Goal: Task Accomplishment & Management: Manage account settings

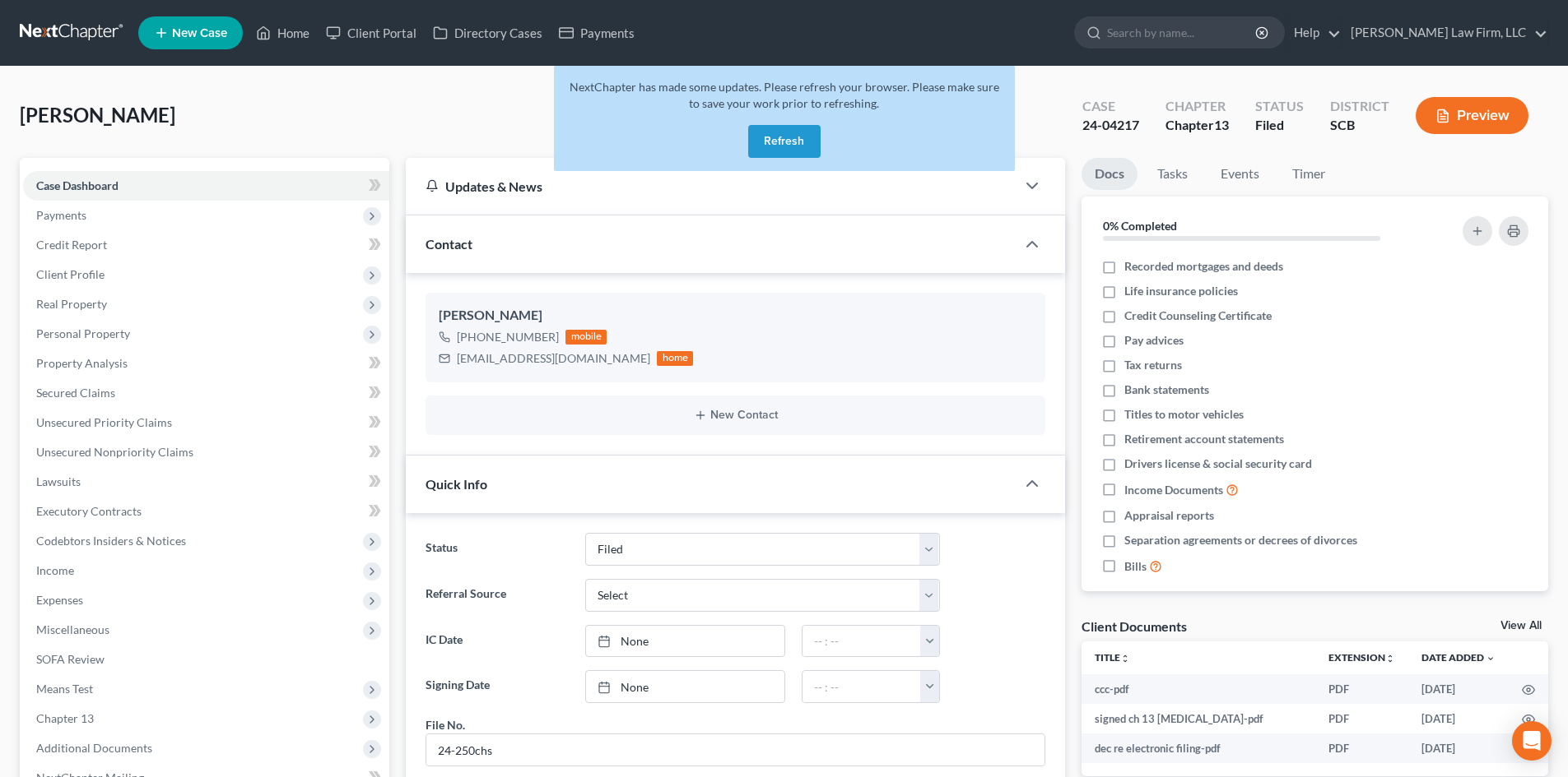
select select "2"
select select "0"
click at [787, 139] on button "Refresh" at bounding box center [784, 142] width 72 height 33
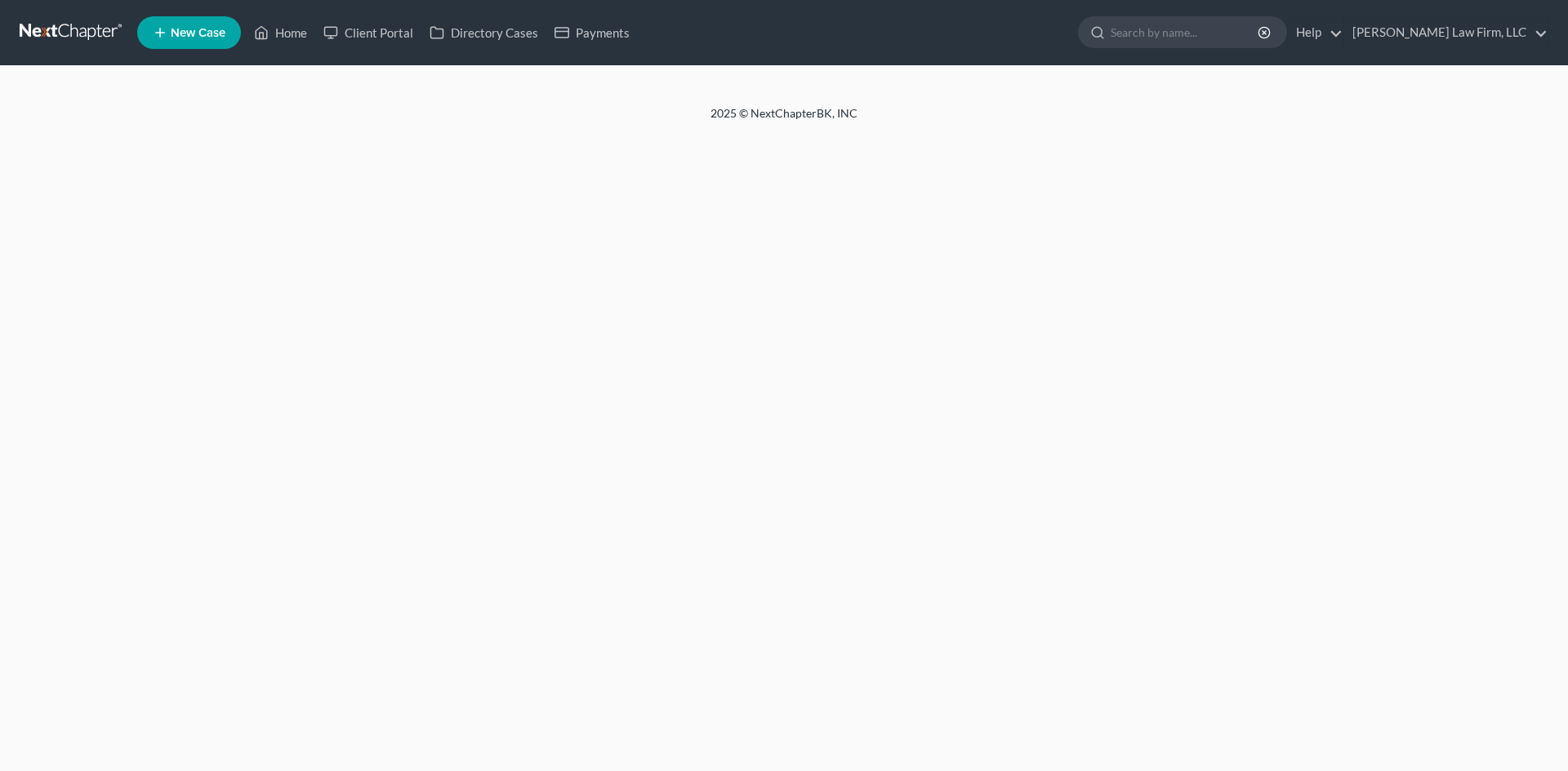
select select "2"
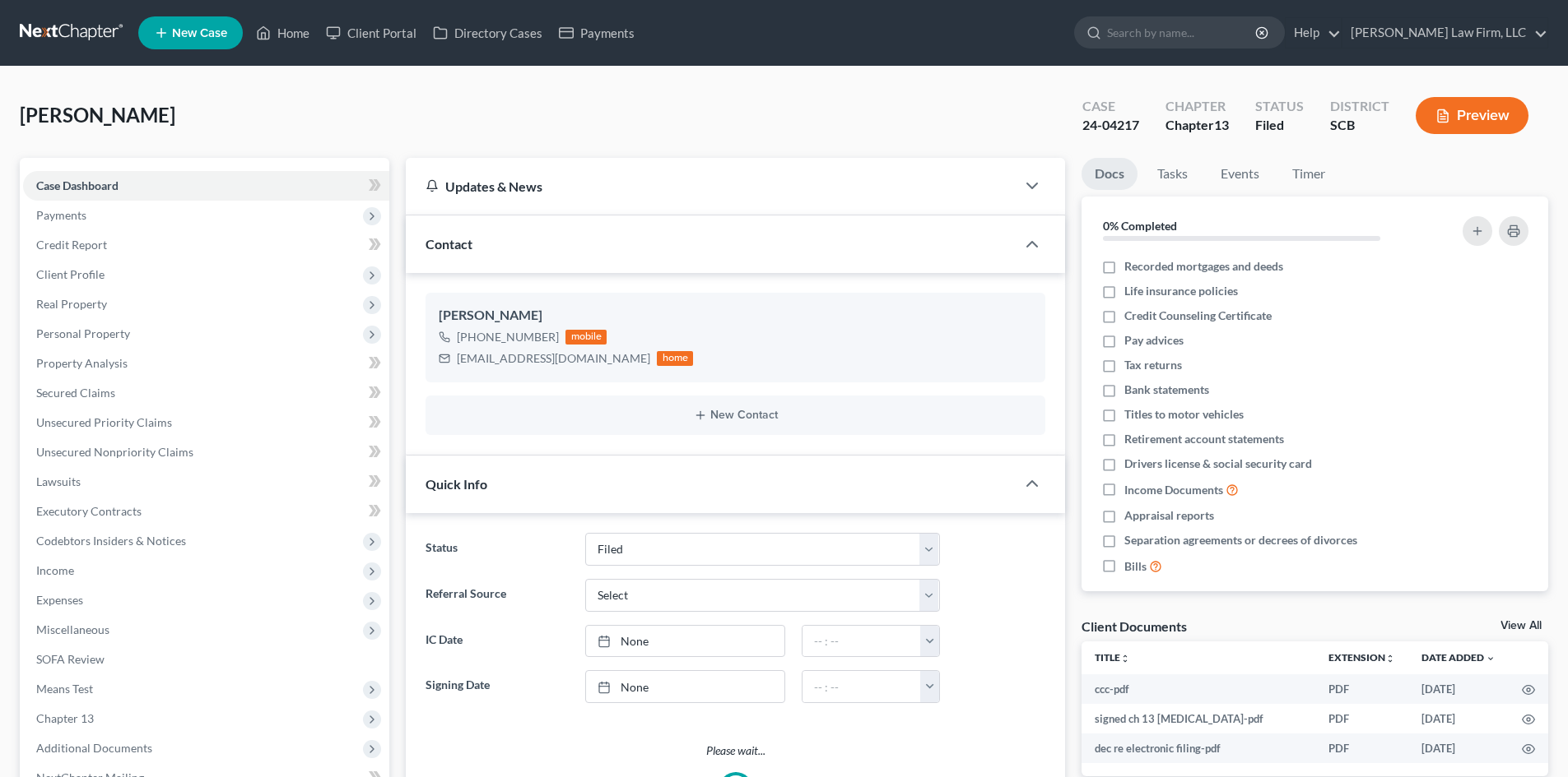
select select "0"
click at [287, 40] on link "Home" at bounding box center [282, 33] width 70 height 30
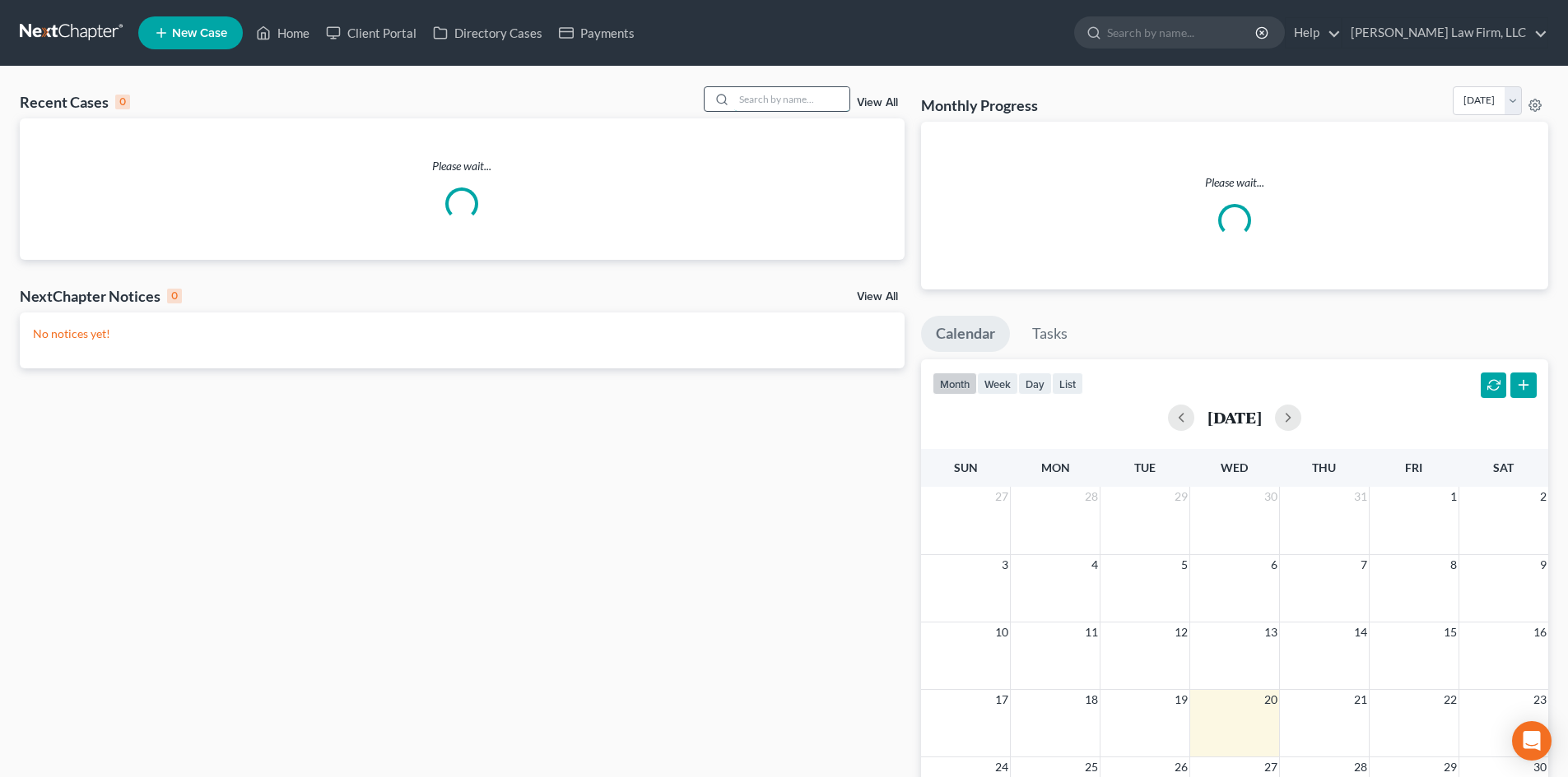
click at [759, 95] on input "search" at bounding box center [791, 99] width 115 height 24
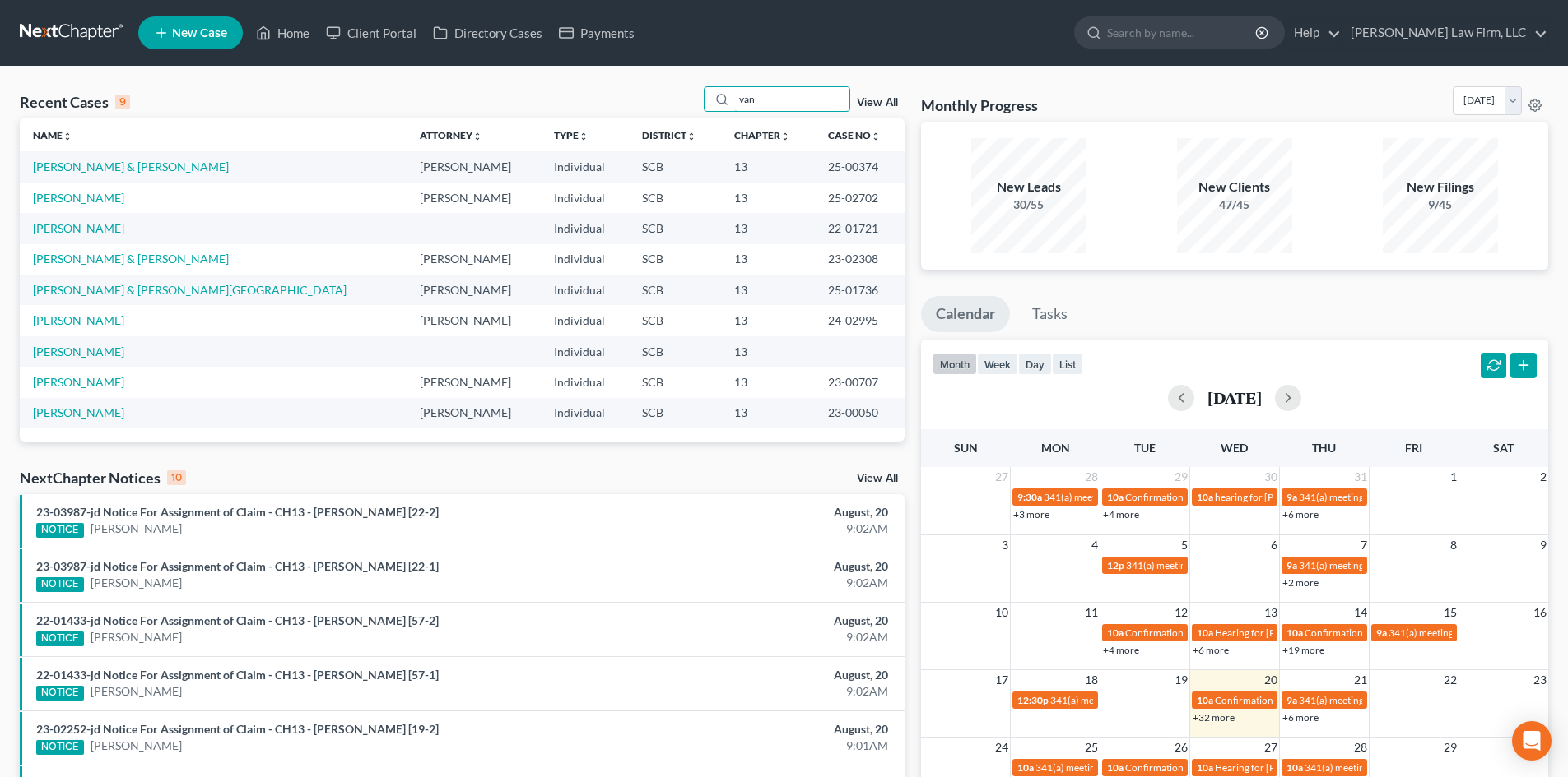
type input "van"
click at [63, 317] on link "[PERSON_NAME]" at bounding box center [78, 320] width 91 height 14
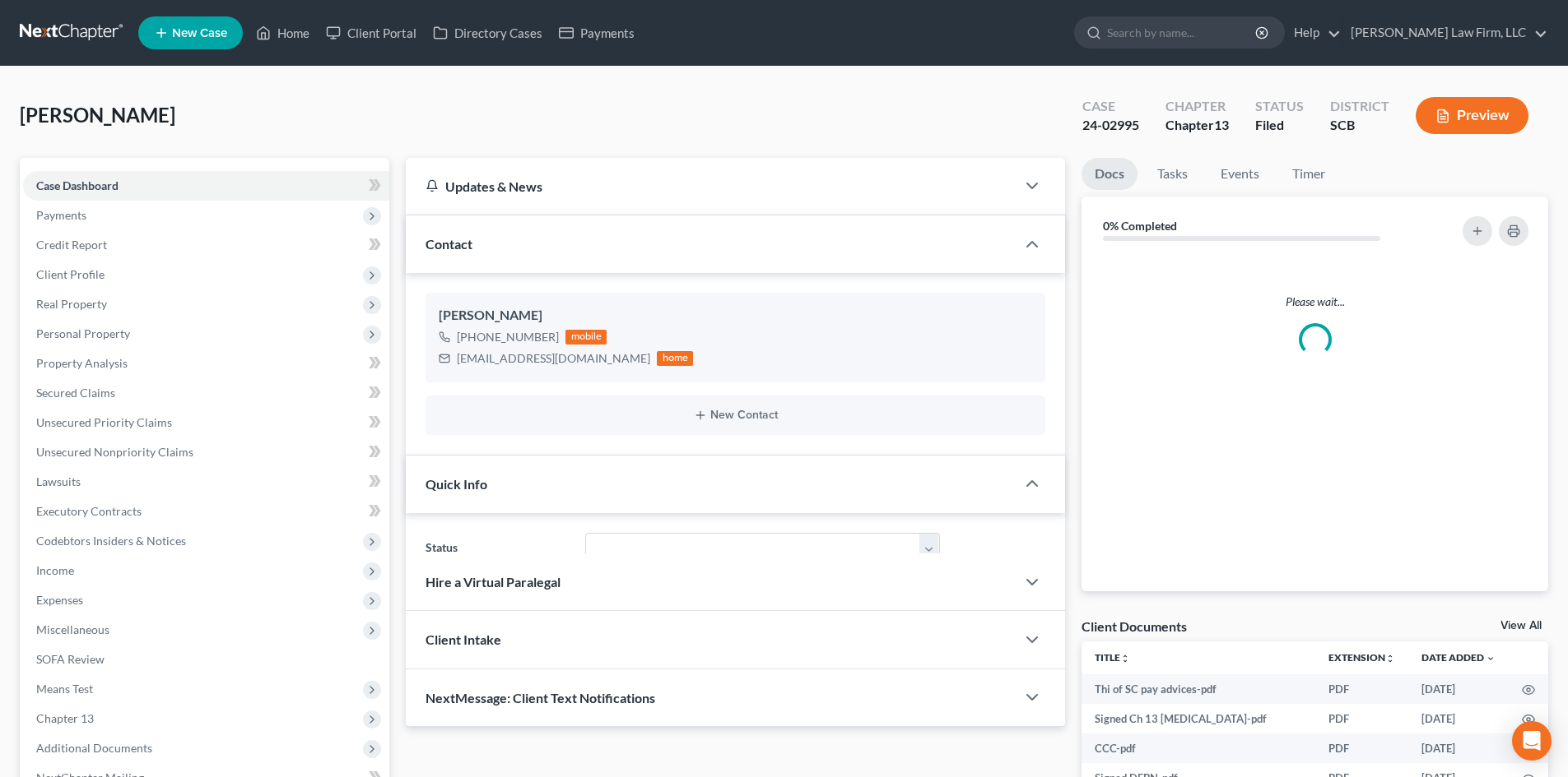
select select "1"
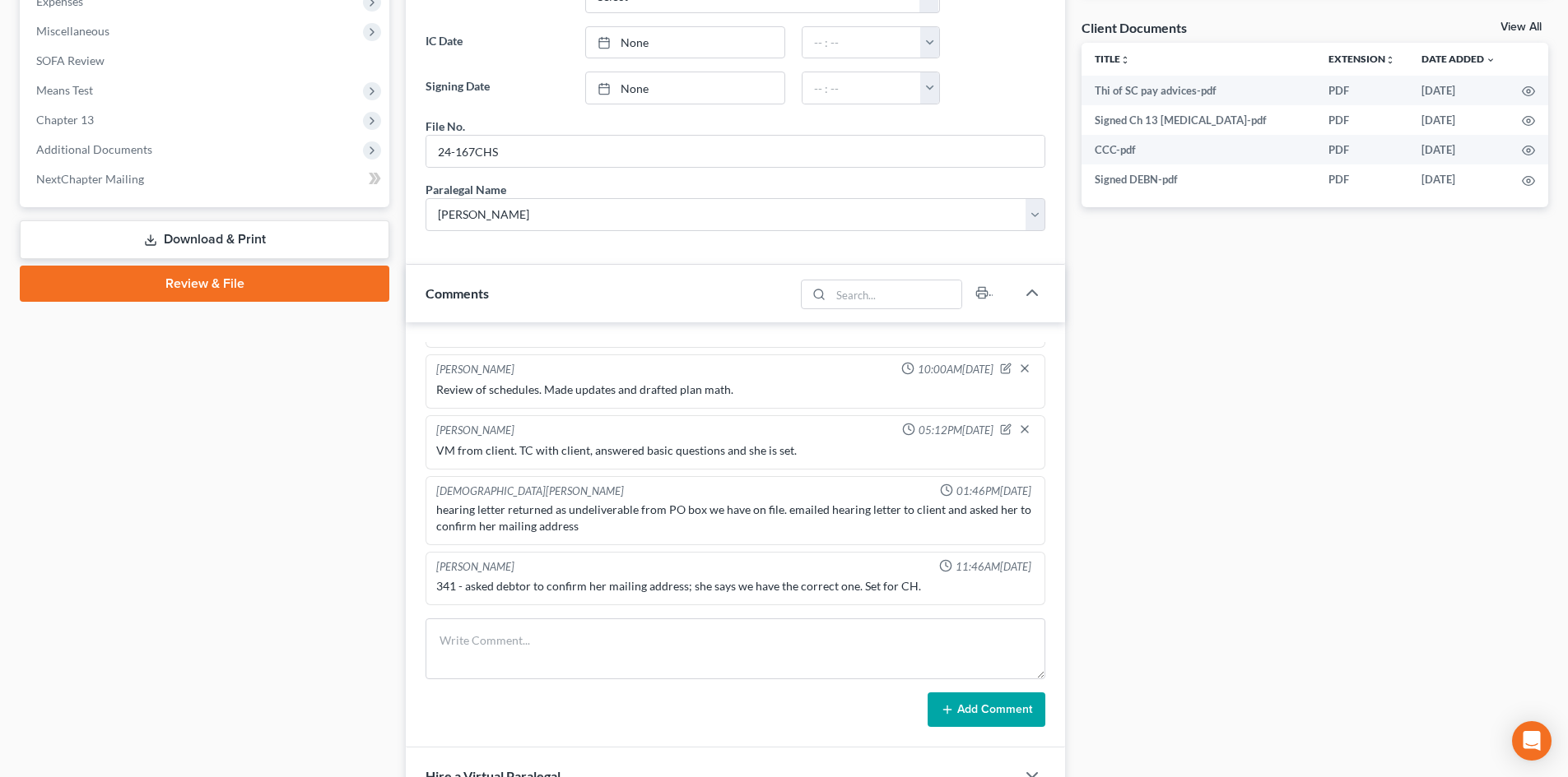
scroll to position [805, 0]
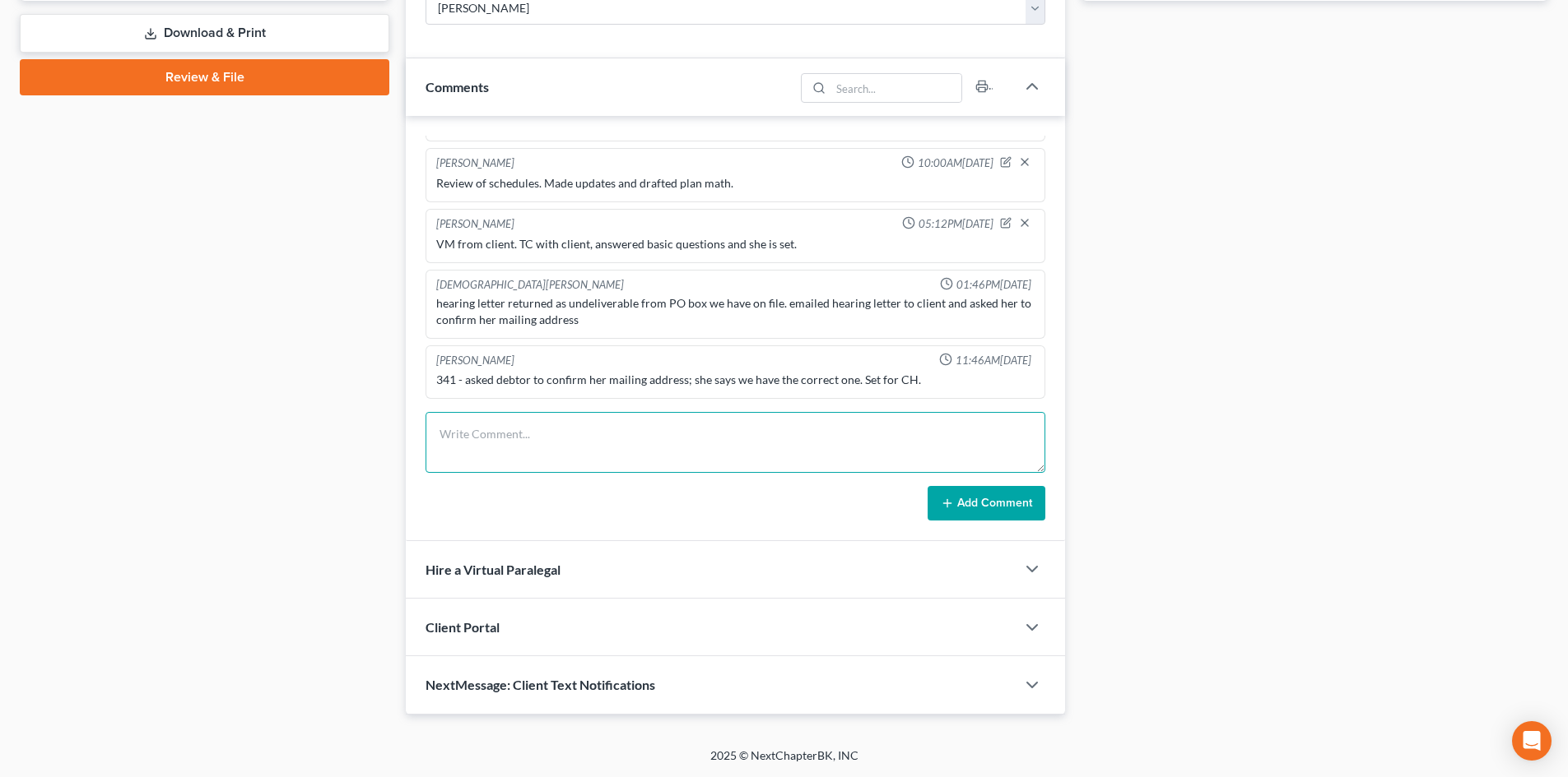
click at [487, 436] on textarea at bounding box center [735, 443] width 620 height 61
type textarea "VM from client. TC to client, left VM."
click at [963, 491] on button "Add Comment" at bounding box center [986, 504] width 118 height 35
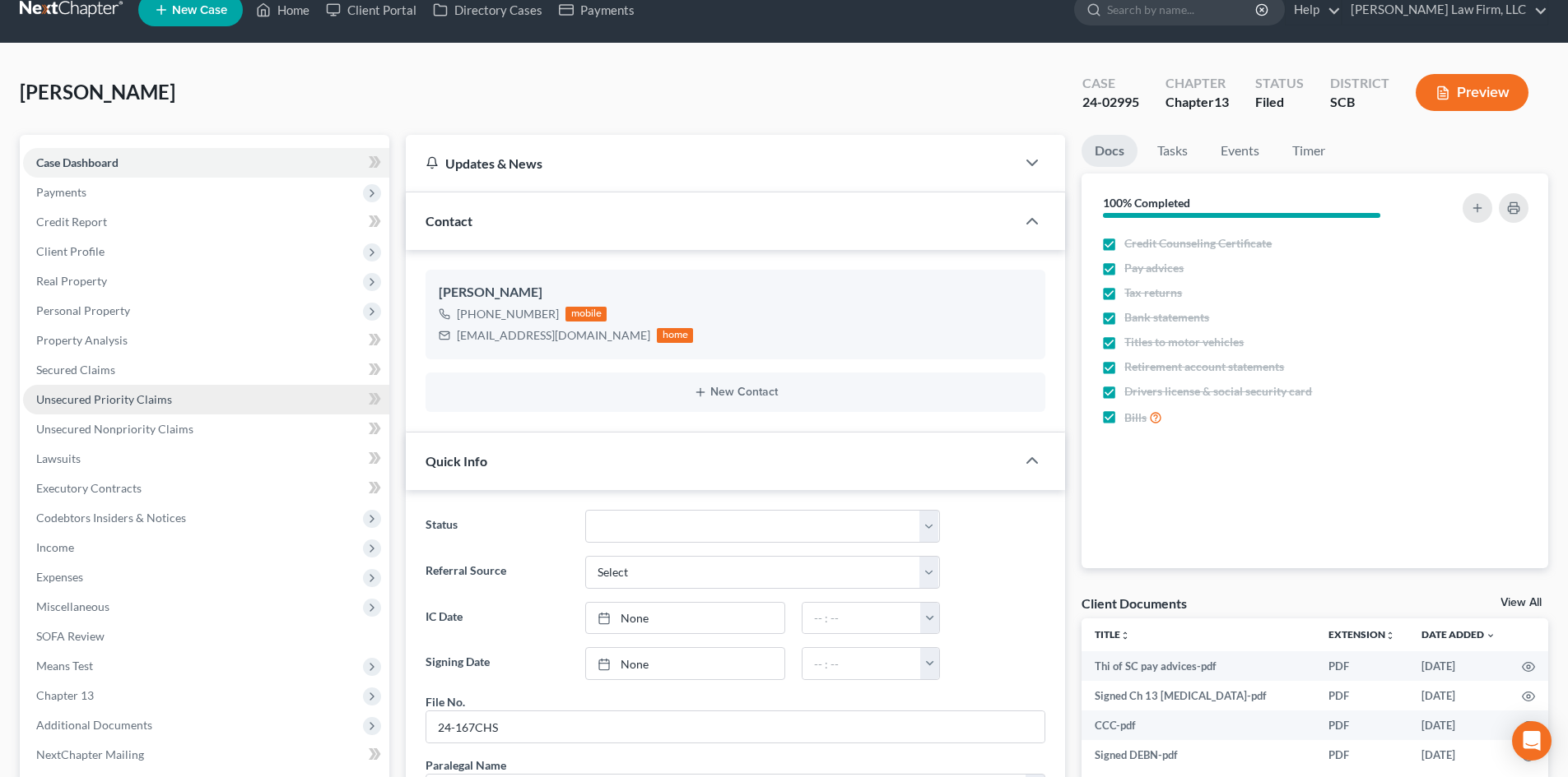
scroll to position [0, 0]
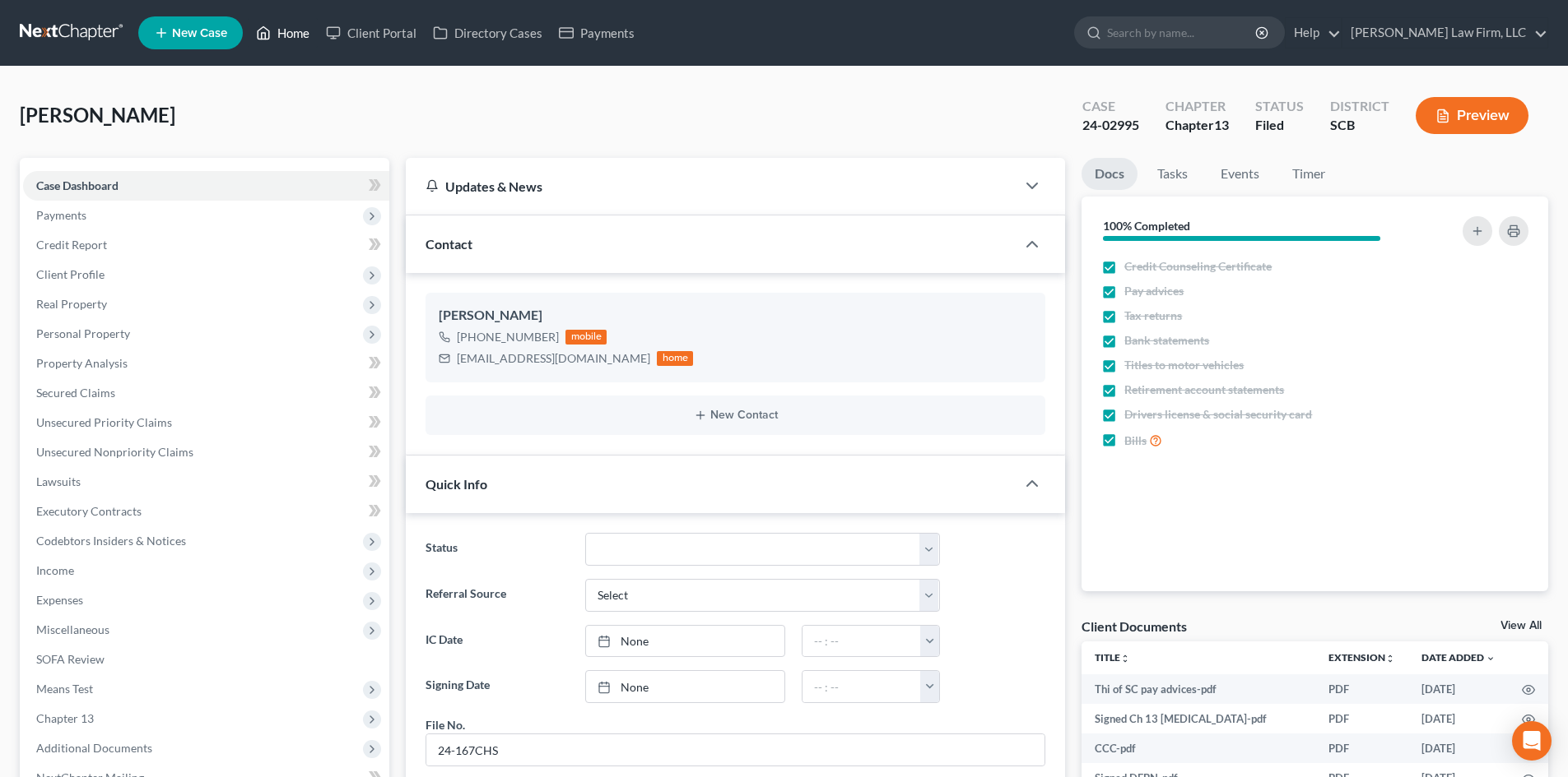
click at [300, 30] on link "Home" at bounding box center [282, 33] width 70 height 30
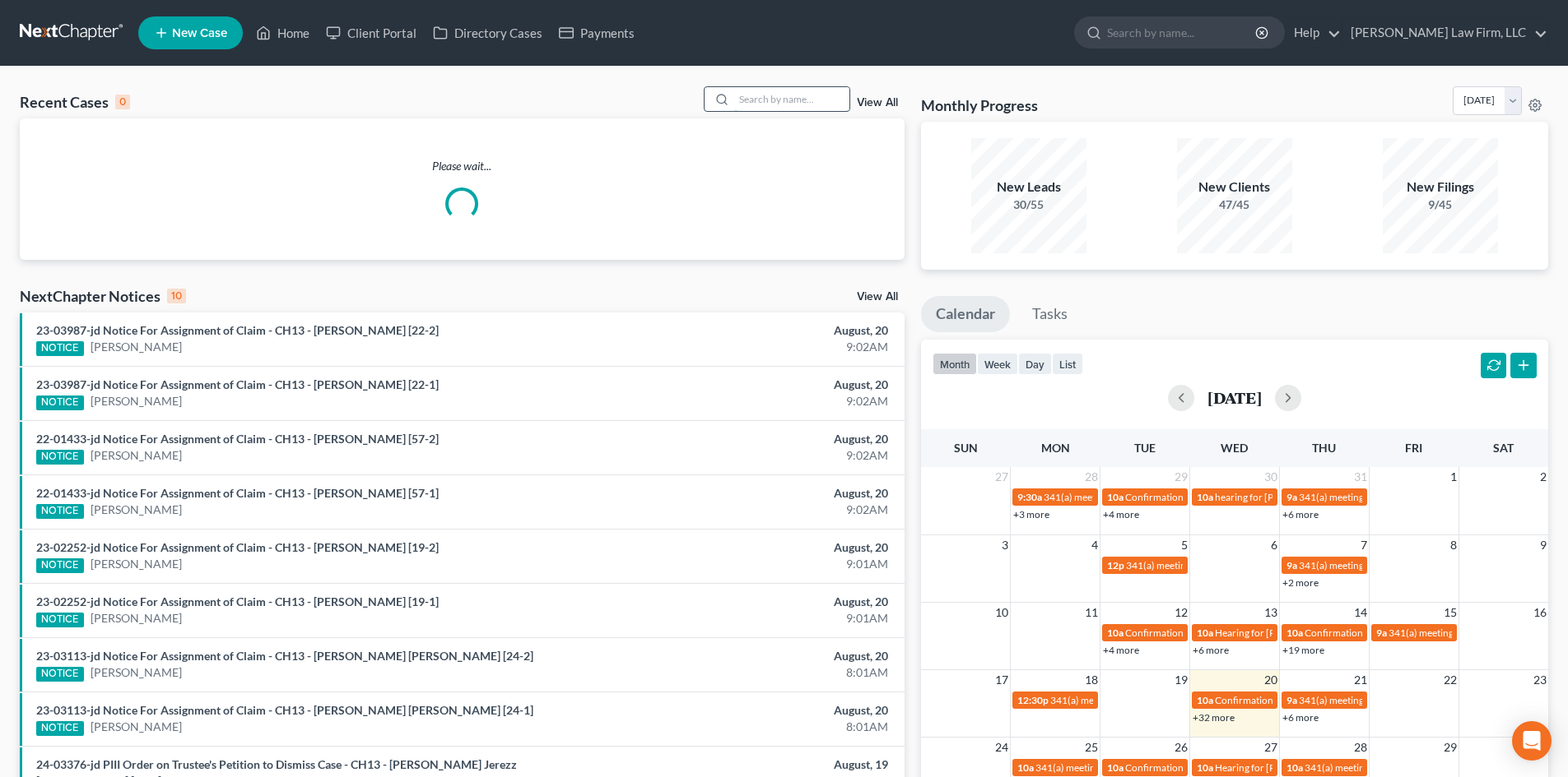
click at [812, 93] on input "search" at bounding box center [791, 99] width 115 height 24
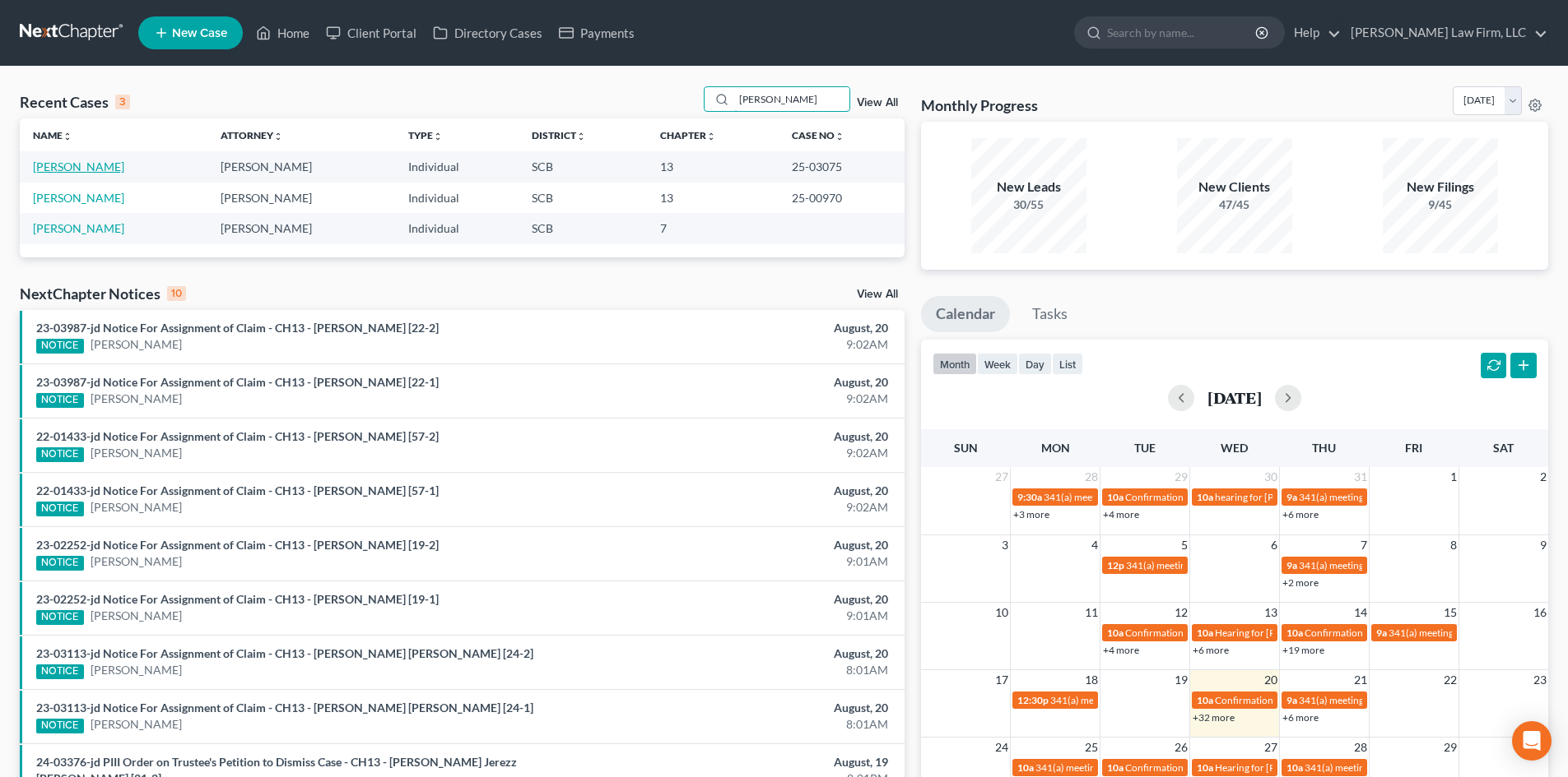
type input "heyward"
click at [92, 169] on link "Heyward, Cathy" at bounding box center [78, 166] width 91 height 14
select select "2"
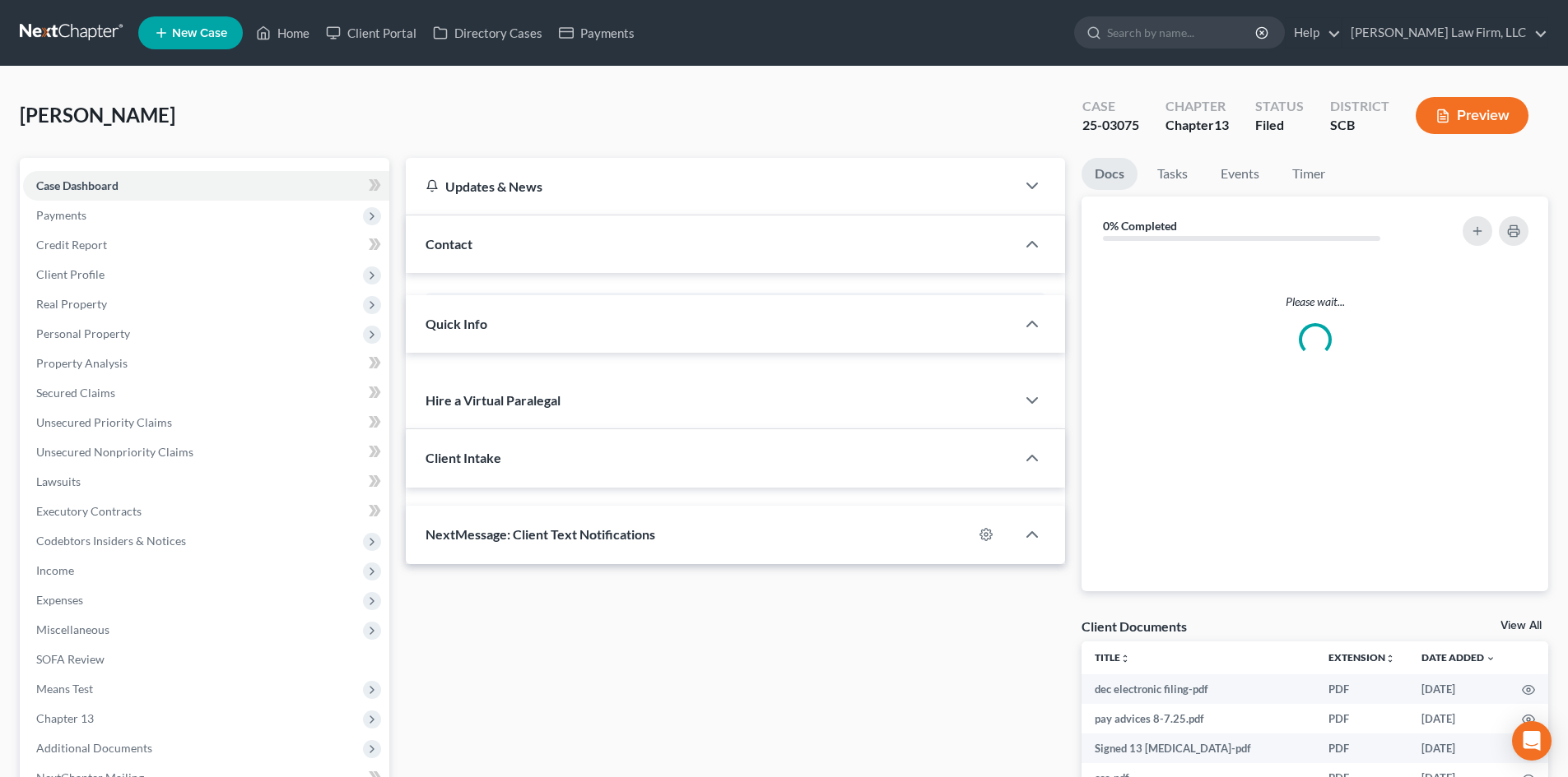
select select "0"
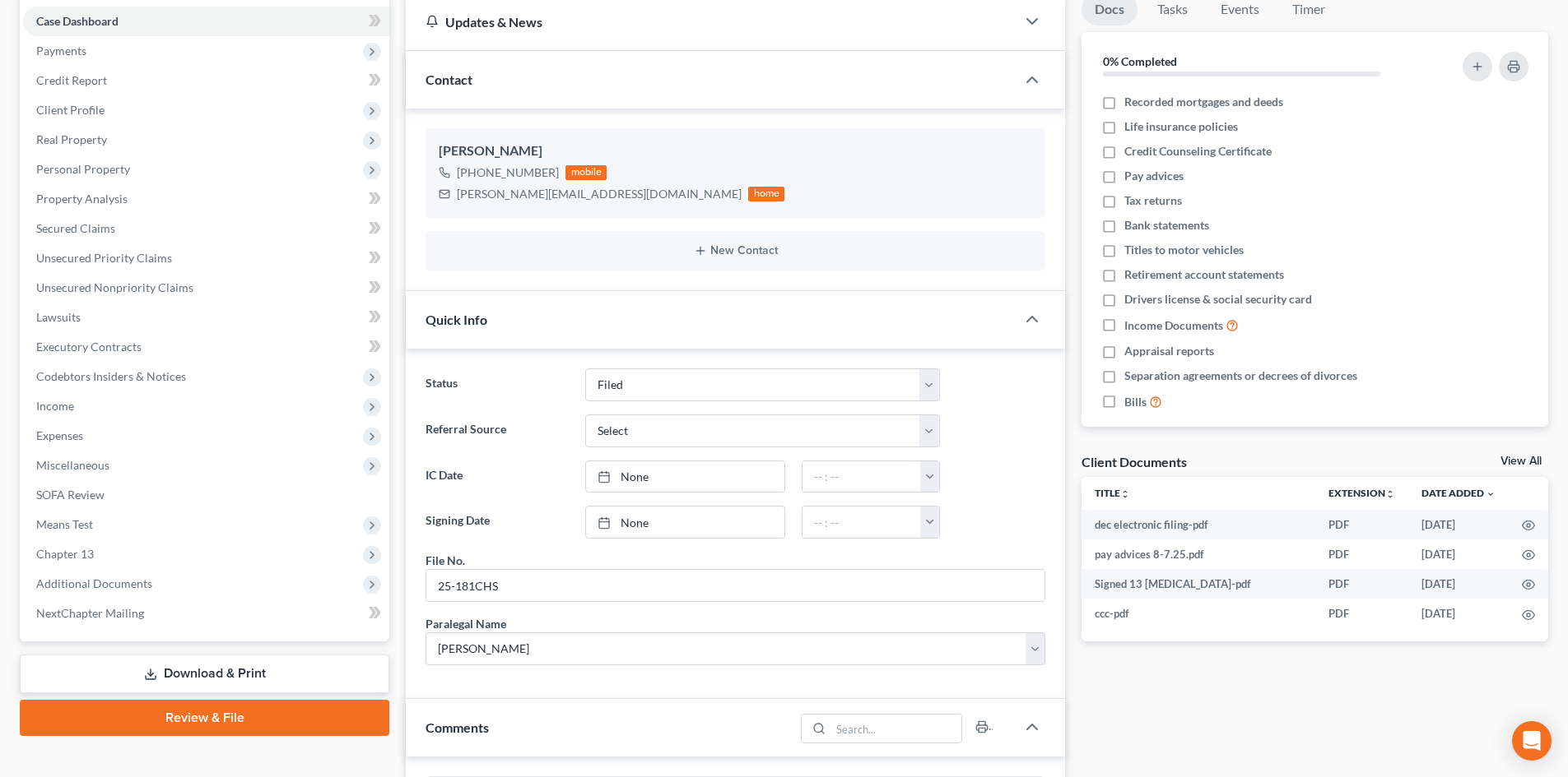
scroll to position [1252, 0]
click at [1518, 462] on link "View All" at bounding box center [1521, 462] width 41 height 12
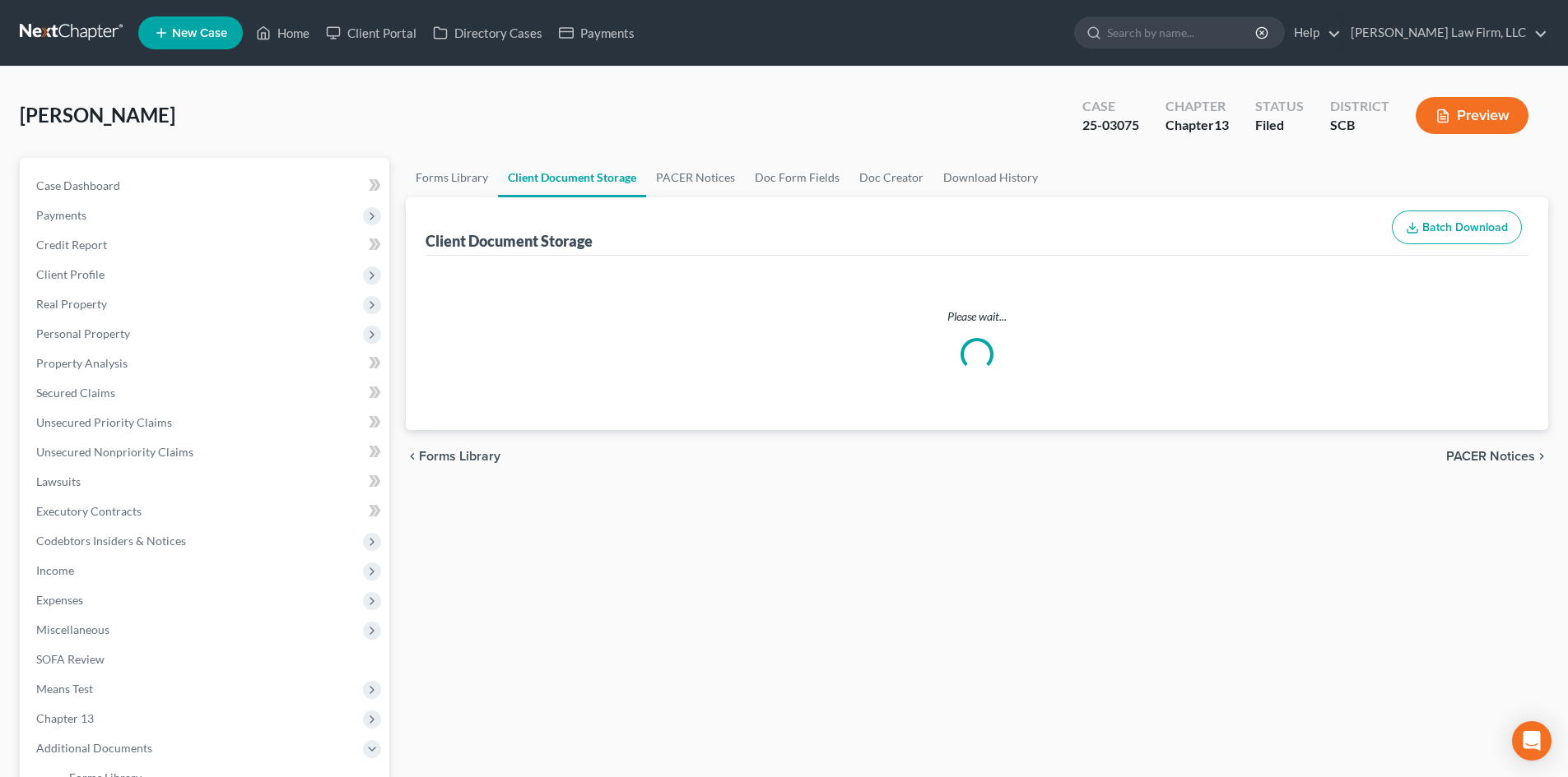
select select "6"
select select "15"
select select "16"
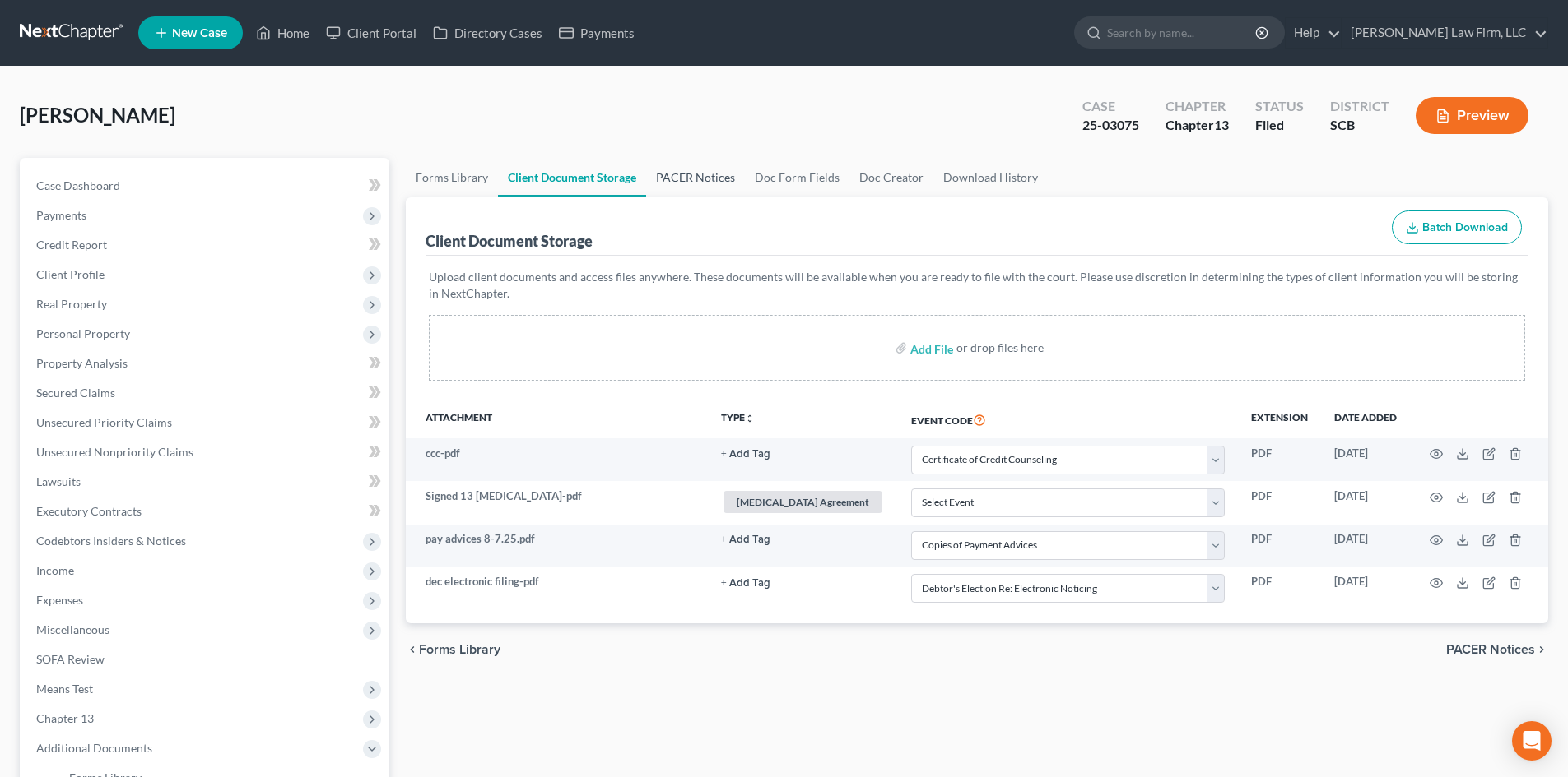
click at [707, 179] on link "PACER Notices" at bounding box center [695, 178] width 99 height 40
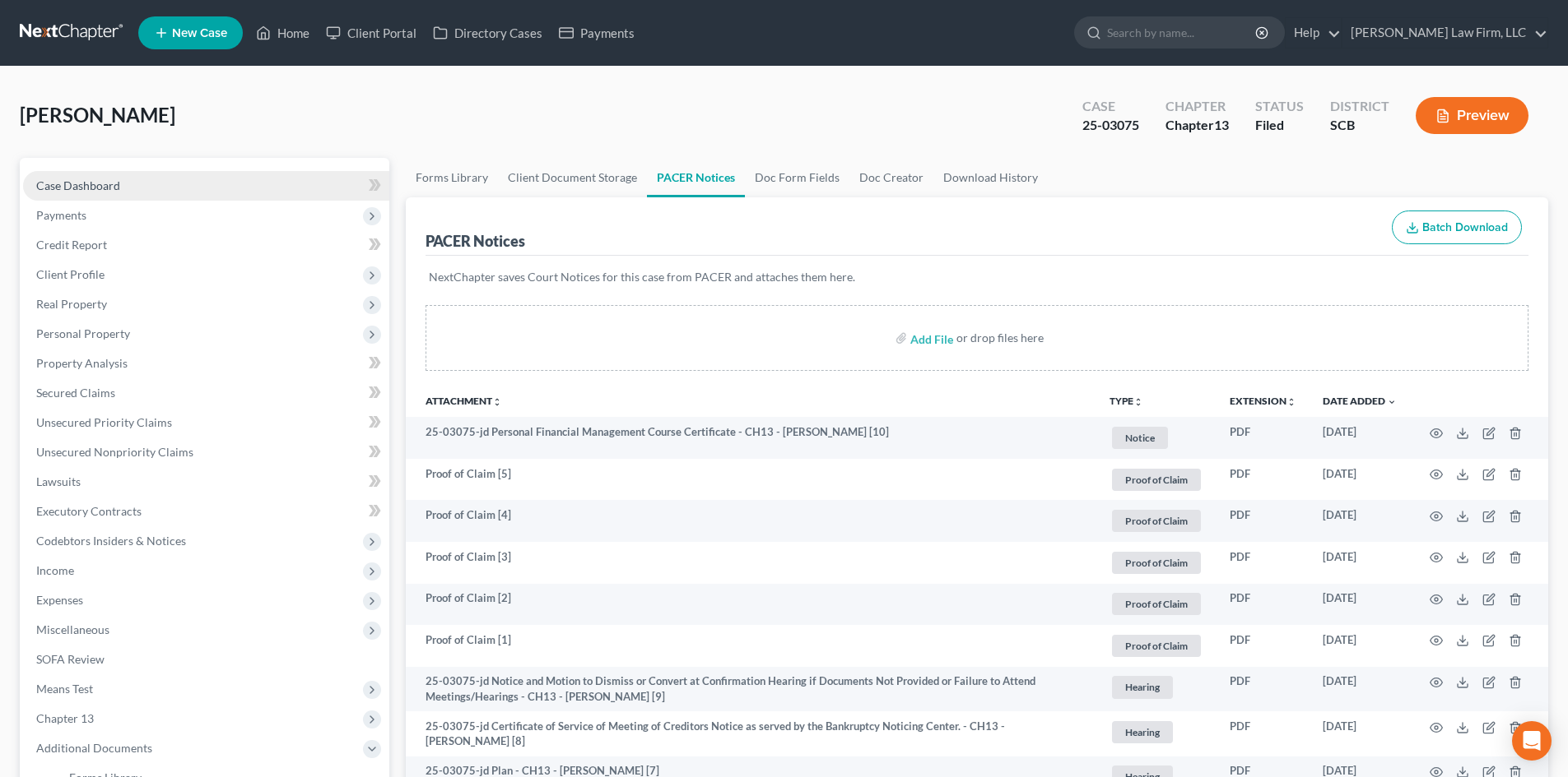
click at [124, 187] on link "Case Dashboard" at bounding box center [206, 186] width 366 height 30
select select "2"
select select "0"
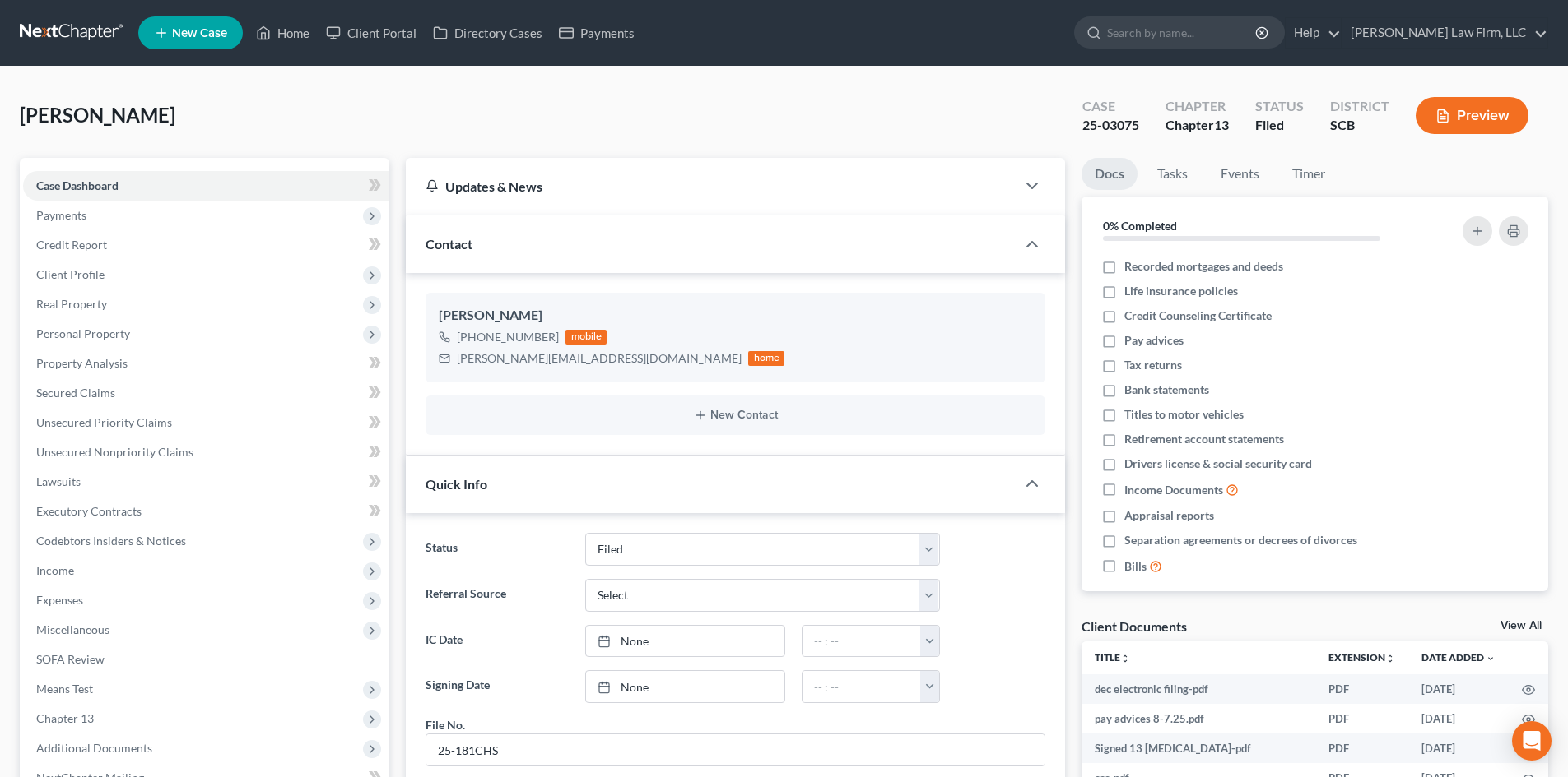
click at [1521, 621] on link "View All" at bounding box center [1521, 626] width 41 height 12
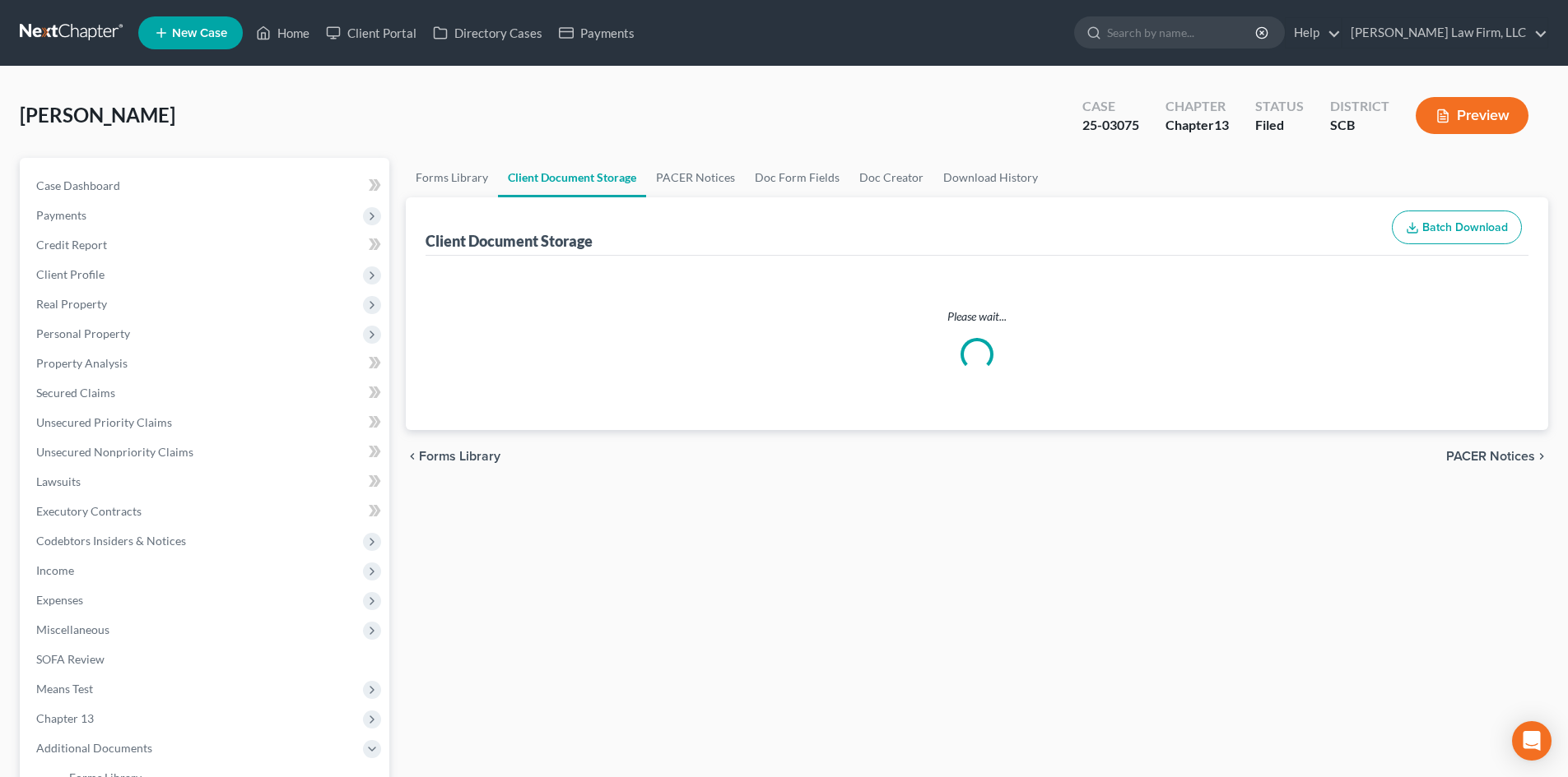
select select "6"
select select "15"
select select "16"
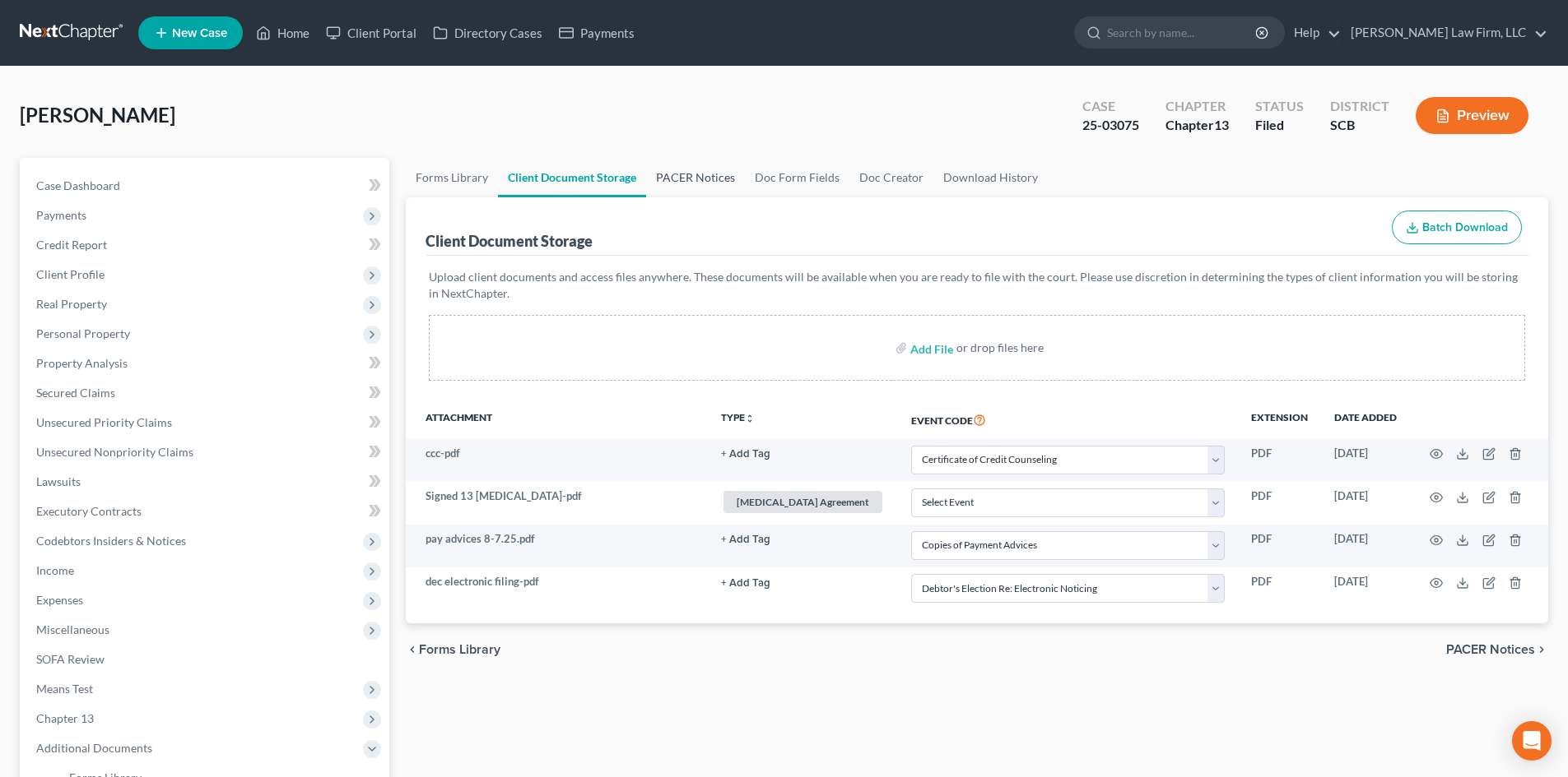
click at [714, 183] on link "PACER Notices" at bounding box center [695, 178] width 99 height 40
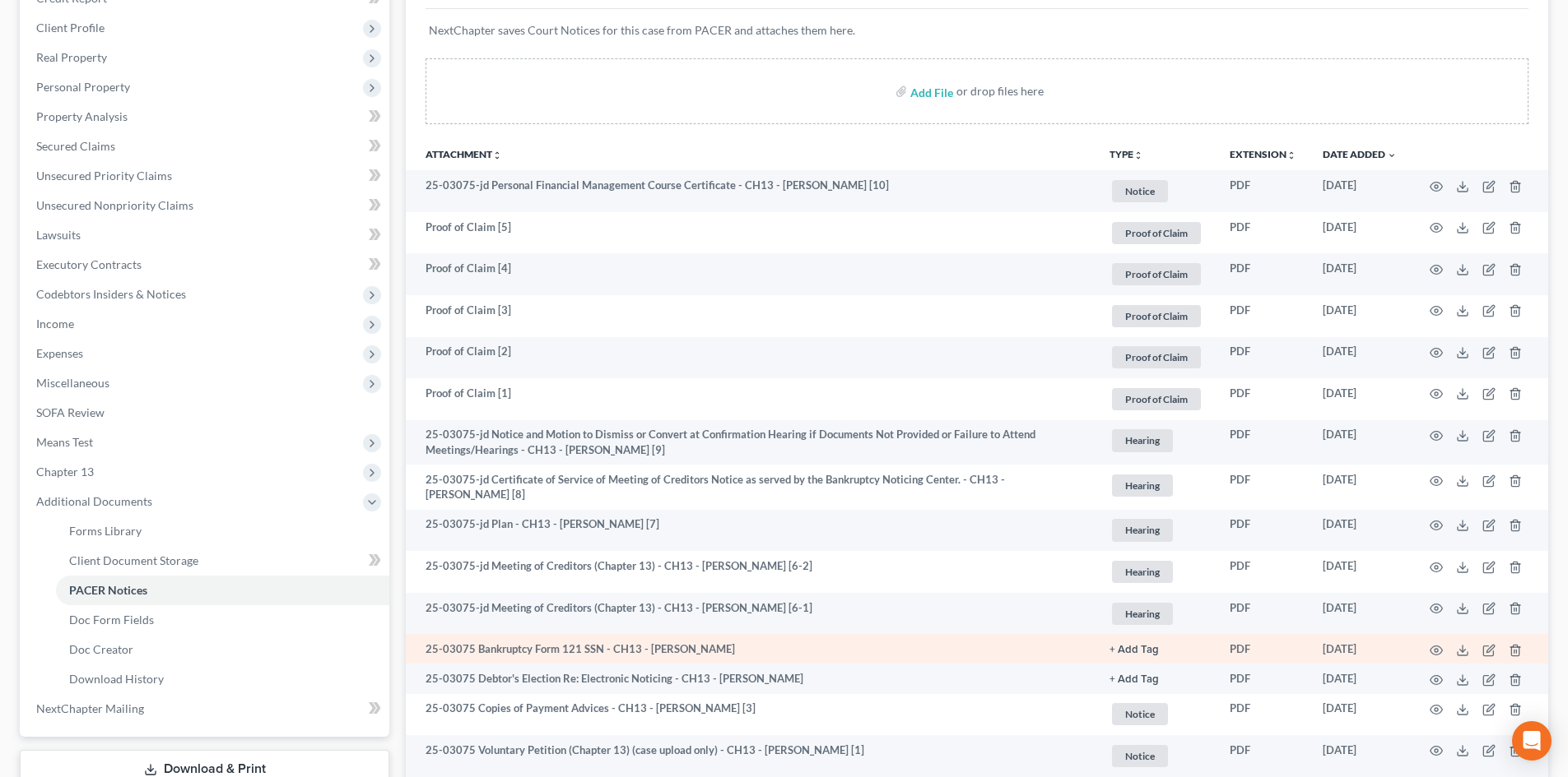
scroll to position [329, 0]
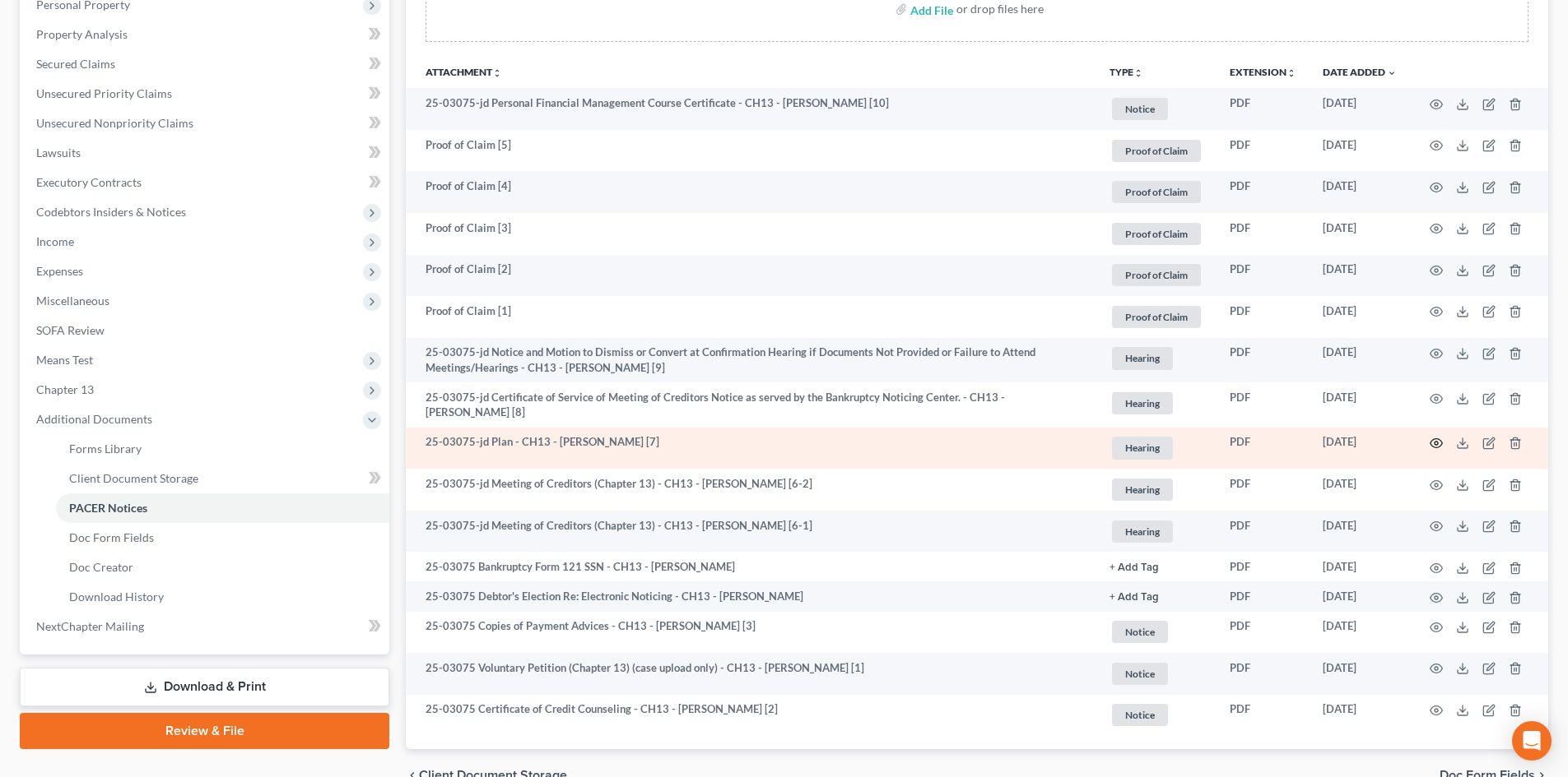
click at [1435, 439] on icon "button" at bounding box center [1436, 444] width 13 height 13
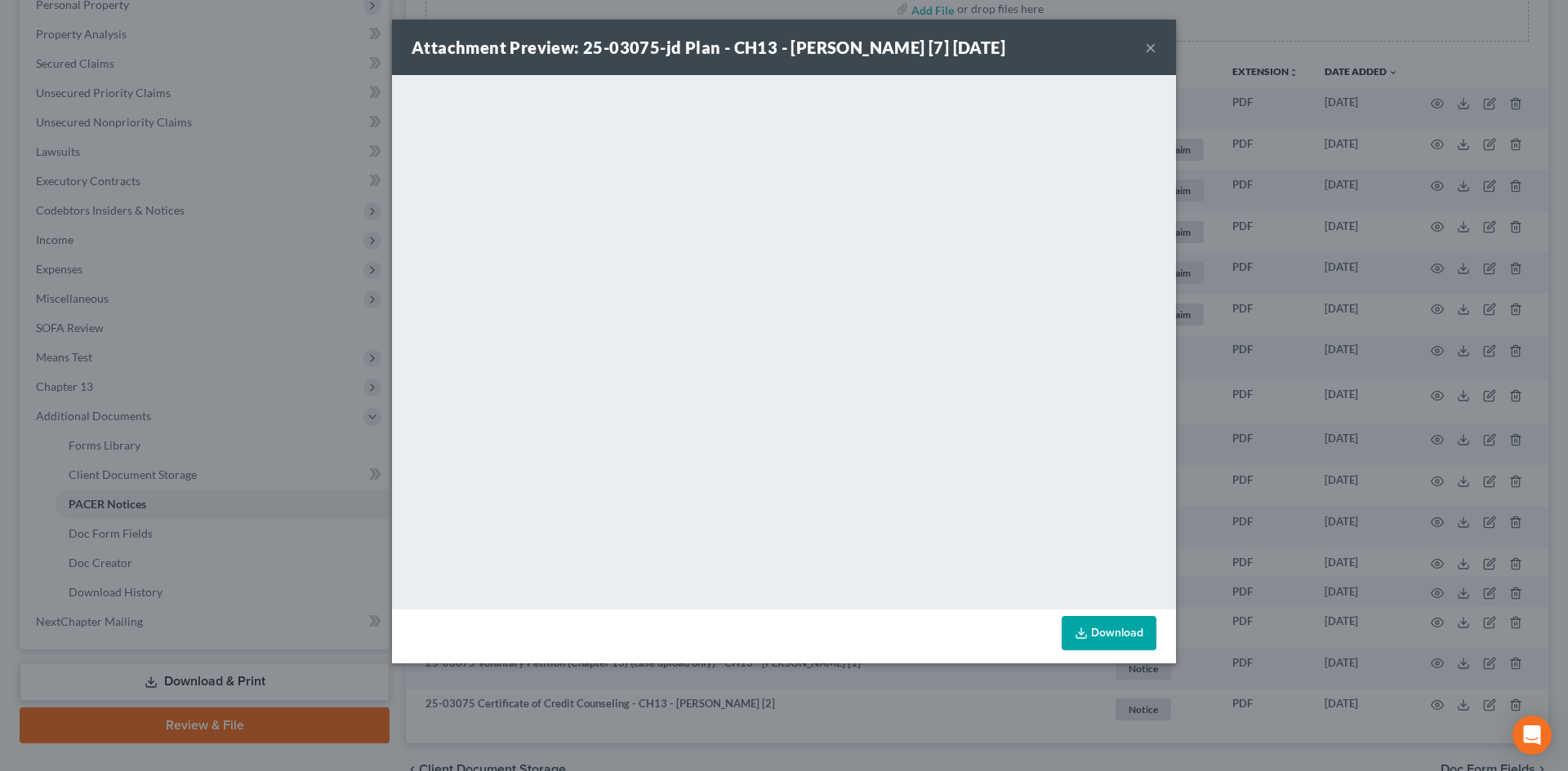
click at [1155, 43] on button "×" at bounding box center [1150, 47] width 11 height 20
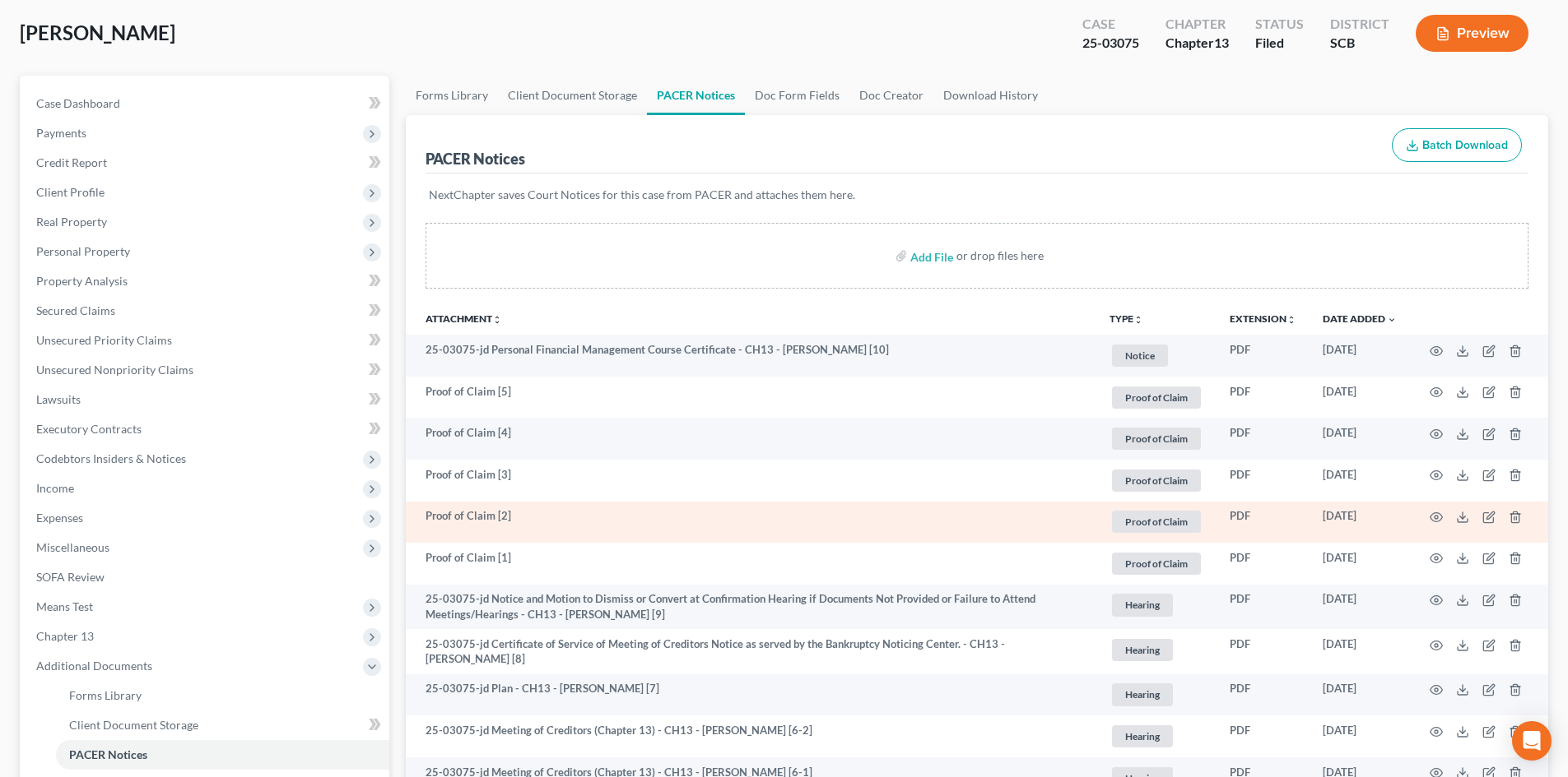
scroll to position [412, 0]
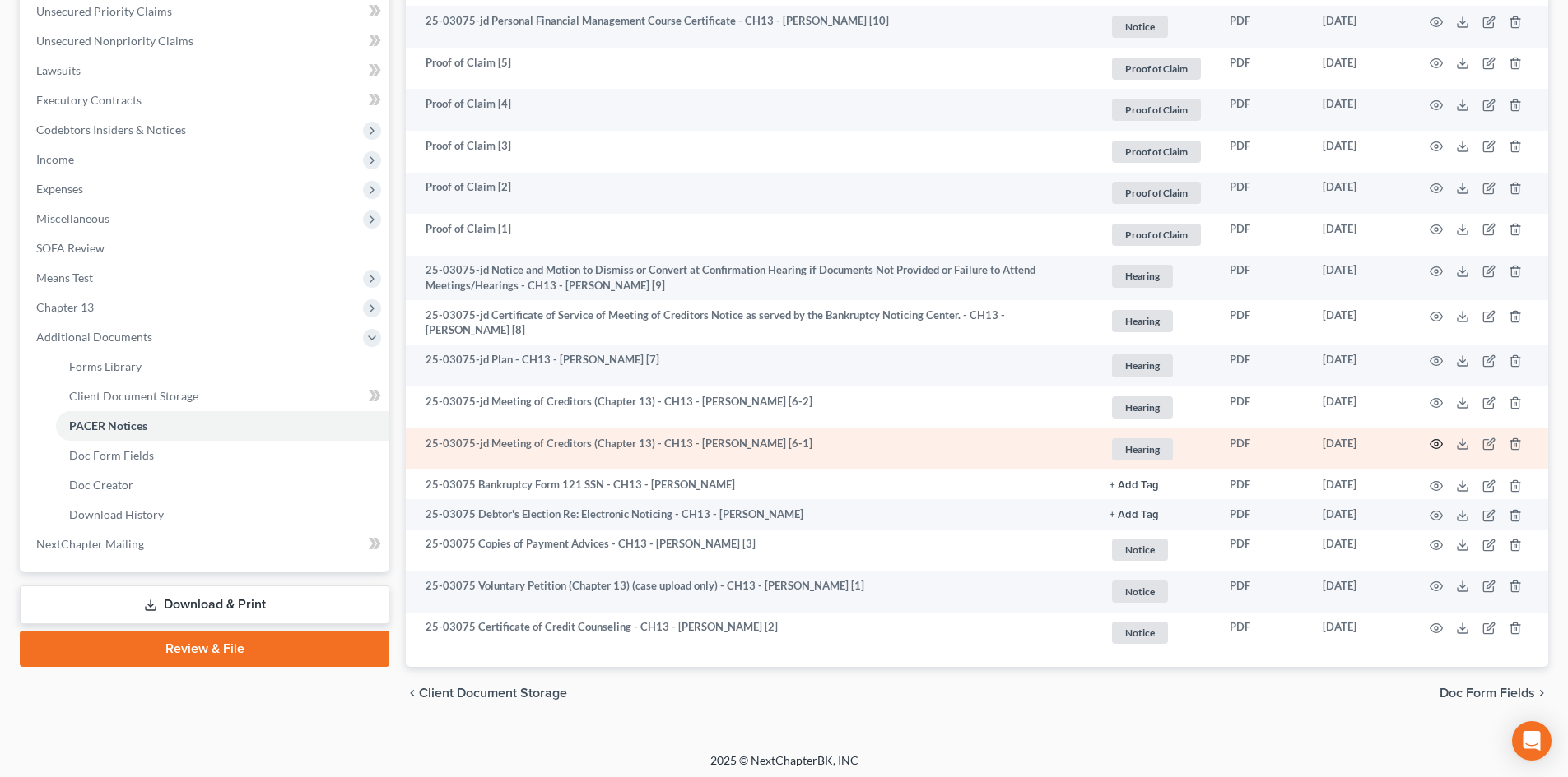
click at [1436, 450] on icon "button" at bounding box center [1436, 444] width 13 height 13
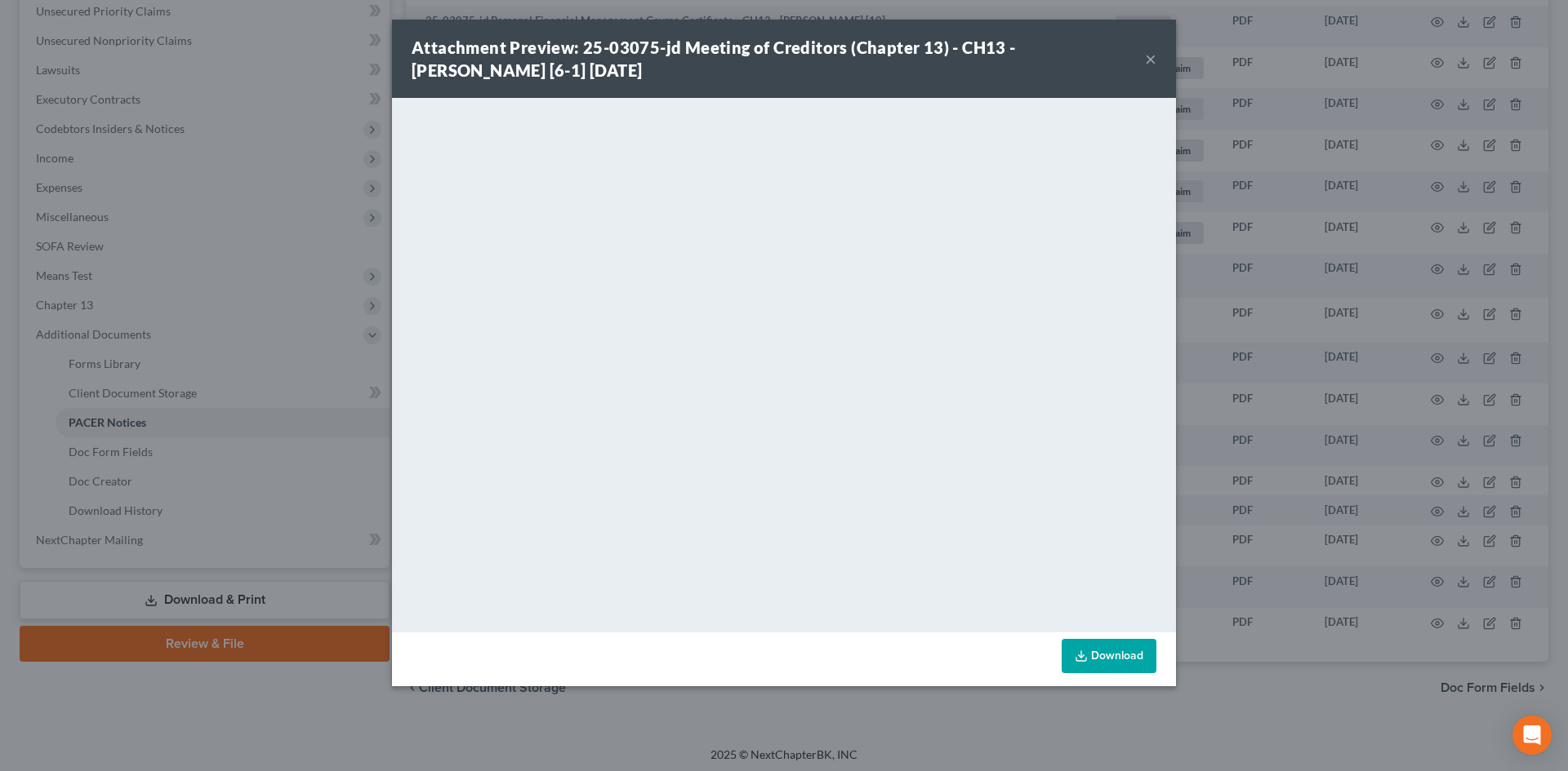
click at [1155, 53] on button "×" at bounding box center [1150, 59] width 11 height 20
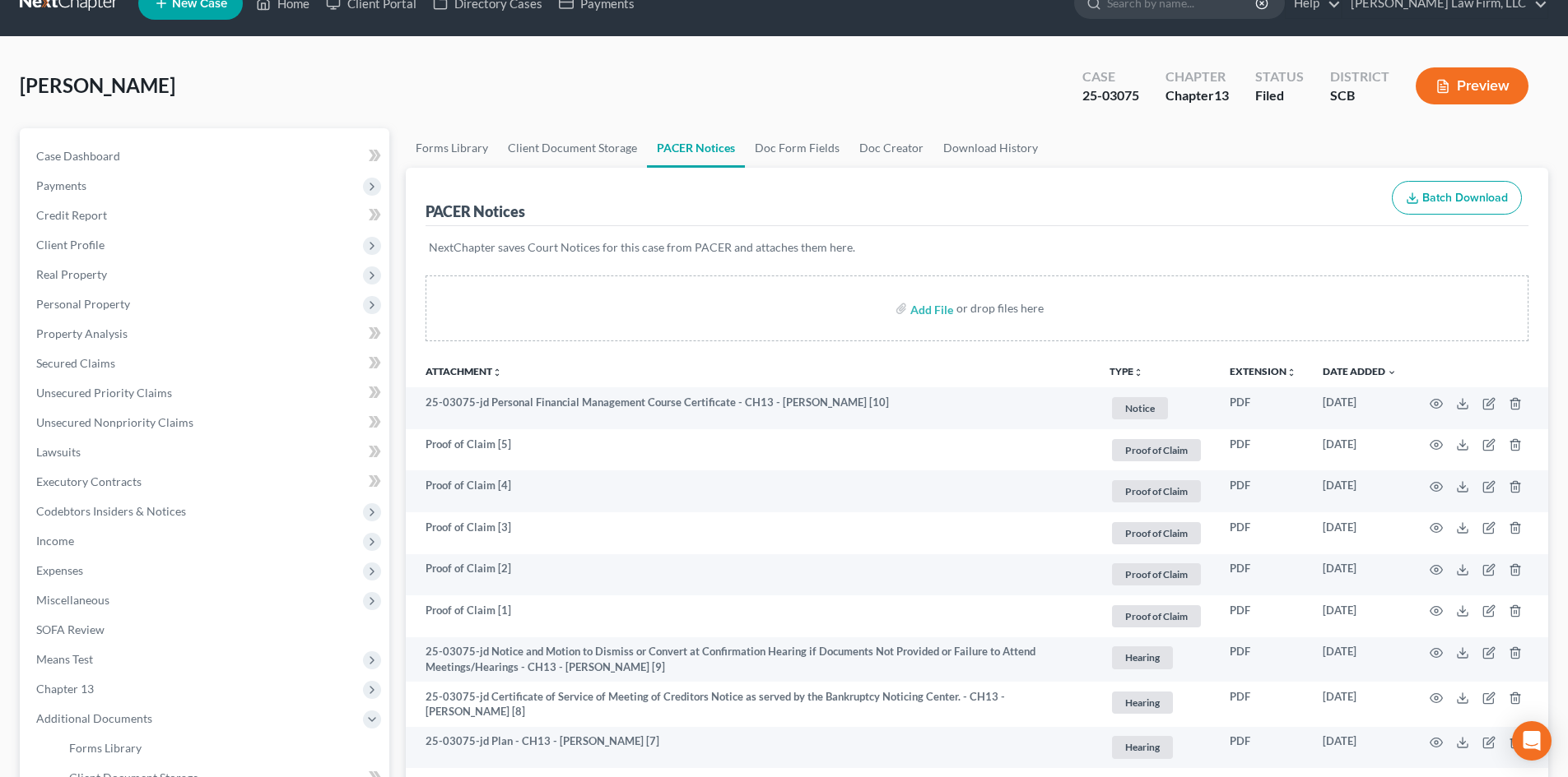
scroll to position [0, 0]
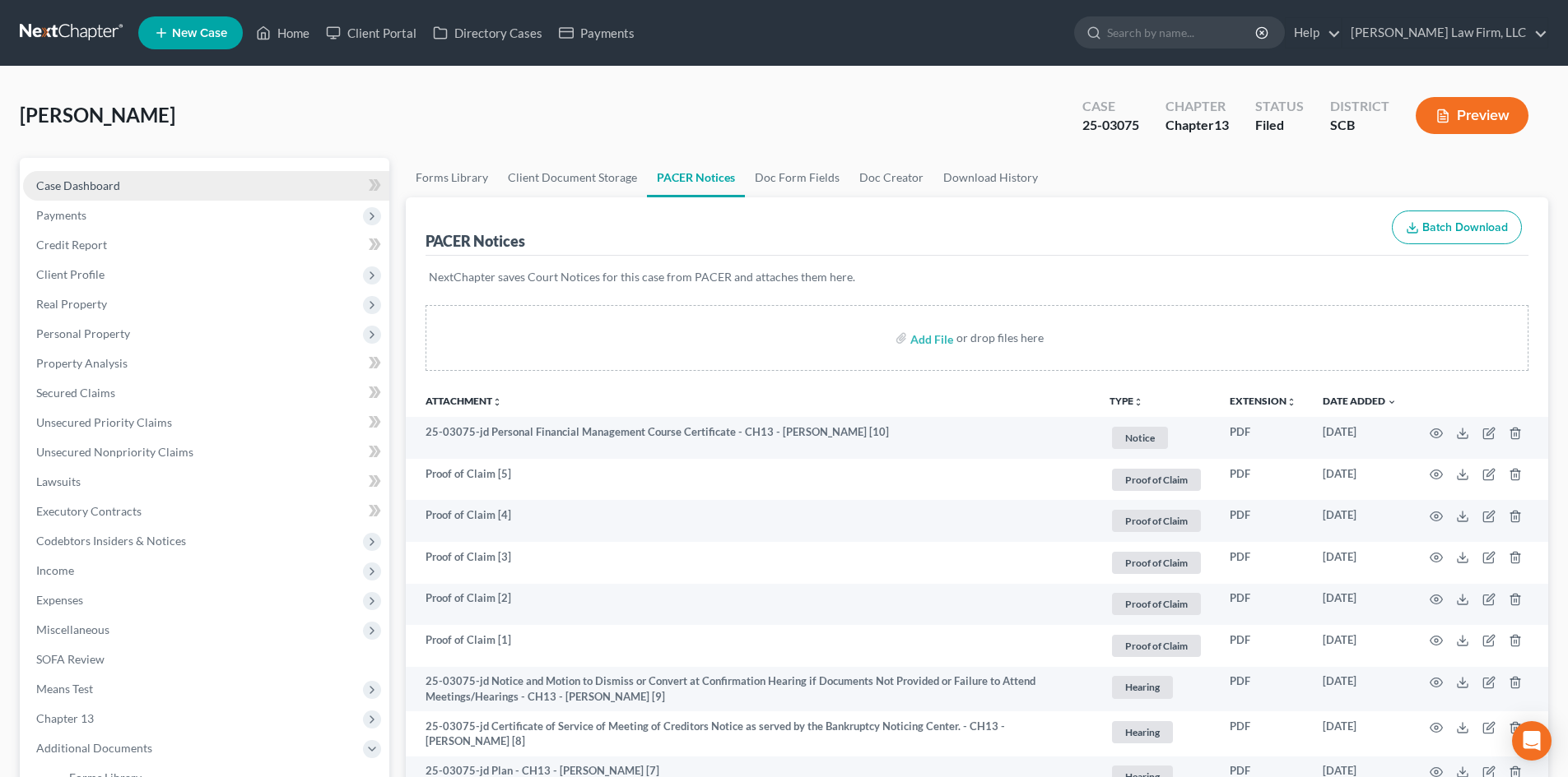
click at [116, 187] on span "Case Dashboard" at bounding box center [78, 185] width 84 height 14
select select "2"
select select "0"
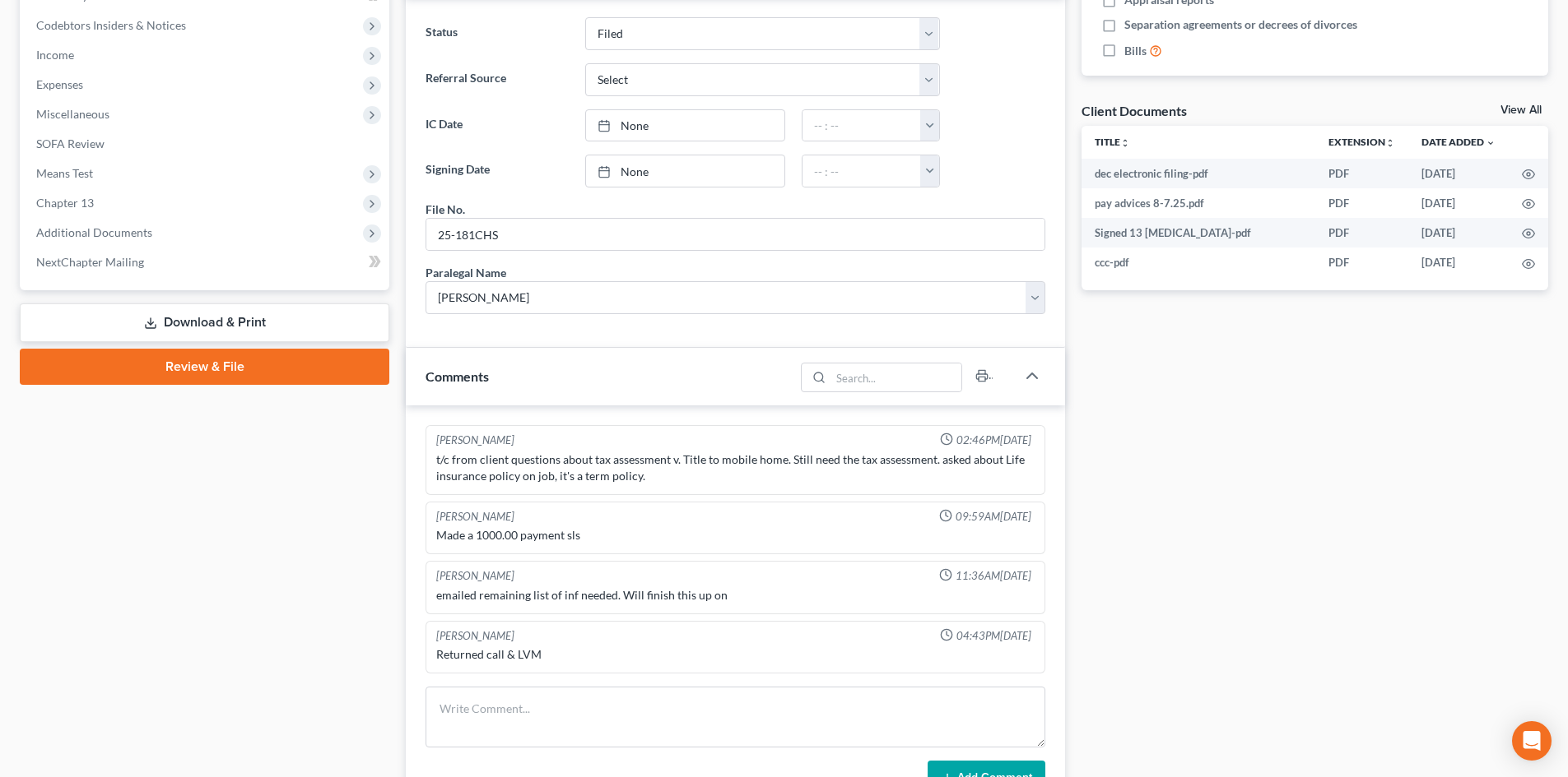
scroll to position [822, 0]
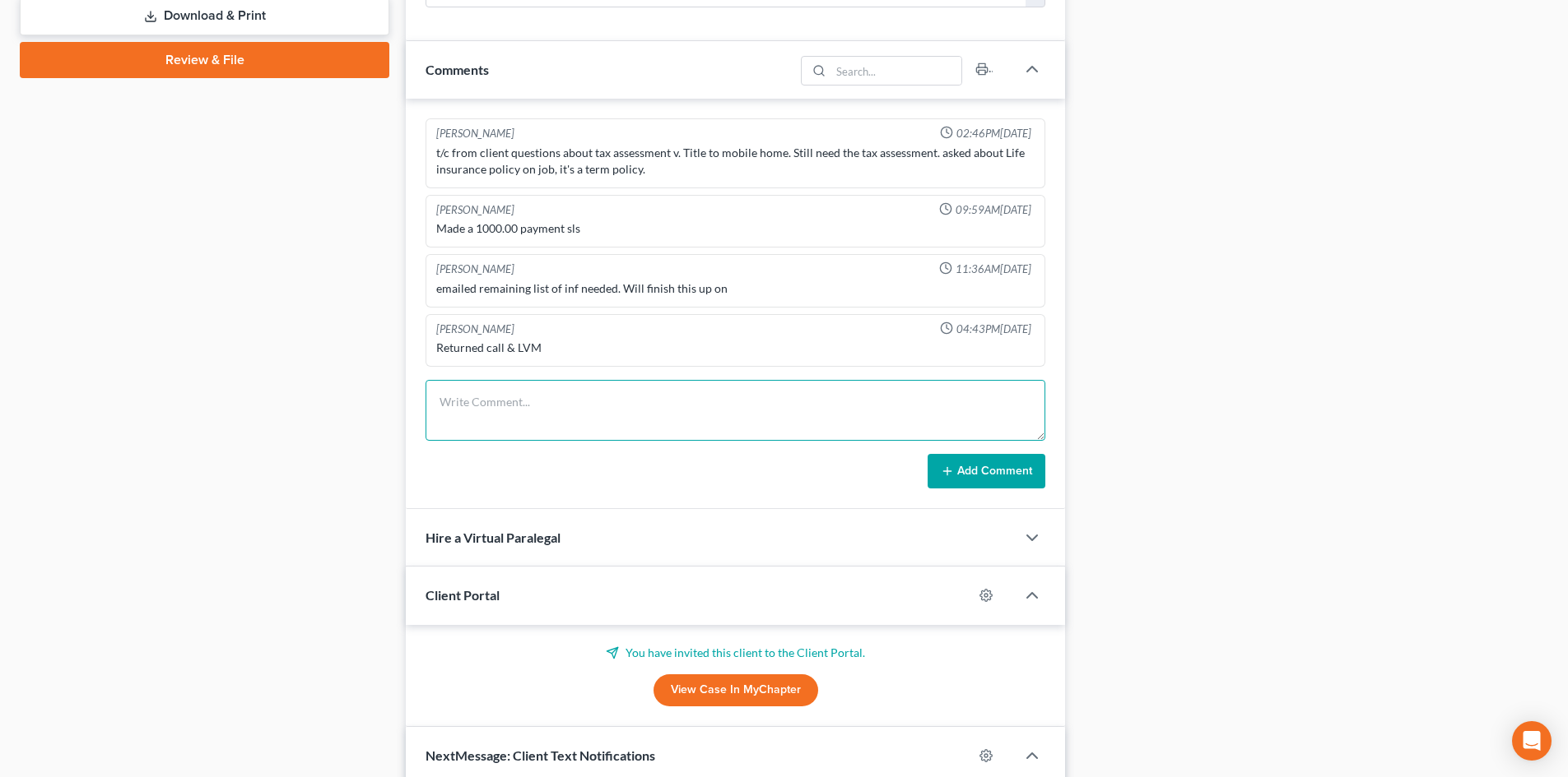
click at [558, 418] on textarea at bounding box center [735, 411] width 620 height 61
paste textarea "VM from client. TC to client, left VM."
type textarea "VM from client. TC to client to answer basic questions. She is set for now."
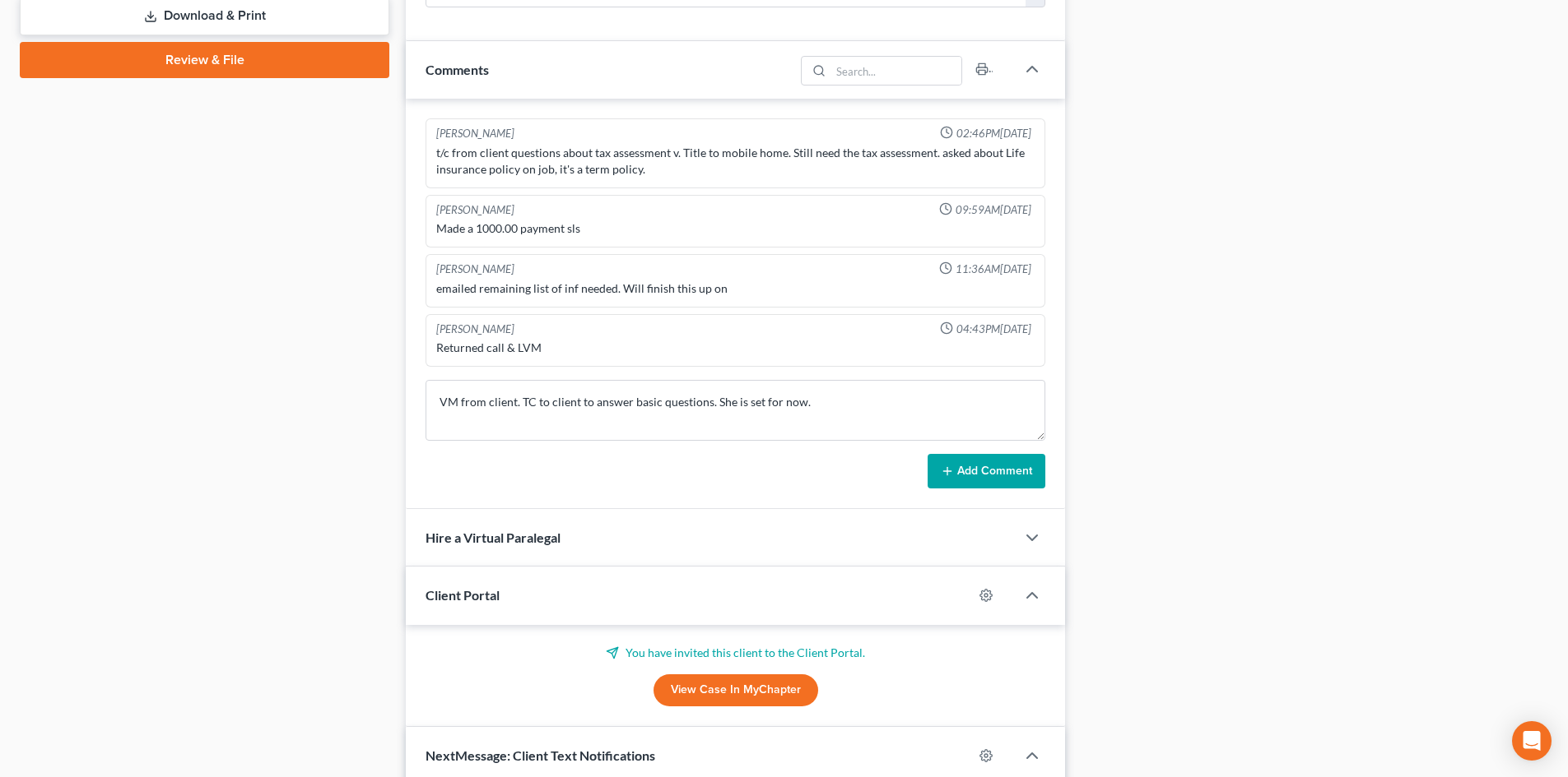
click at [978, 458] on button "Add Comment" at bounding box center [986, 472] width 118 height 35
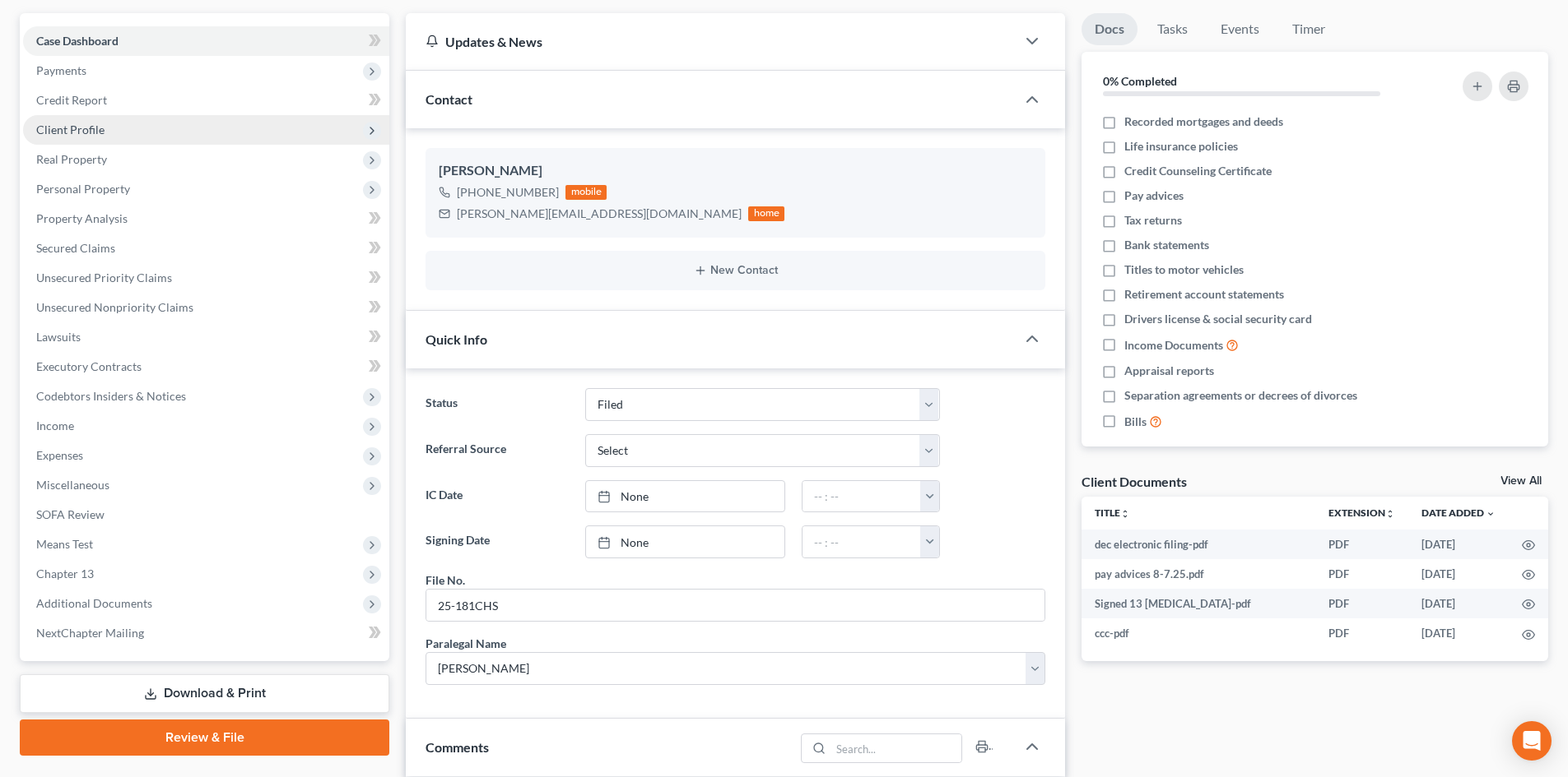
scroll to position [0, 0]
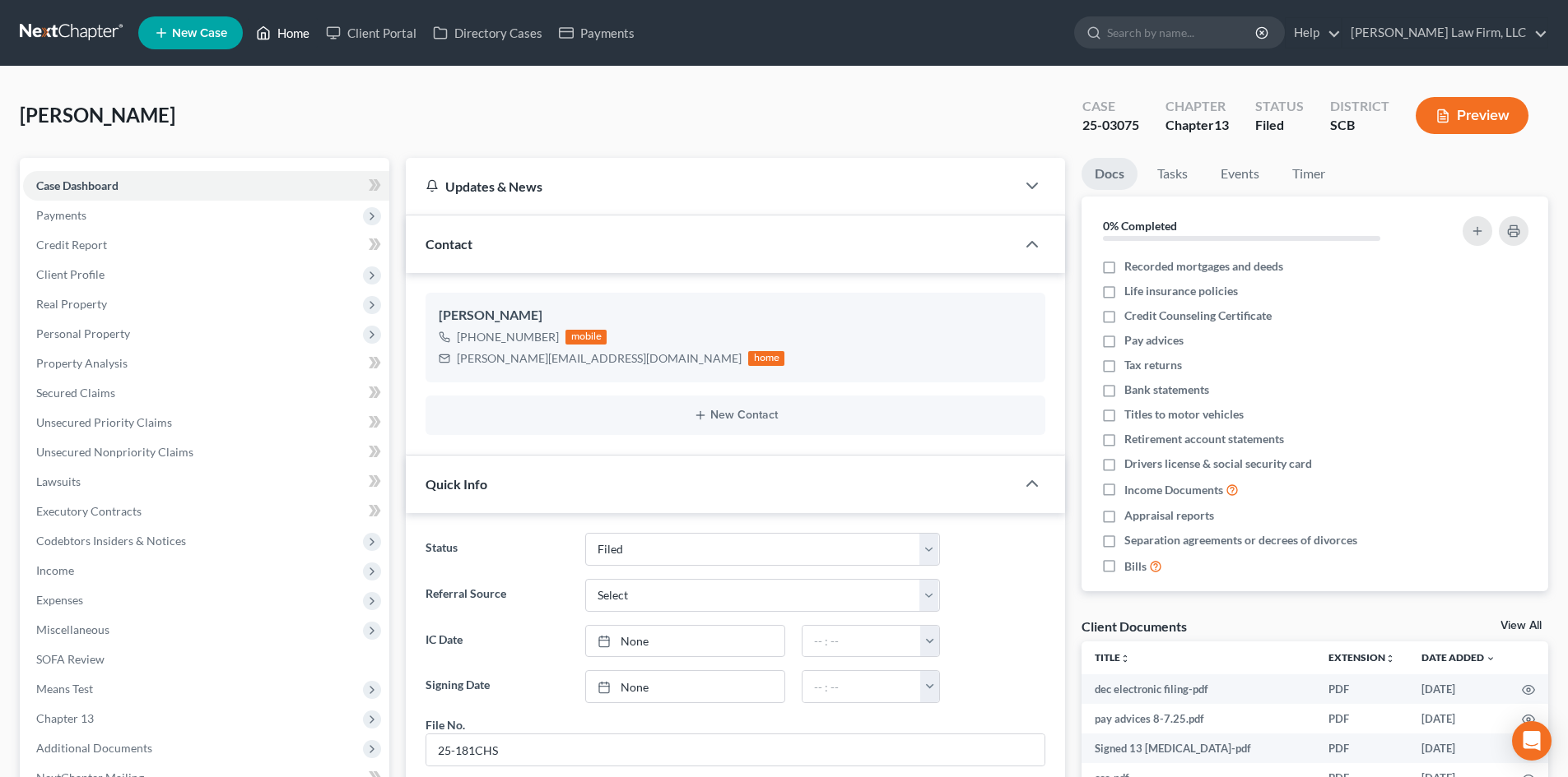
click at [289, 37] on link "Home" at bounding box center [282, 33] width 70 height 30
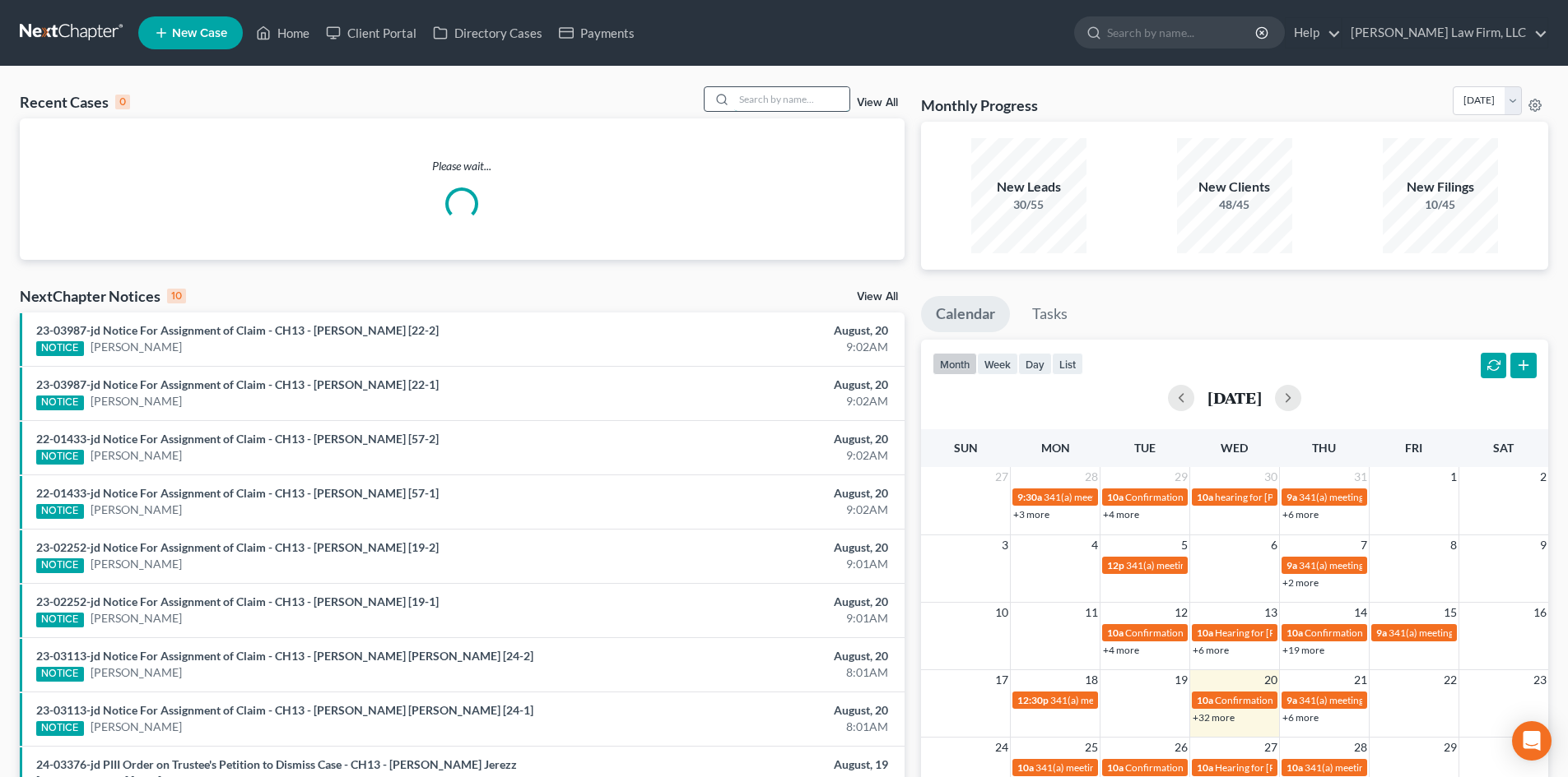
click at [823, 107] on input "search" at bounding box center [791, 99] width 115 height 24
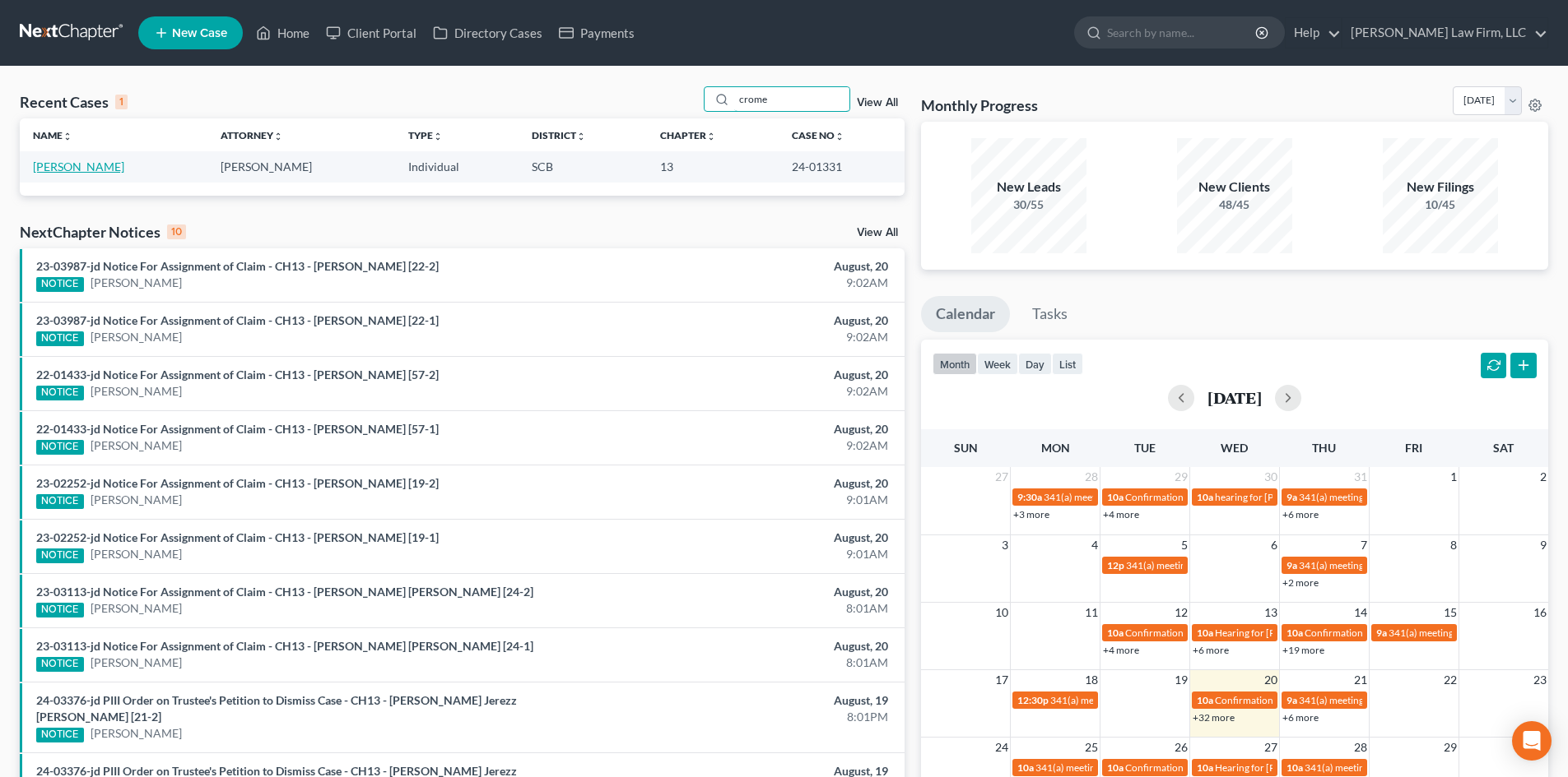
type input "crome"
click at [84, 170] on link "[PERSON_NAME]" at bounding box center [78, 166] width 91 height 14
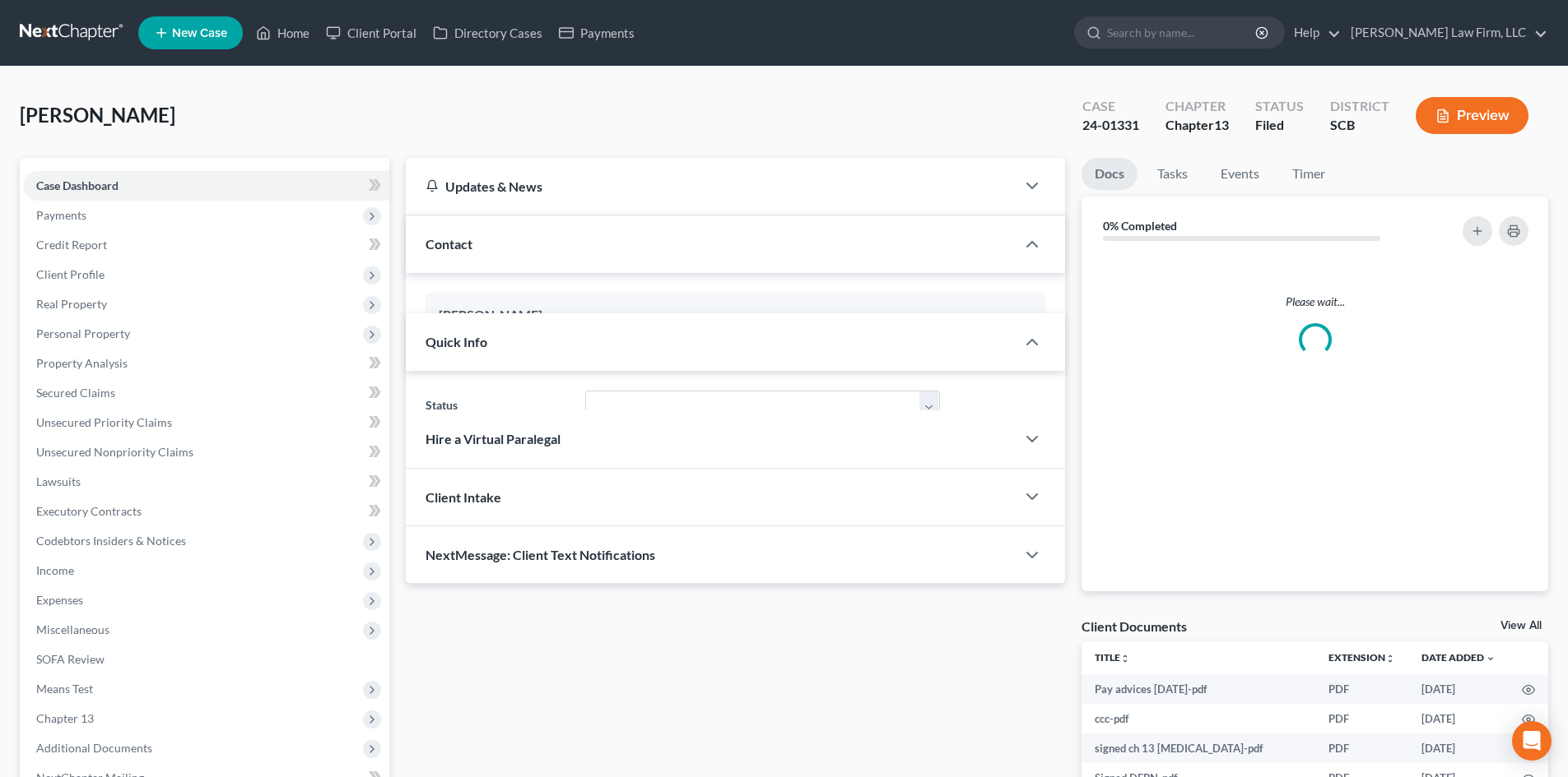
select select "0"
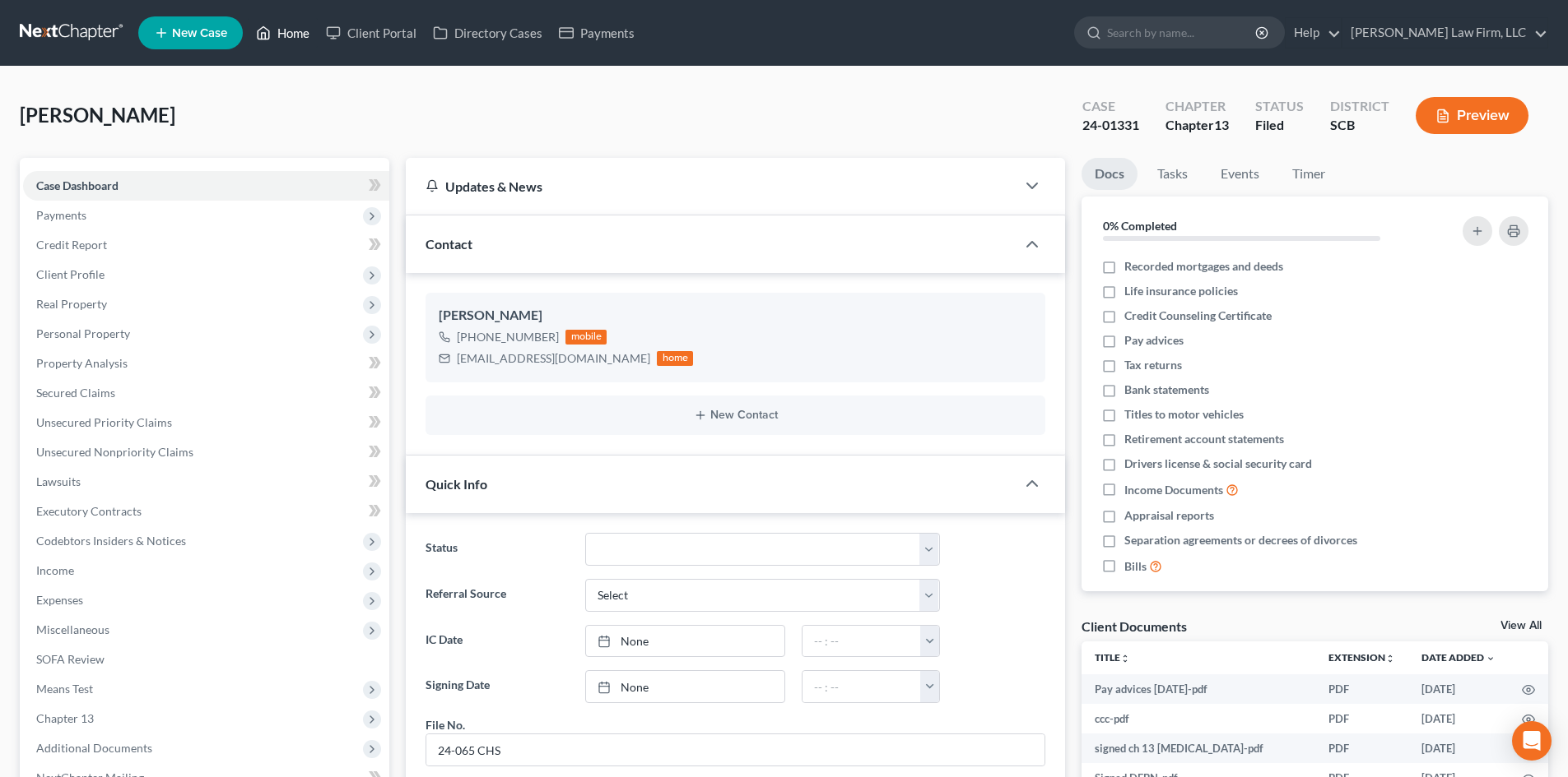
drag, startPoint x: 281, startPoint y: 32, endPoint x: 662, endPoint y: 104, distance: 387.7
click at [281, 32] on link "Home" at bounding box center [282, 33] width 70 height 30
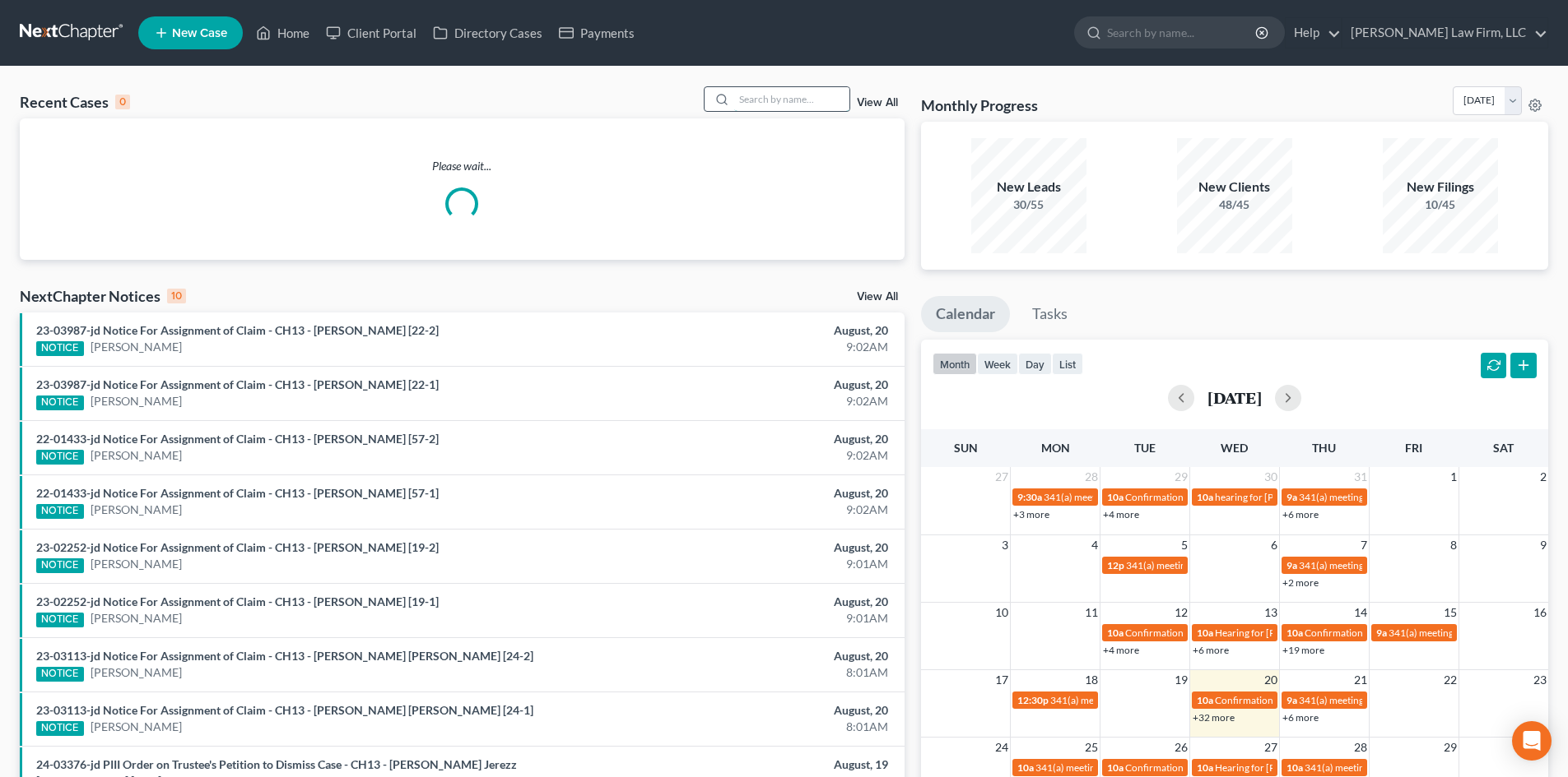
click at [806, 96] on input "search" at bounding box center [791, 99] width 115 height 24
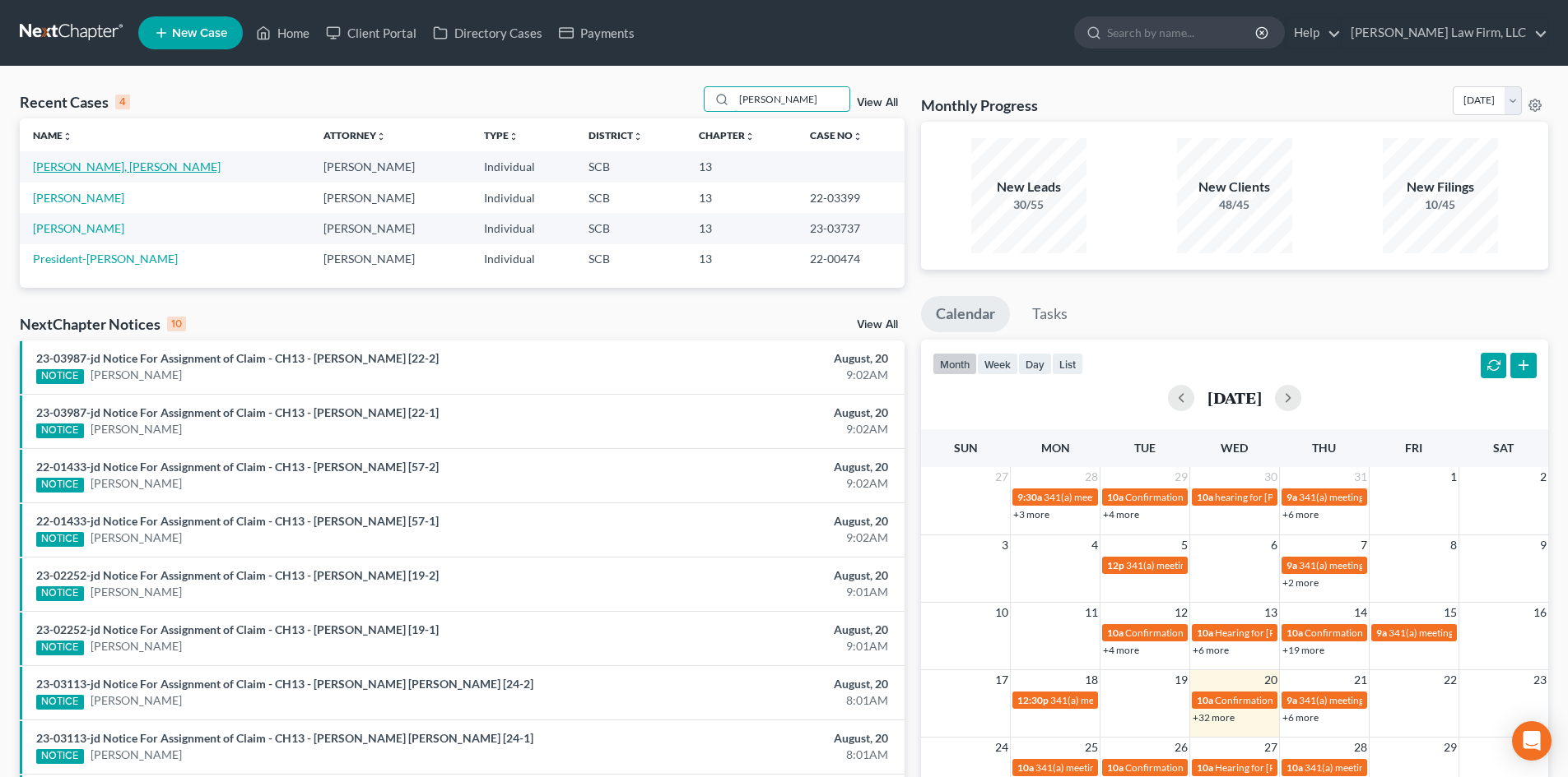
type input "clark"
click at [100, 171] on link "Clark, Chale Verdell" at bounding box center [127, 166] width 188 height 14
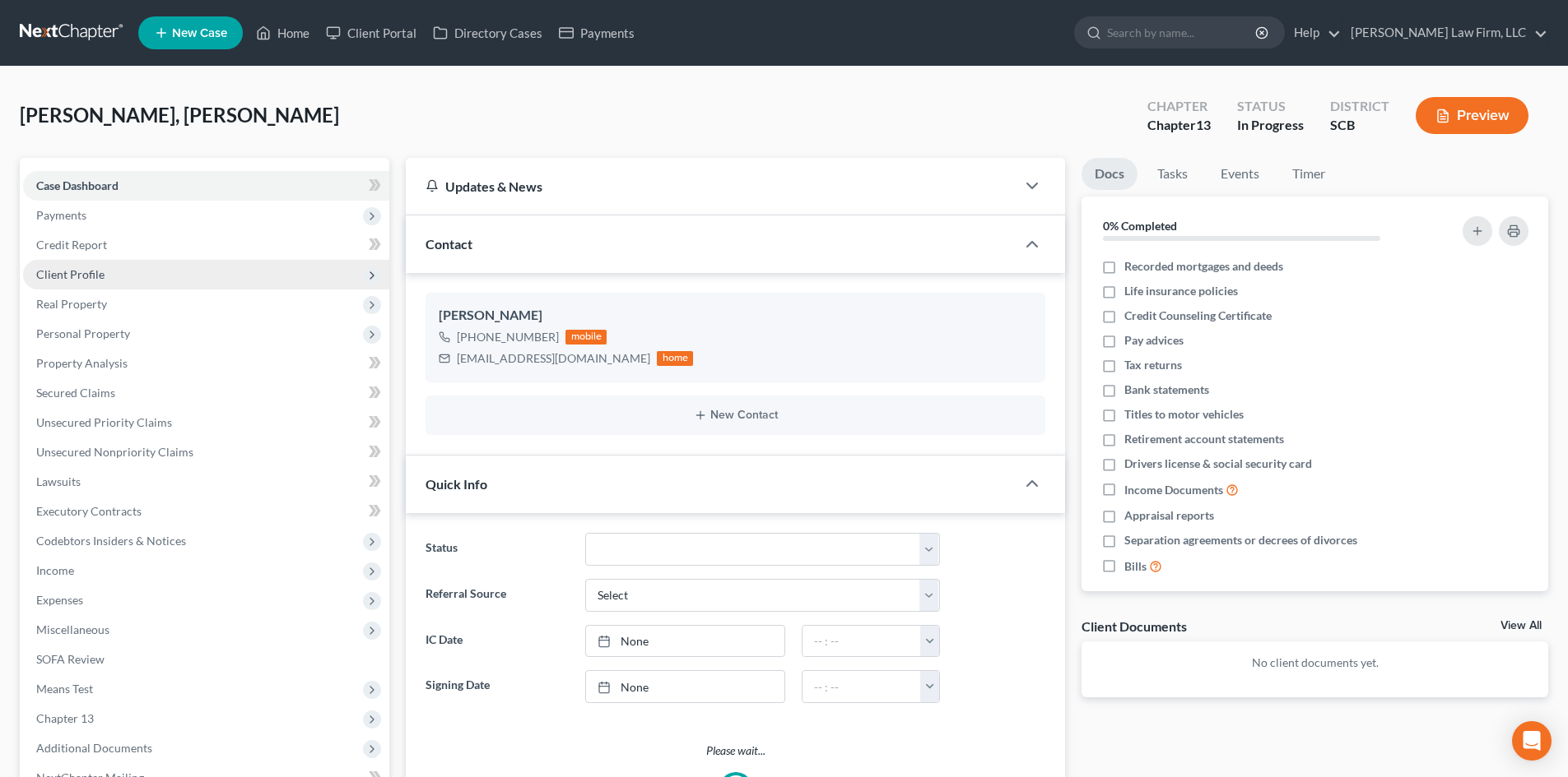
select select "0"
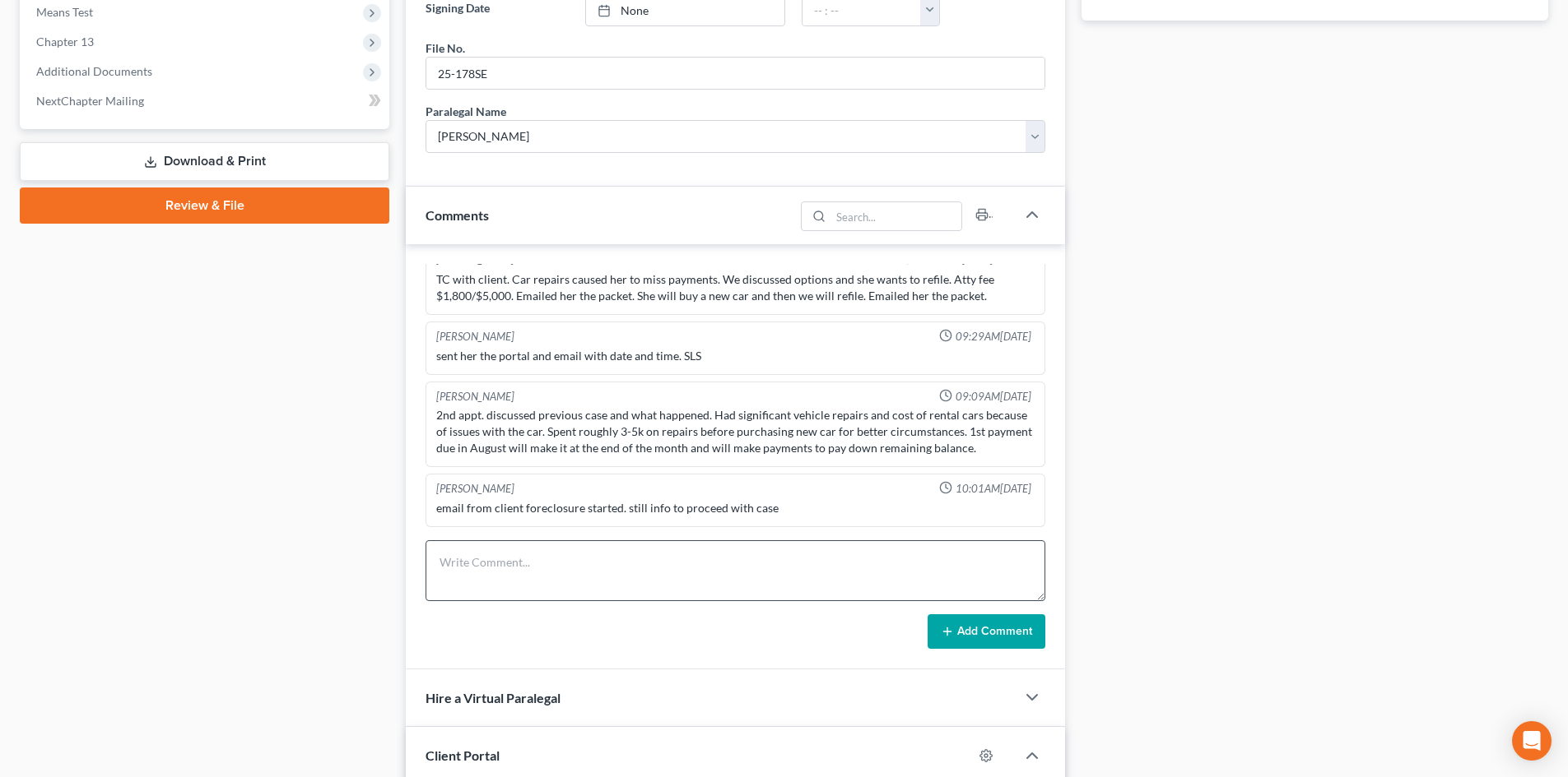
scroll to position [822, 0]
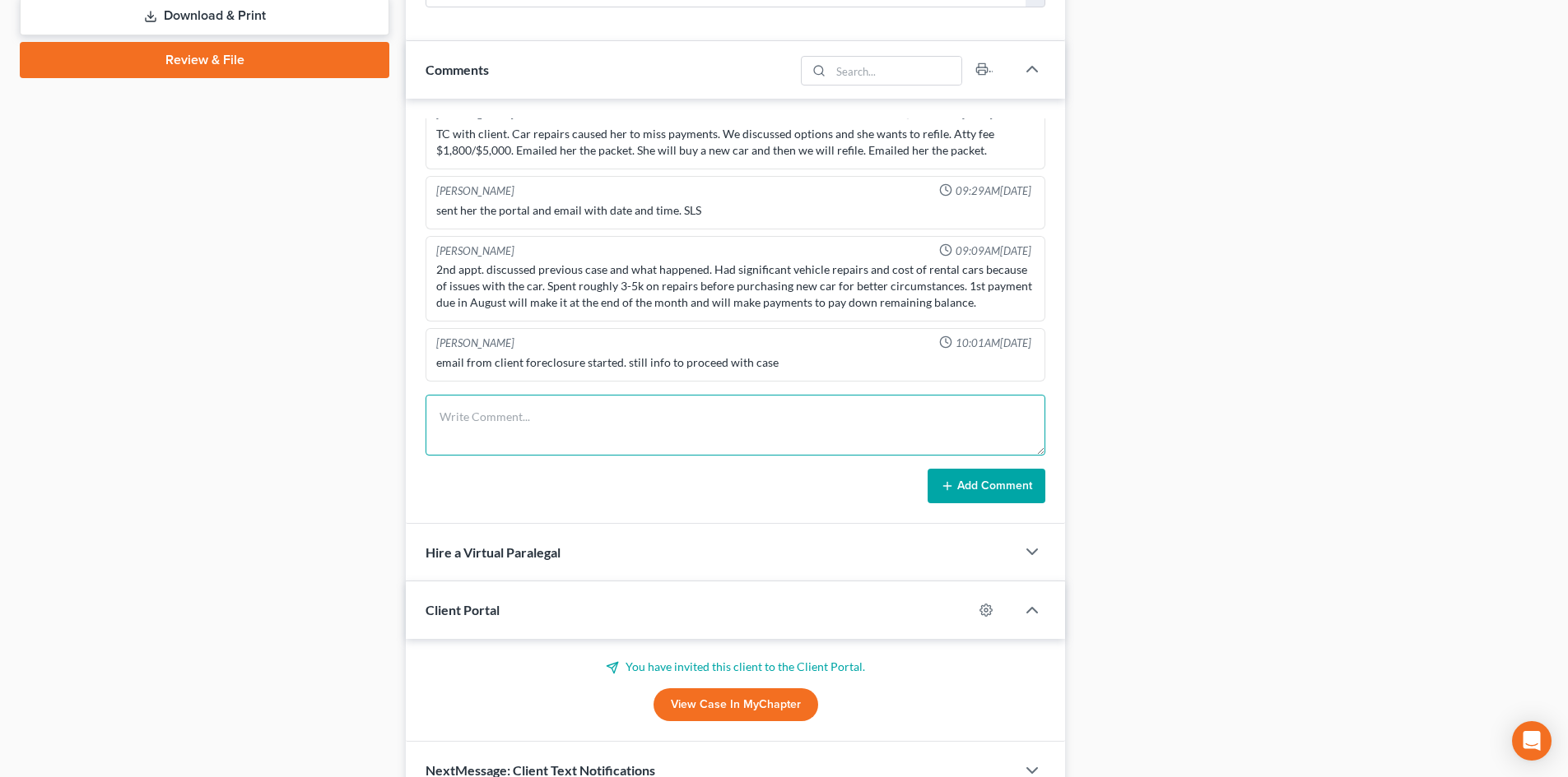
click at [531, 421] on textarea at bounding box center [735, 426] width 620 height 61
type textarea "TC with client re pending lawsuit. Scheduled a 2nd appt to refile."
click at [987, 481] on button "Add Comment" at bounding box center [986, 486] width 118 height 35
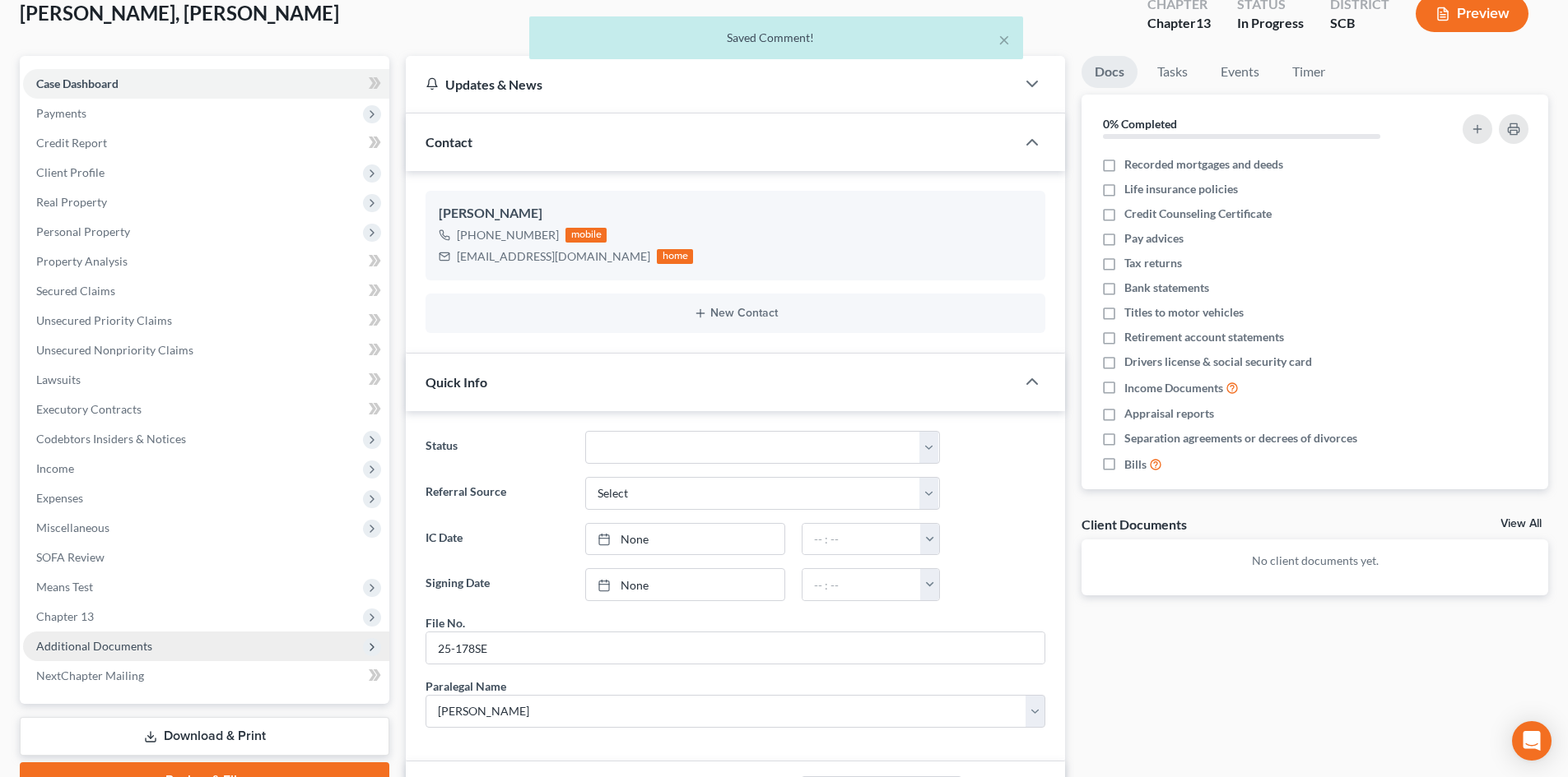
scroll to position [0, 0]
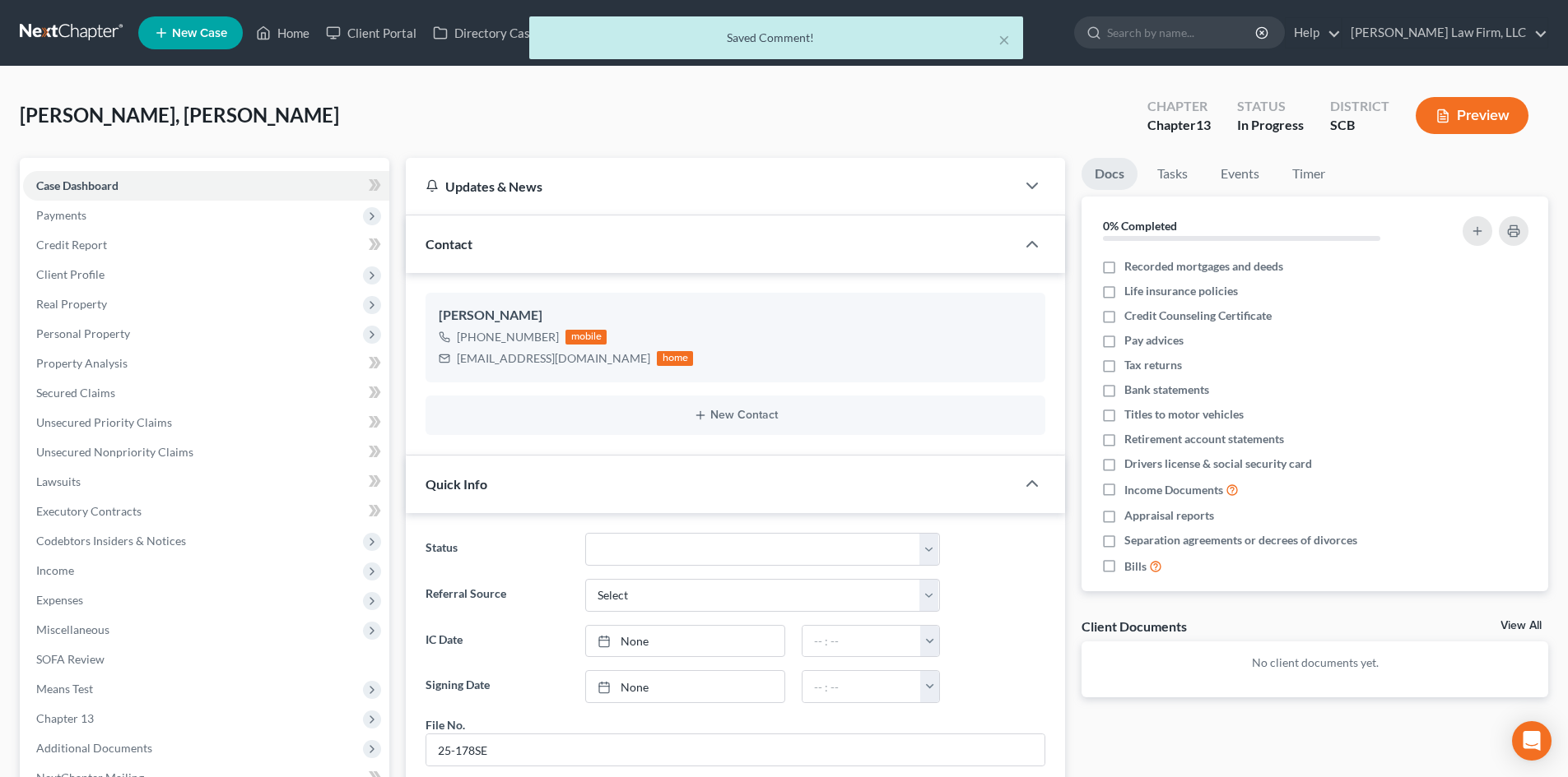
click at [282, 31] on div "× Saved Comment!" at bounding box center [776, 42] width 1568 height 51
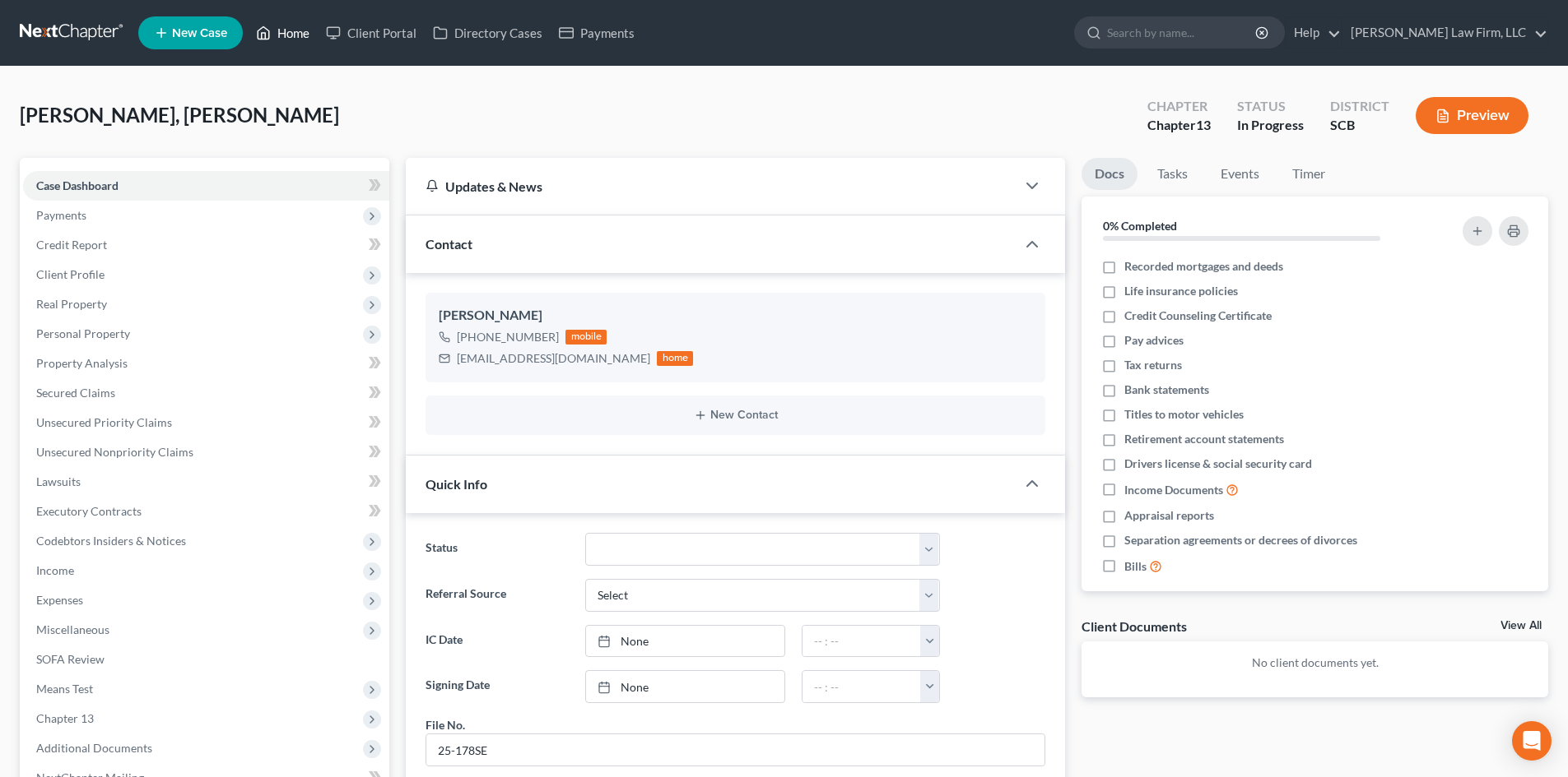
click at [289, 31] on link "Home" at bounding box center [282, 33] width 70 height 30
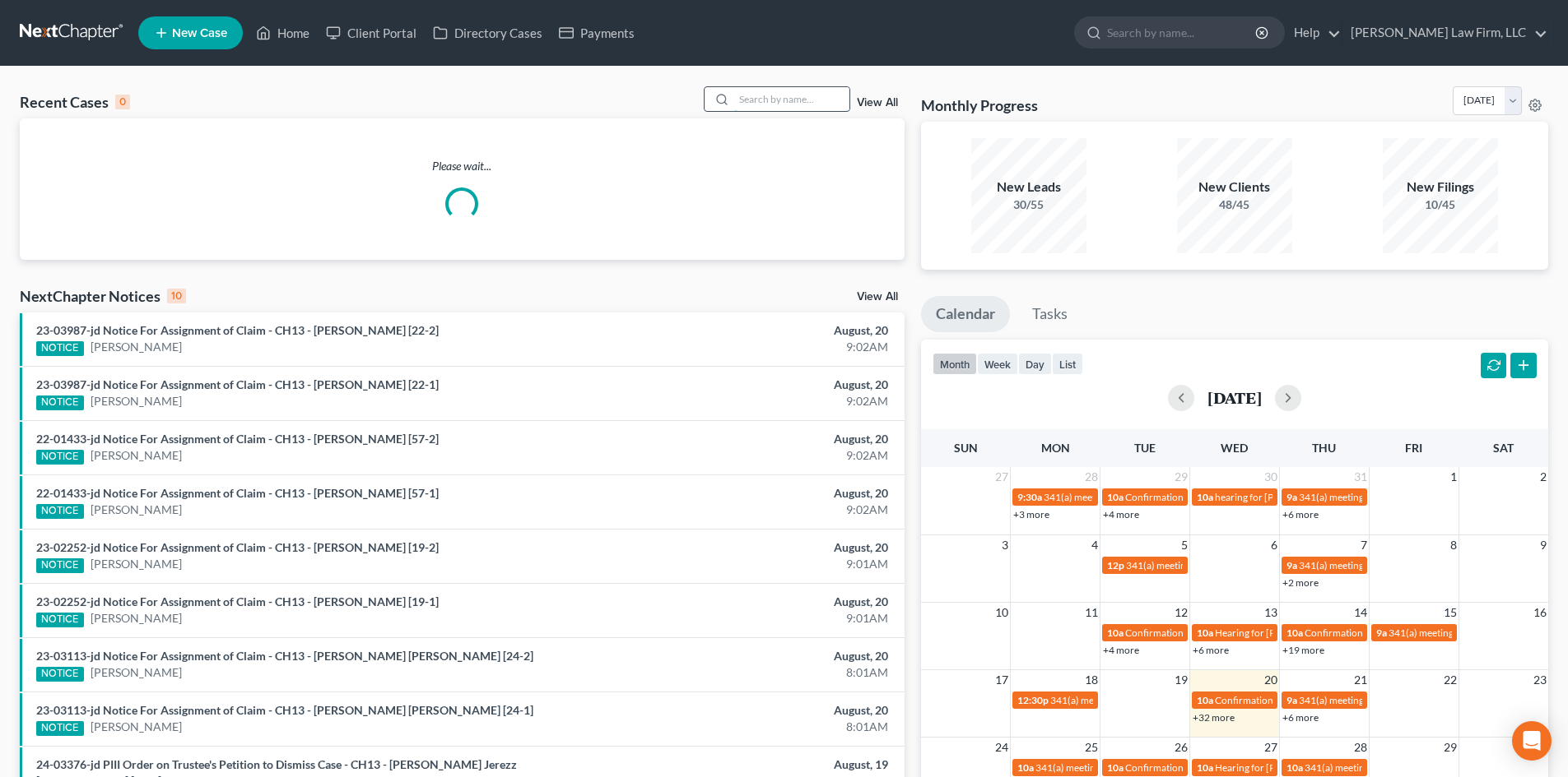
click at [748, 99] on input "search" at bounding box center [791, 99] width 115 height 24
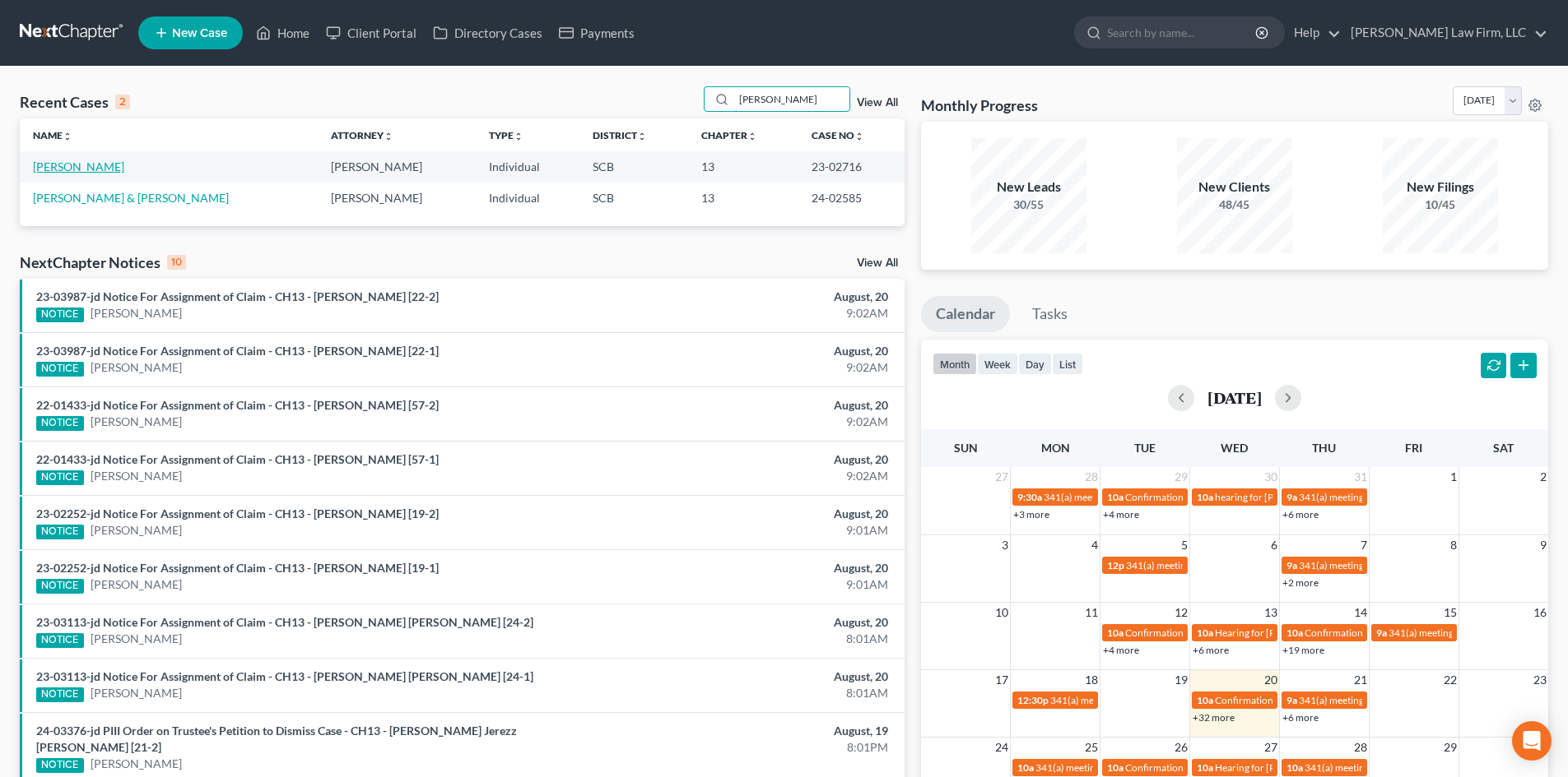
type input "huggins"
click at [82, 161] on link "Huggins, Justin" at bounding box center [78, 166] width 91 height 14
select select "3"
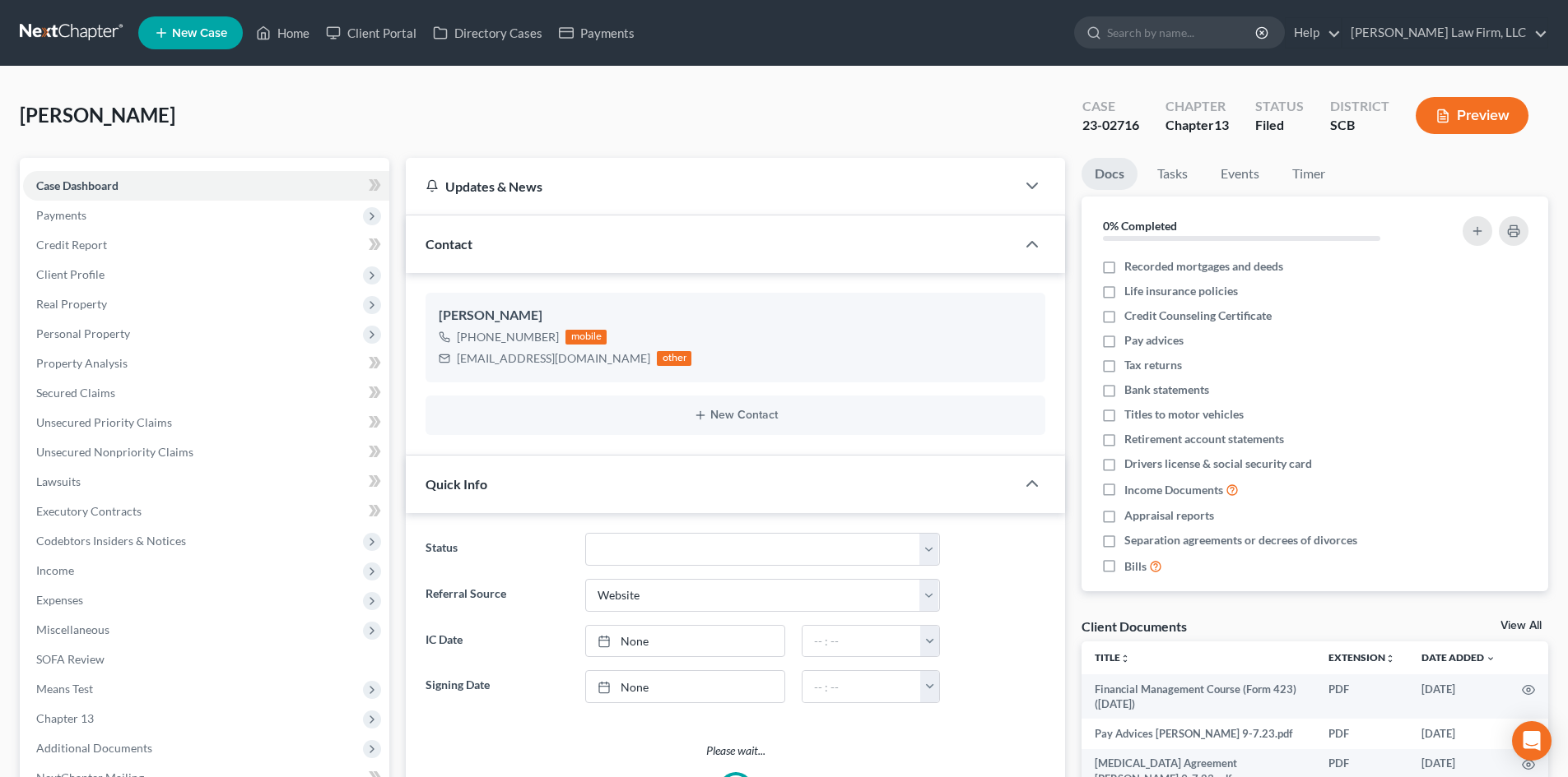
select select "3"
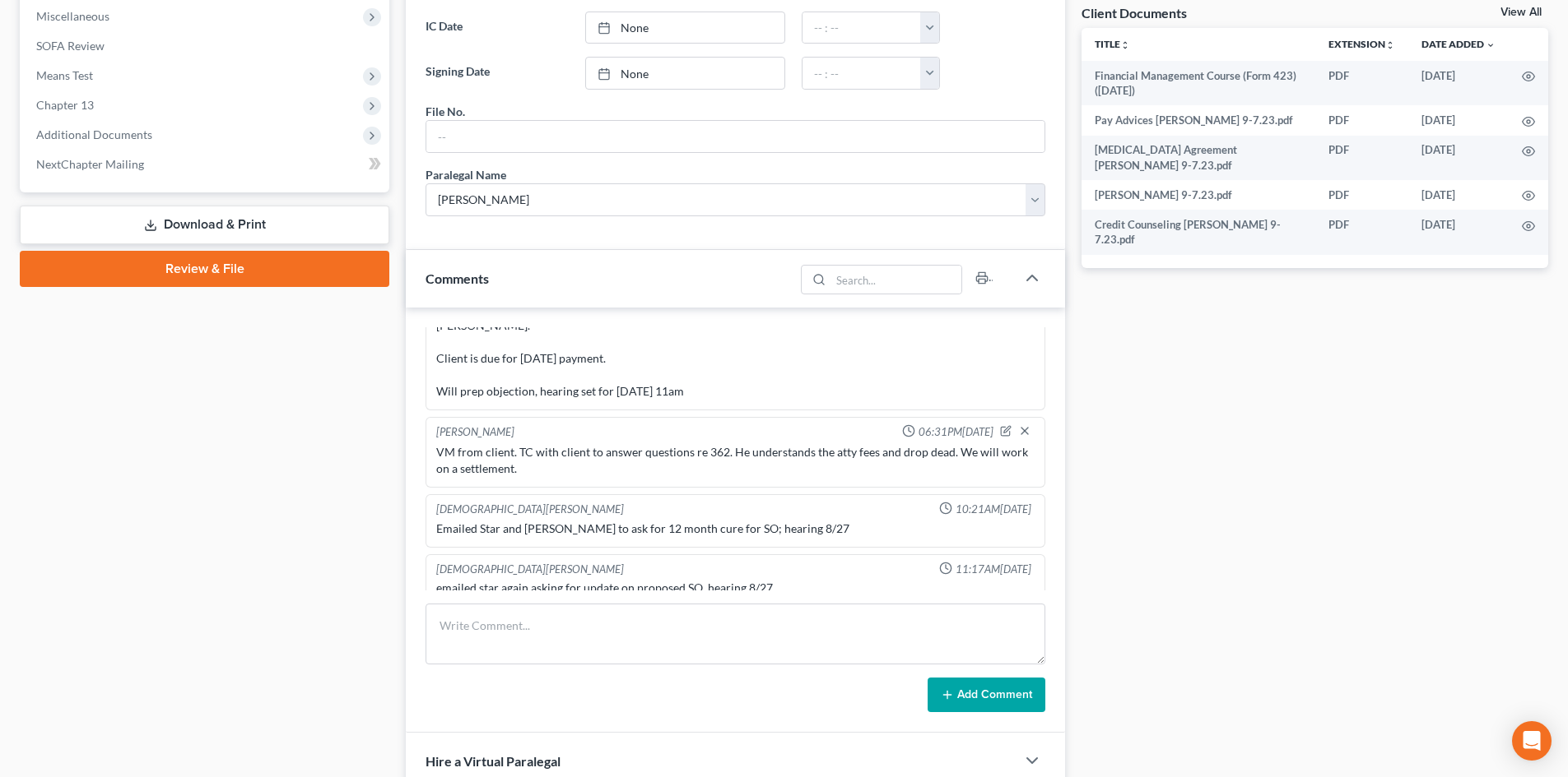
scroll to position [905, 0]
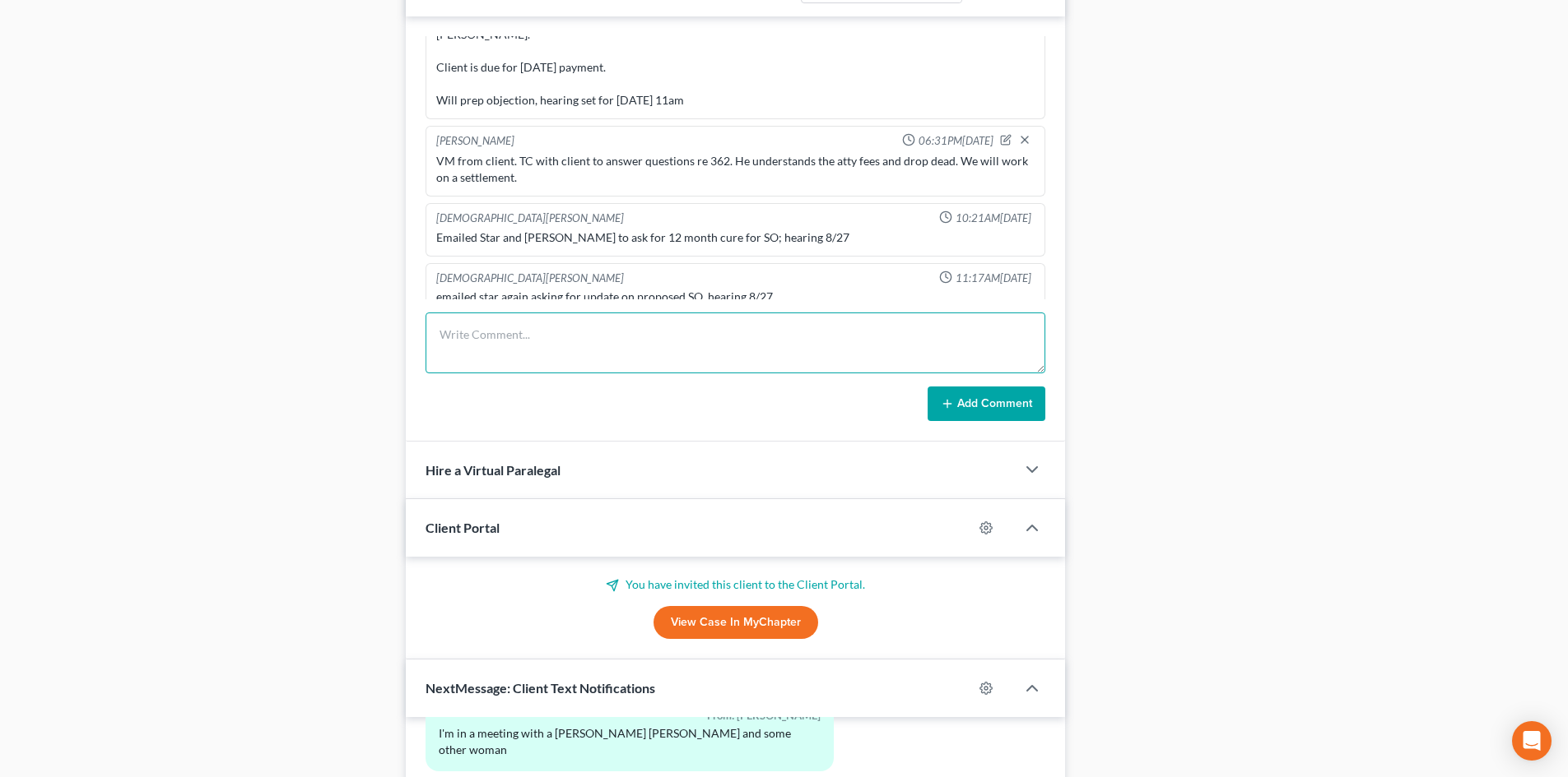
click at [550, 350] on textarea at bounding box center [735, 343] width 620 height 61
paste textarea "VM from client. TC to client, left VM."
type textarea "VM from client. TC to client, left VM."
click at [947, 405] on icon at bounding box center [947, 404] width 13 height 13
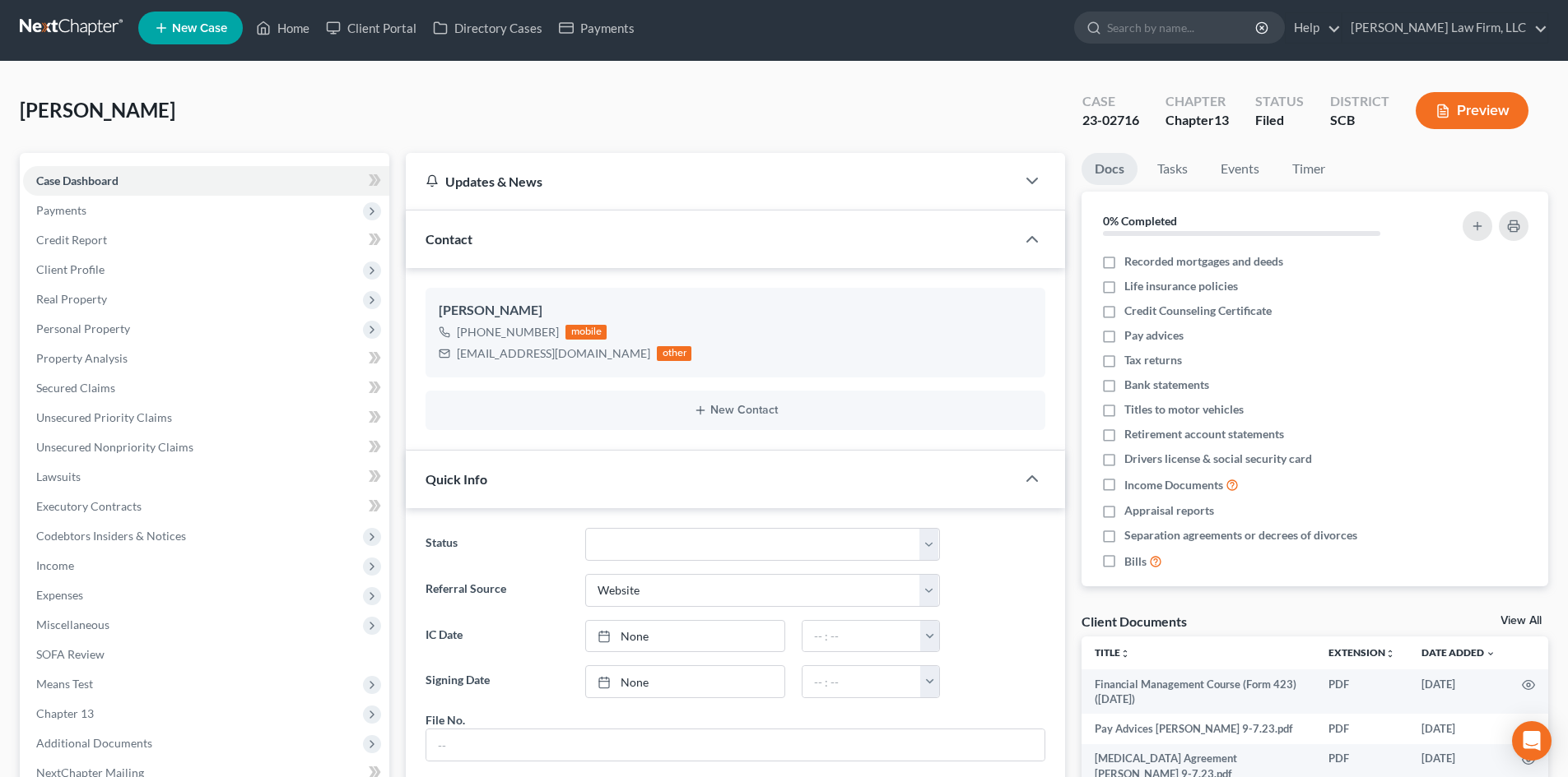
scroll to position [0, 0]
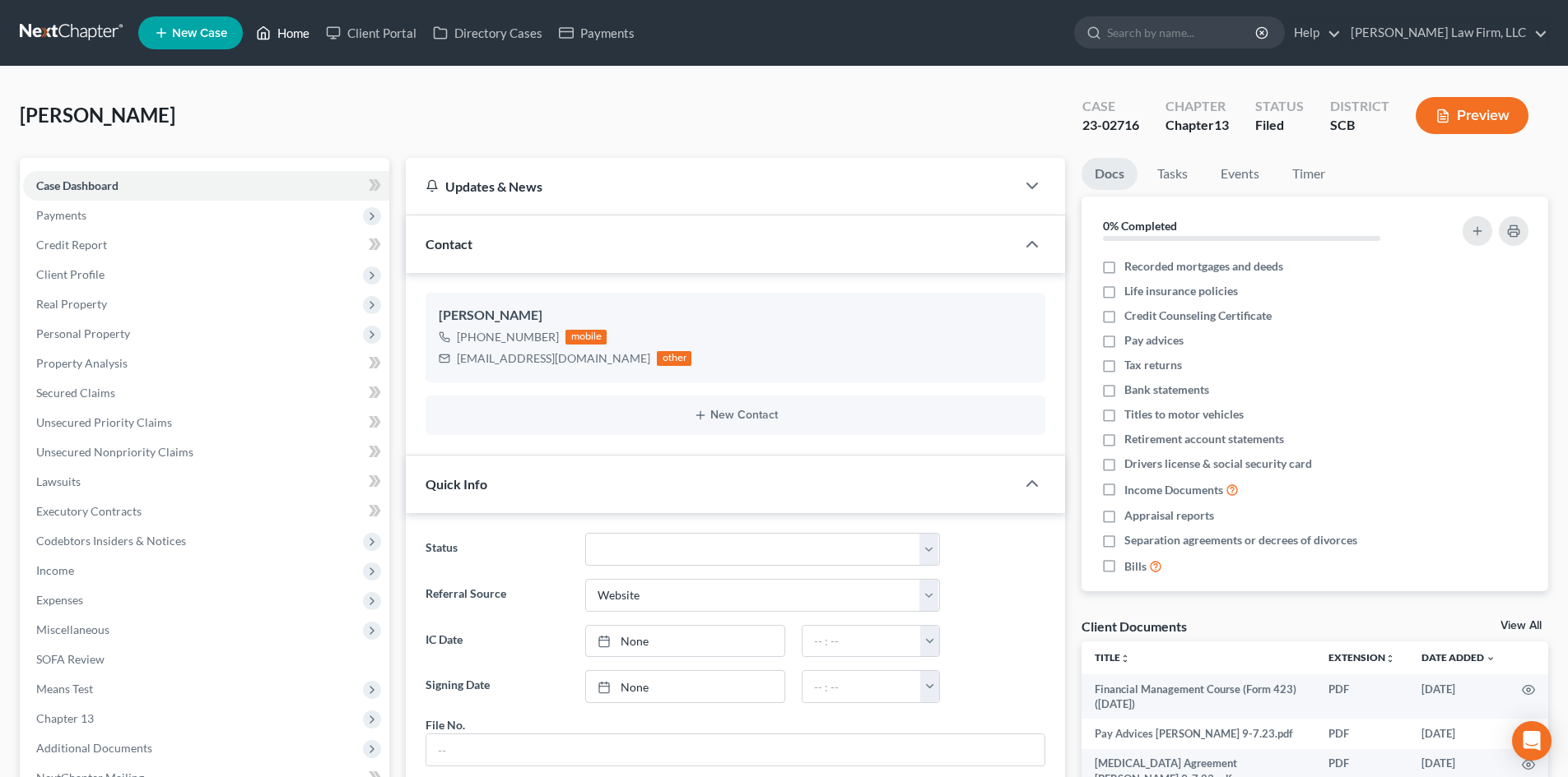
click at [304, 35] on link "Home" at bounding box center [282, 33] width 70 height 30
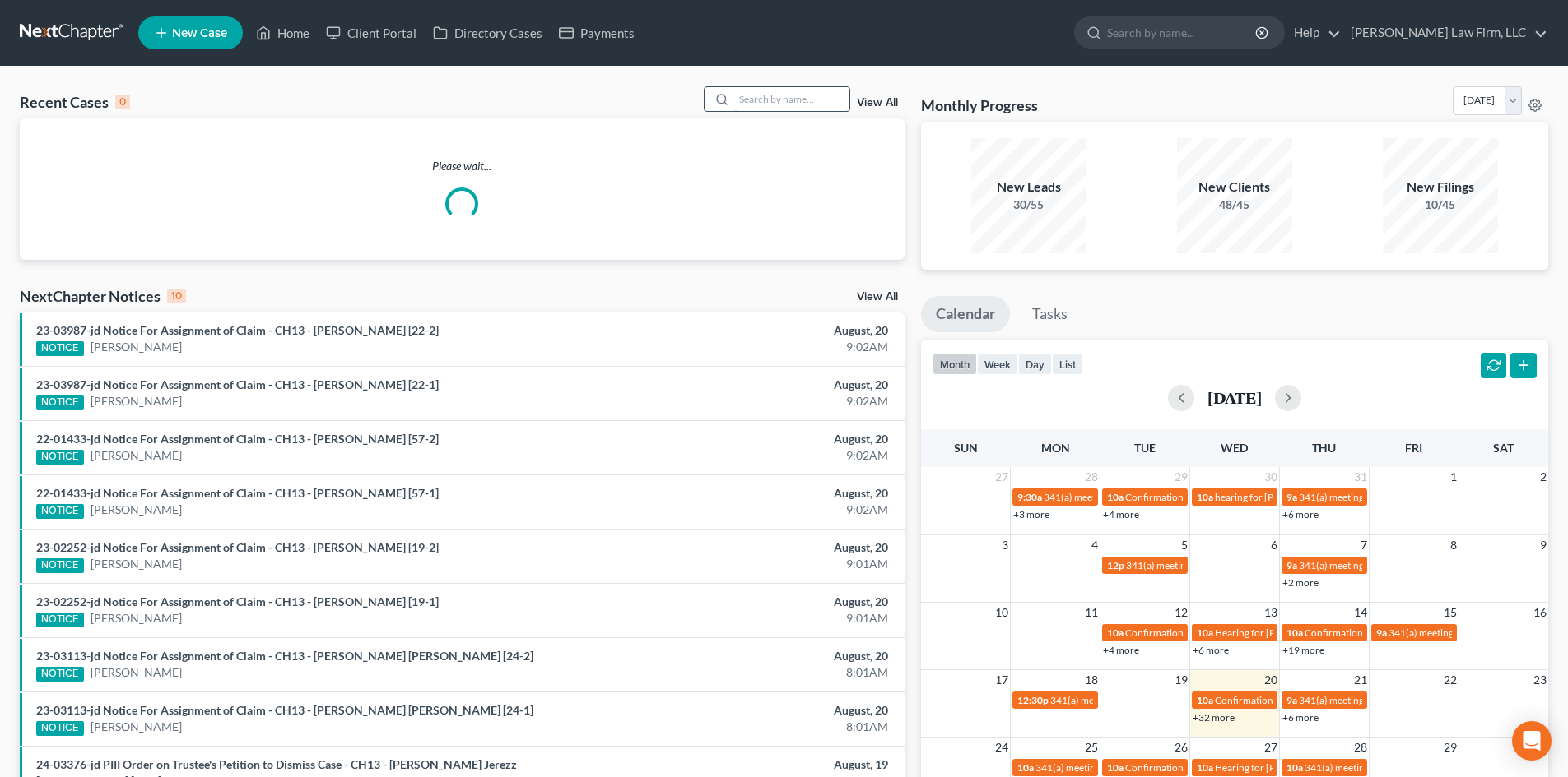
click at [764, 91] on input "search" at bounding box center [791, 99] width 115 height 24
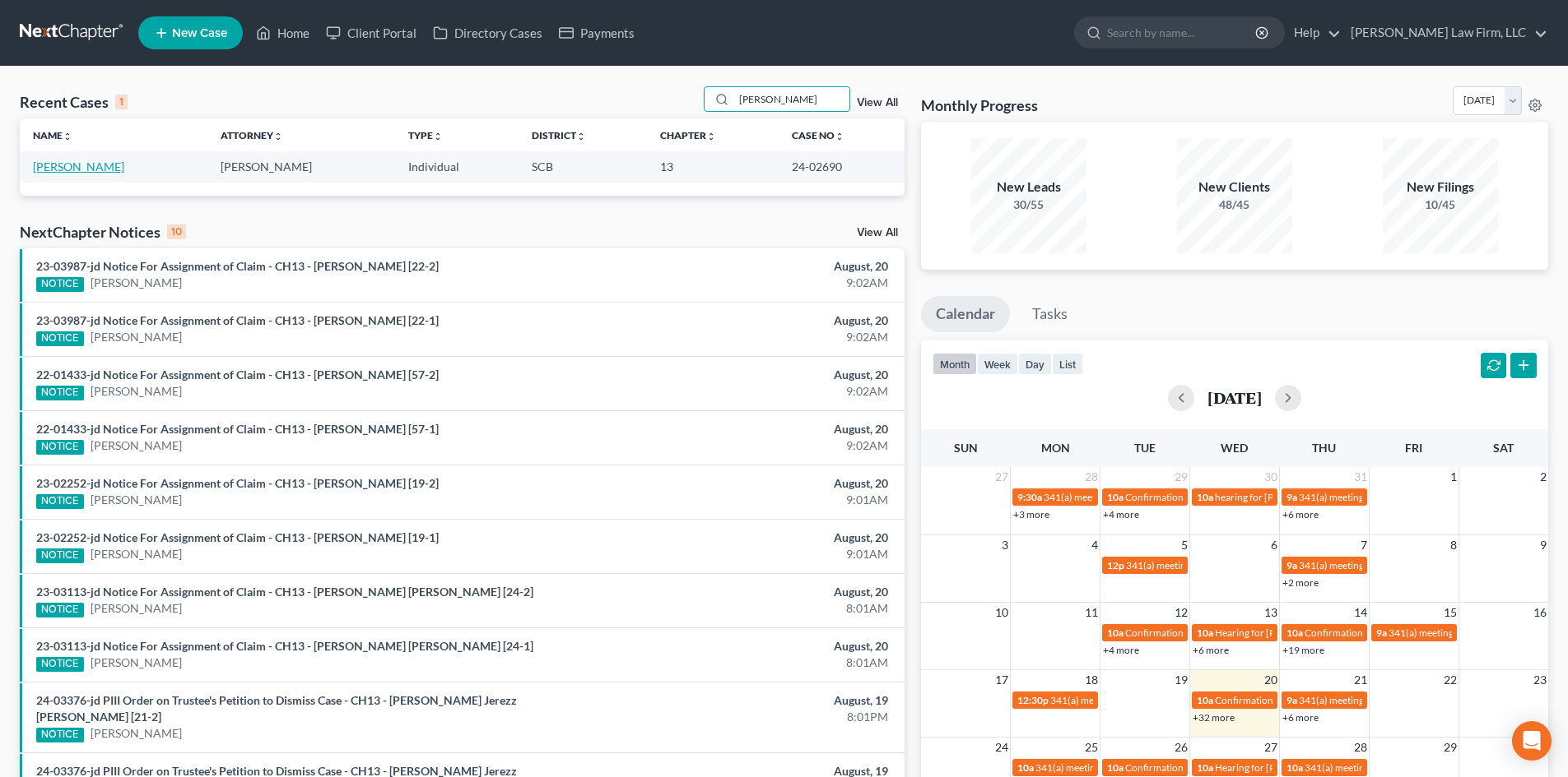
type input "buckner"
click at [91, 170] on link "Buckner, Marian" at bounding box center [78, 166] width 91 height 14
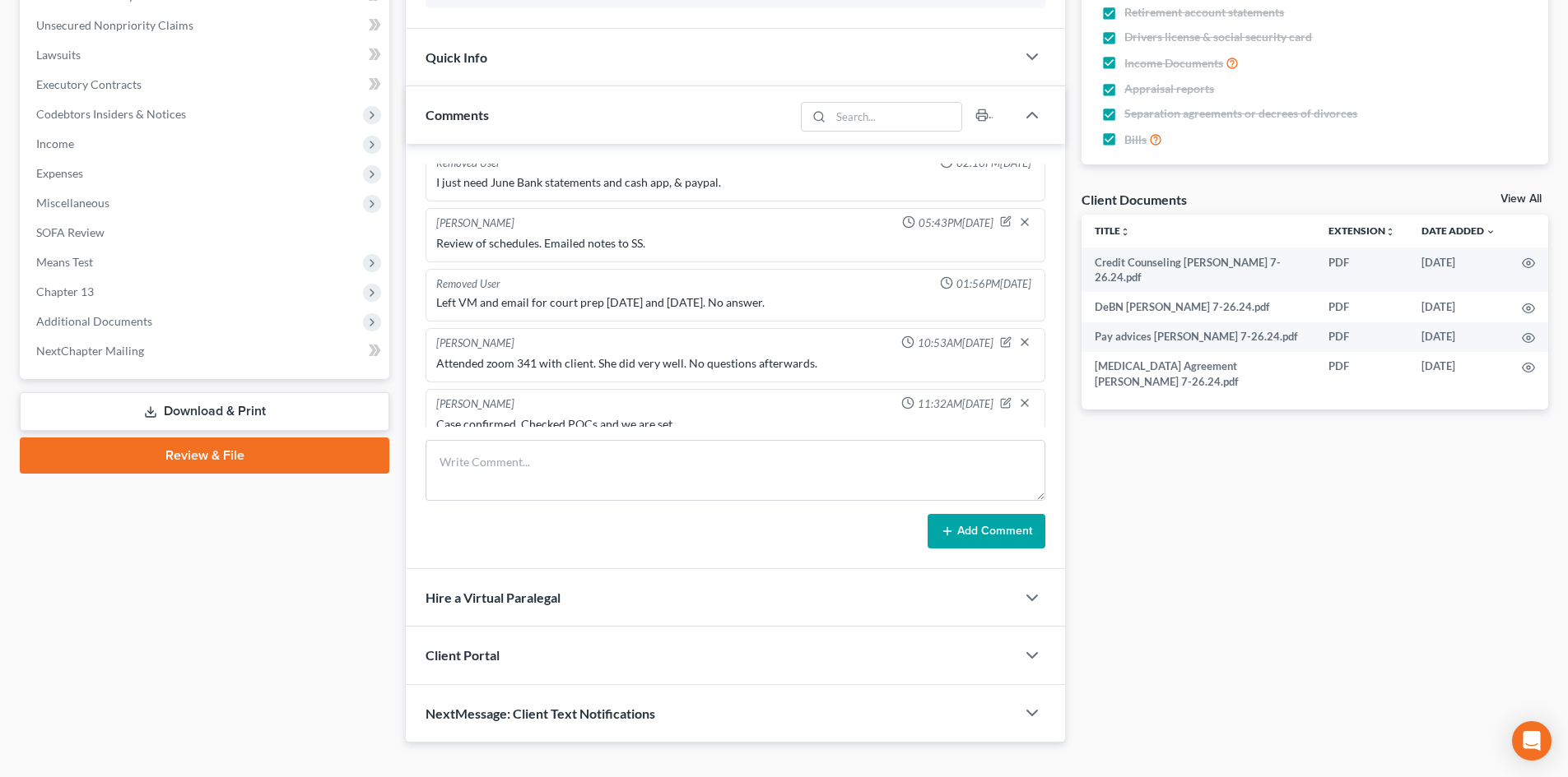
scroll to position [455, 0]
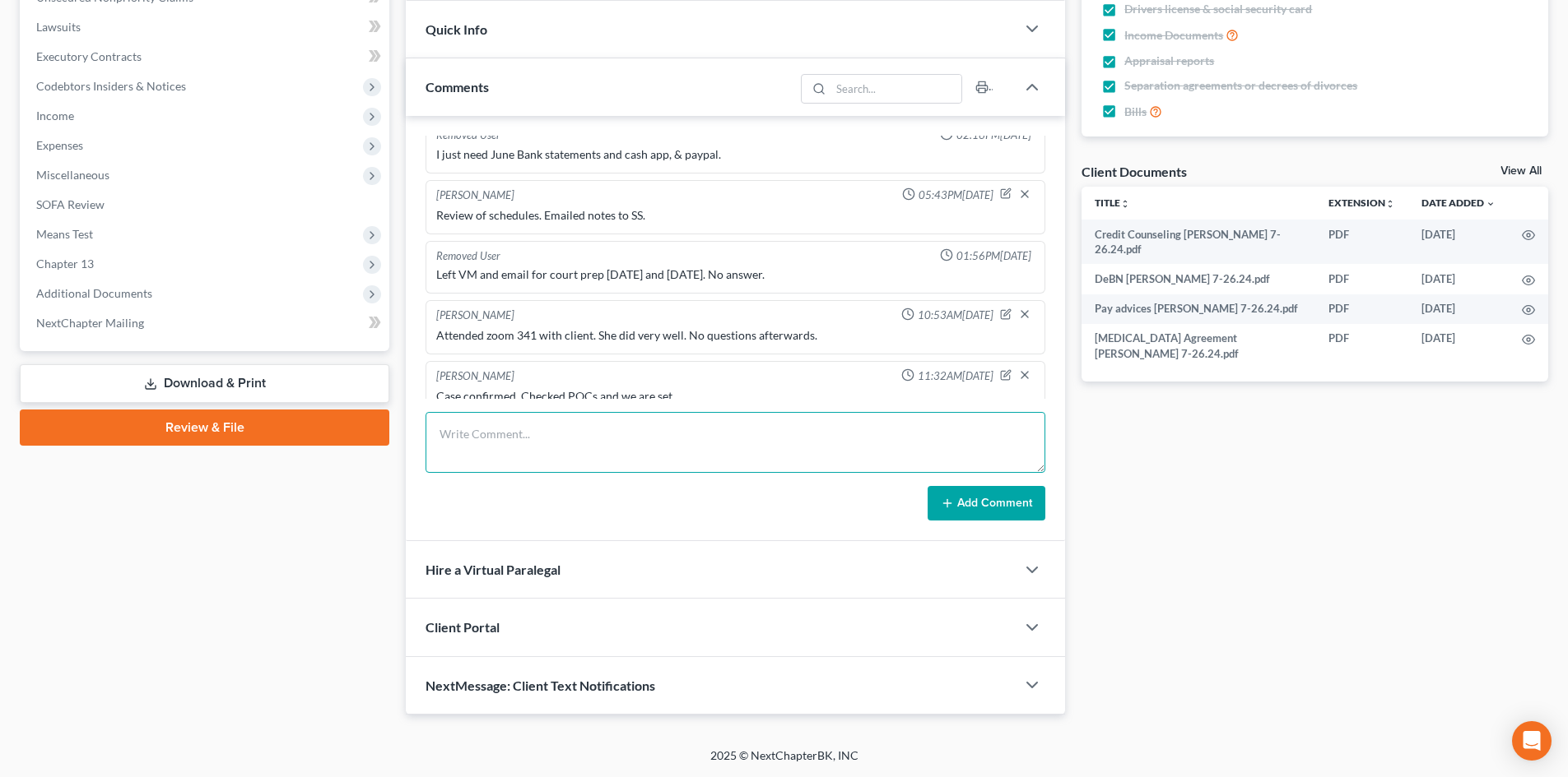
click at [575, 448] on textarea at bounding box center [735, 443] width 620 height 61
paste textarea "VM from client. TC to client, left VM."
type textarea "VM from client. TC to client, VM full."
click at [954, 502] on icon at bounding box center [947, 504] width 13 height 13
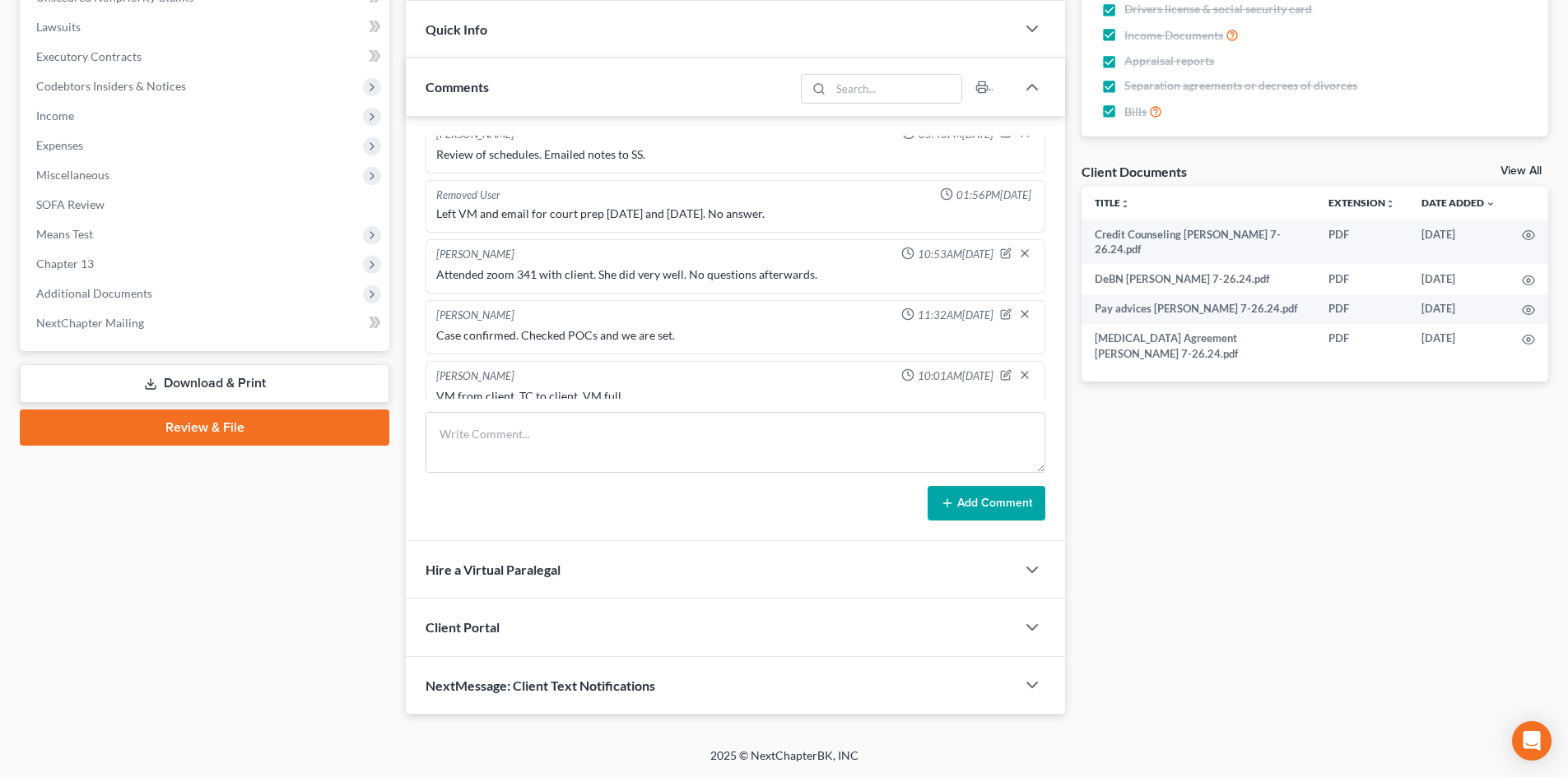
scroll to position [0, 0]
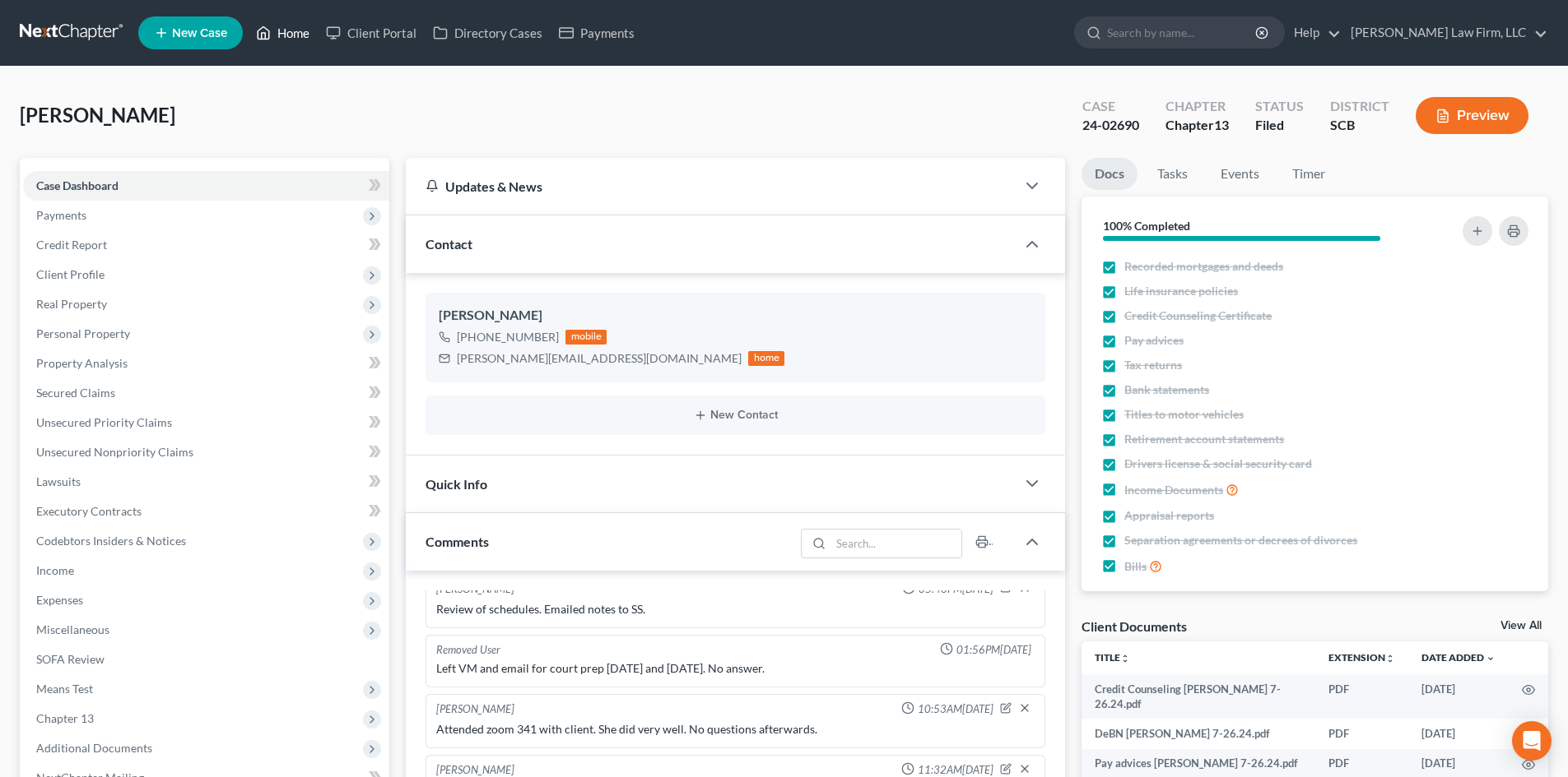
click at [288, 26] on link "Home" at bounding box center [282, 33] width 70 height 30
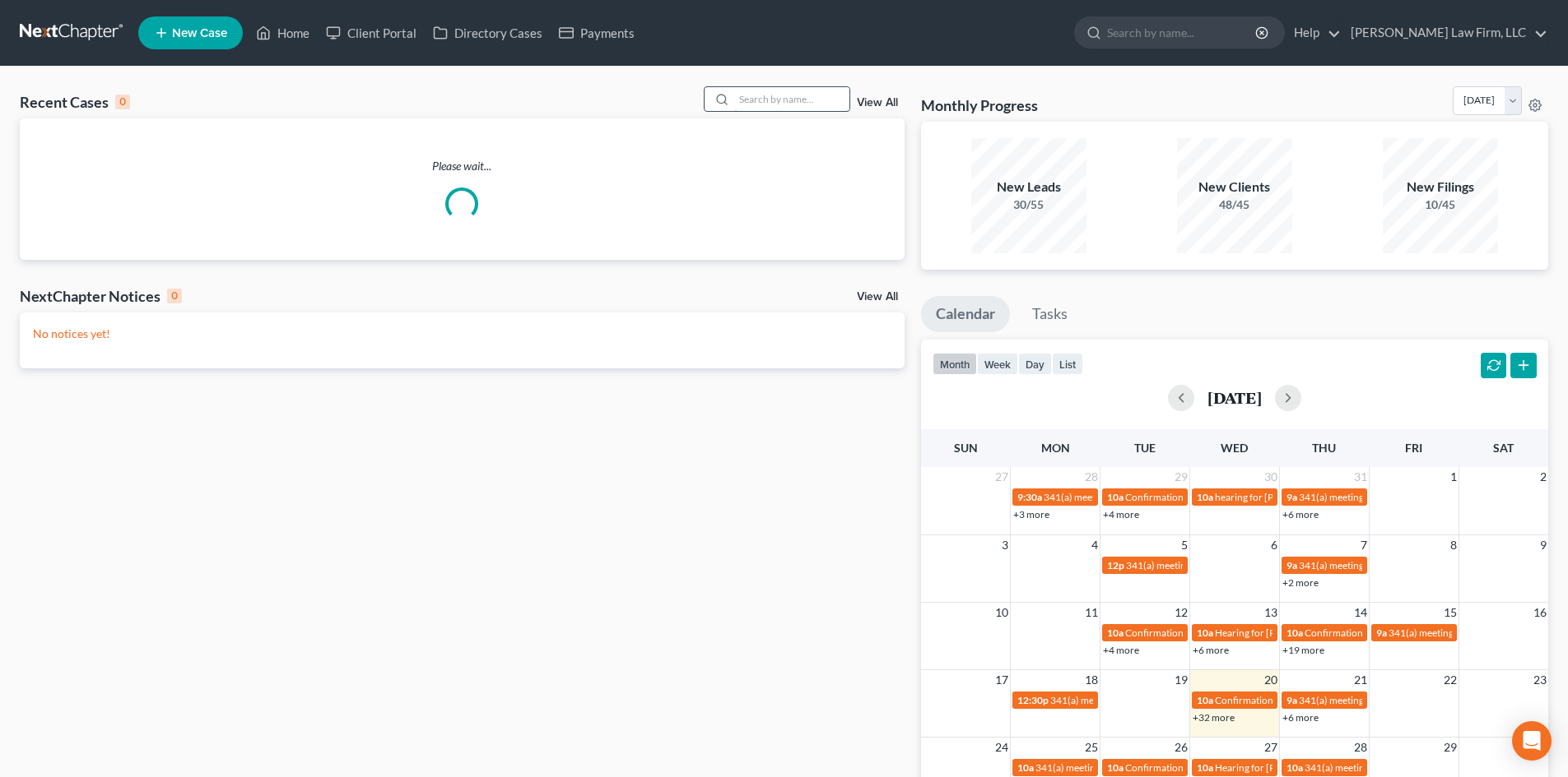
click at [779, 102] on input "search" at bounding box center [791, 99] width 115 height 24
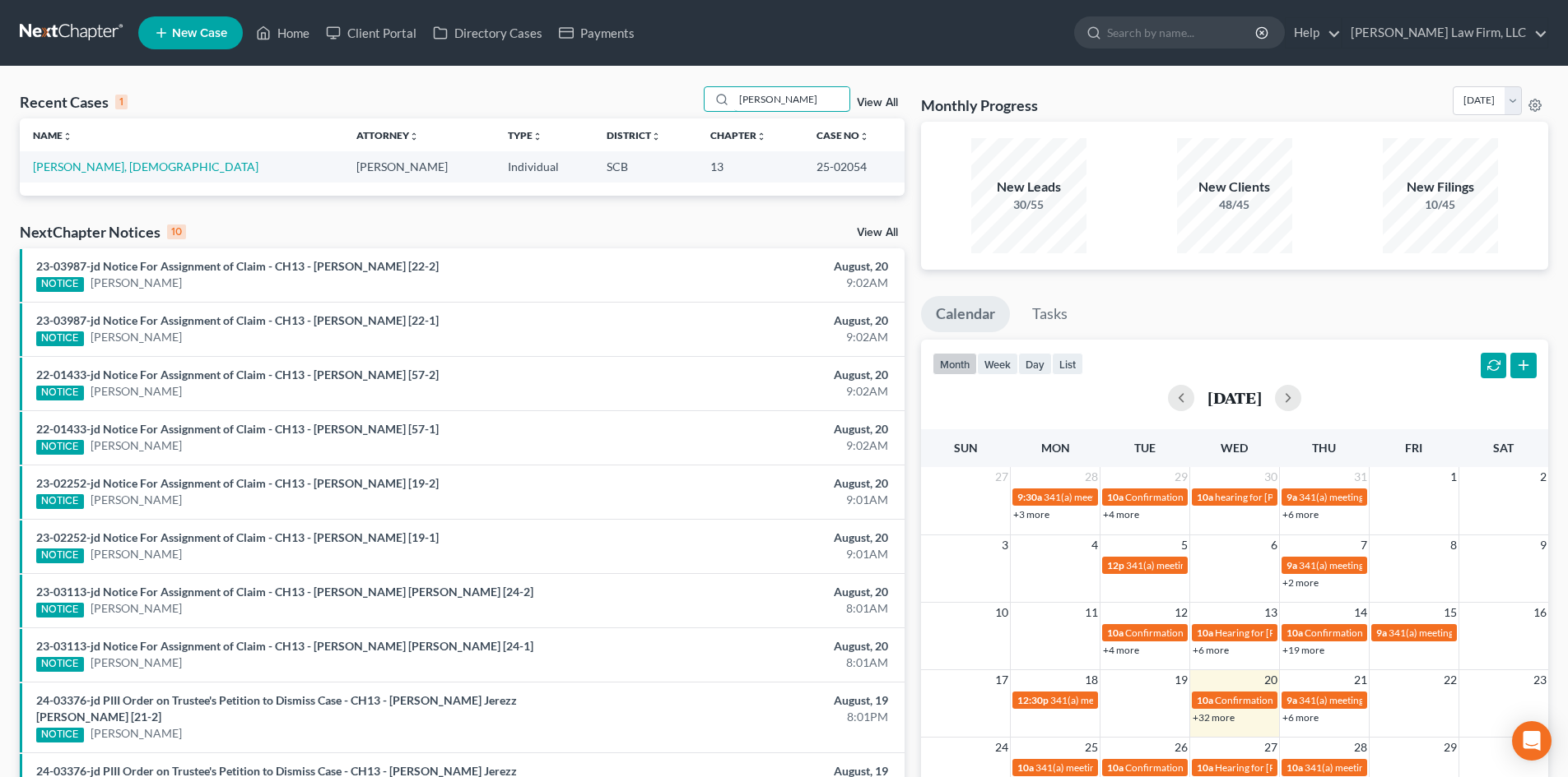
type input "miley"
click at [91, 176] on td "Miley, Christian" at bounding box center [181, 166] width 324 height 30
click at [94, 165] on link "Miley, Christian" at bounding box center [146, 166] width 226 height 14
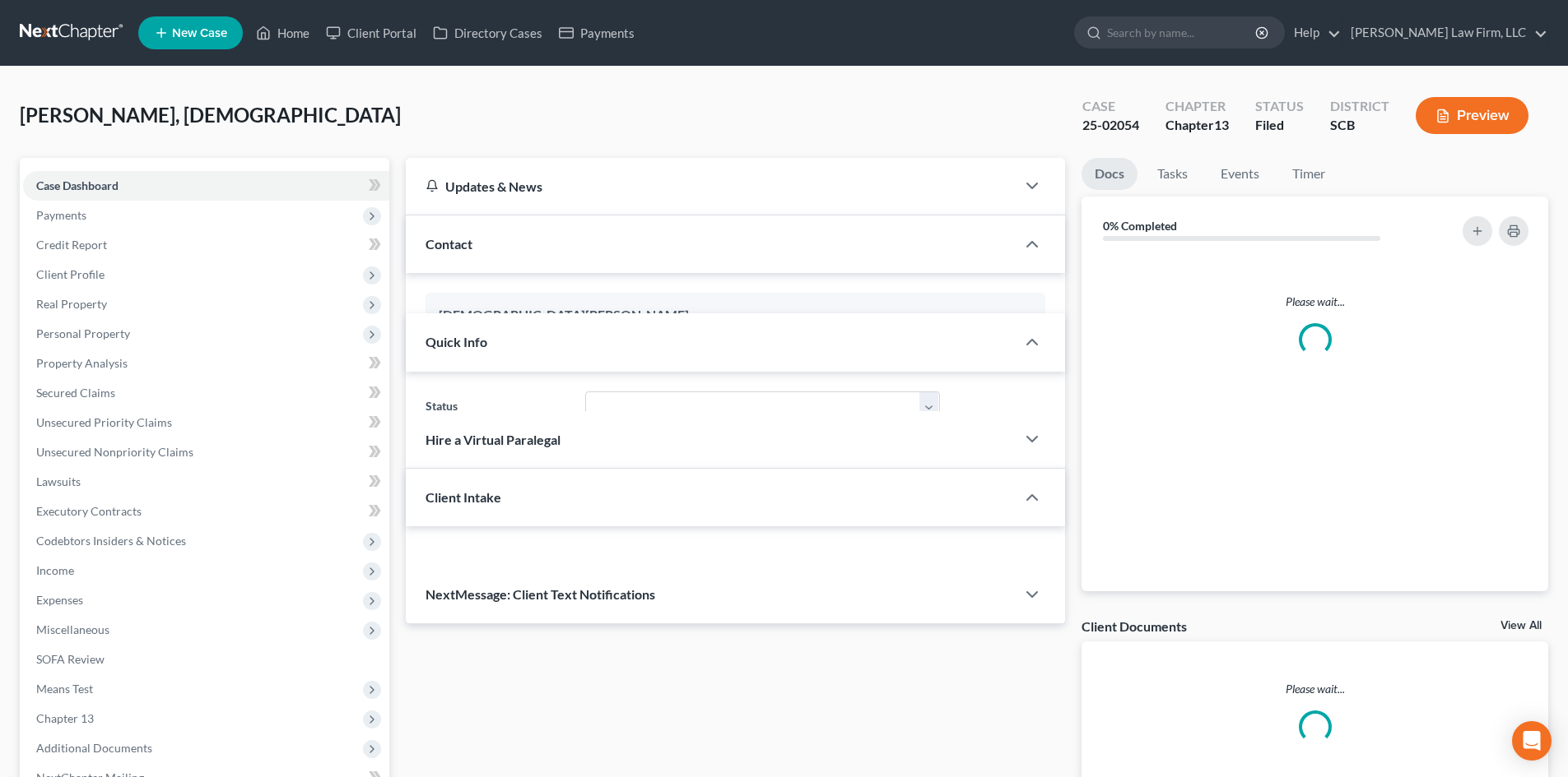
select select "1"
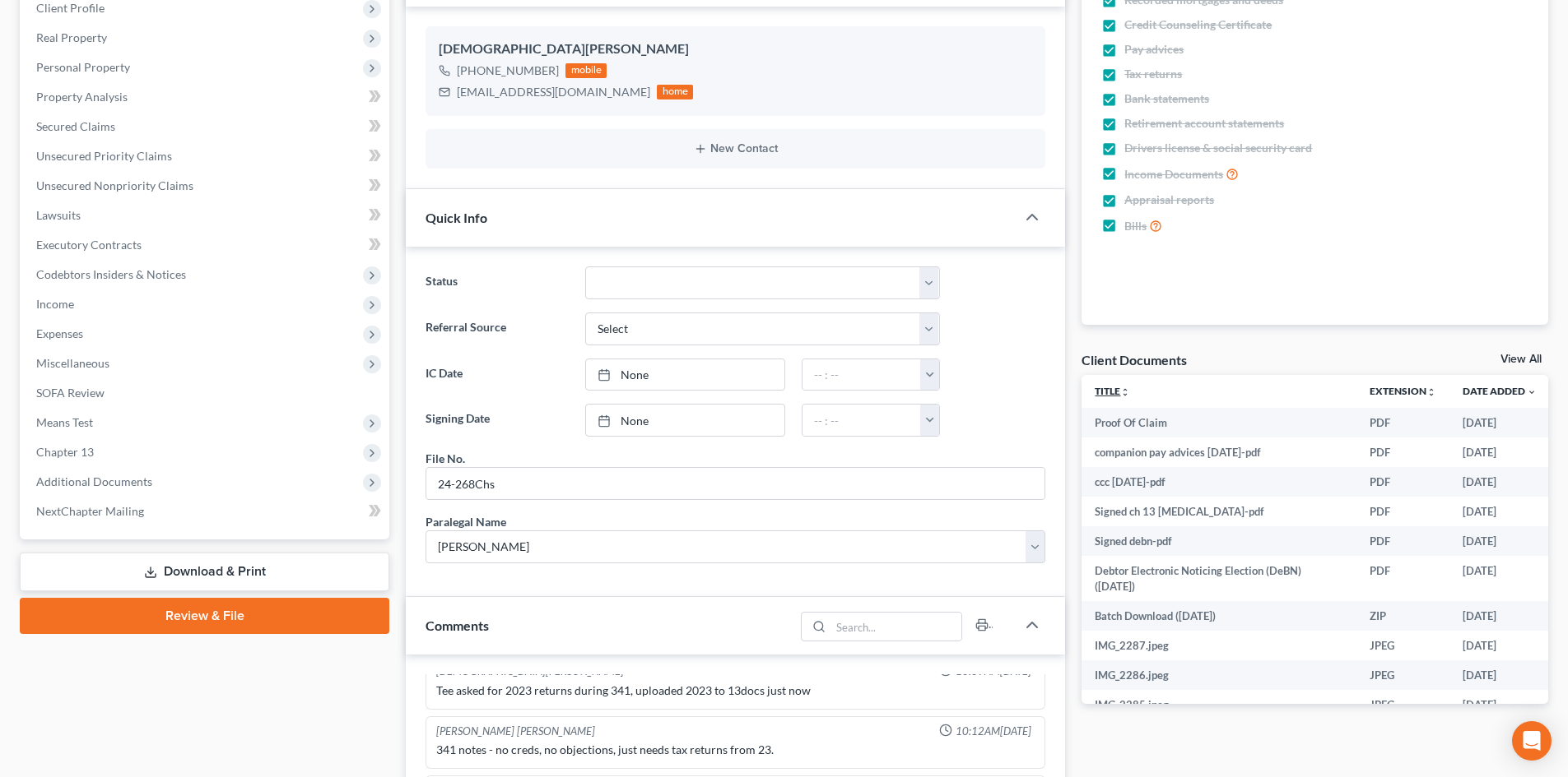
scroll to position [247, 0]
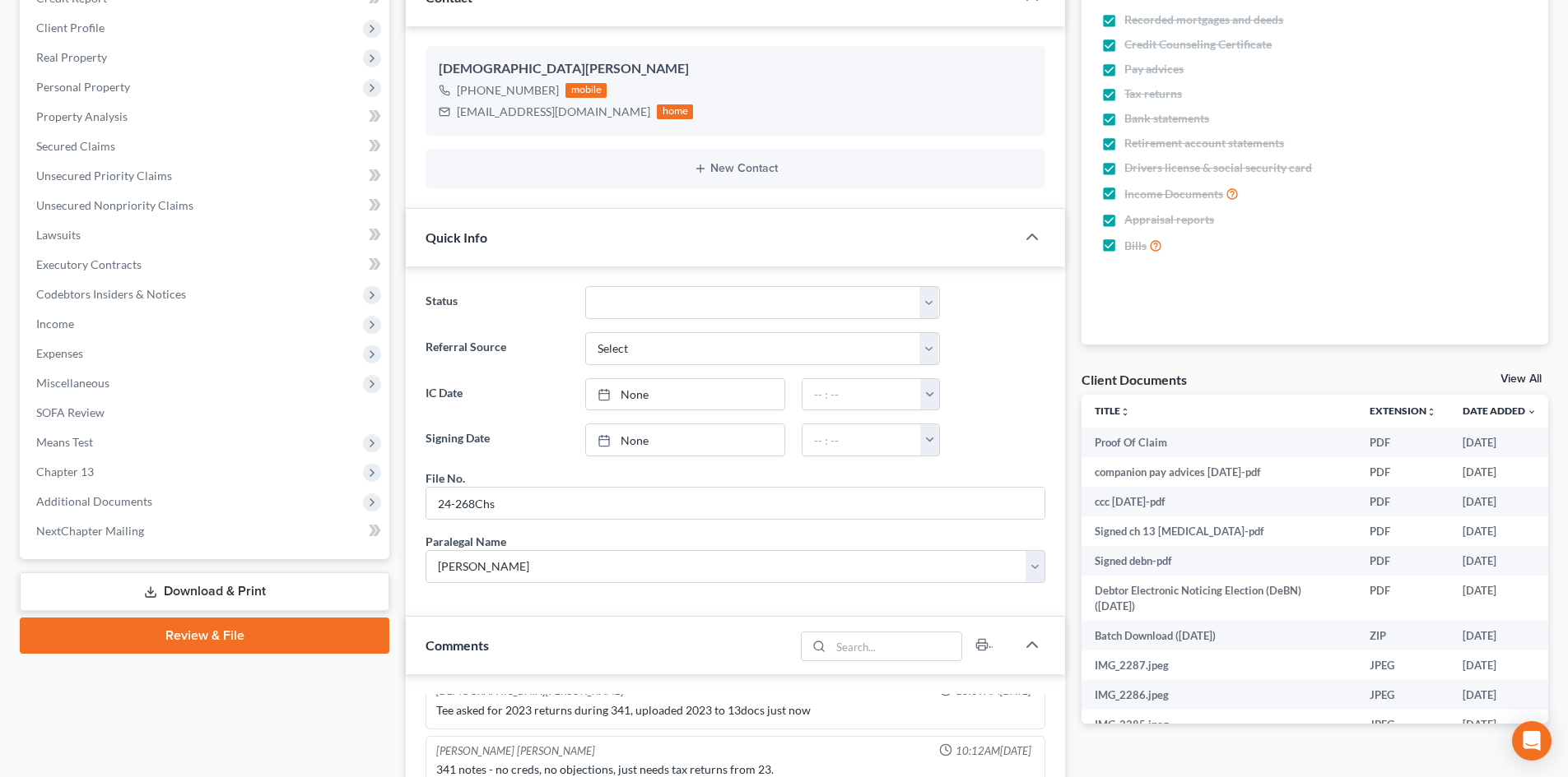
click at [1513, 380] on link "View All" at bounding box center [1521, 379] width 41 height 12
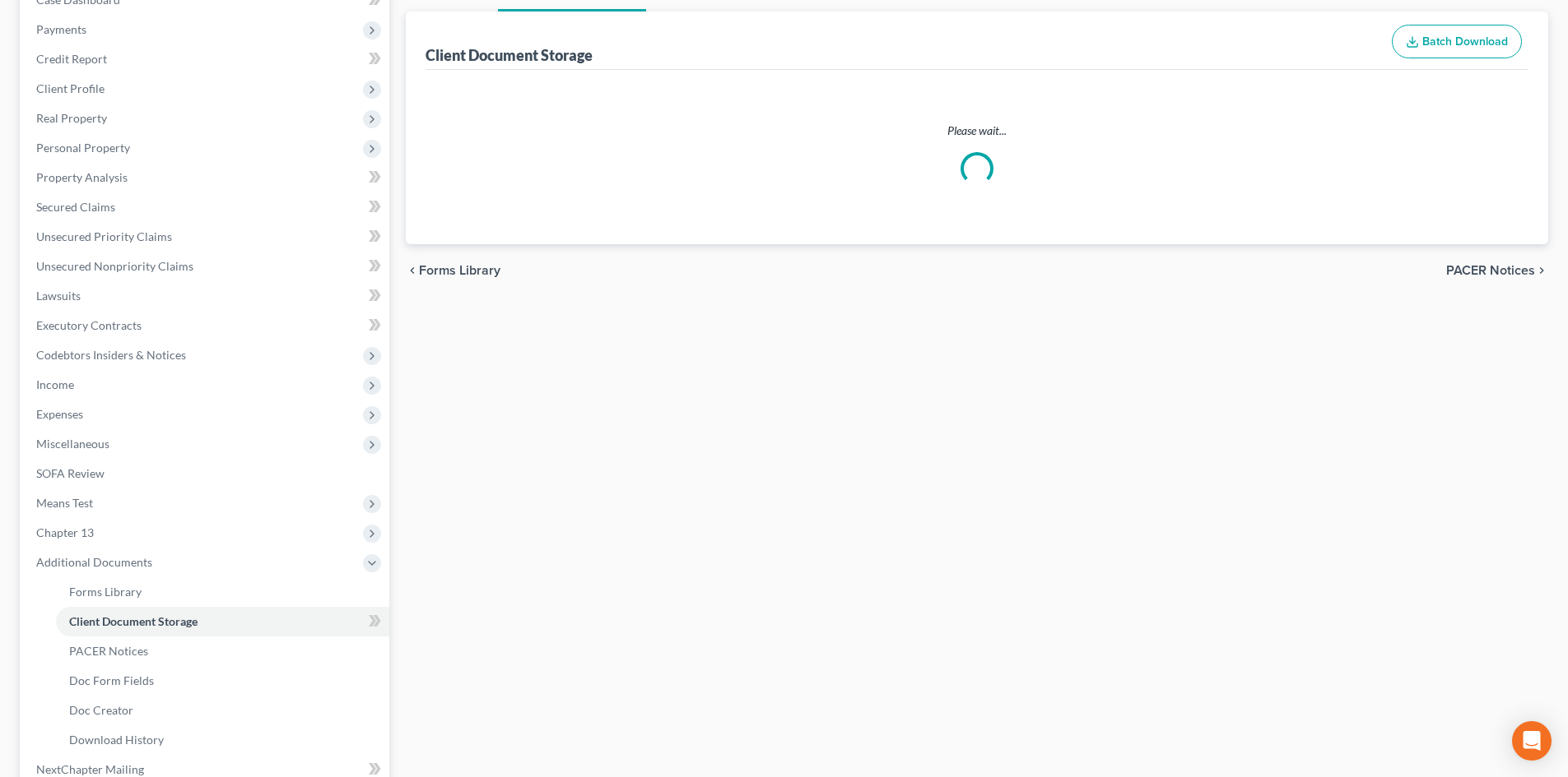
scroll to position [159, 0]
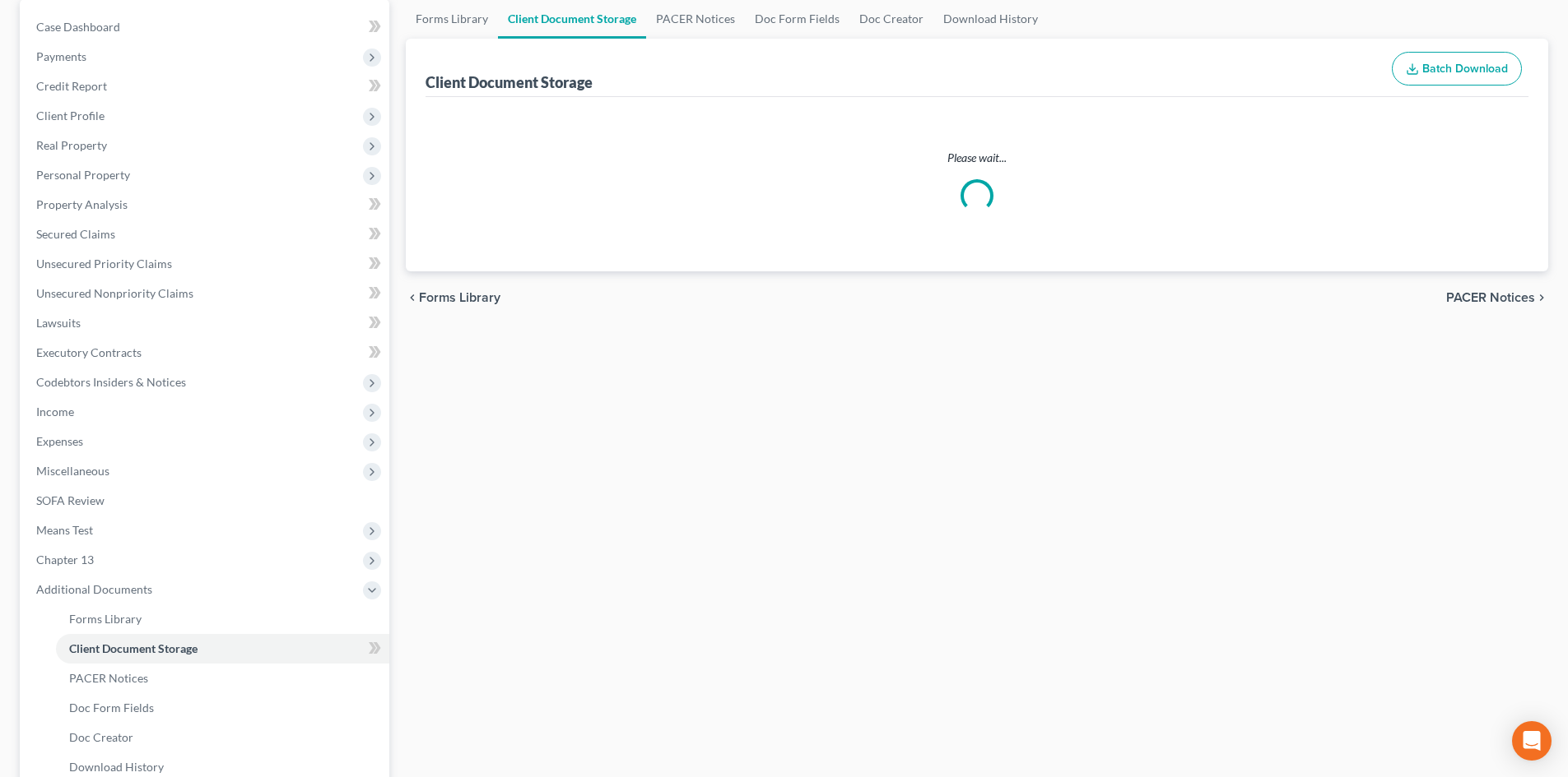
select select "16"
select select "6"
select select "15"
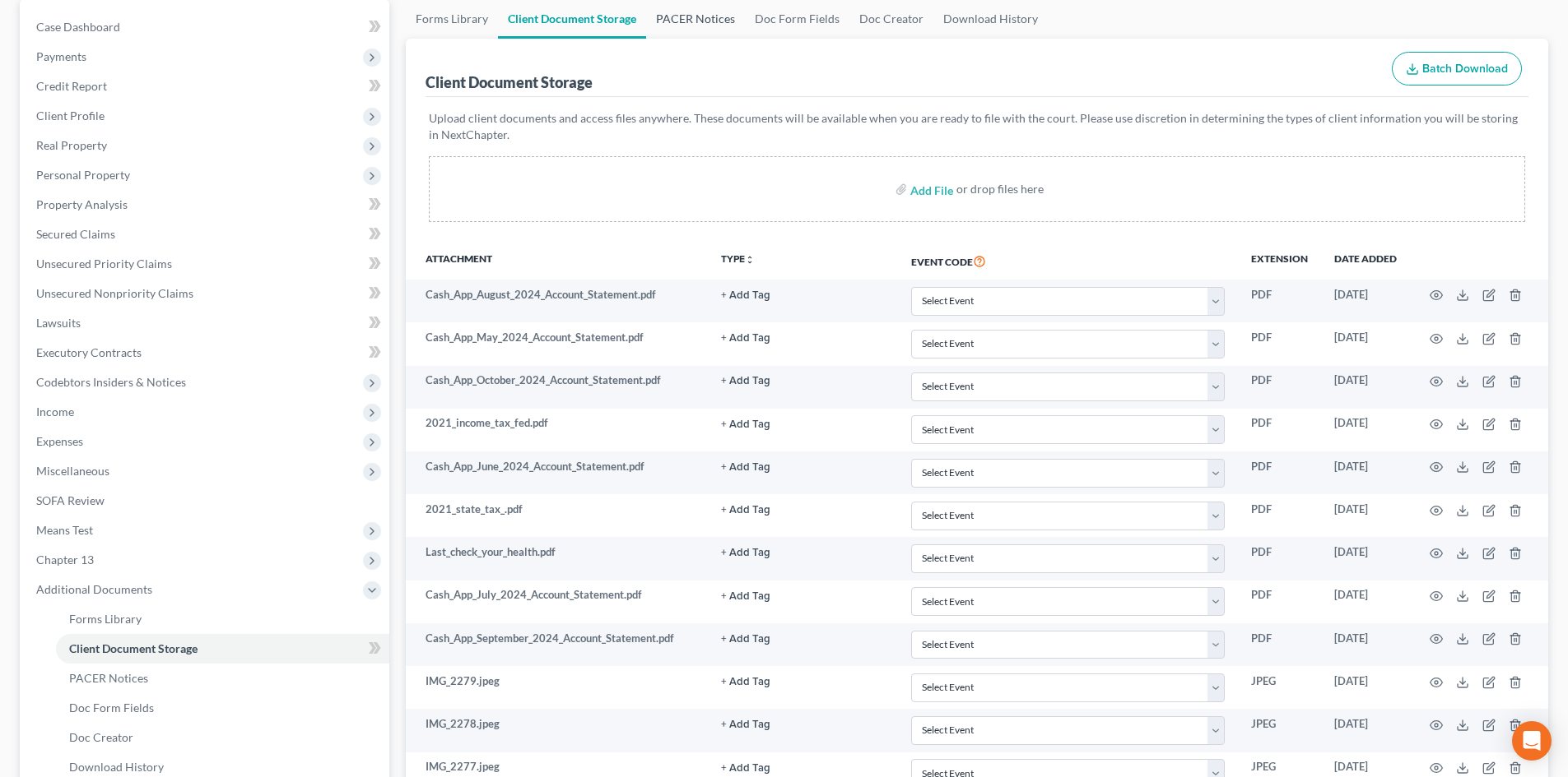
scroll to position [0, 0]
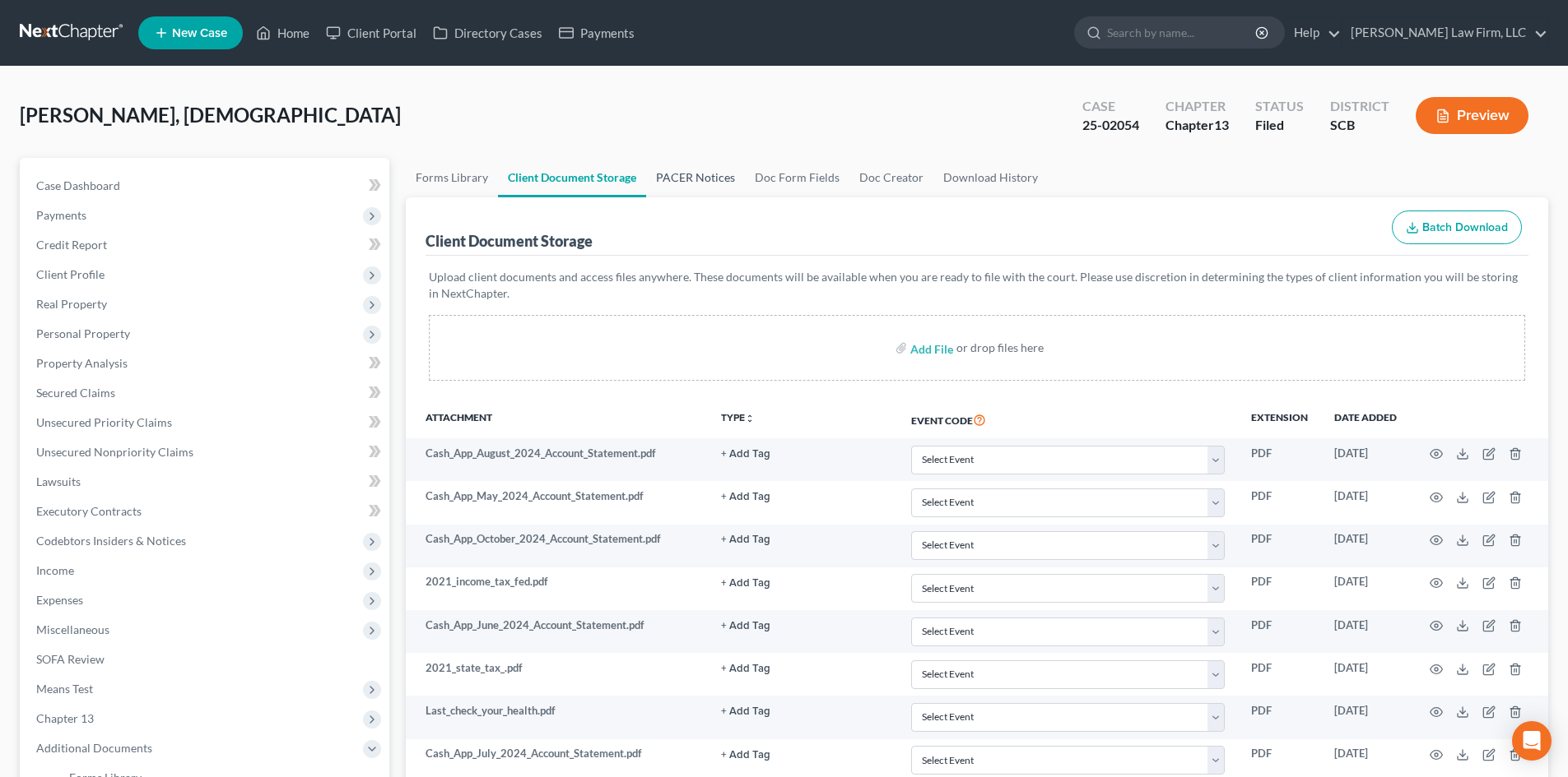
click at [693, 171] on link "PACER Notices" at bounding box center [695, 178] width 99 height 40
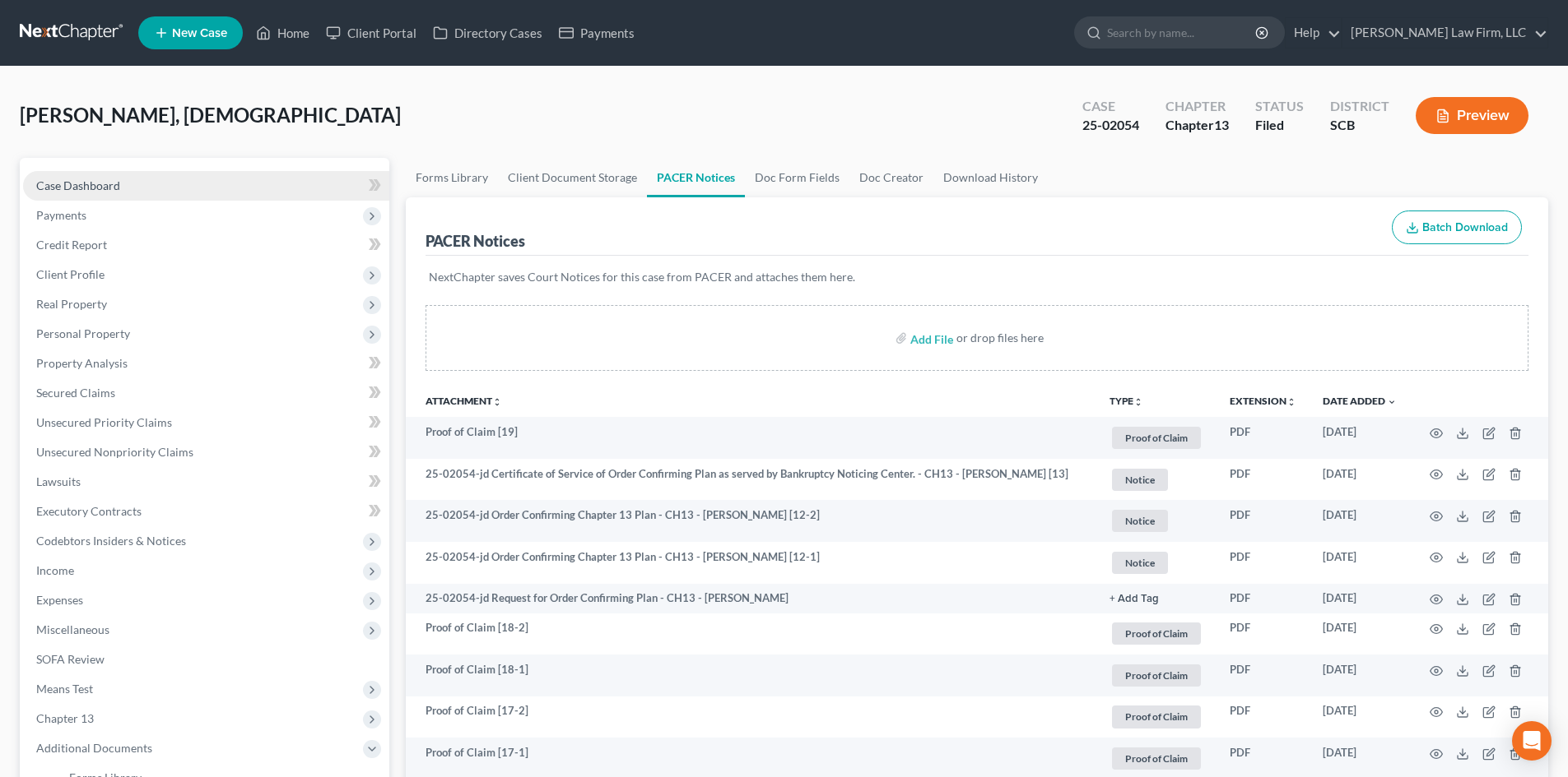
click at [144, 183] on link "Case Dashboard" at bounding box center [206, 186] width 366 height 30
select select "1"
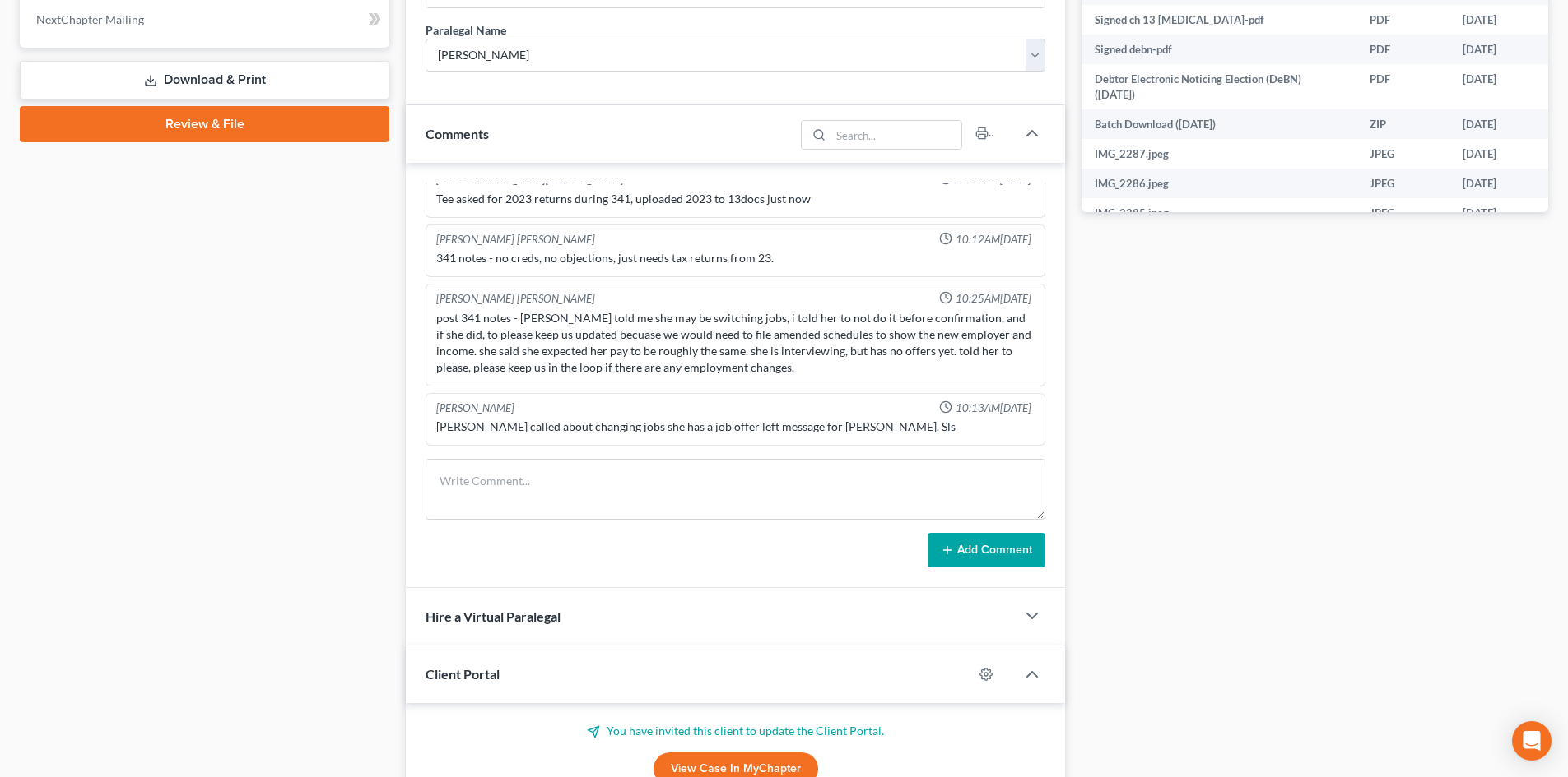
scroll to position [822, 0]
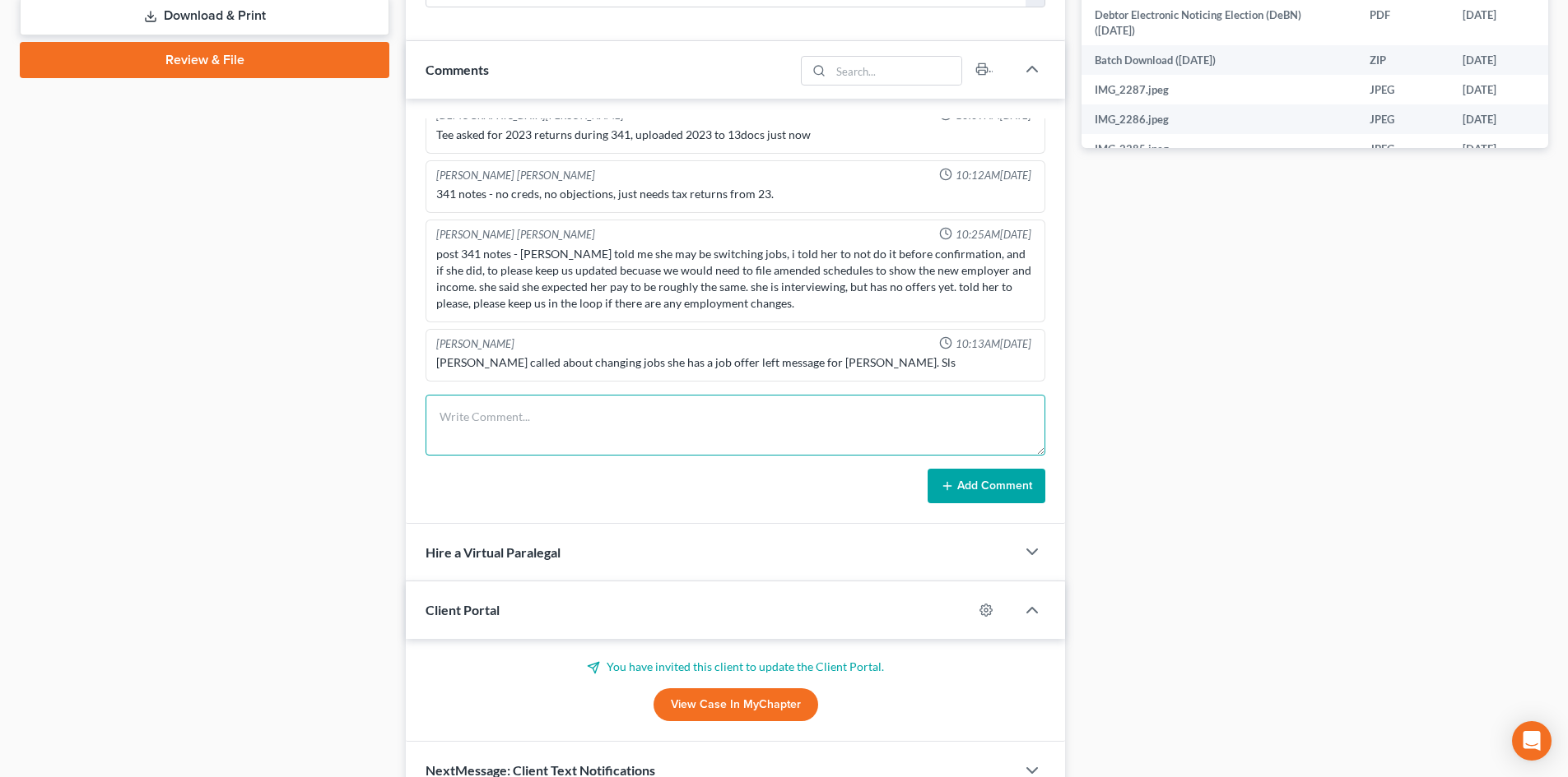
click at [478, 418] on textarea at bounding box center [735, 426] width 620 height 61
paste textarea "VM from client. TC to client, left VM."
type textarea "VM from client. TC to client, left VM."
click at [970, 487] on button "Add Comment" at bounding box center [986, 486] width 118 height 35
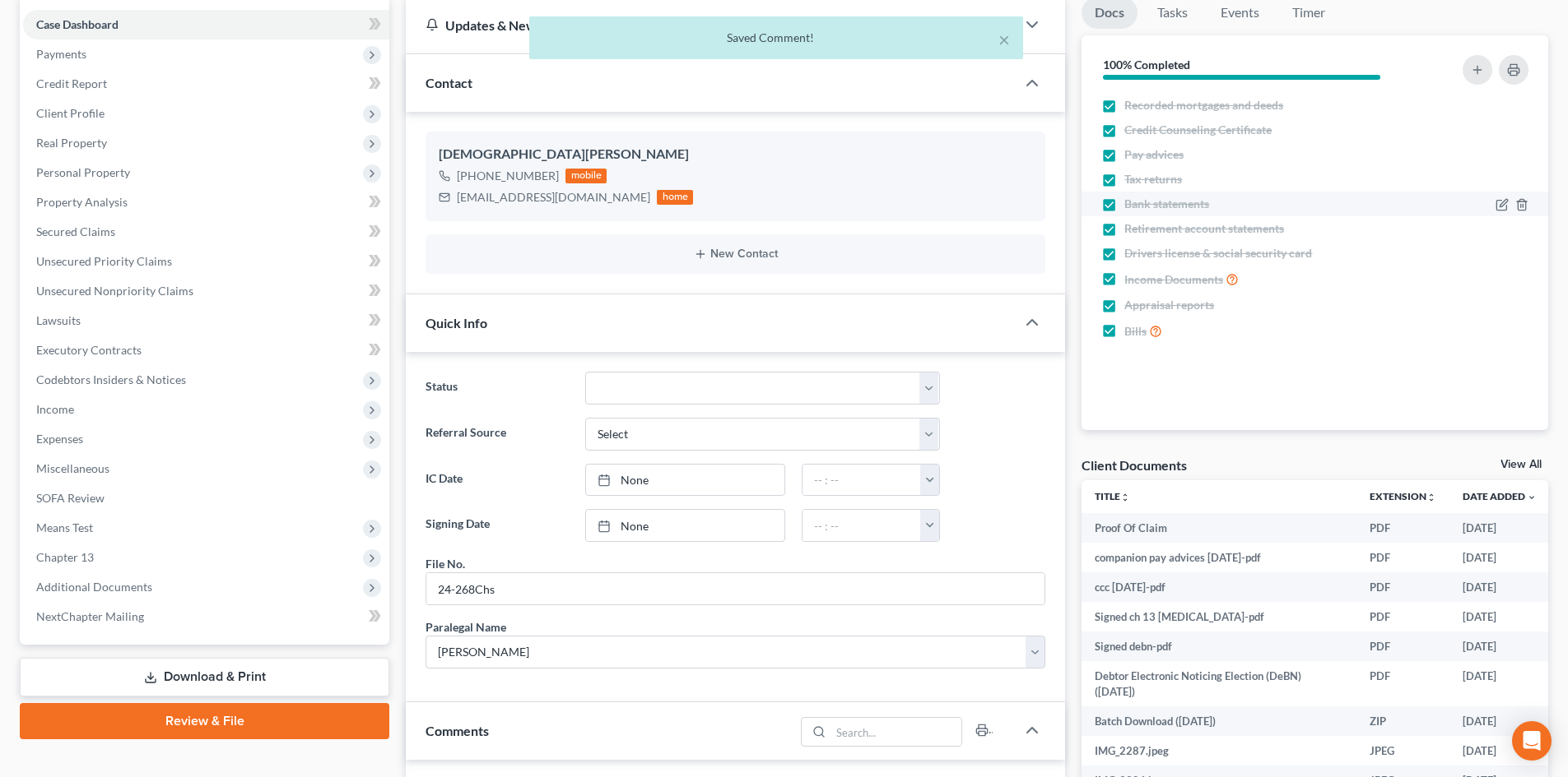
scroll to position [0, 0]
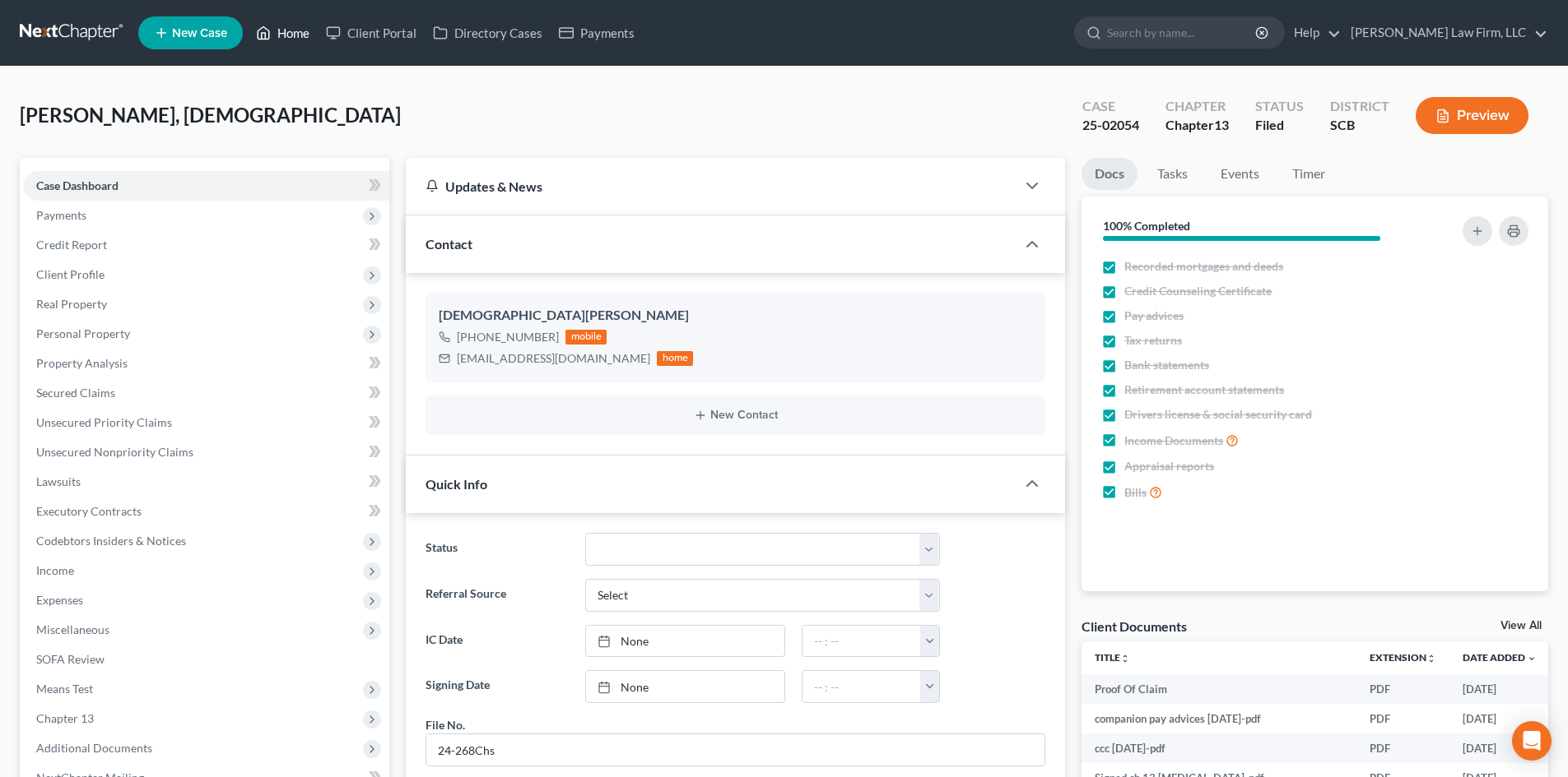
click at [301, 35] on link "Home" at bounding box center [282, 33] width 70 height 30
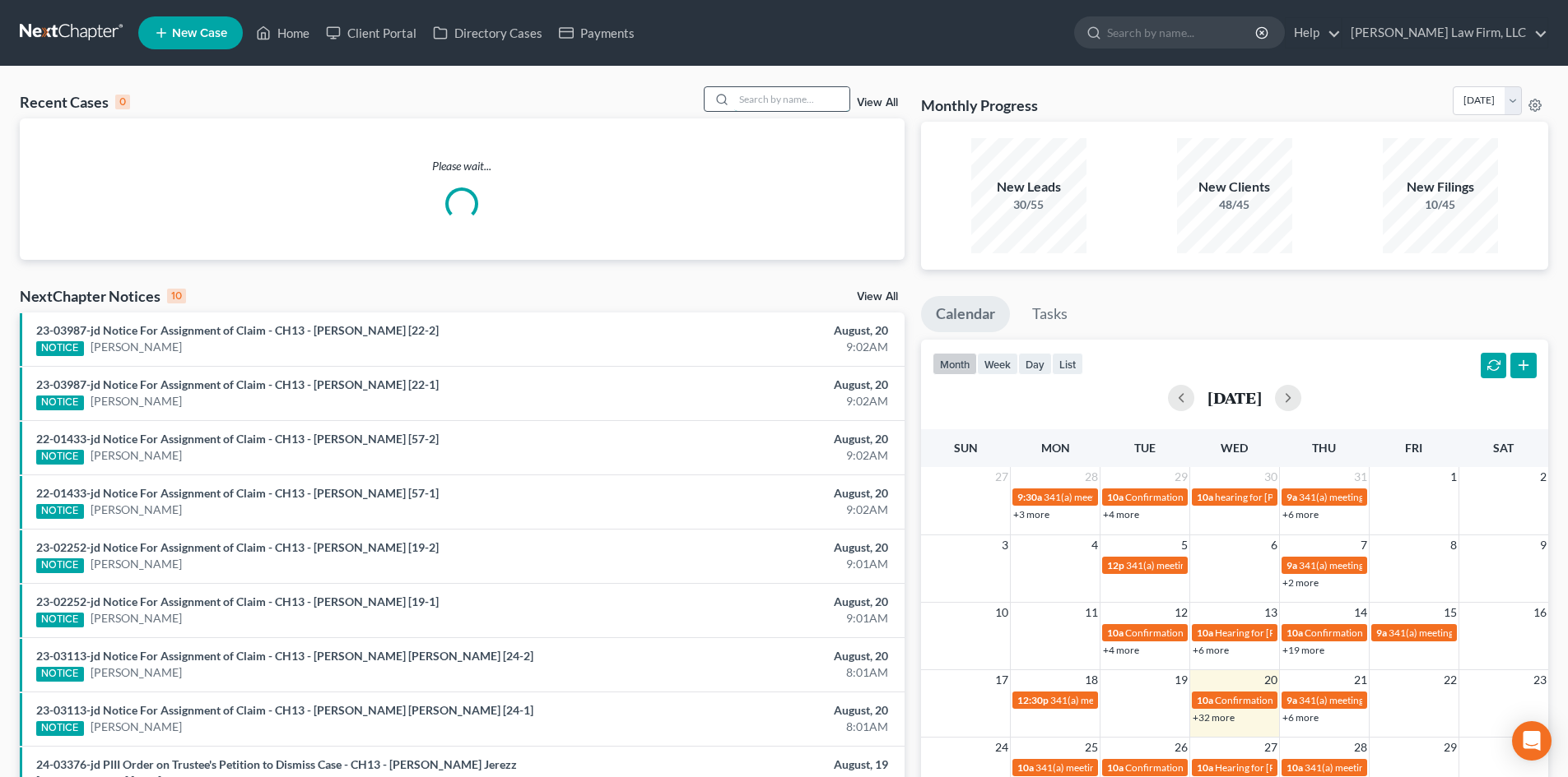
click at [802, 105] on input "search" at bounding box center [791, 99] width 115 height 24
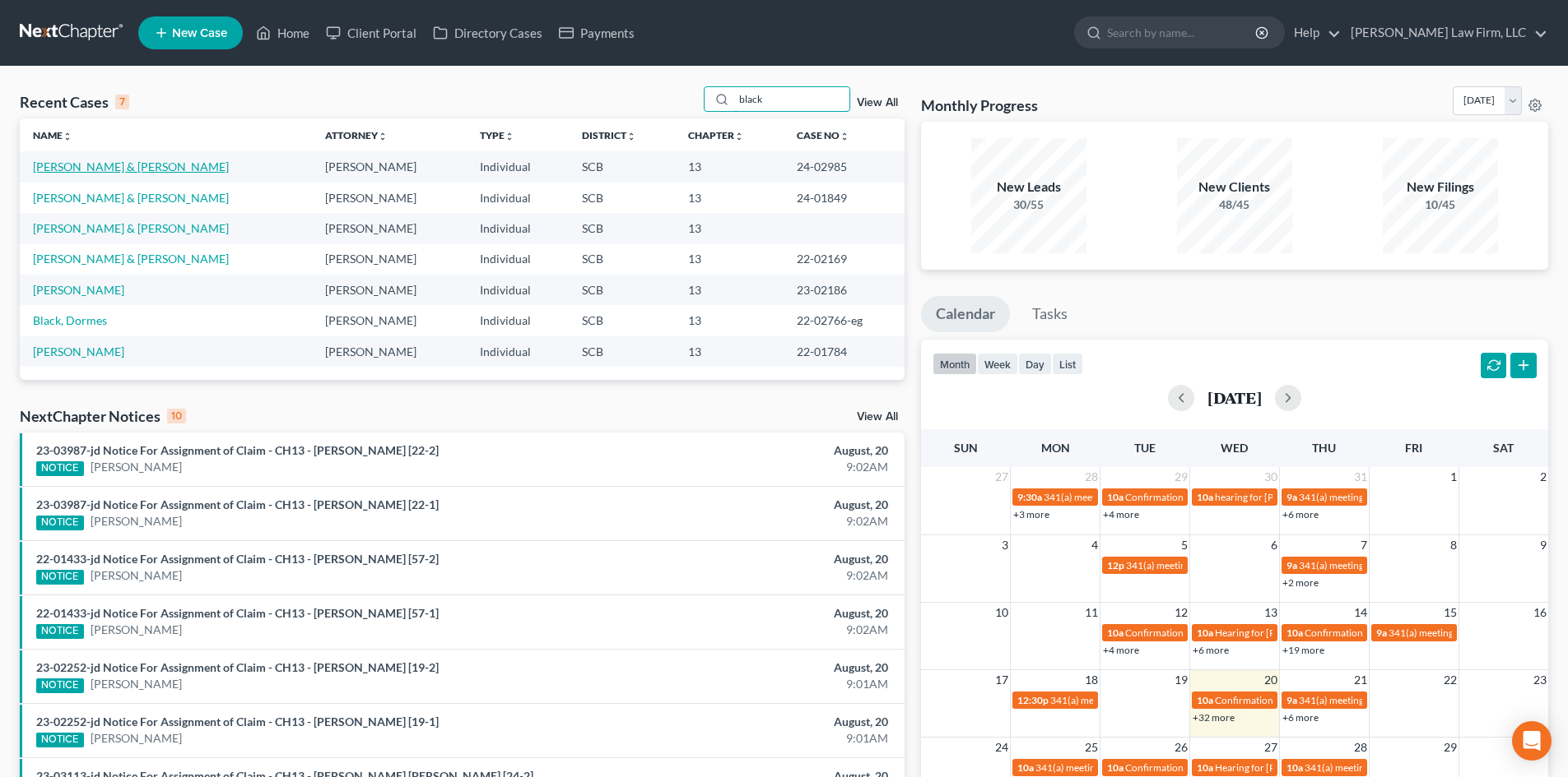
type input "black"
click at [120, 165] on link "Black, William & Denise" at bounding box center [131, 166] width 196 height 14
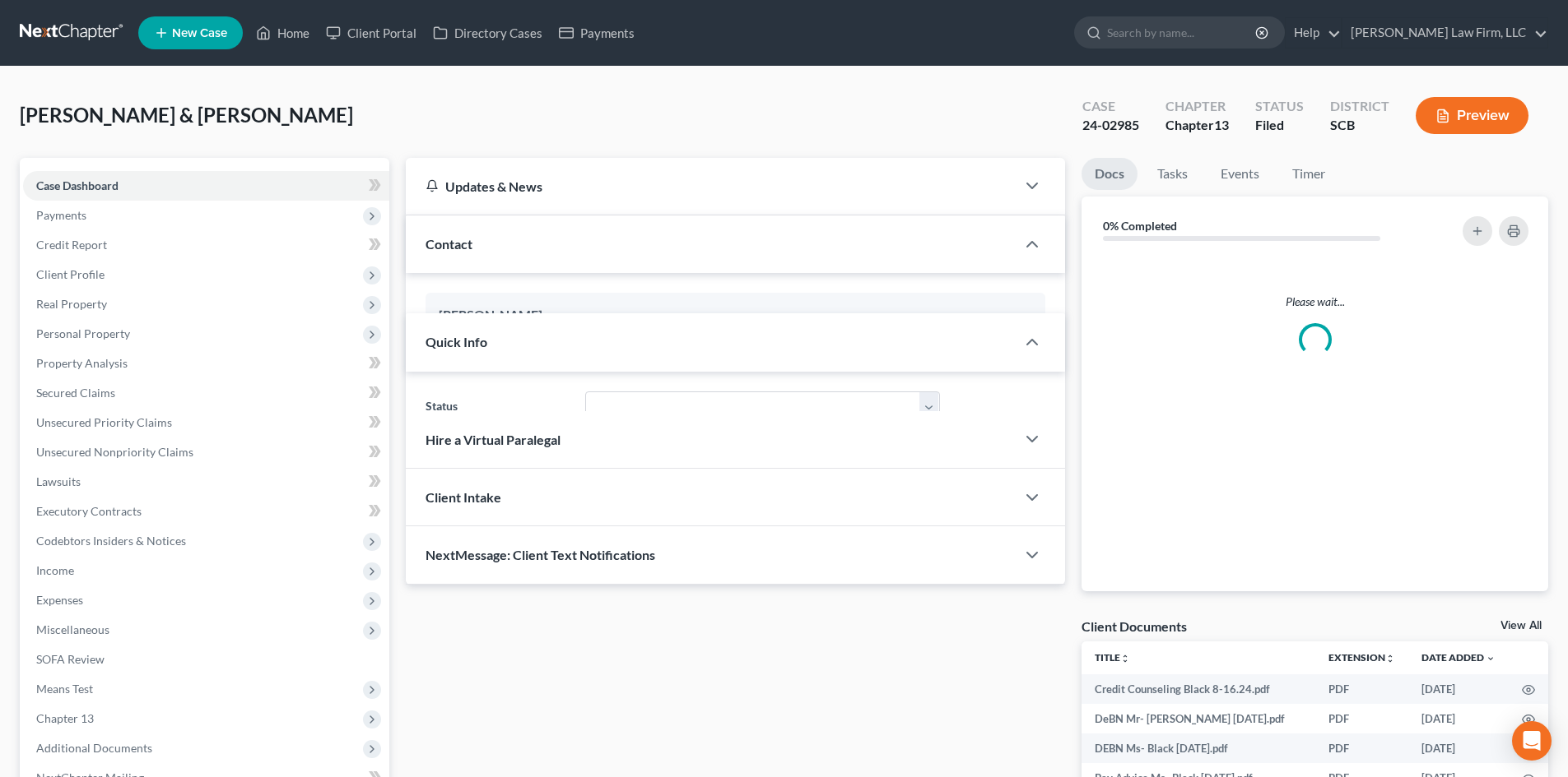
select select "3"
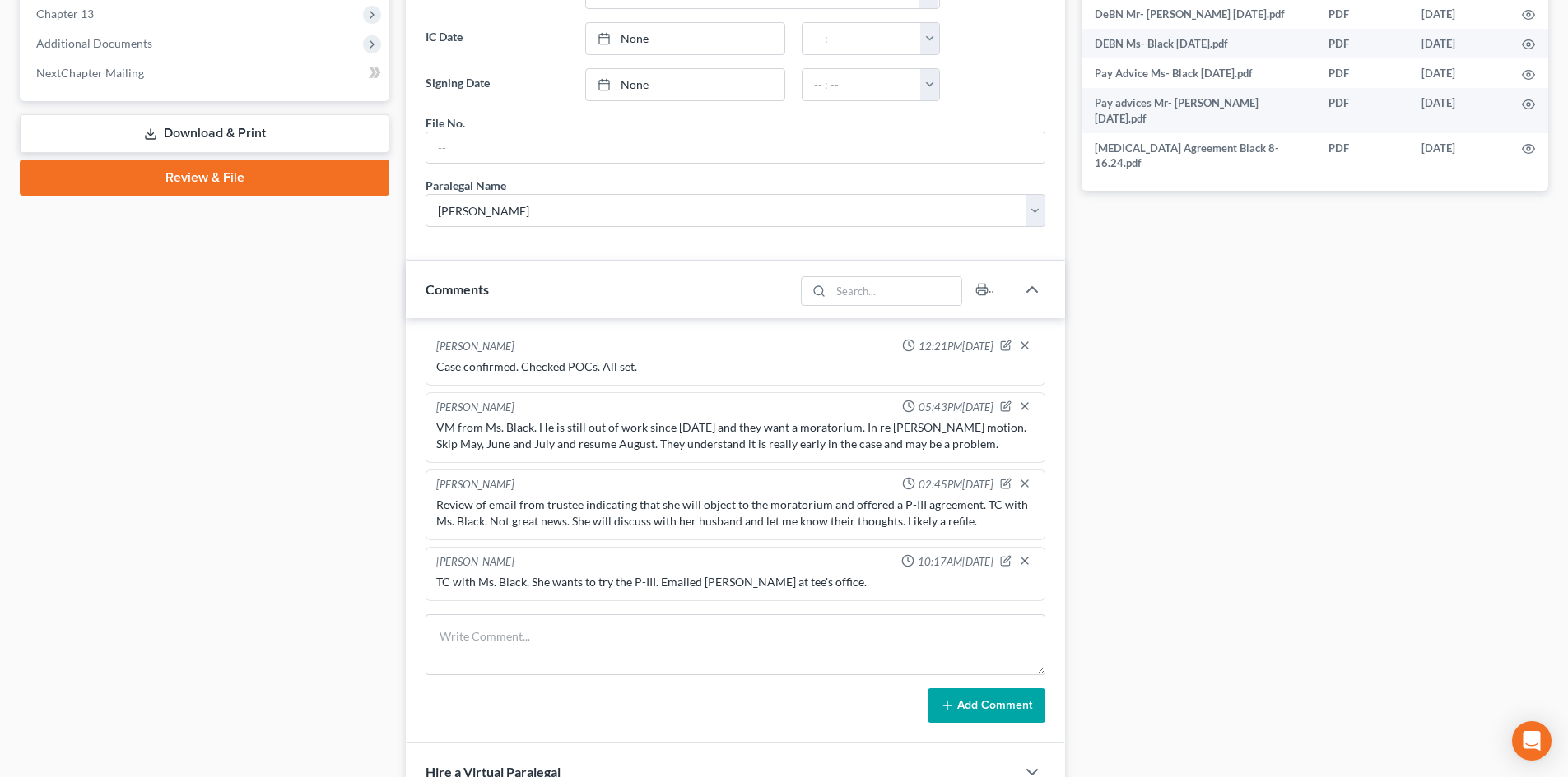
scroll to position [412, 0]
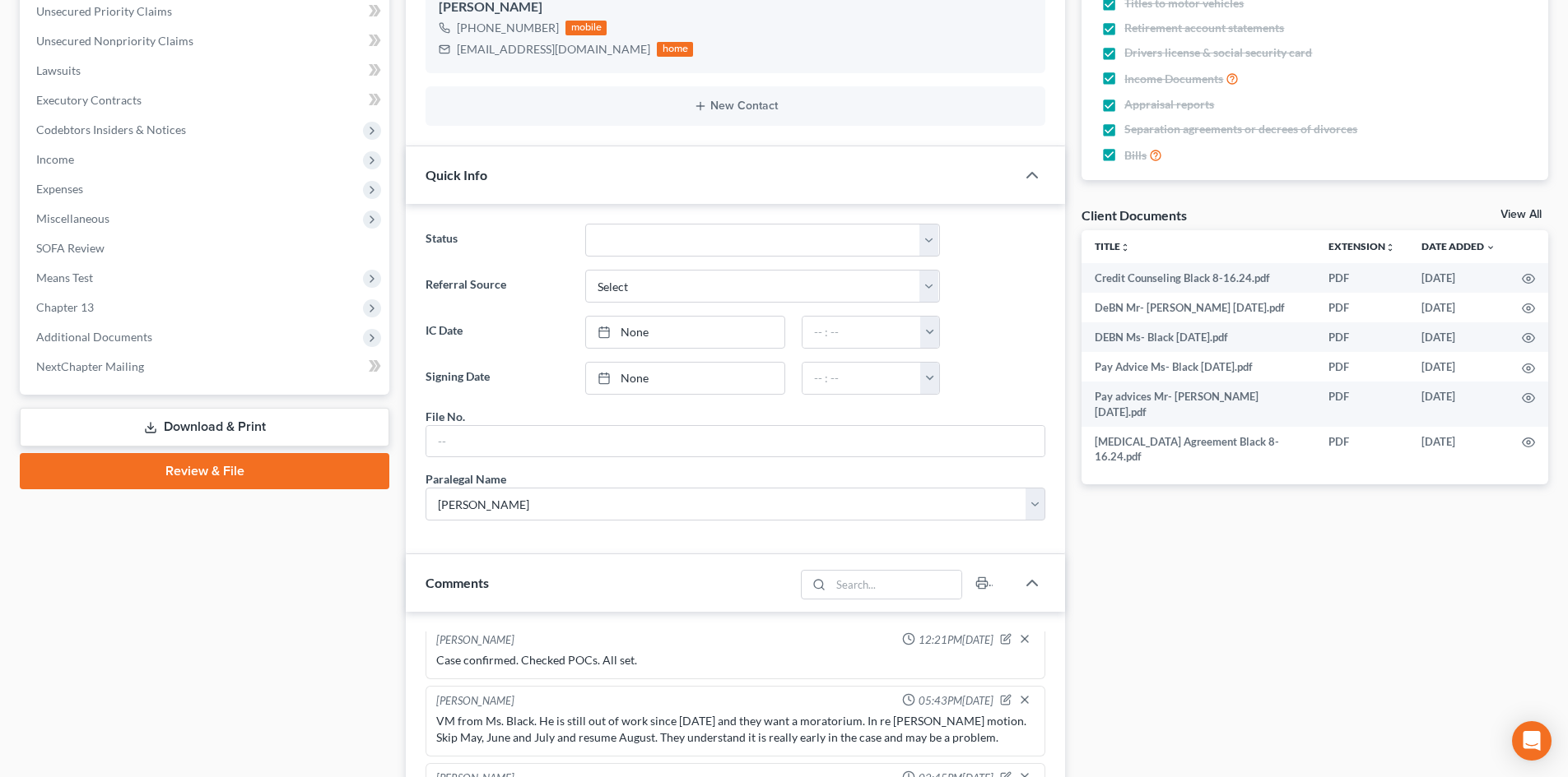
click at [1514, 211] on link "View All" at bounding box center [1521, 215] width 41 height 12
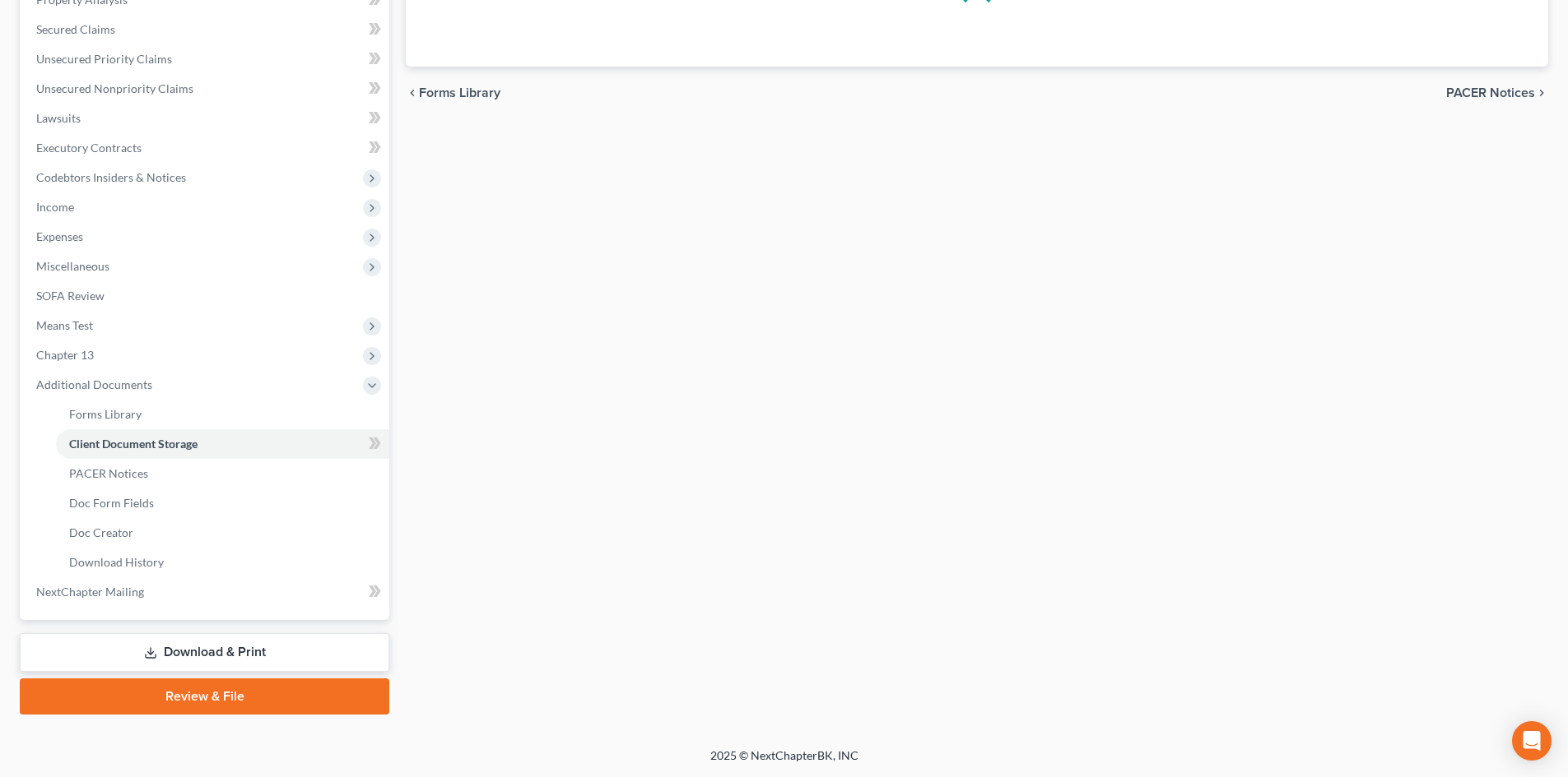
scroll to position [143, 0]
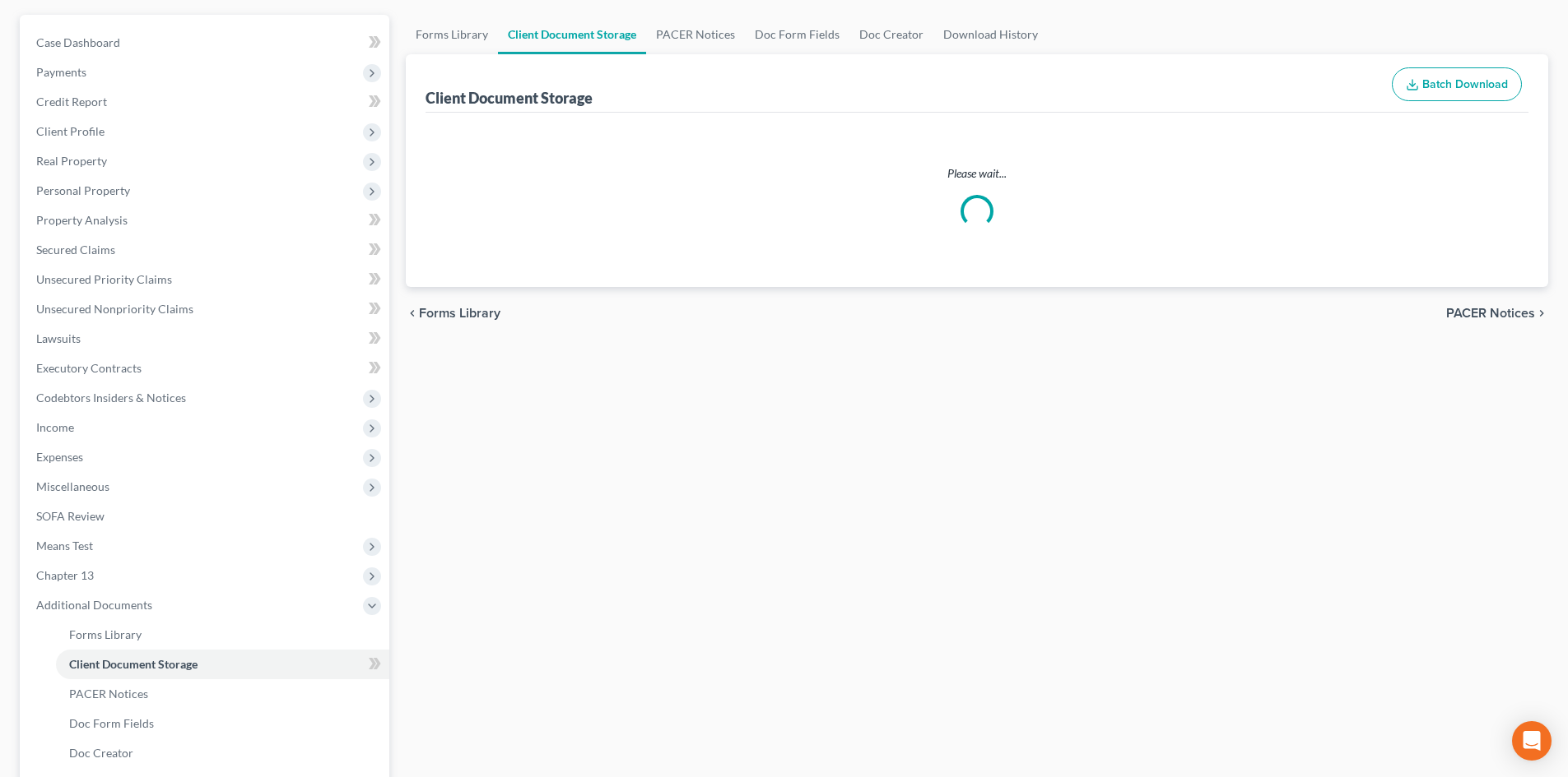
select select "15"
select select "16"
select select "6"
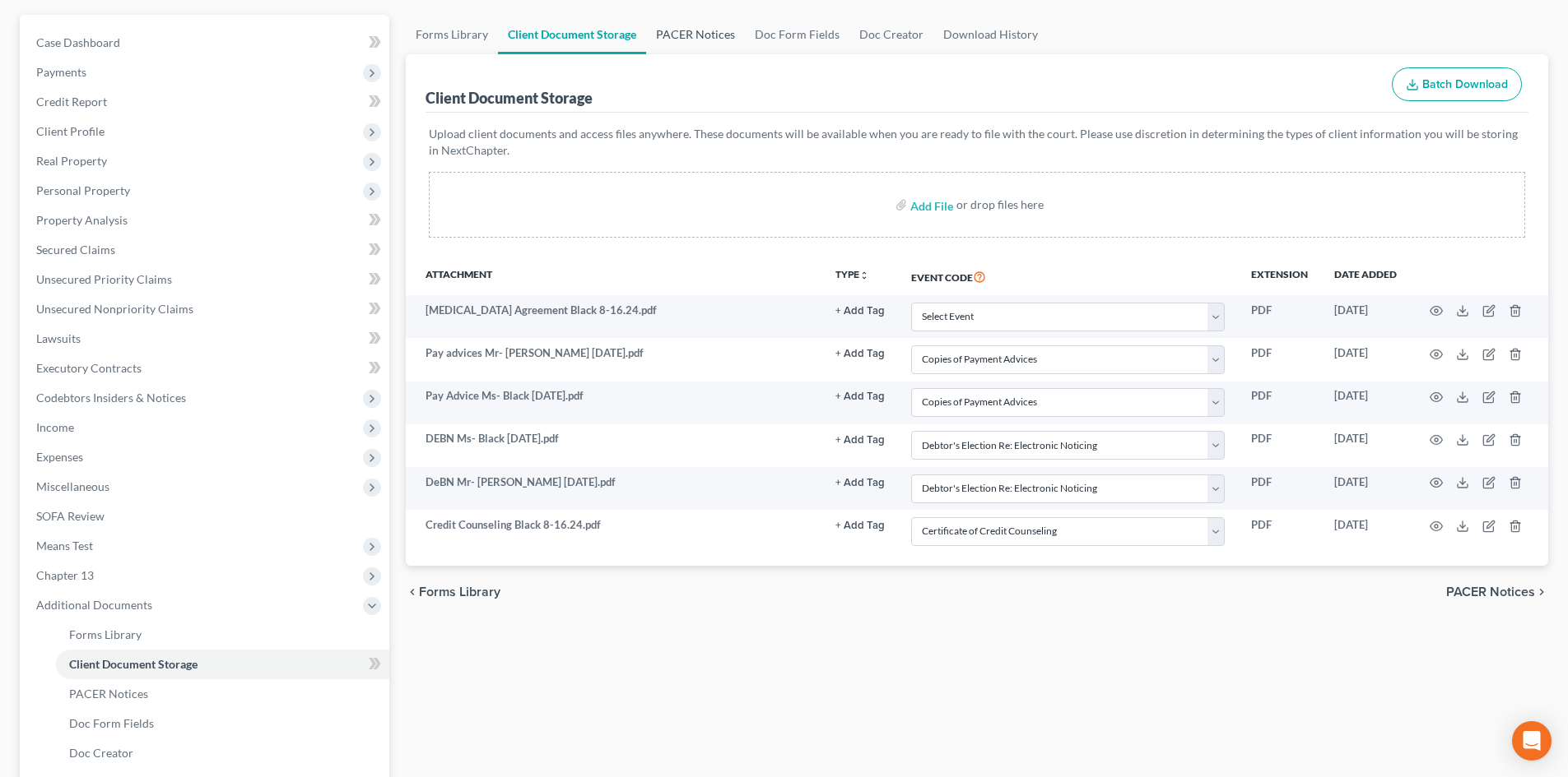
scroll to position [0, 0]
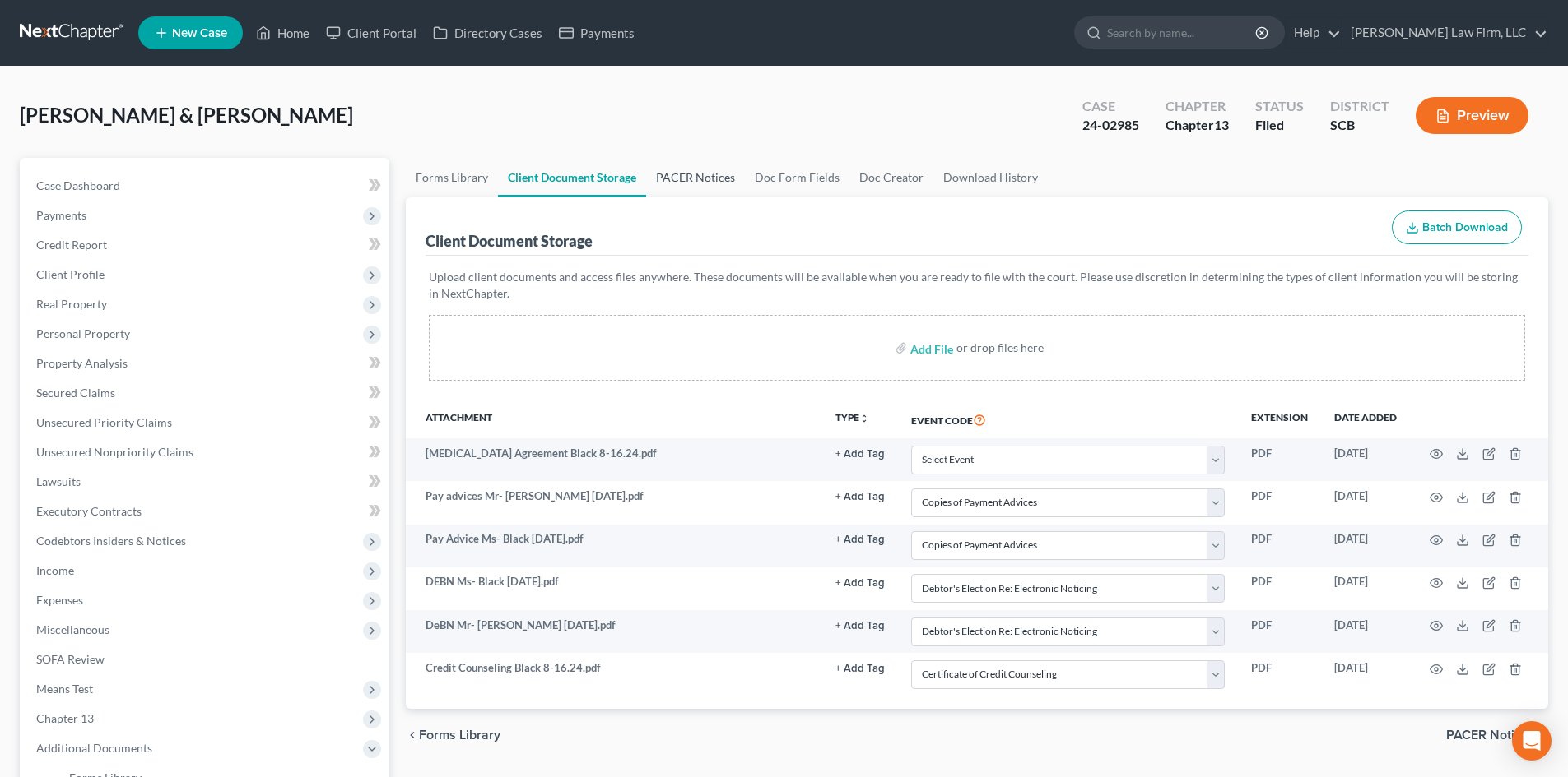
click at [714, 164] on link "PACER Notices" at bounding box center [695, 178] width 99 height 40
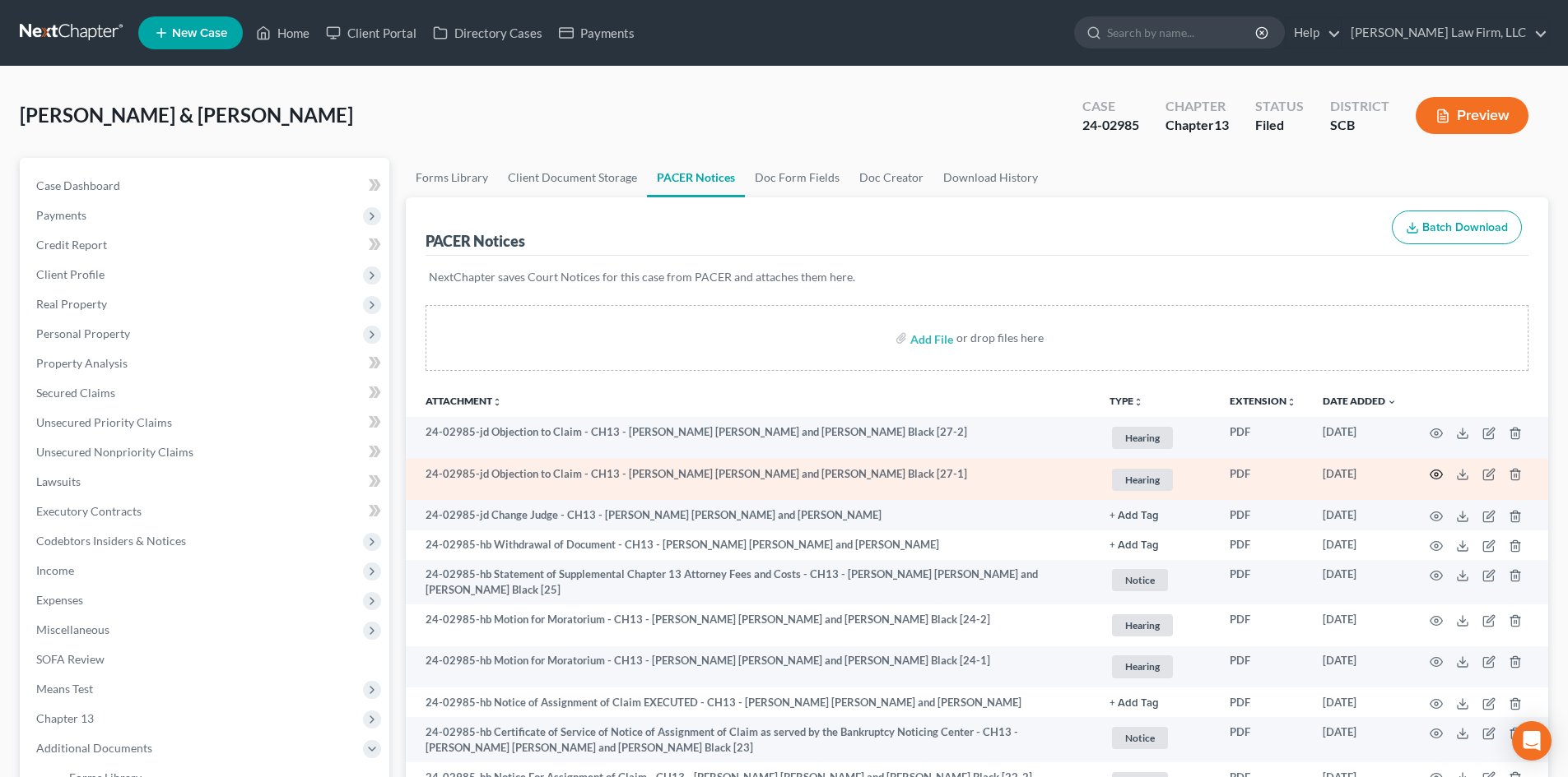
click at [1437, 469] on icon "button" at bounding box center [1436, 475] width 13 height 13
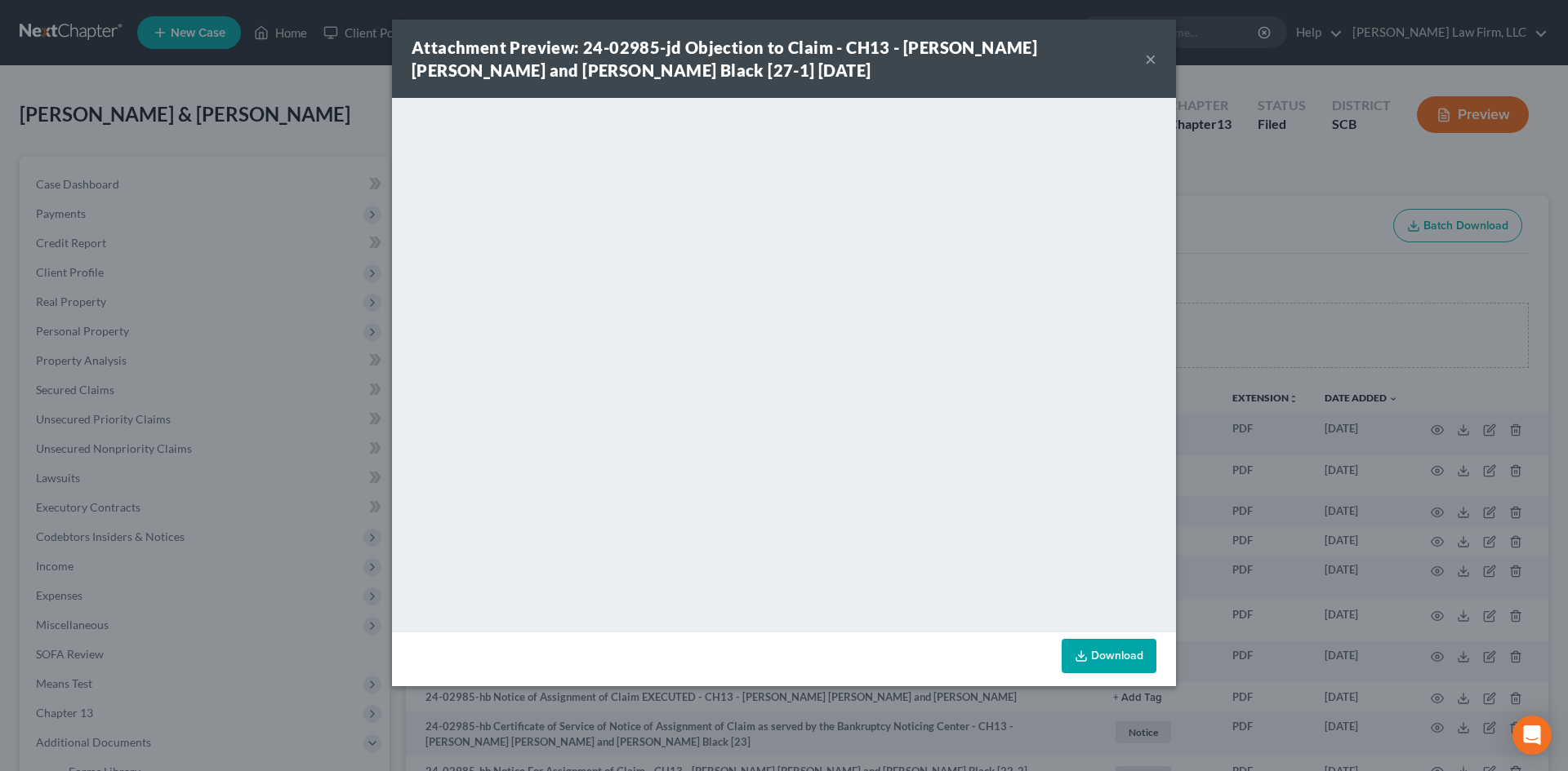
click at [1151, 53] on button "×" at bounding box center [1150, 59] width 11 height 20
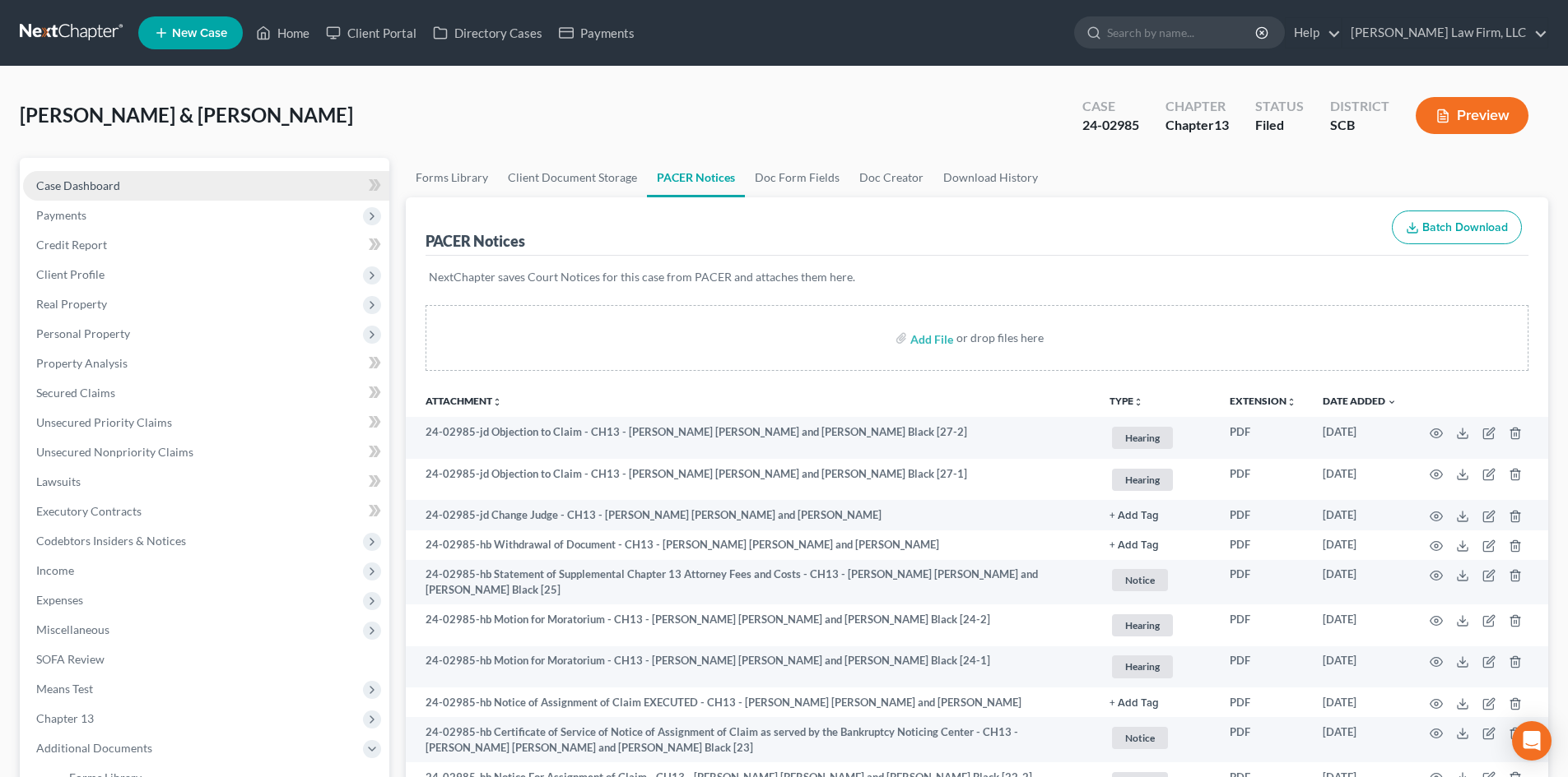
click at [152, 195] on link "Case Dashboard" at bounding box center [206, 186] width 366 height 30
select select "2"
select select "3"
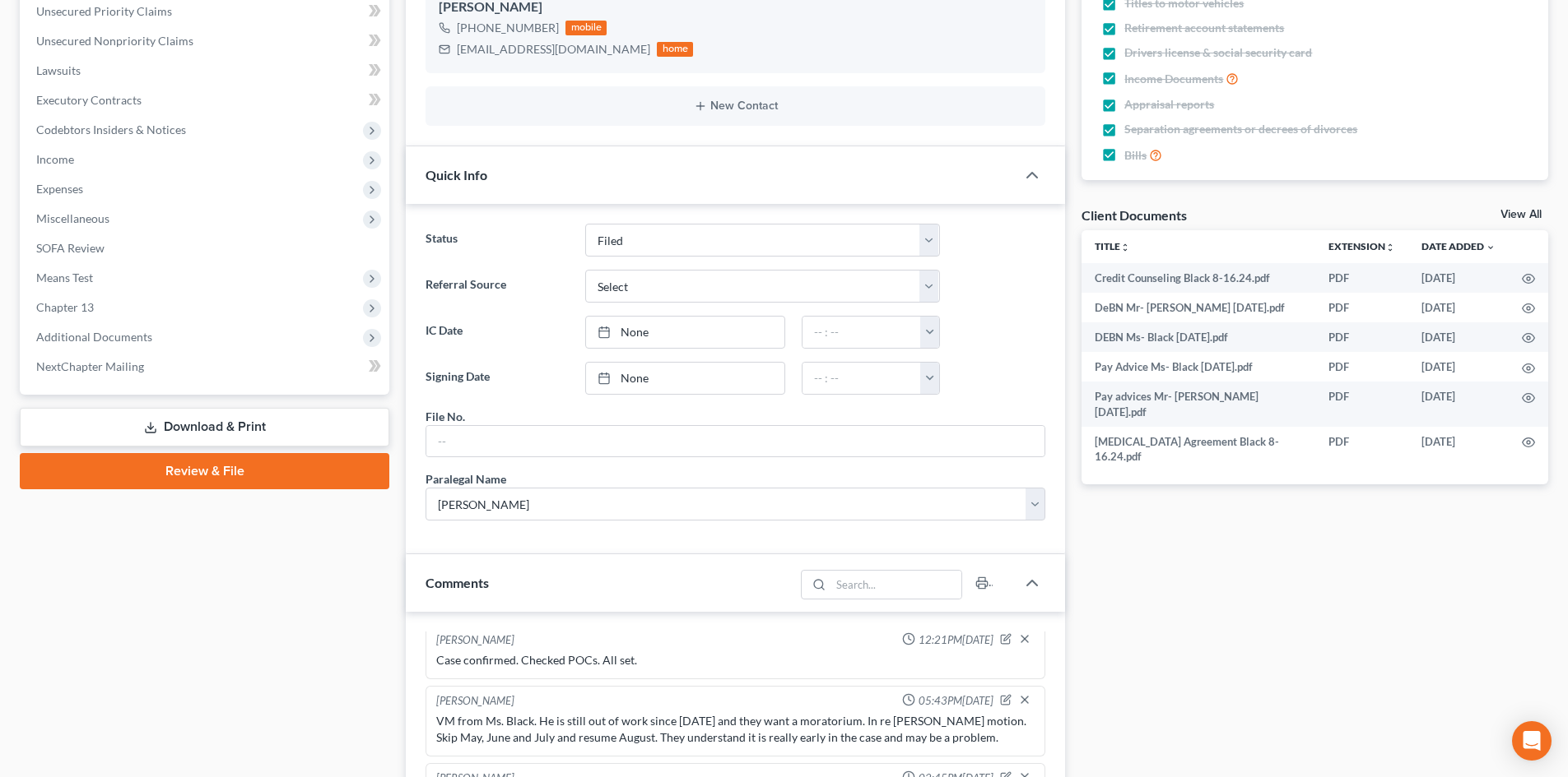
scroll to position [905, 0]
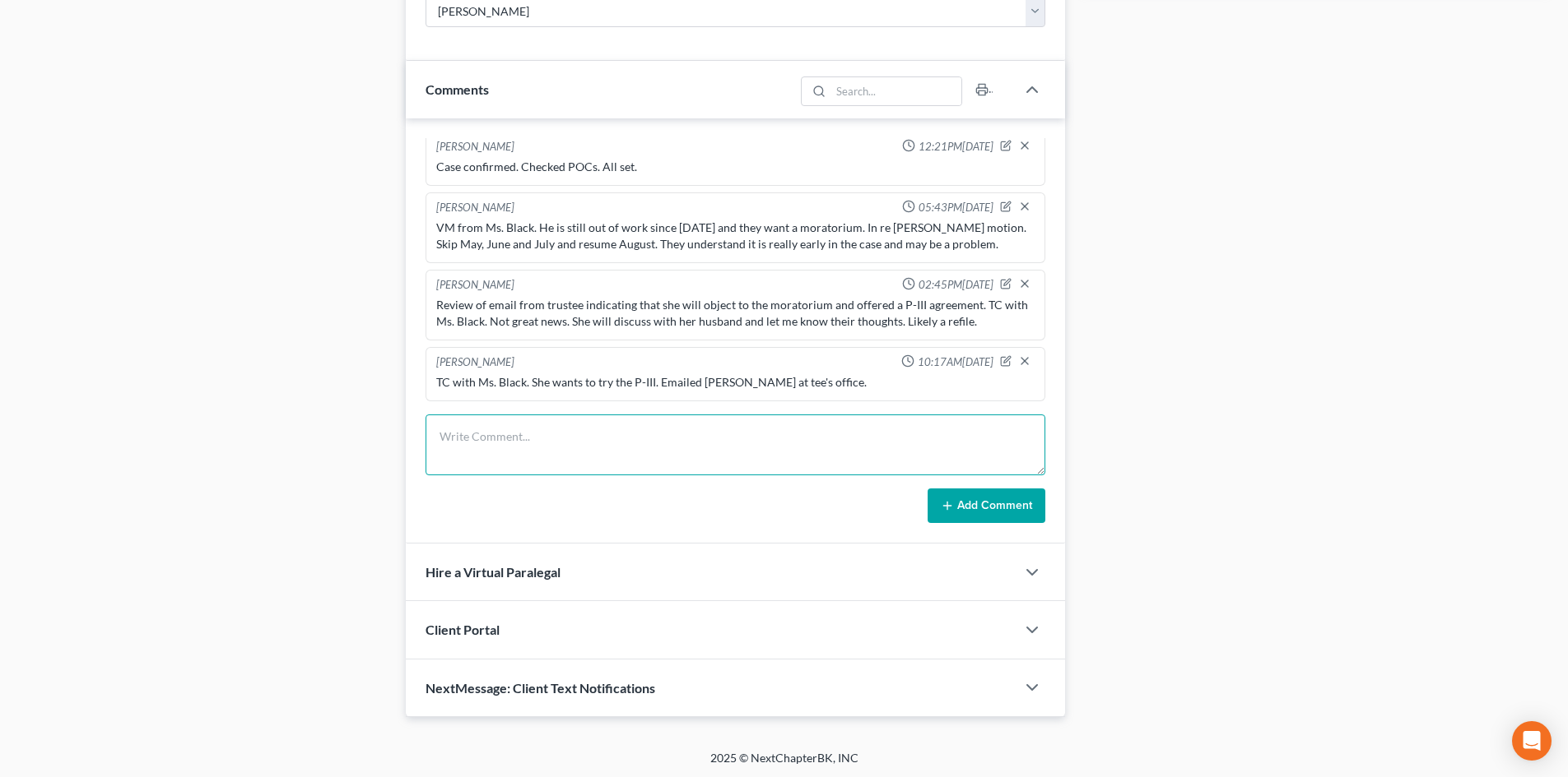
click at [520, 459] on textarea at bounding box center [735, 445] width 620 height 61
paste textarea "VM from client. TC to client, left VM."
type textarea "VM from client. TC to client, left VM."
click at [953, 512] on icon at bounding box center [947, 506] width 13 height 13
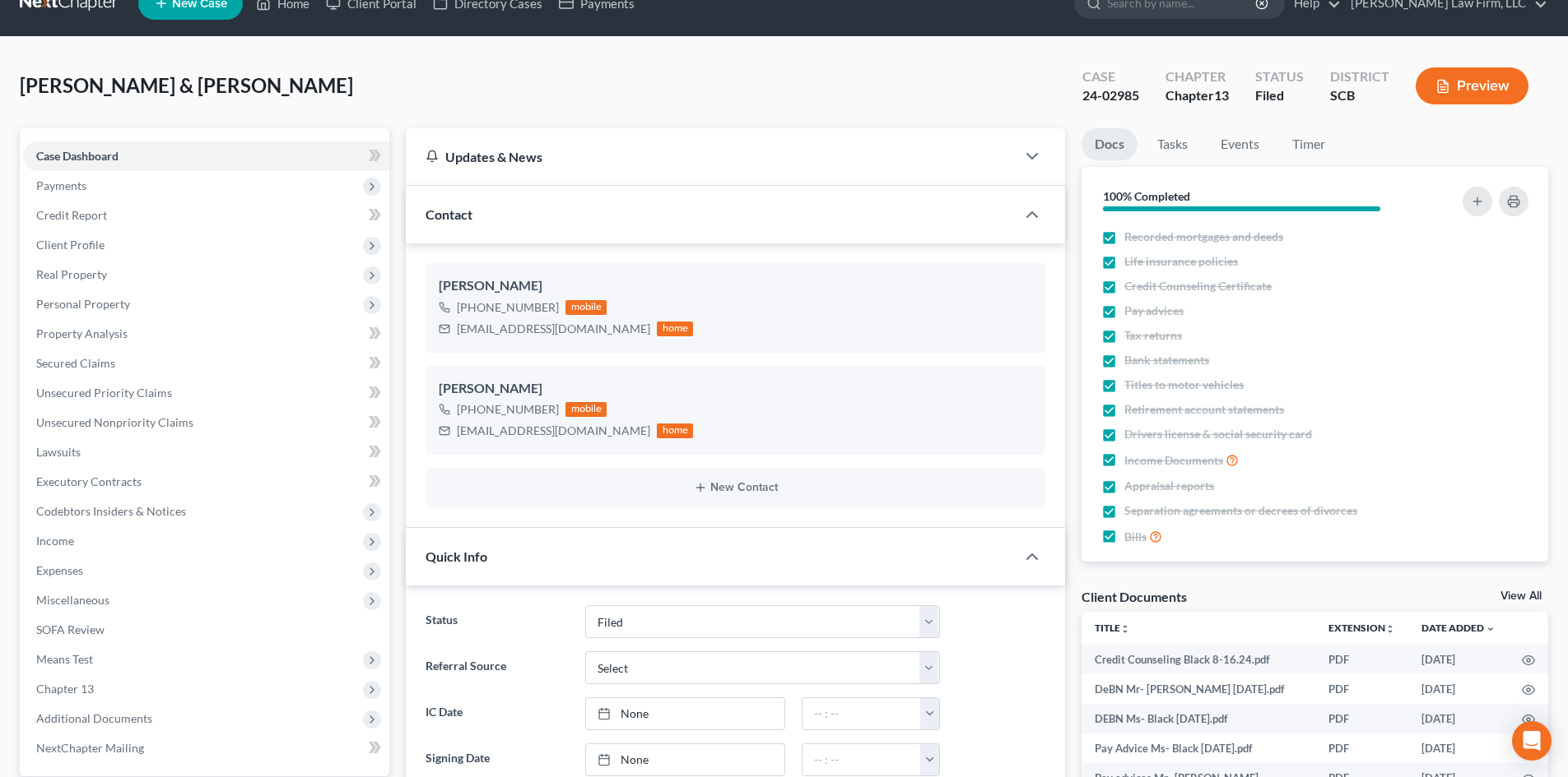
scroll to position [0, 0]
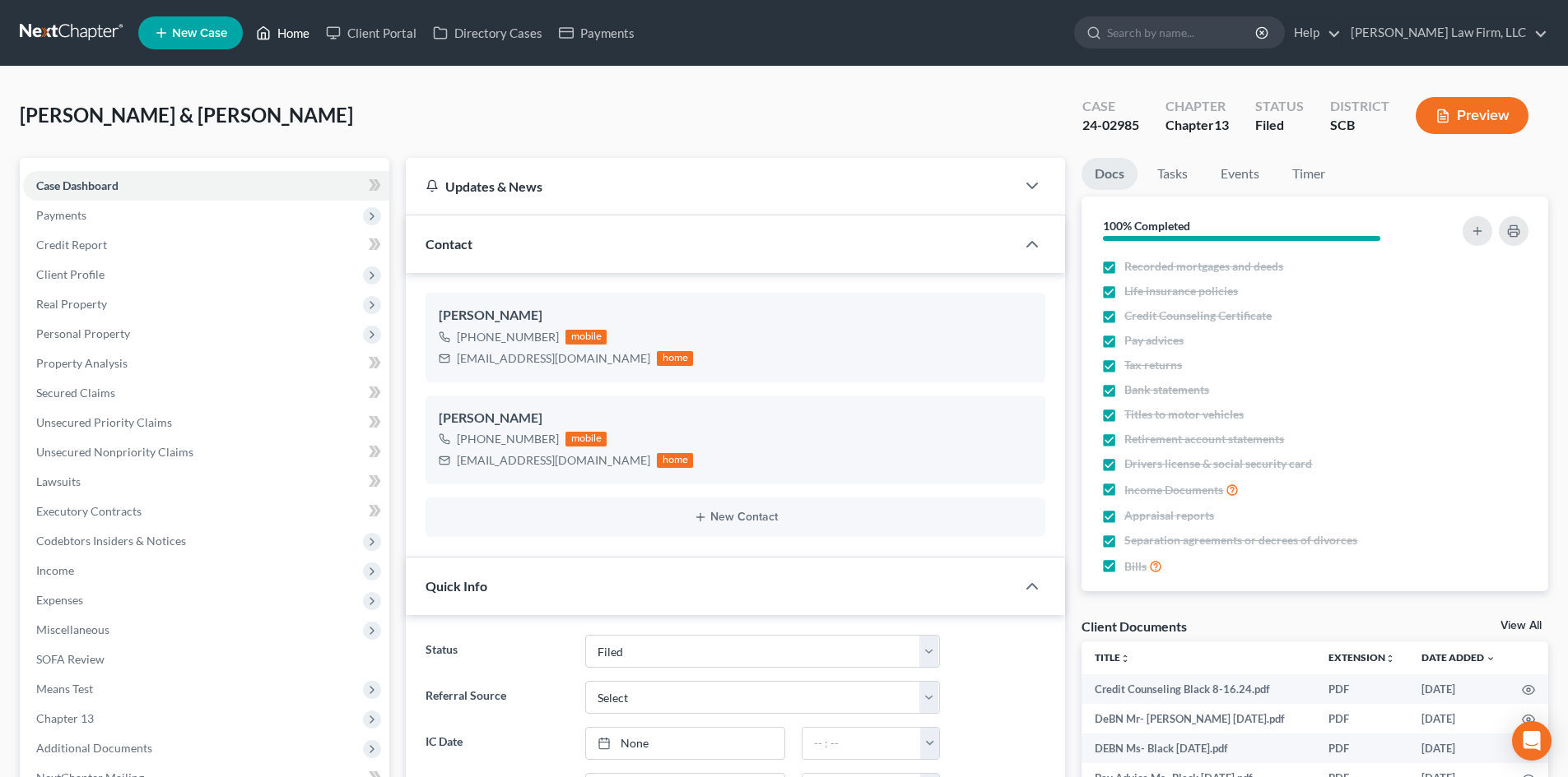
drag, startPoint x: 301, startPoint y: 23, endPoint x: 603, endPoint y: 102, distance: 312.2
click at [301, 23] on link "Home" at bounding box center [282, 33] width 70 height 30
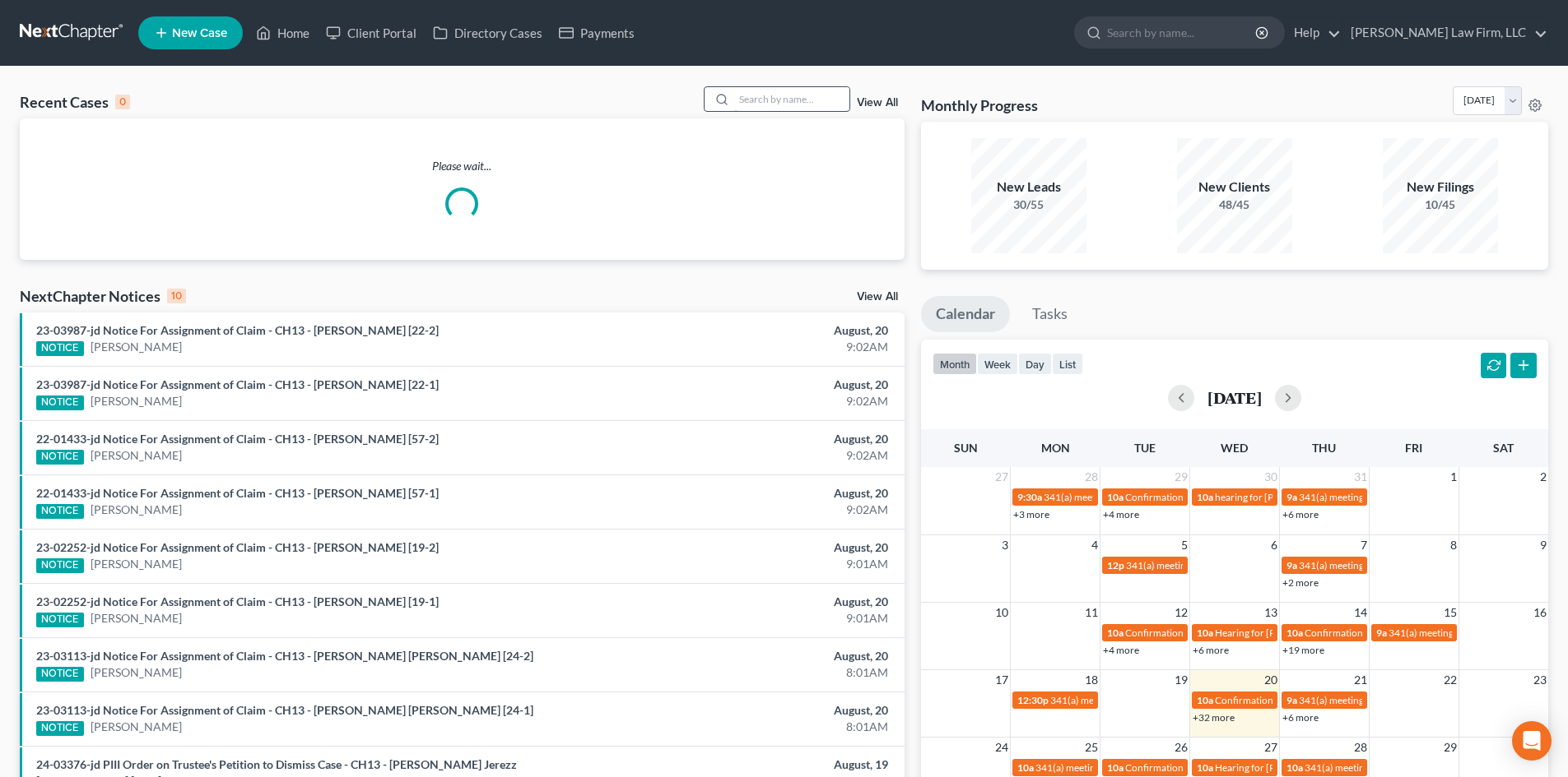
click at [808, 100] on input "search" at bounding box center [791, 99] width 115 height 24
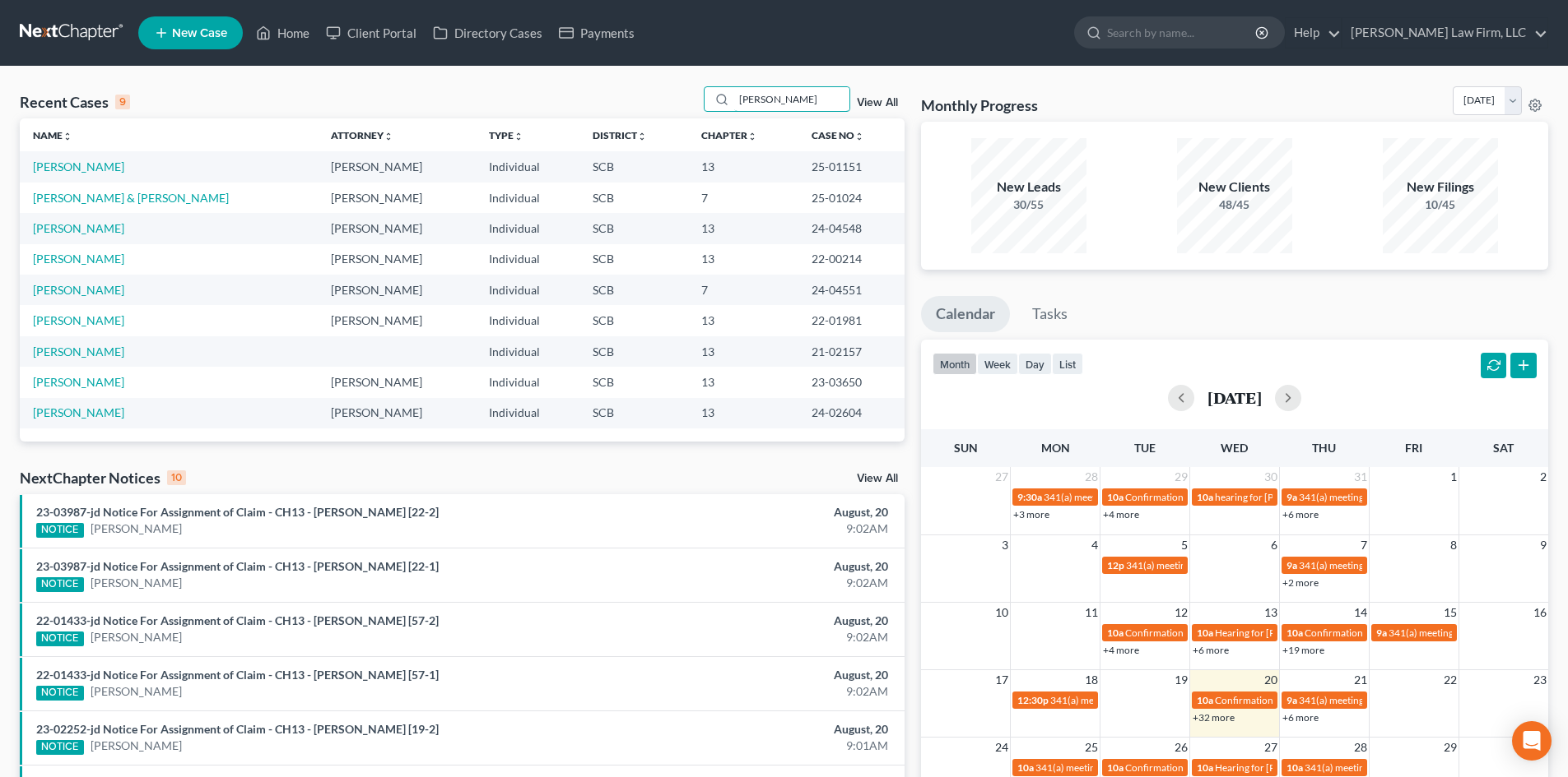
drag, startPoint x: 794, startPoint y: 99, endPoint x: 674, endPoint y: 100, distance: 120.0
click at [674, 100] on div "Recent Cases 9 simmons View All" at bounding box center [462, 102] width 884 height 32
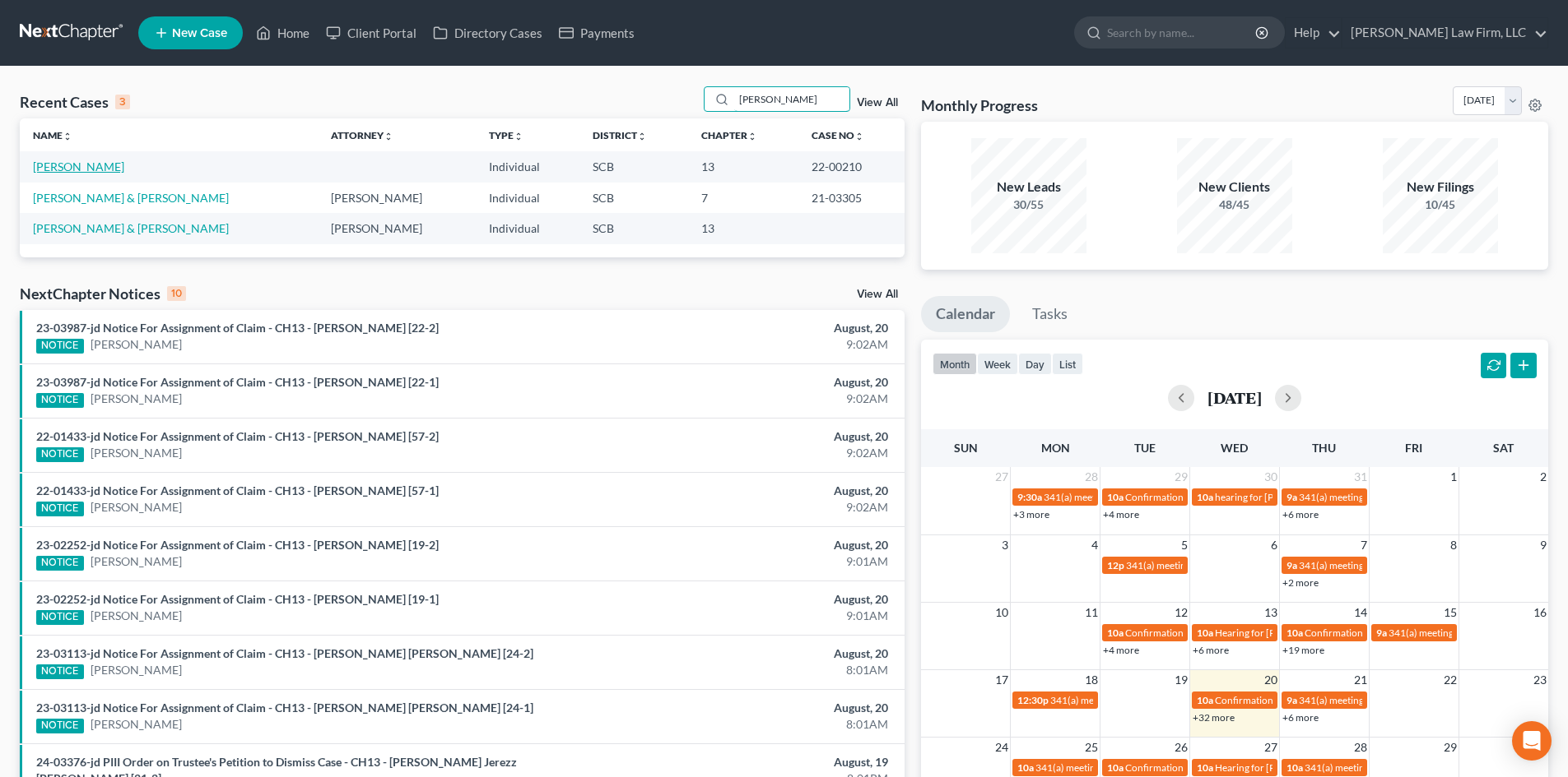
type input "walter"
click at [99, 173] on link "Stanley, Walter" at bounding box center [78, 166] width 91 height 14
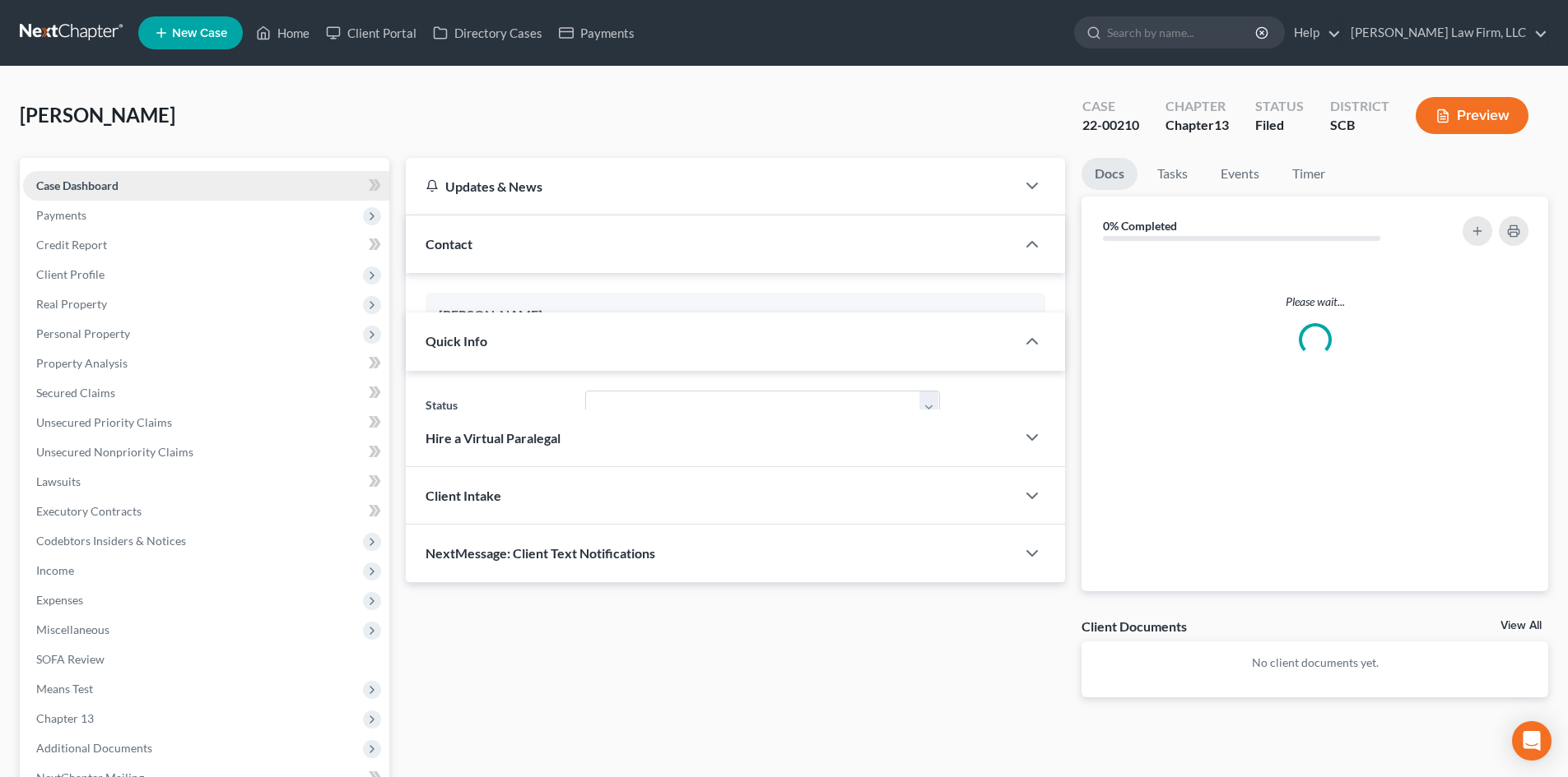
select select "1"
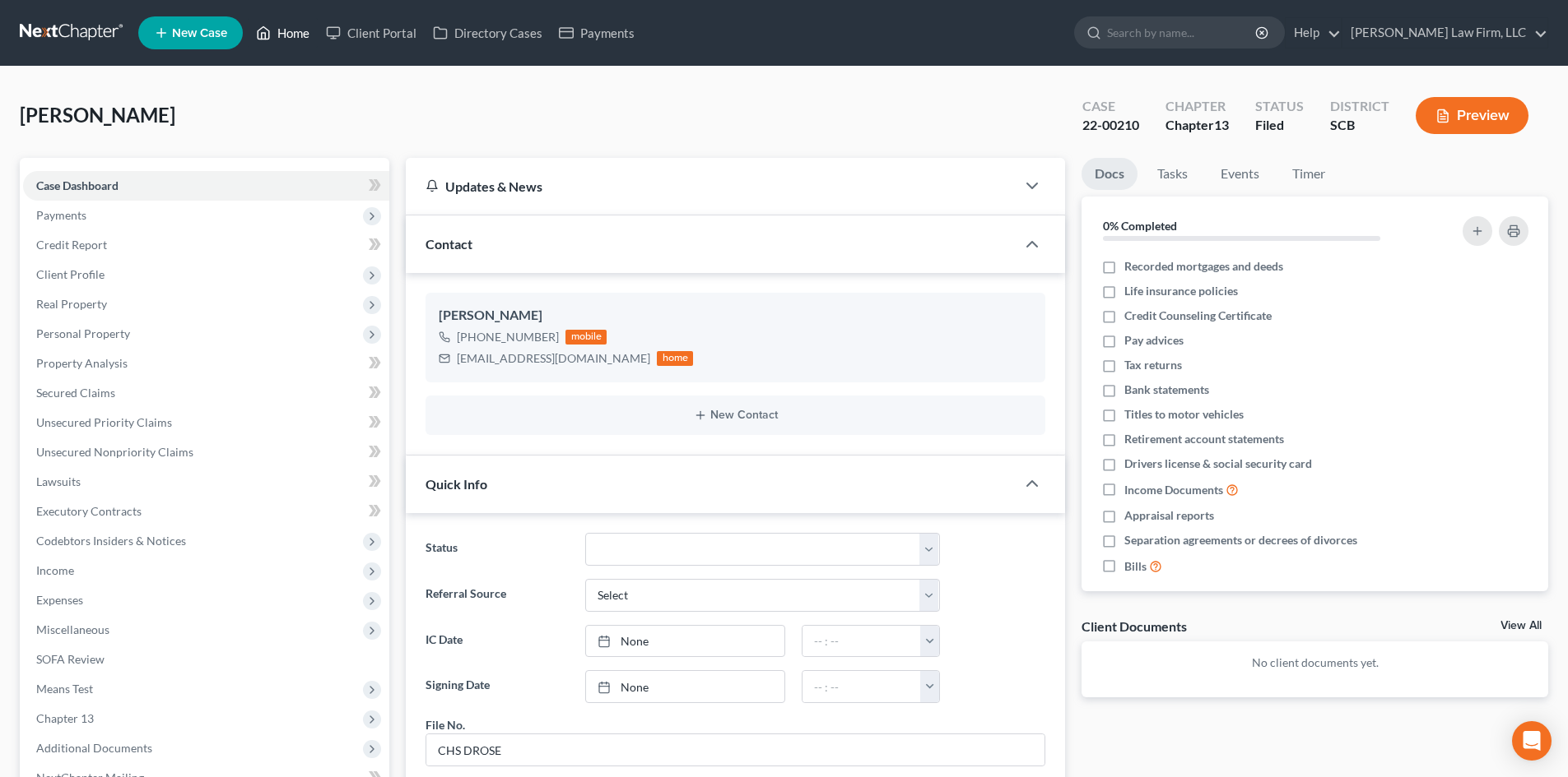
click at [306, 32] on link "Home" at bounding box center [282, 33] width 70 height 30
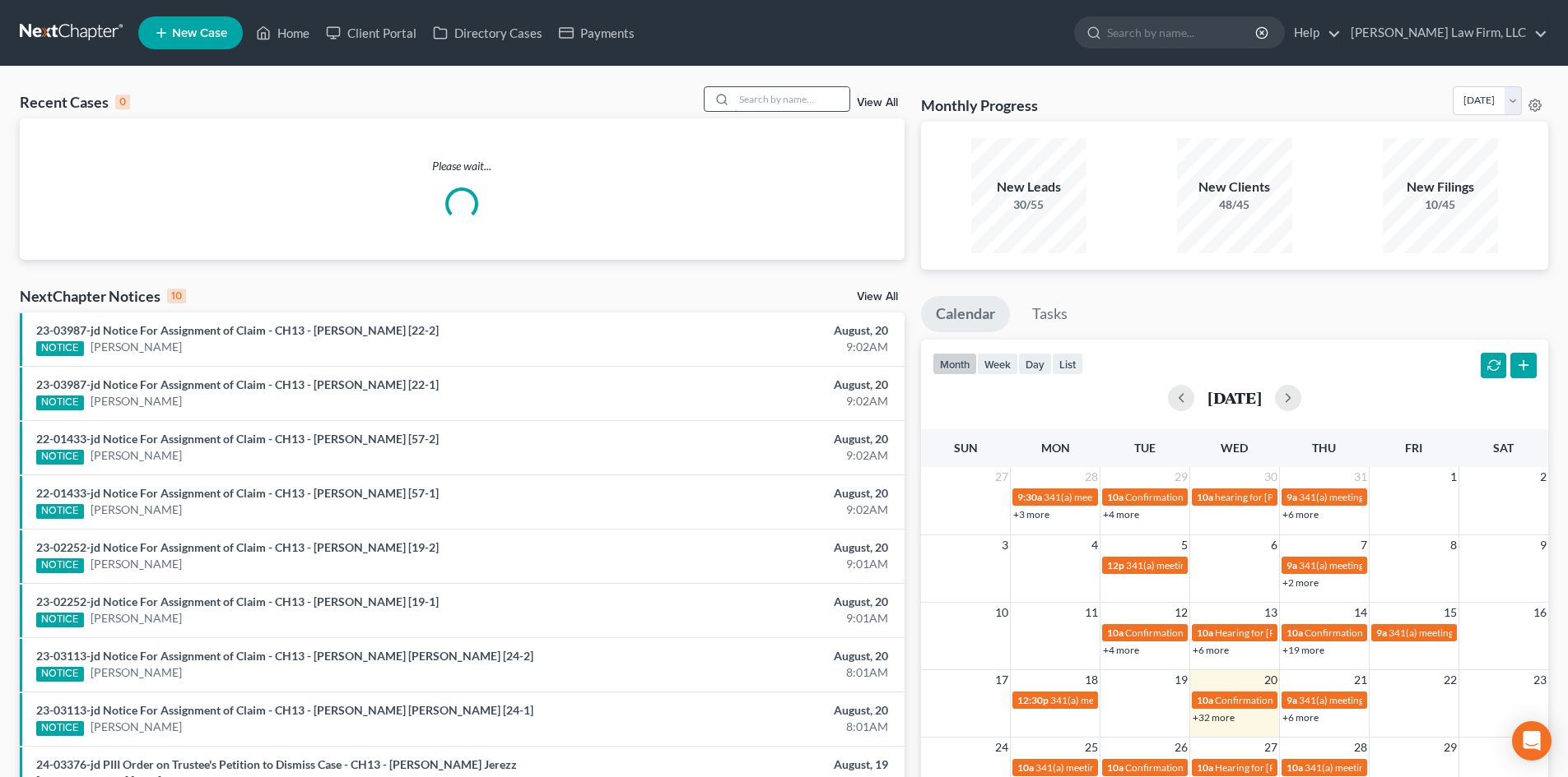
click at [778, 100] on input "search" at bounding box center [791, 99] width 115 height 24
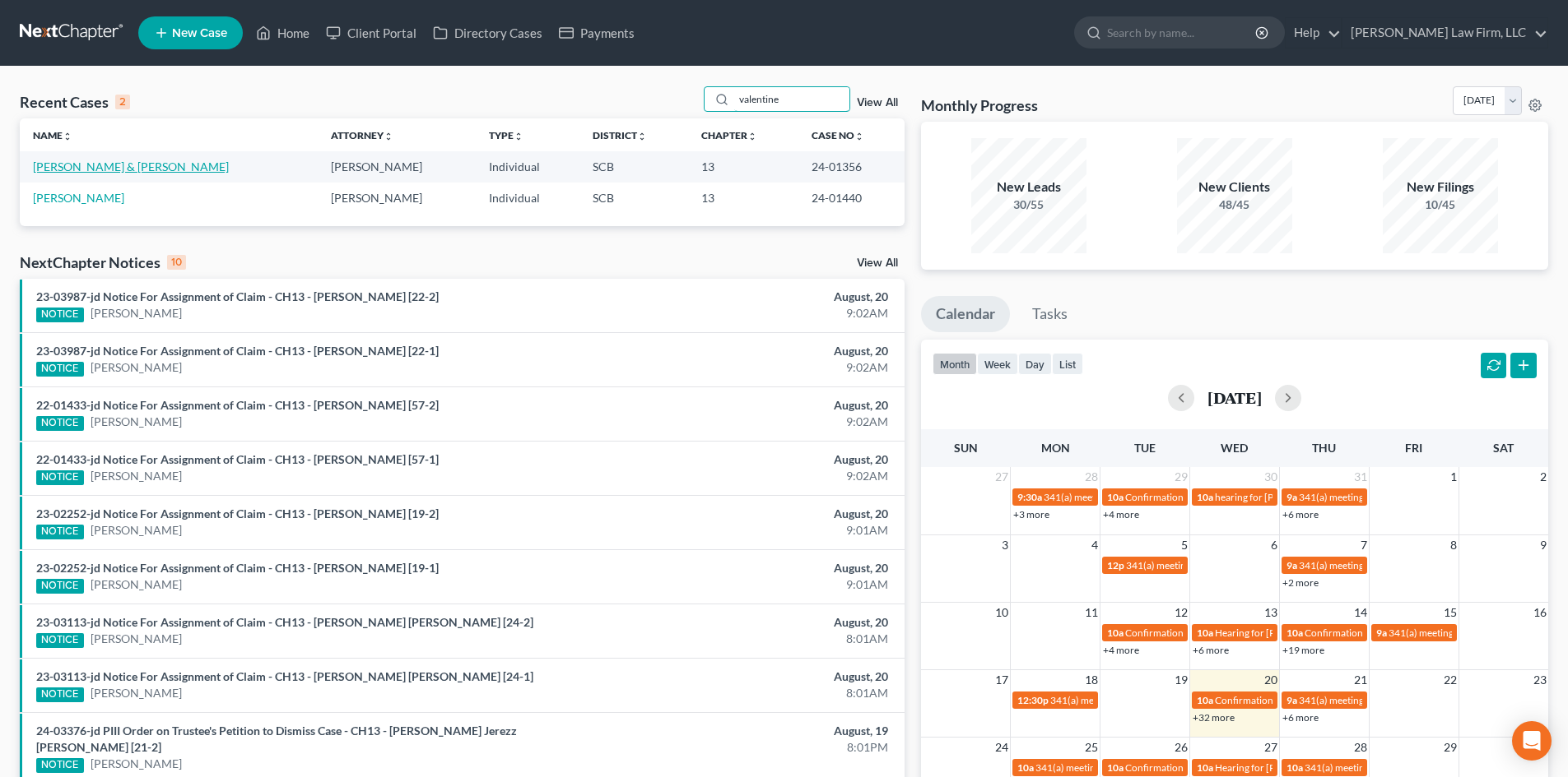
type input "valentine"
click at [116, 169] on link "Valentine, Adrian & Scherria" at bounding box center [131, 166] width 196 height 14
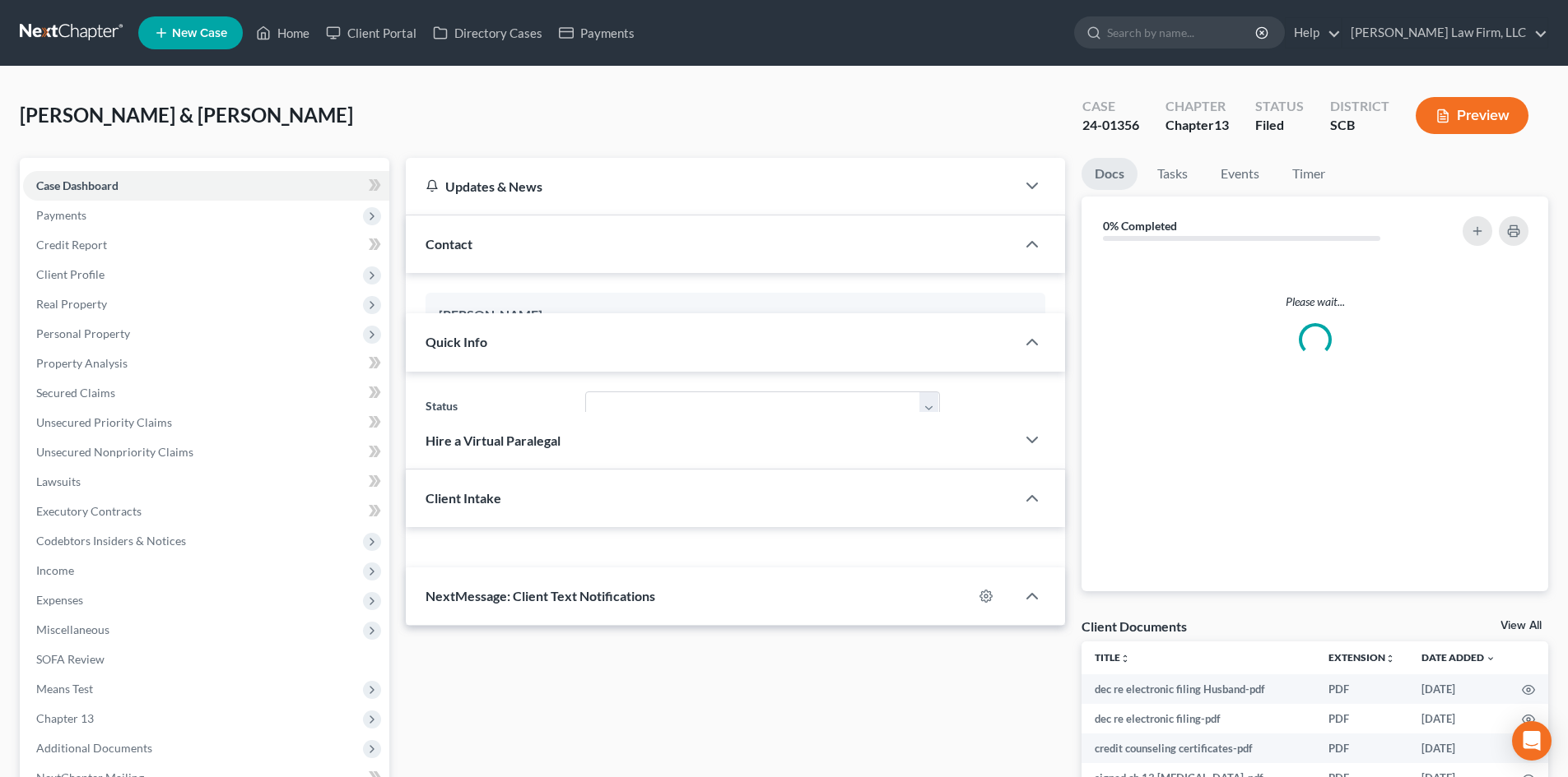
select select "0"
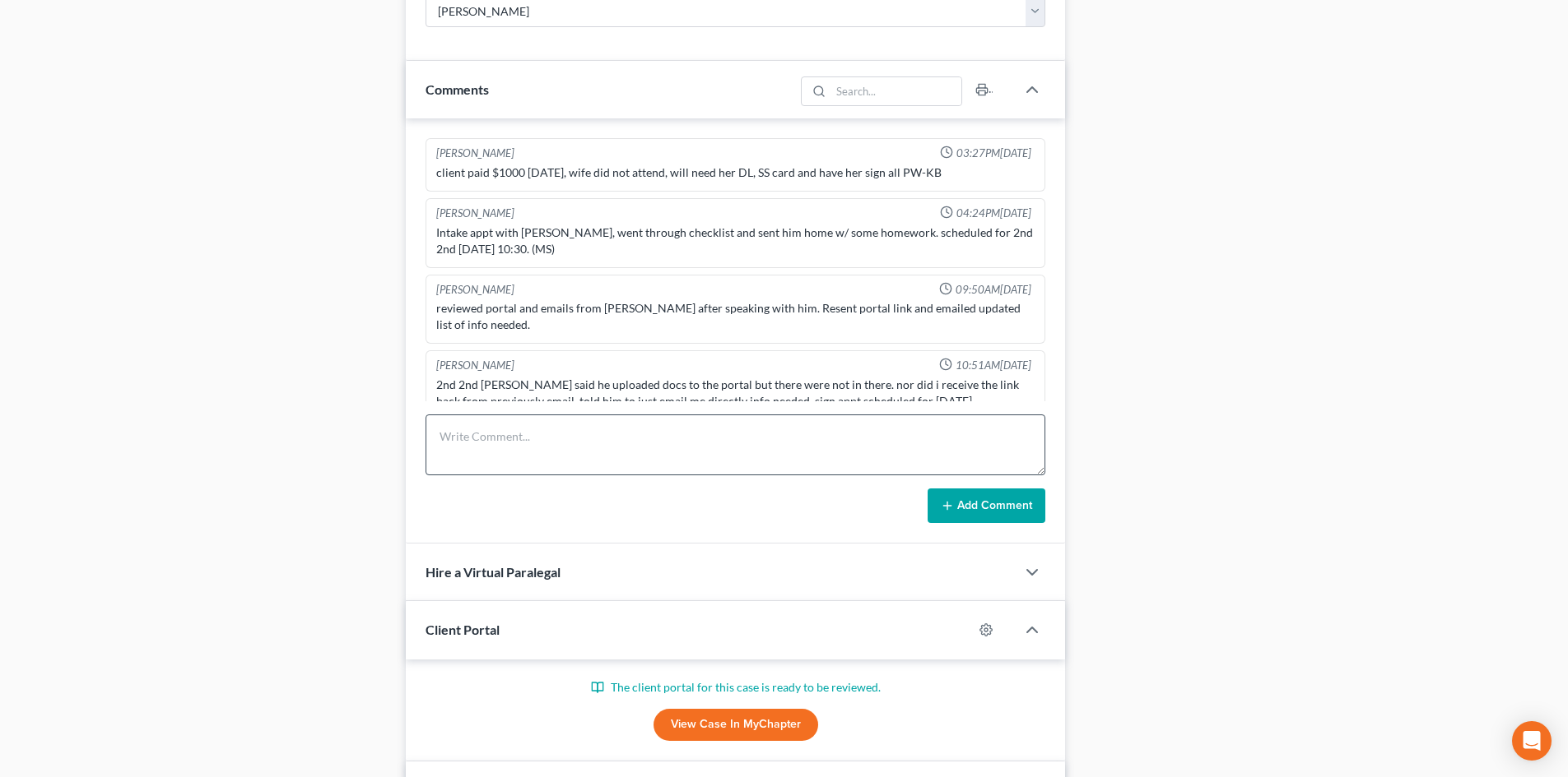
scroll to position [1164, 0]
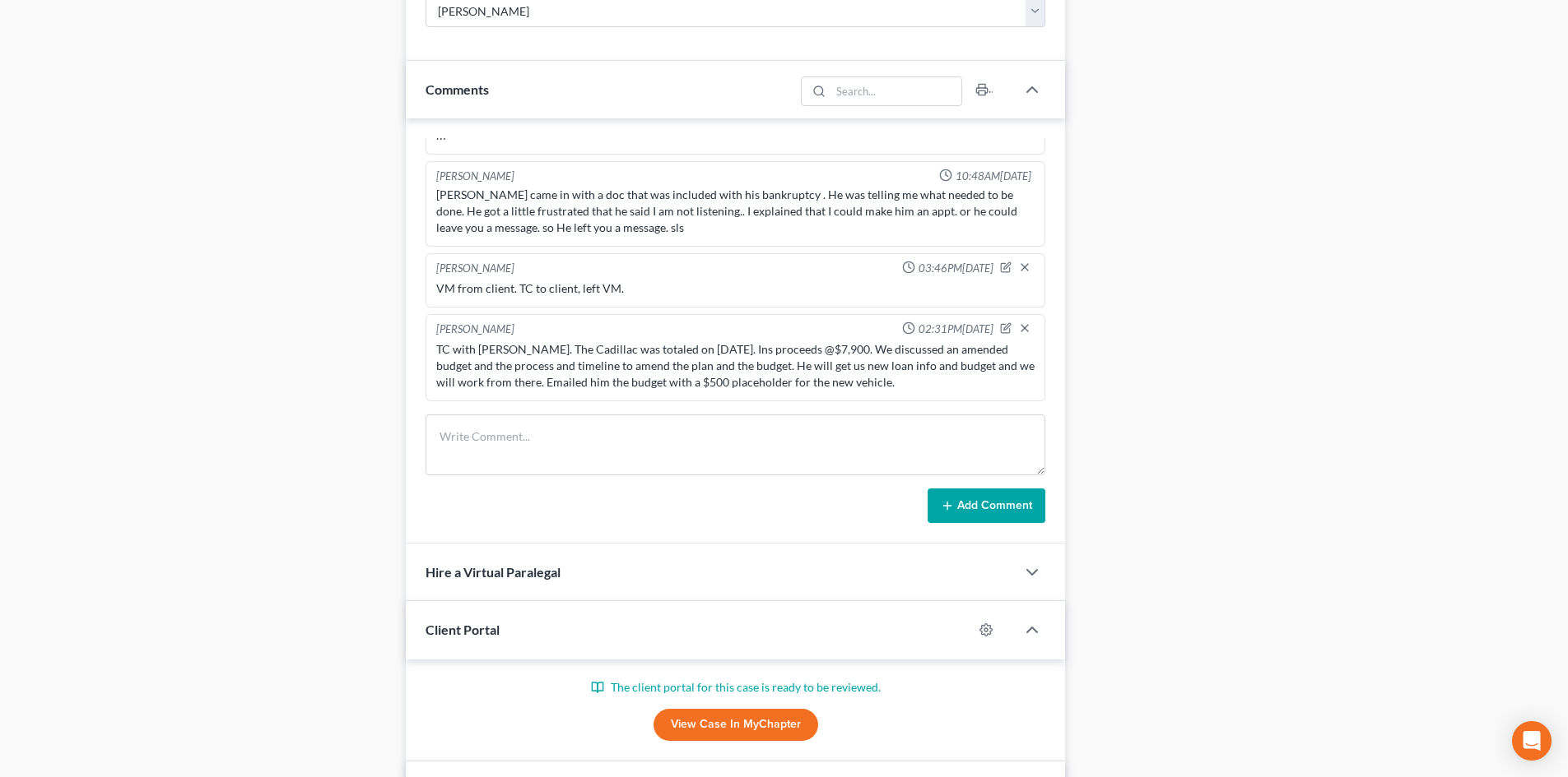
click at [502, 411] on div "Sherry Sutton 03:27PM, 04/01/2024 client paid $1000 today, wife did not attend,…" at bounding box center [735, 331] width 659 height 426
click at [490, 432] on textarea at bounding box center [735, 445] width 620 height 61
paste textarea "Will the first installment be due in September? 2. Would it be possible to surr…"
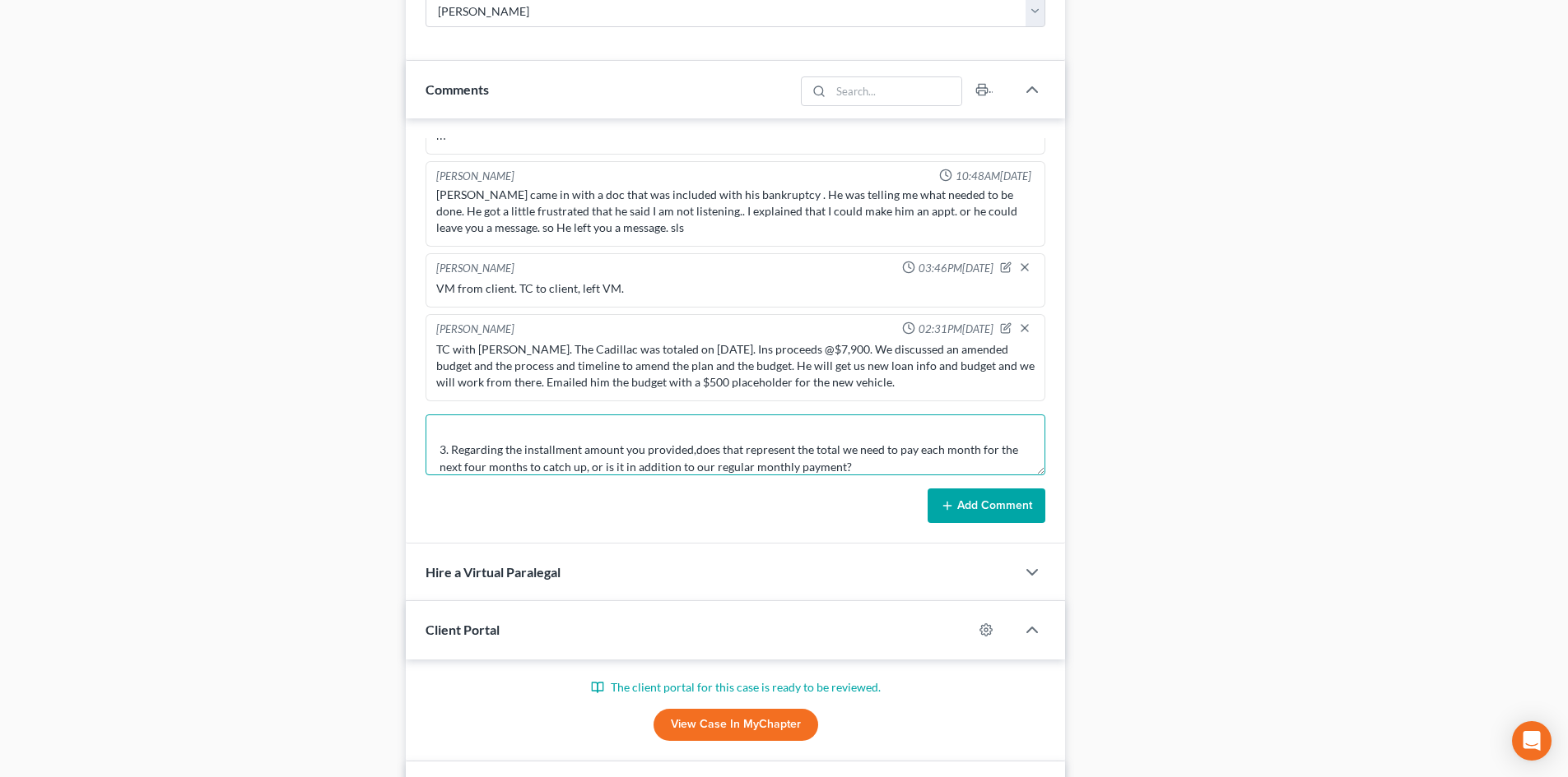
type textarea "Will the first installment be due in September? 2. Would it be possible to surr…"
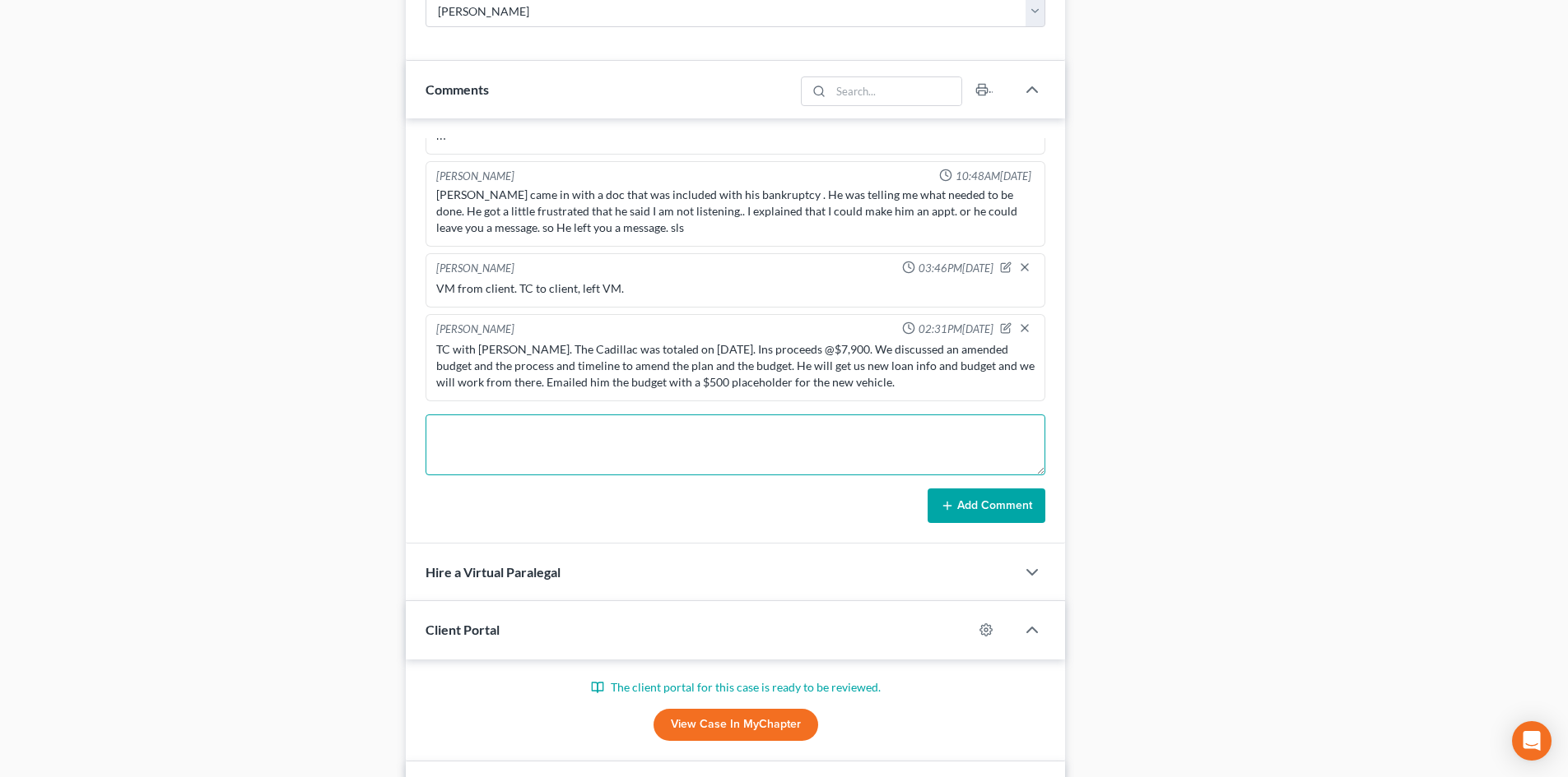
scroll to position [0, 0]
type textarea "VM from client re ins and a vehicle. TC to client, left detailed VM explaining …"
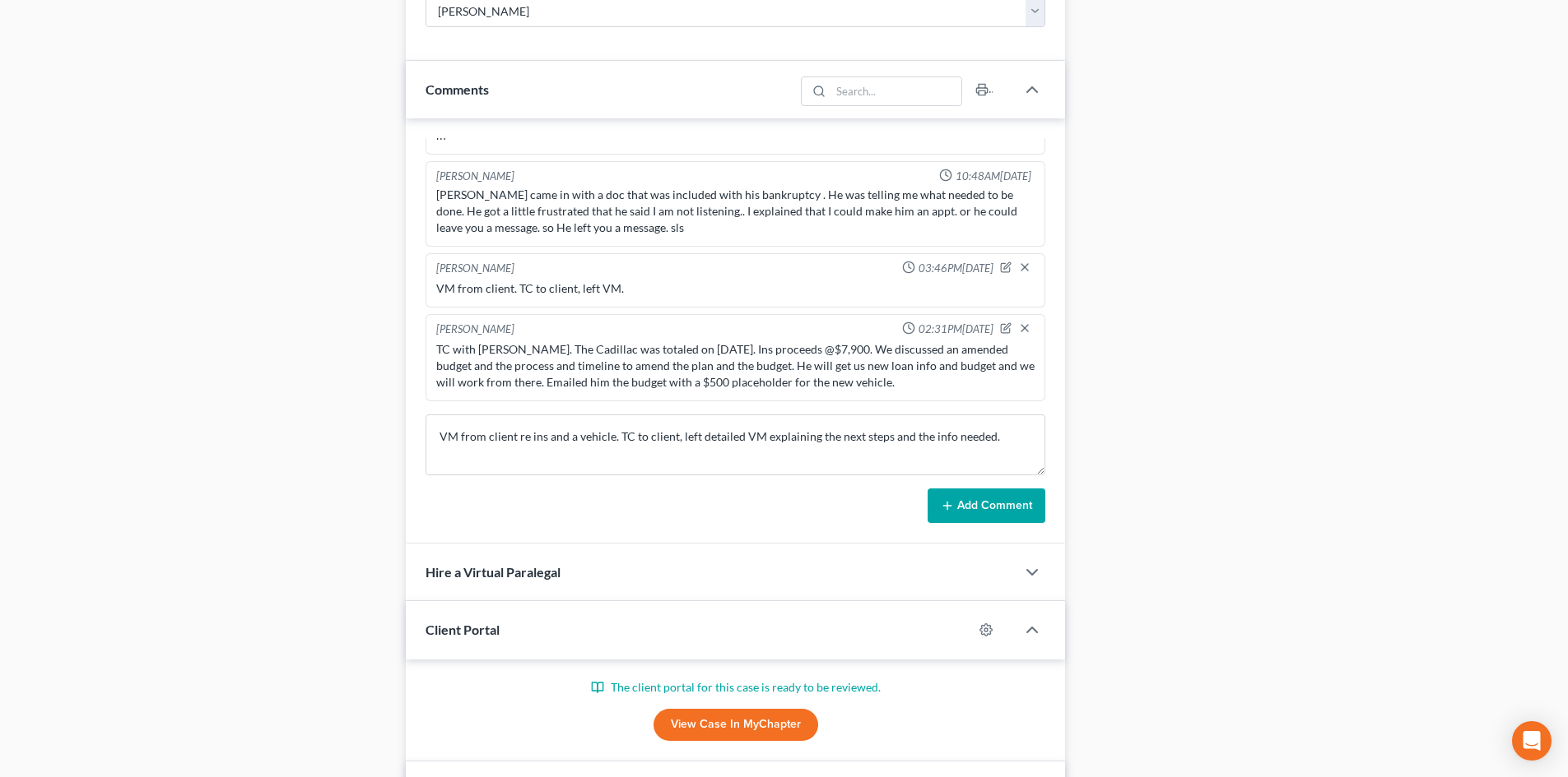
click at [970, 496] on button "Add Comment" at bounding box center [986, 506] width 118 height 35
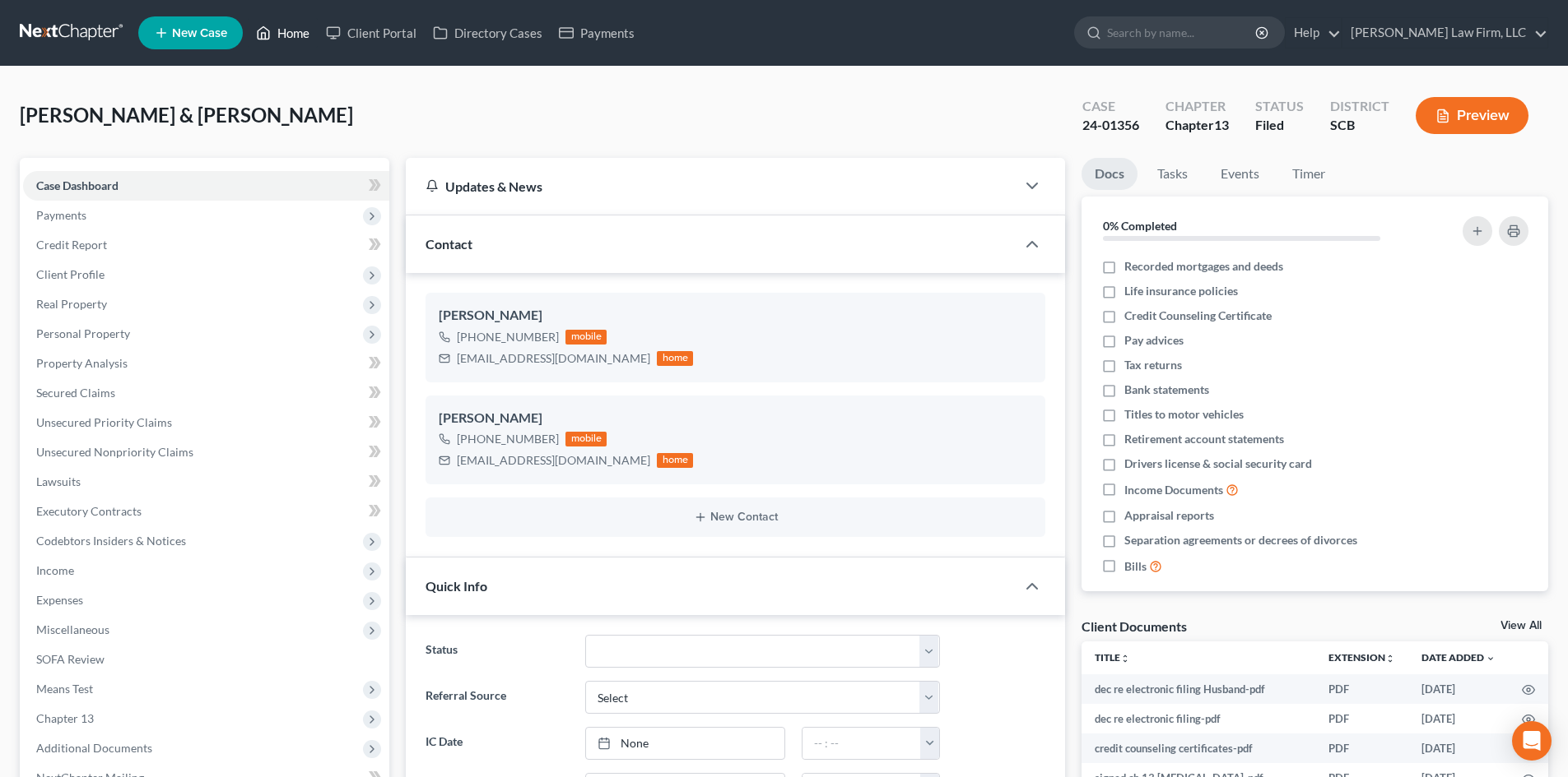
click at [309, 34] on link "Home" at bounding box center [282, 33] width 70 height 30
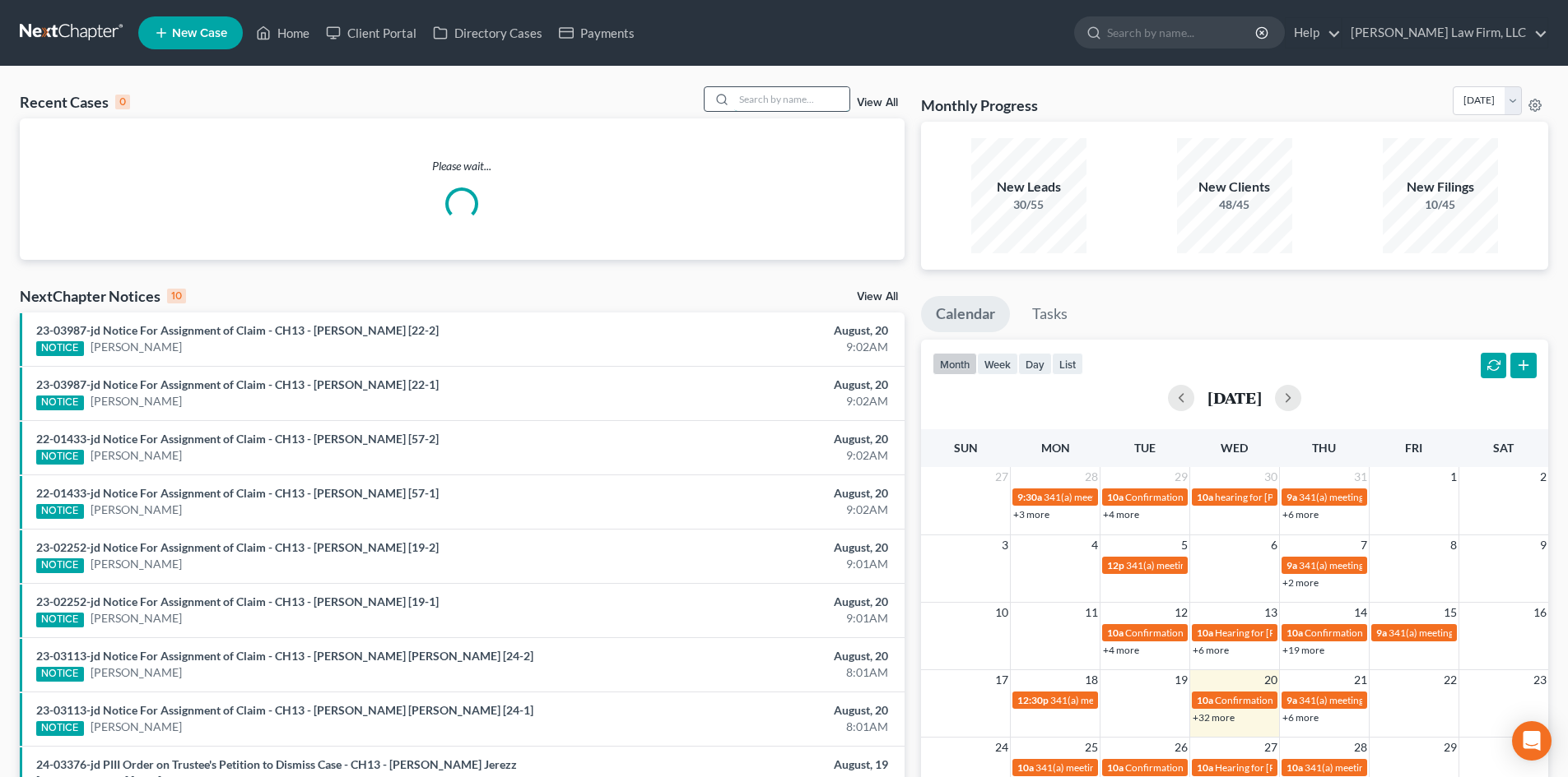
click at [797, 100] on input "search" at bounding box center [791, 99] width 115 height 24
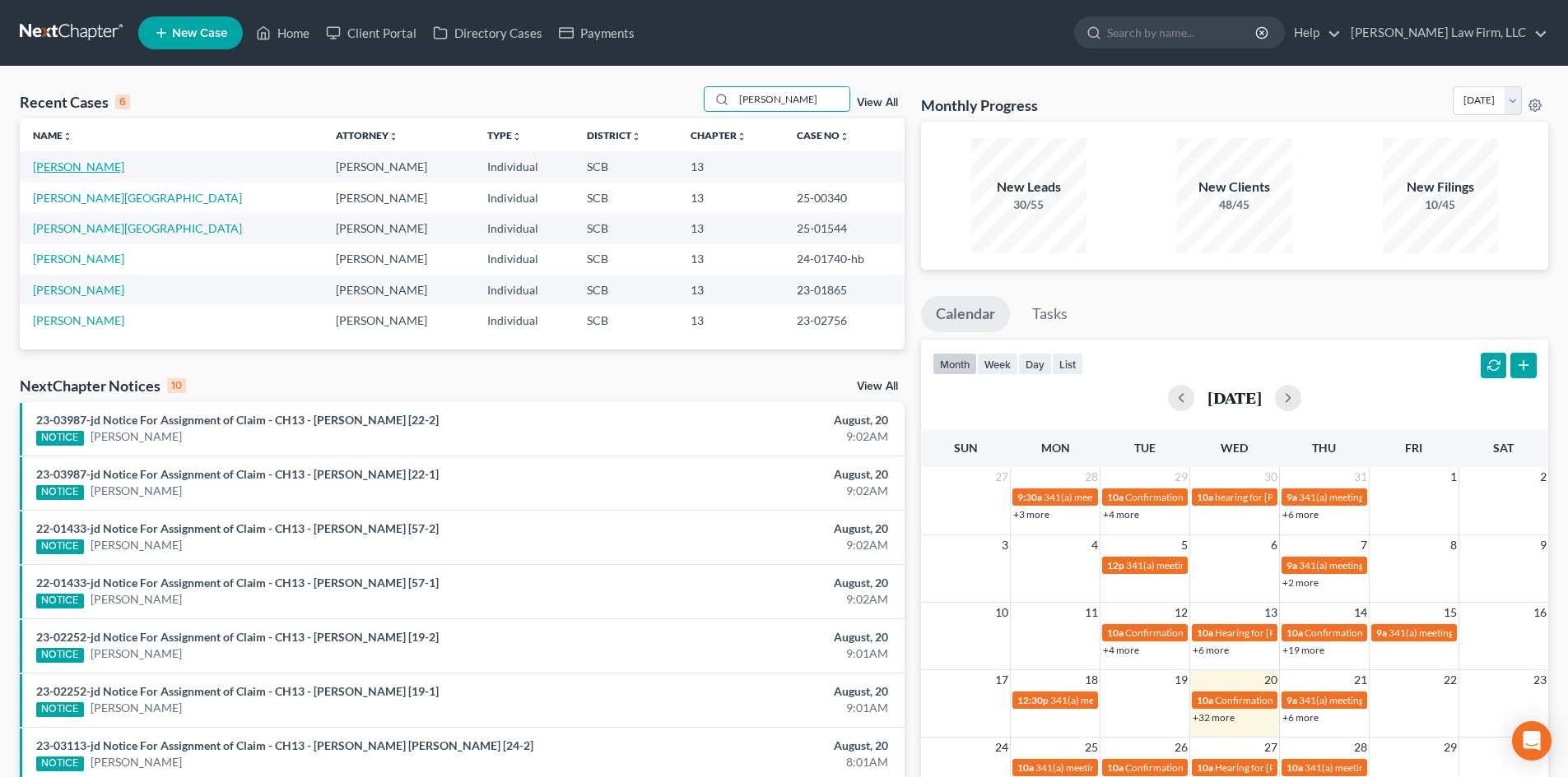
type input "haynes"
click at [91, 165] on link "[PERSON_NAME]" at bounding box center [78, 166] width 91 height 14
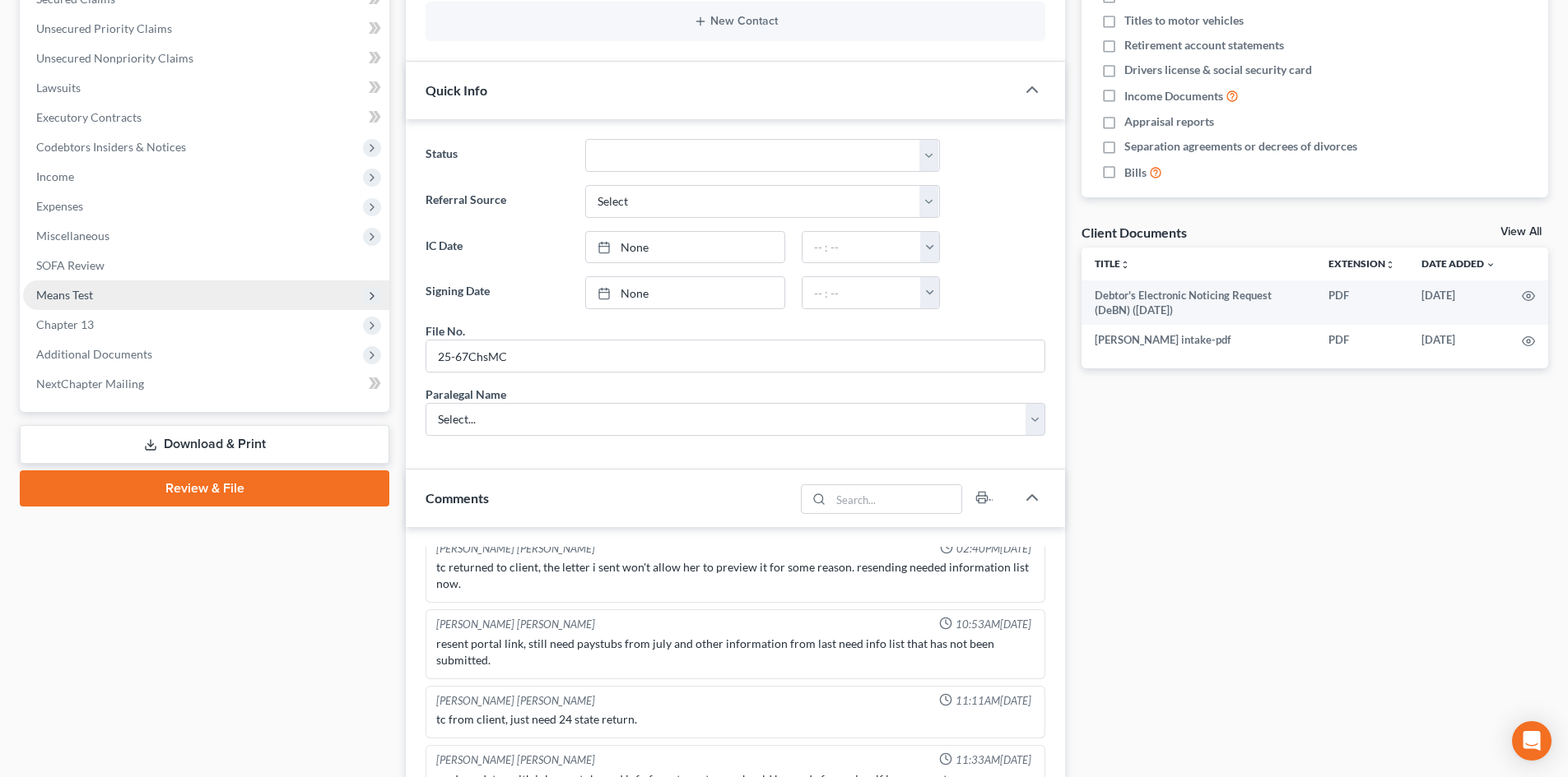
scroll to position [412, 0]
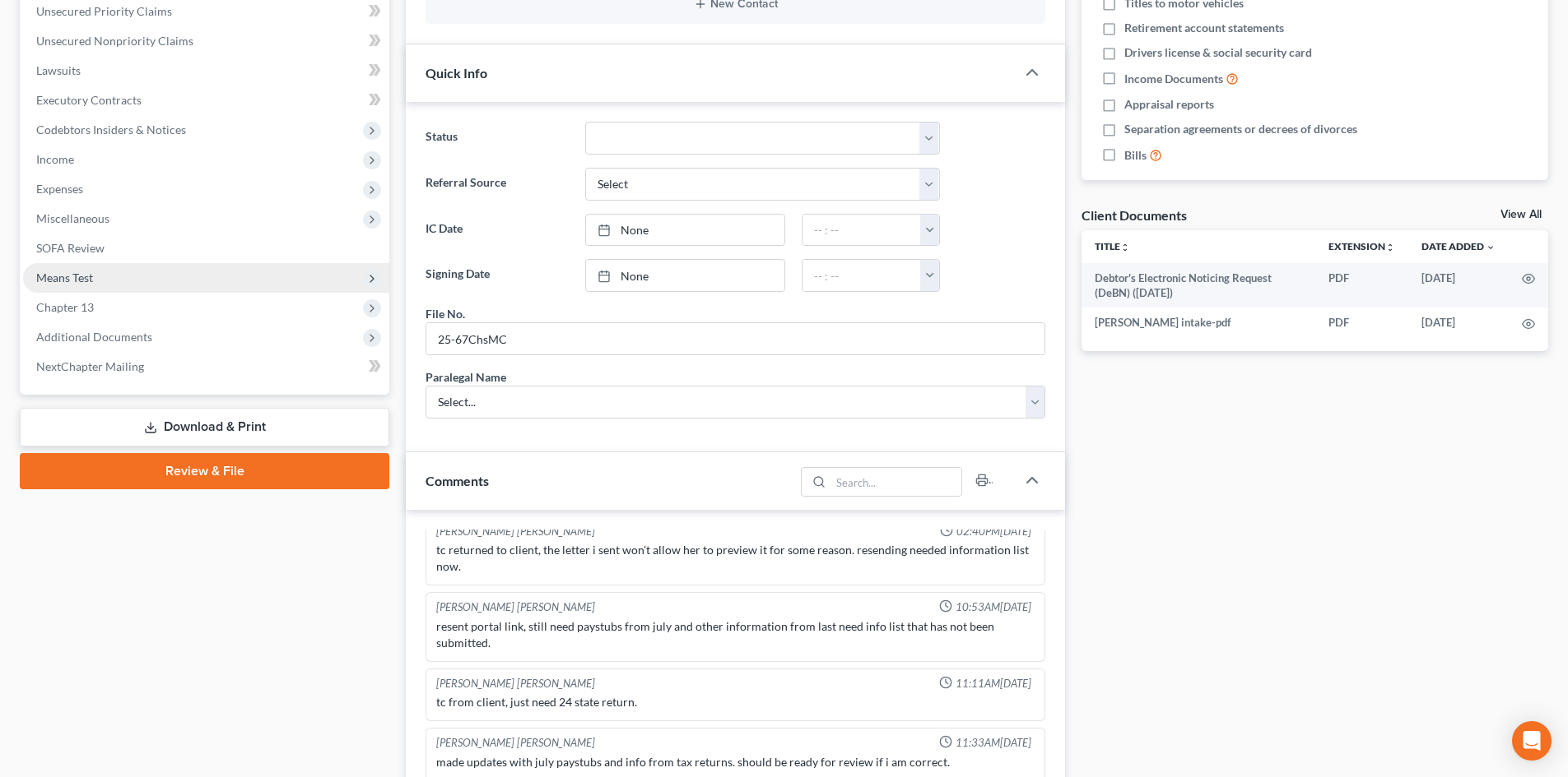
click at [86, 279] on span "Means Test" at bounding box center [64, 277] width 57 height 14
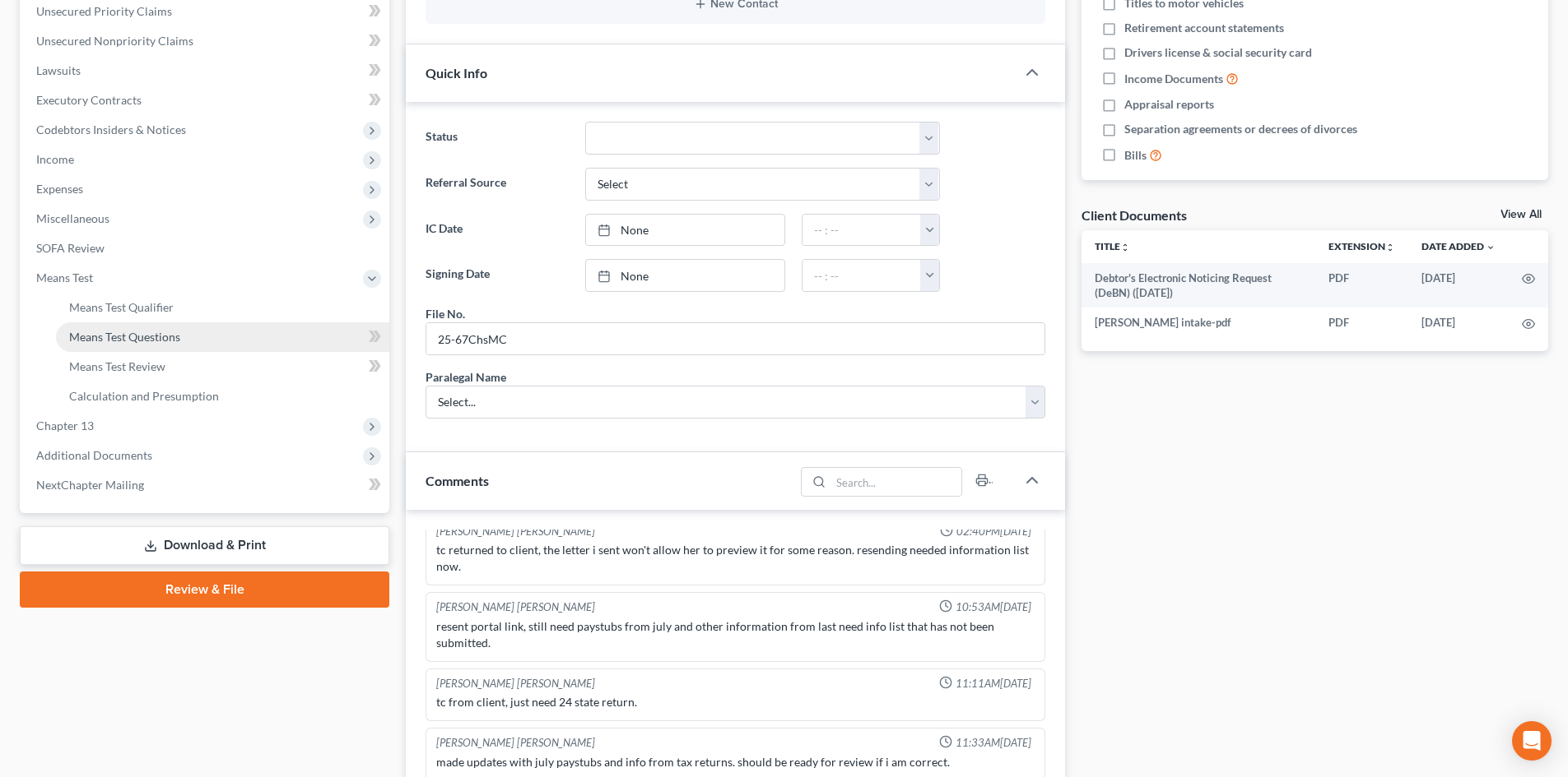
click at [125, 334] on span "Means Test Questions" at bounding box center [124, 337] width 111 height 14
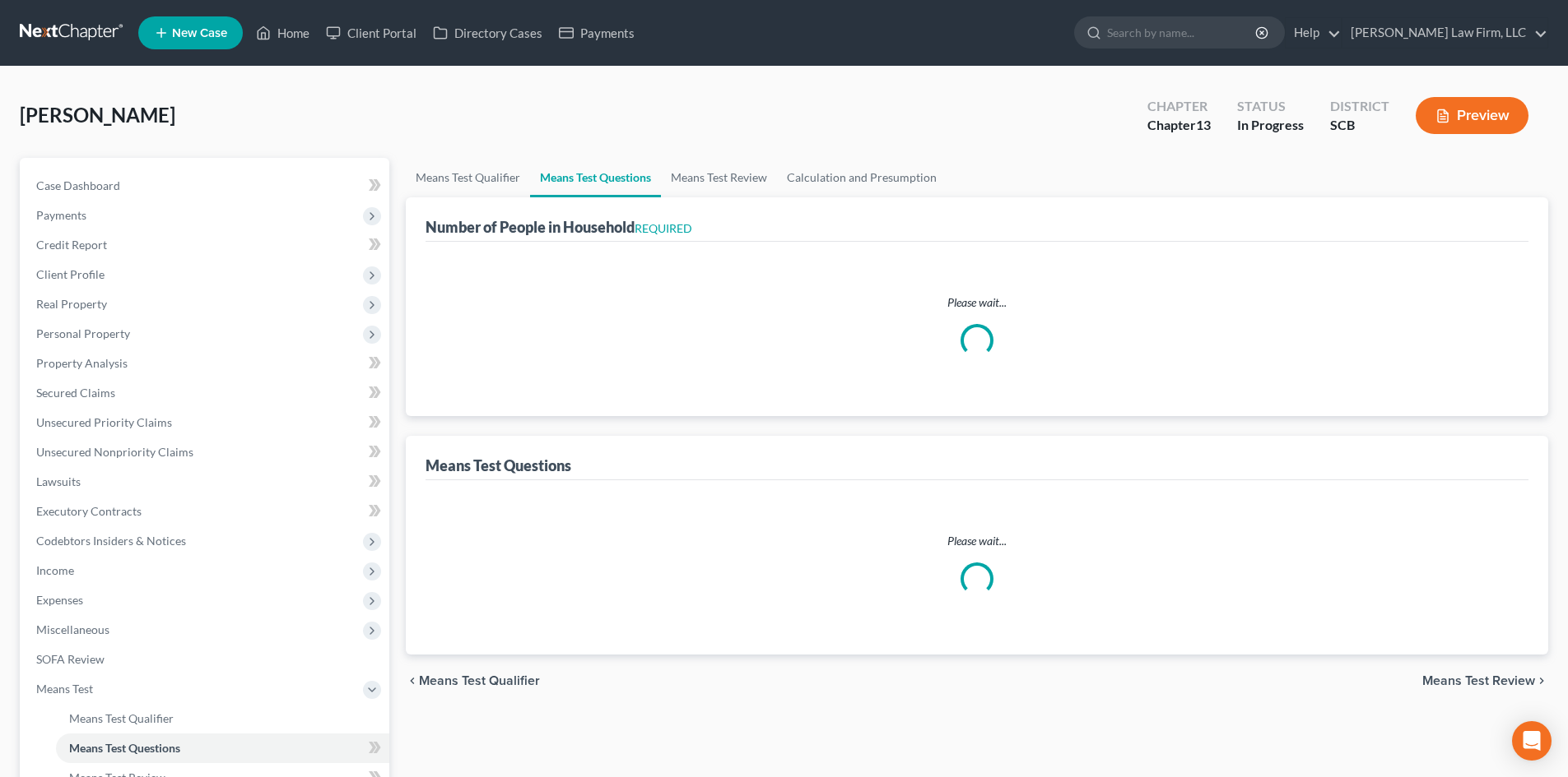
select select "1"
select select "60"
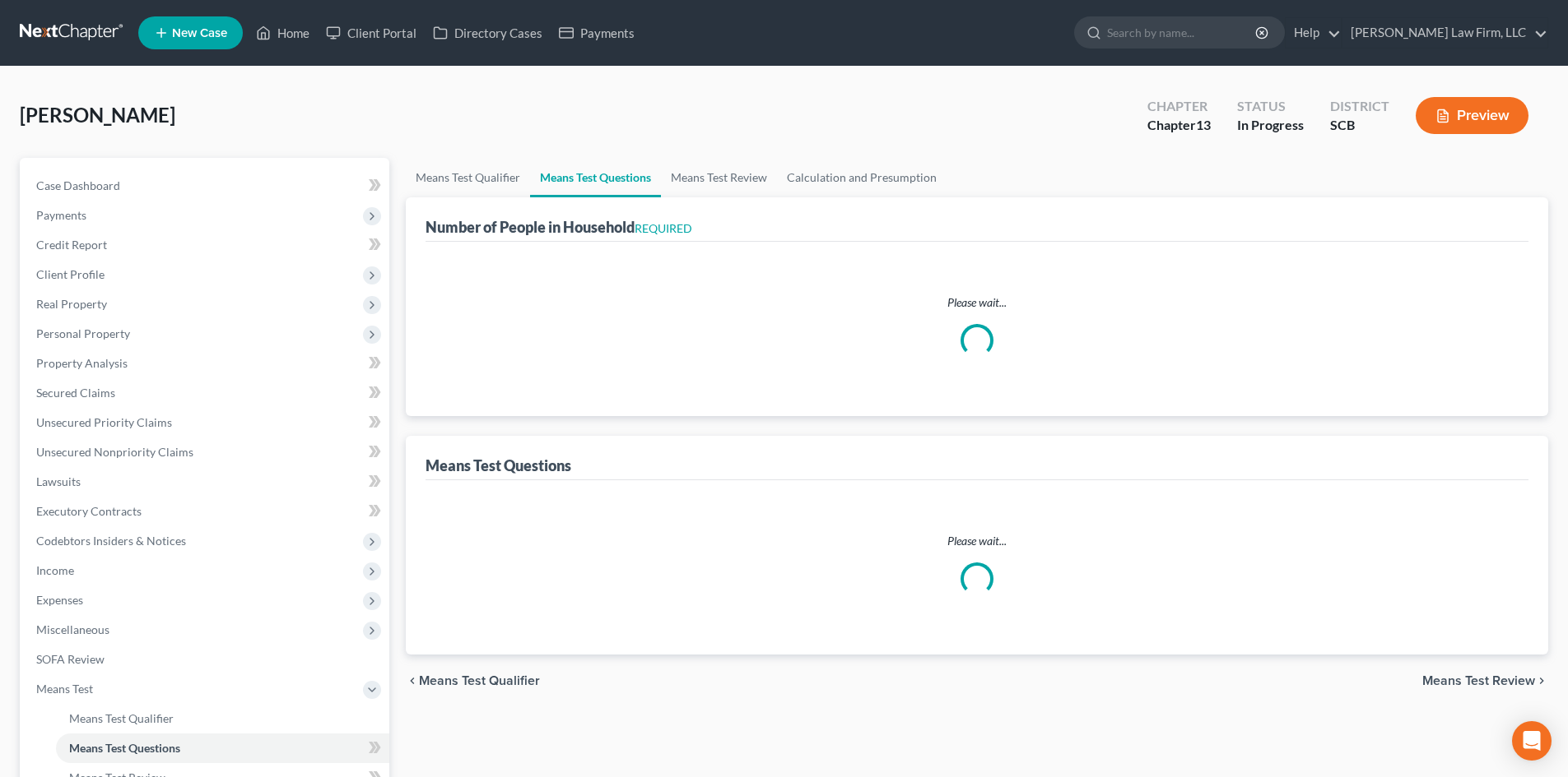
select select "60"
select select "2"
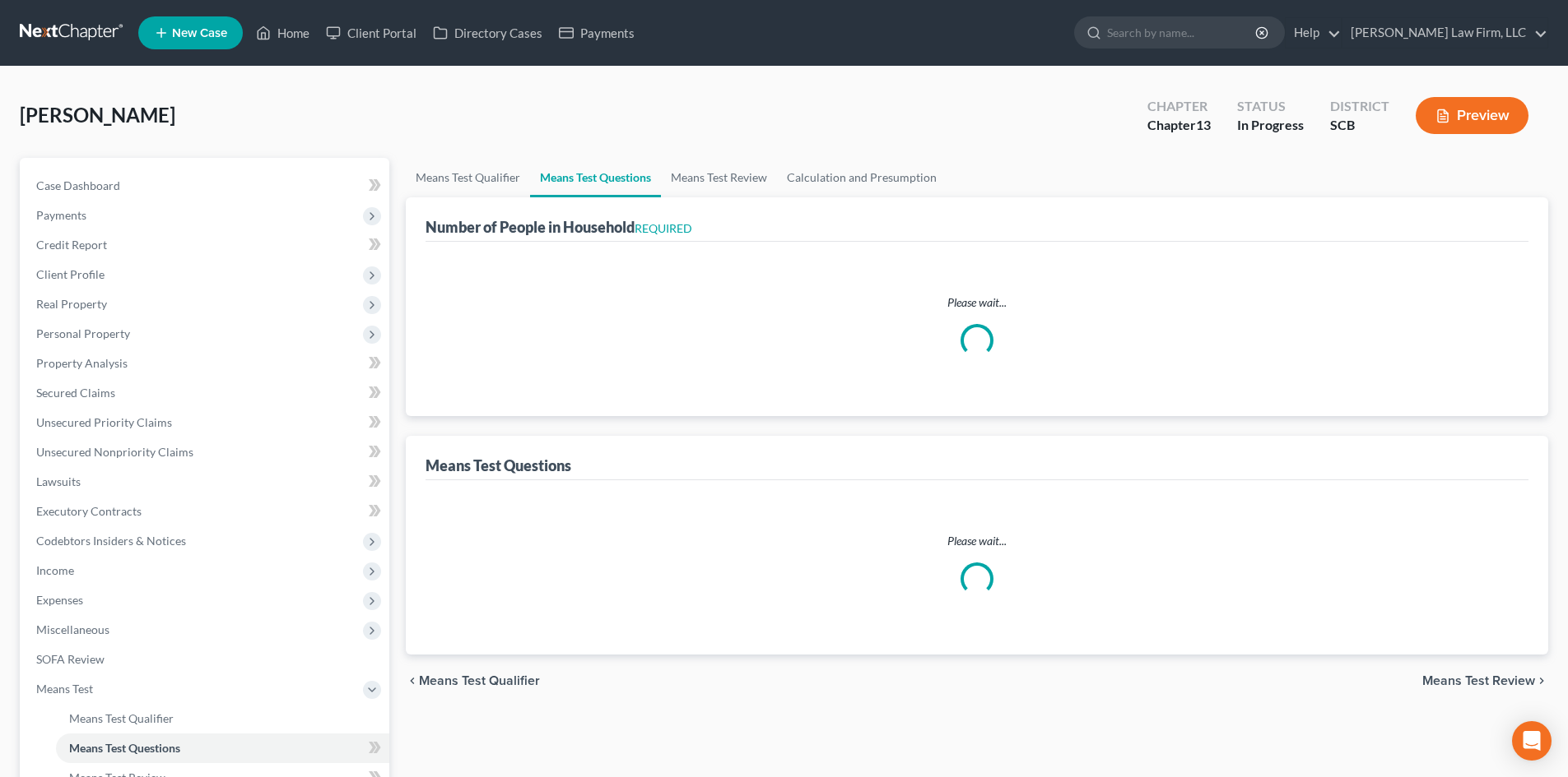
select select "60"
select select "2"
select select "60"
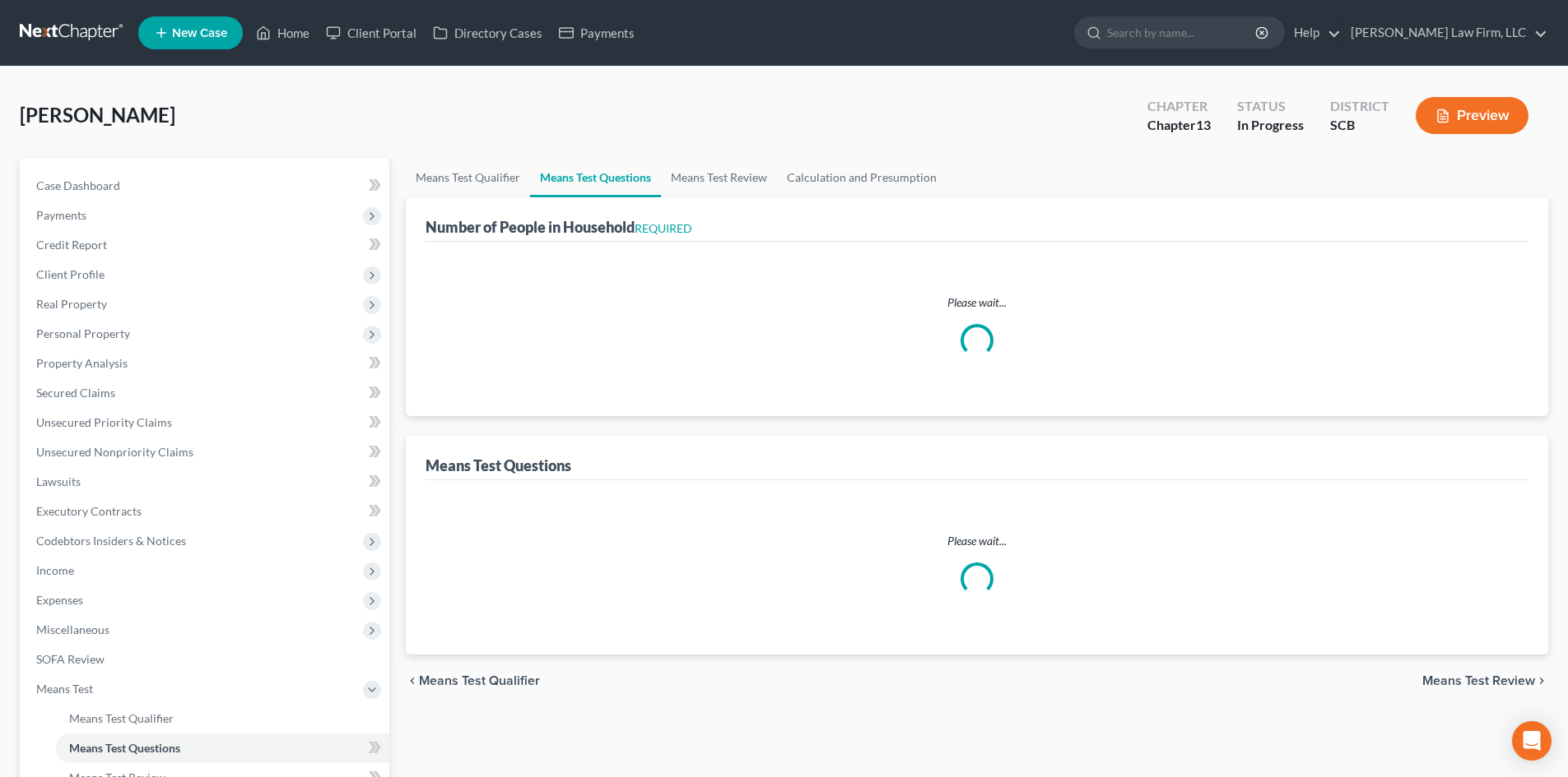
select select "60"
select select "1"
select select "0"
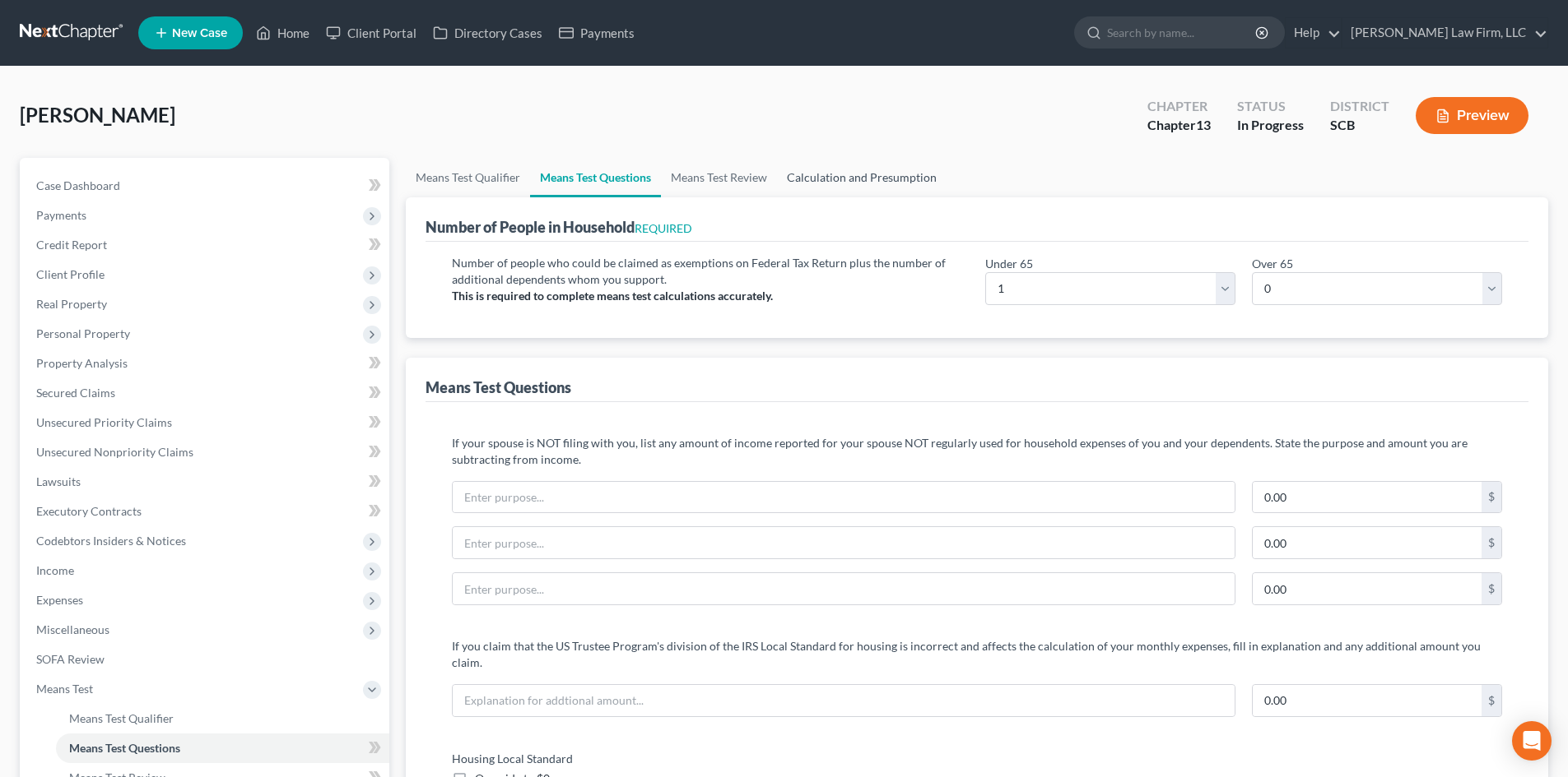
click at [870, 177] on link "Calculation and Presumption" at bounding box center [861, 178] width 170 height 40
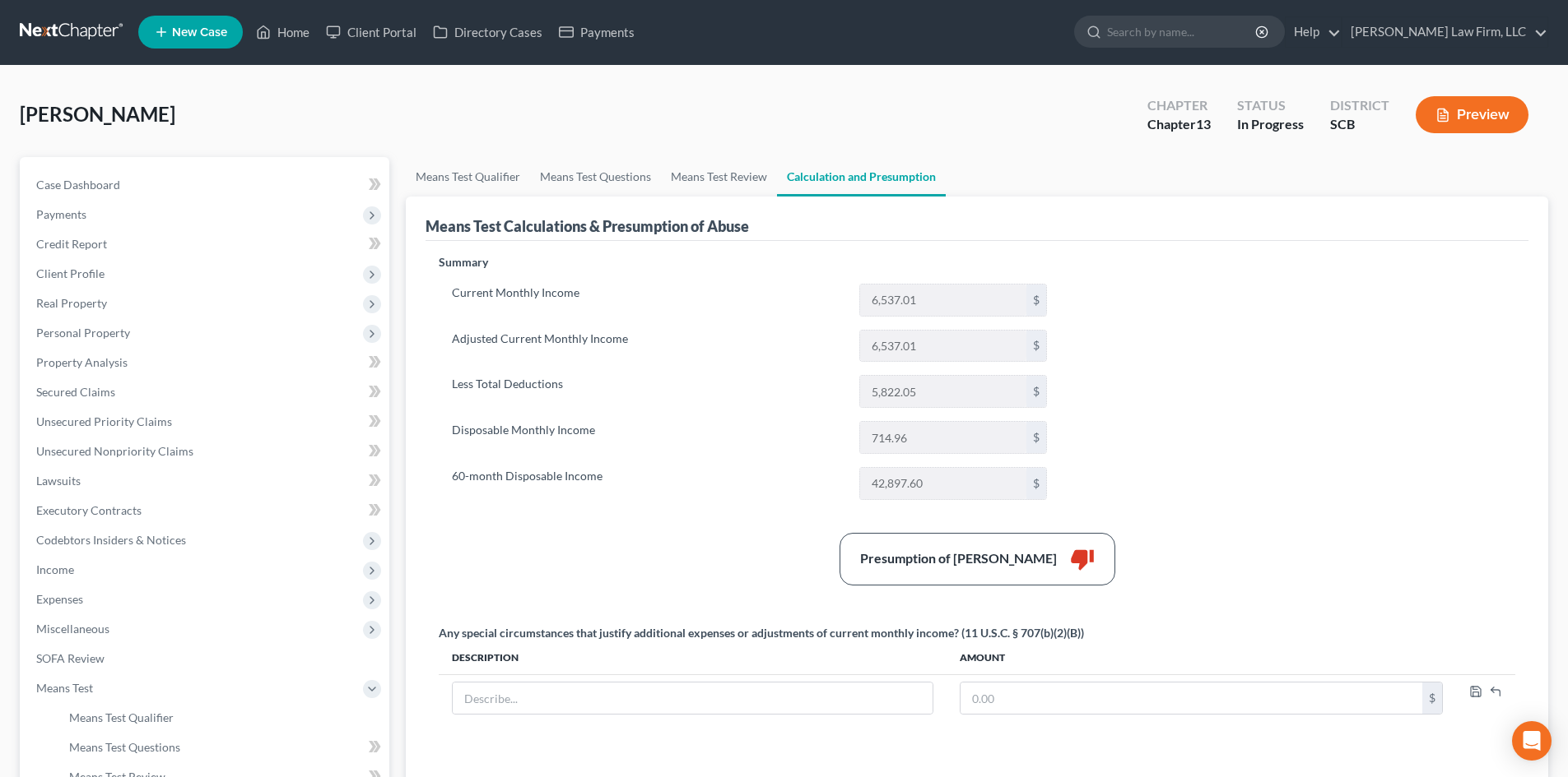
click at [1495, 99] on button "Preview" at bounding box center [1472, 114] width 113 height 37
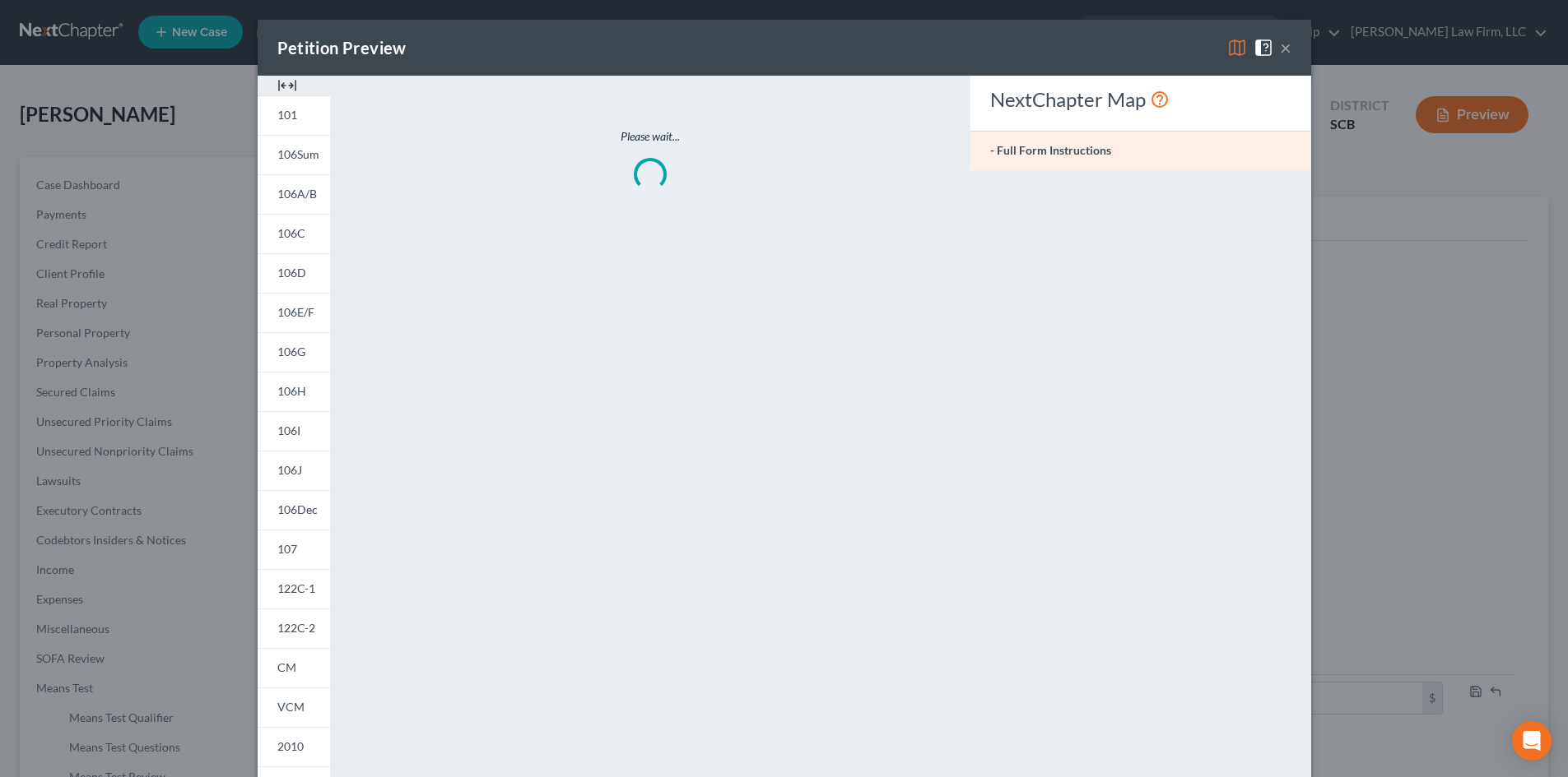
scroll to position [82, 0]
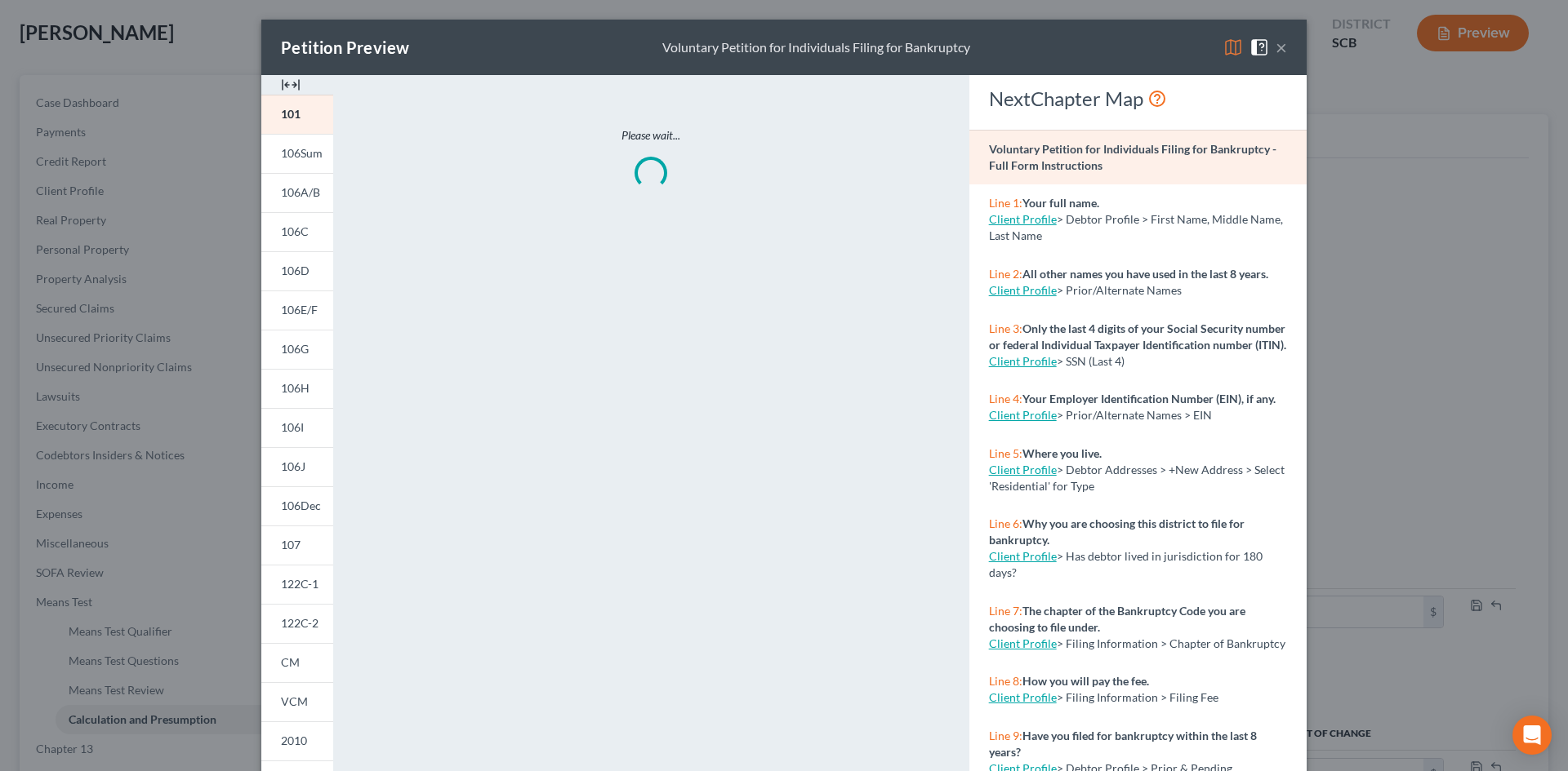
click at [288, 81] on img at bounding box center [291, 85] width 20 height 20
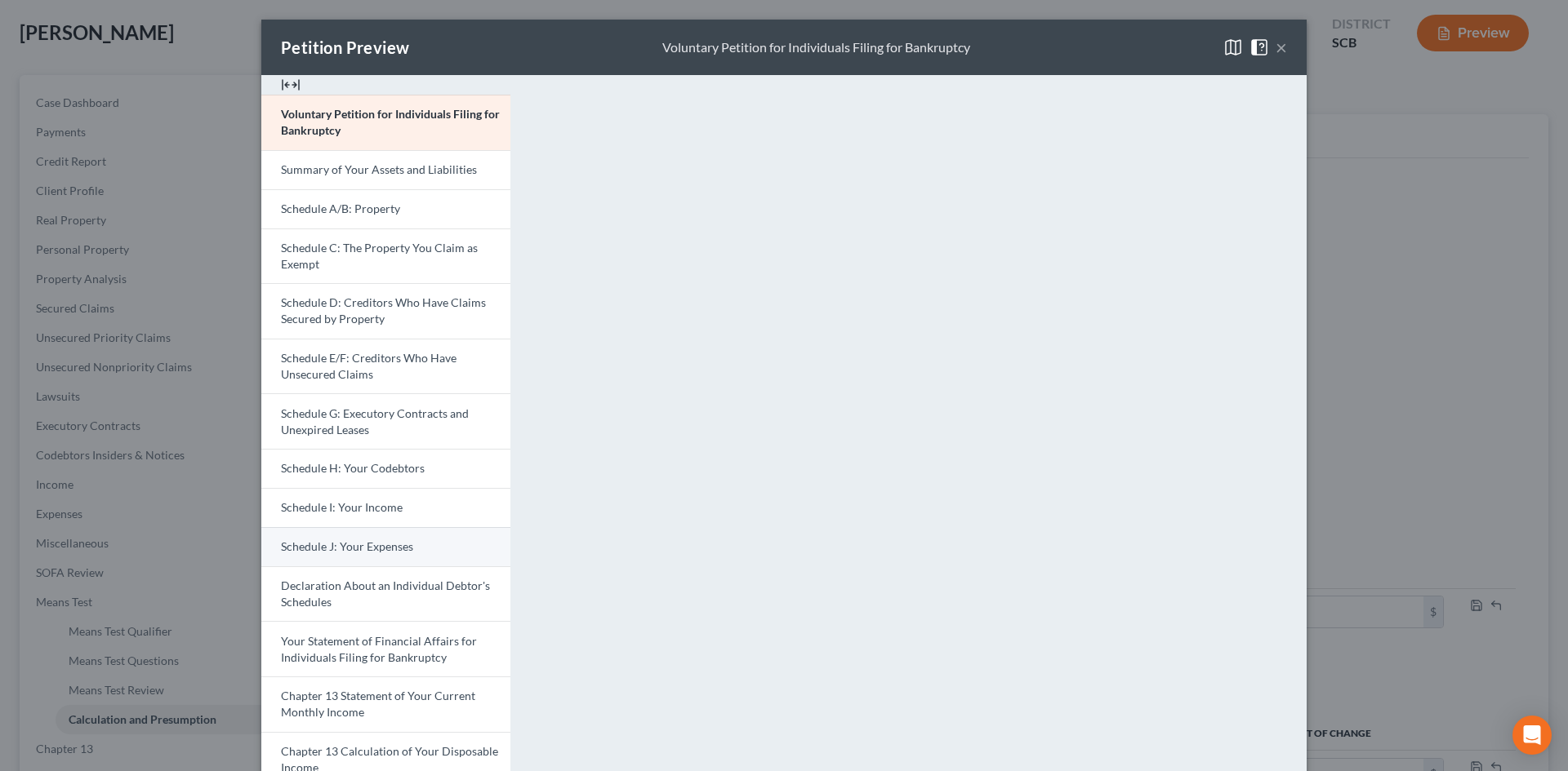
click at [361, 536] on link "Schedule J: Your Expenses" at bounding box center [386, 547] width 249 height 39
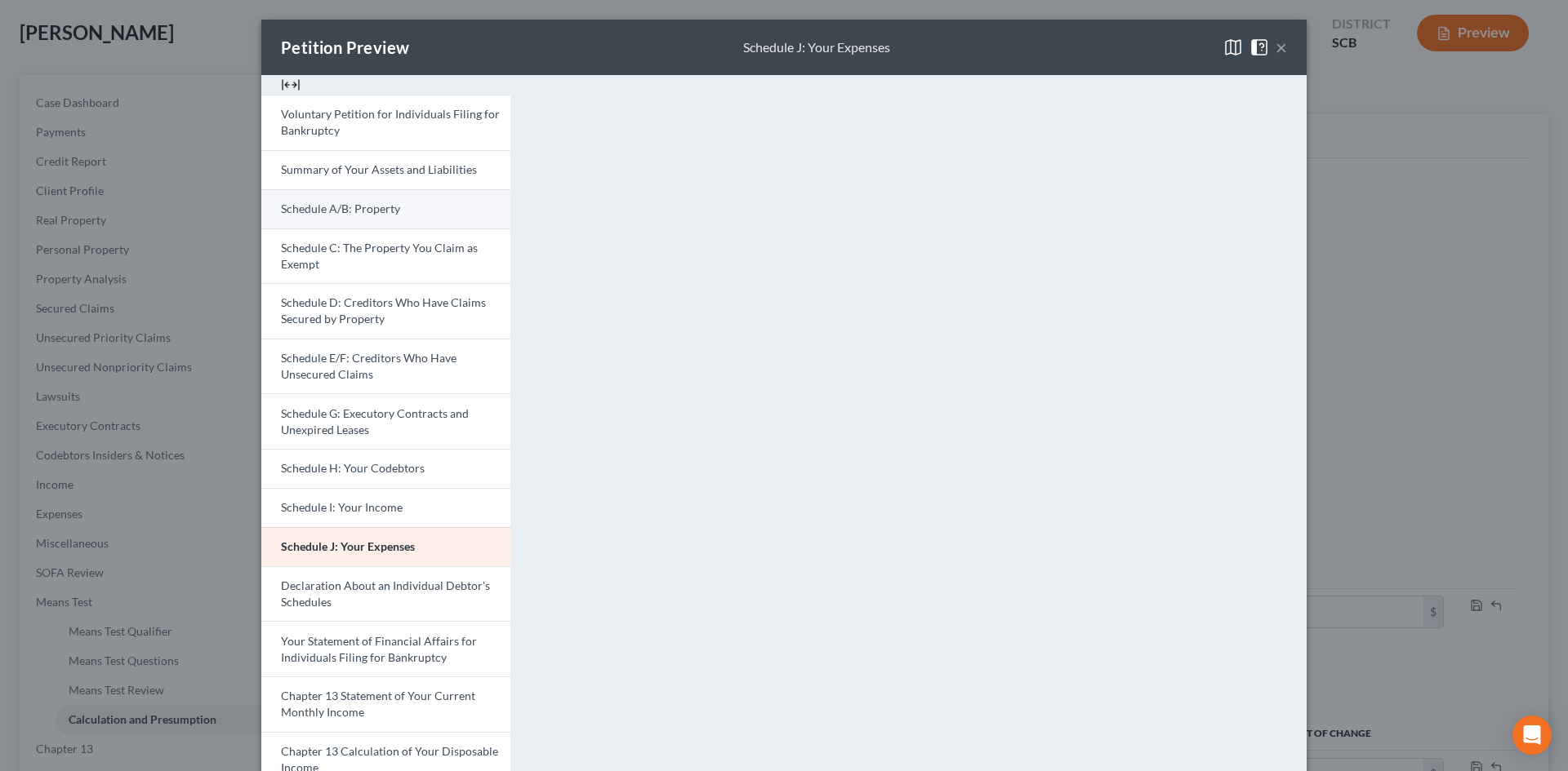
click at [353, 208] on span "Schedule A/B: Property" at bounding box center [341, 208] width 119 height 14
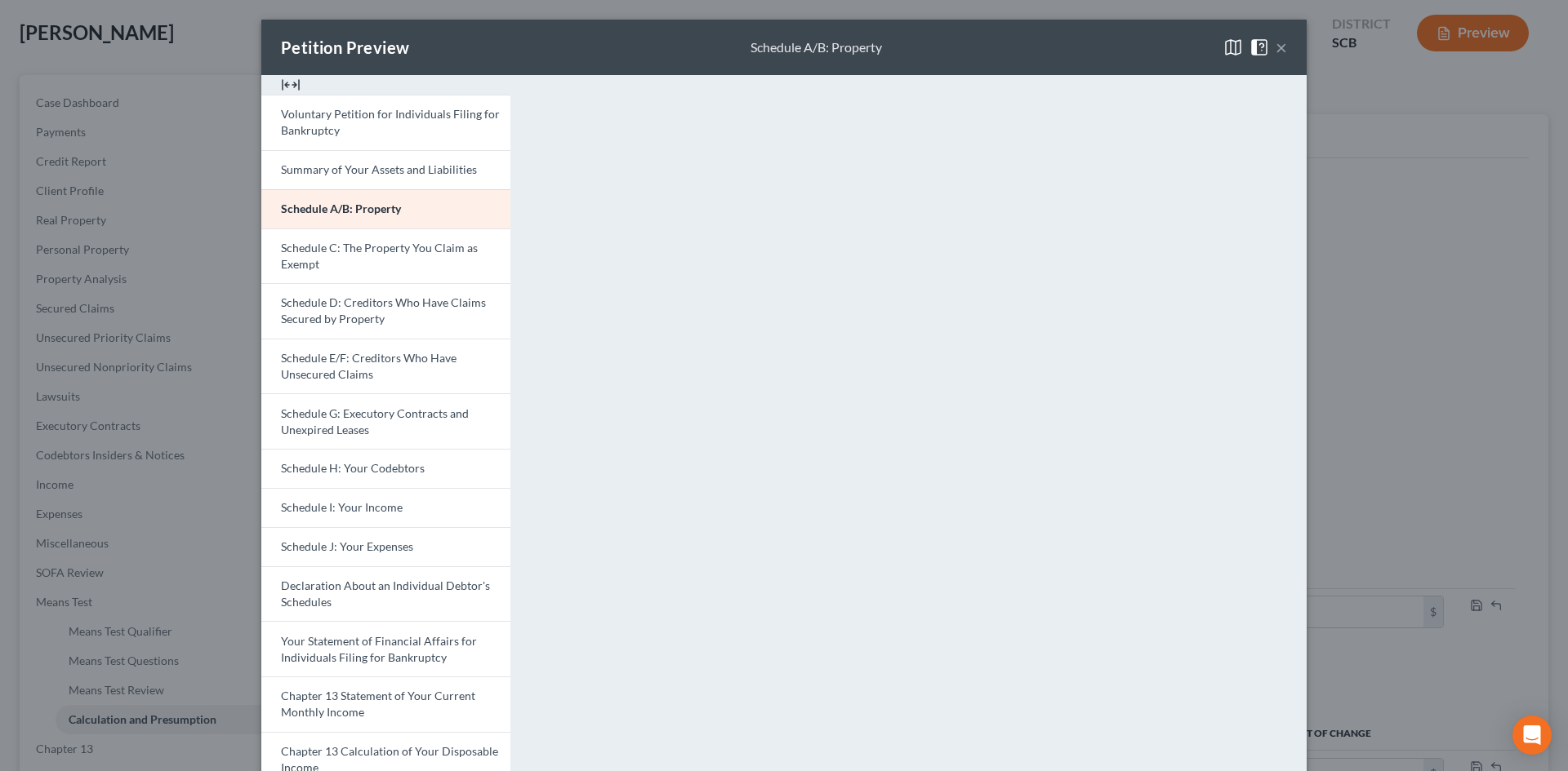
click at [1276, 42] on button "×" at bounding box center [1281, 47] width 11 height 20
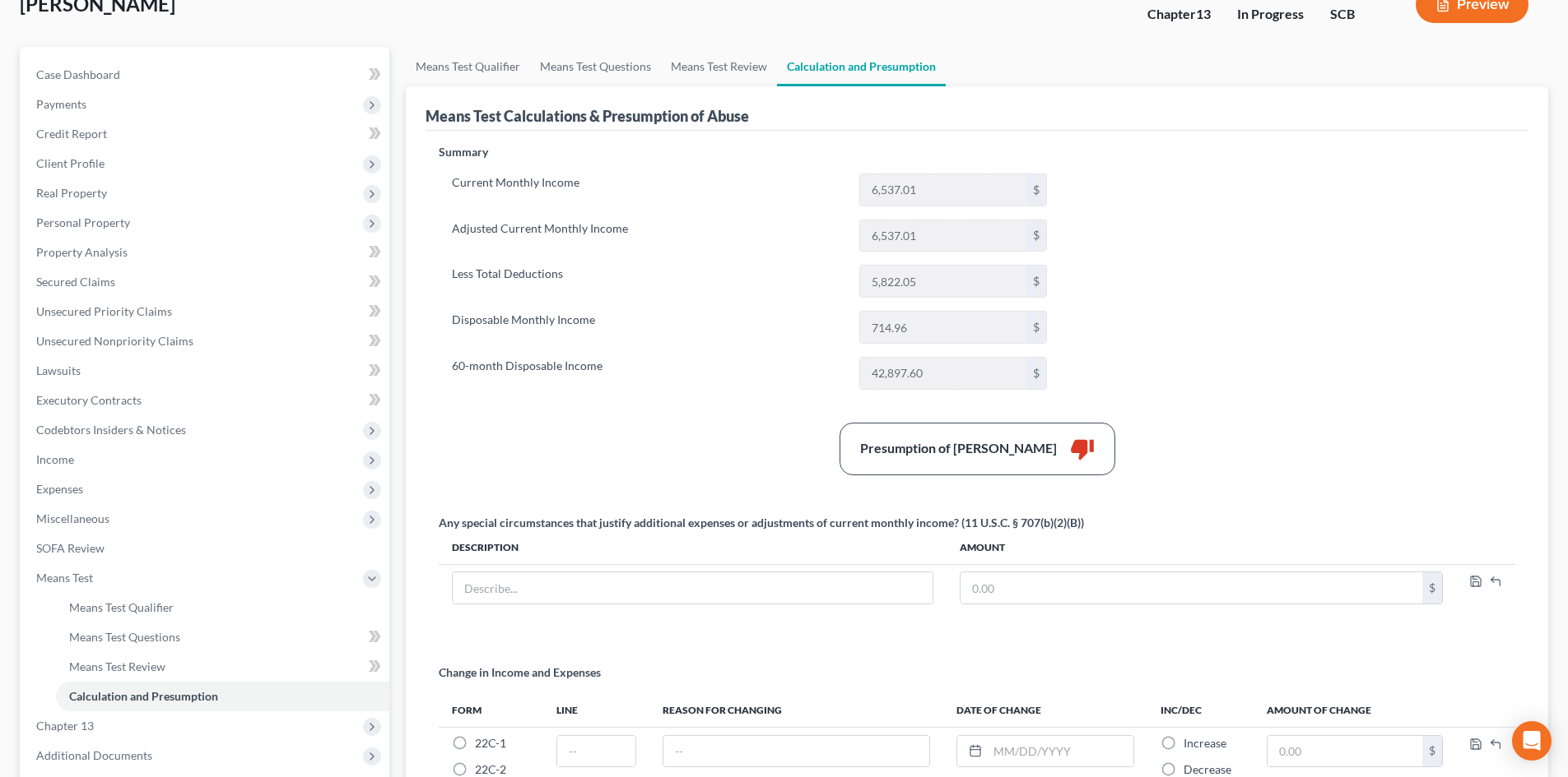
scroll to position [140, 0]
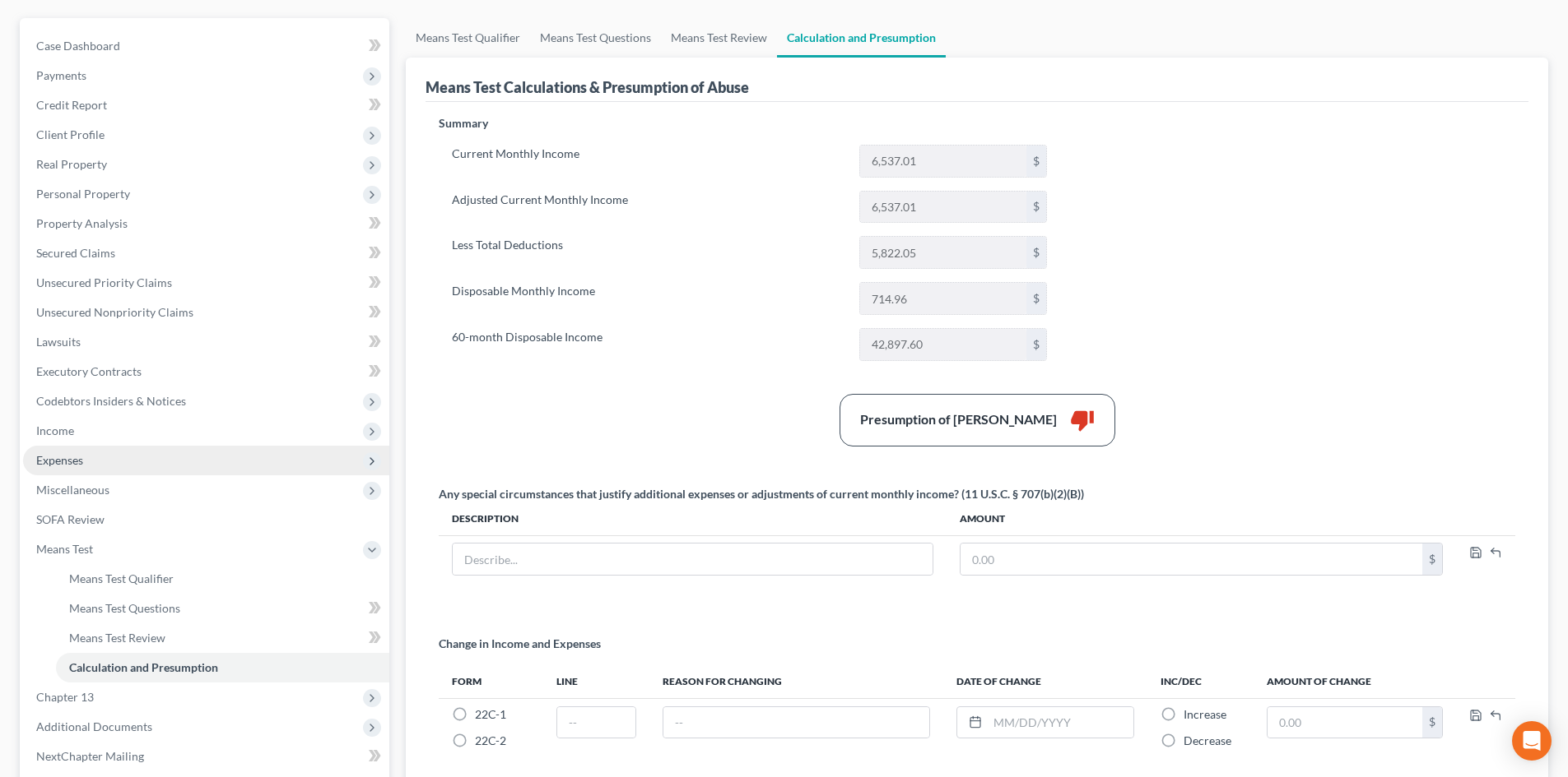
click at [149, 457] on span "Expenses" at bounding box center [206, 461] width 366 height 30
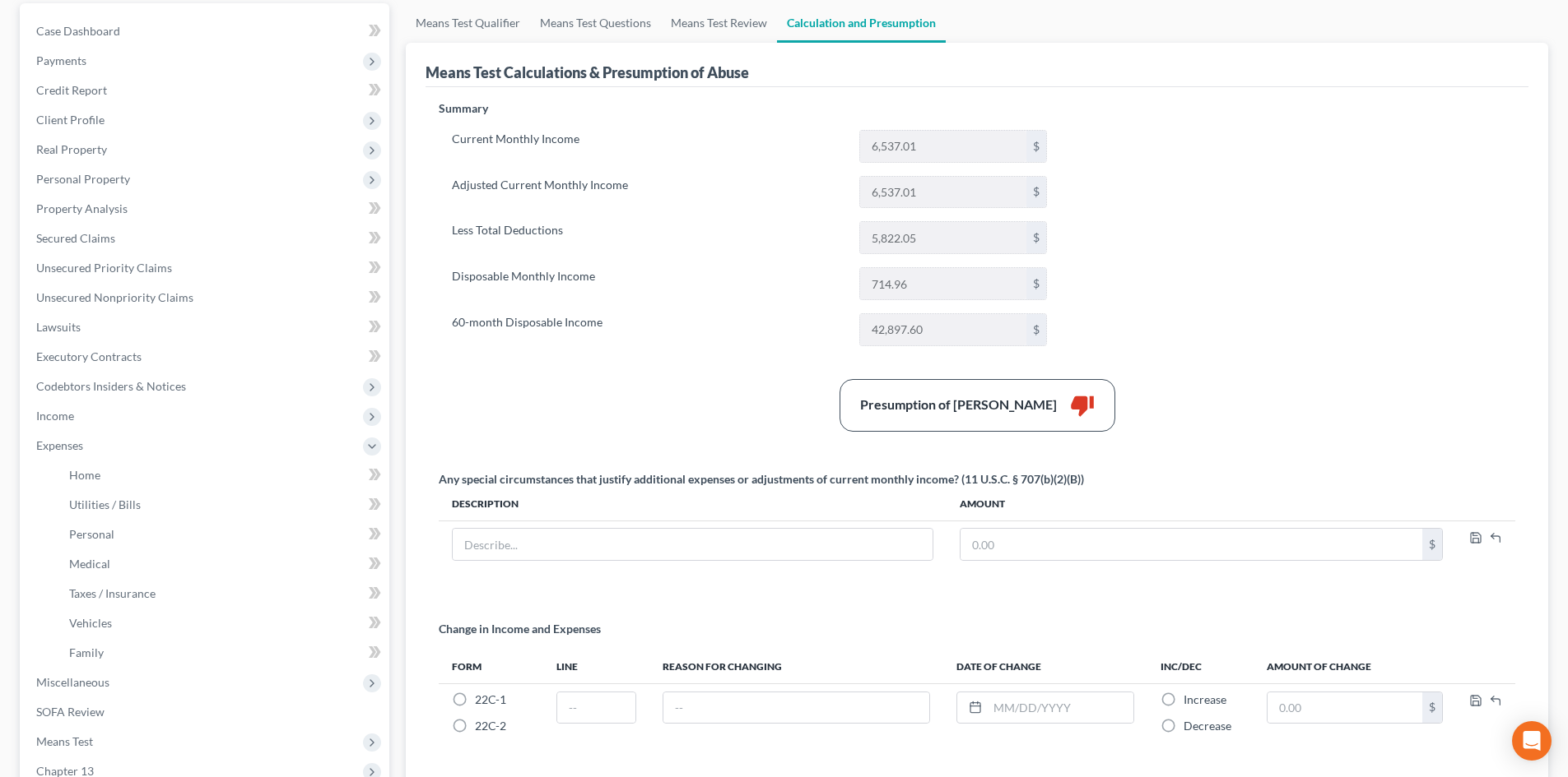
scroll to position [64, 0]
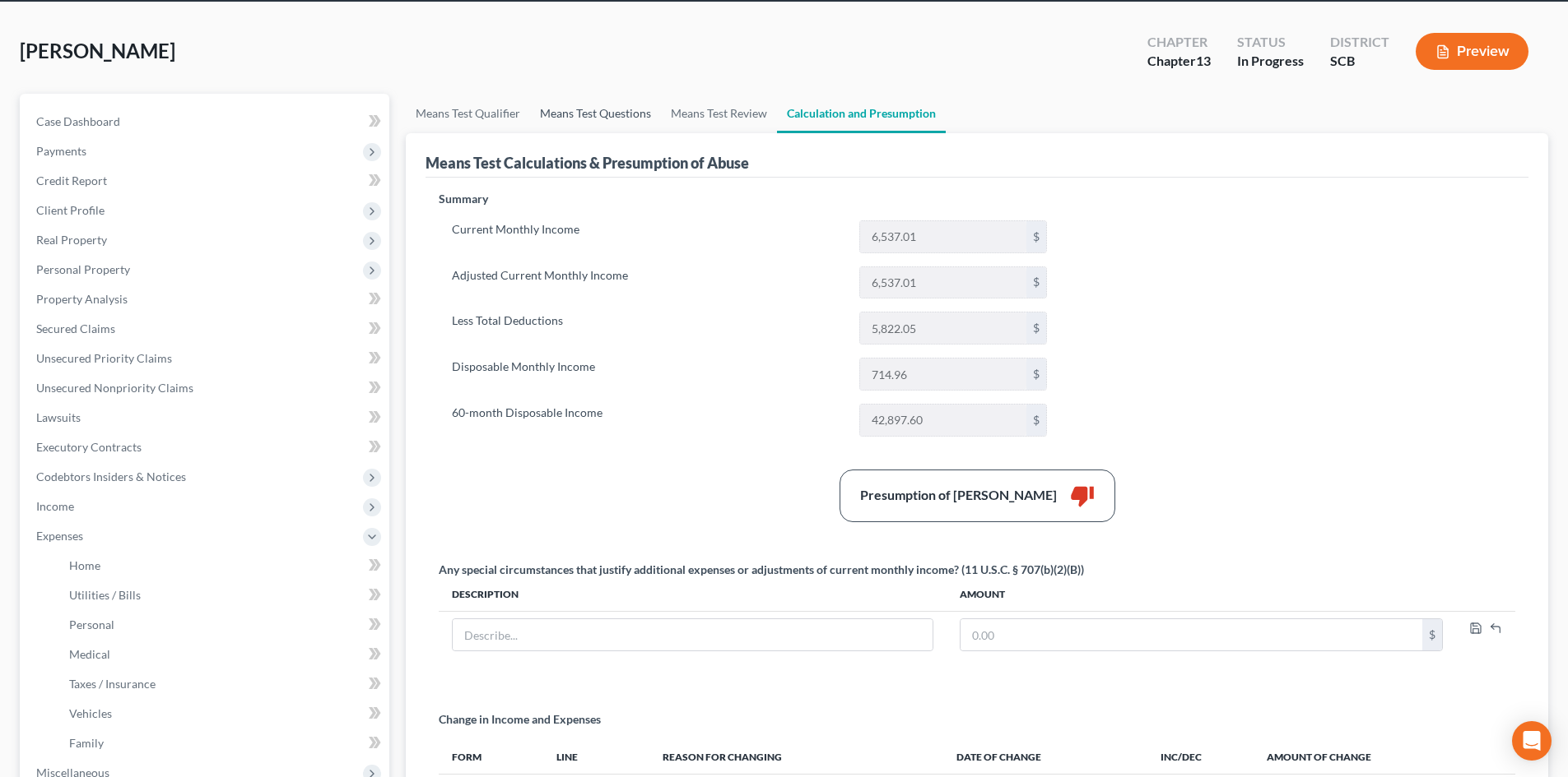
click at [590, 111] on link "Means Test Questions" at bounding box center [595, 114] width 131 height 40
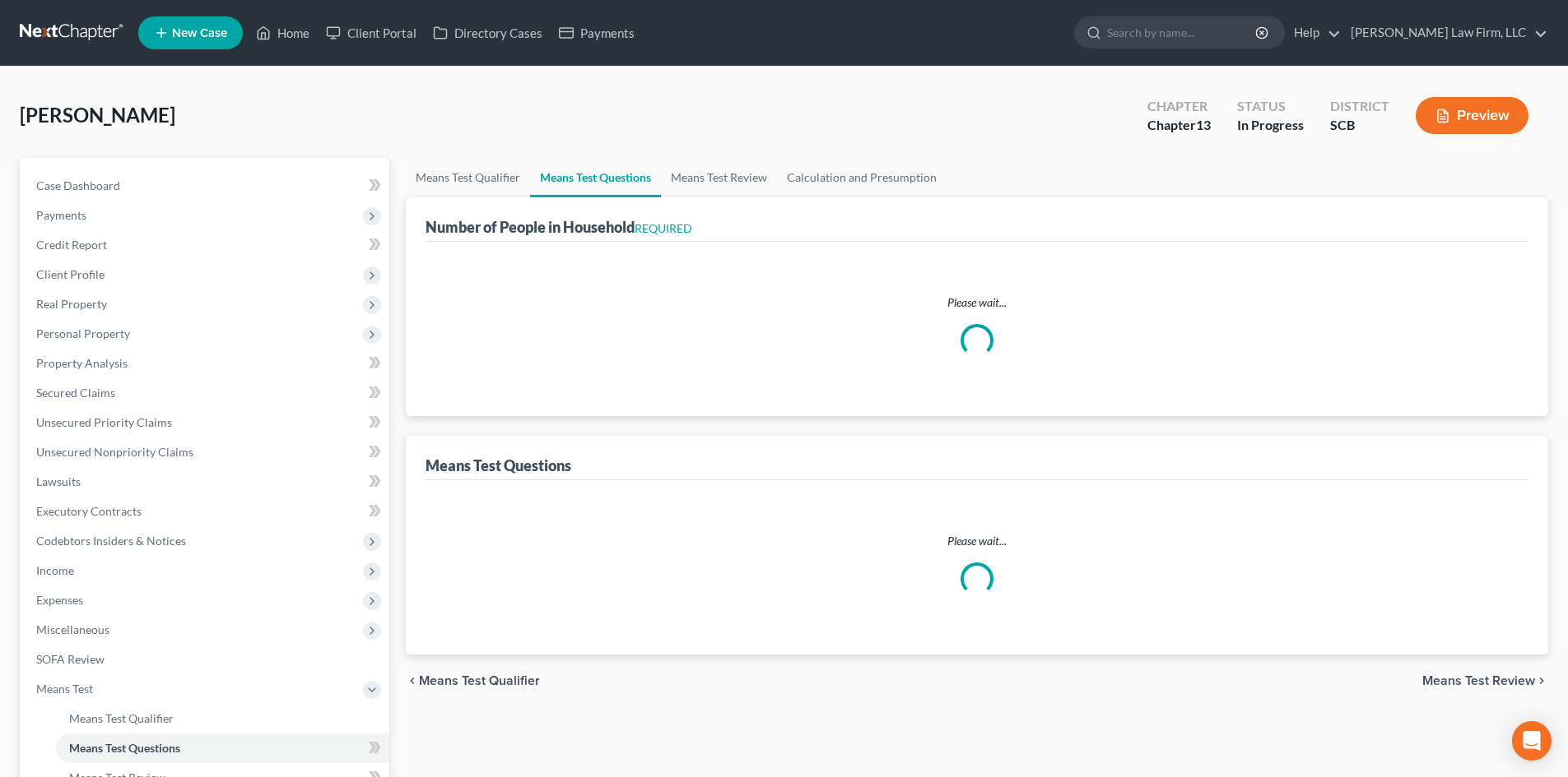
select select "1"
select select "60"
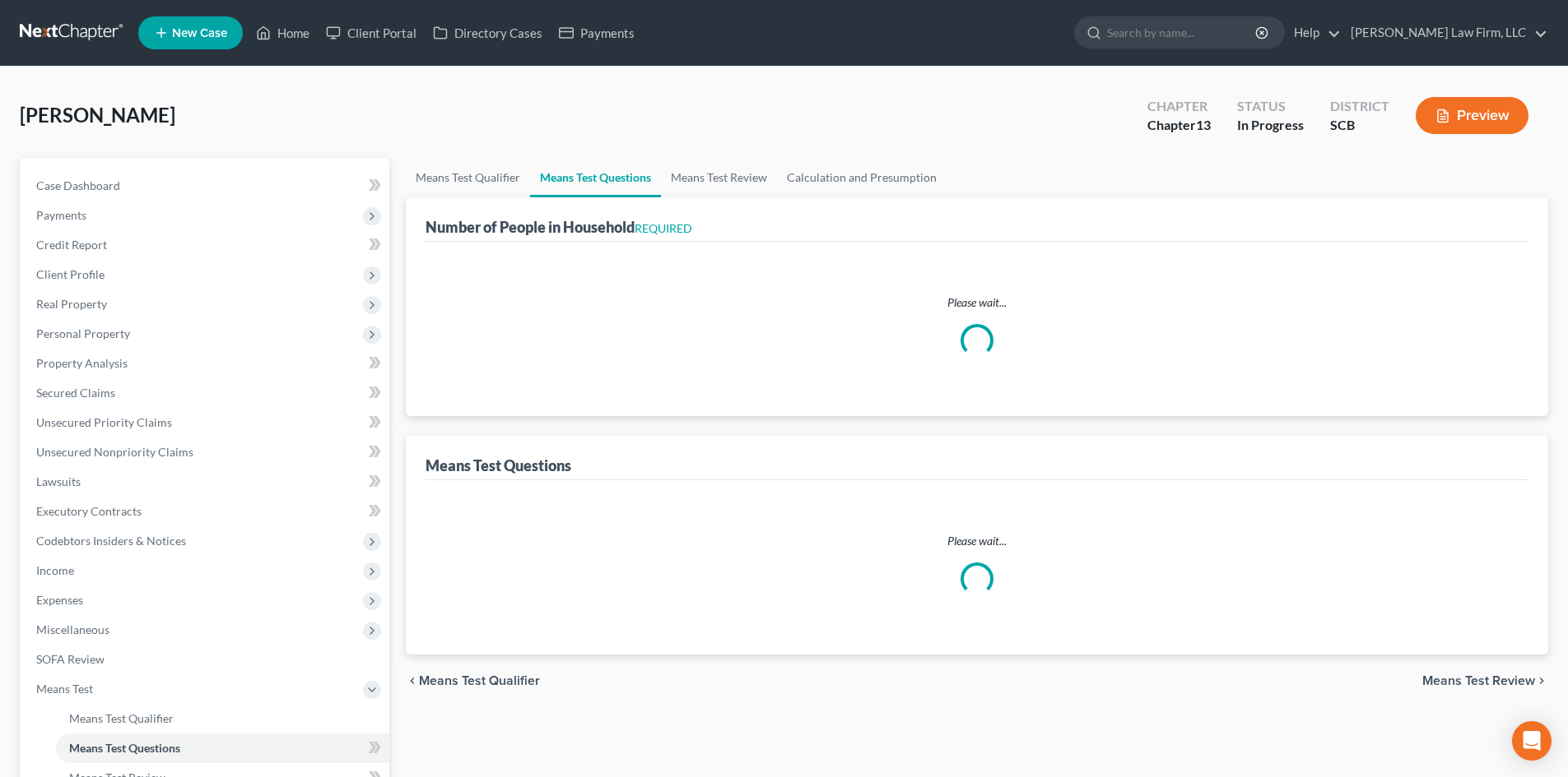
select select "60"
select select "2"
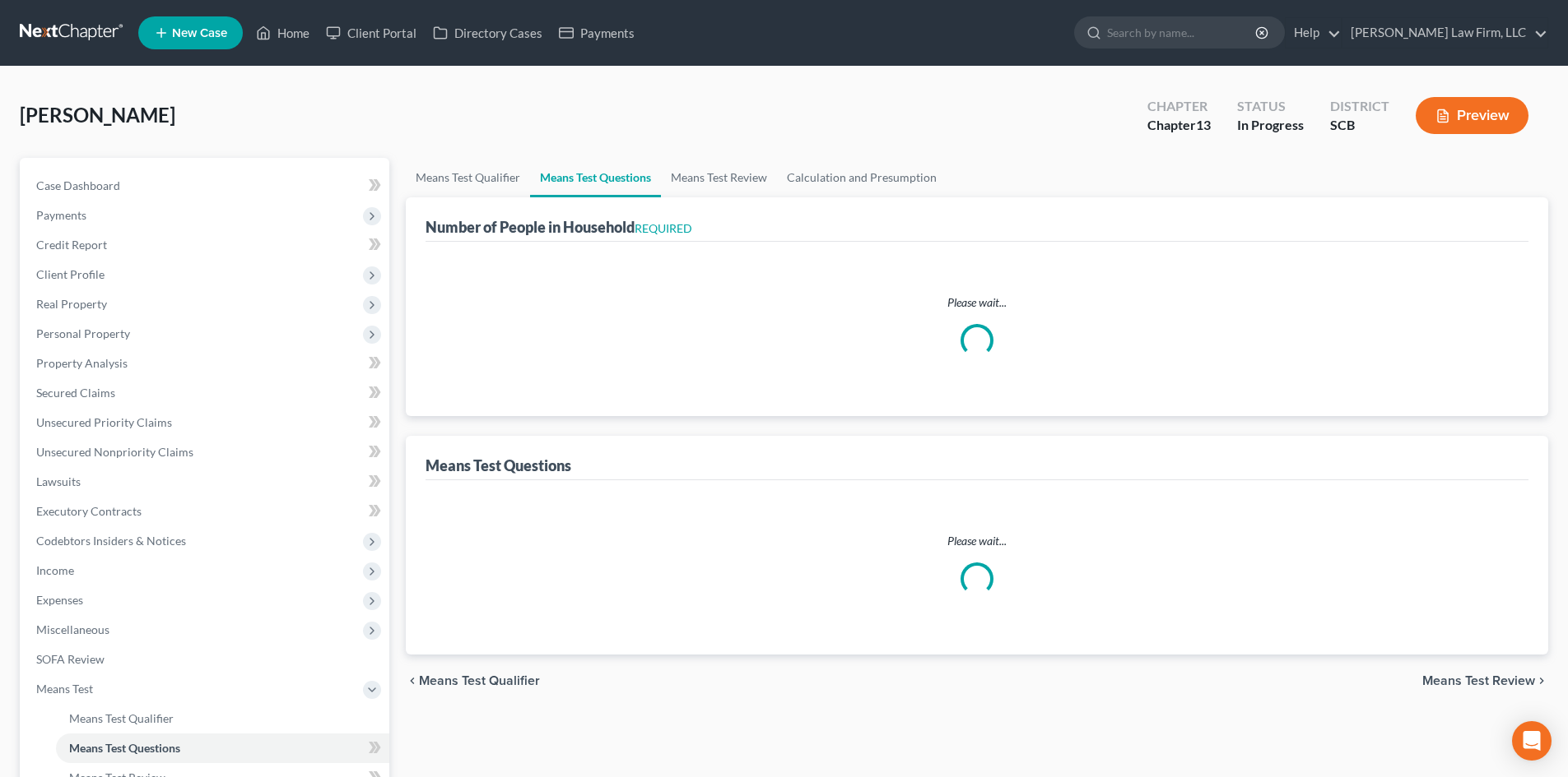
select select "60"
select select "2"
select select "60"
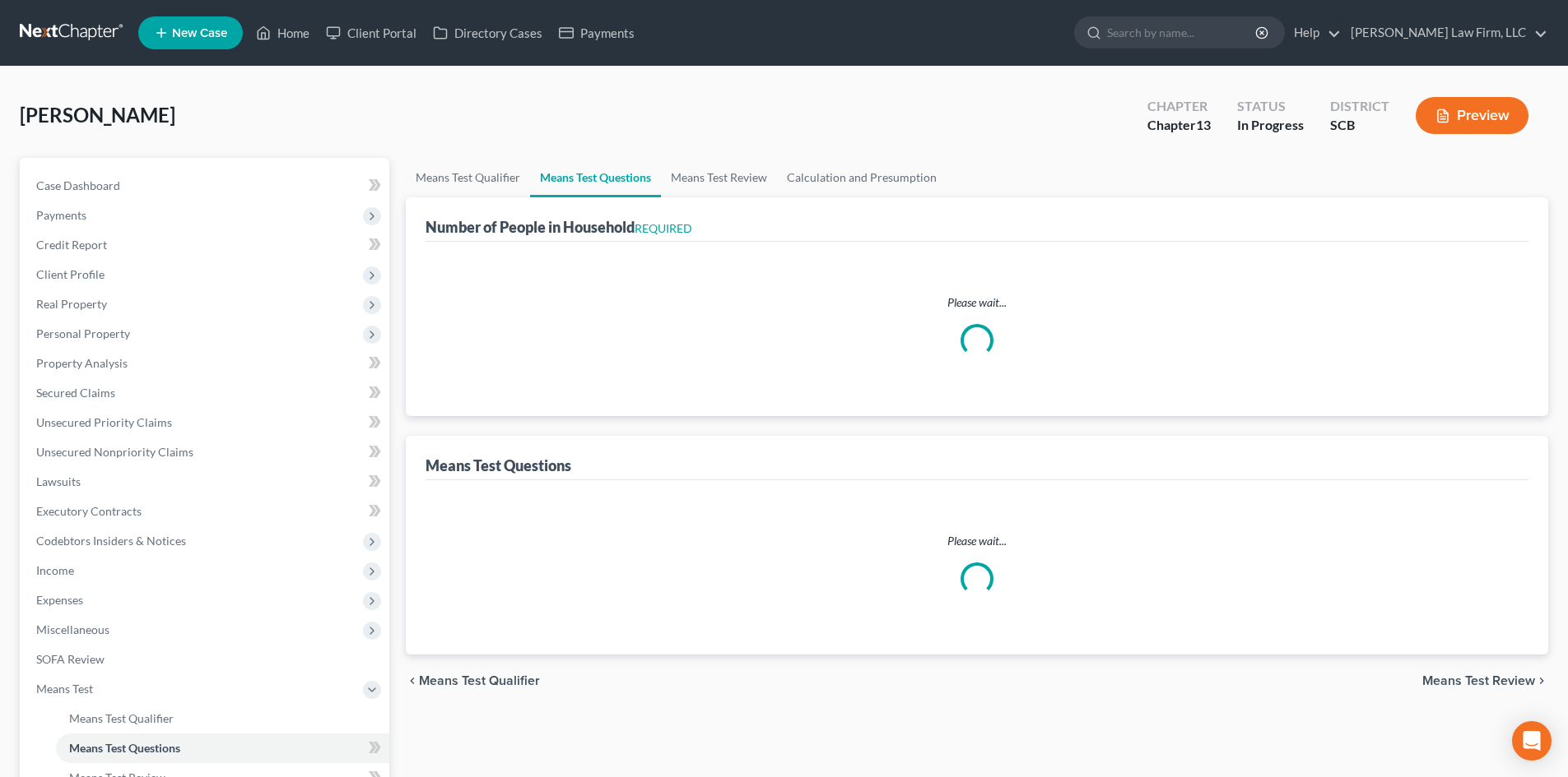
select select "60"
select select "1"
select select "0"
select select "1"
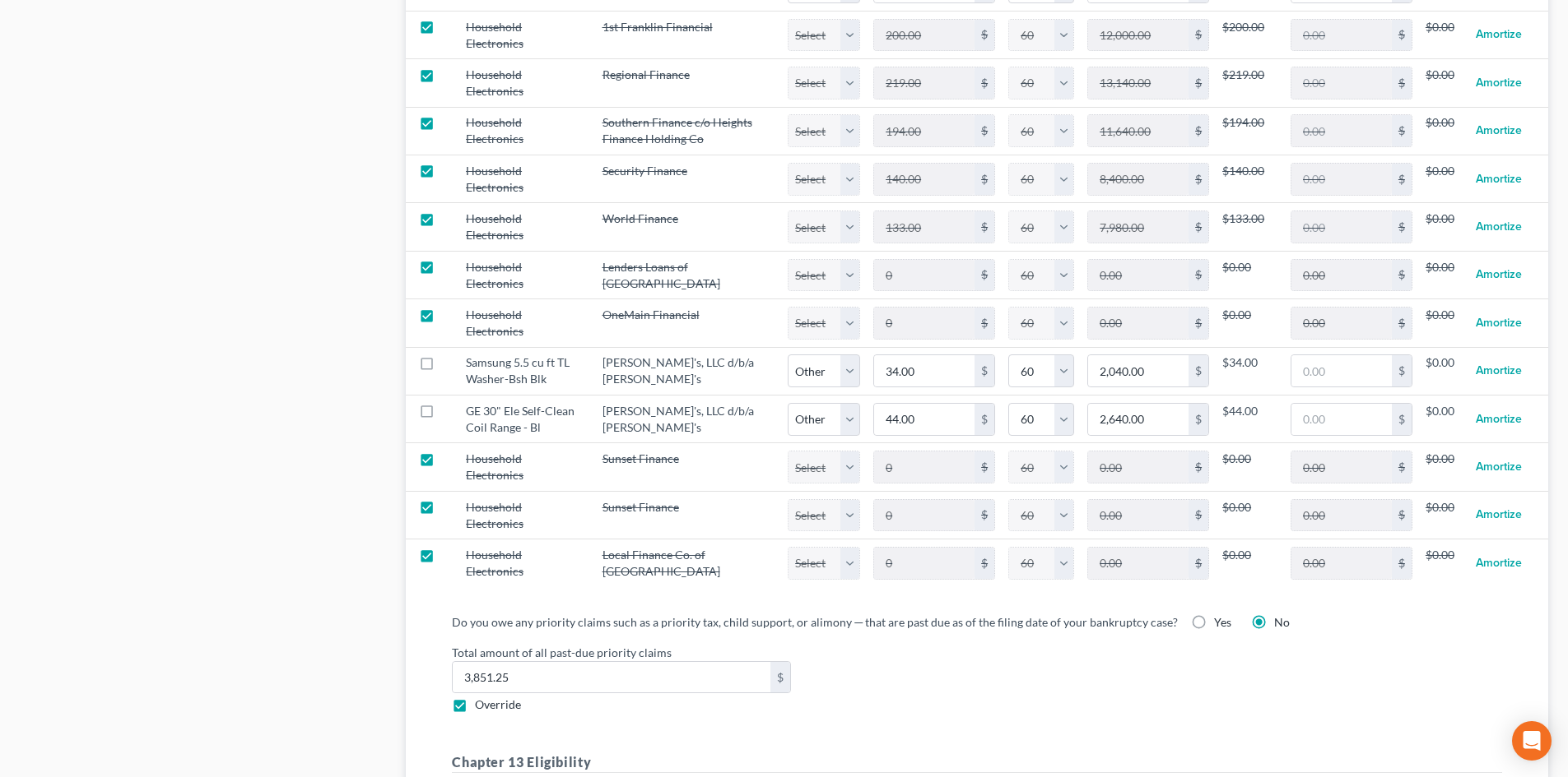
scroll to position [2083, 0]
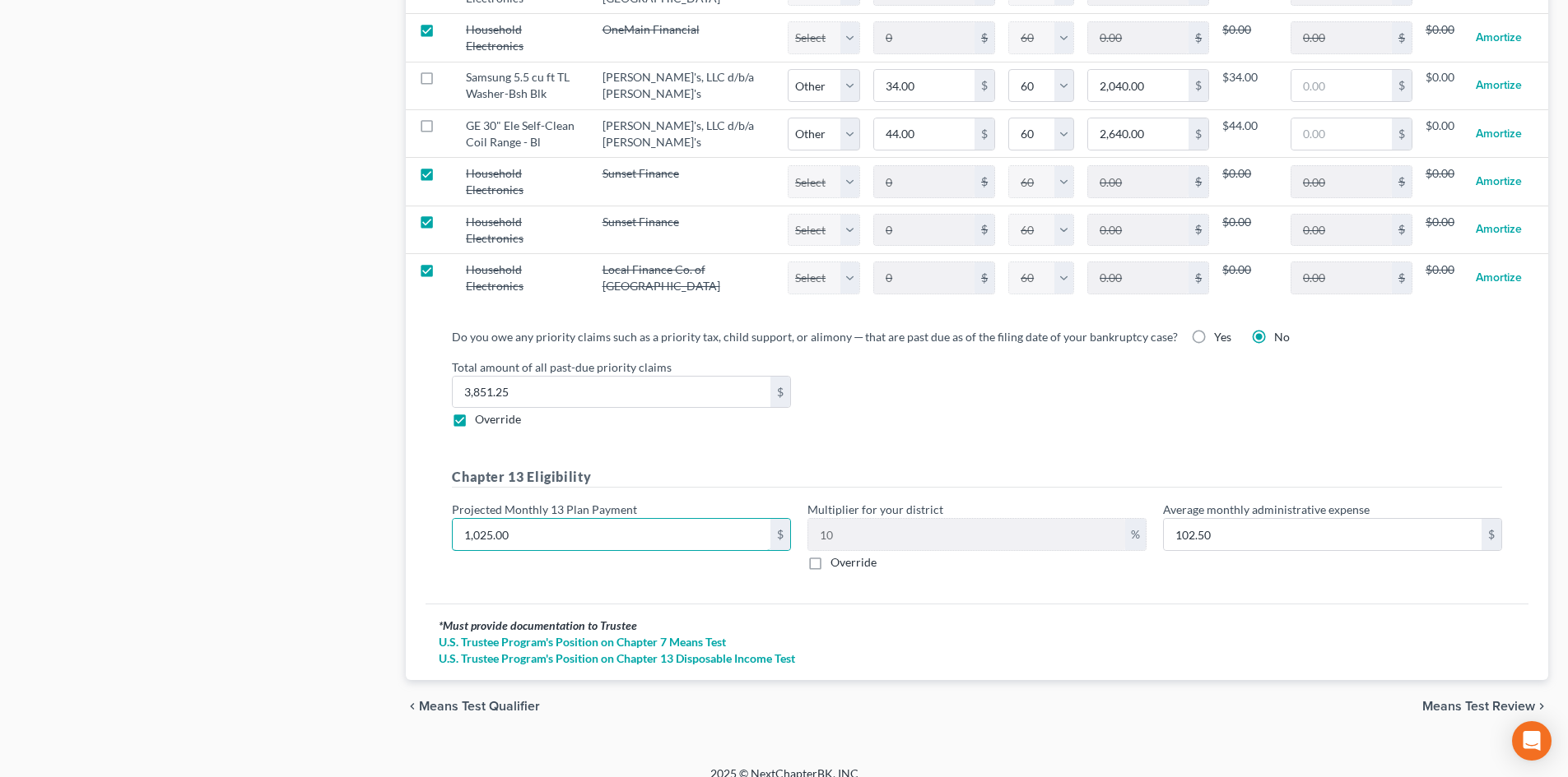
type input "1"
type input "0.10"
type input "15"
type input "1.50"
type input "150"
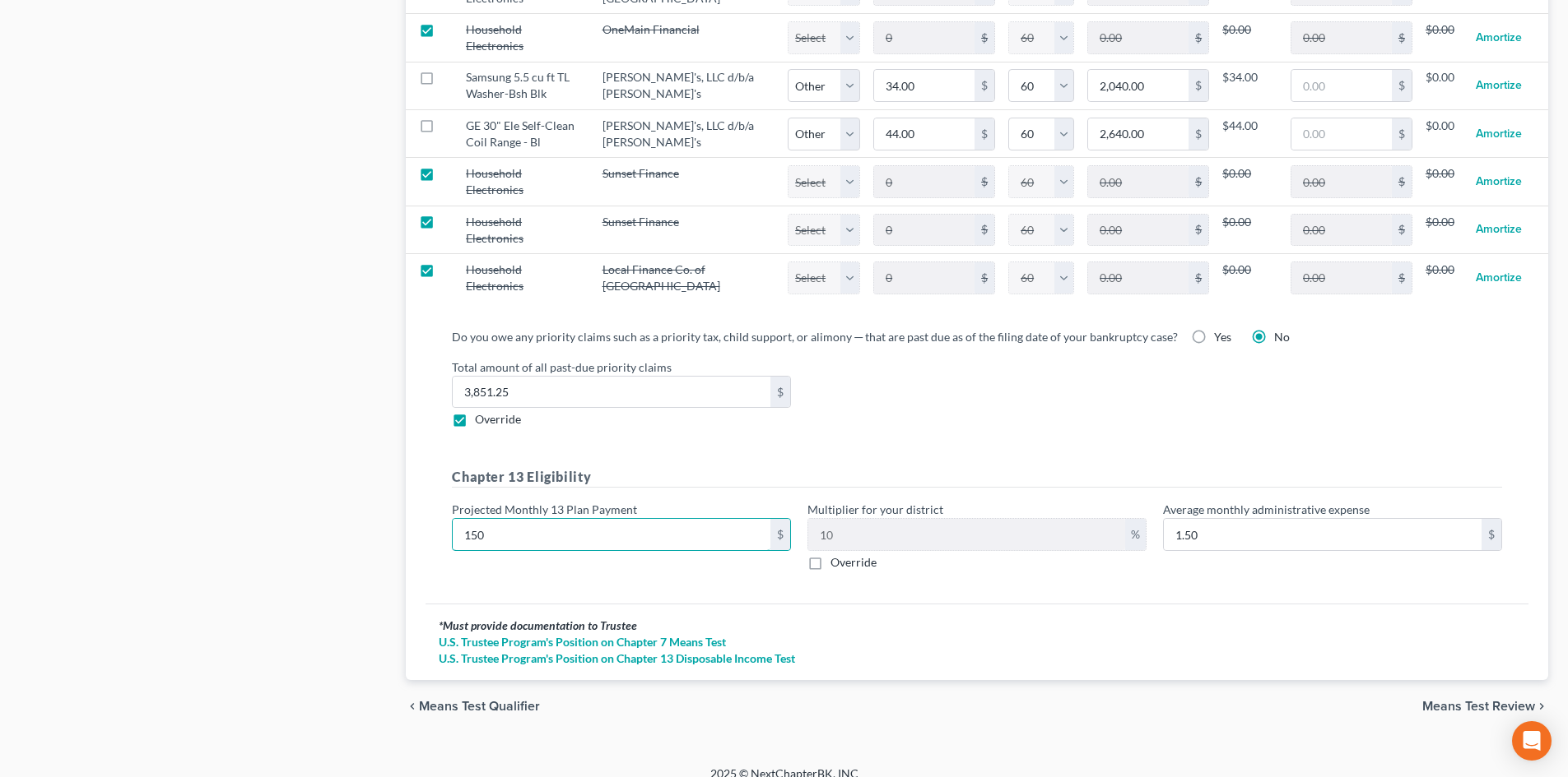
type input "15.00"
type input "1500"
type input "150.00"
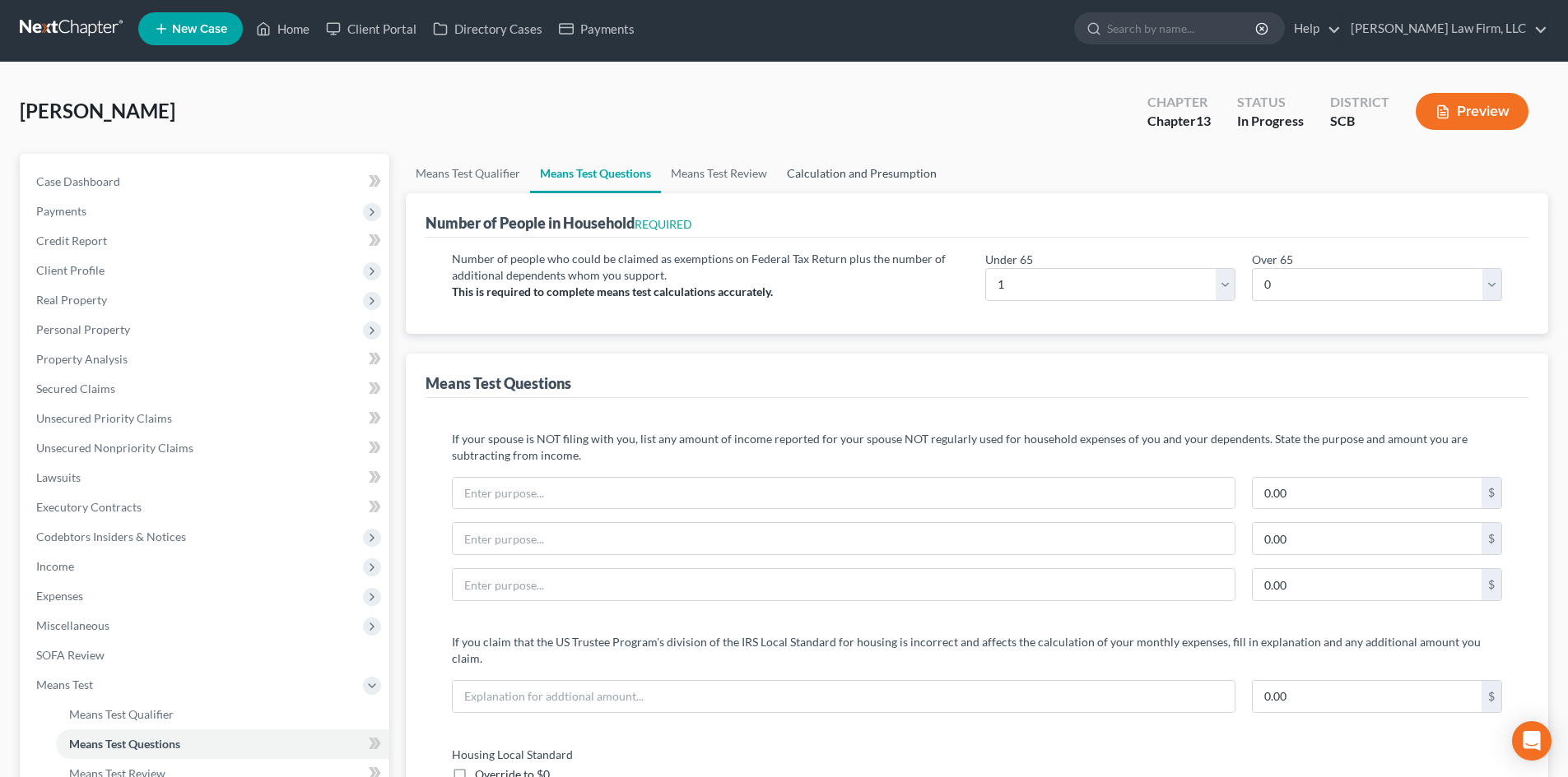
scroll to position [0, 0]
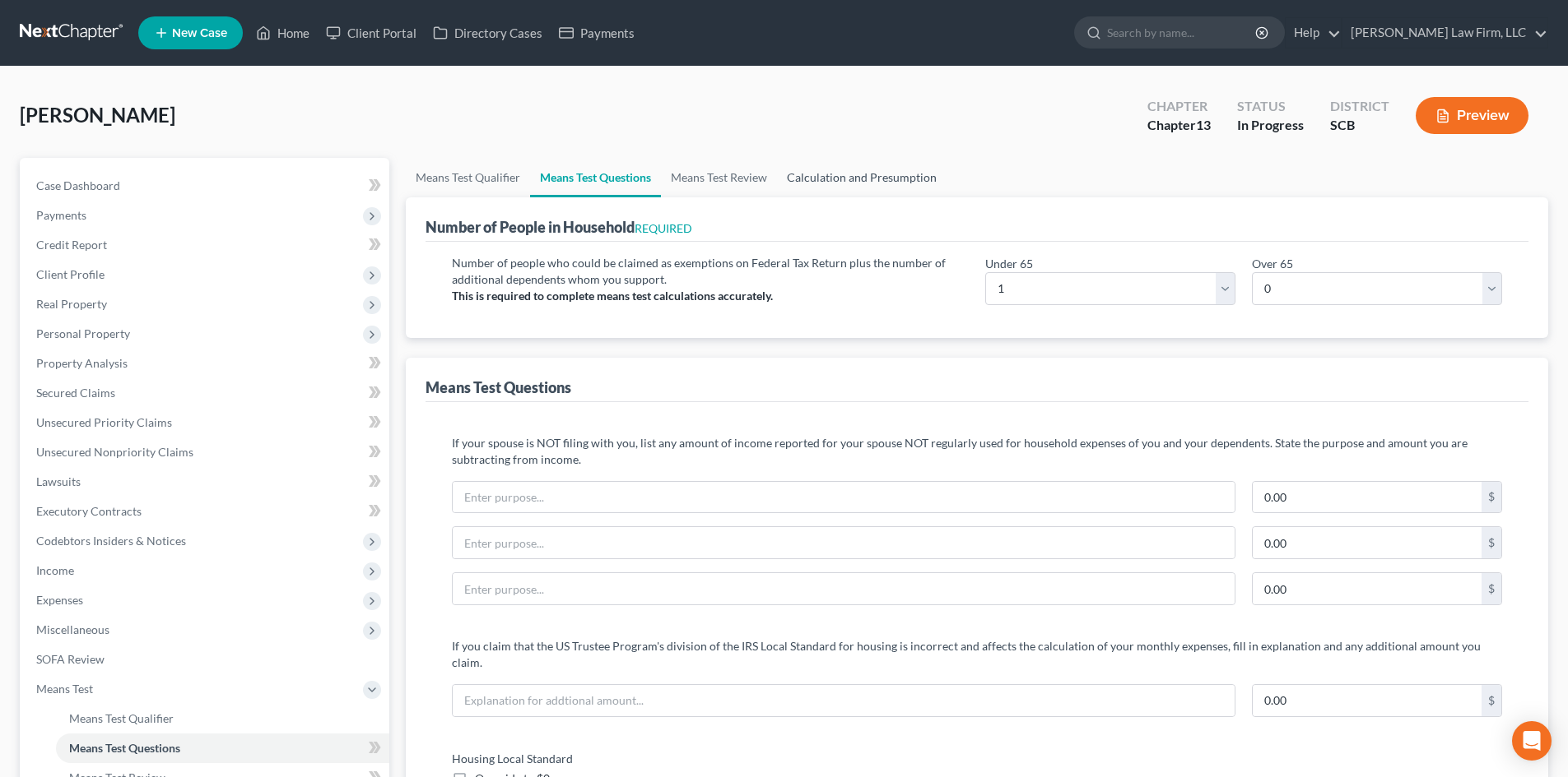
type input "1,500"
click at [838, 175] on link "Calculation and Presumption" at bounding box center [861, 178] width 170 height 40
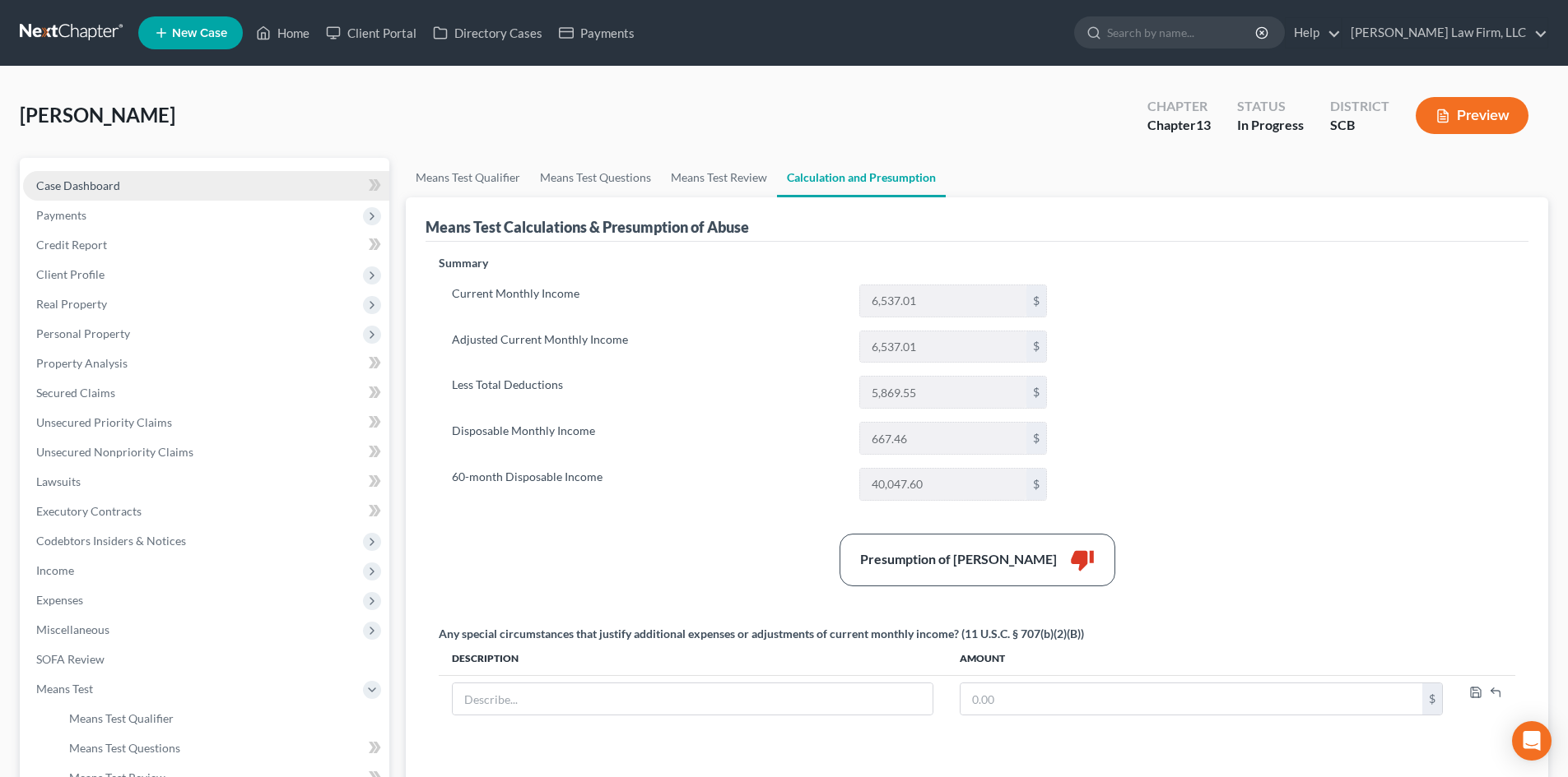
click at [114, 183] on span "Case Dashboard" at bounding box center [78, 185] width 84 height 14
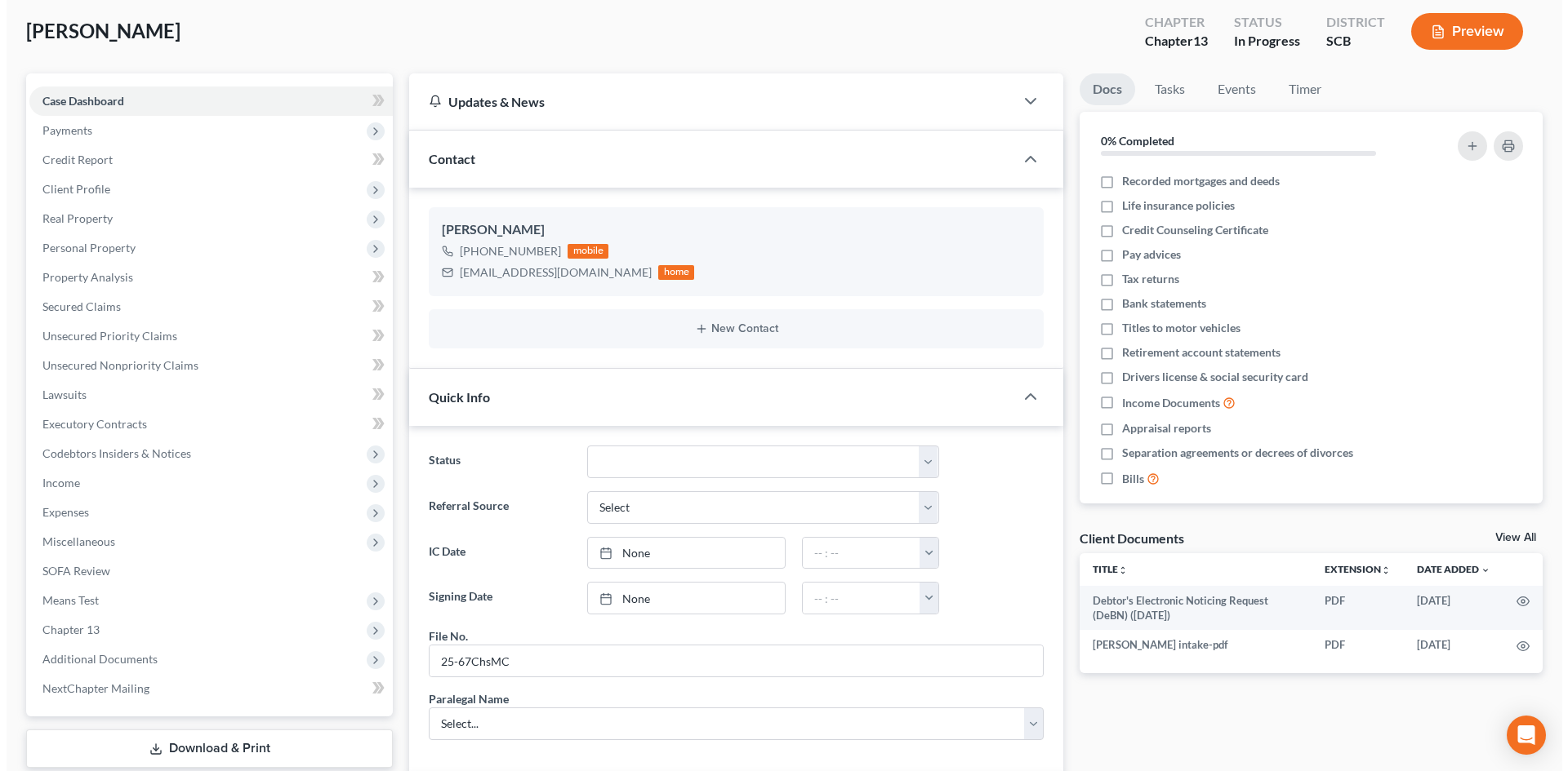
scroll to position [82, 0]
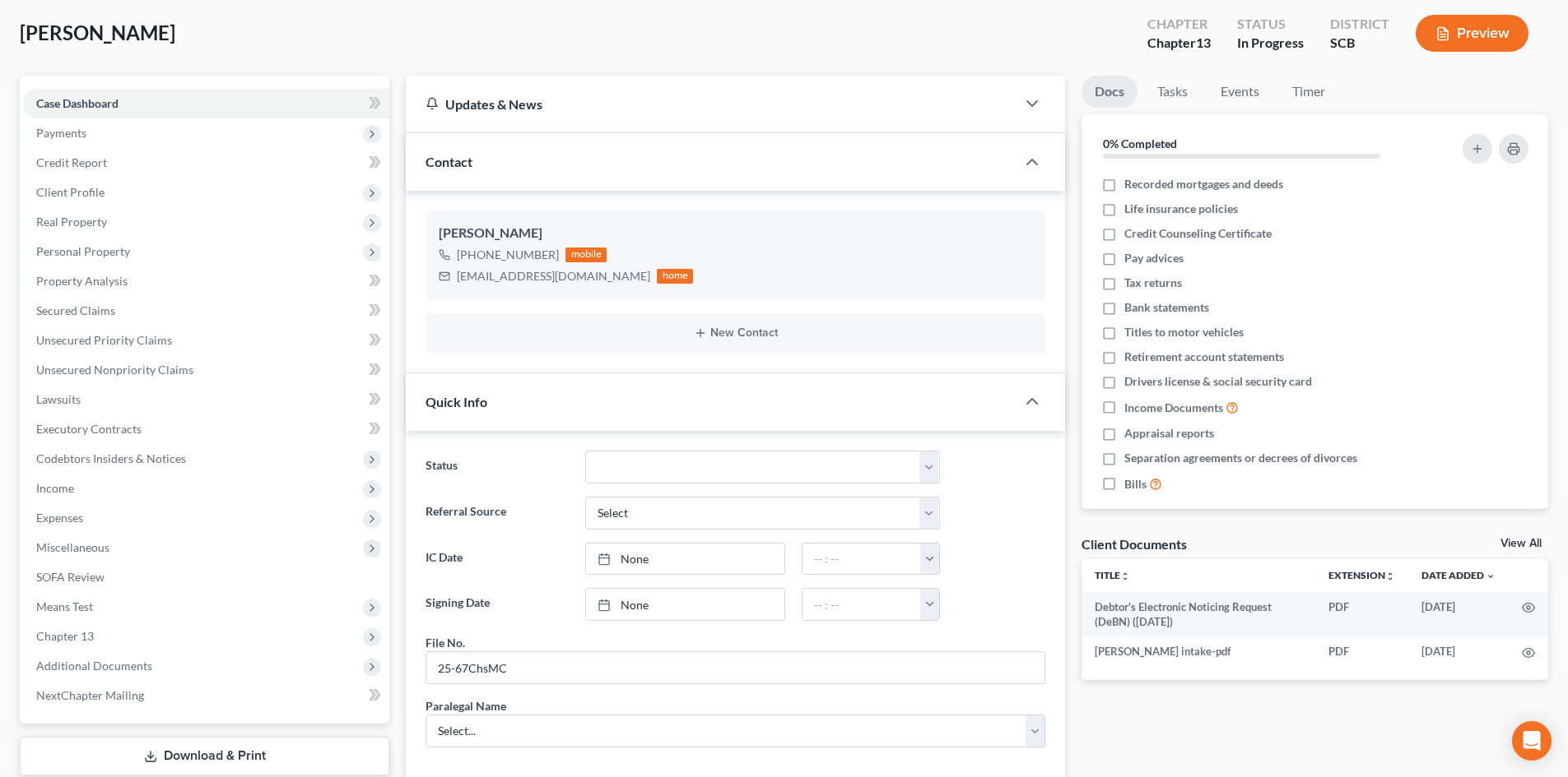
click at [1465, 16] on button "Preview" at bounding box center [1472, 33] width 113 height 37
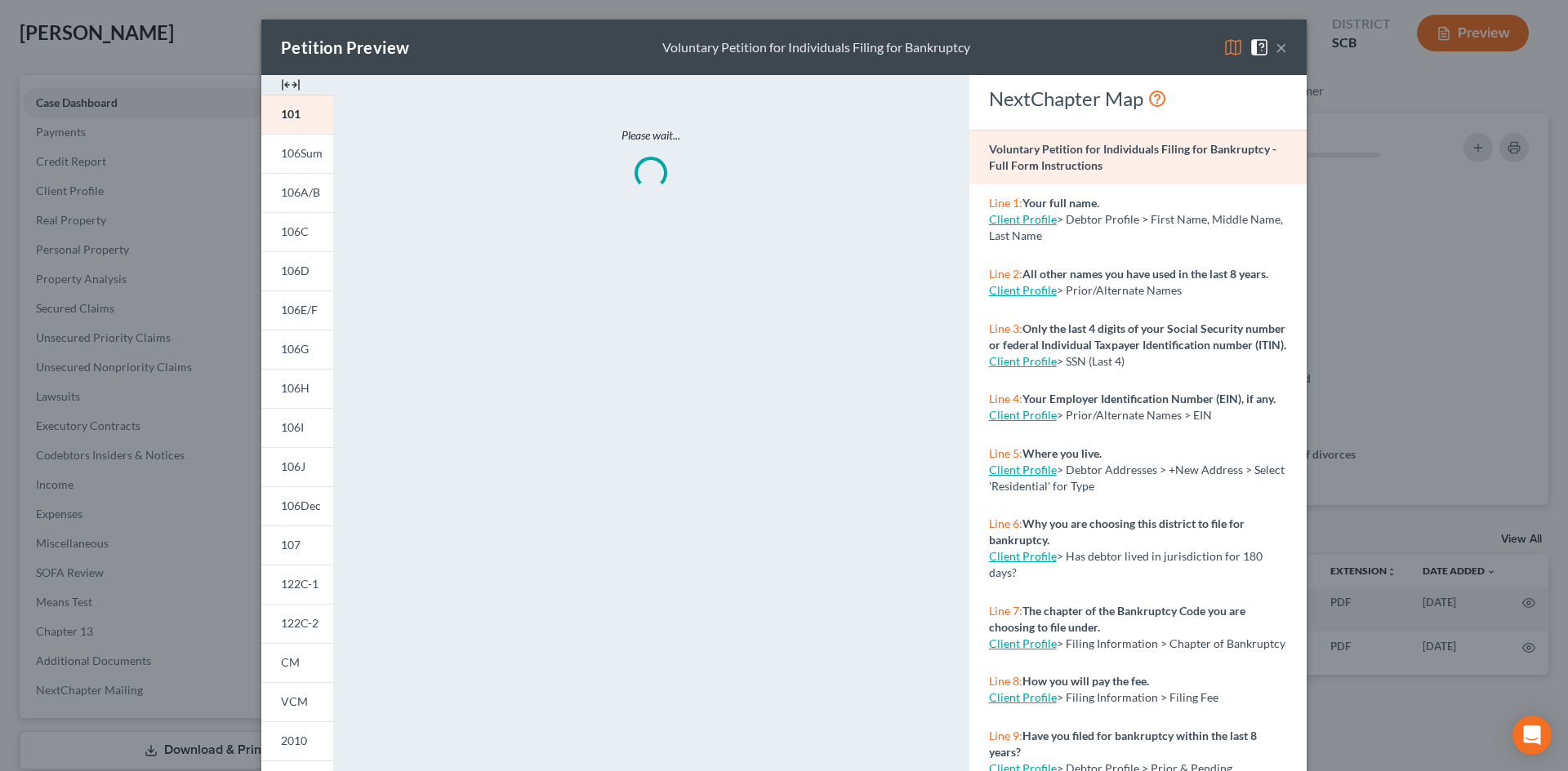
click at [293, 82] on div at bounding box center [297, 85] width 72 height 20
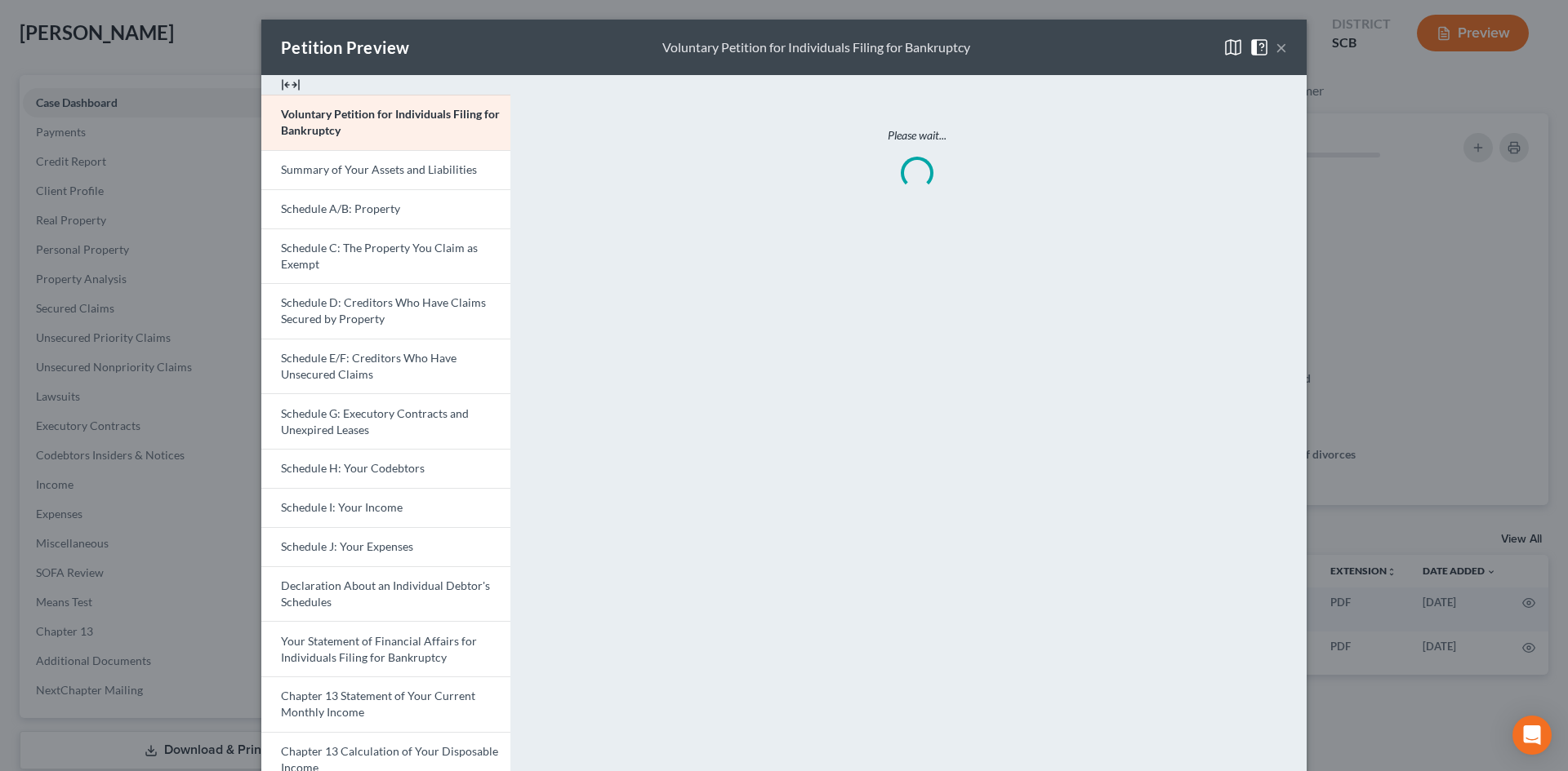
click at [293, 81] on img at bounding box center [291, 85] width 20 height 20
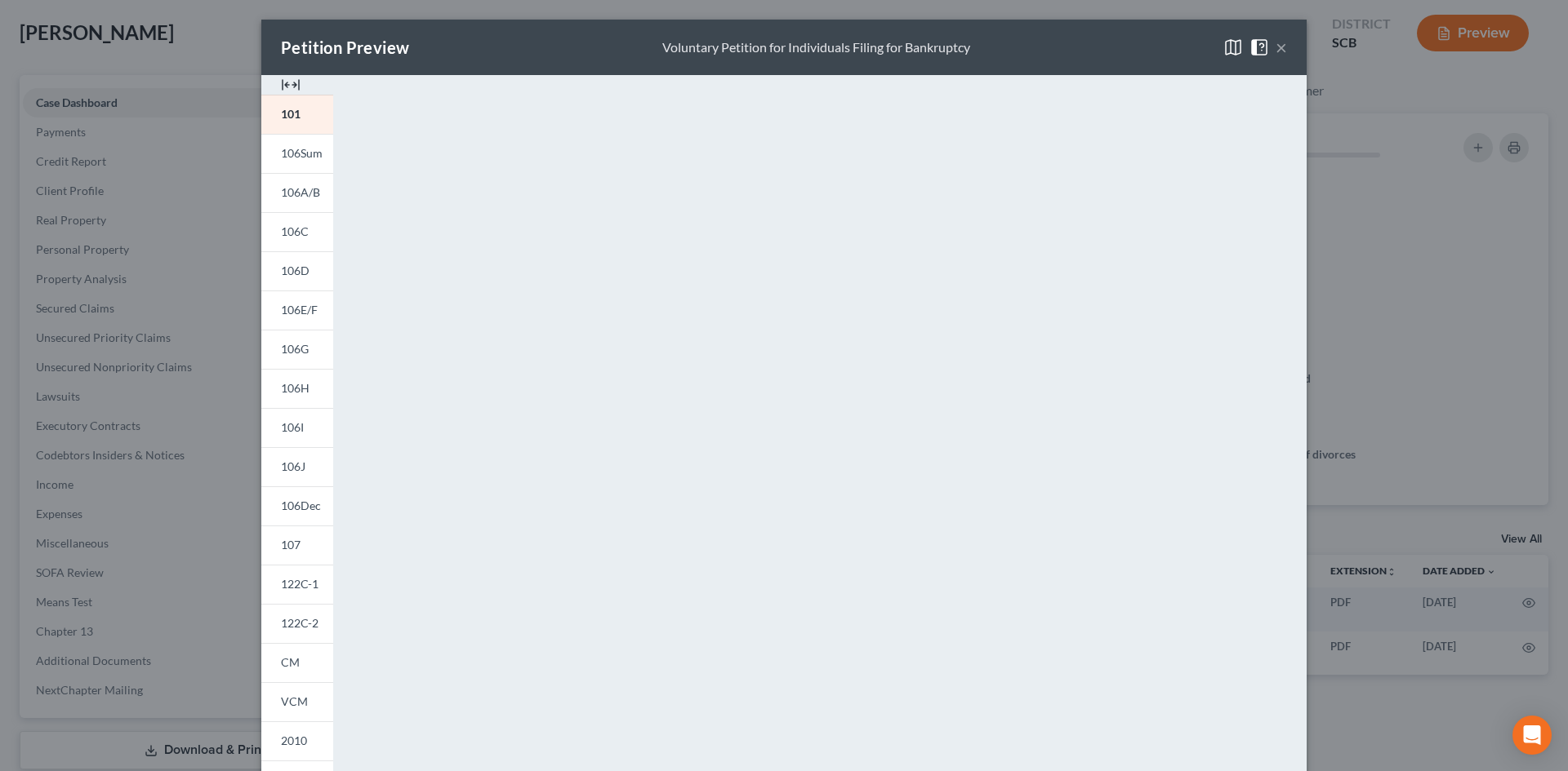
click at [293, 82] on img at bounding box center [291, 85] width 20 height 20
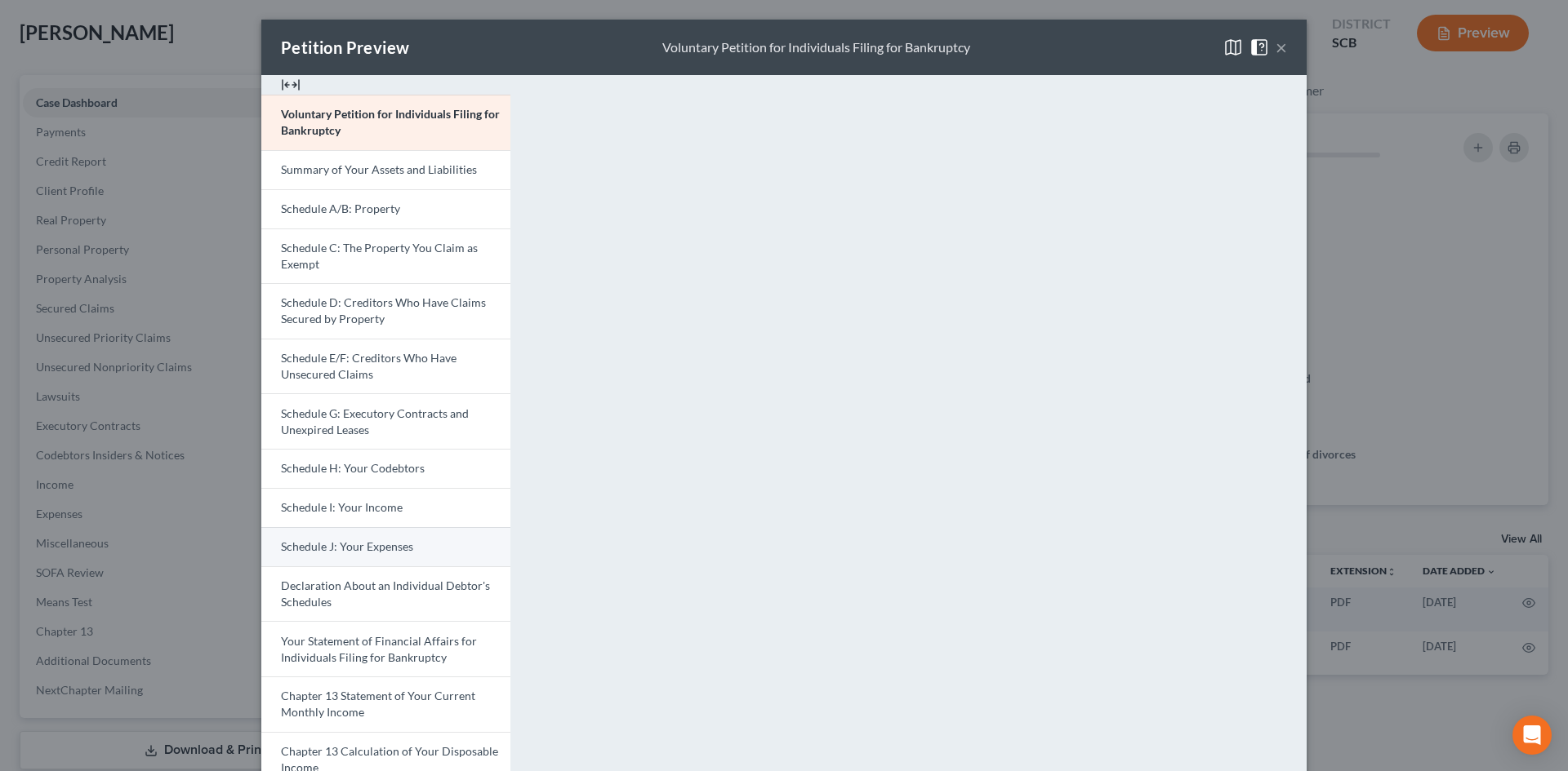
scroll to position [245, 0]
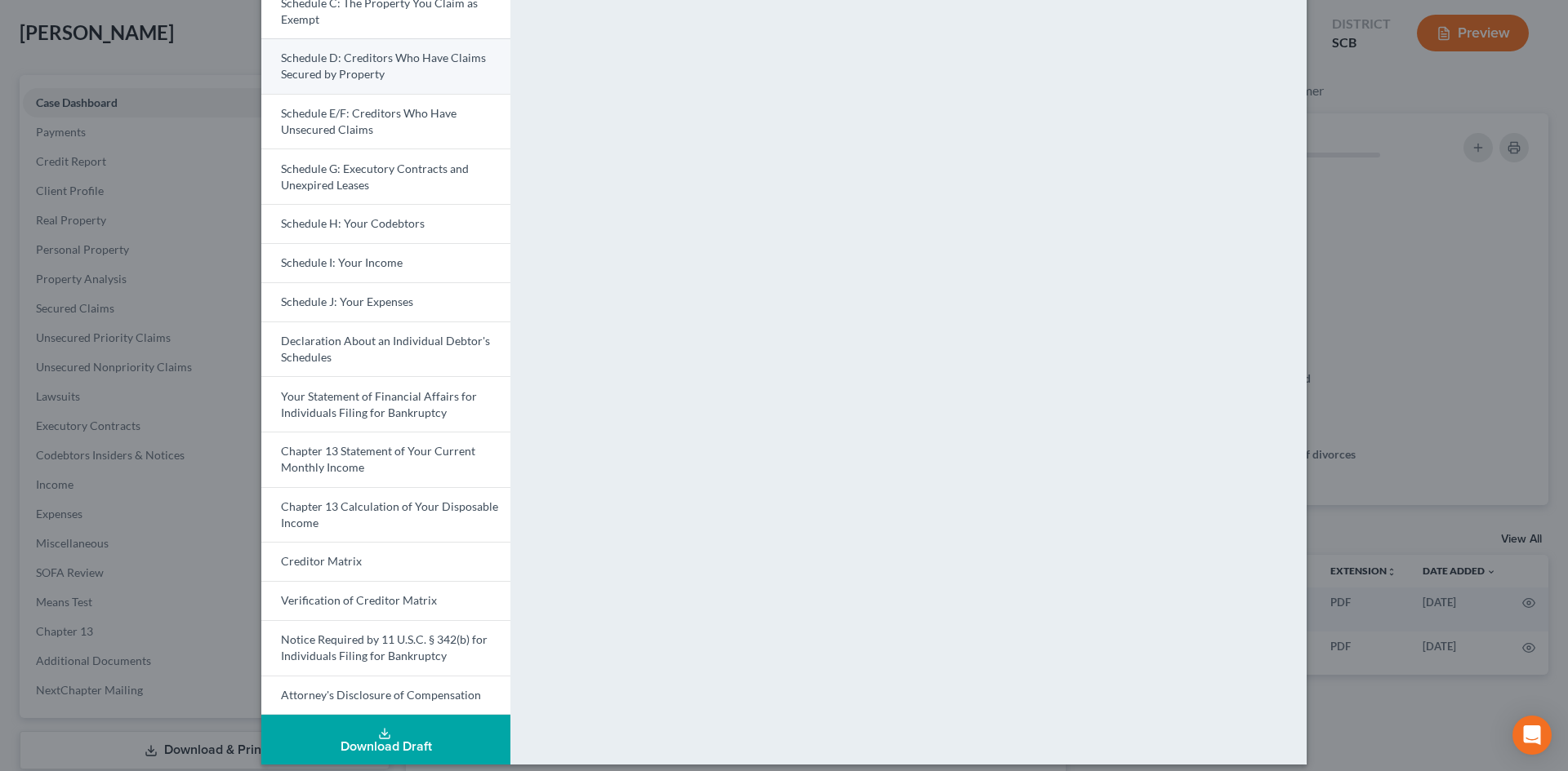
click at [342, 73] on span "Schedule D: Creditors Who Have Claims Secured by Property" at bounding box center [383, 65] width 205 height 30
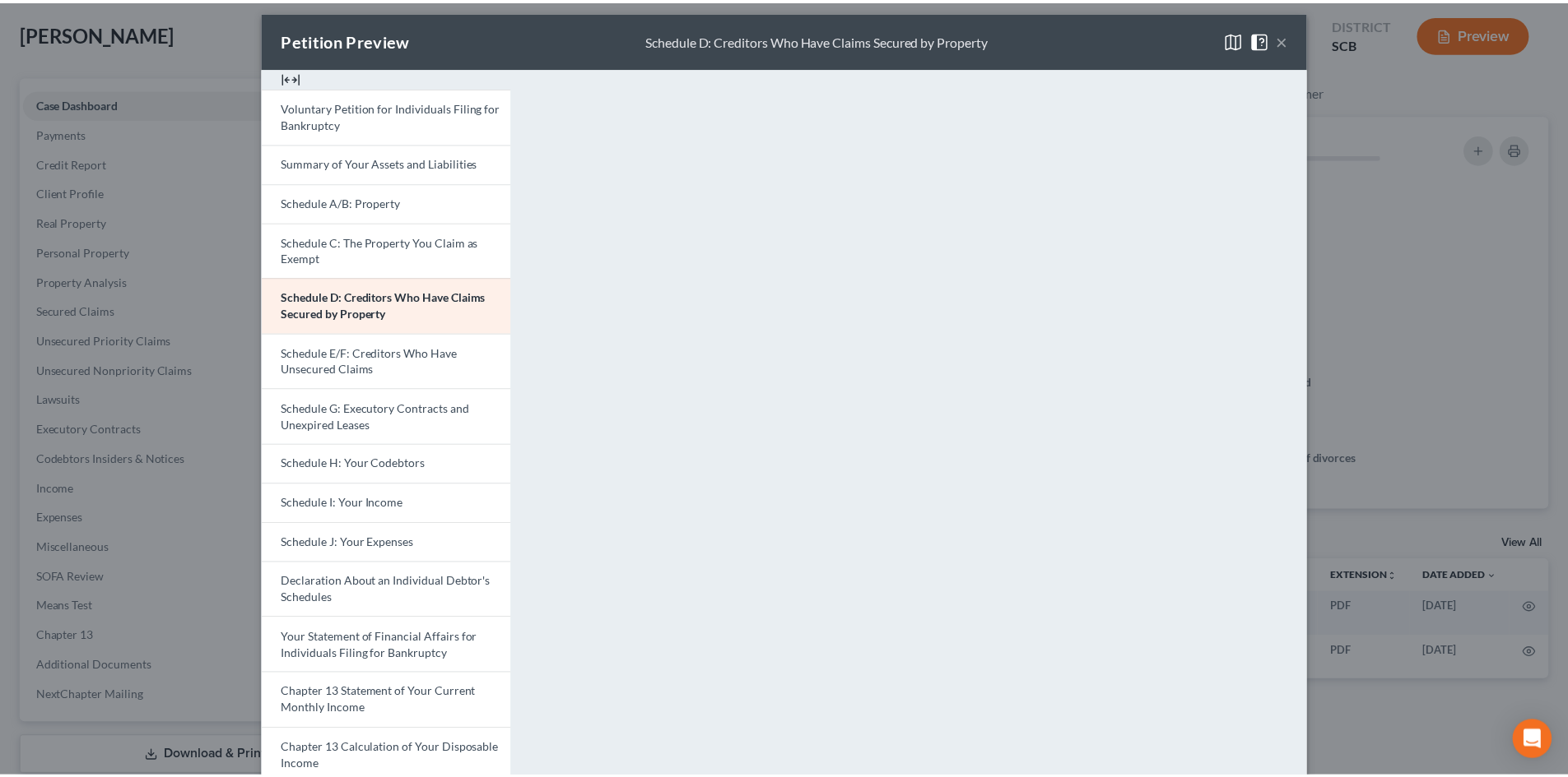
scroll to position [0, 0]
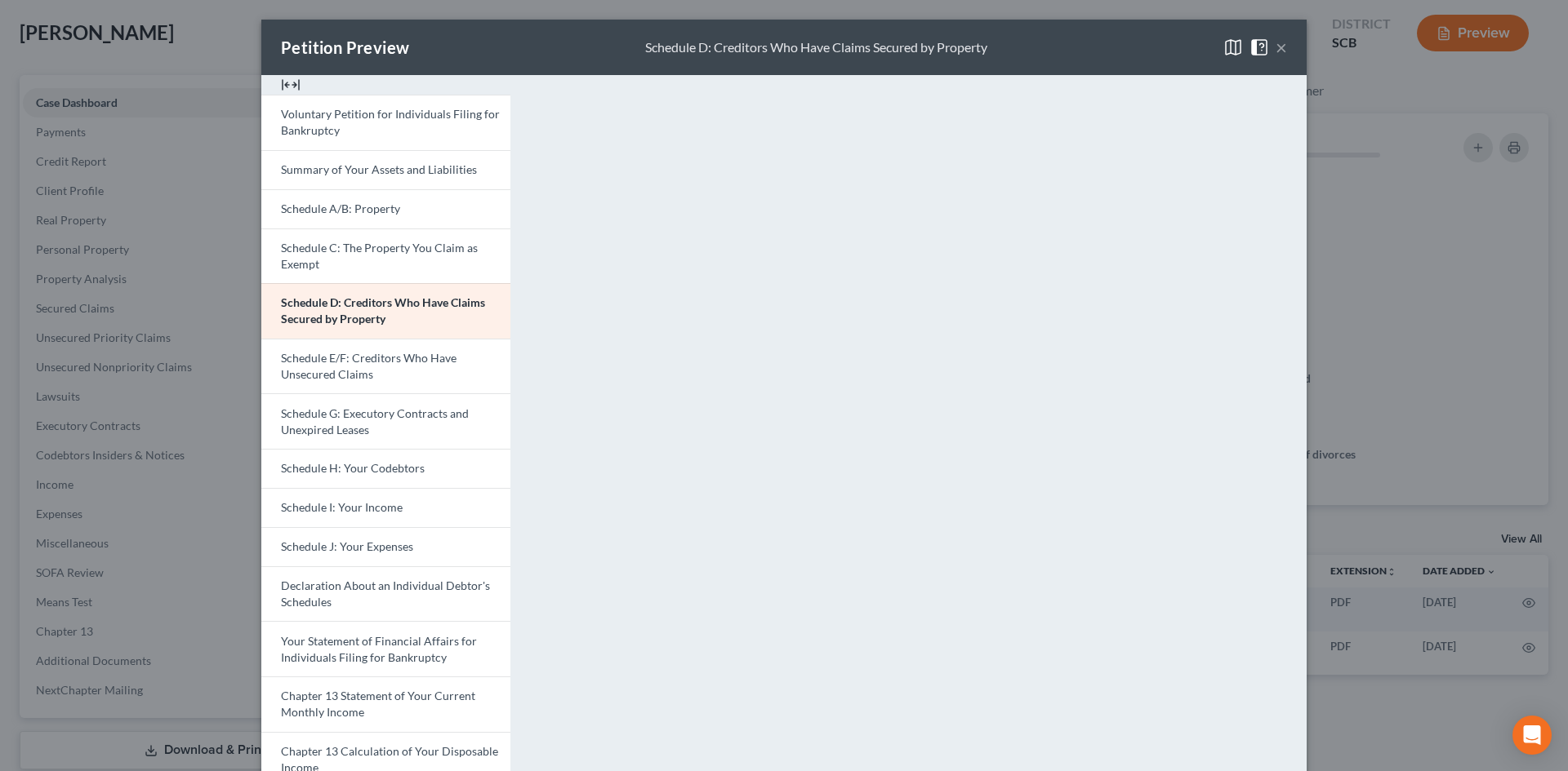
click at [1276, 50] on button "×" at bounding box center [1281, 47] width 11 height 20
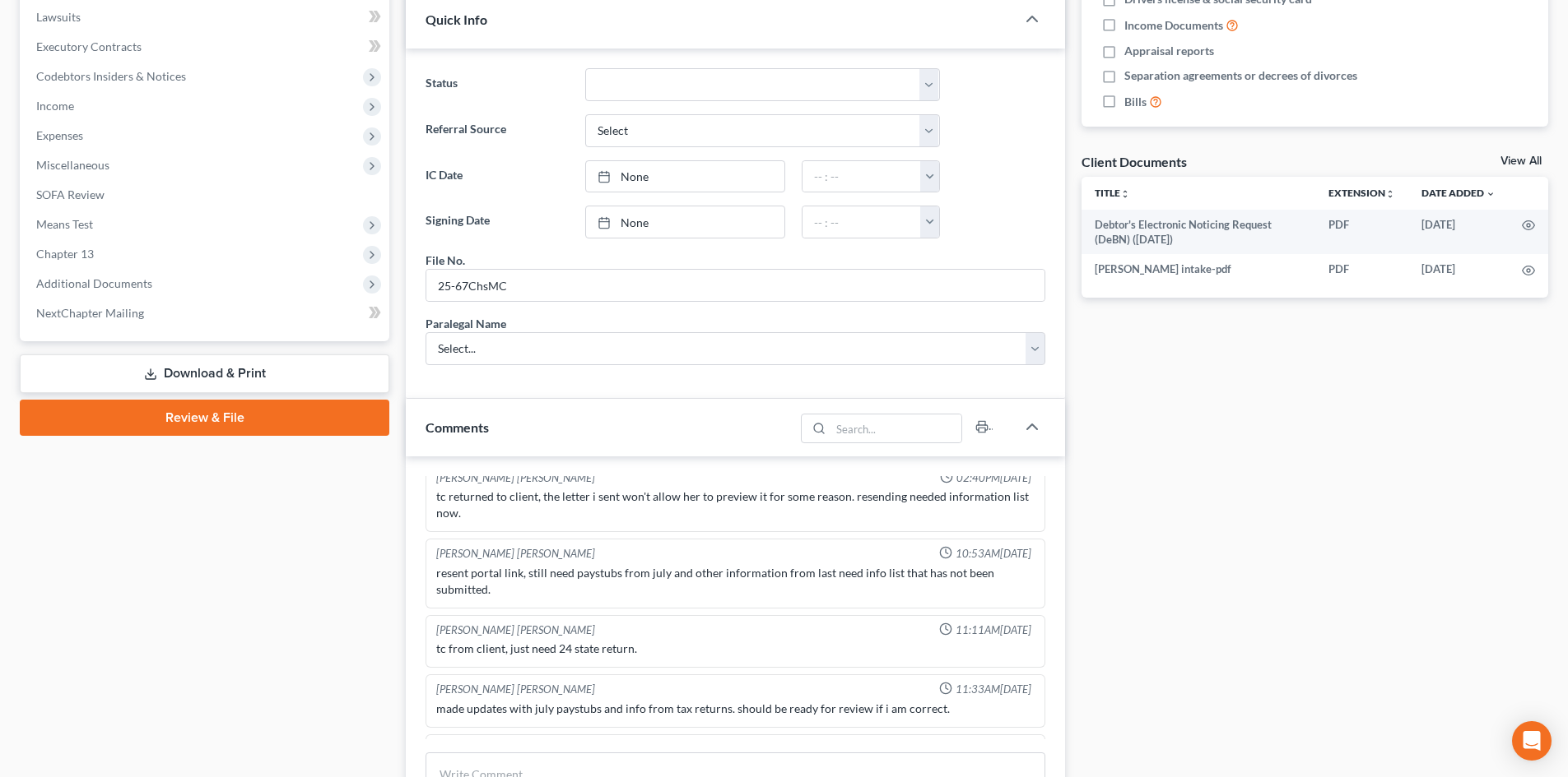
scroll to position [494, 0]
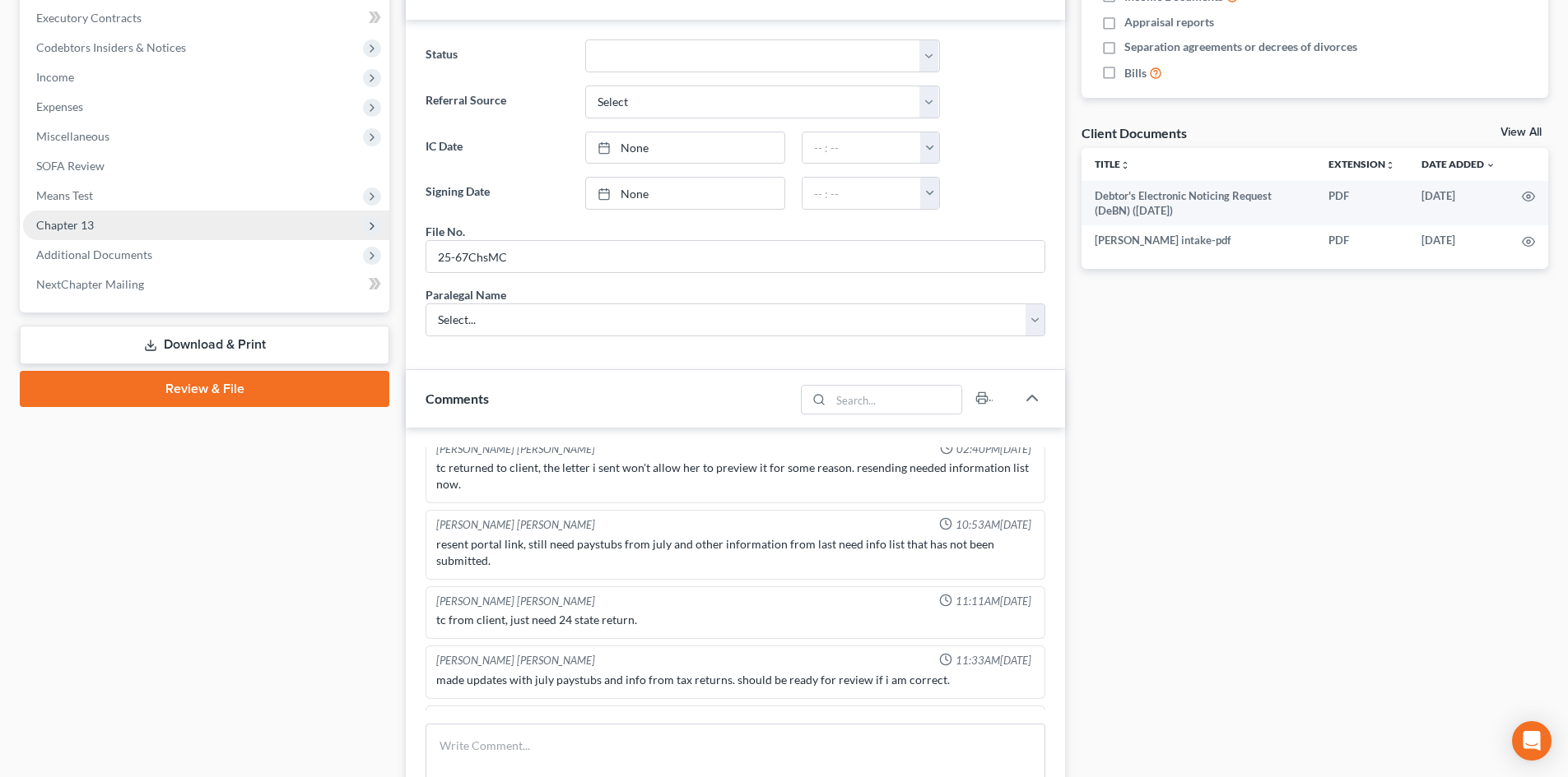
click at [88, 219] on span "Chapter 13" at bounding box center [65, 225] width 58 height 14
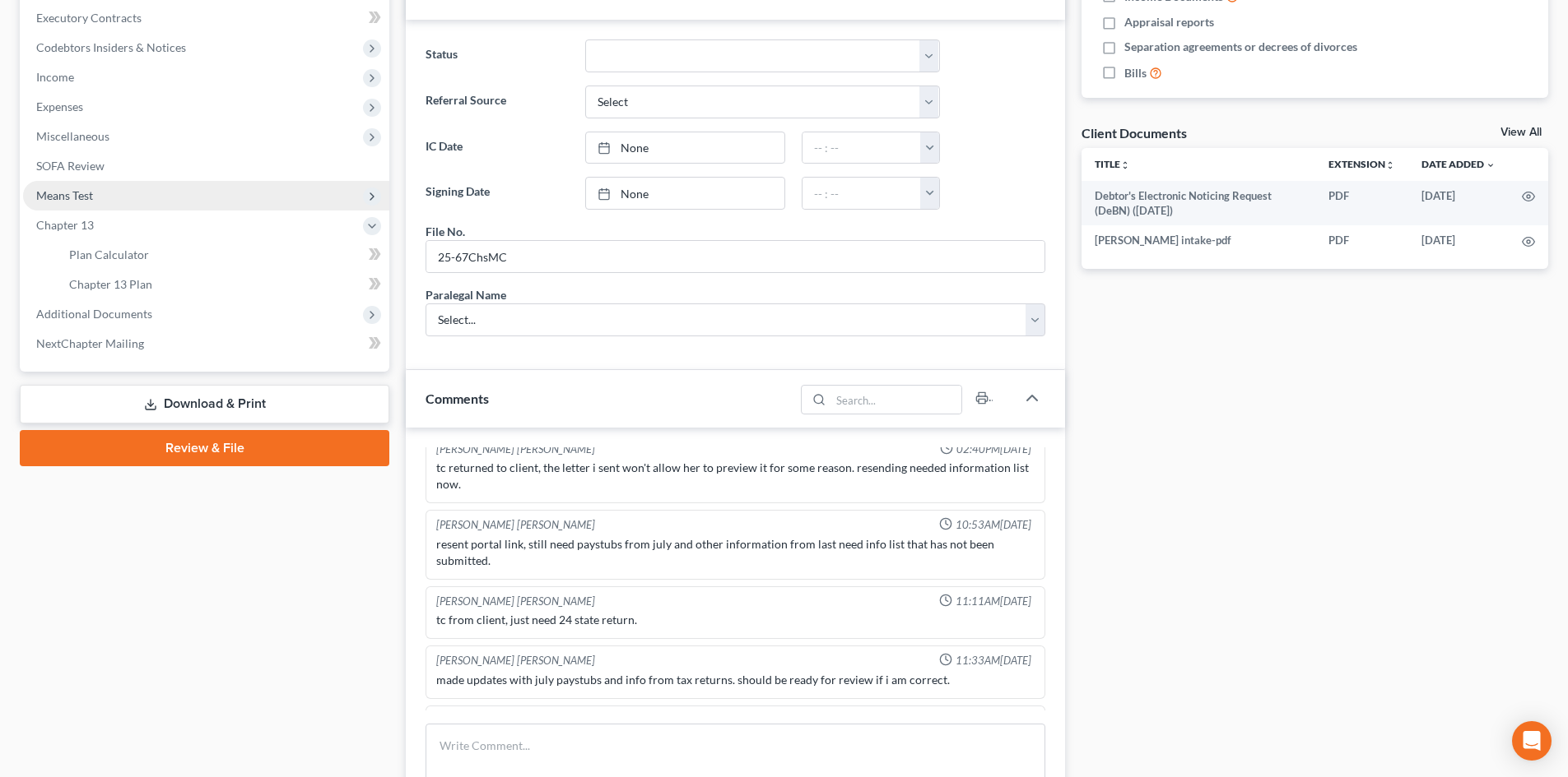
click at [80, 197] on span "Means Test" at bounding box center [64, 195] width 57 height 14
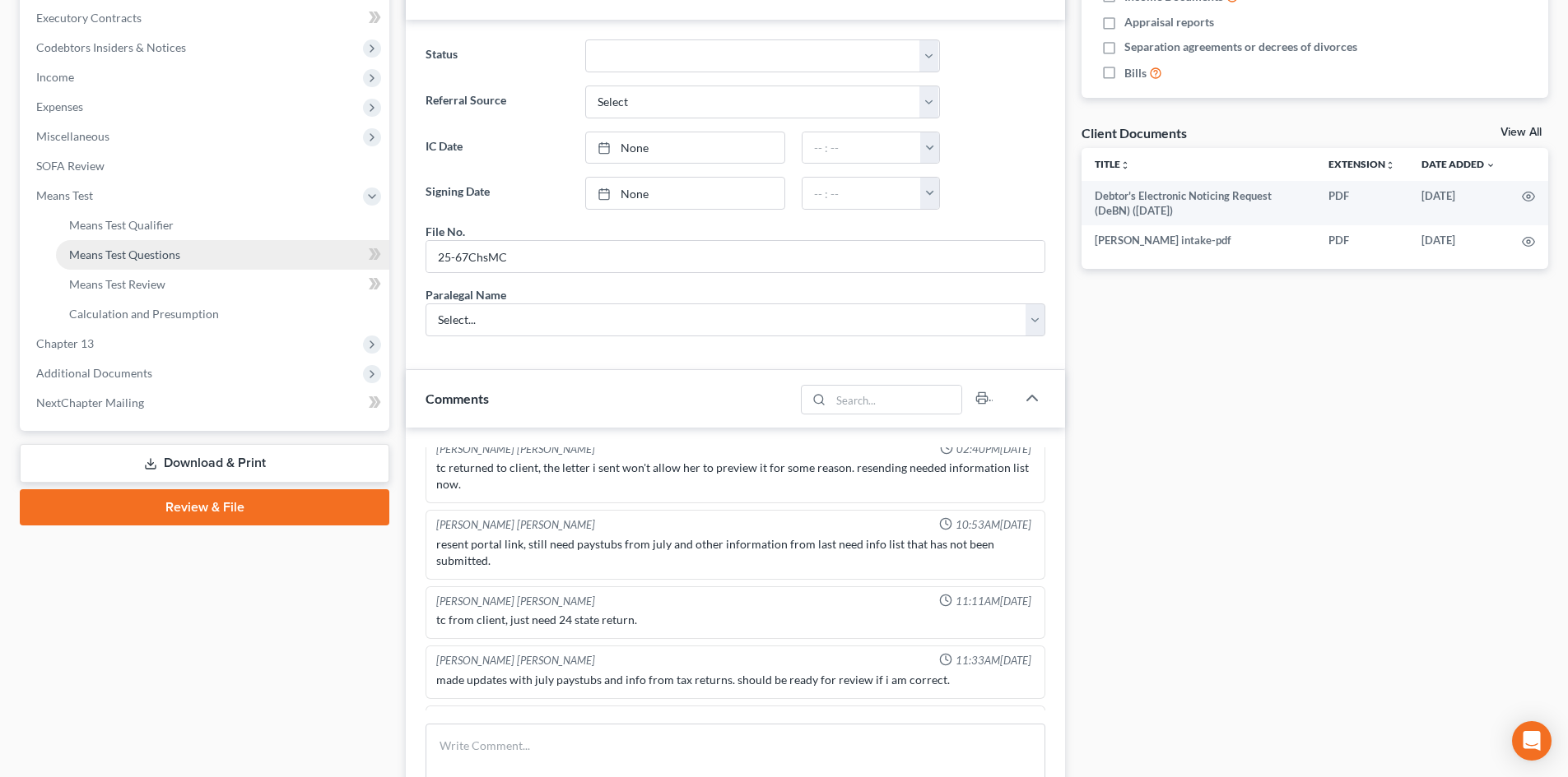
click at [132, 246] on link "Means Test Questions" at bounding box center [222, 255] width 334 height 30
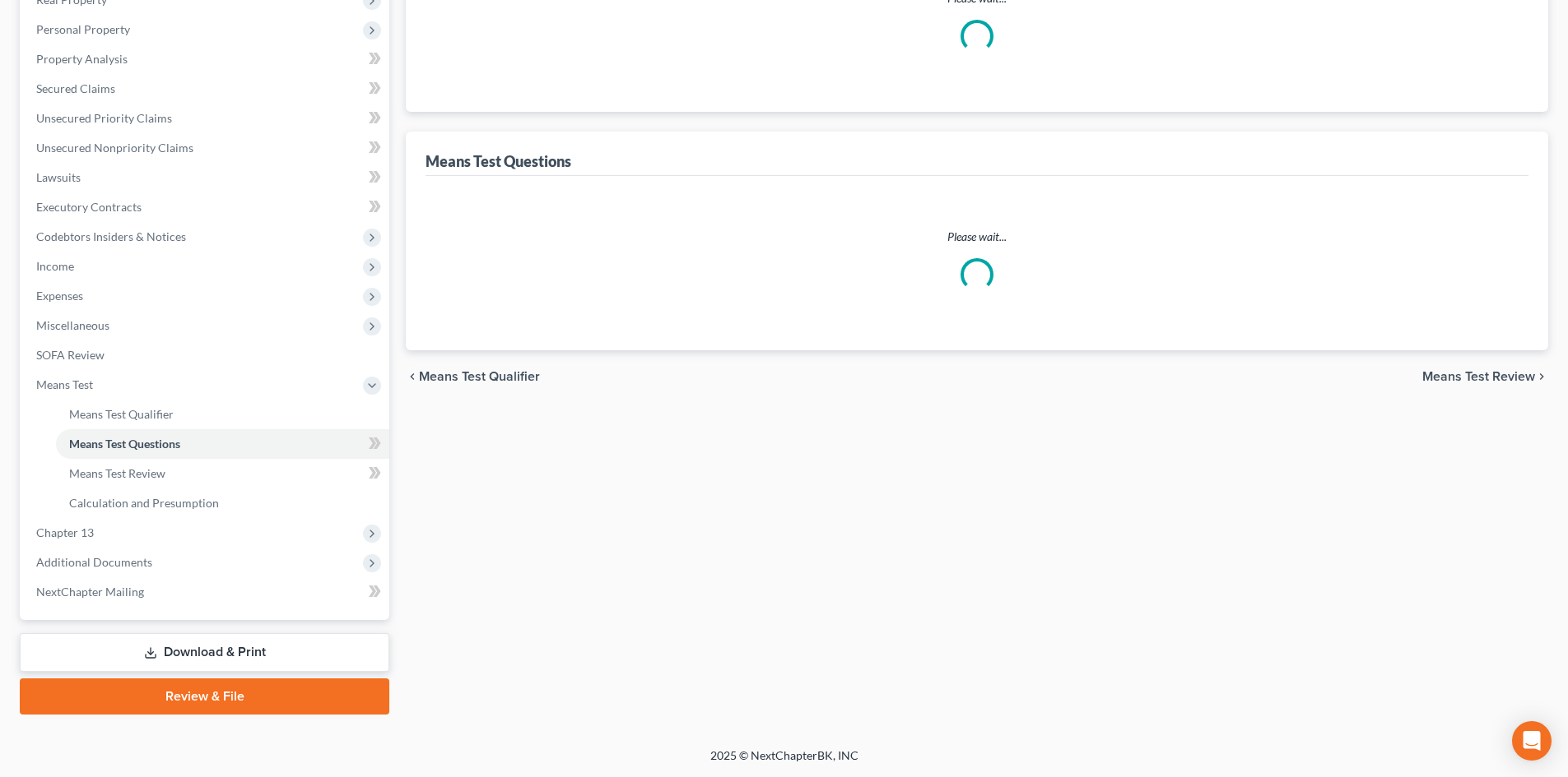
select select "1"
select select "60"
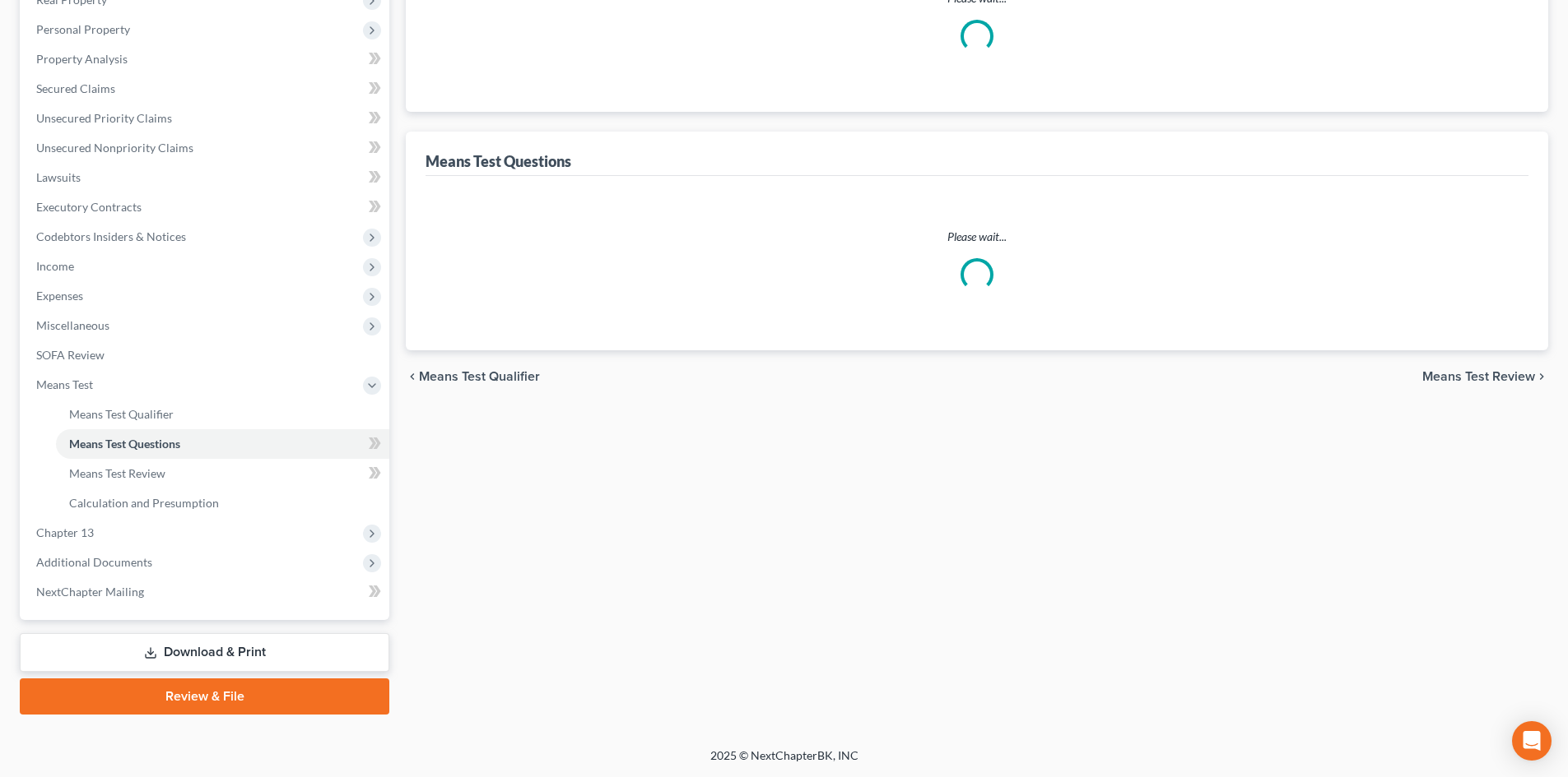
select select "60"
select select "2"
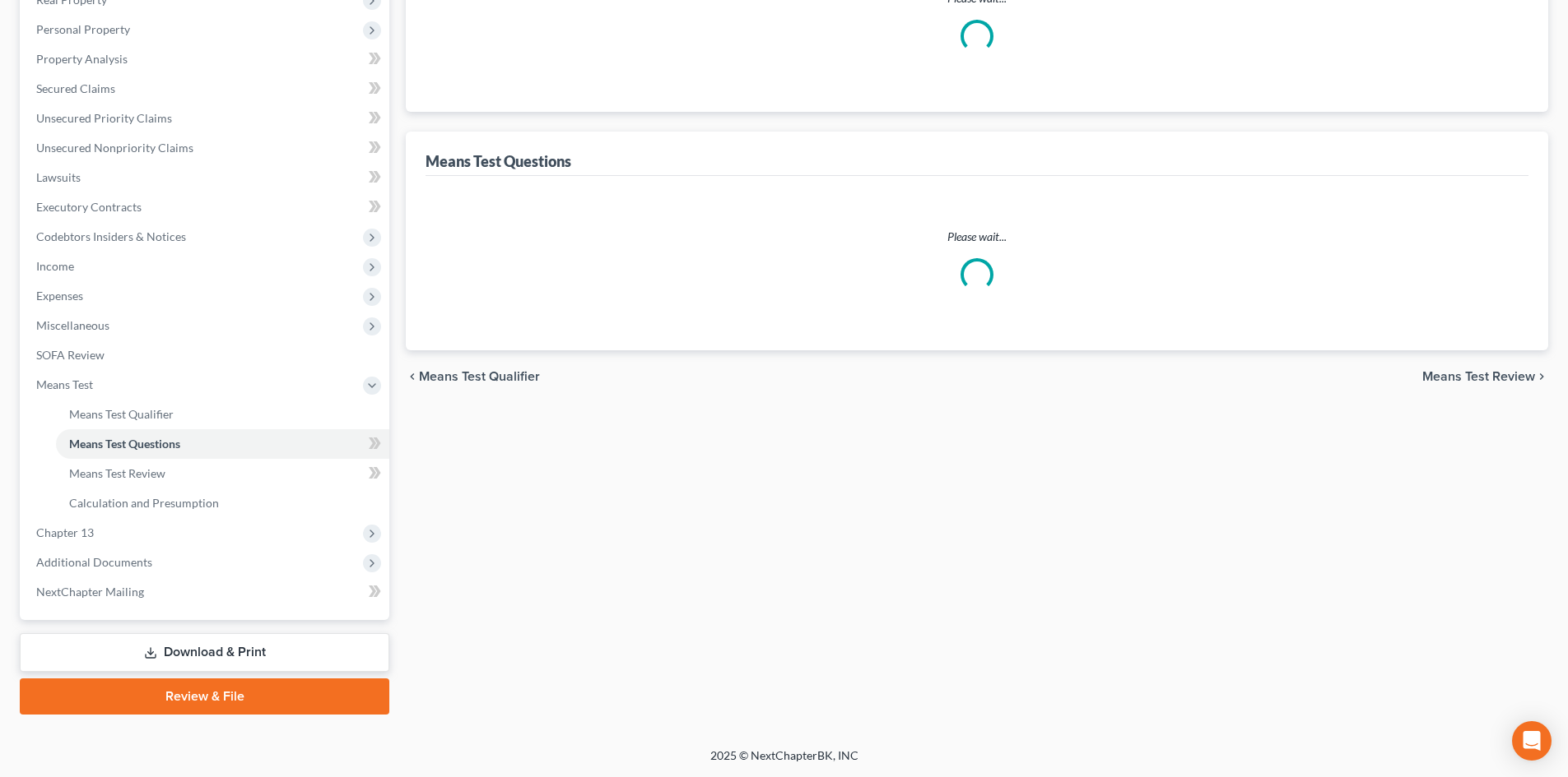
select select "60"
select select "2"
select select "60"
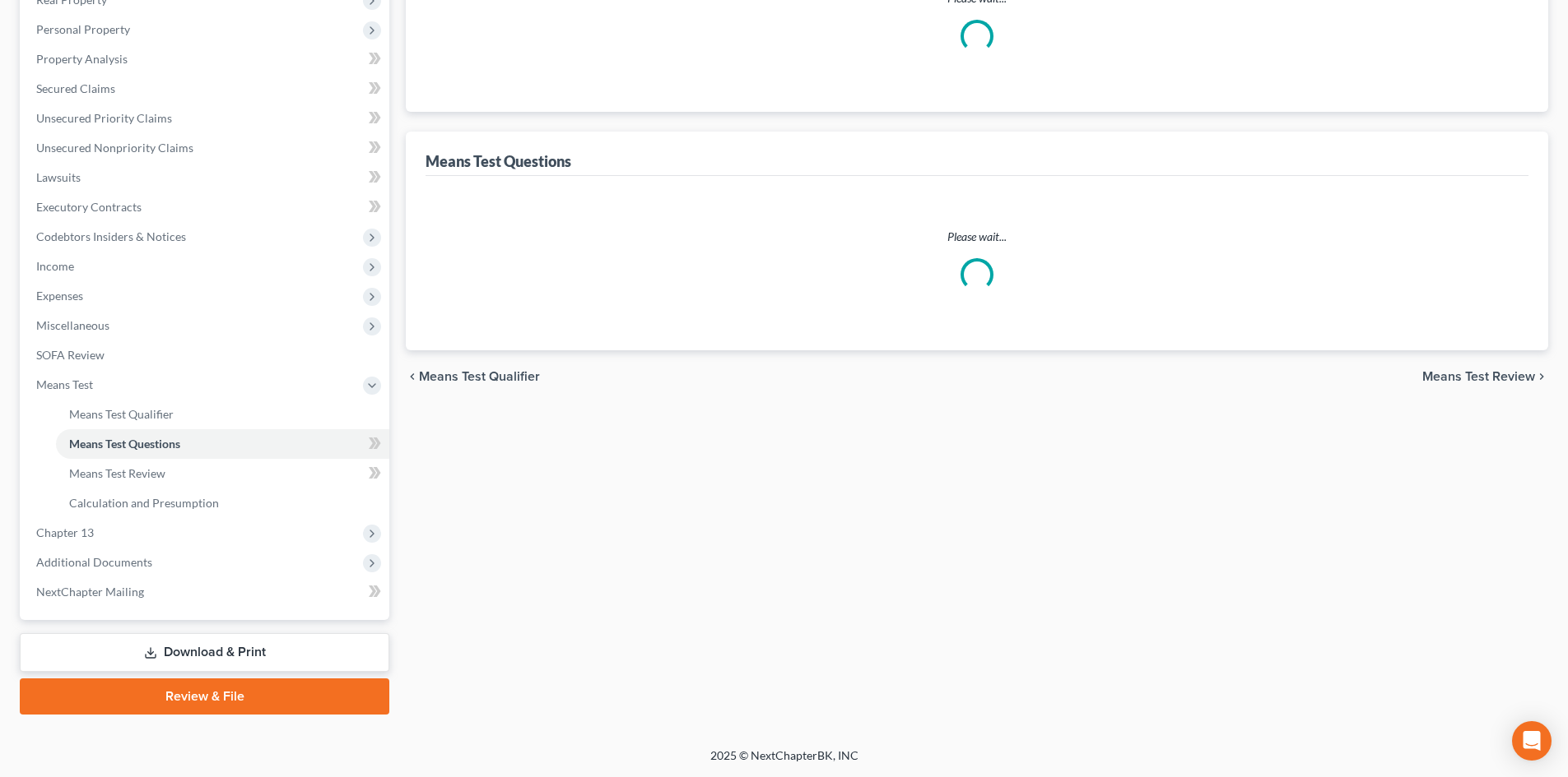
select select "60"
select select "1"
select select "0"
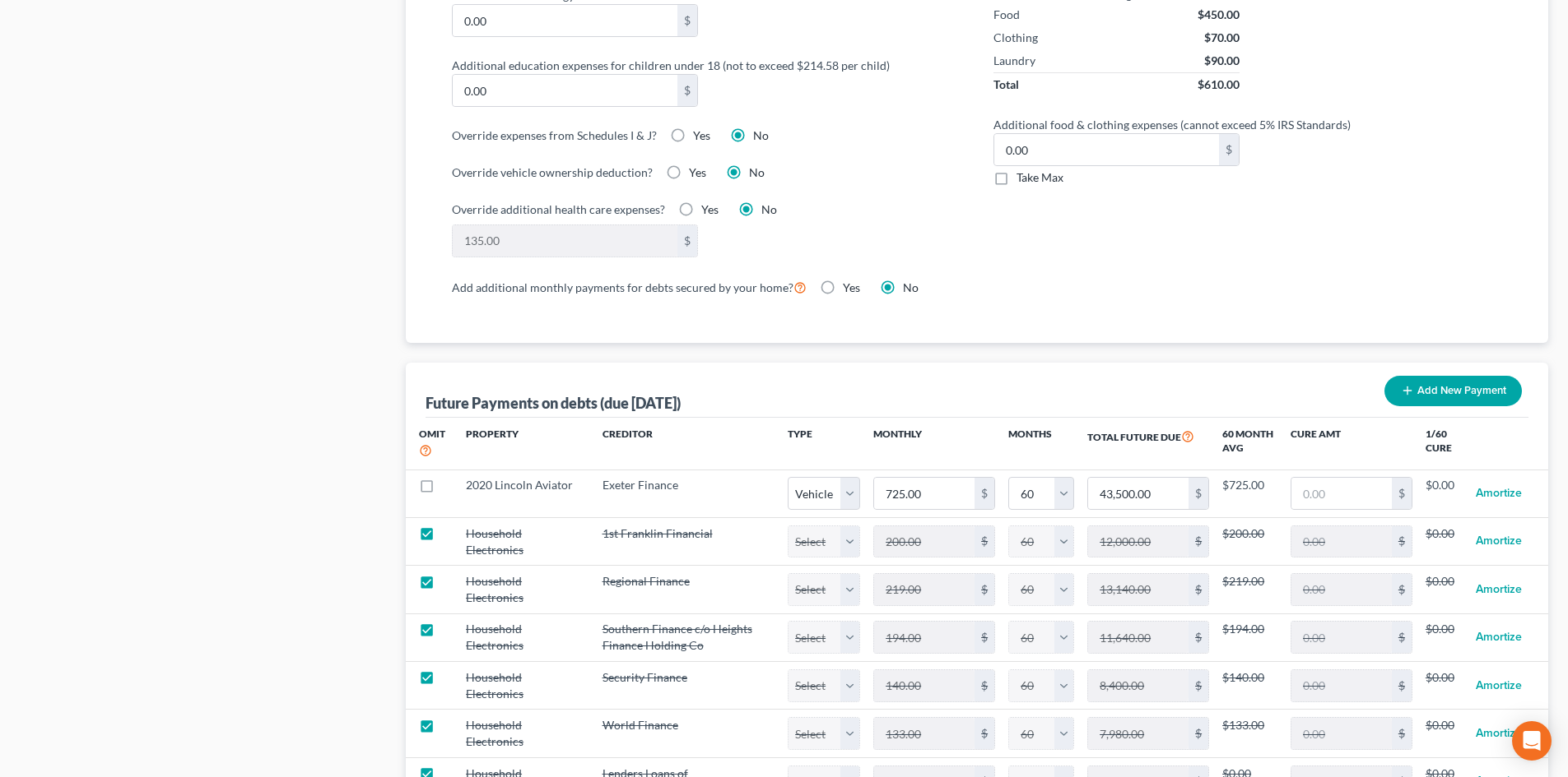
scroll to position [1621, 0]
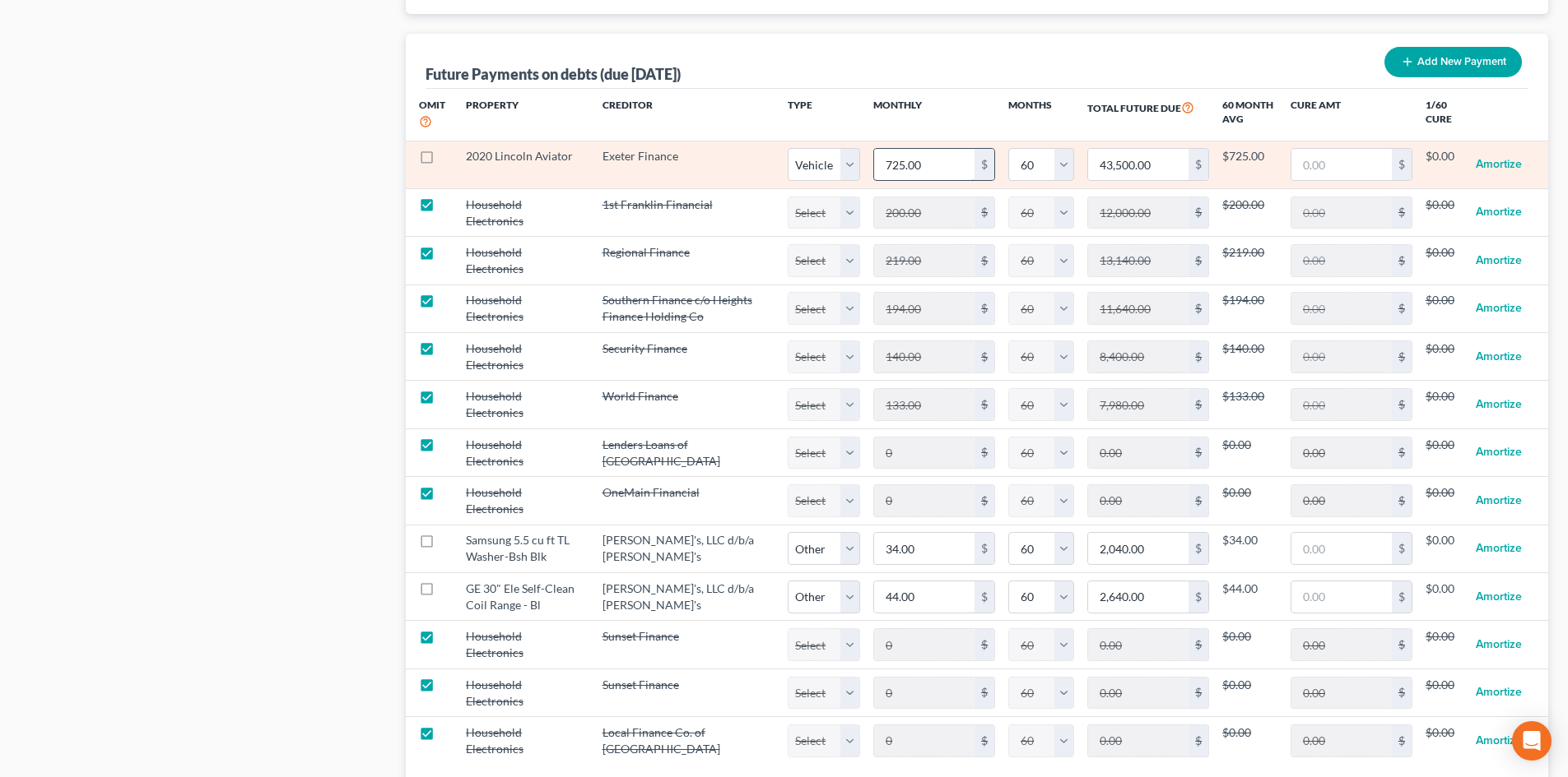
click at [926, 149] on input "725.00" at bounding box center [924, 165] width 100 height 31
type input "1"
type input "60.00"
type input "10"
type input "600.00"
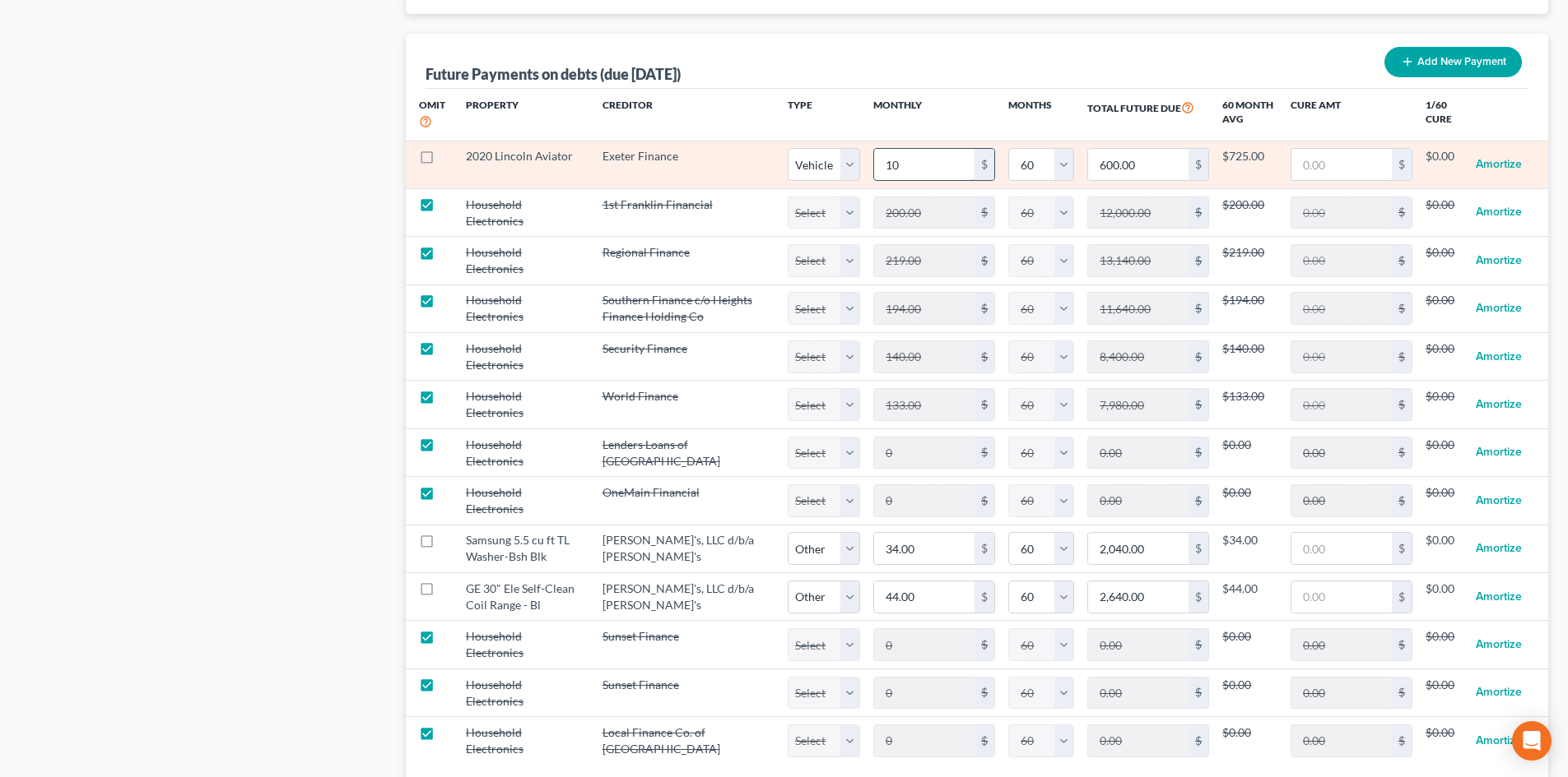
type input "101"
type input "6,060.00"
select select "1"
select select "60"
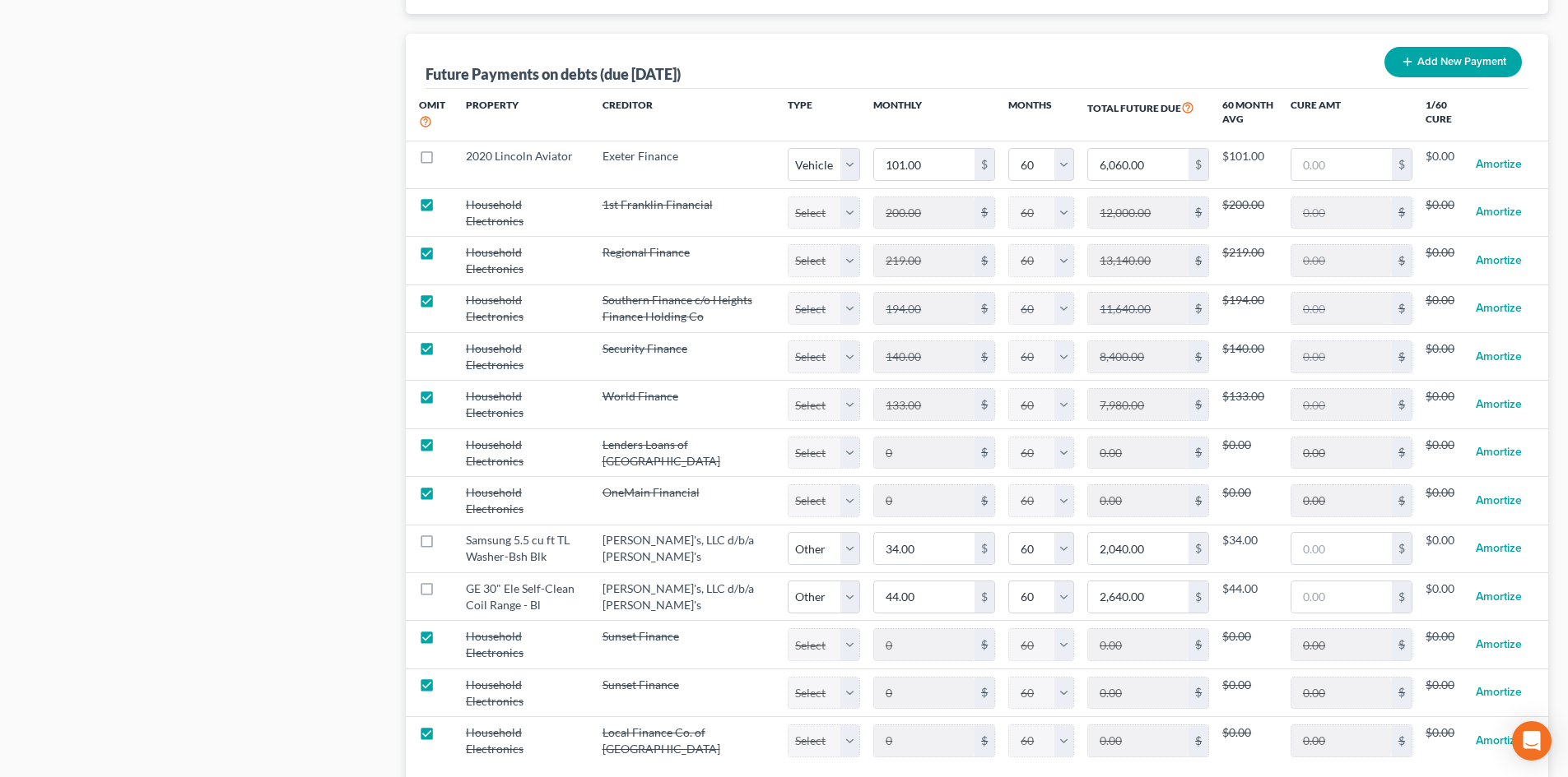
select select "1"
select select "60"
select select "1"
select select "60"
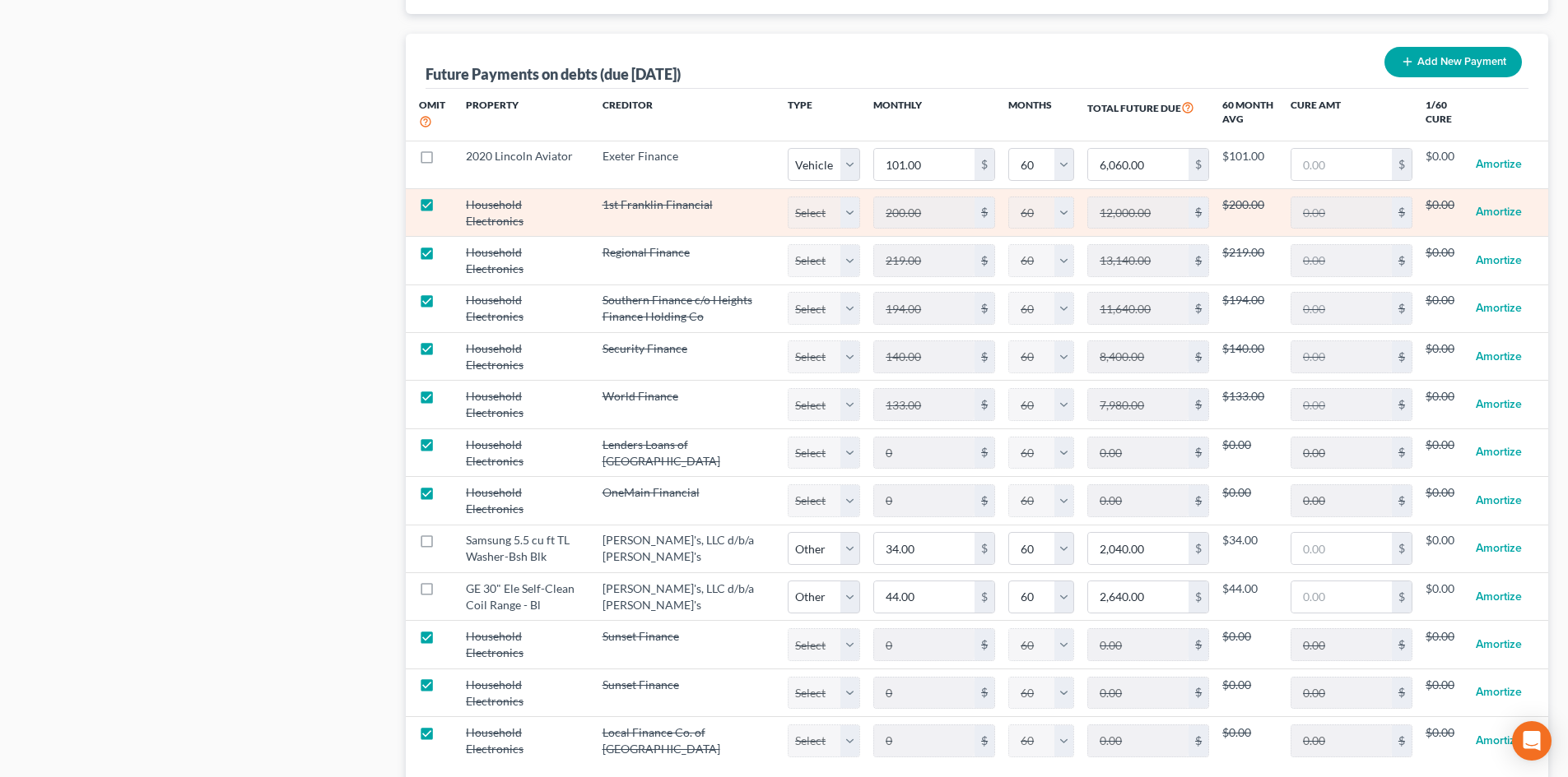
click at [935, 188] on td "200.00 $" at bounding box center [934, 212] width 148 height 48
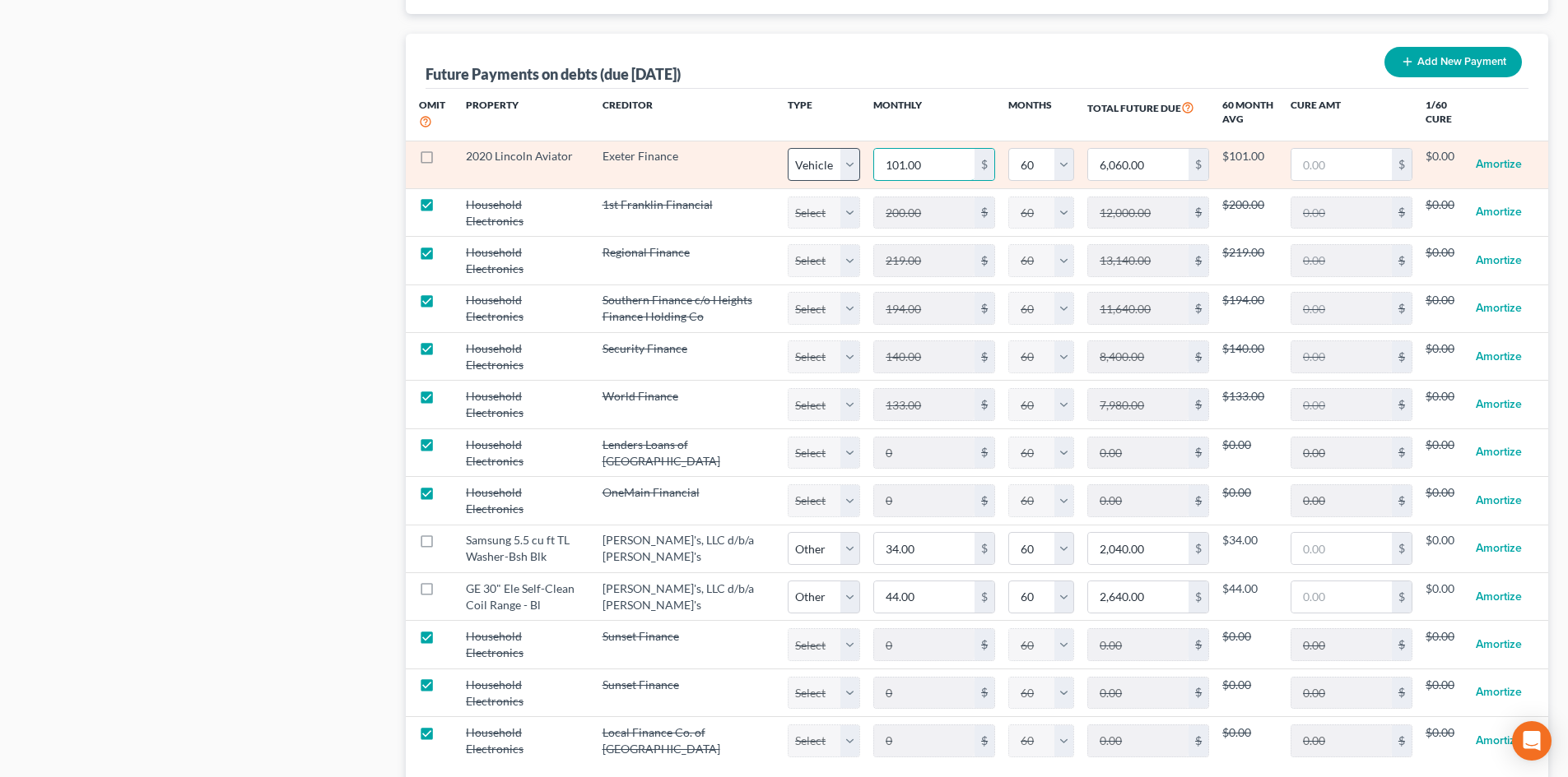
type input "1"
type input "60.00"
type input "10"
type input "600.00"
type input "101"
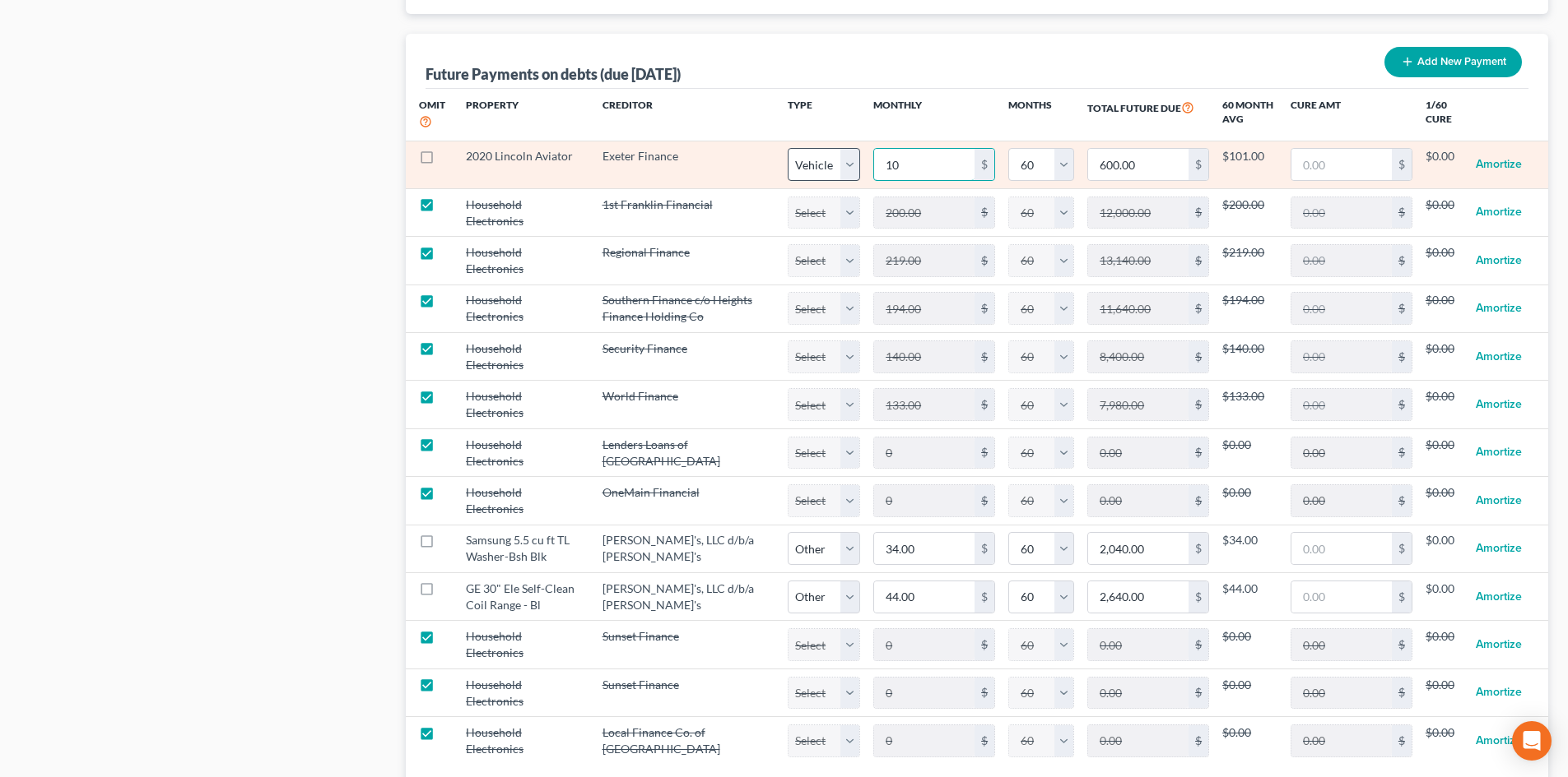
type input "6,060.00"
type input "1018"
type input "61,080.00"
type input "1,018"
select select "1"
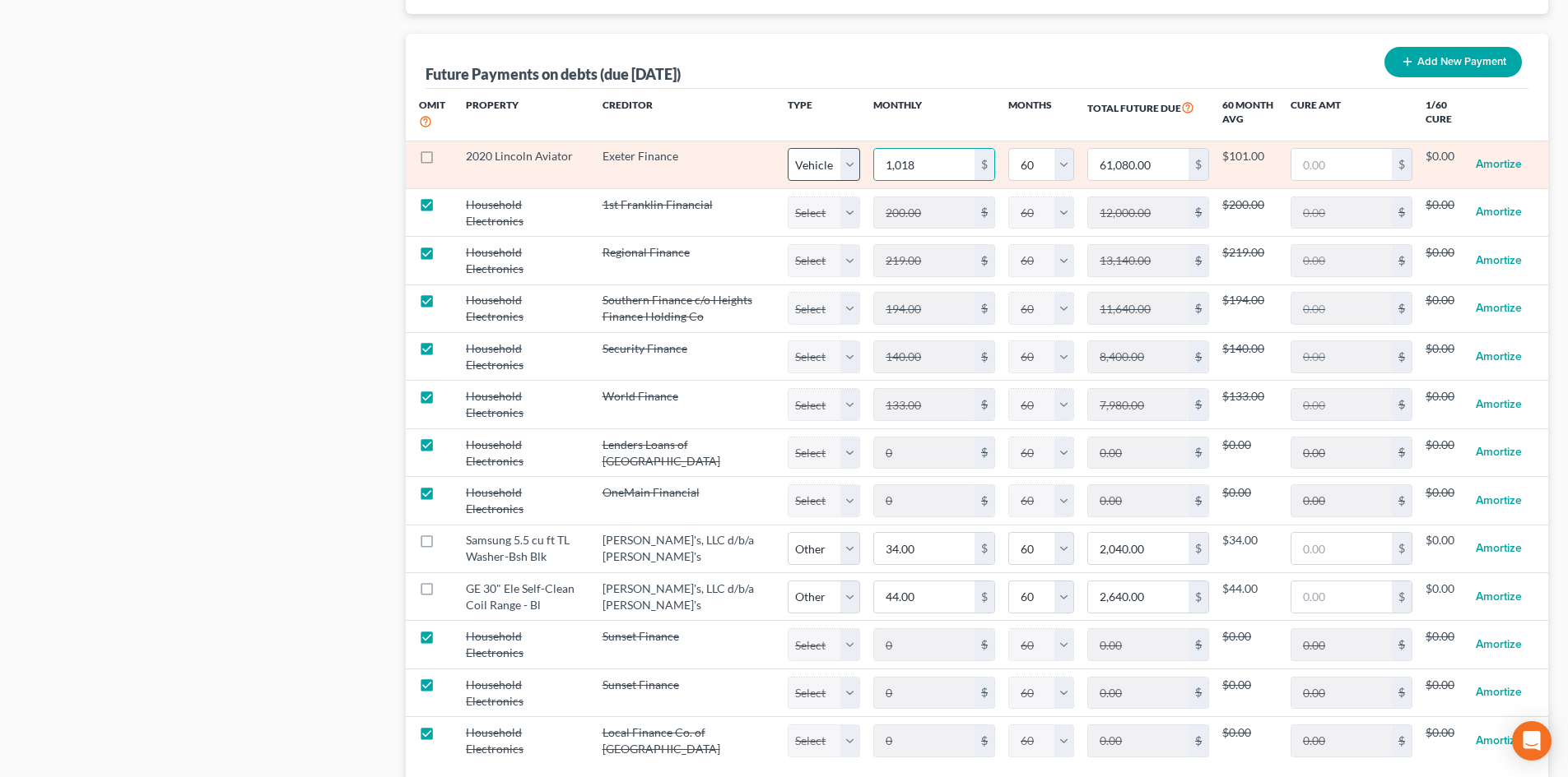
select select "60"
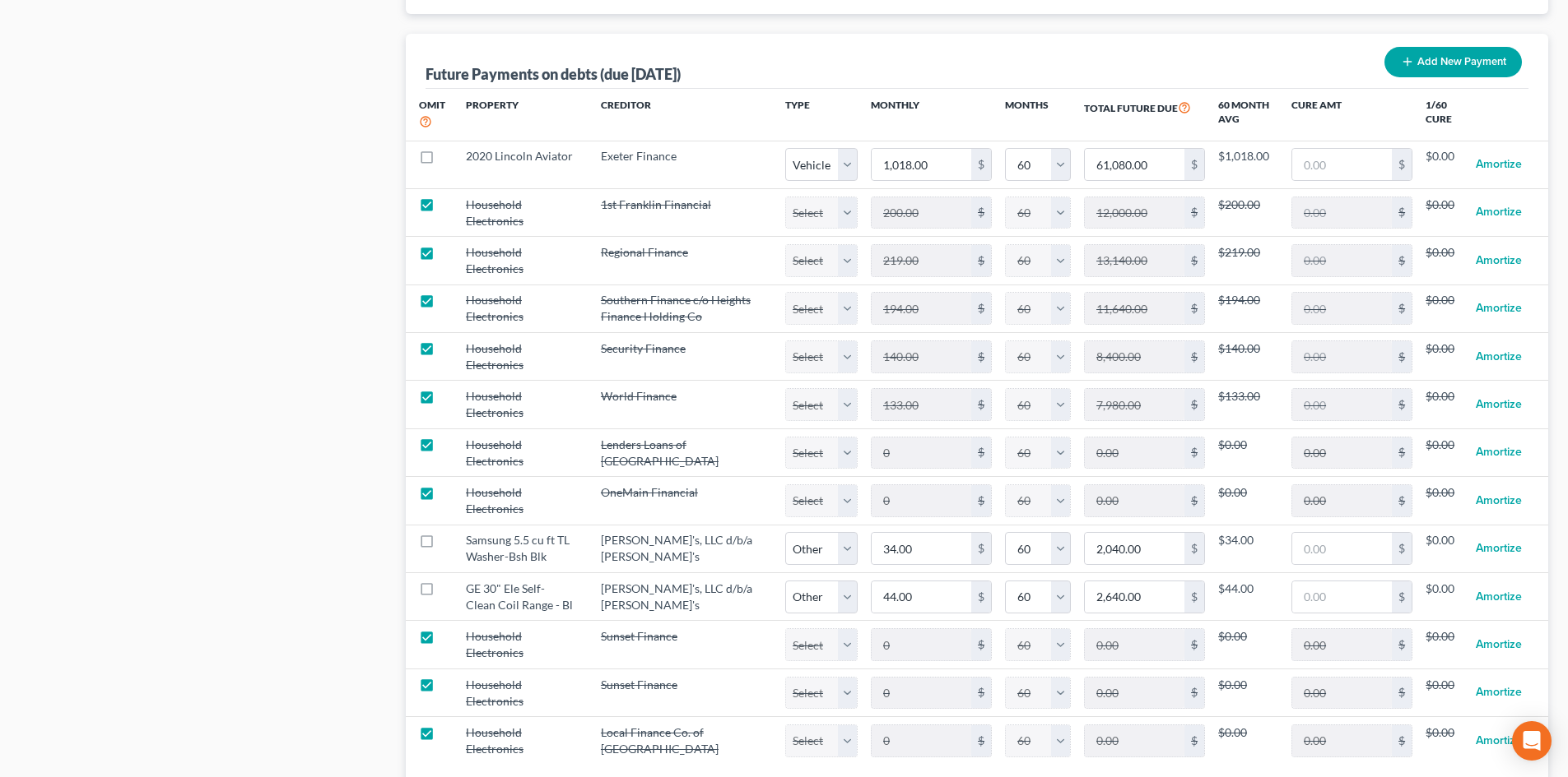
select select "1"
select select "60"
select select "1"
select select "60"
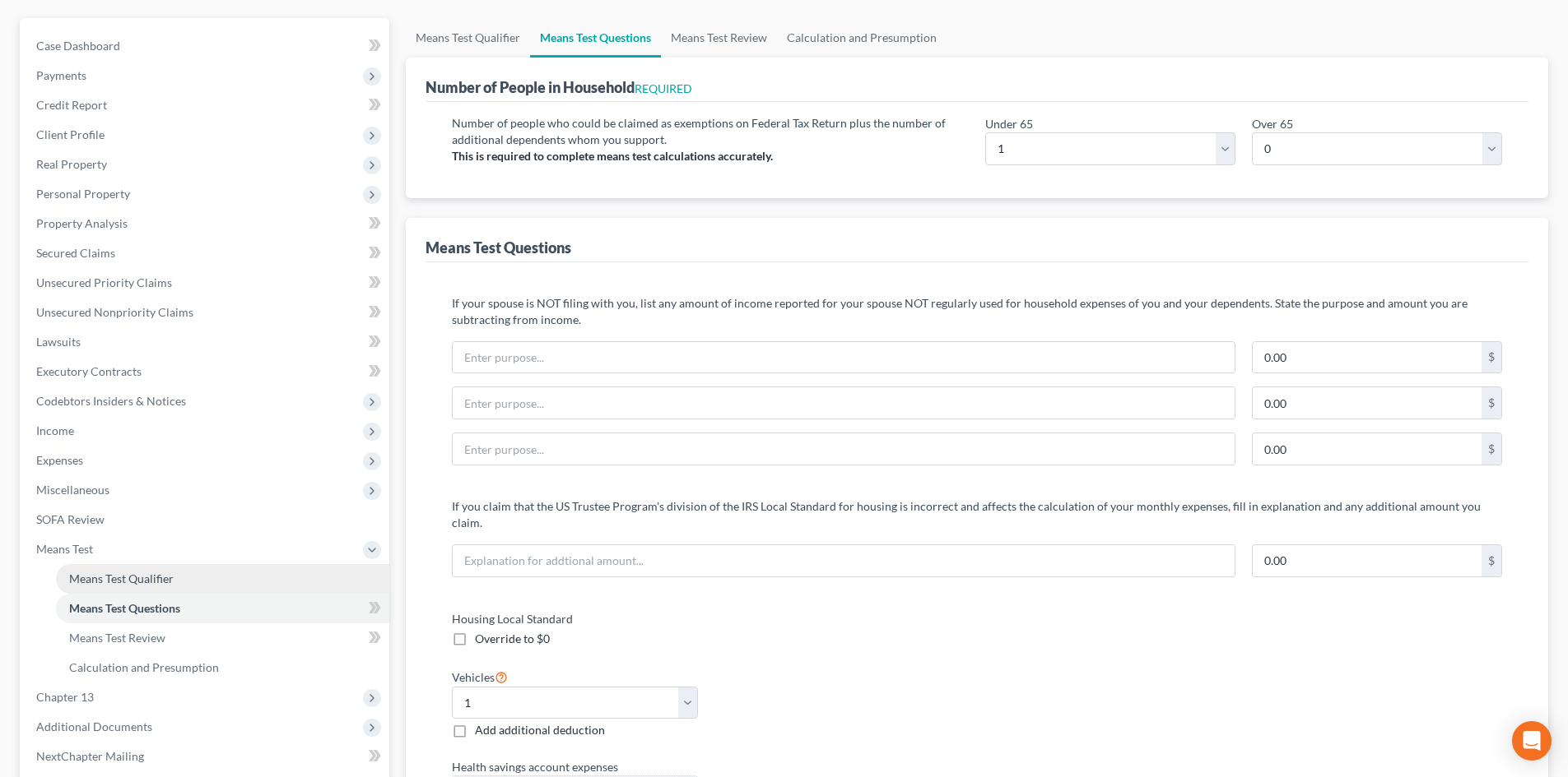
scroll to position [0, 0]
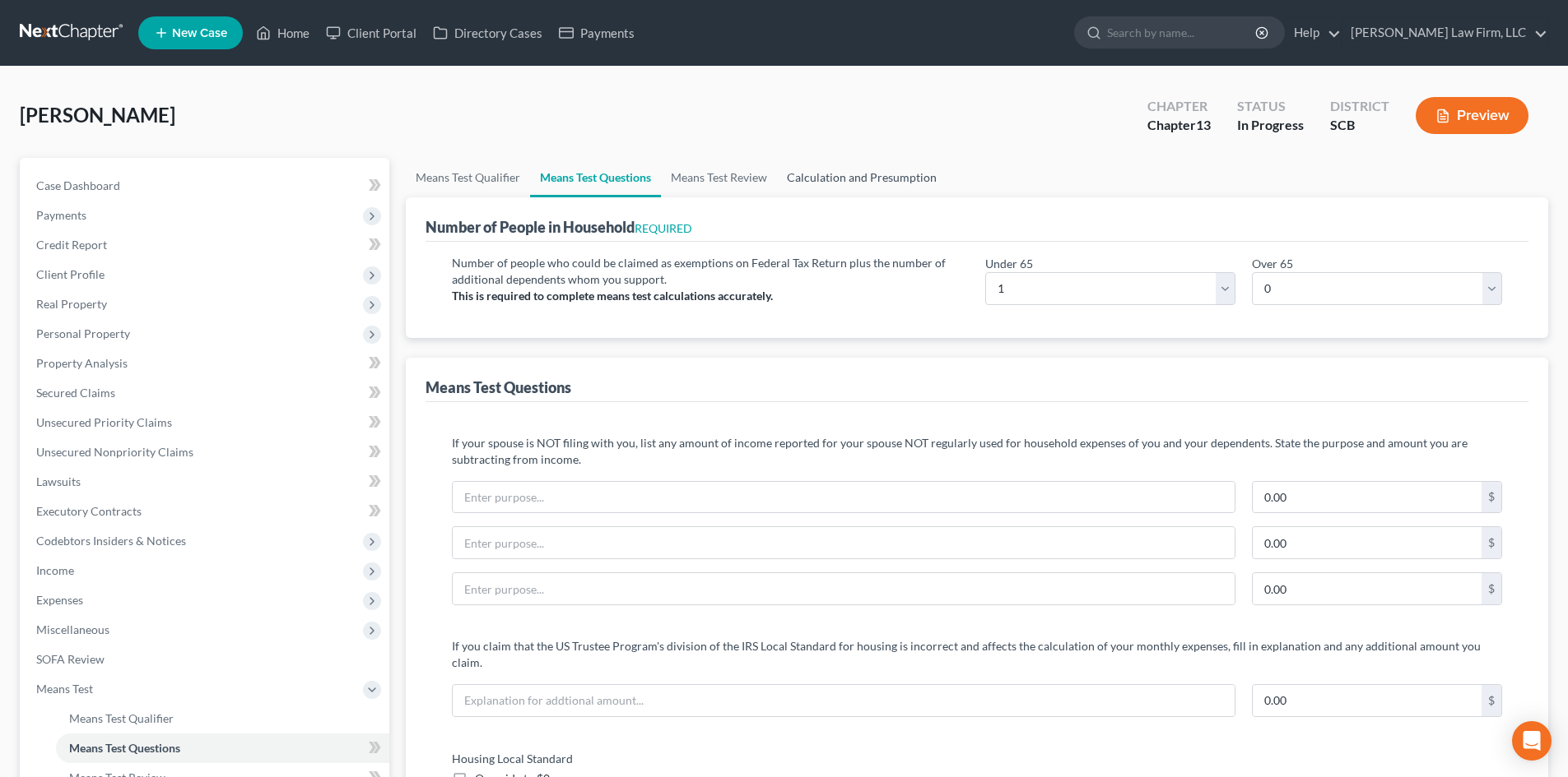
click at [887, 174] on link "Calculation and Presumption" at bounding box center [861, 178] width 170 height 40
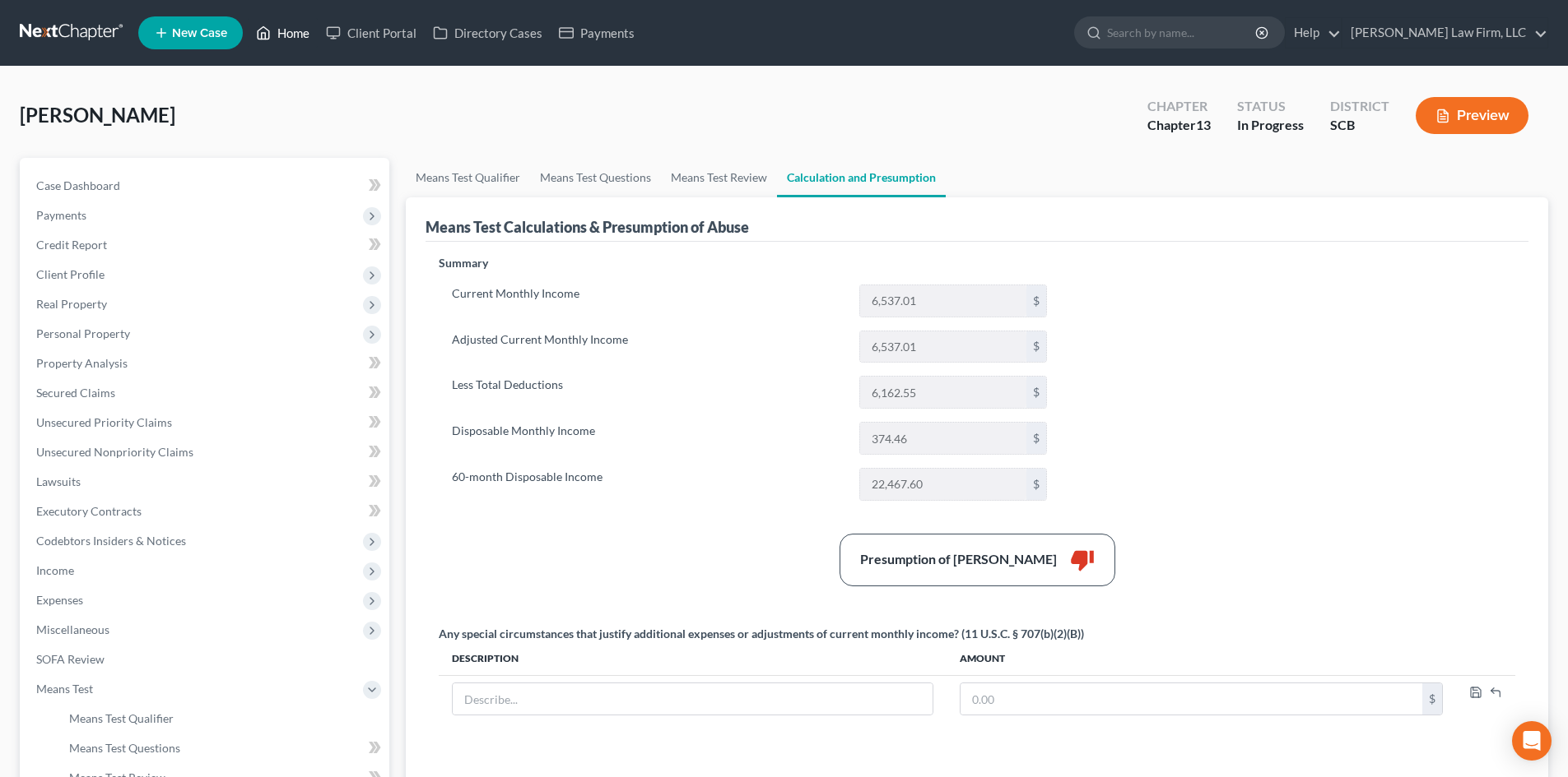
click at [305, 36] on link "Home" at bounding box center [282, 33] width 70 height 30
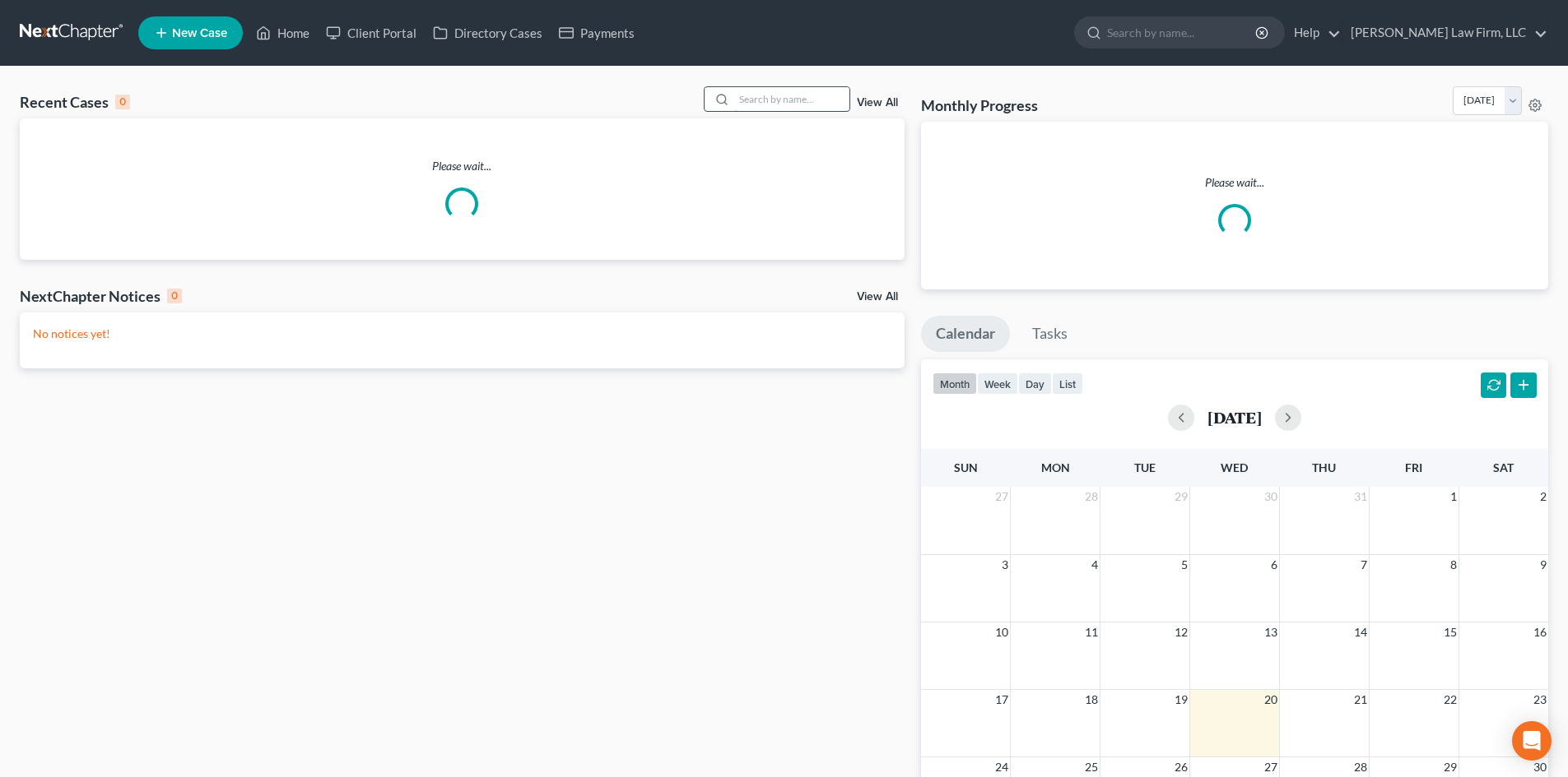
click at [818, 101] on input "search" at bounding box center [791, 99] width 115 height 24
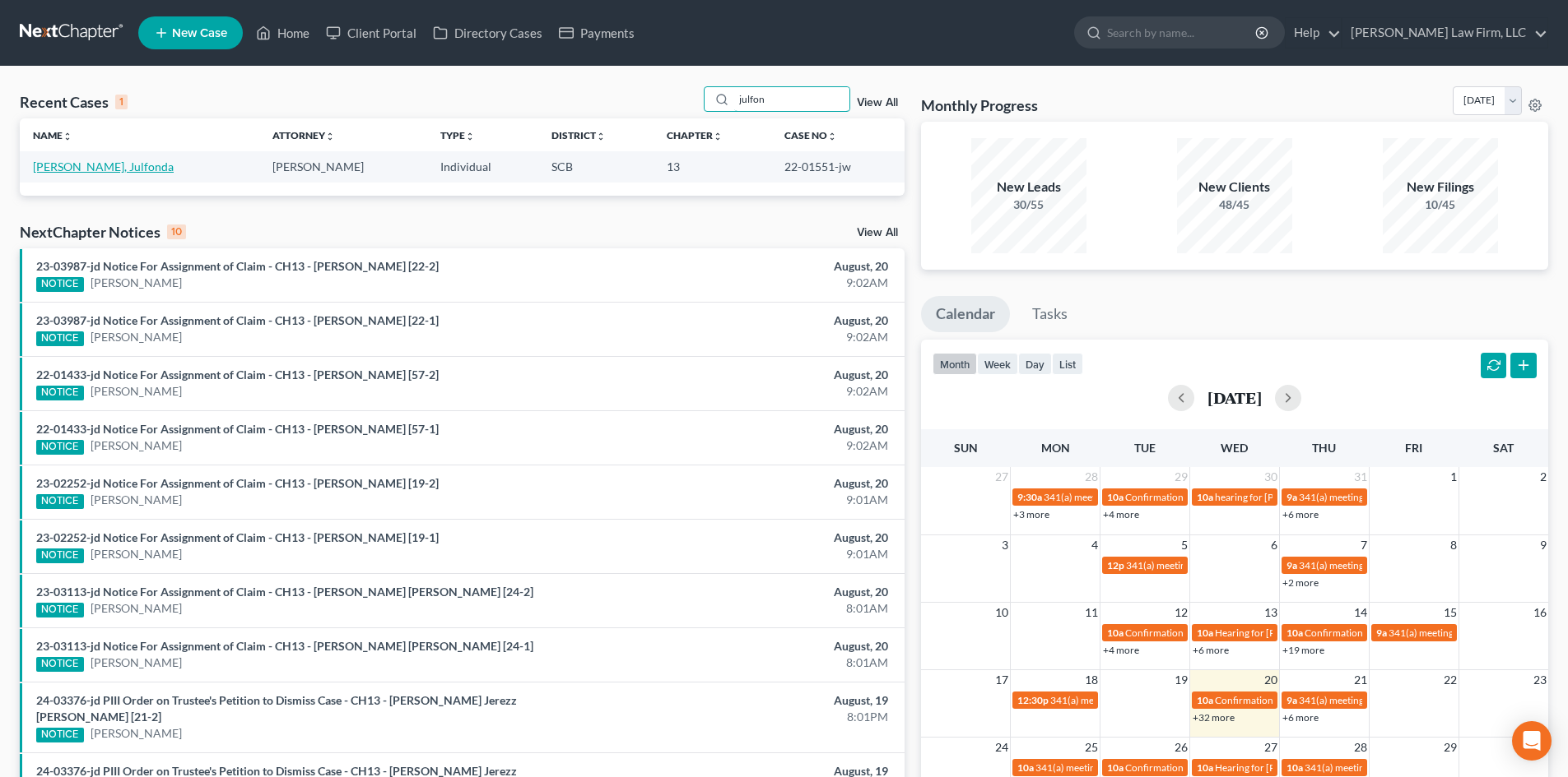
type input "julfon"
click at [87, 170] on link "Thompson, Julfonda" at bounding box center [103, 166] width 141 height 14
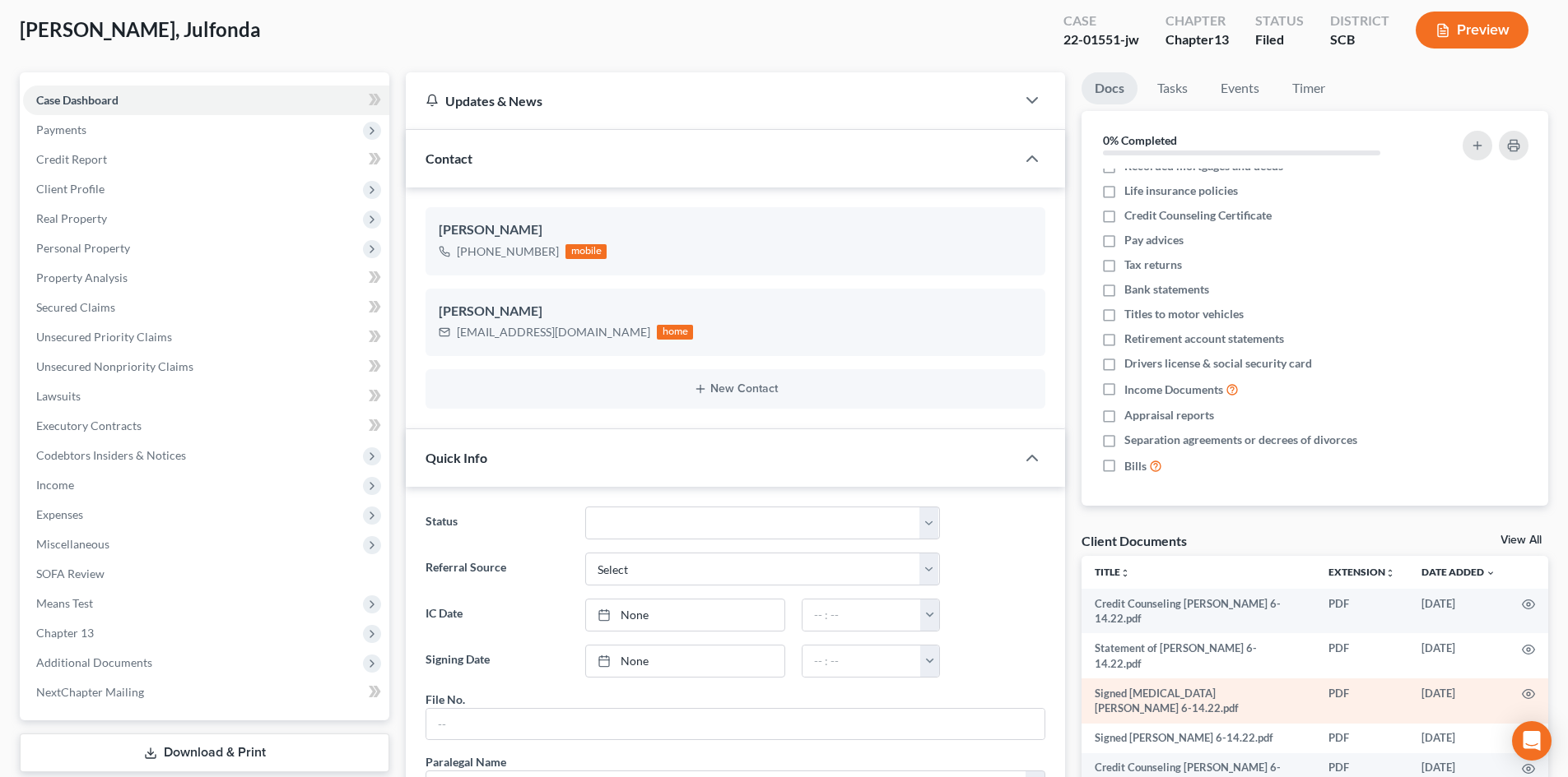
scroll to position [165, 0]
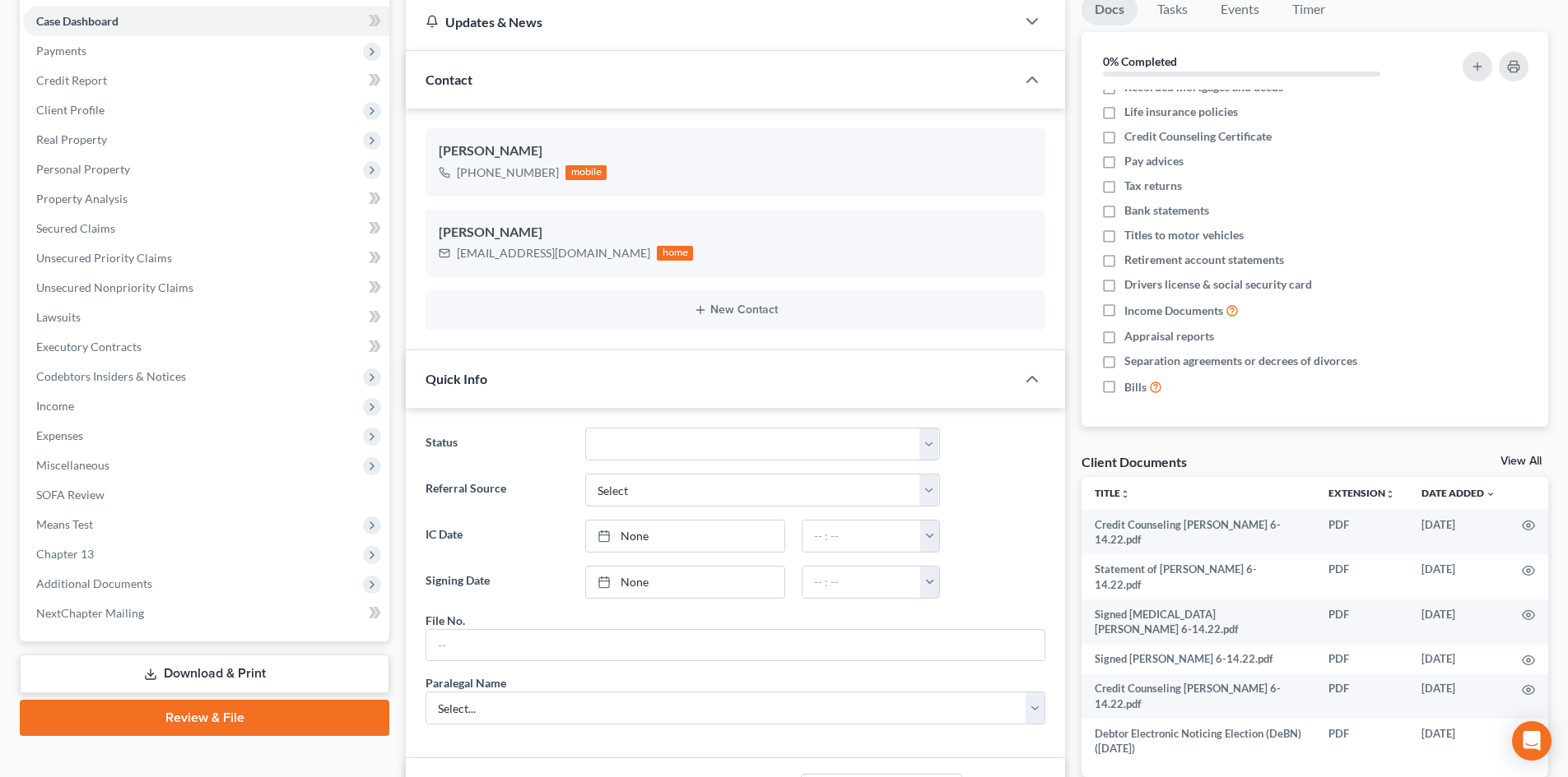
click at [1516, 459] on link "View All" at bounding box center [1521, 462] width 41 height 12
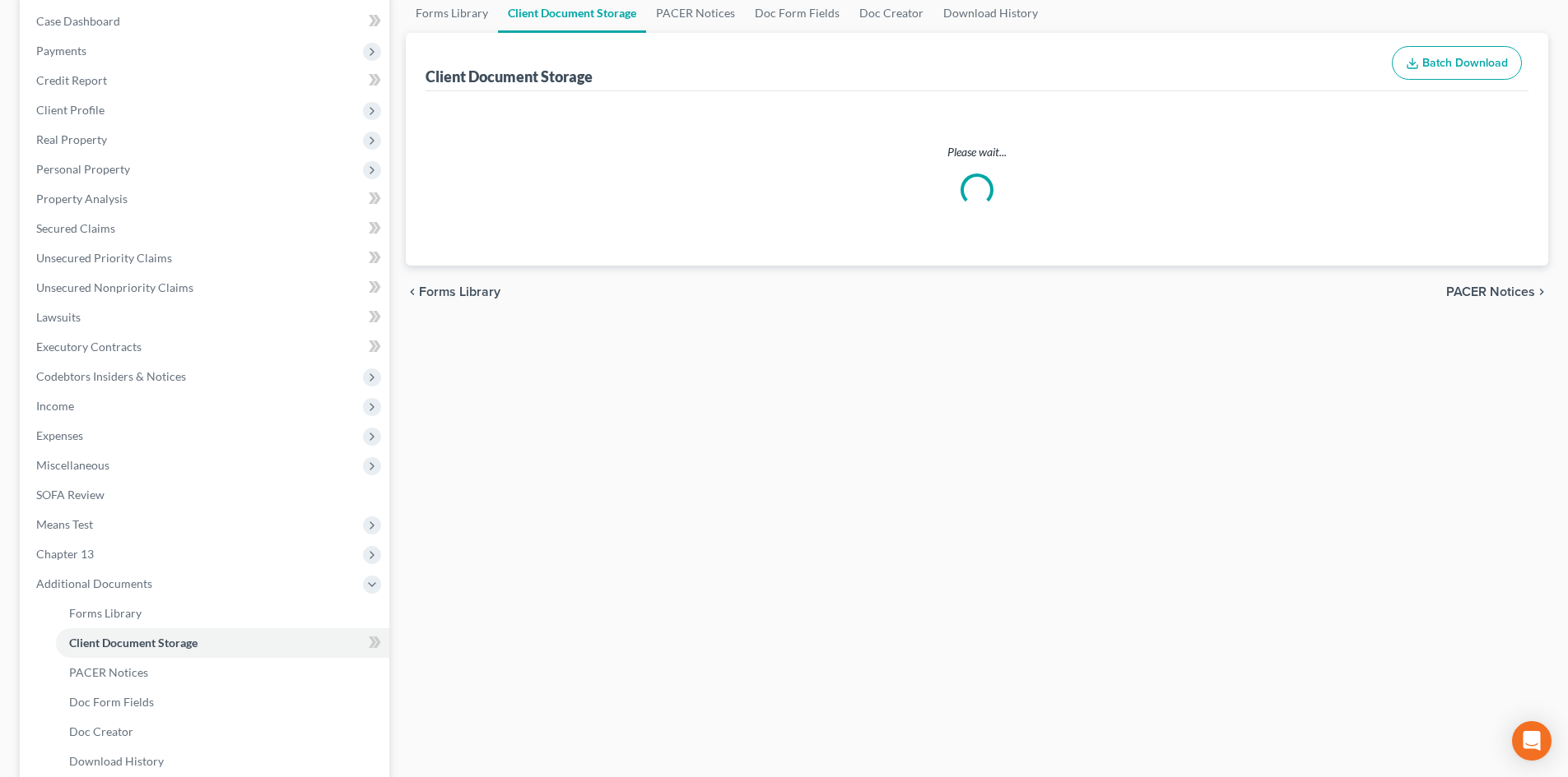
scroll to position [163, 0]
select select "6"
select select "16"
select select "15"
select select "6"
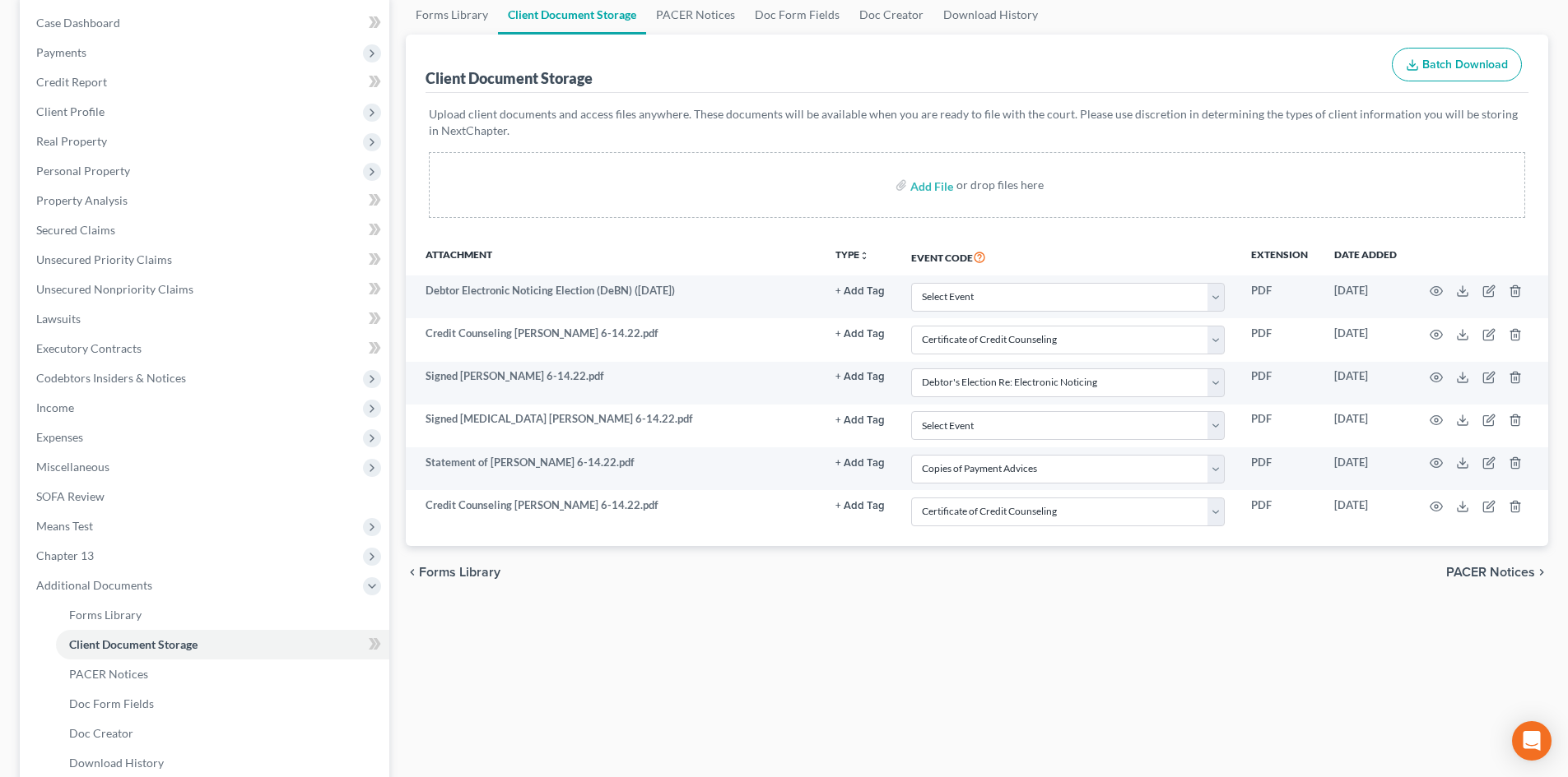
scroll to position [0, 0]
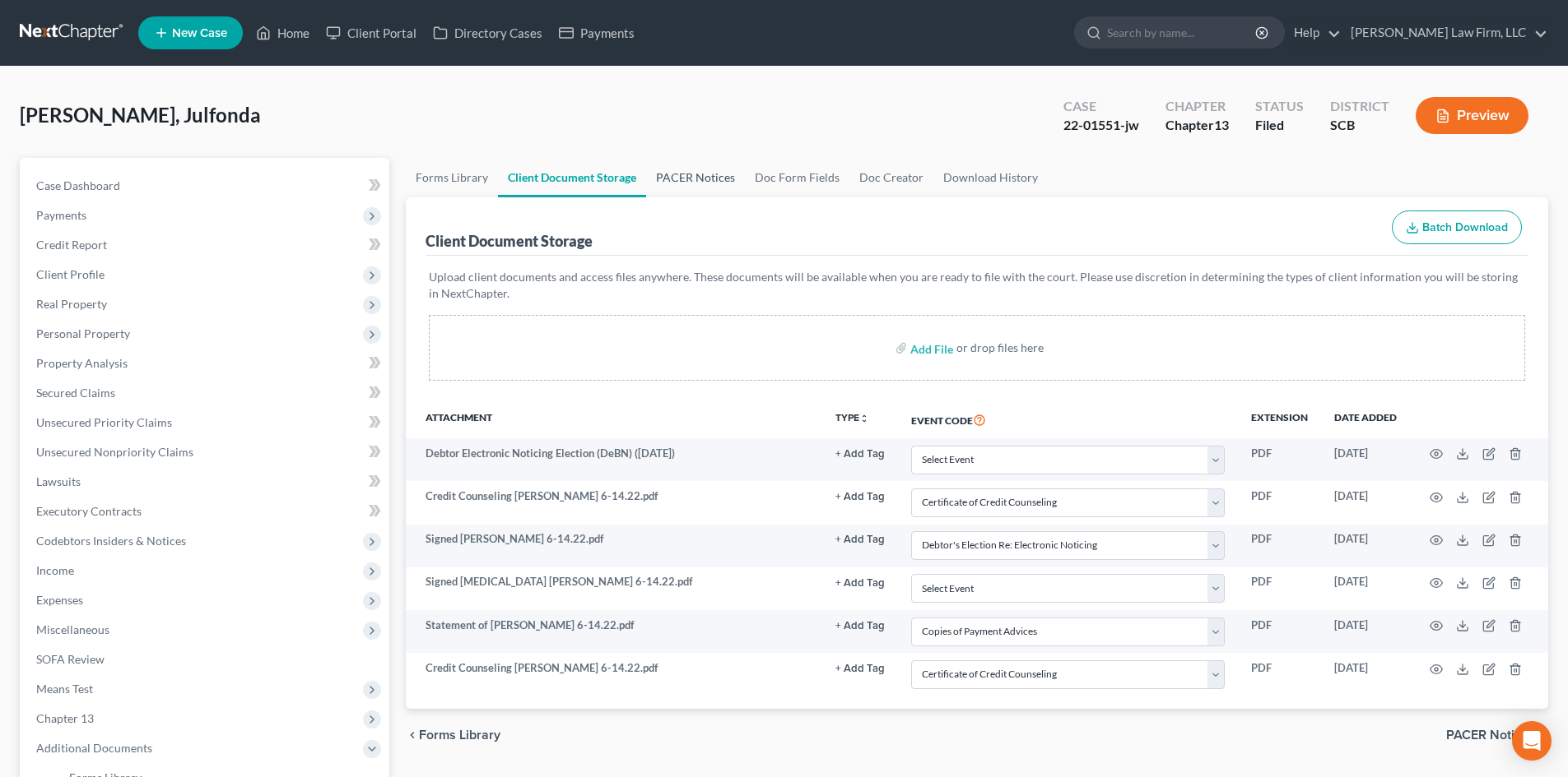
click at [695, 174] on link "PACER Notices" at bounding box center [695, 178] width 99 height 40
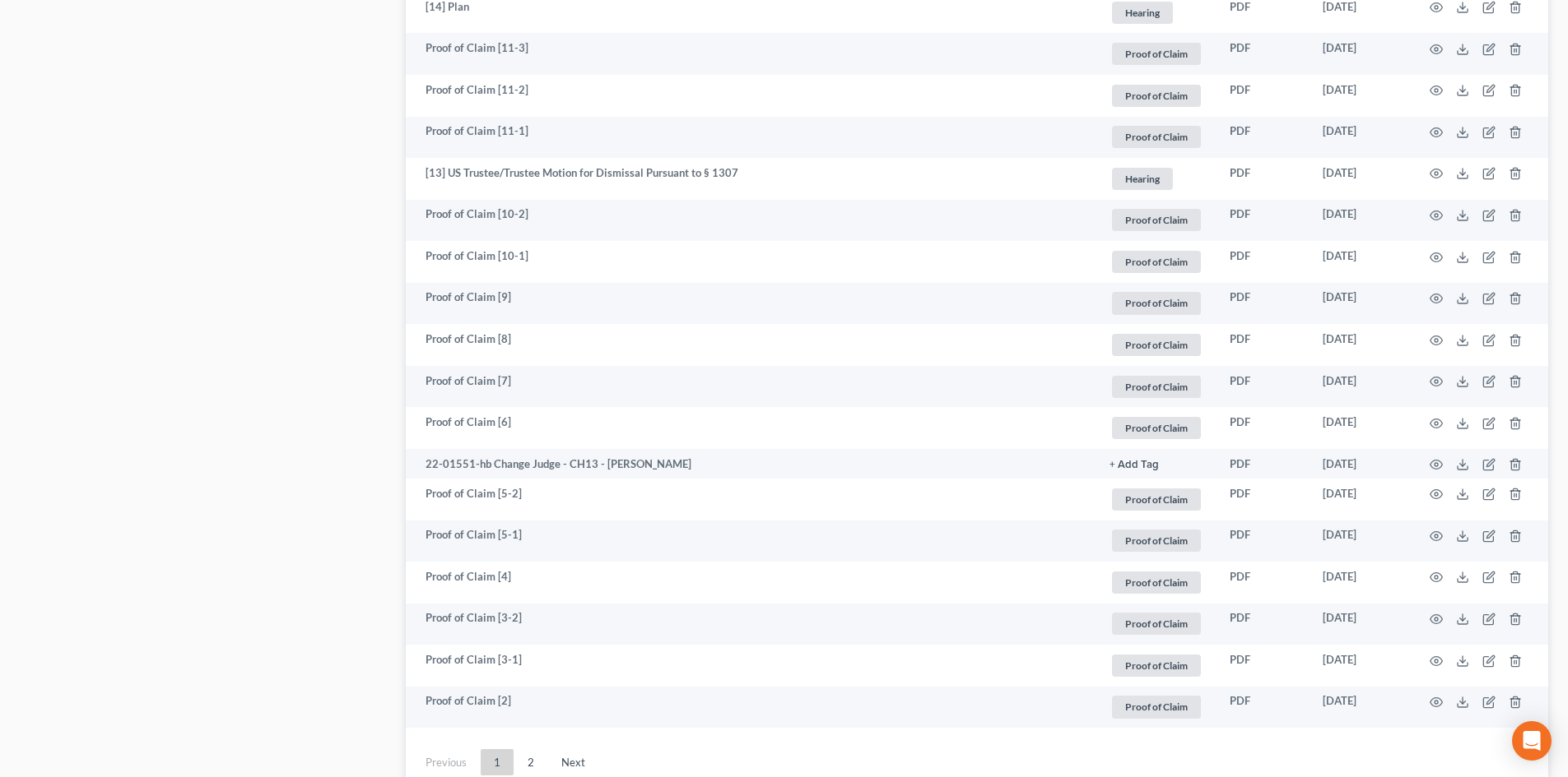
scroll to position [2715, 0]
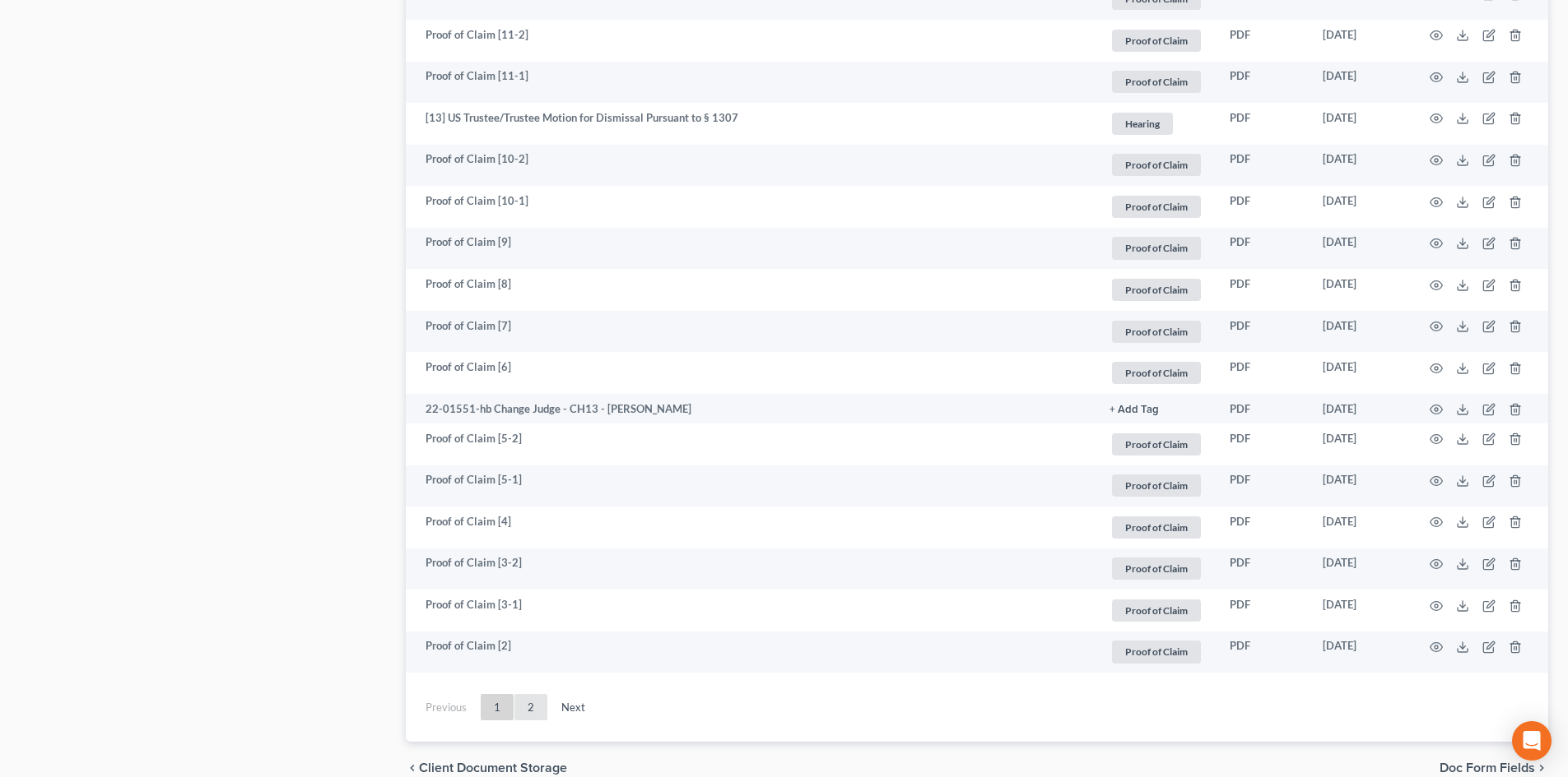
click at [529, 710] on link "2" at bounding box center [531, 707] width 33 height 26
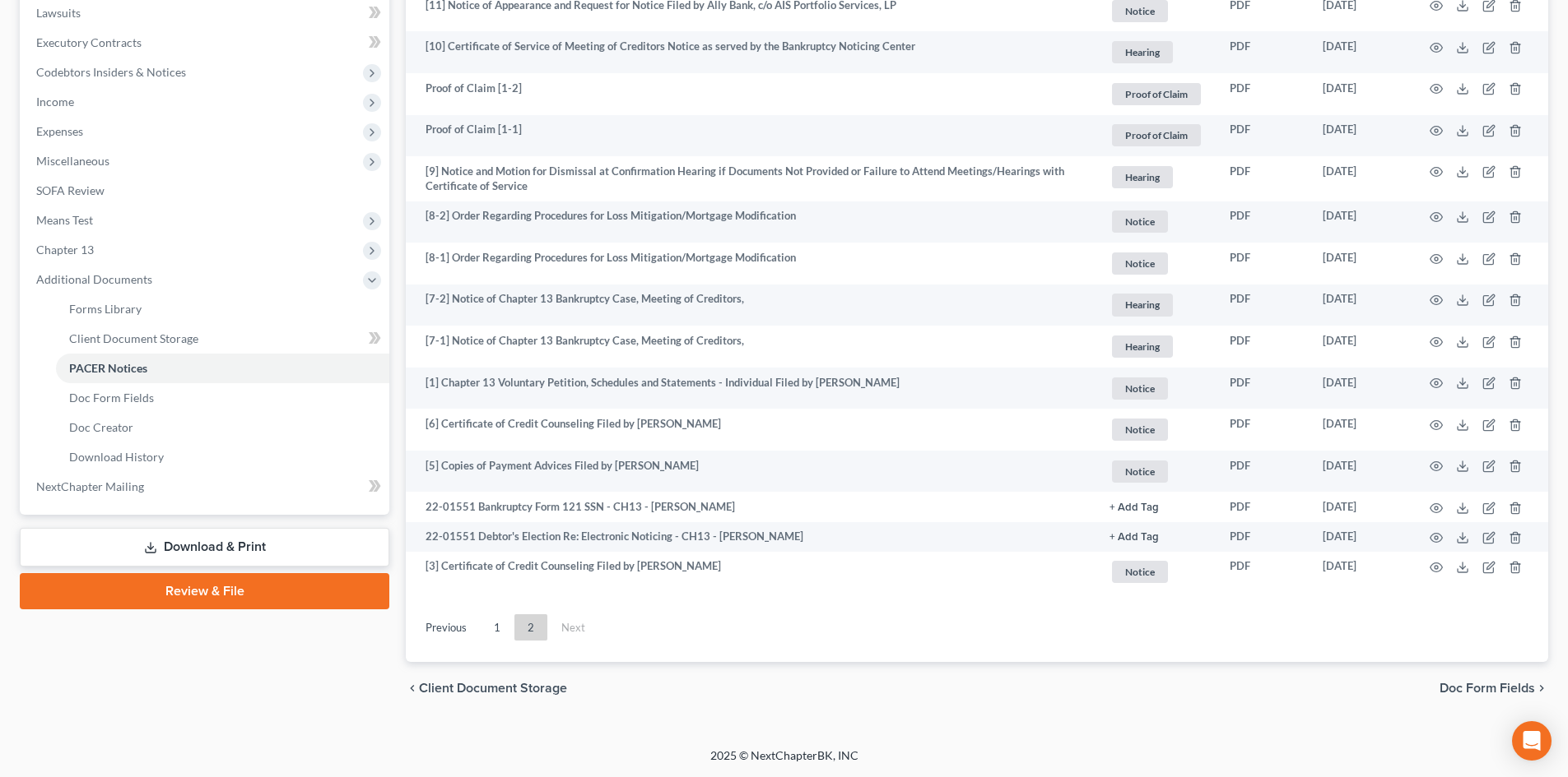
scroll to position [469, 0]
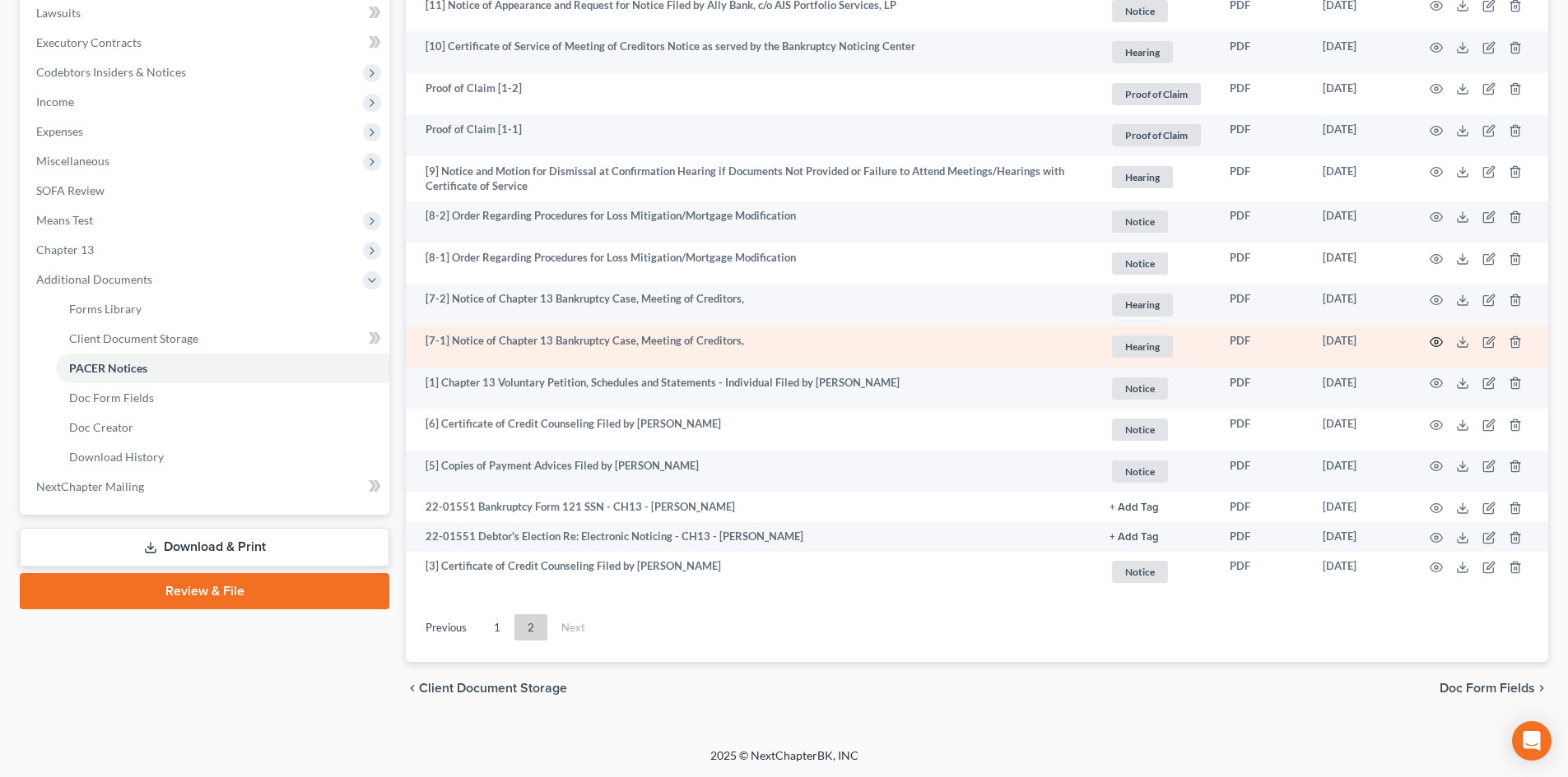
click at [1440, 337] on icon "button" at bounding box center [1436, 342] width 13 height 13
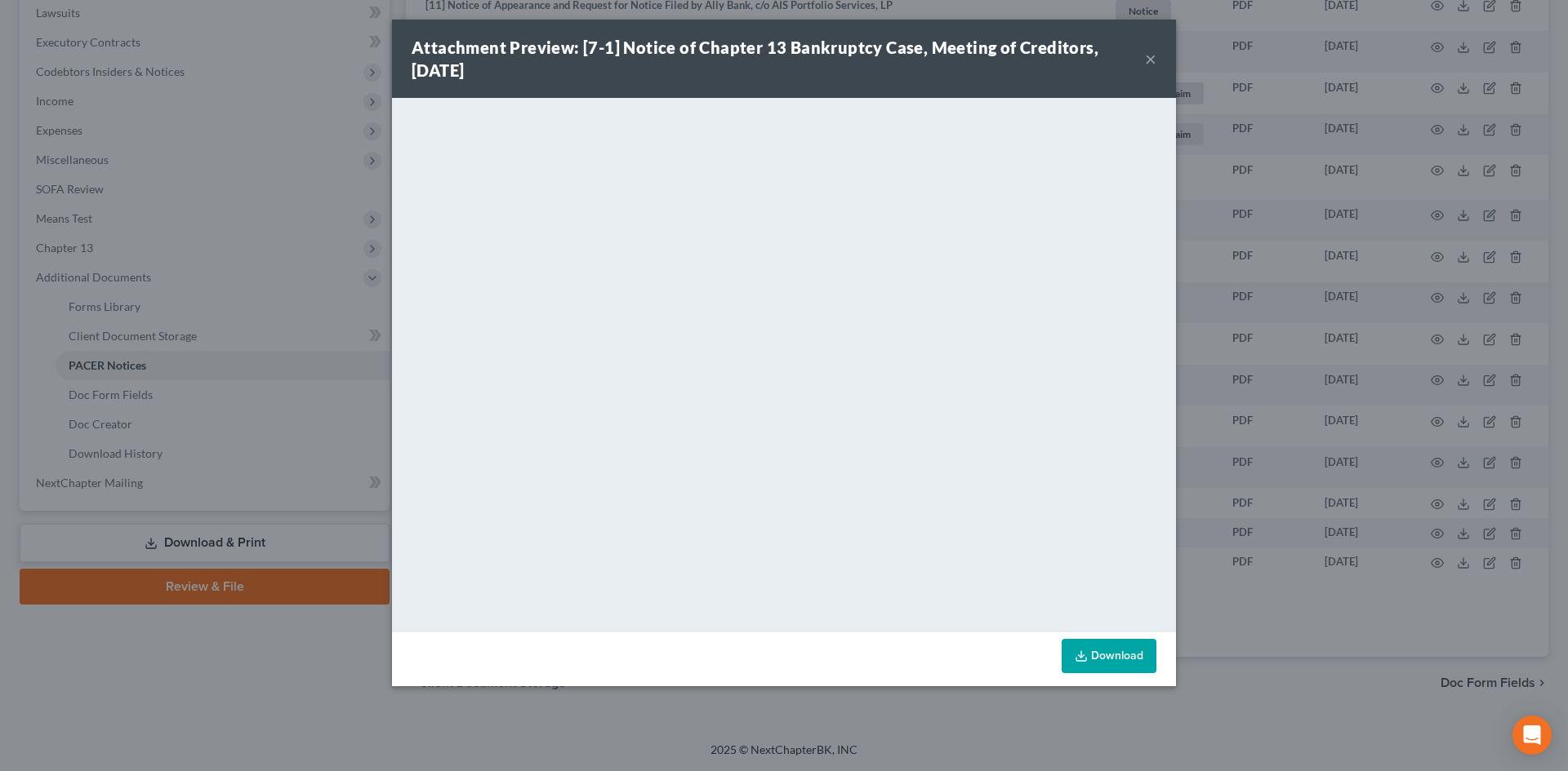
click at [1150, 55] on button "×" at bounding box center [1150, 59] width 11 height 20
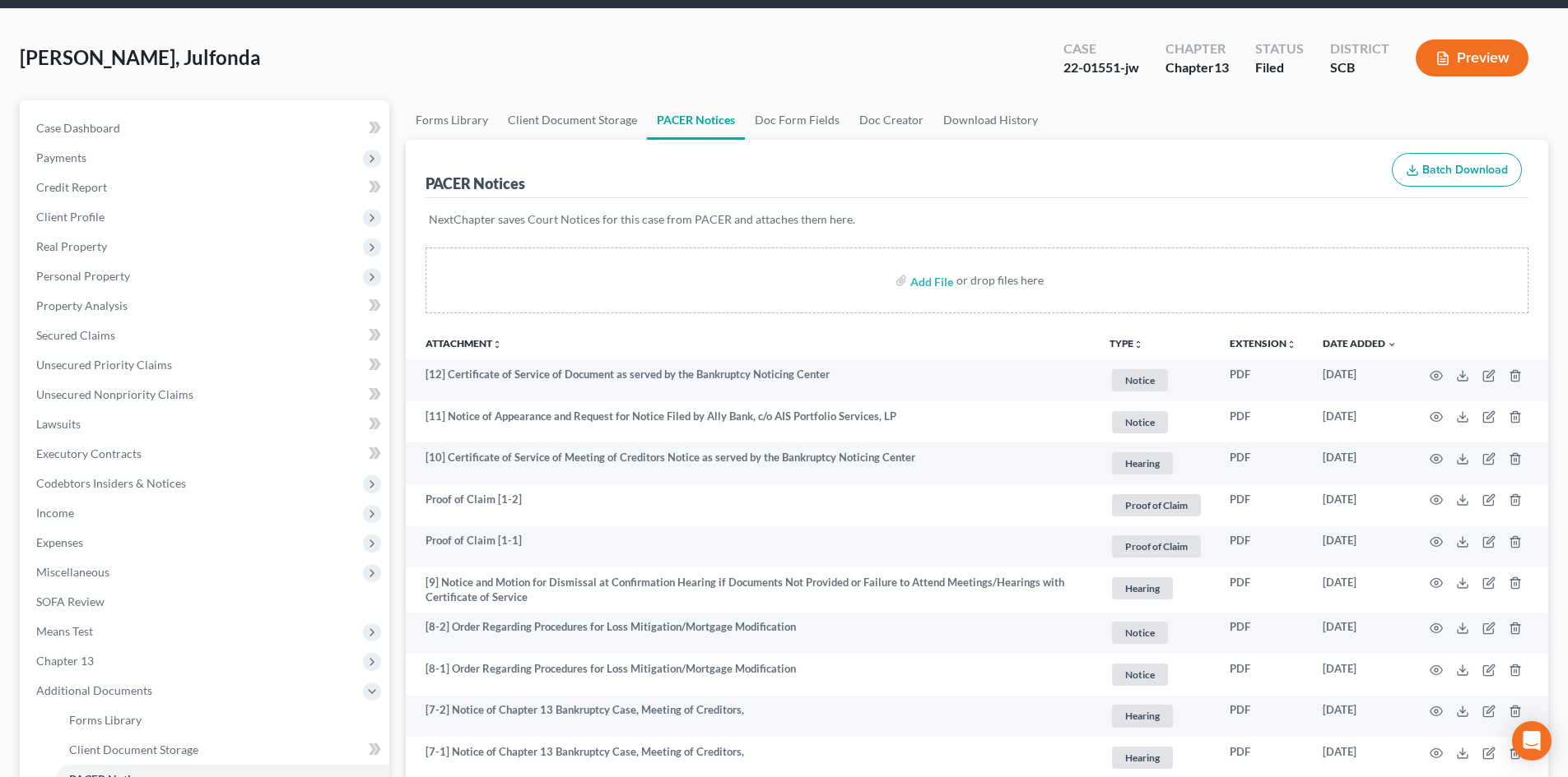
scroll to position [0, 0]
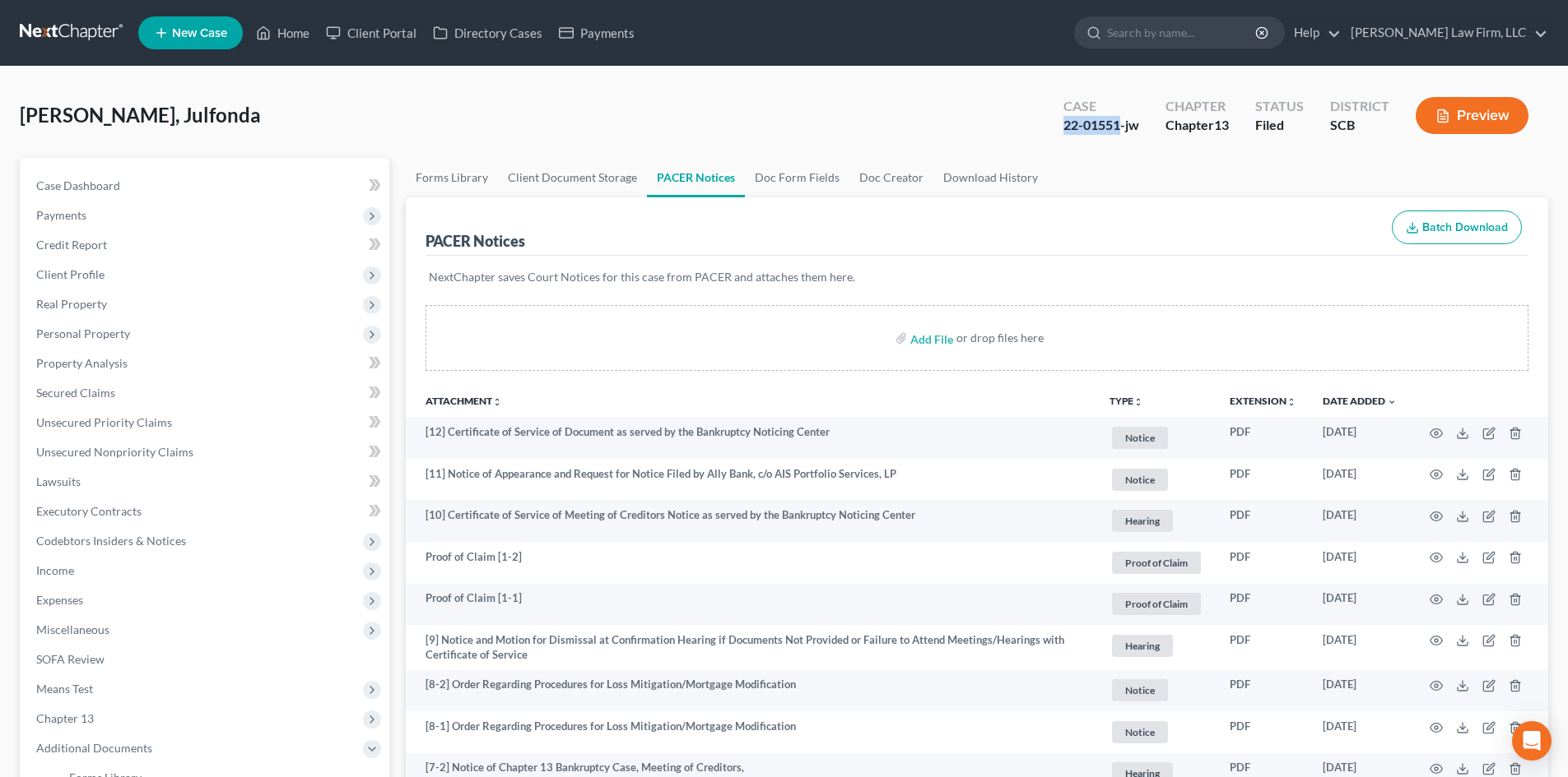
drag, startPoint x: 1118, startPoint y: 123, endPoint x: 1047, endPoint y: 134, distance: 71.8
click at [1047, 134] on div "Case 22-01551-jw Chapter Chapter 13 Status Filed District SCB Preview" at bounding box center [1295, 115] width 505 height 58
copy div "22-01551"
click at [79, 193] on link "Case Dashboard" at bounding box center [206, 186] width 366 height 30
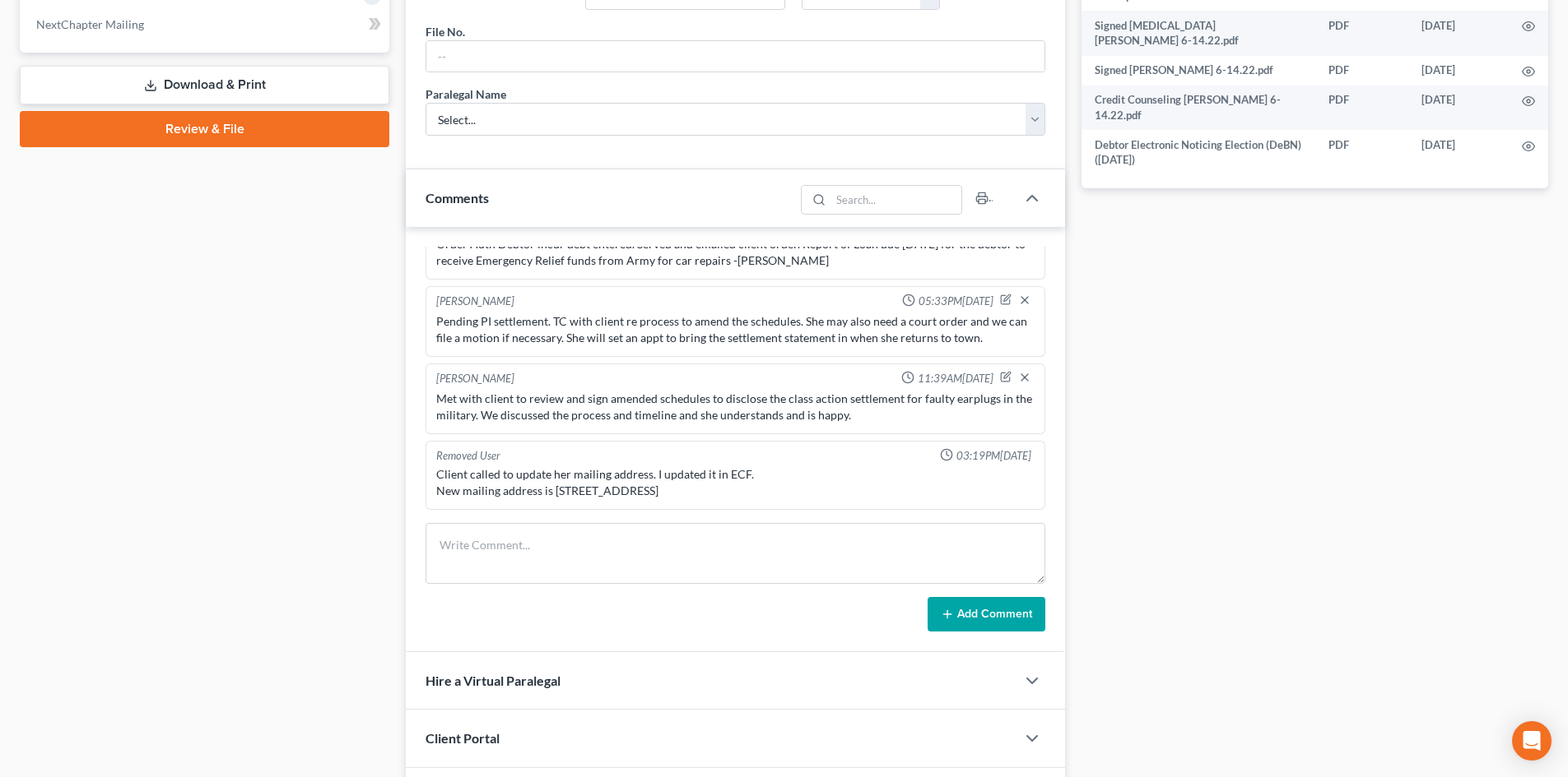
scroll to position [864, 0]
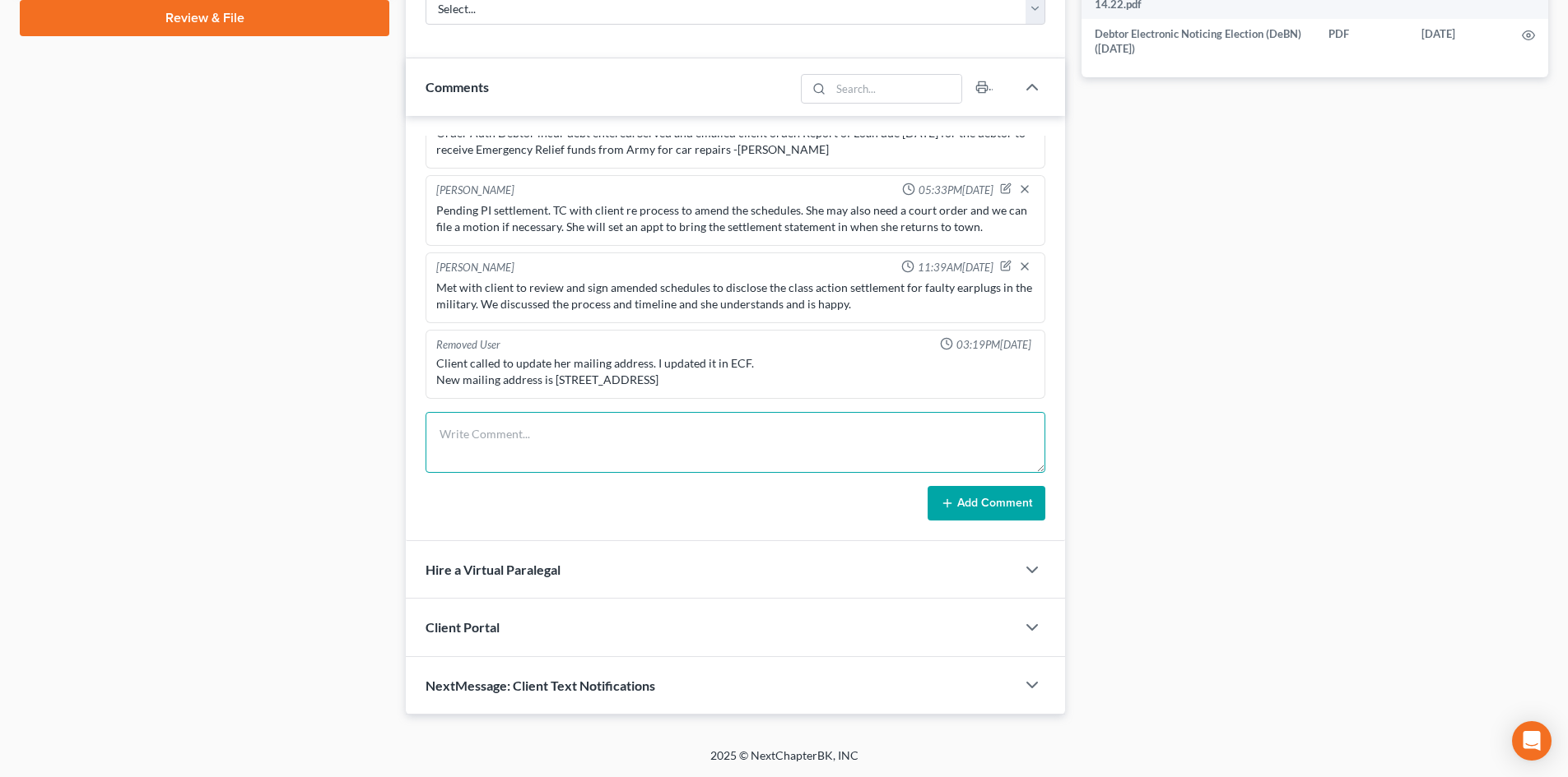
click at [529, 428] on textarea at bounding box center [735, 443] width 620 height 61
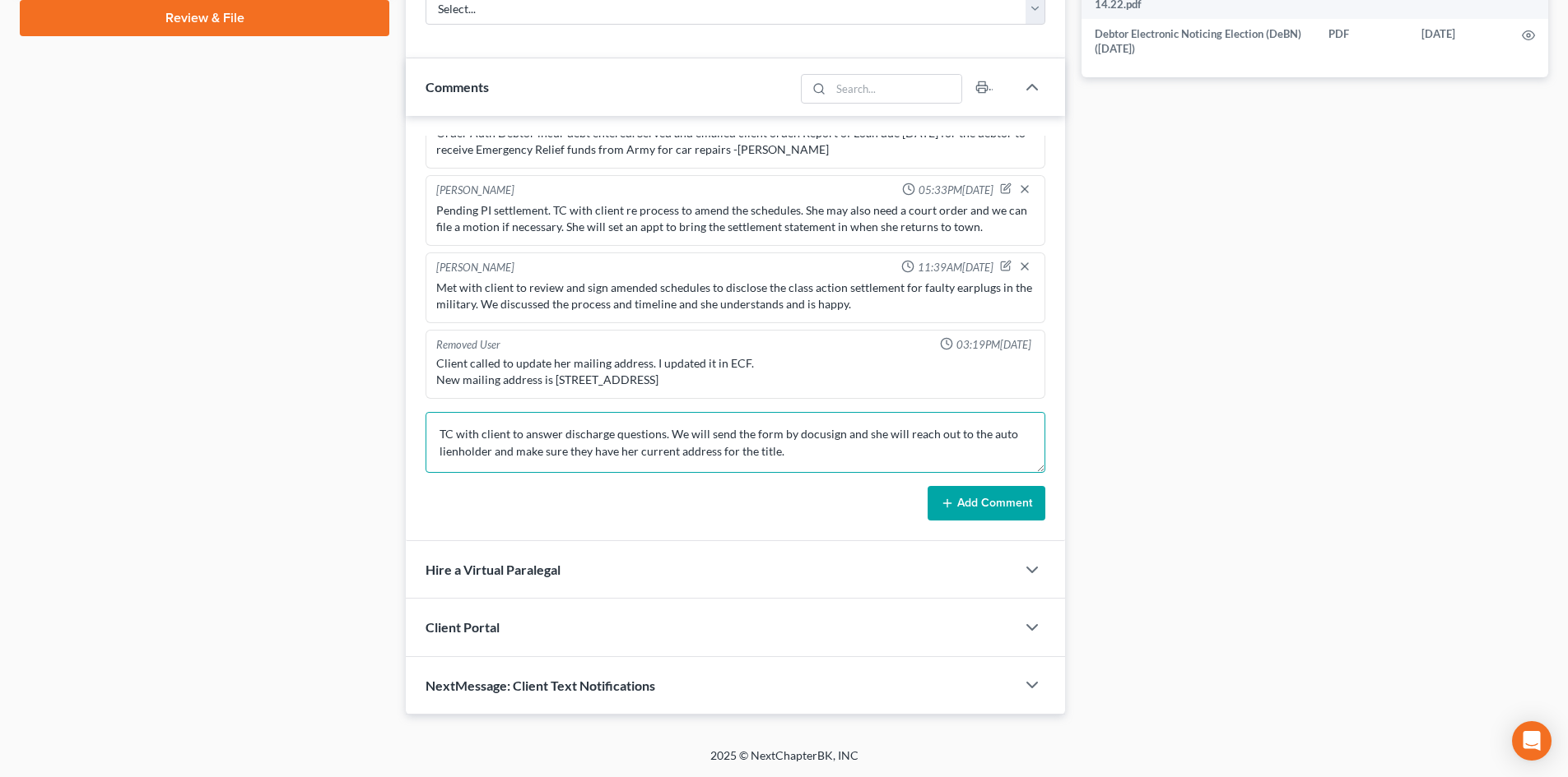
type textarea "TC with client to answer discharge questions. We will send the form by docusign…"
click at [956, 511] on button "Add Comment" at bounding box center [986, 504] width 118 height 35
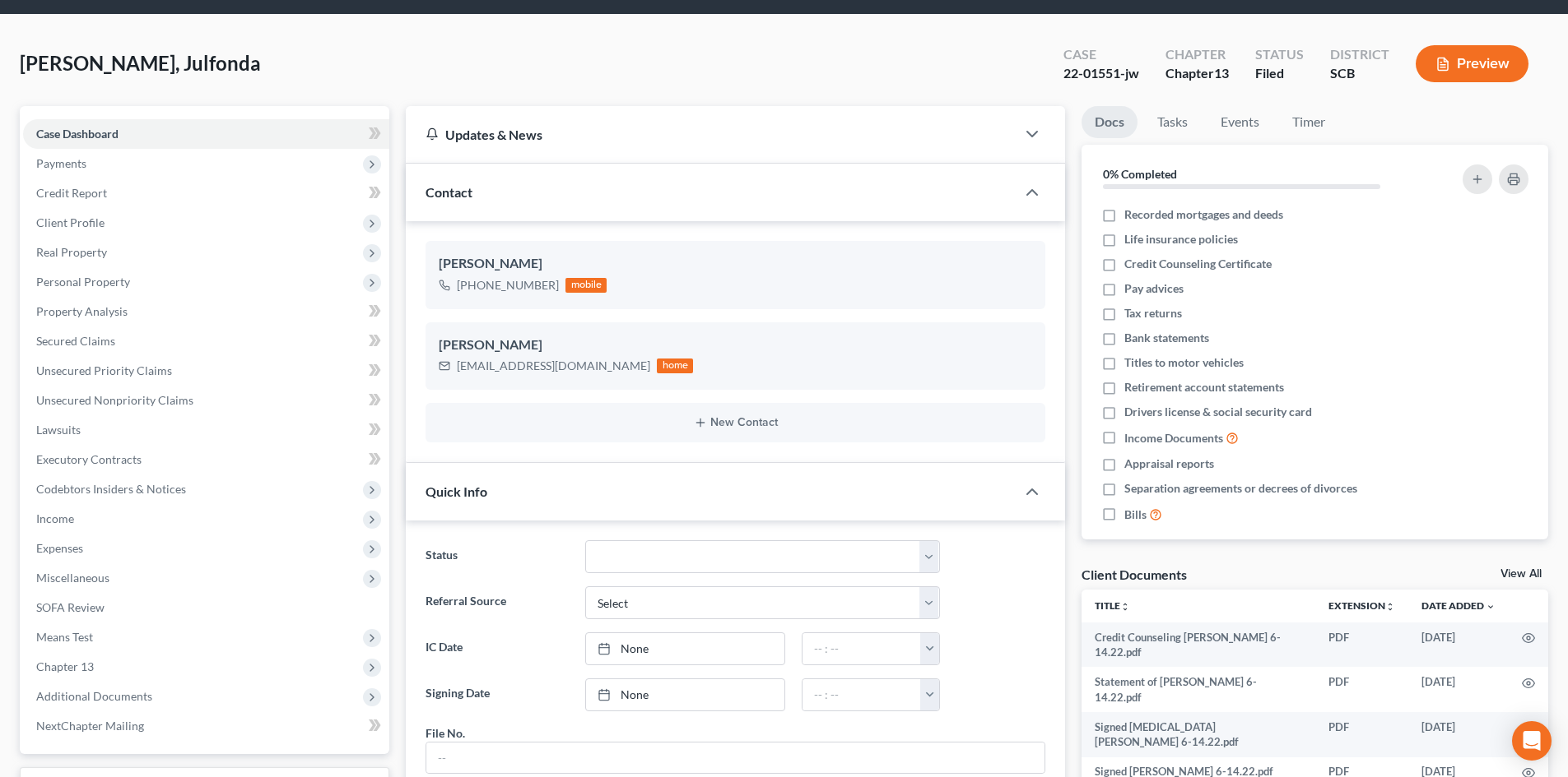
scroll to position [0, 0]
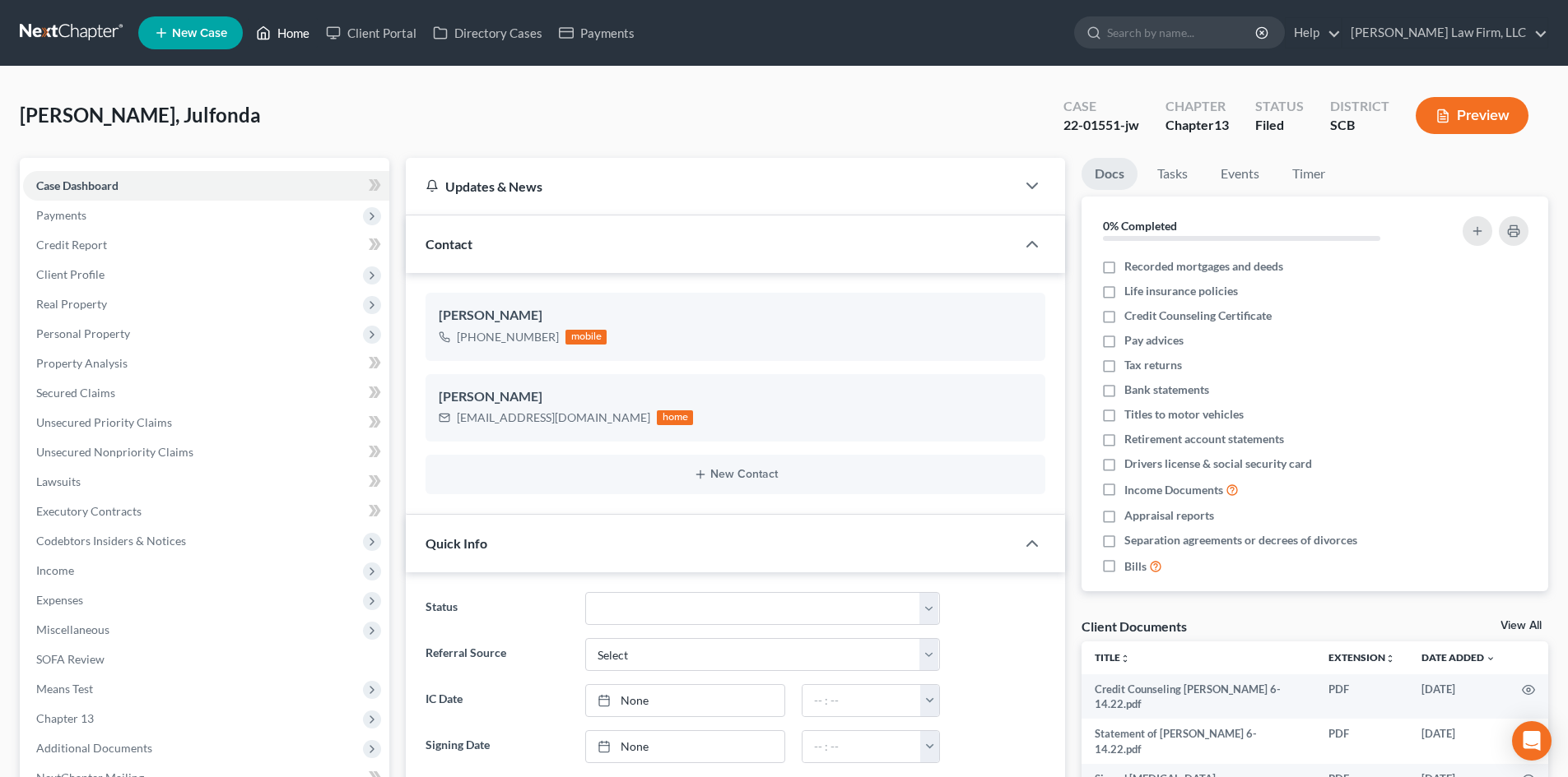
click at [279, 30] on link "Home" at bounding box center [282, 33] width 70 height 30
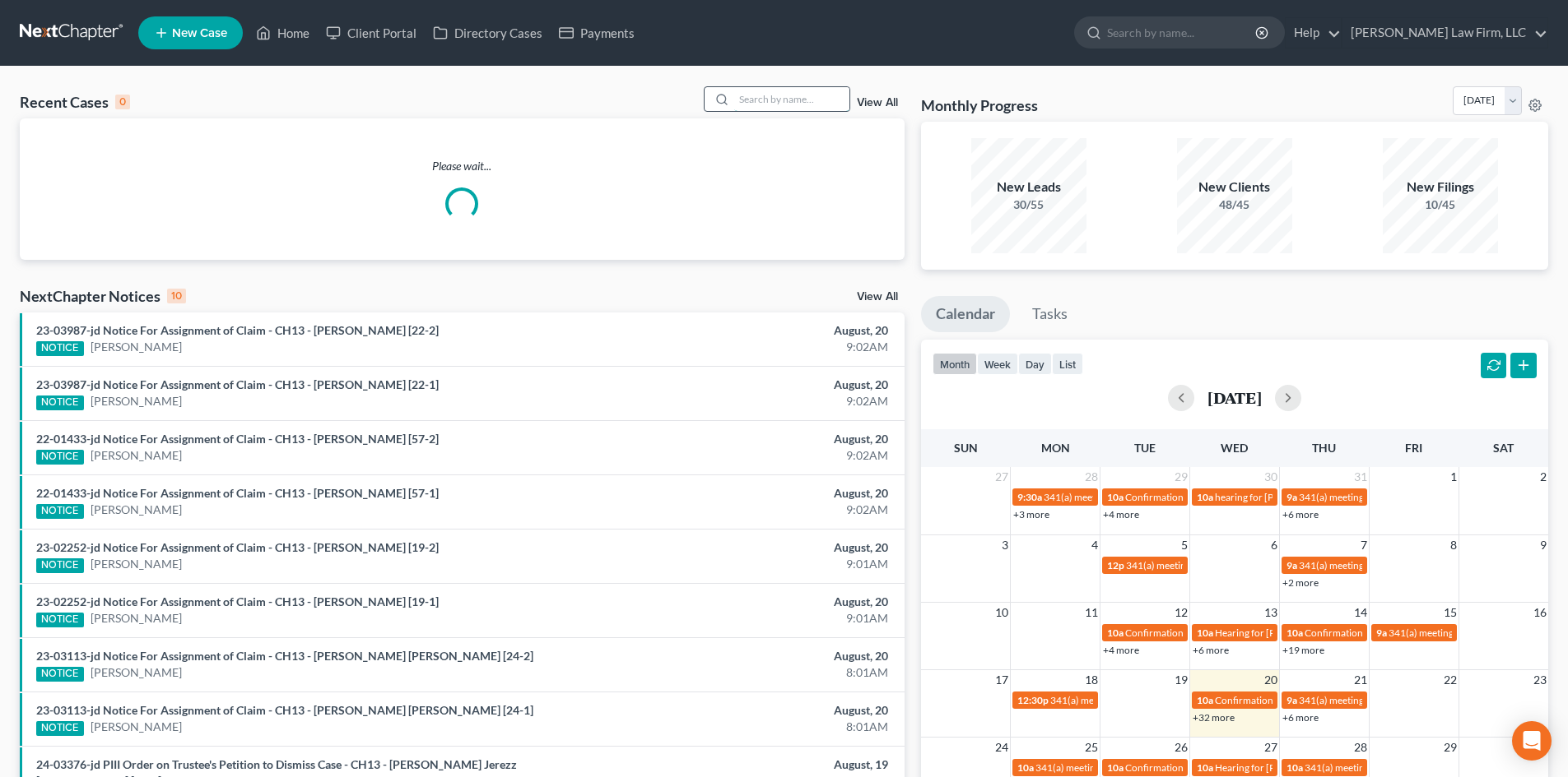
click at [754, 95] on input "search" at bounding box center [791, 99] width 115 height 24
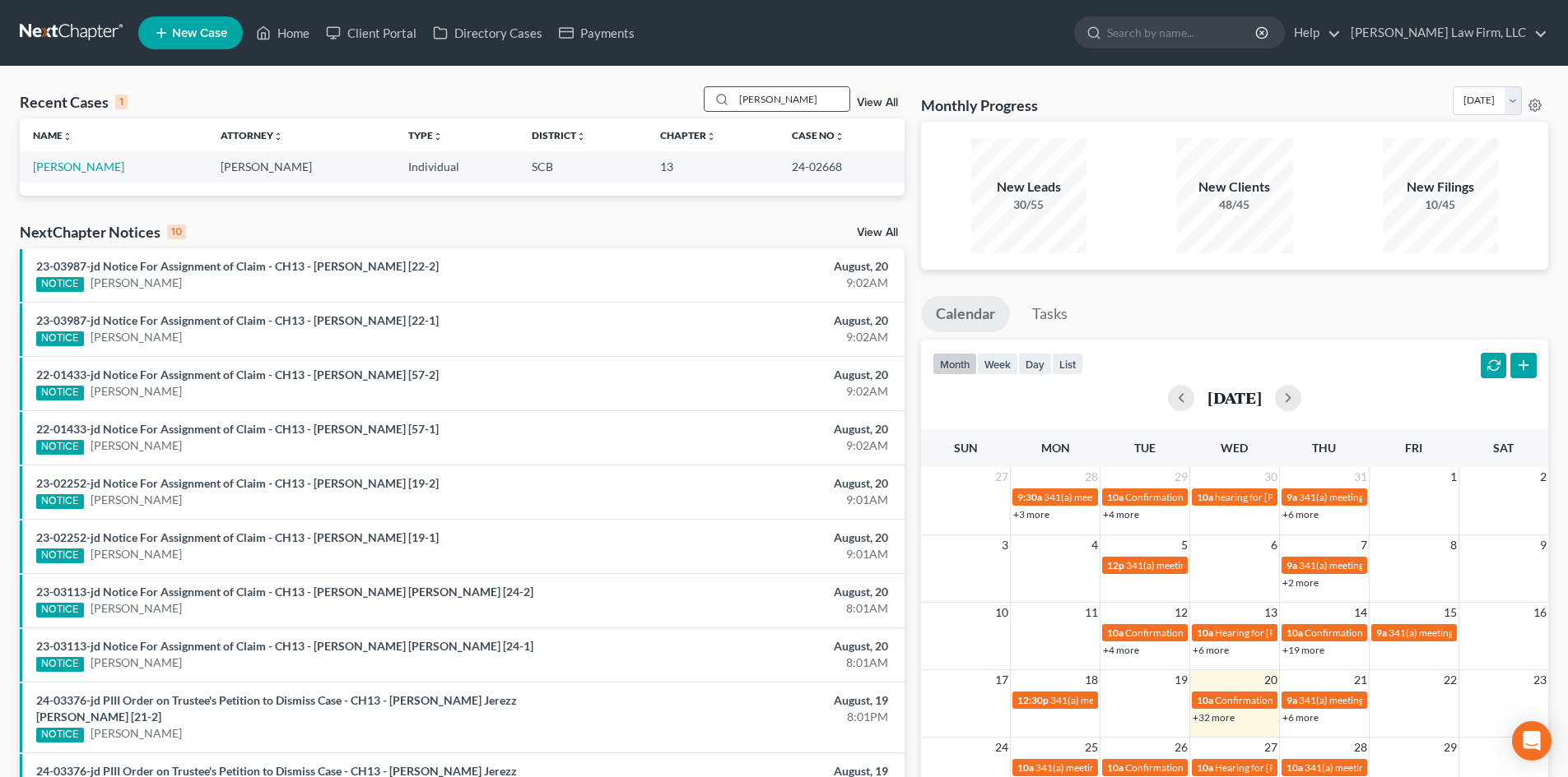
click at [804, 104] on input "chapley" at bounding box center [791, 99] width 115 height 24
drag, startPoint x: 804, startPoint y: 104, endPoint x: 705, endPoint y: 109, distance: 99.1
click at [705, 109] on div "Recent Cases 1 chapley View All" at bounding box center [462, 102] width 884 height 32
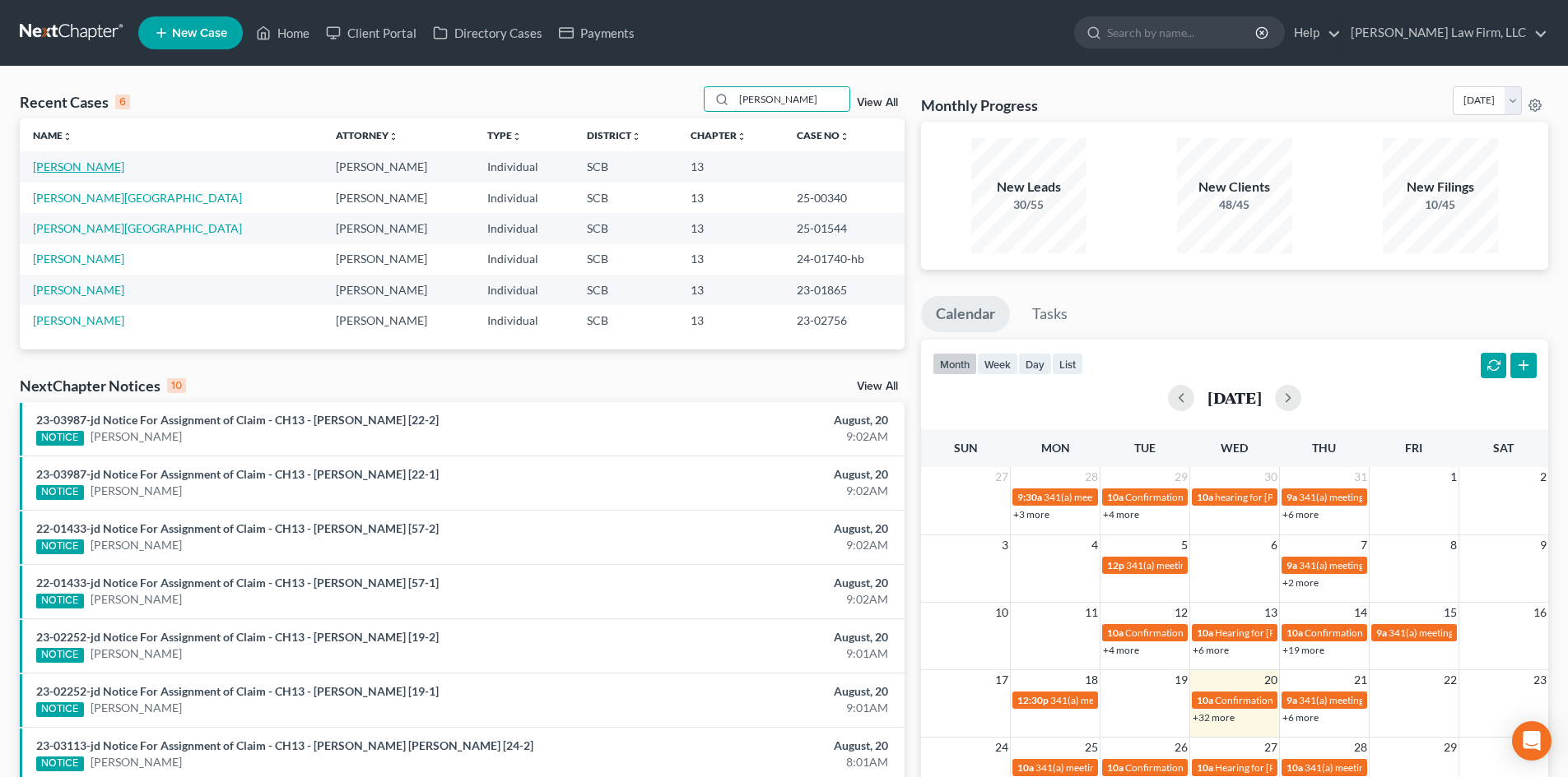
type input "haynes"
click at [68, 170] on link "[PERSON_NAME]" at bounding box center [78, 166] width 91 height 14
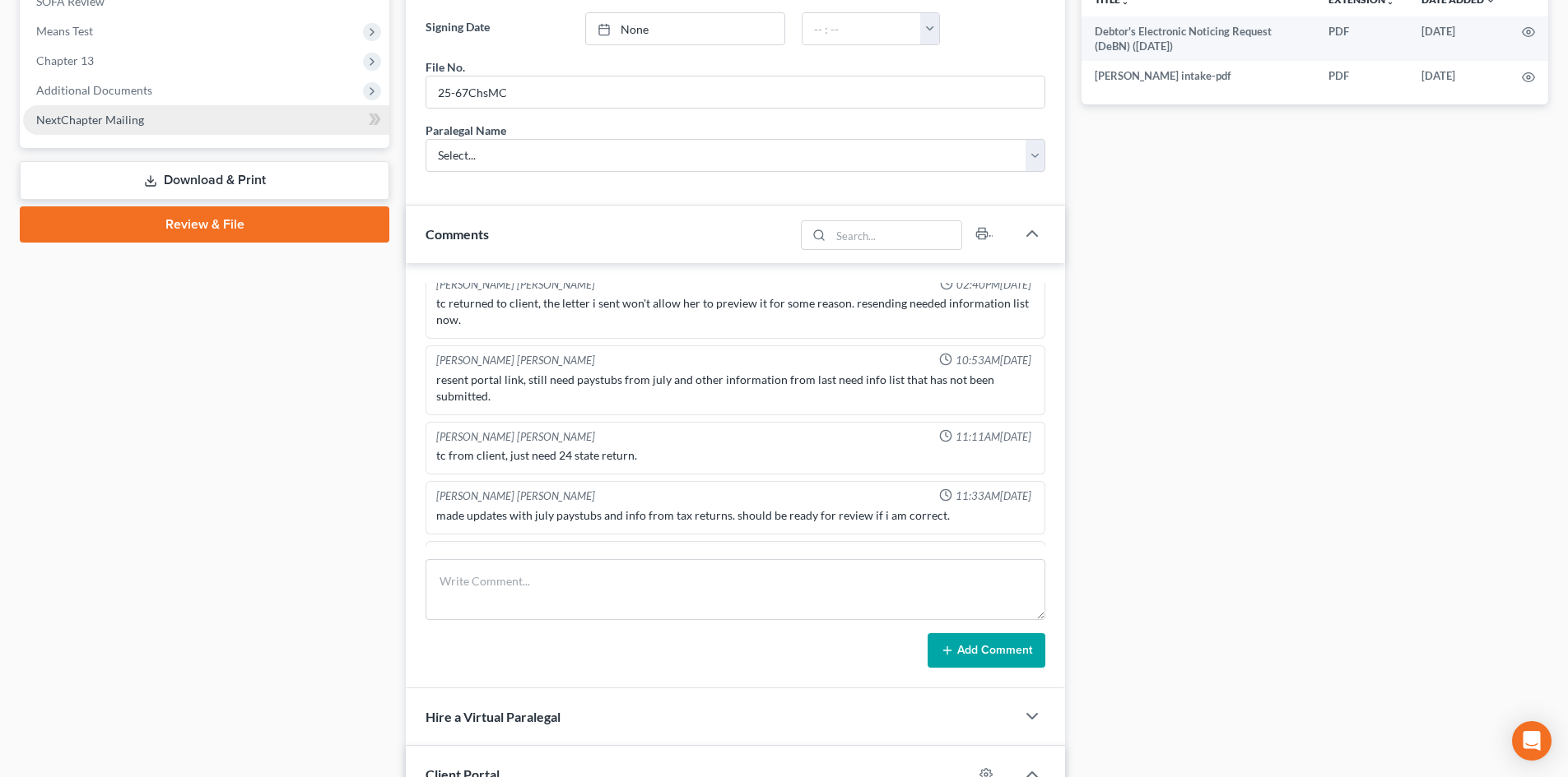
scroll to position [412, 0]
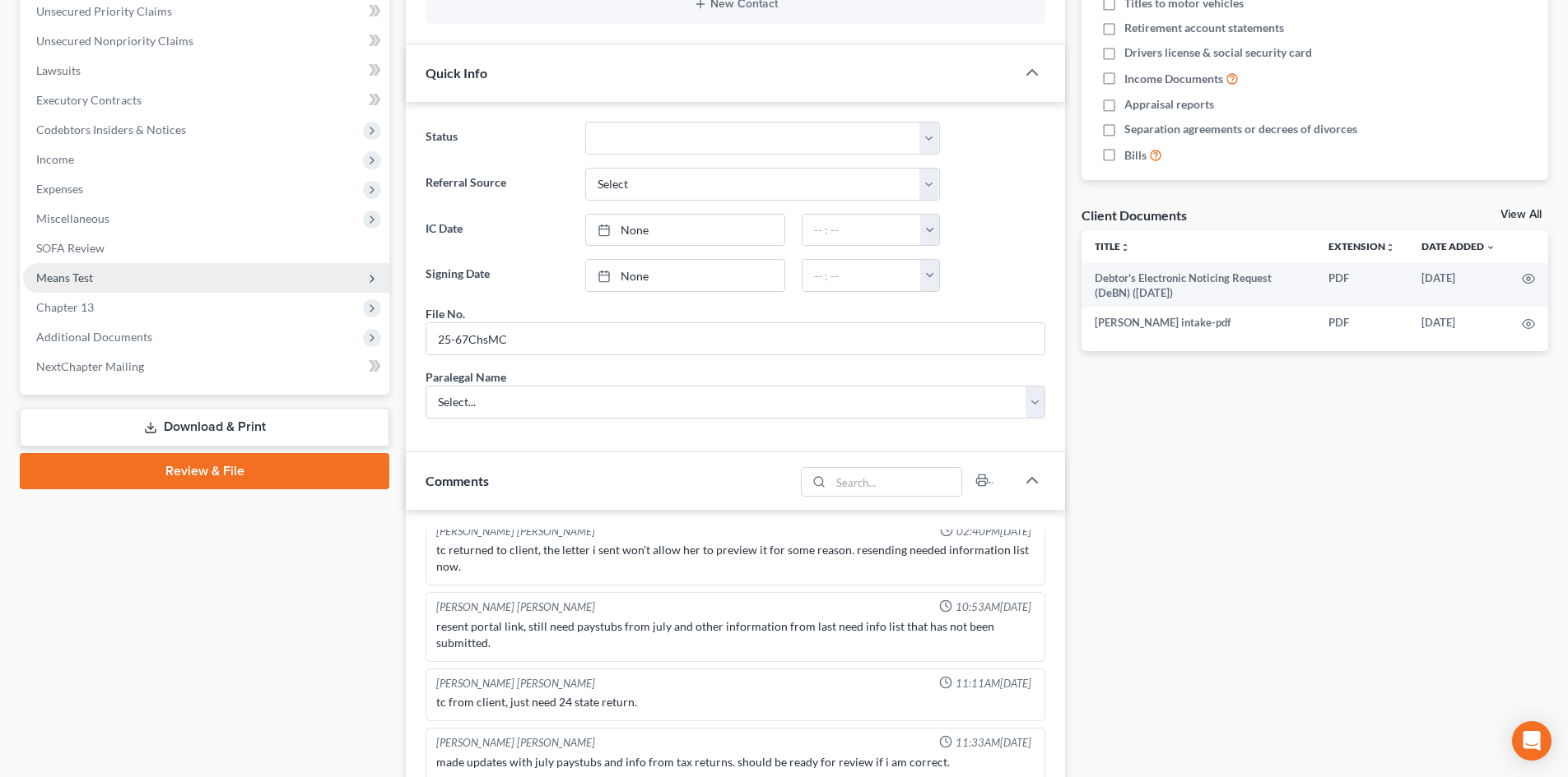
click at [143, 289] on span "Means Test" at bounding box center [206, 278] width 366 height 30
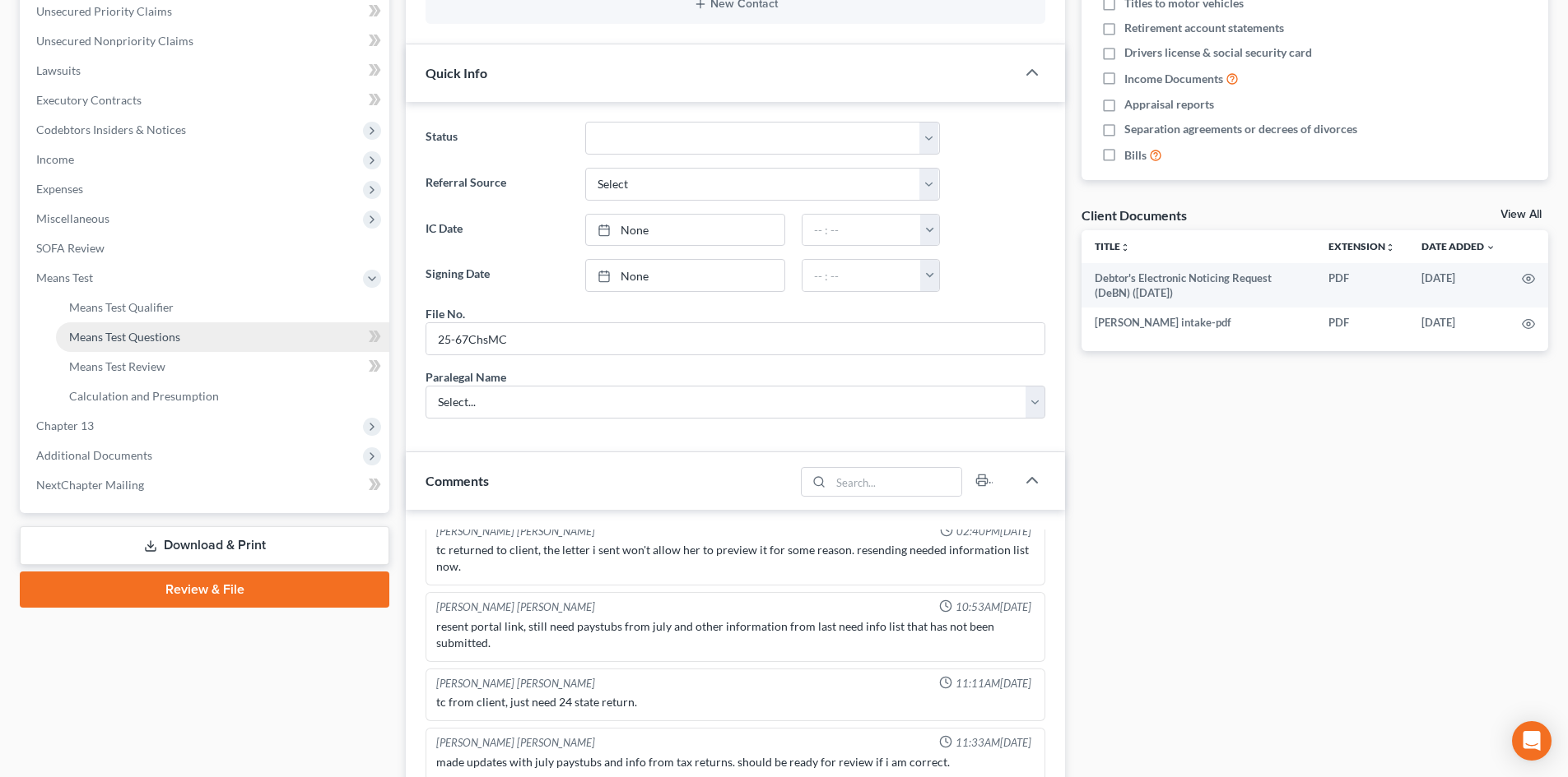
click at [162, 345] on link "Means Test Questions" at bounding box center [222, 337] width 334 height 30
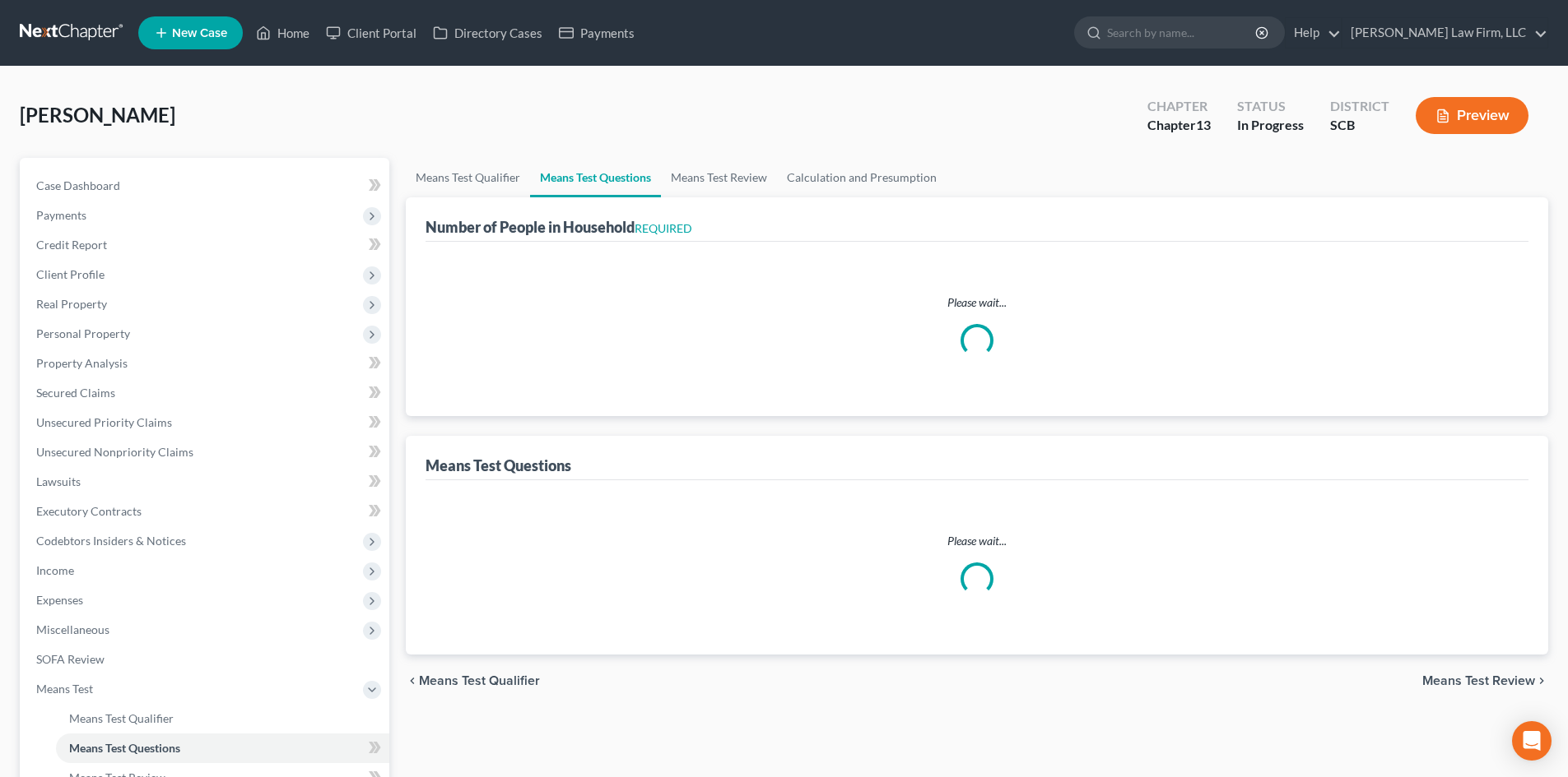
select select "1"
select select "60"
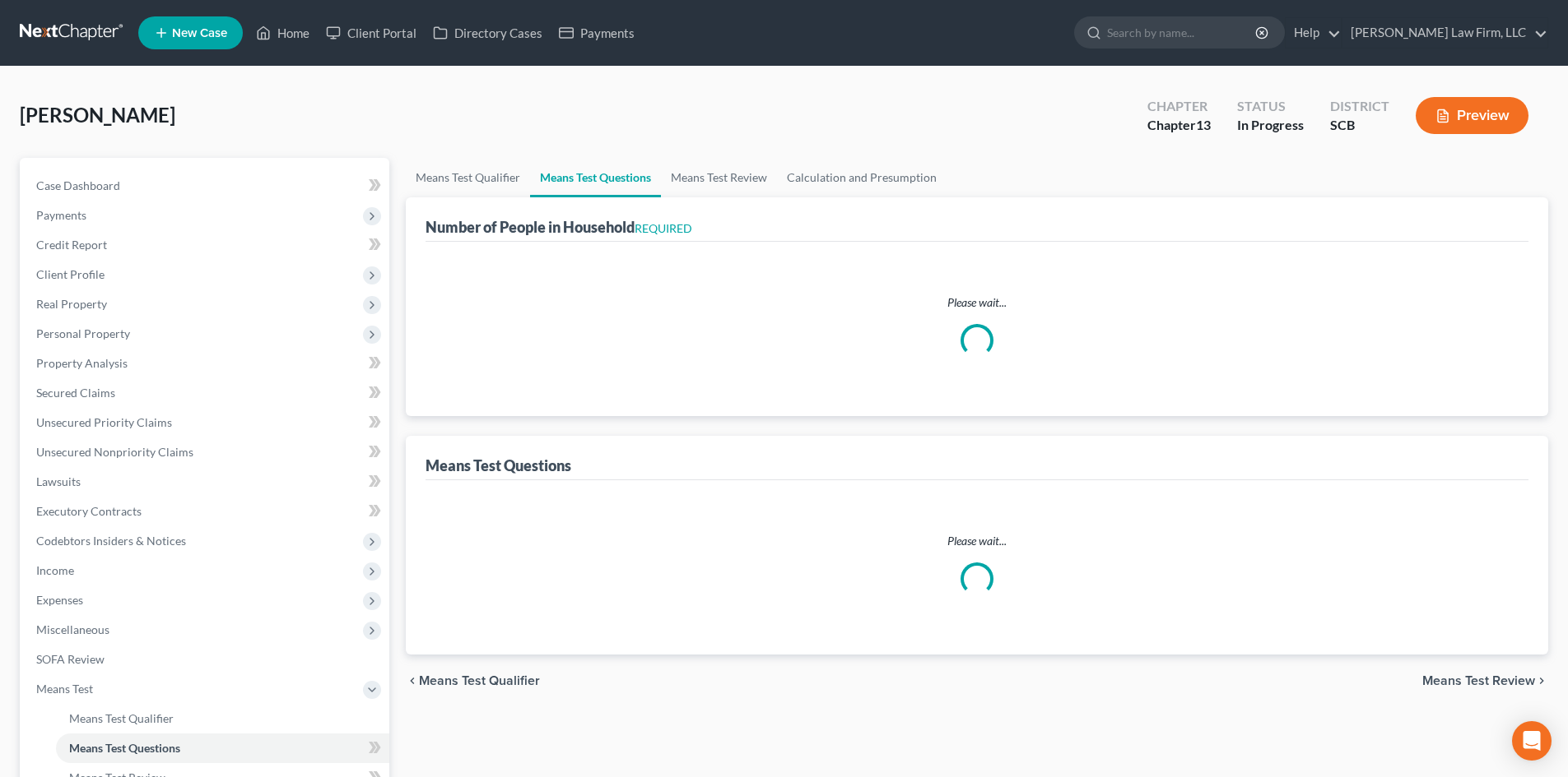
select select "60"
select select "2"
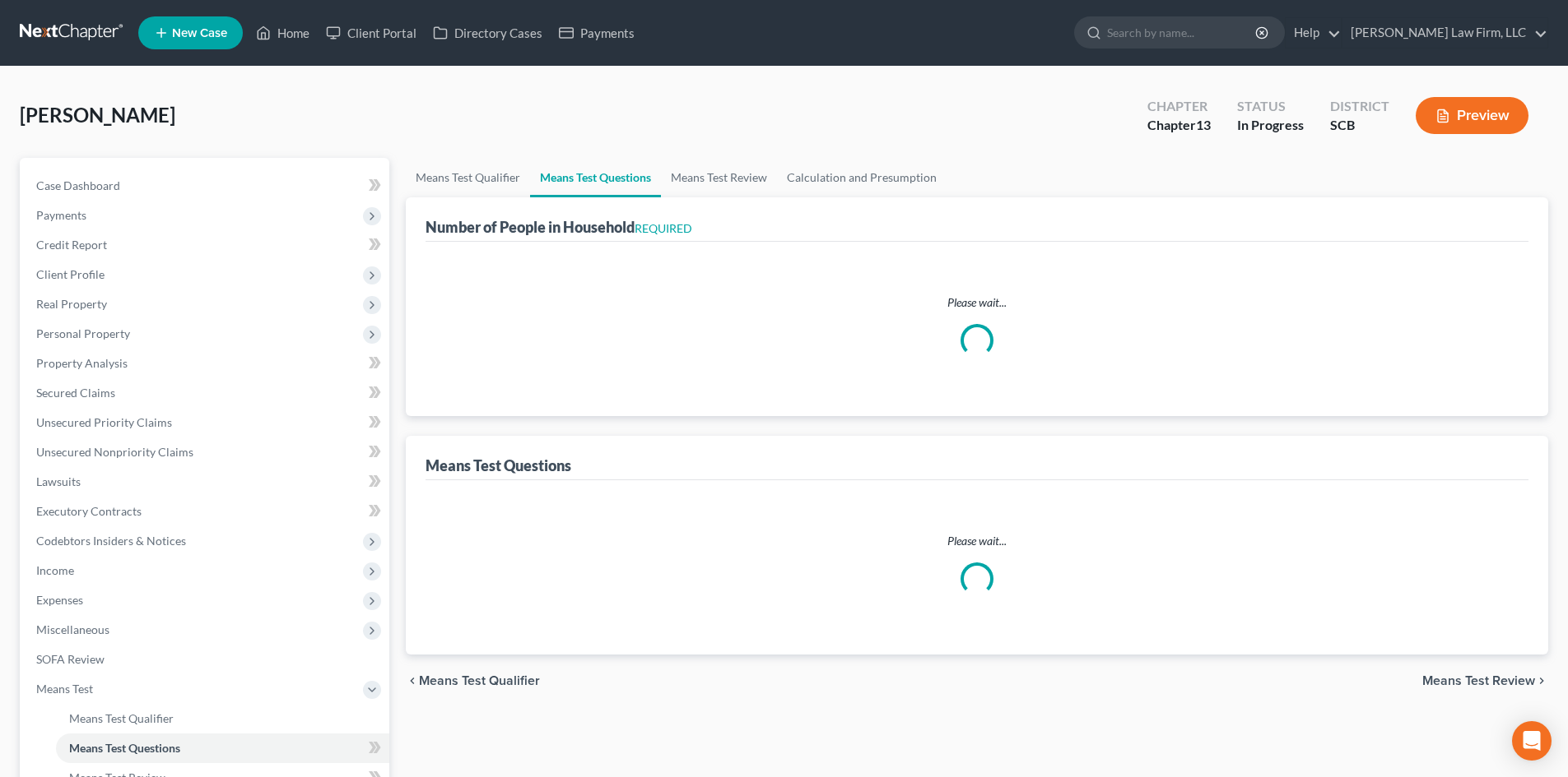
select select "60"
select select "2"
select select "60"
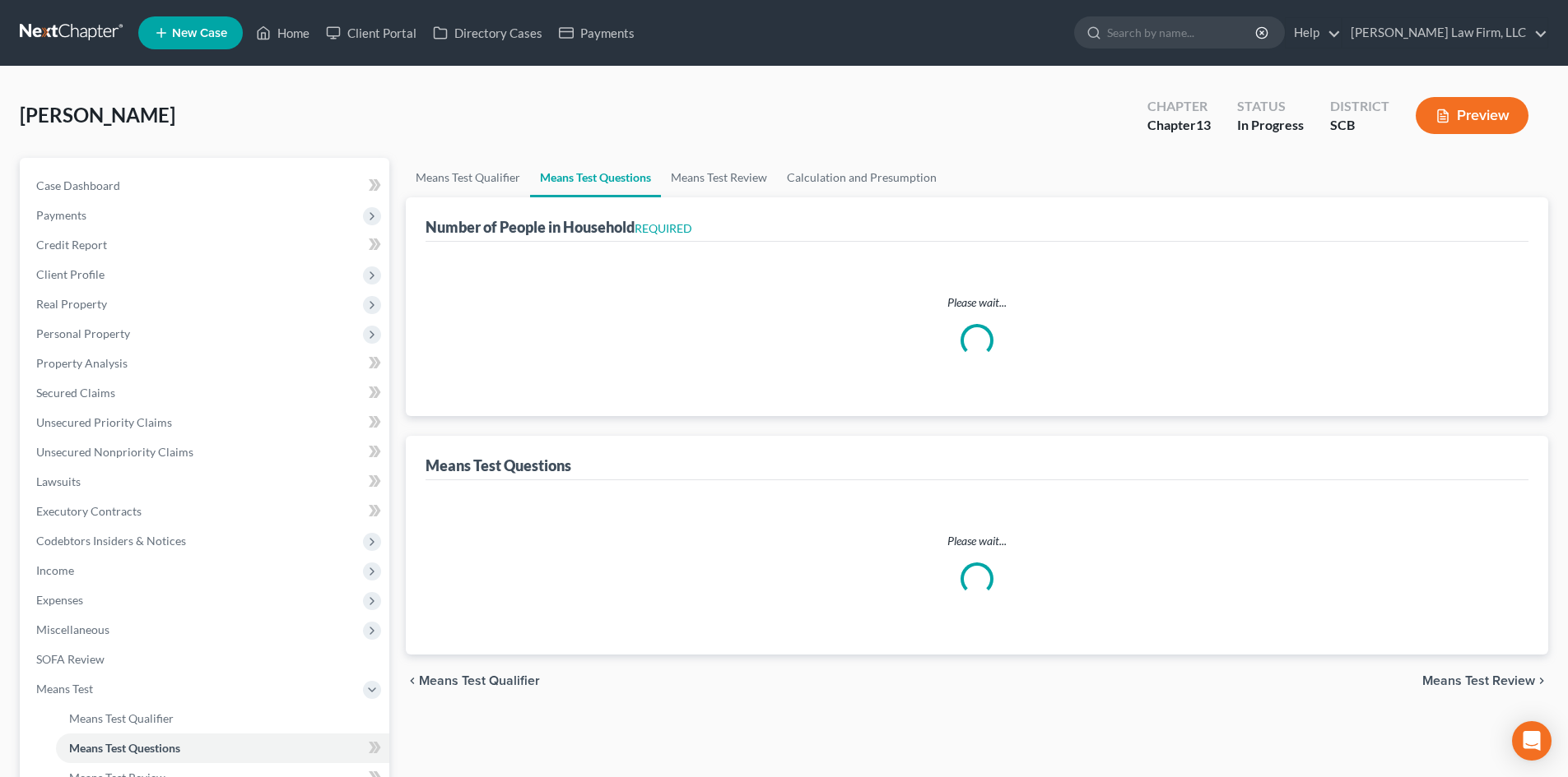
select select "60"
select select "1"
select select "0"
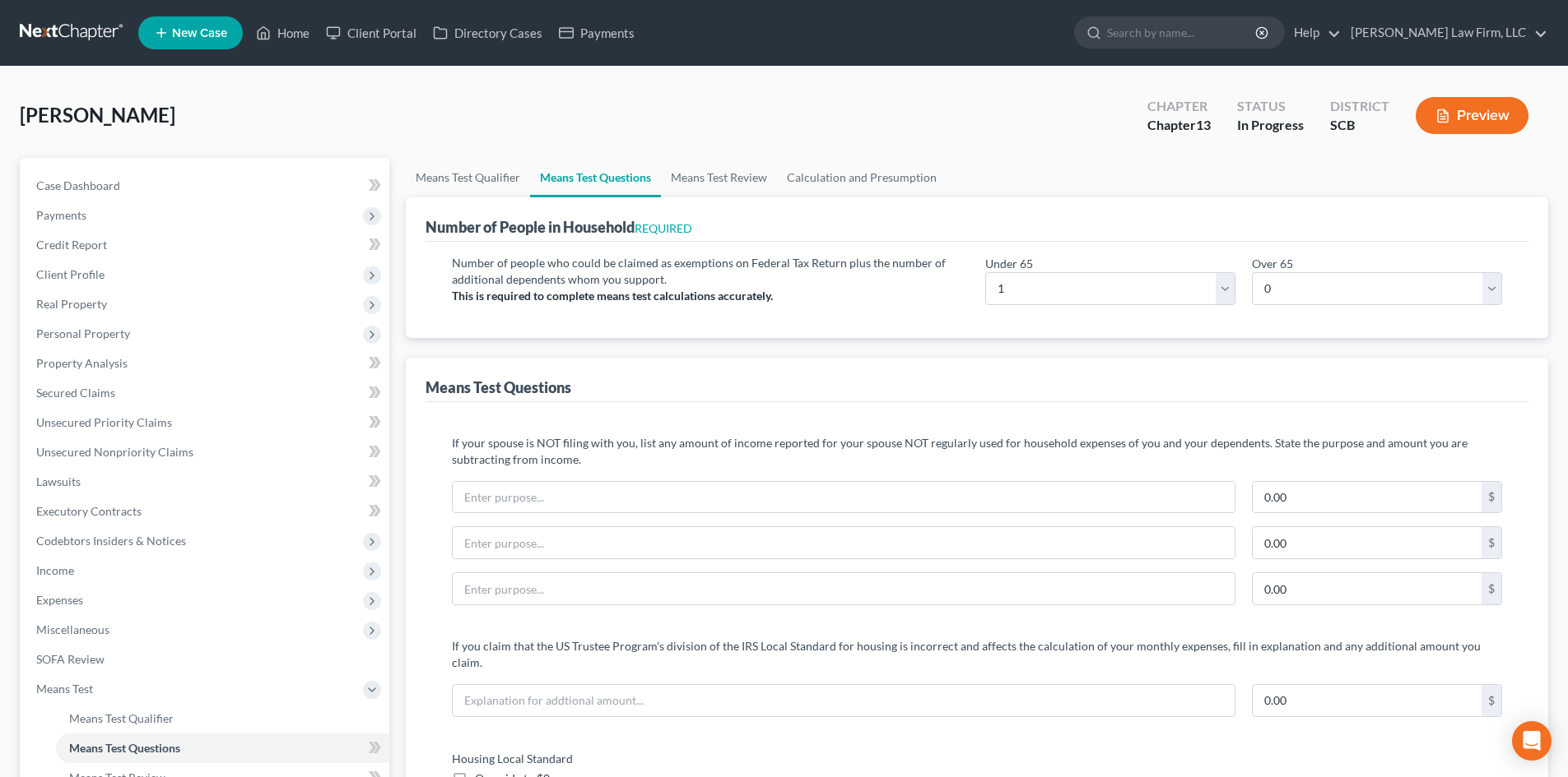
click at [1455, 106] on button "Preview" at bounding box center [1472, 115] width 113 height 37
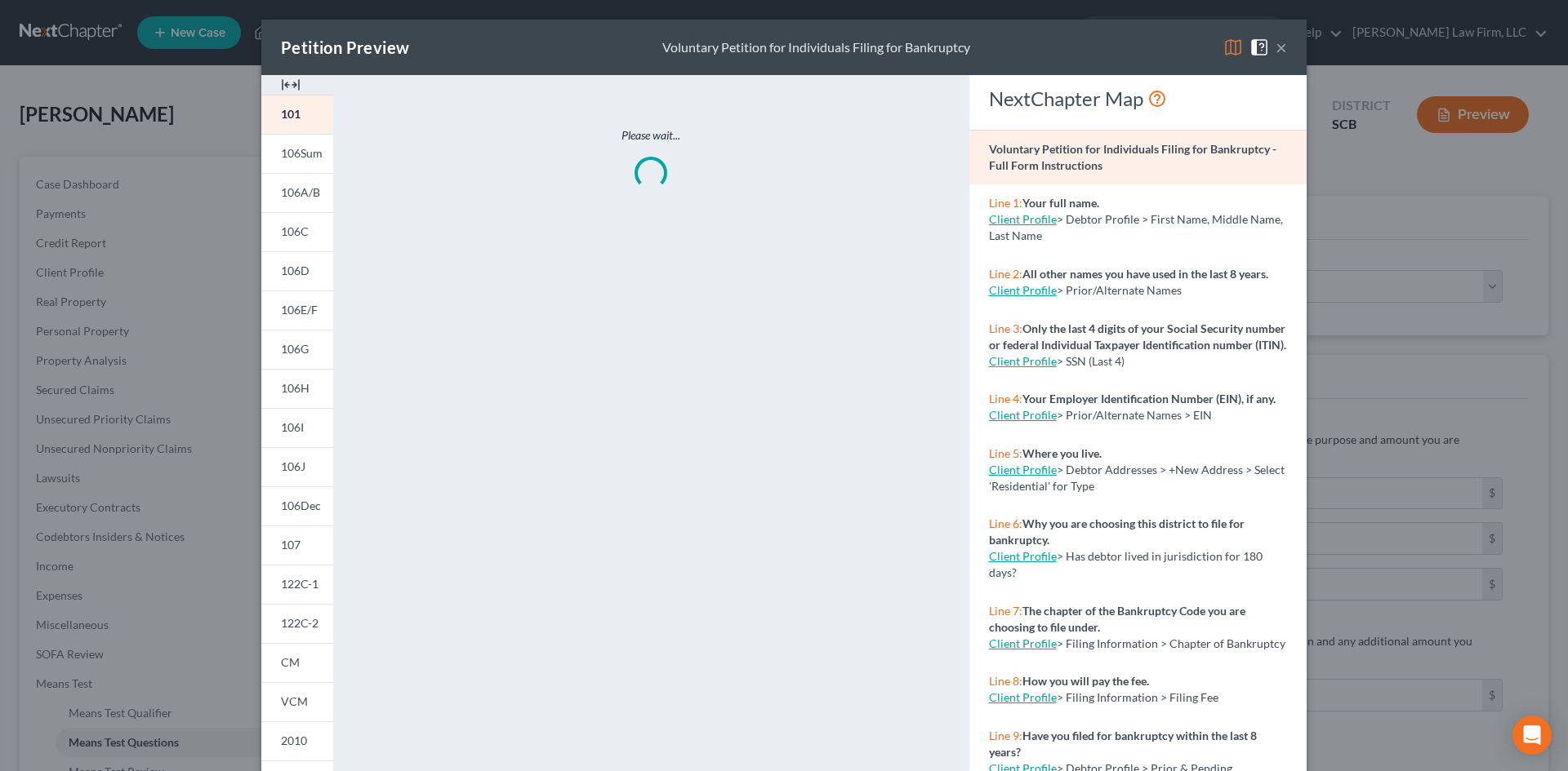
click at [288, 83] on img at bounding box center [291, 85] width 20 height 20
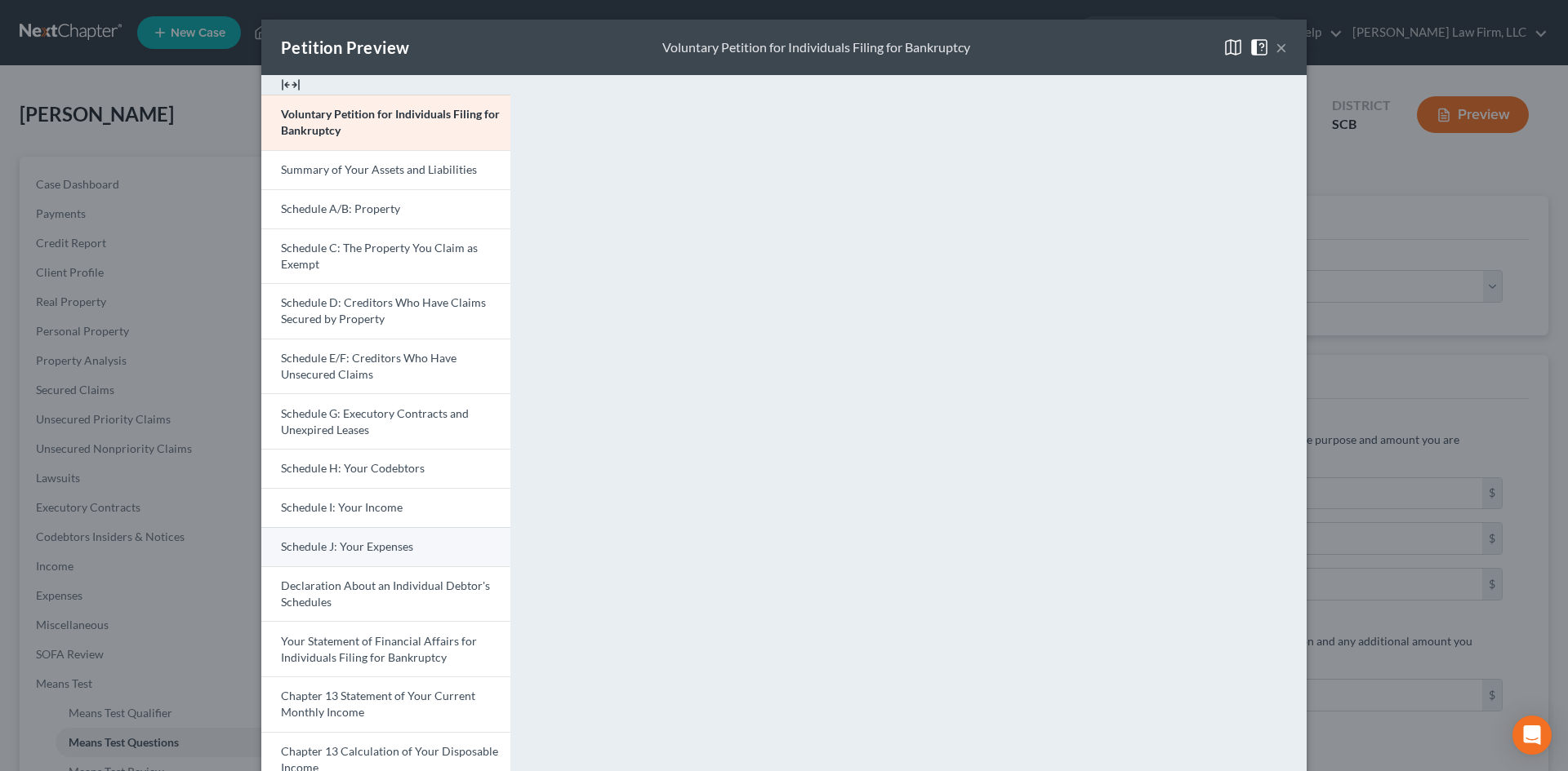
click at [306, 553] on span "Schedule J: Your Expenses" at bounding box center [347, 546] width 132 height 14
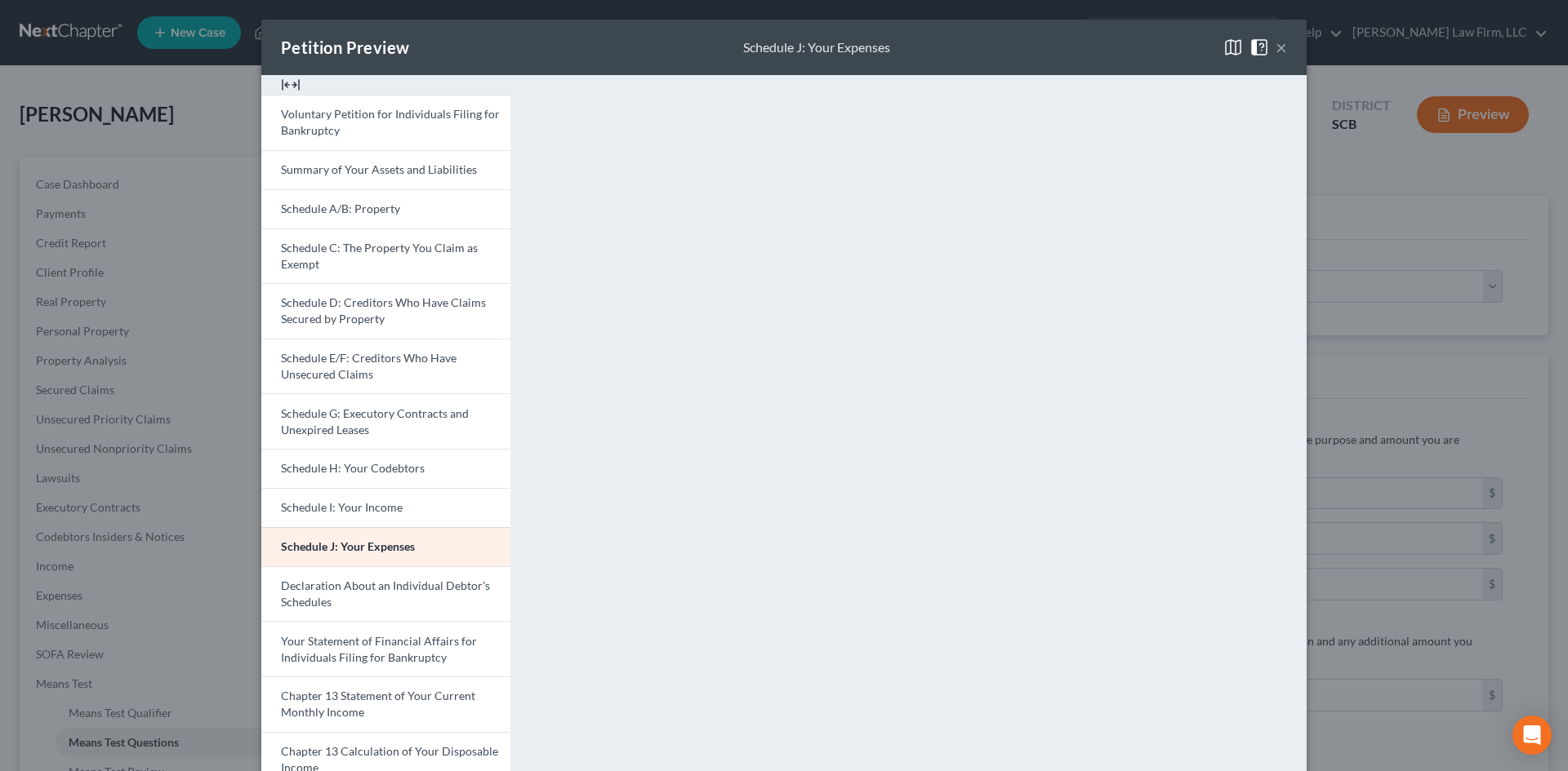
click at [1277, 42] on button "×" at bounding box center [1281, 47] width 11 height 20
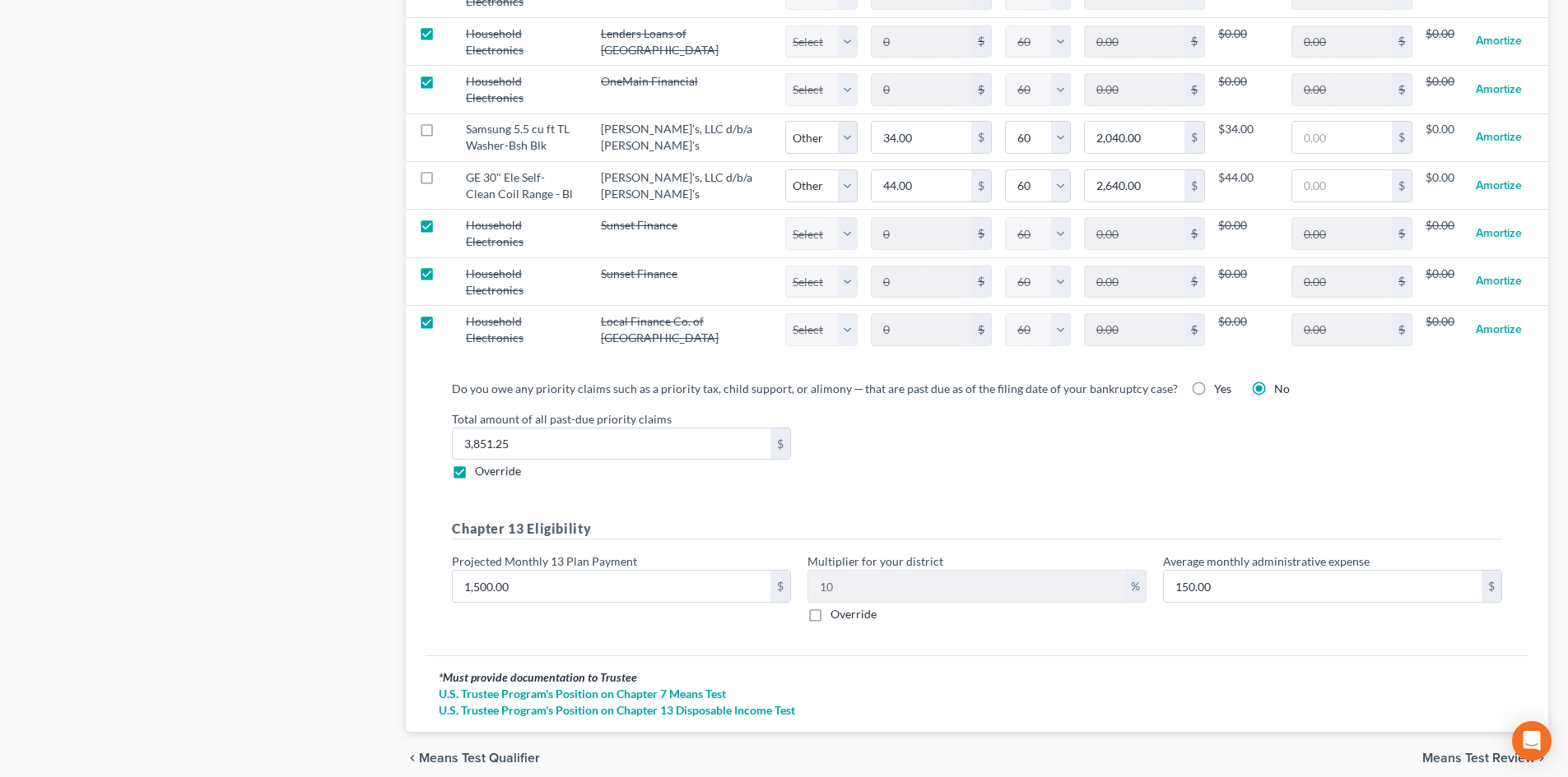
scroll to position [2083, 0]
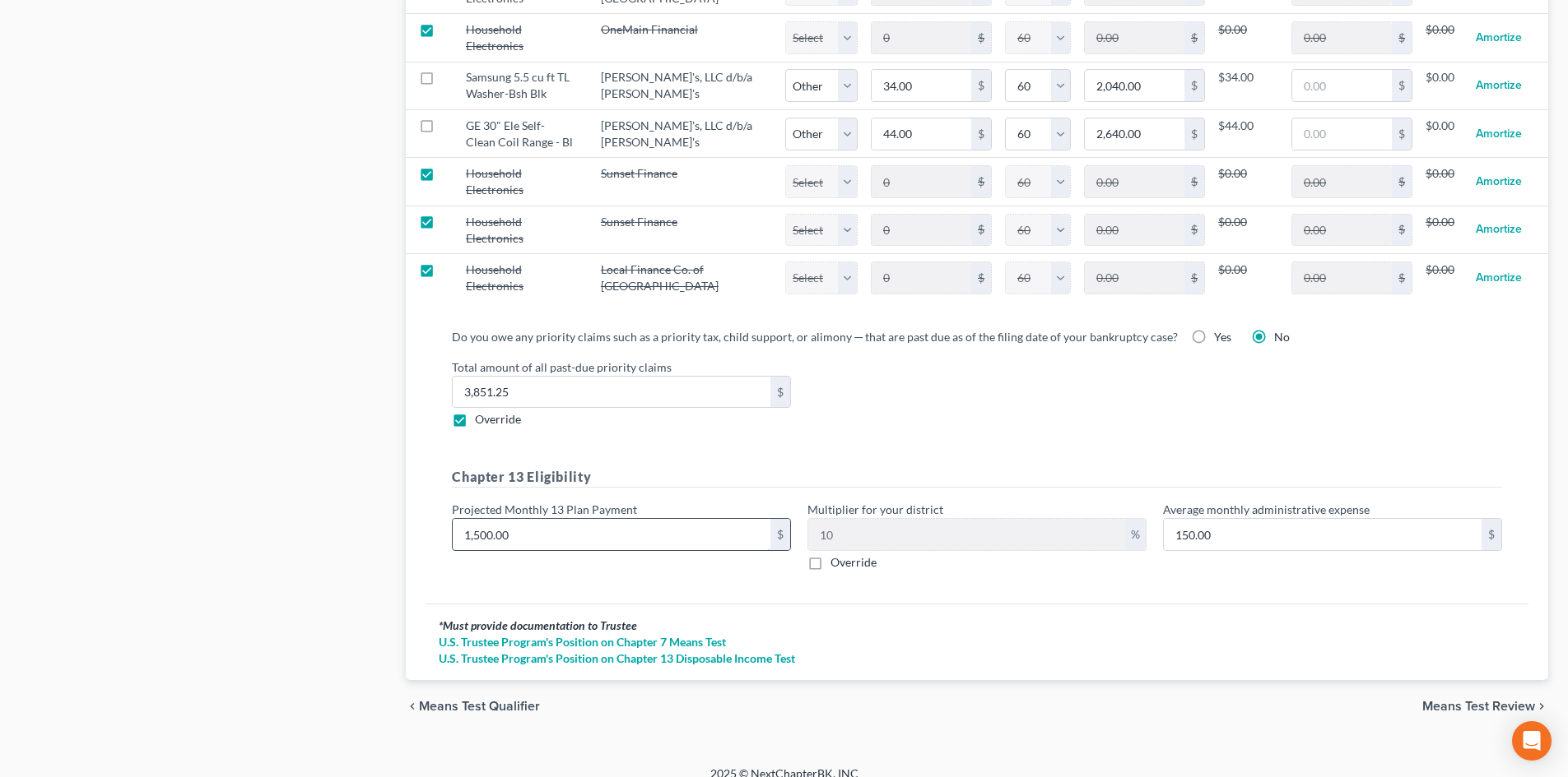
click at [590, 519] on input "1,500.00" at bounding box center [612, 535] width 318 height 31
type input "1"
type input "0.10"
type input "15"
type input "1.50"
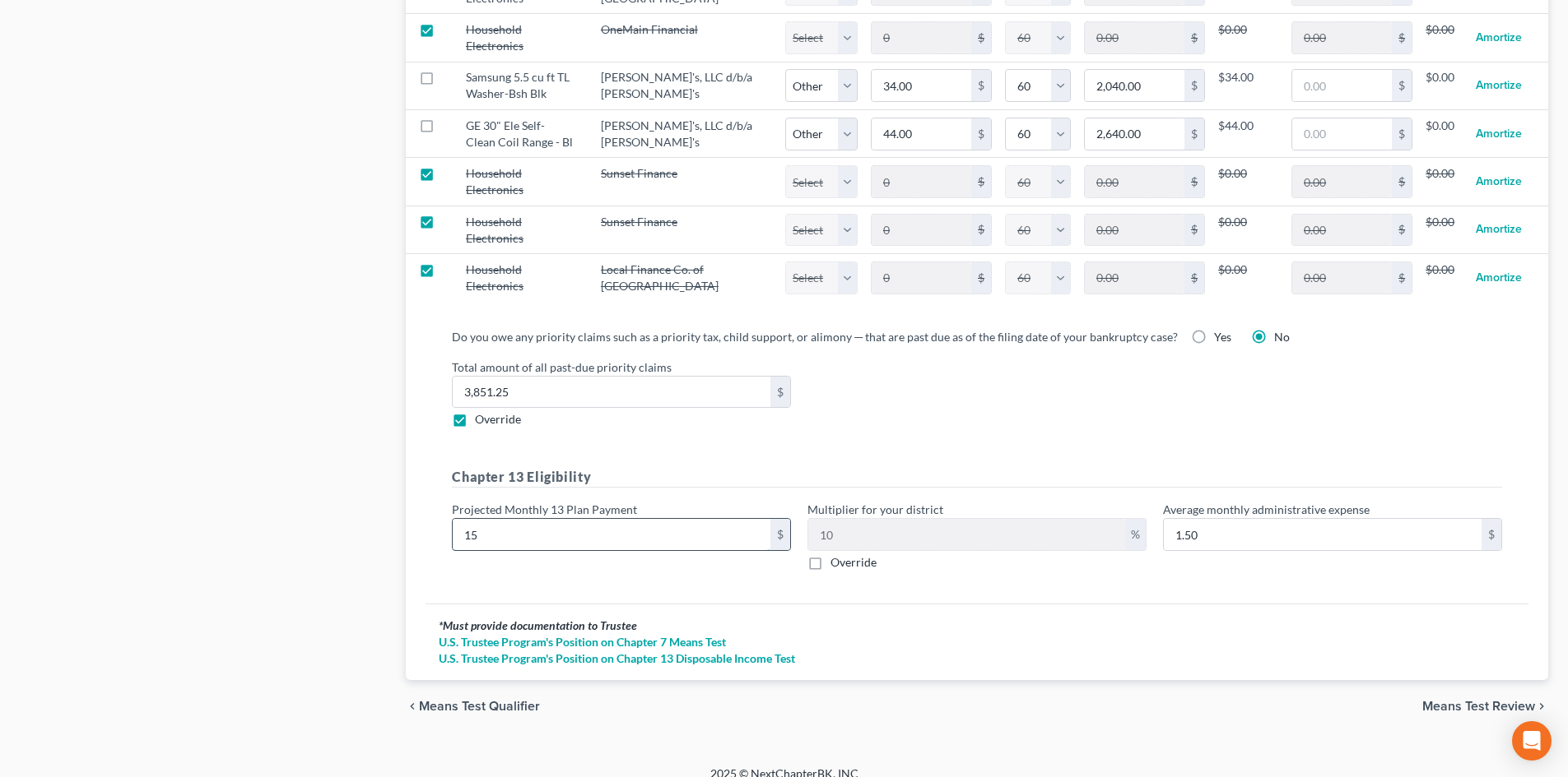
type input "159"
type input "15.90"
type input "1595"
type input "159.50"
type input "1,595"
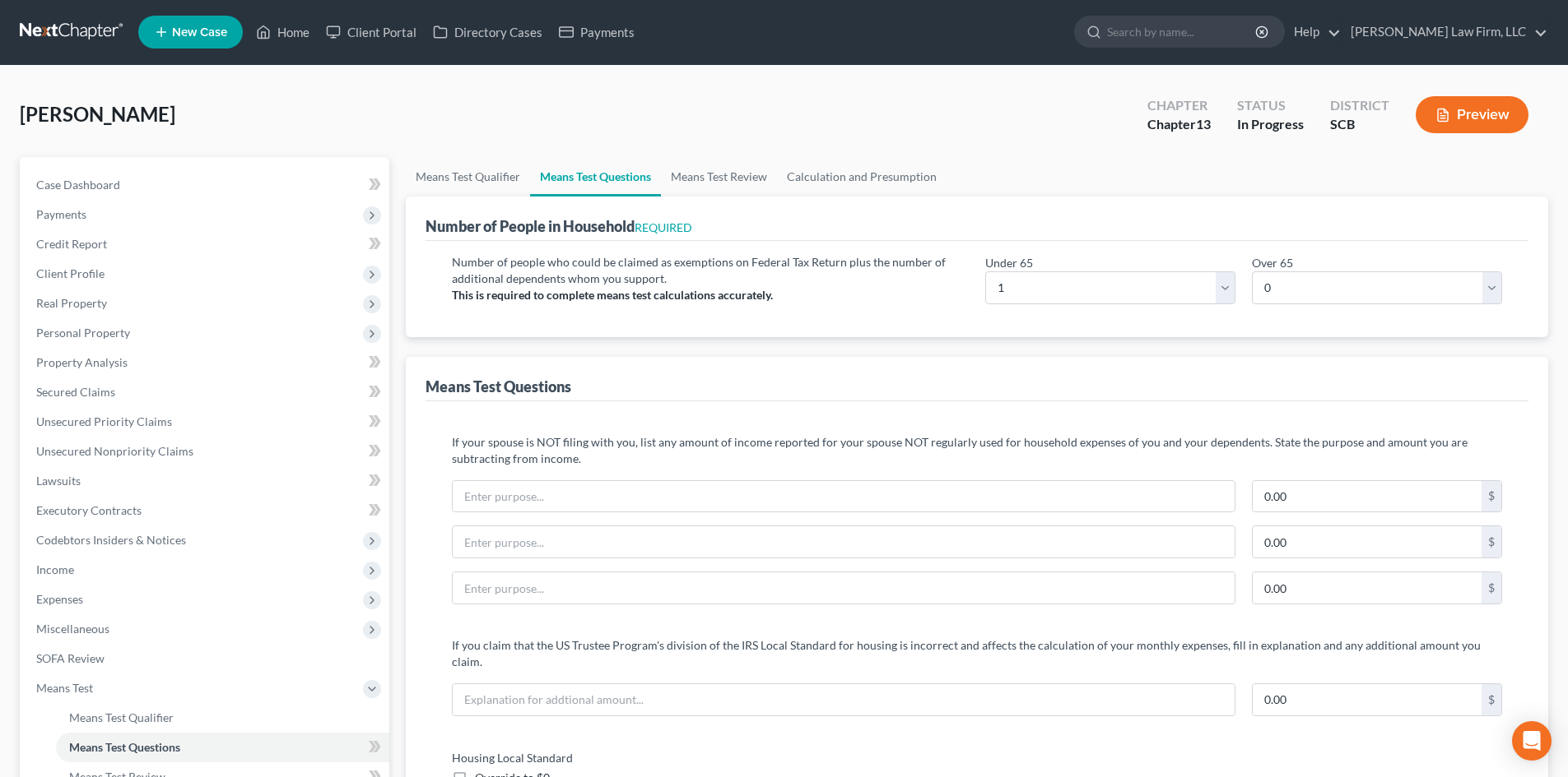
scroll to position [0, 0]
click at [903, 173] on link "Calculation and Presumption" at bounding box center [861, 178] width 170 height 40
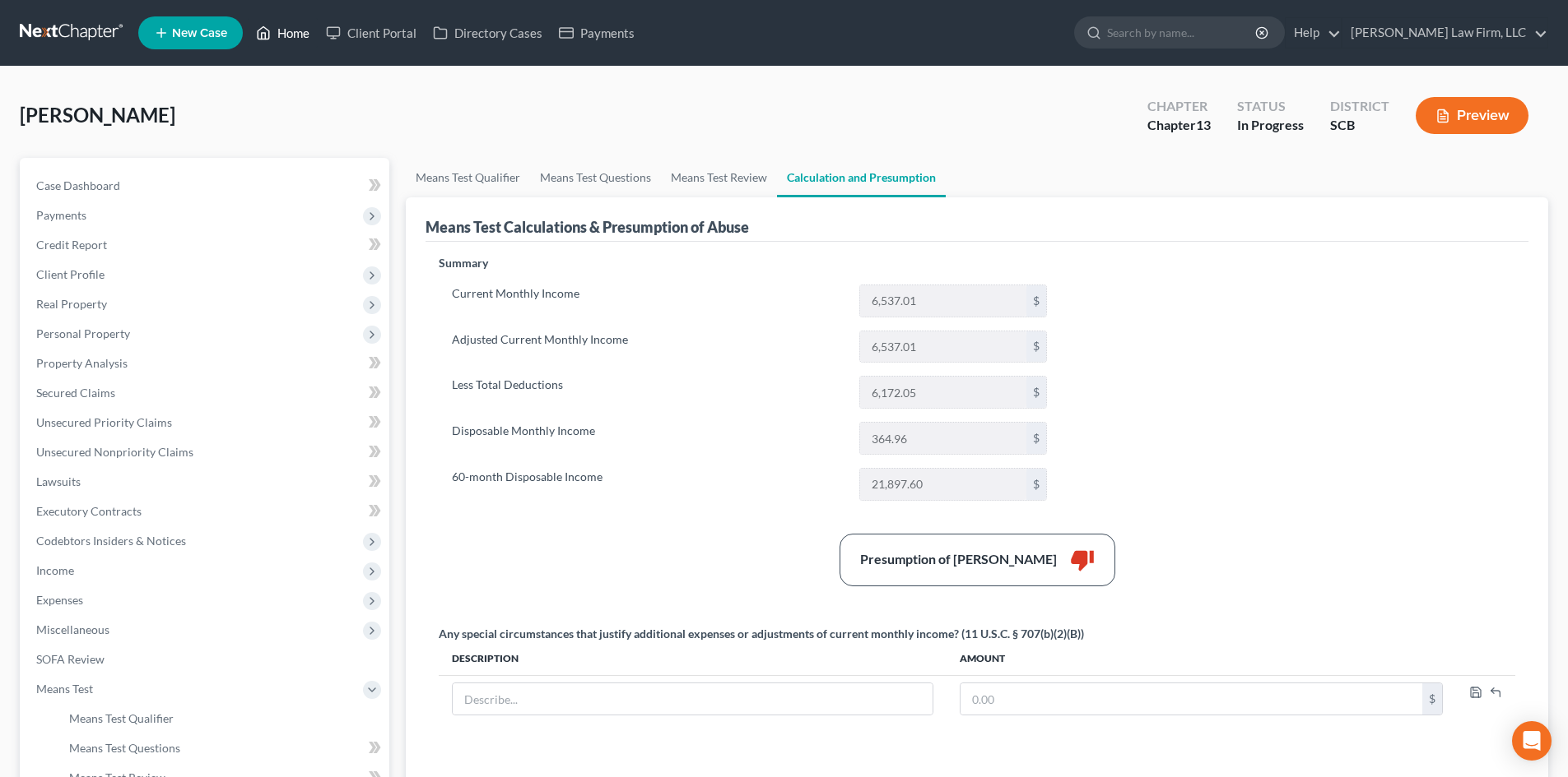
click at [301, 36] on link "Home" at bounding box center [282, 33] width 70 height 30
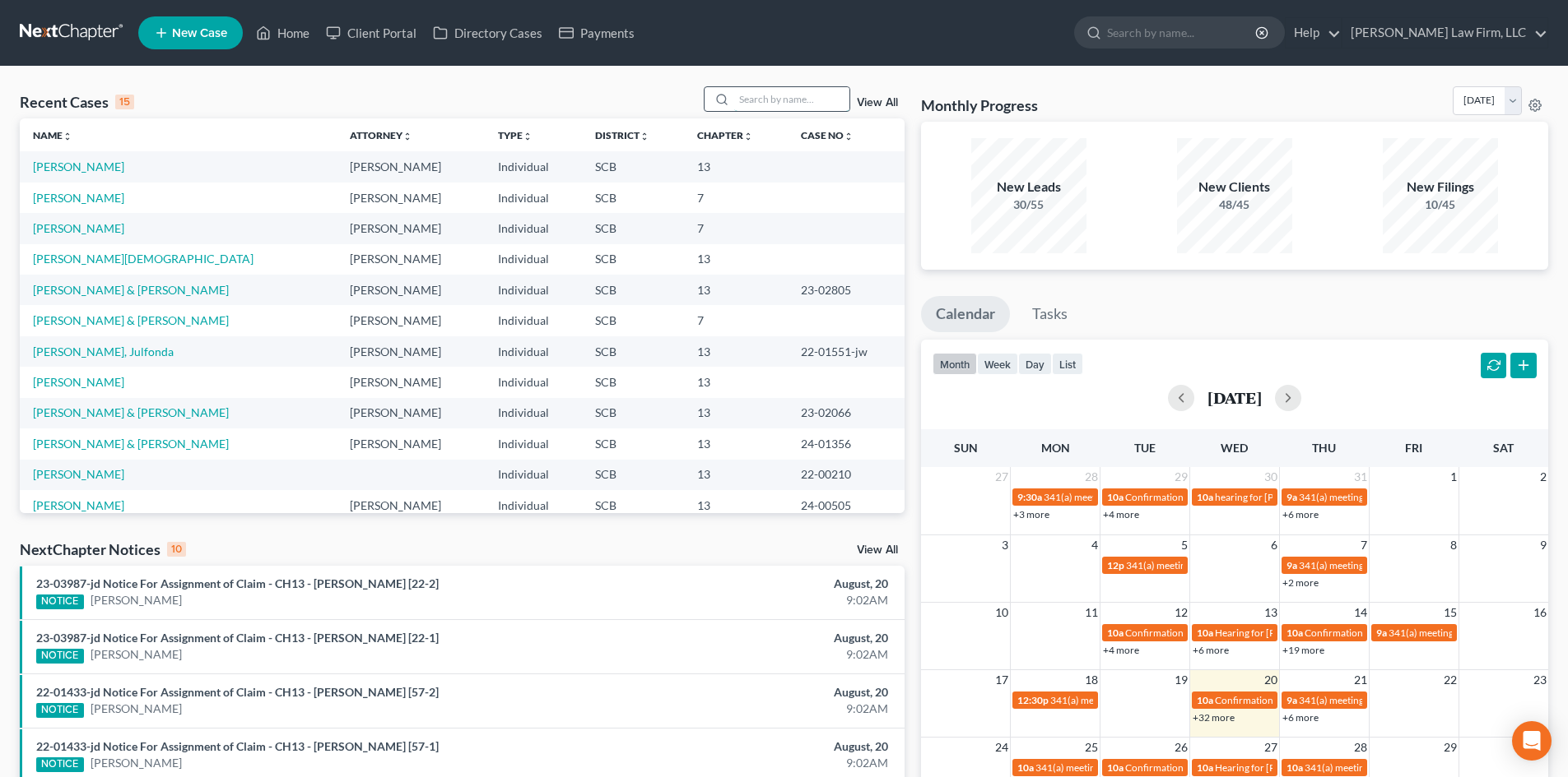
click at [772, 108] on input "search" at bounding box center [791, 99] width 115 height 24
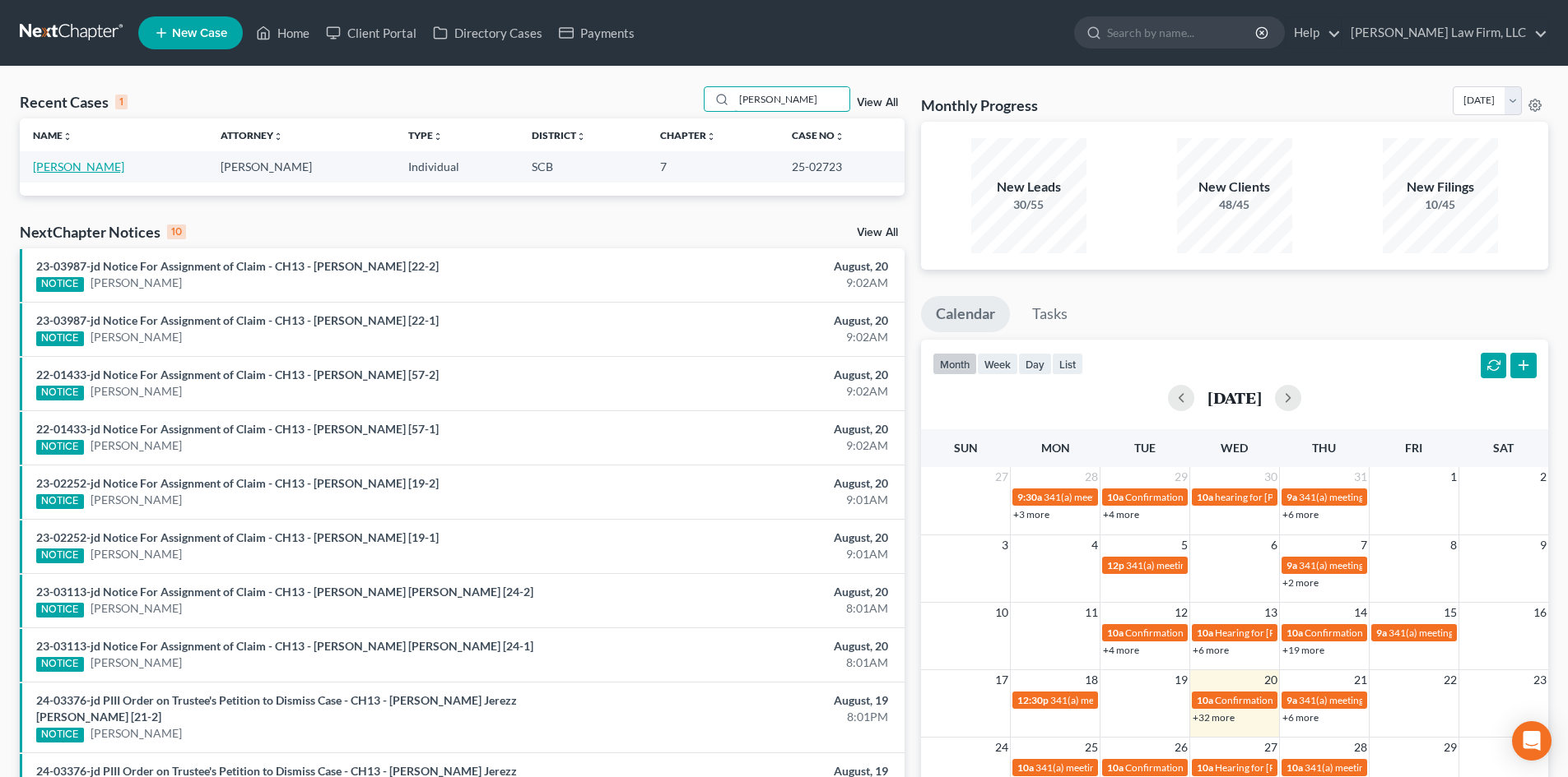
type input "[PERSON_NAME]"
click at [94, 170] on link "[PERSON_NAME]" at bounding box center [78, 166] width 91 height 14
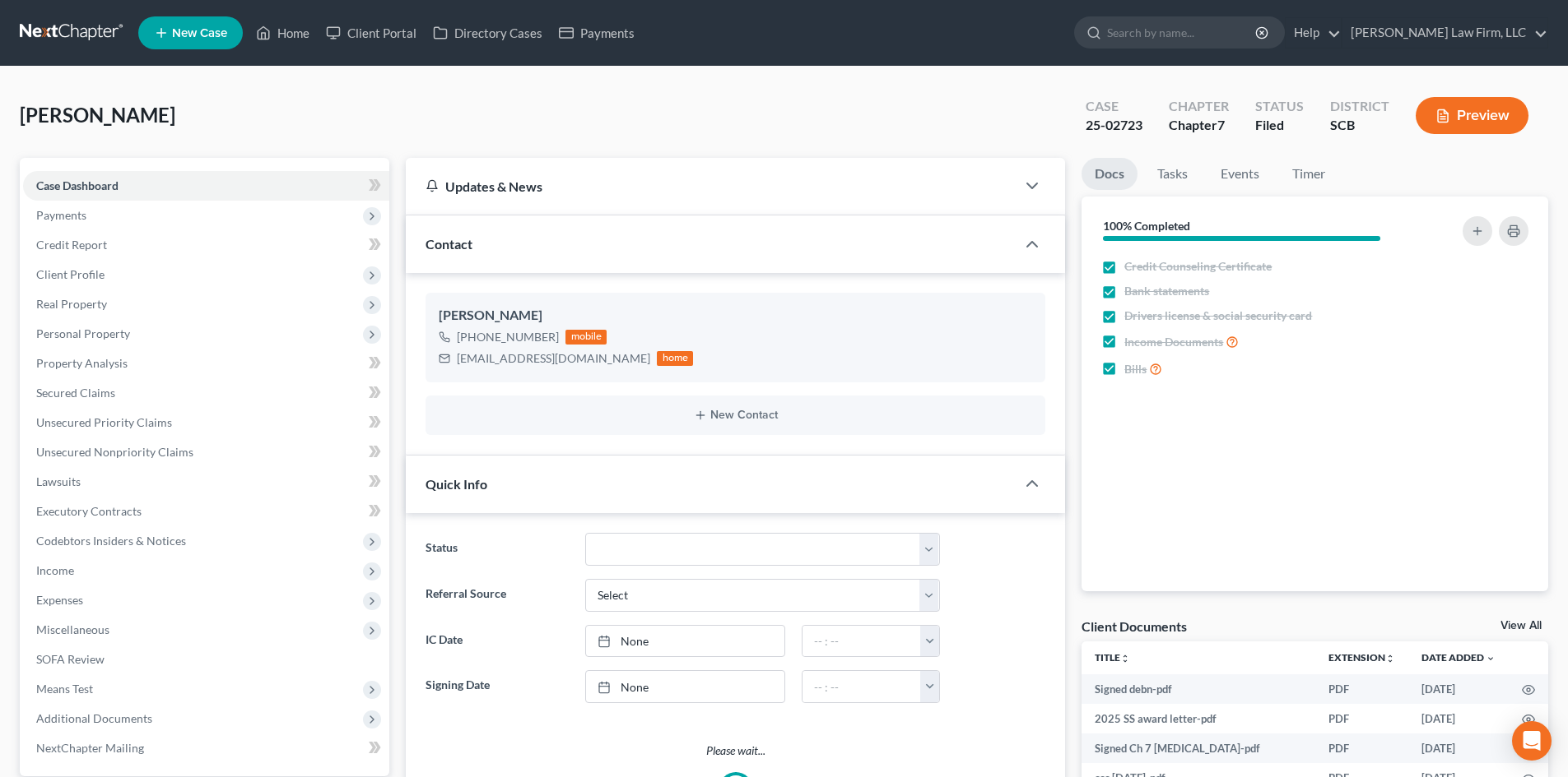
select select "1"
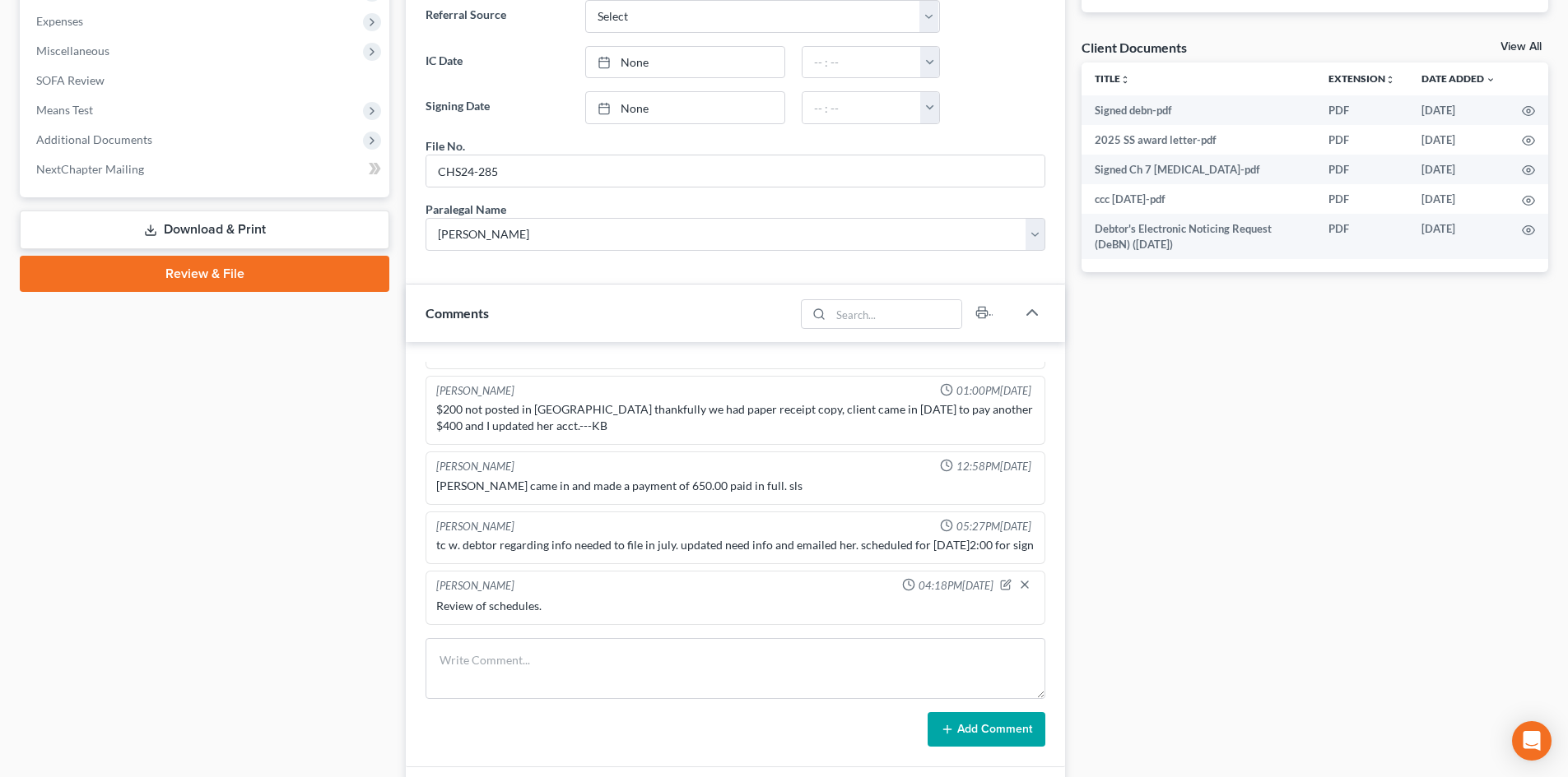
scroll to position [740, 0]
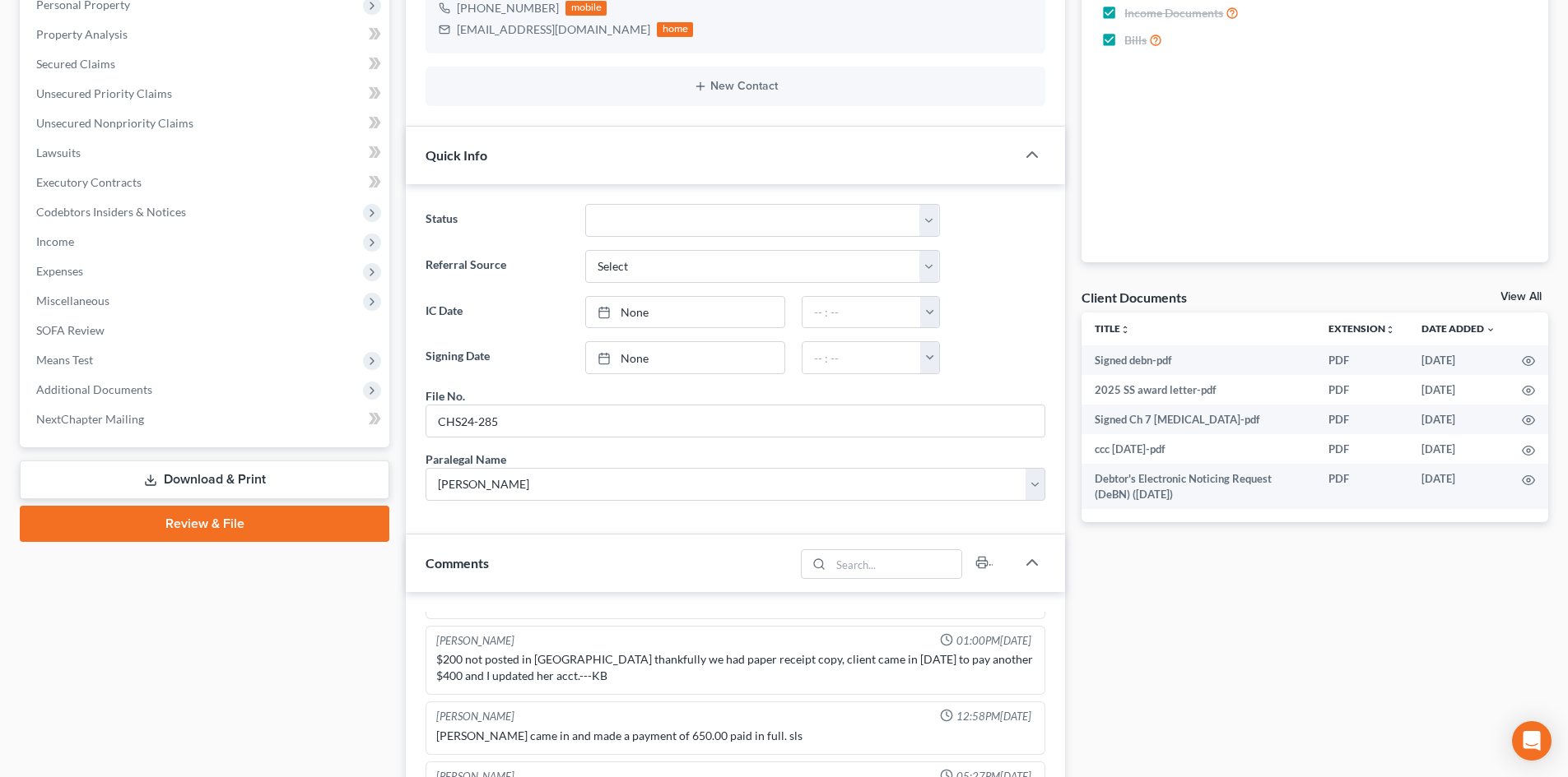
click at [1510, 295] on link "View All" at bounding box center [1521, 297] width 41 height 12
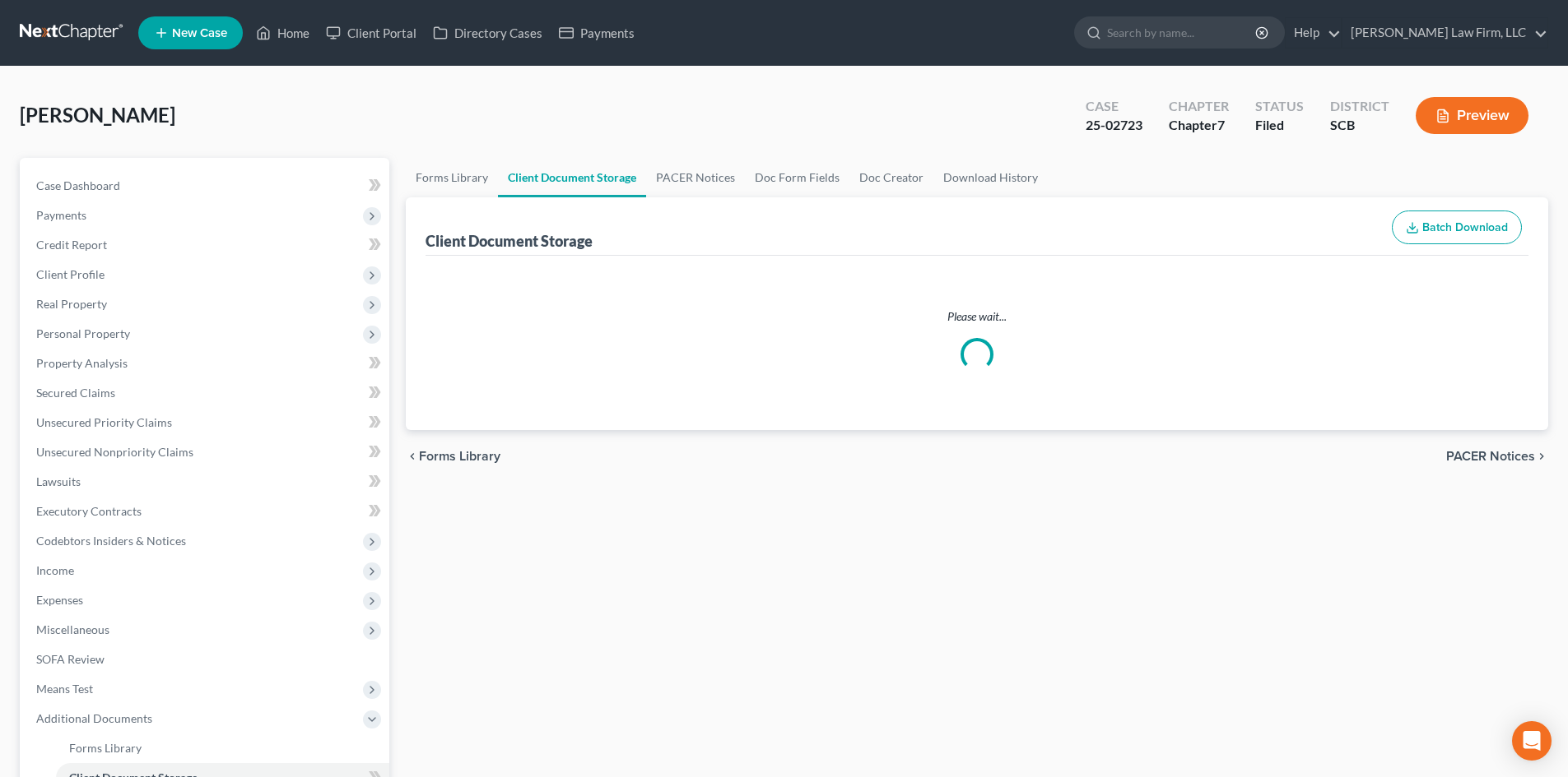
select select "6"
select select "15"
select select "16"
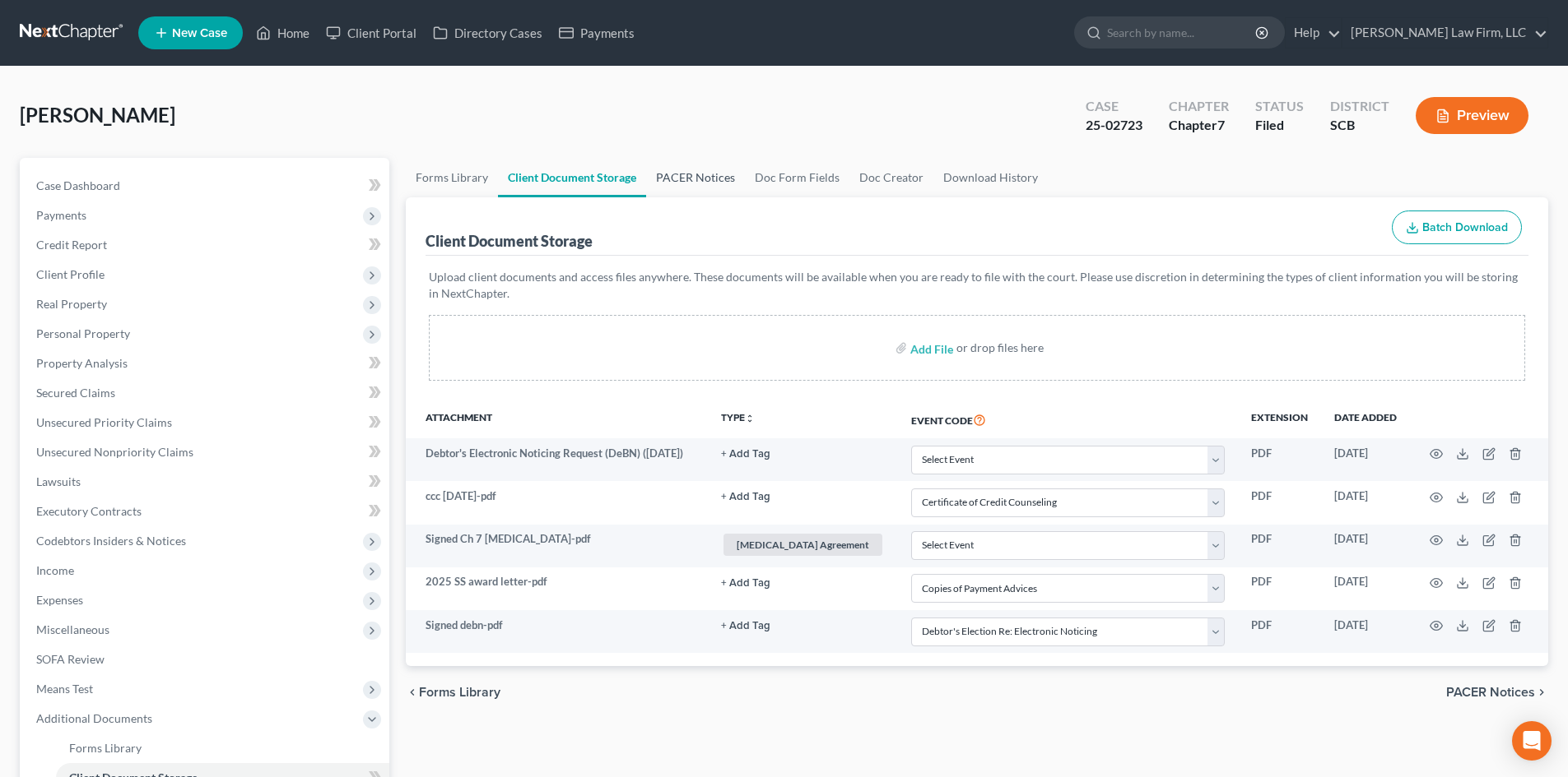
click at [710, 172] on link "PACER Notices" at bounding box center [695, 178] width 99 height 40
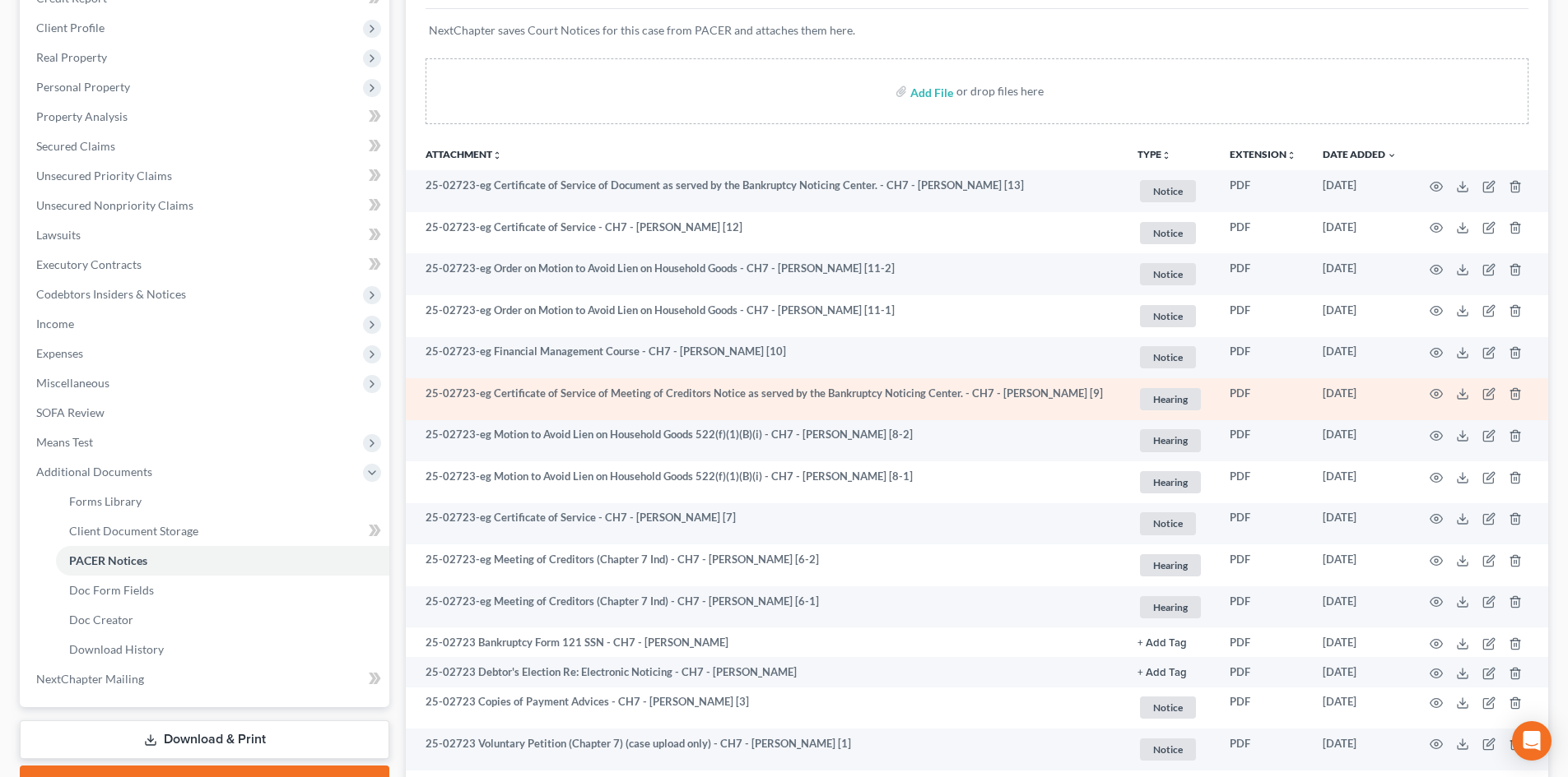
scroll to position [413, 0]
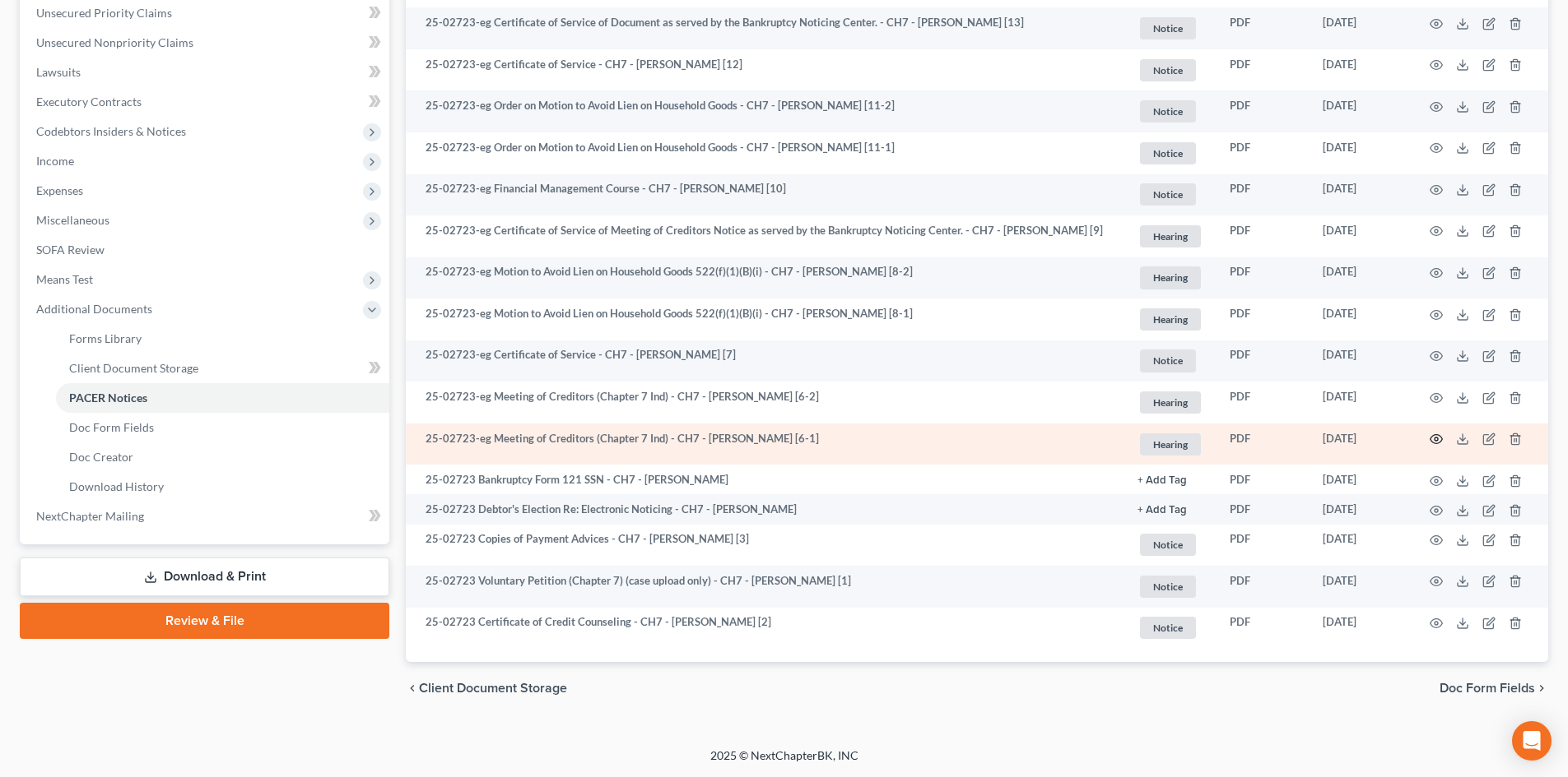
click at [1440, 438] on icon "button" at bounding box center [1436, 440] width 13 height 13
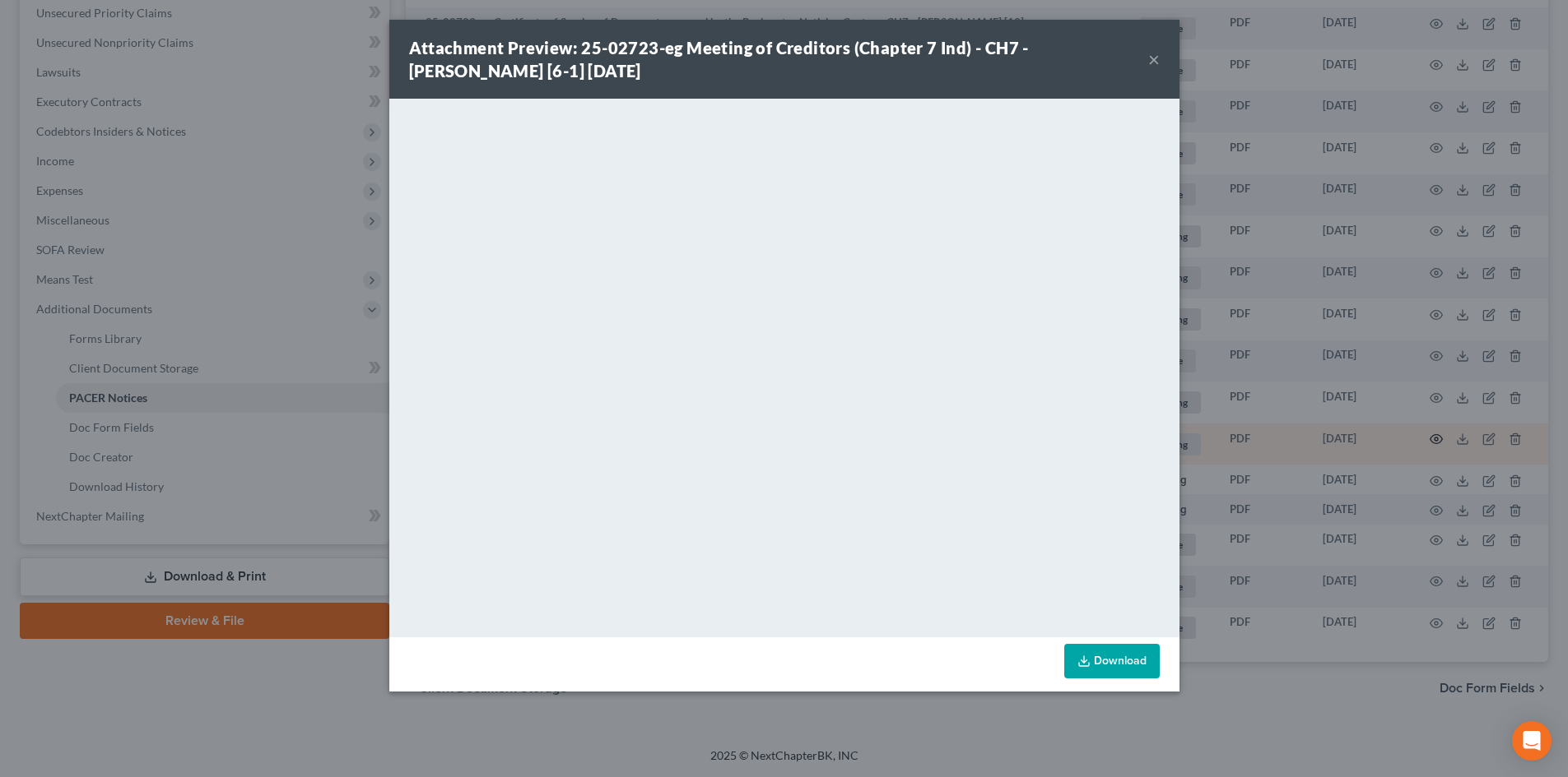
scroll to position [410, 0]
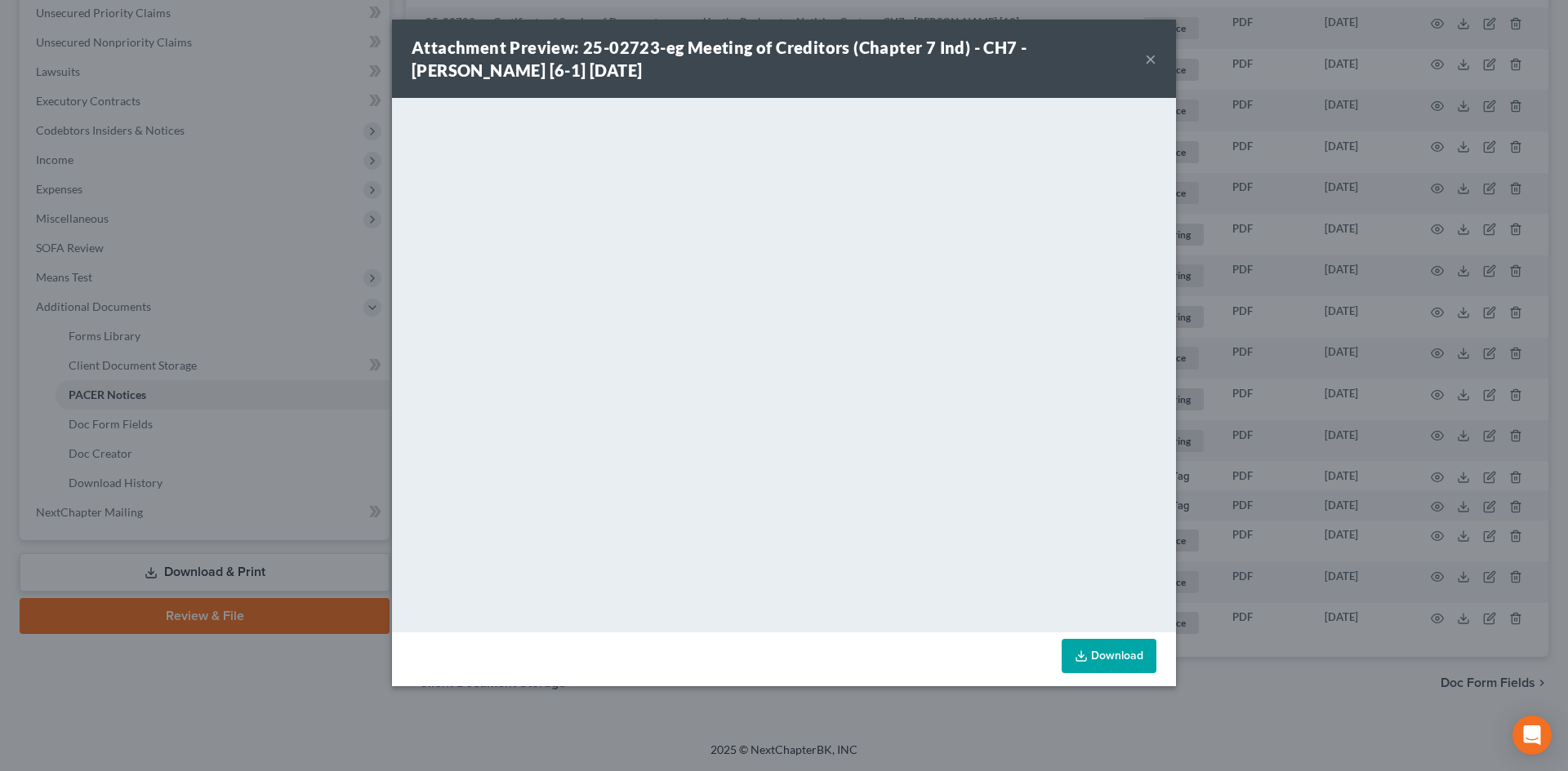
click at [1149, 55] on button "×" at bounding box center [1150, 59] width 11 height 20
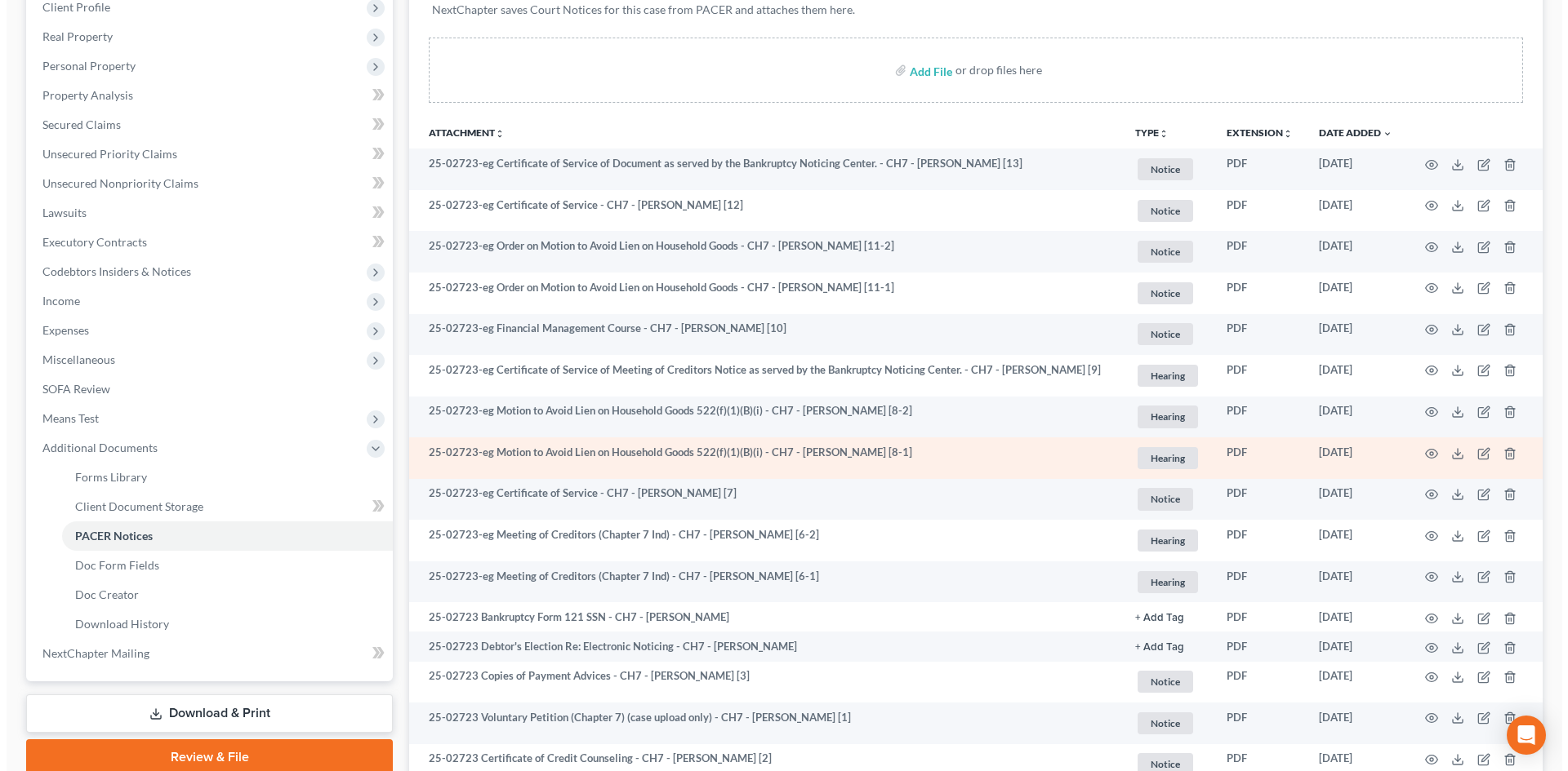
scroll to position [0, 0]
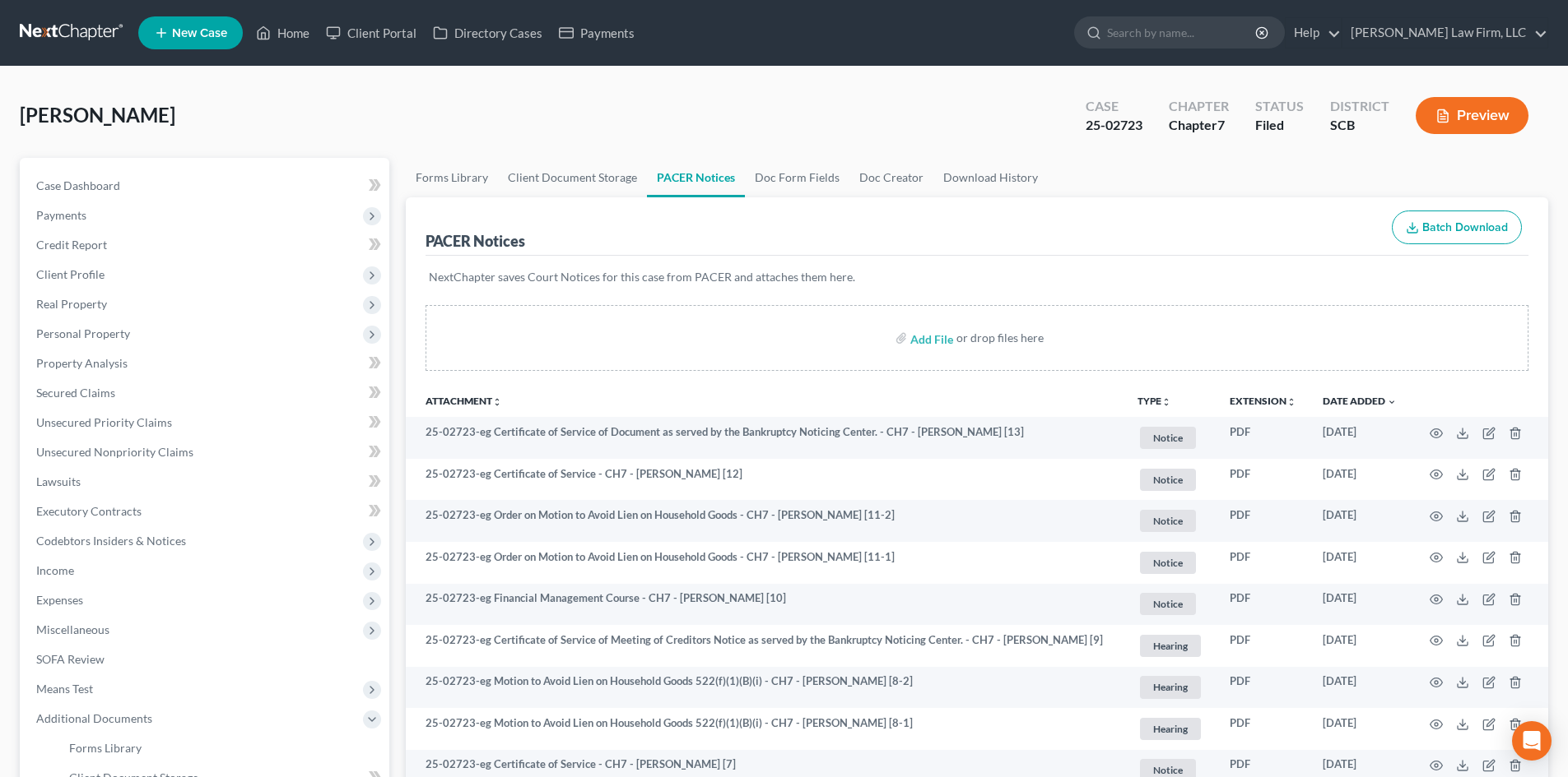
click at [1464, 112] on button "Preview" at bounding box center [1472, 115] width 113 height 37
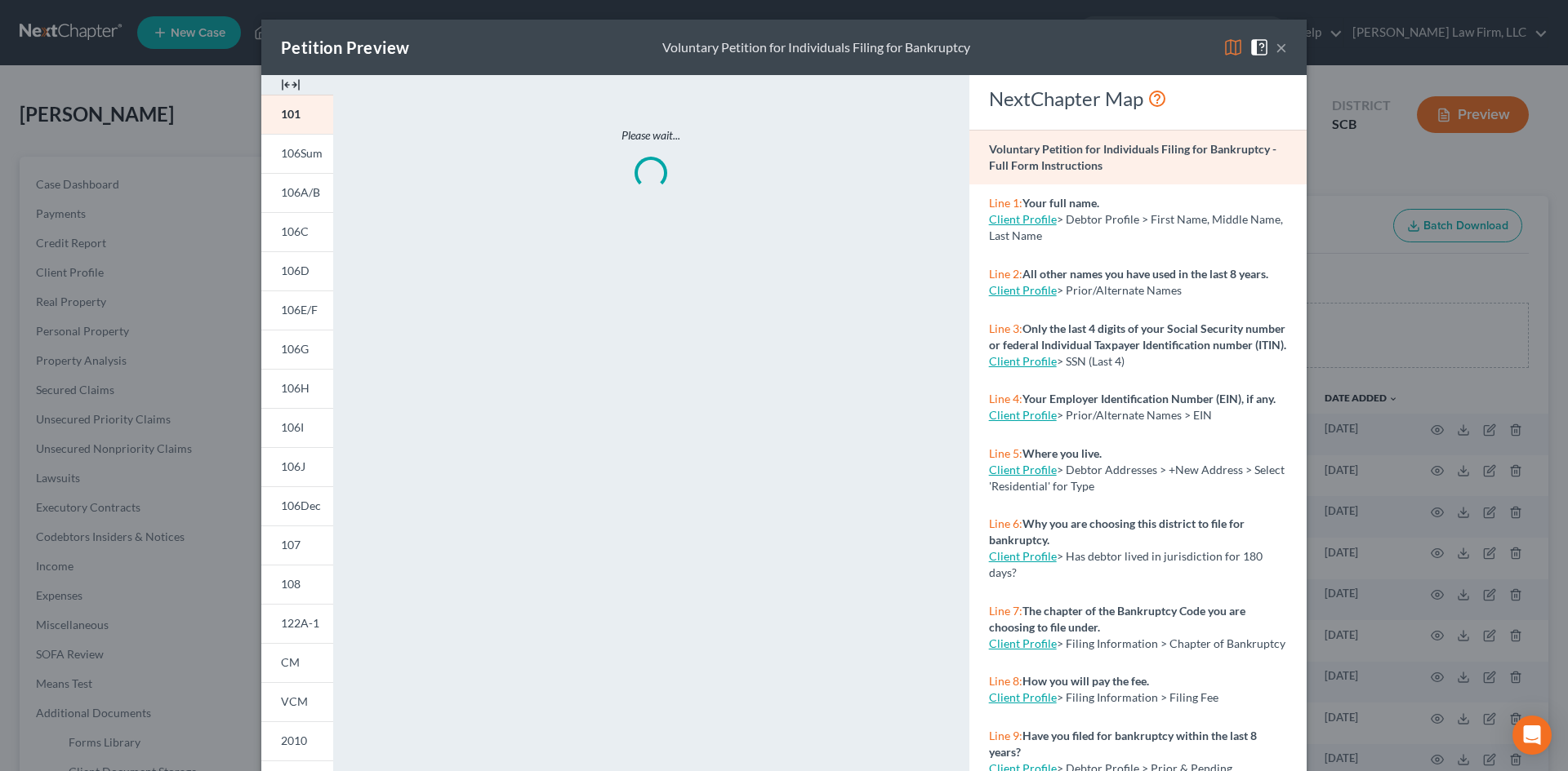
click at [285, 80] on img at bounding box center [291, 85] width 20 height 20
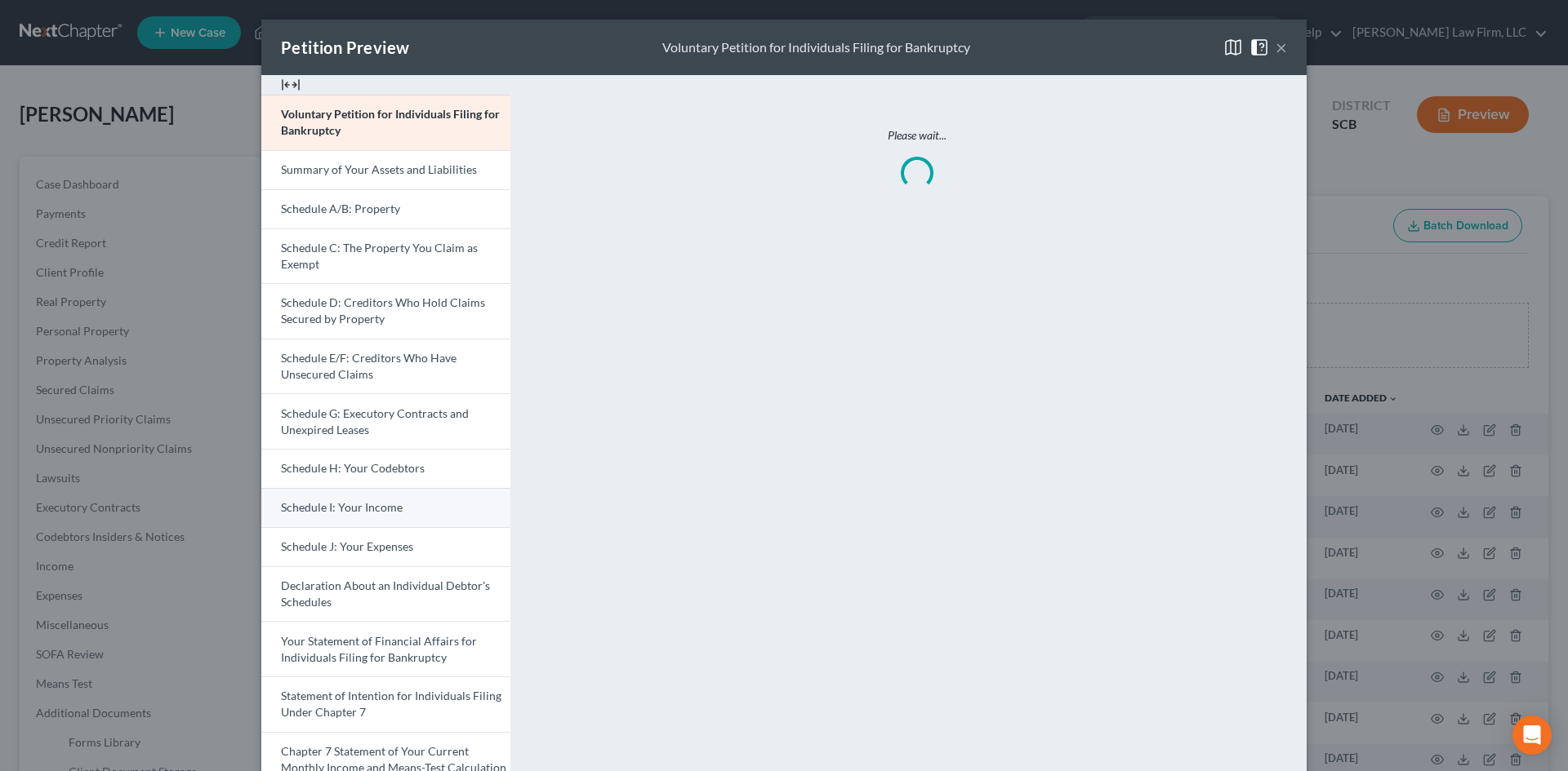
click at [365, 492] on link "Schedule I: Your Income" at bounding box center [386, 508] width 249 height 39
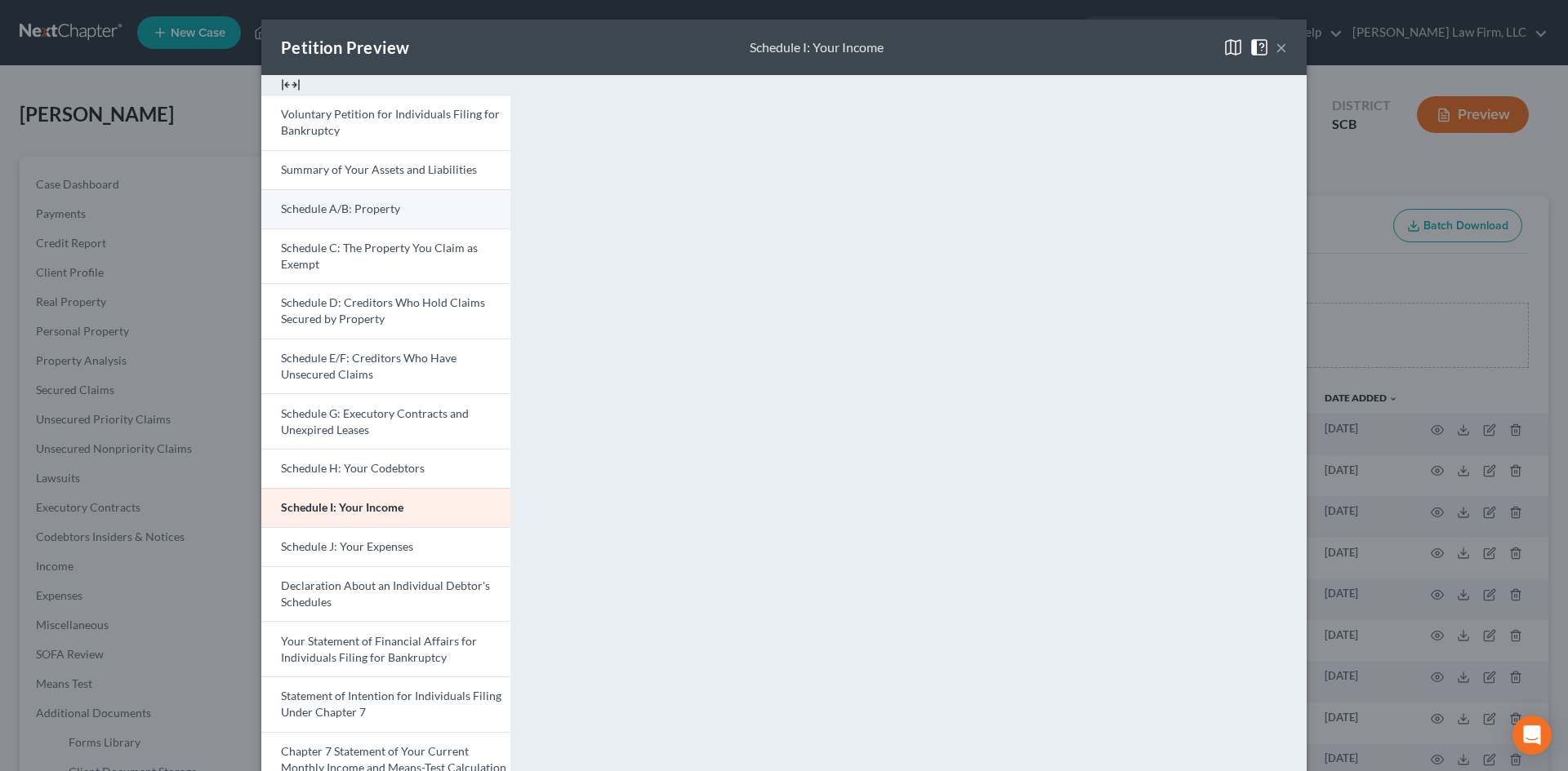
click at [331, 222] on link "Schedule A/B: Property" at bounding box center [386, 209] width 249 height 39
click at [1279, 43] on button "×" at bounding box center [1281, 47] width 11 height 20
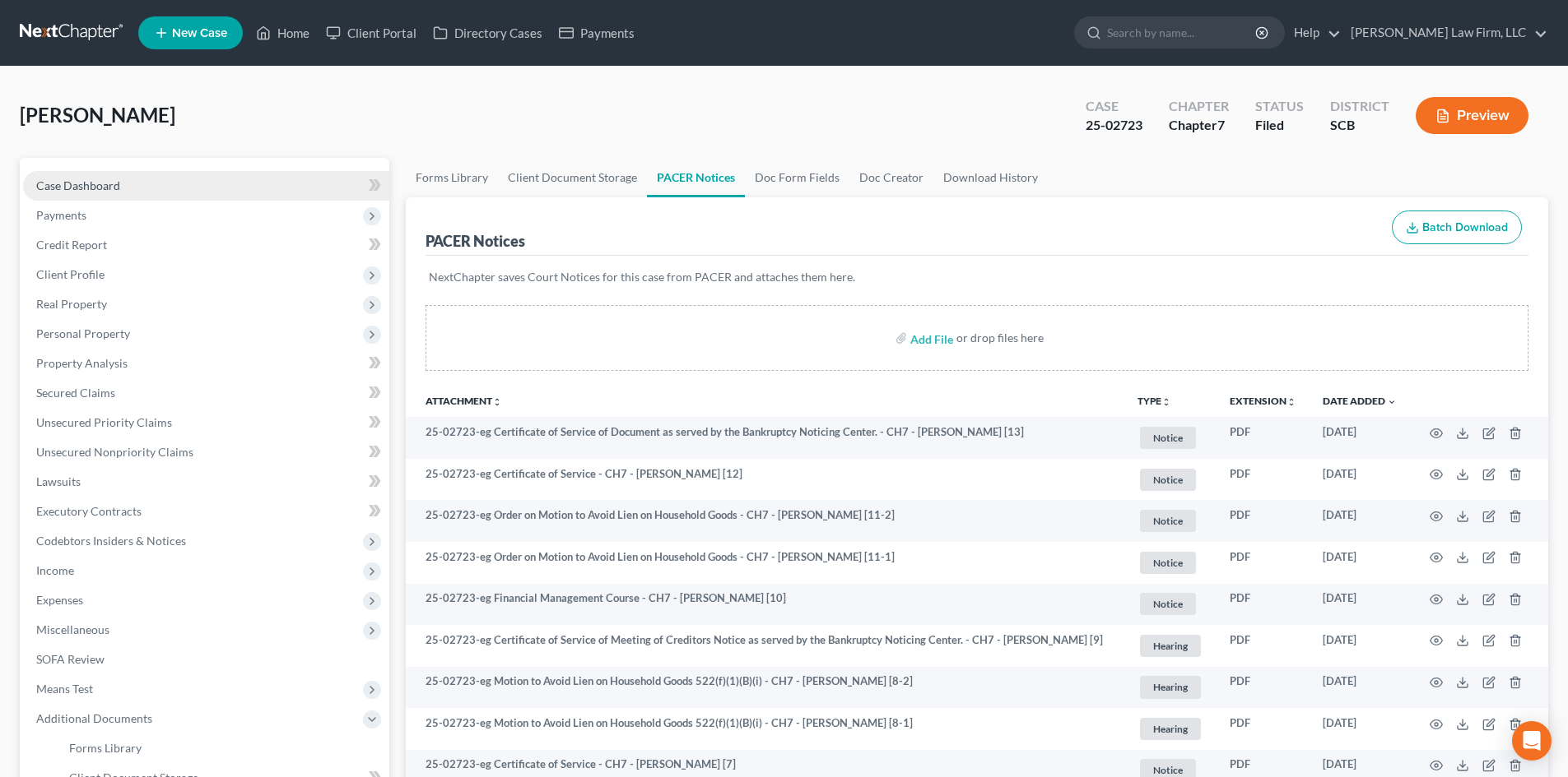
click at [94, 185] on span "Case Dashboard" at bounding box center [78, 185] width 84 height 14
select select "1"
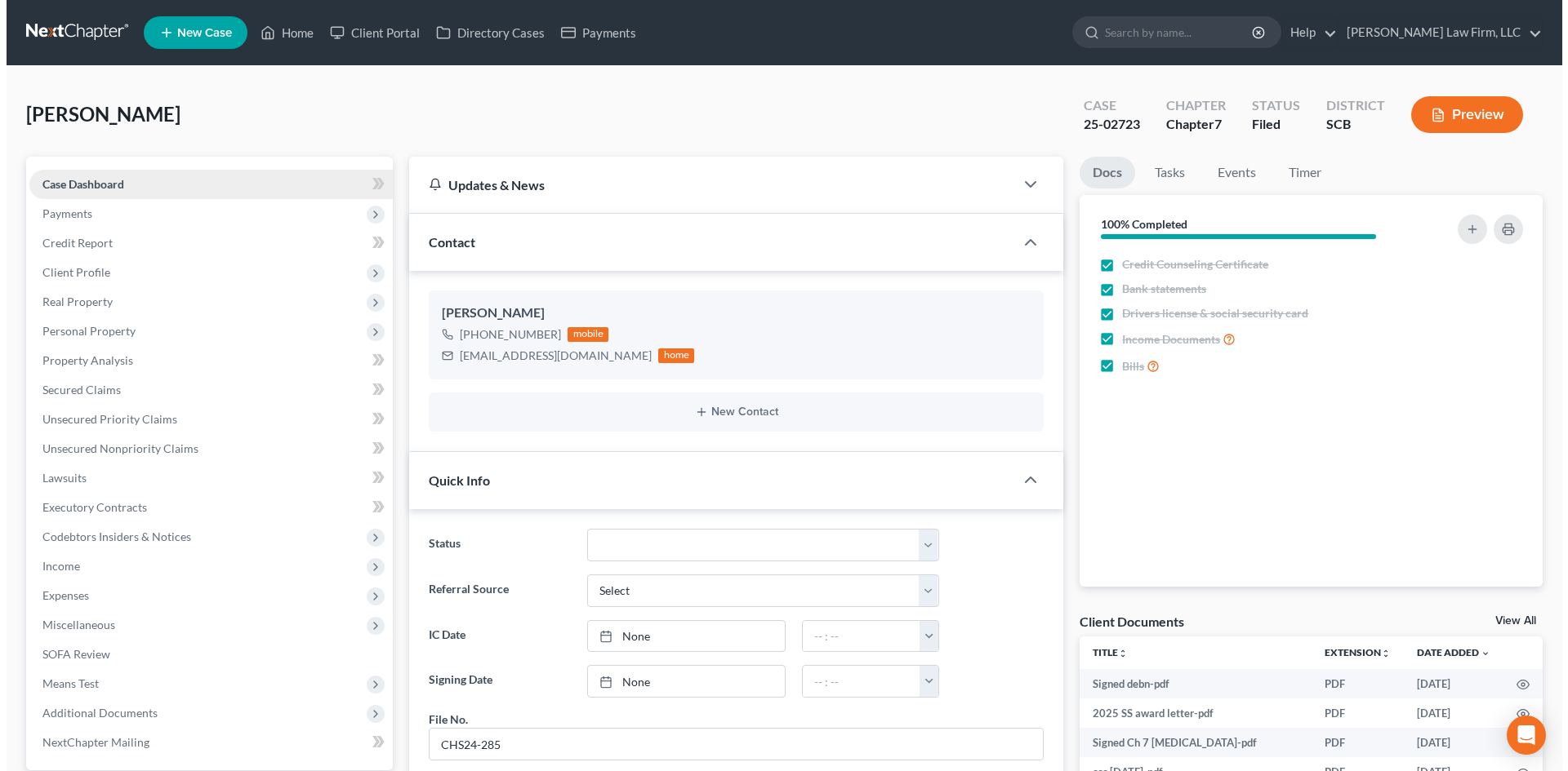
scroll to position [180, 0]
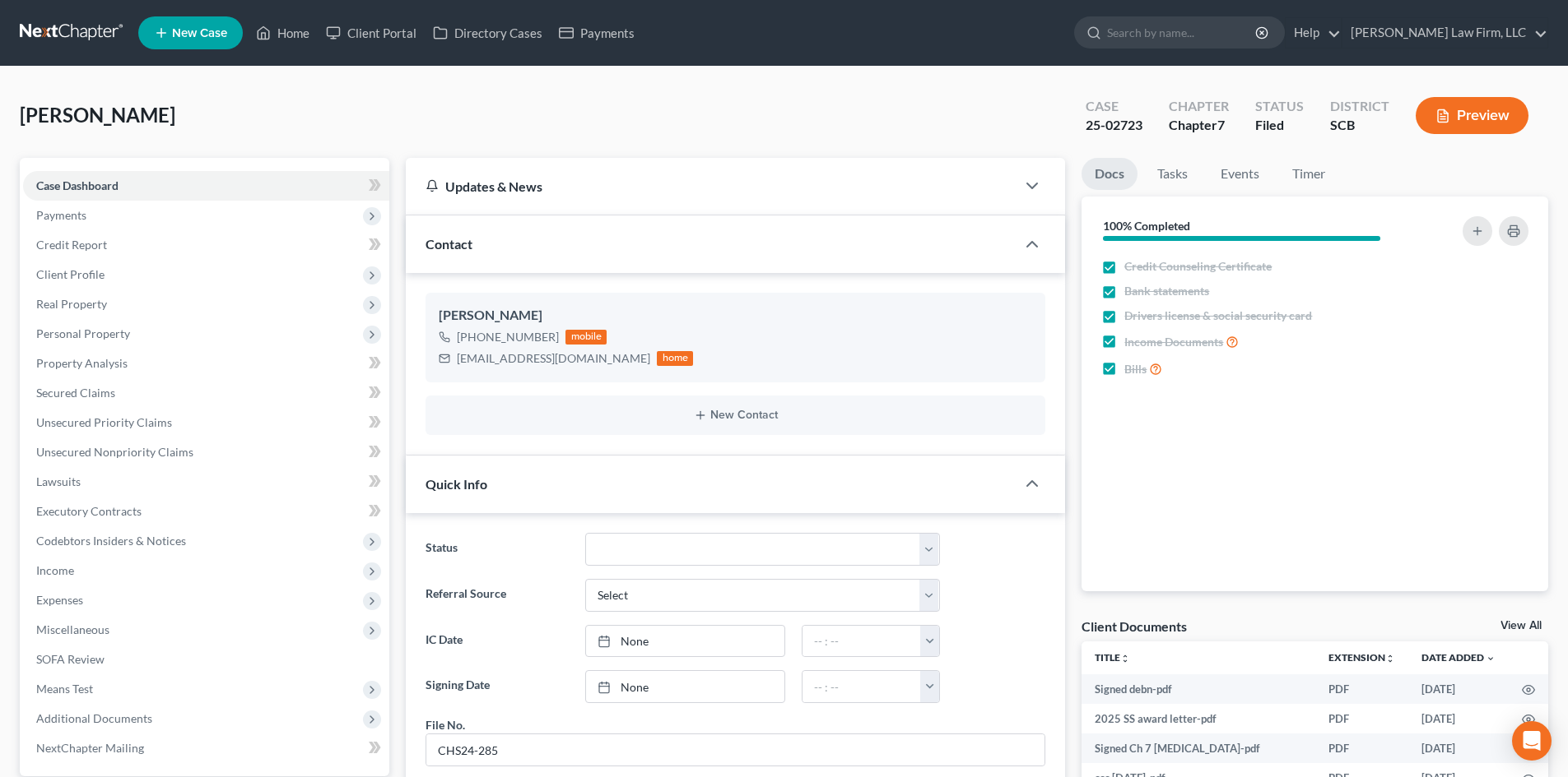
click at [1507, 121] on button "Preview" at bounding box center [1472, 115] width 113 height 37
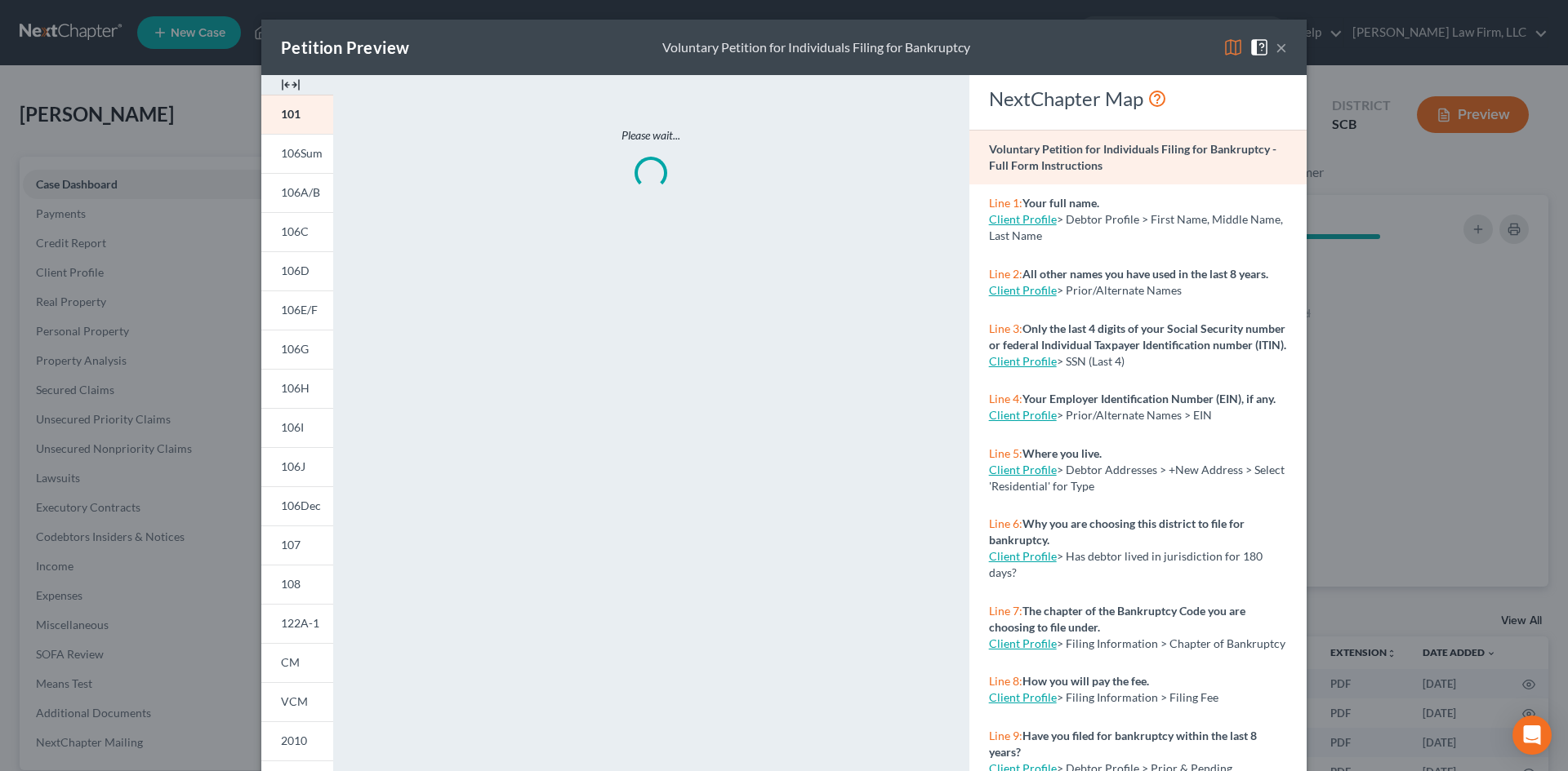
click at [287, 85] on img at bounding box center [291, 85] width 20 height 20
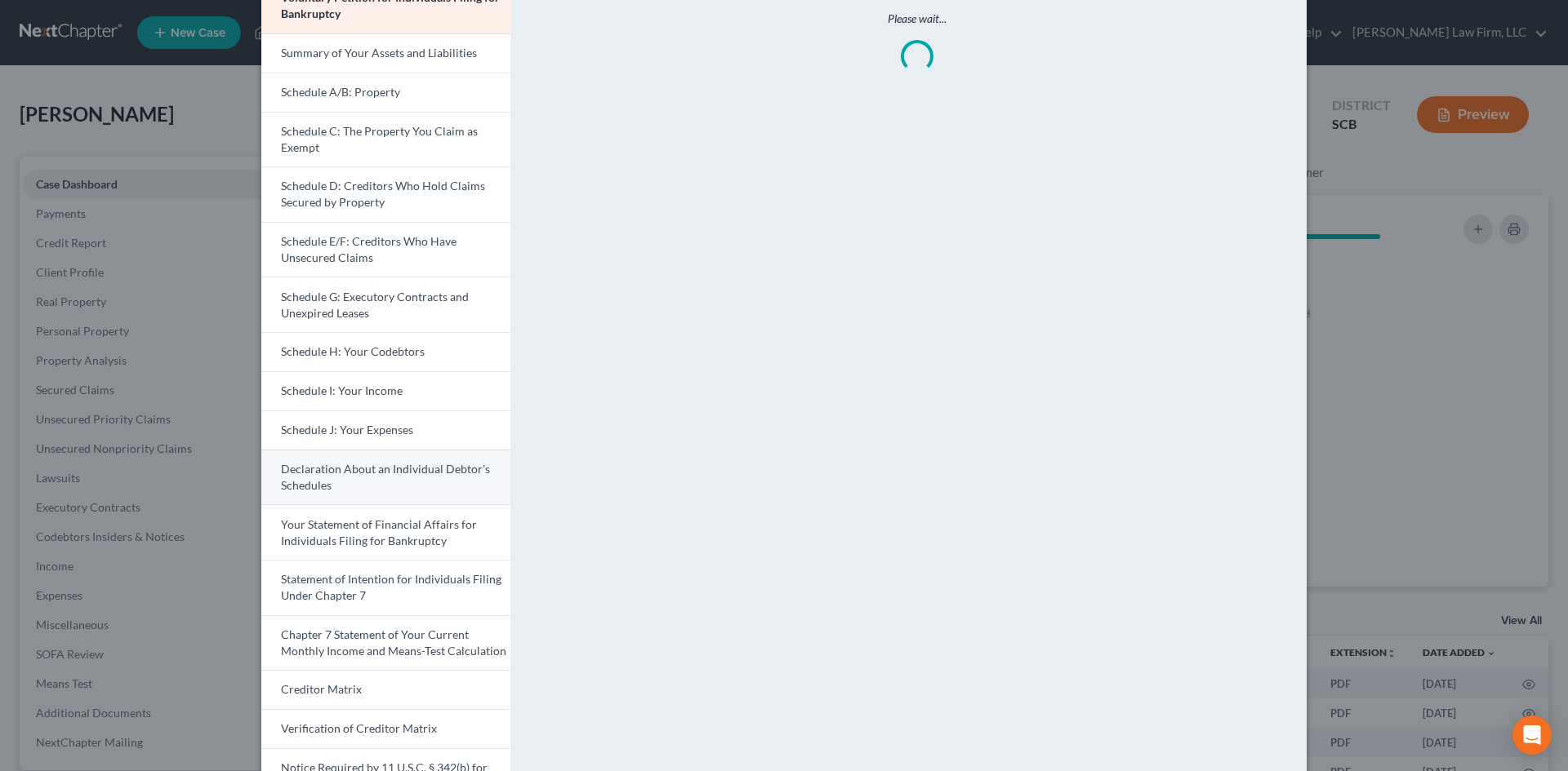
scroll to position [258, 0]
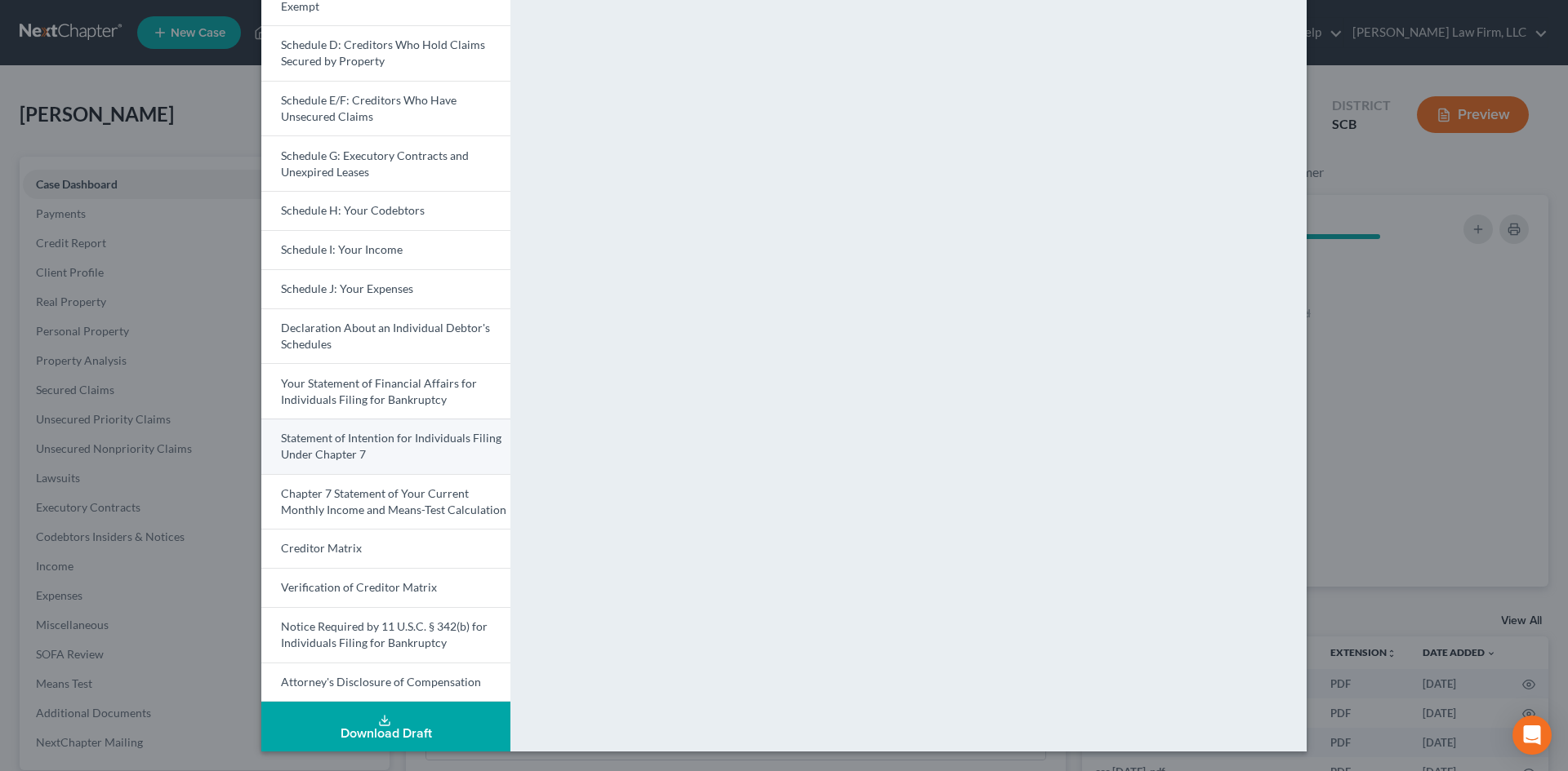
click at [327, 449] on span "Statement of Intention for Individuals Filing Under Chapter 7" at bounding box center [391, 446] width 221 height 30
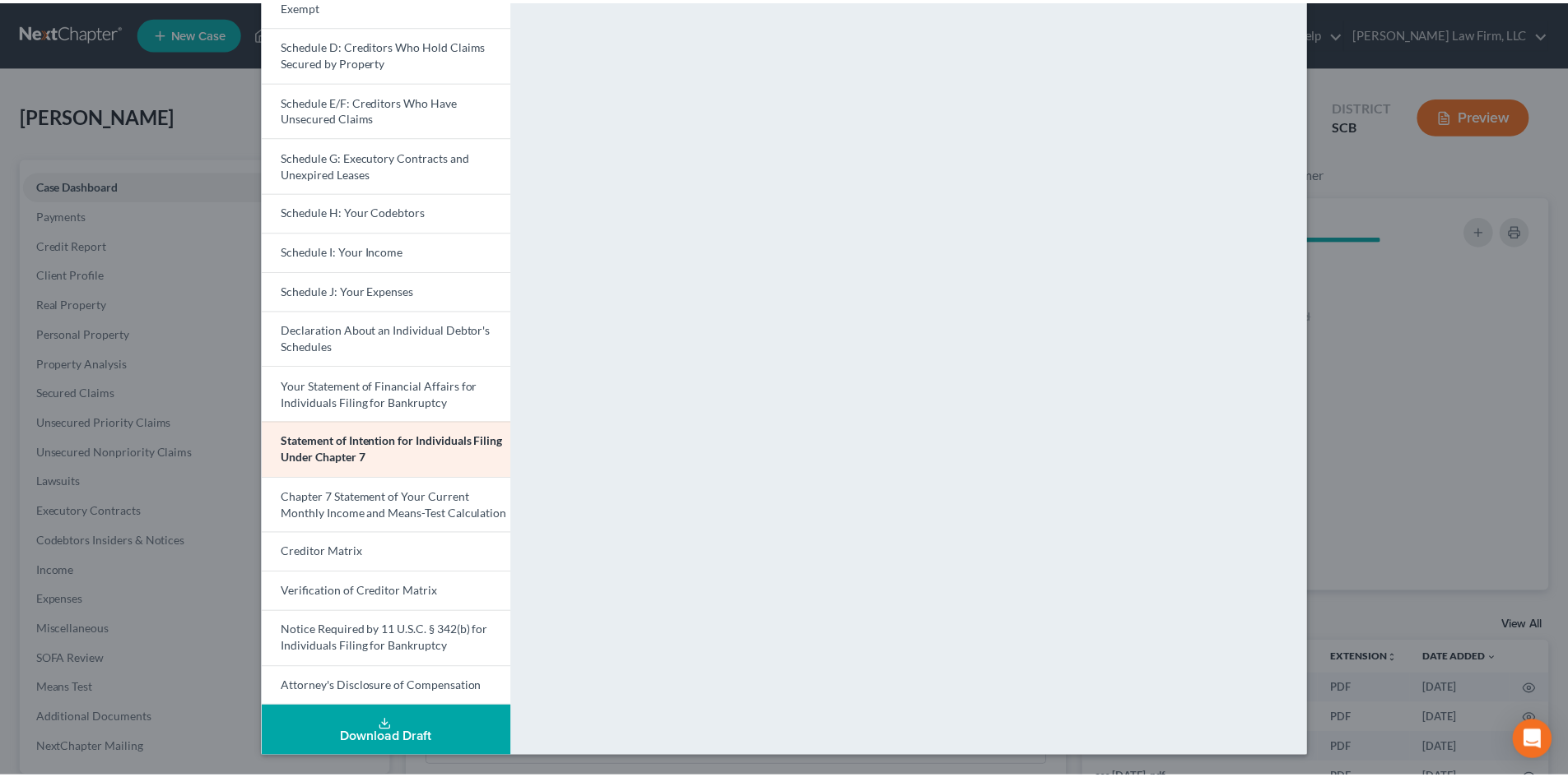
scroll to position [0, 0]
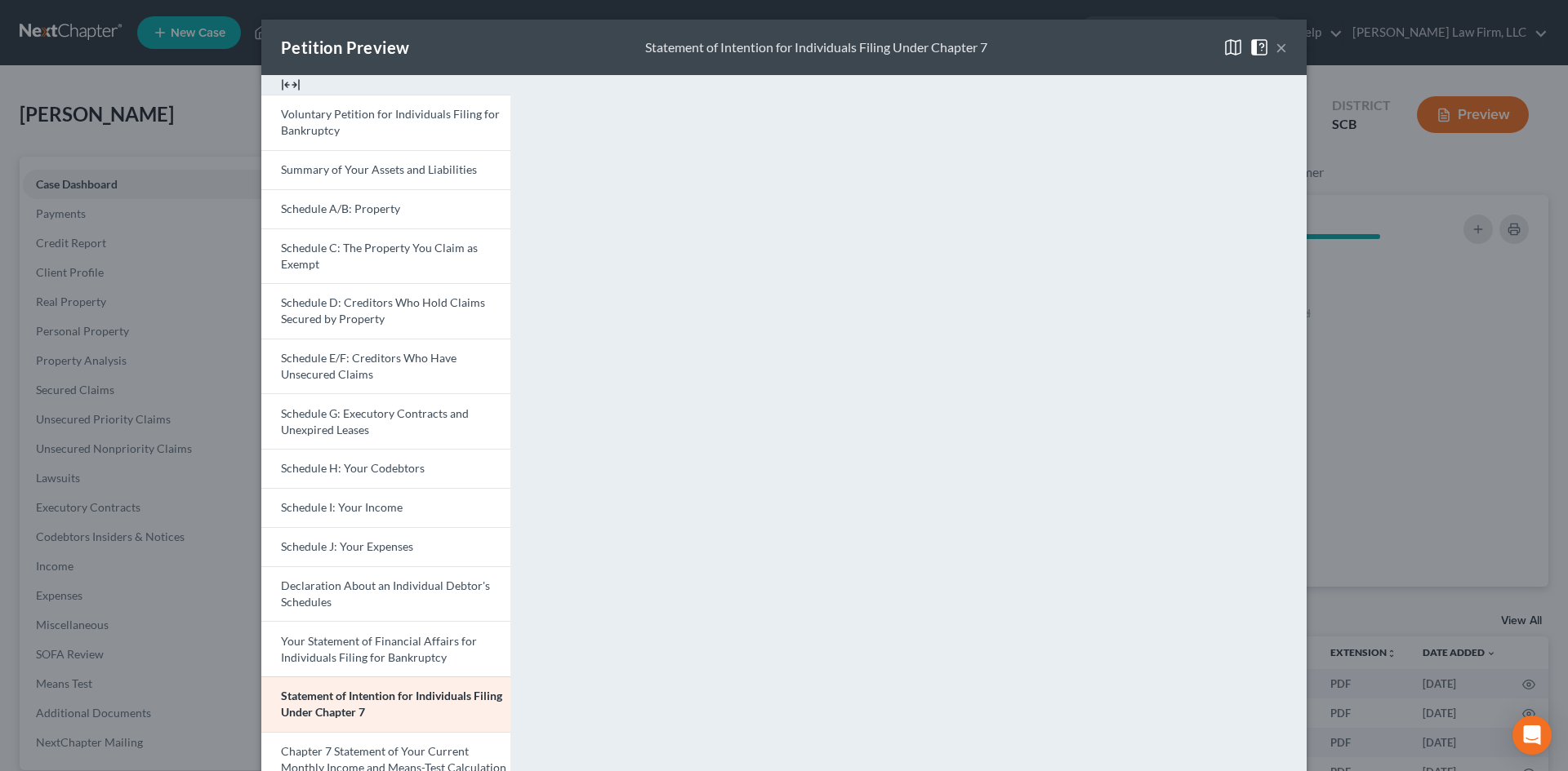
click at [1275, 42] on button "×" at bounding box center [1281, 47] width 11 height 20
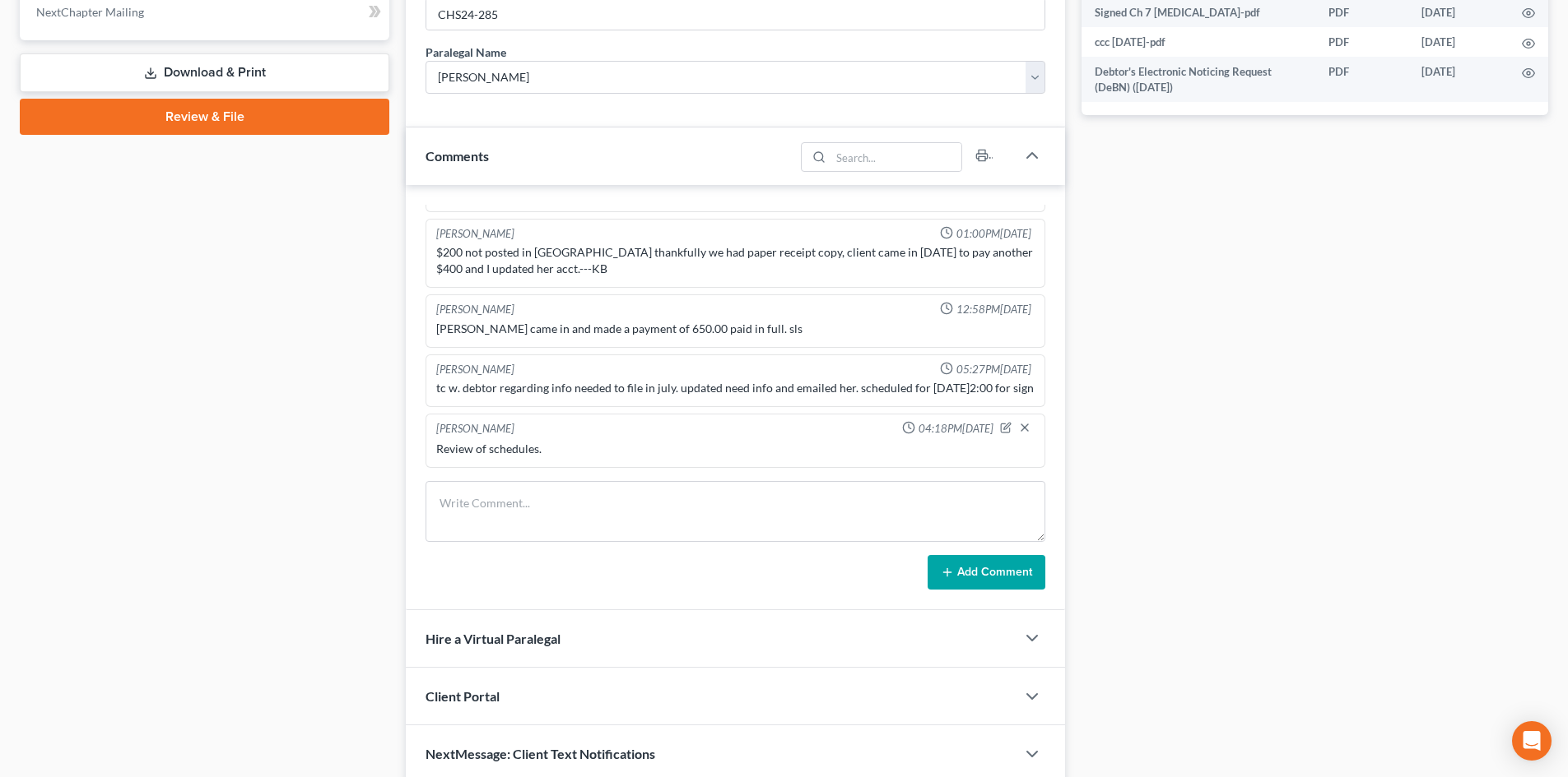
scroll to position [805, 0]
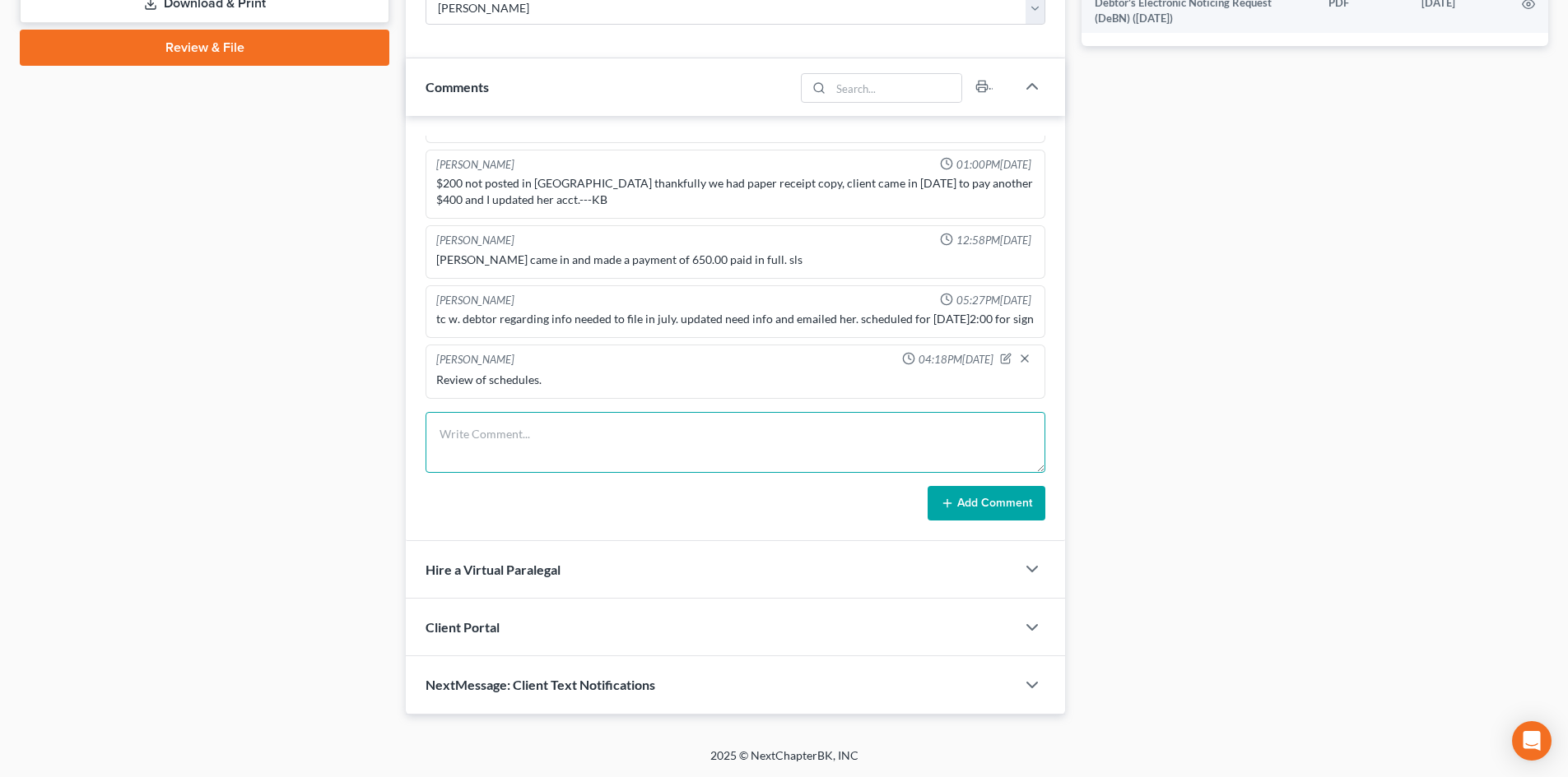
click at [583, 441] on textarea at bounding box center [735, 443] width 620 height 61
type textarea "TC with client to answer basic questions. She will be in our office and she is …"
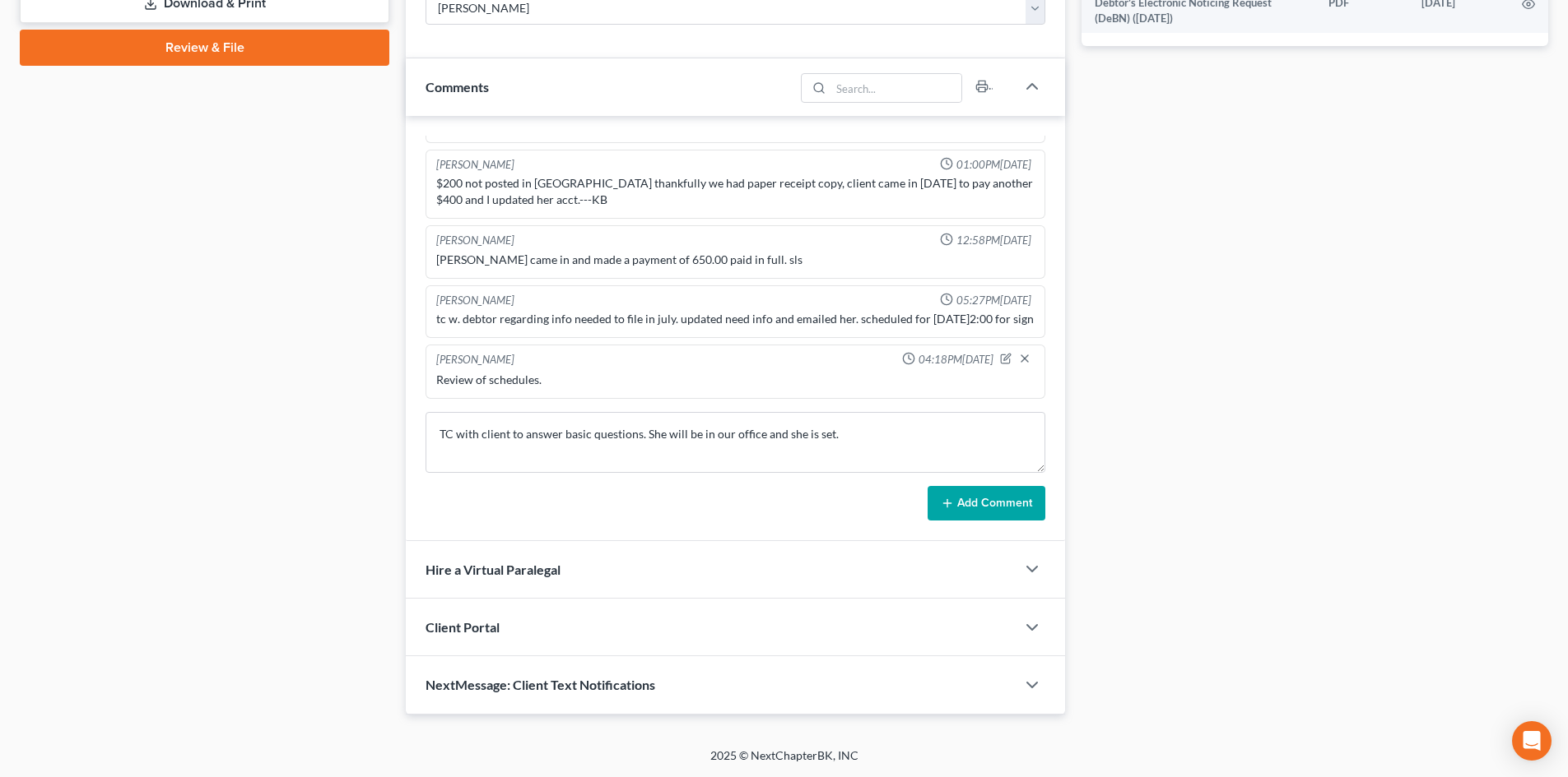
click at [972, 496] on button "Add Comment" at bounding box center [986, 504] width 118 height 35
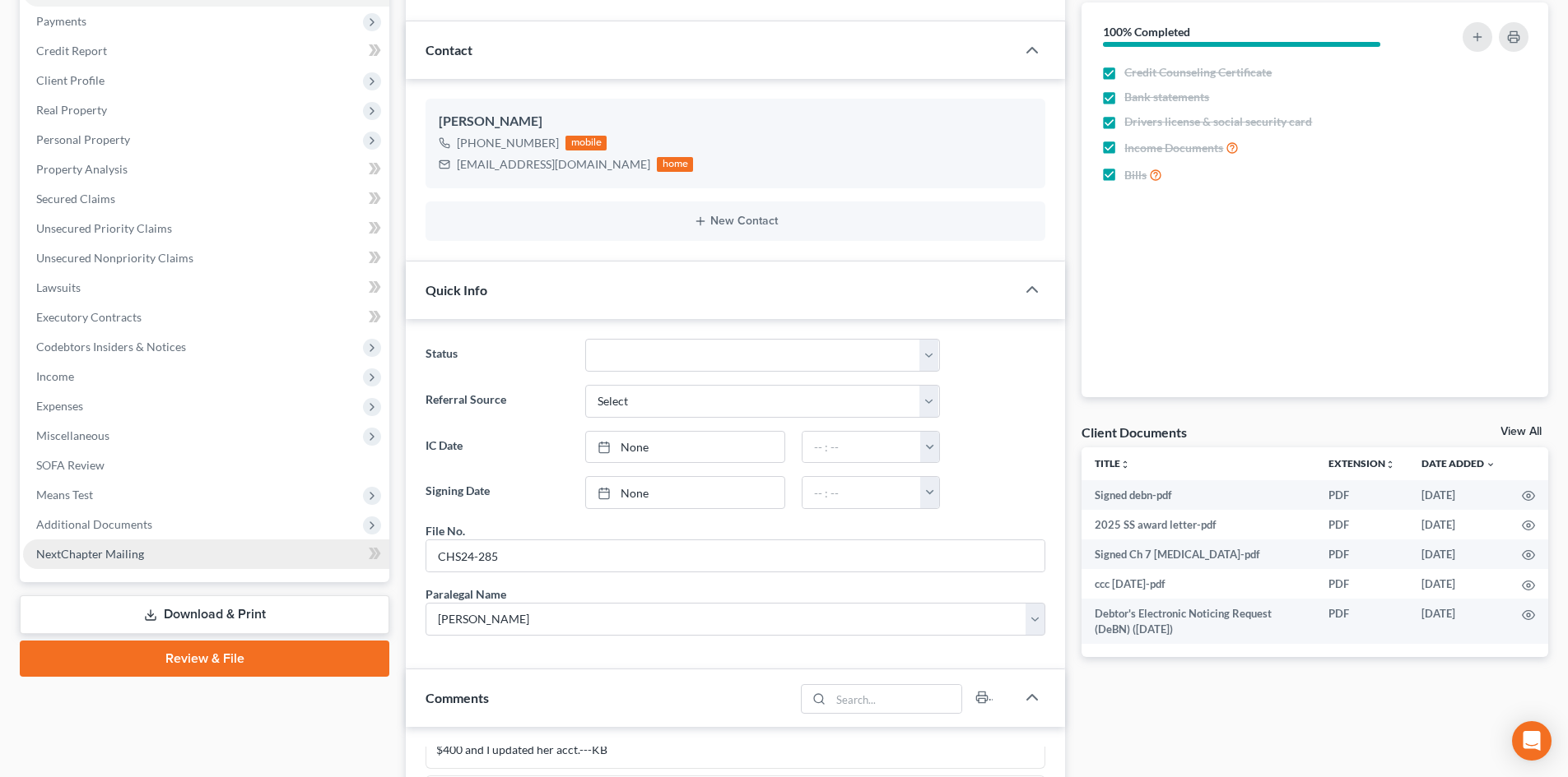
scroll to position [0, 0]
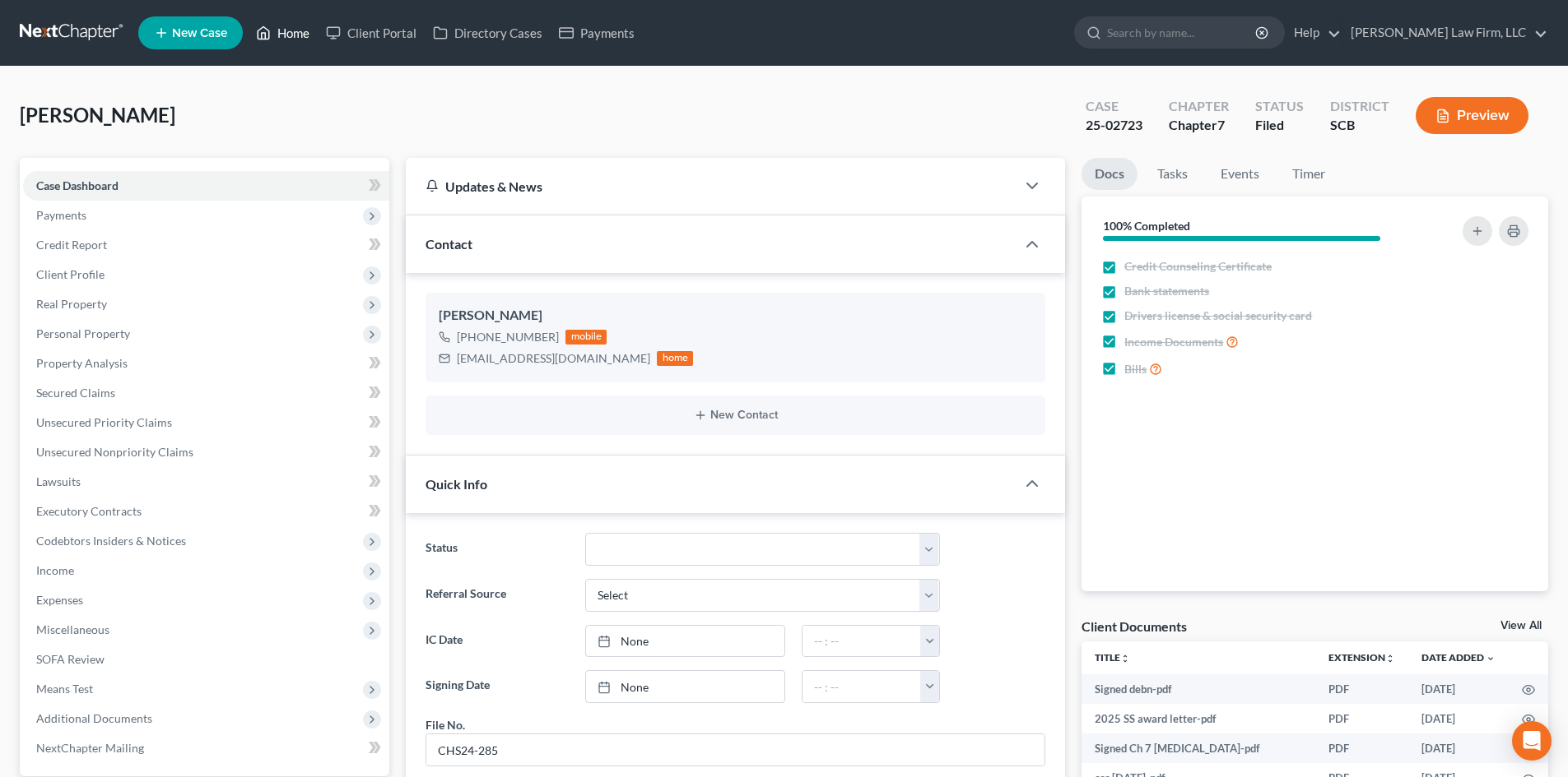
click at [277, 46] on link "Home" at bounding box center [282, 33] width 70 height 30
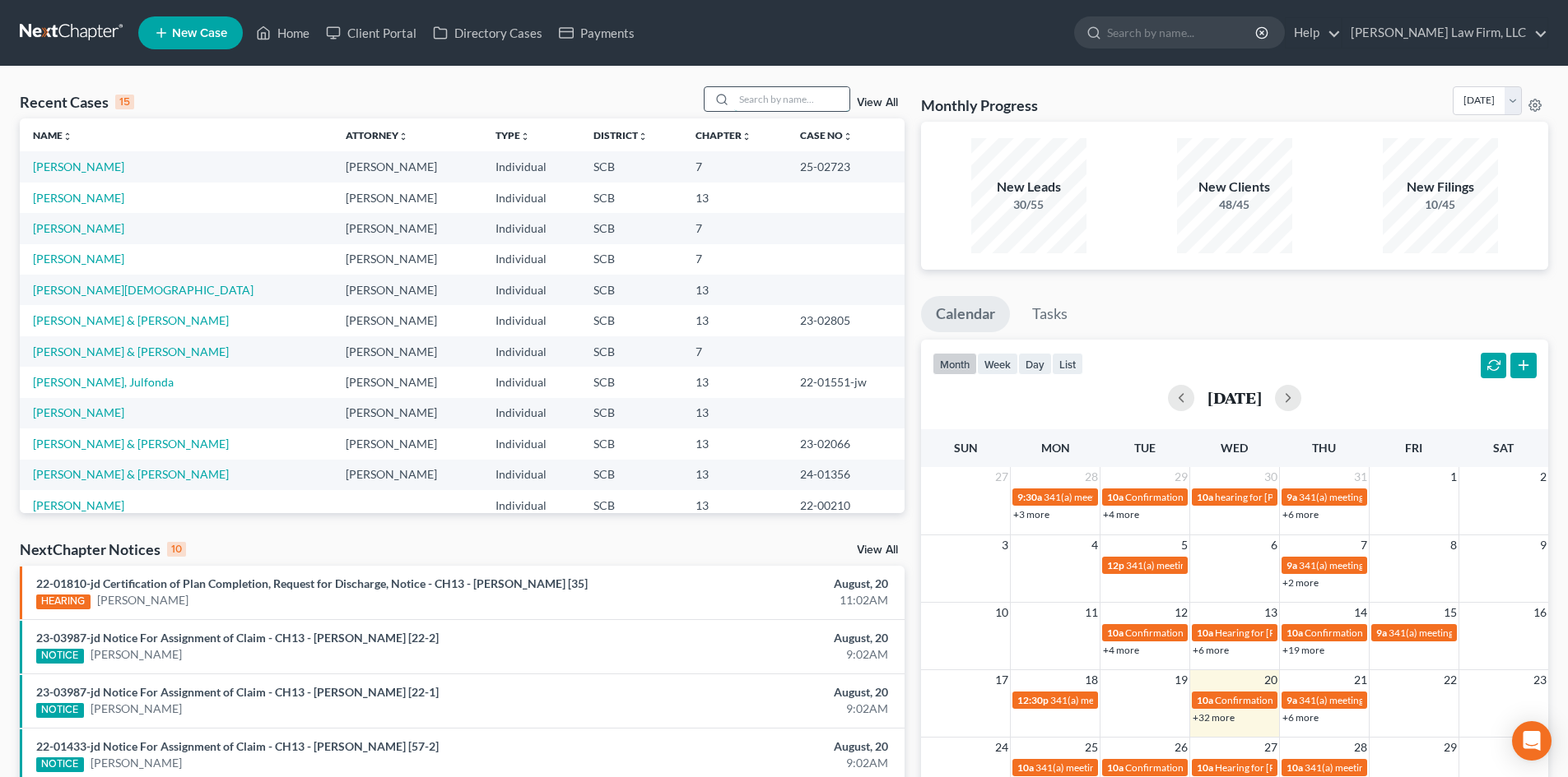
click at [796, 100] on input "search" at bounding box center [791, 99] width 115 height 24
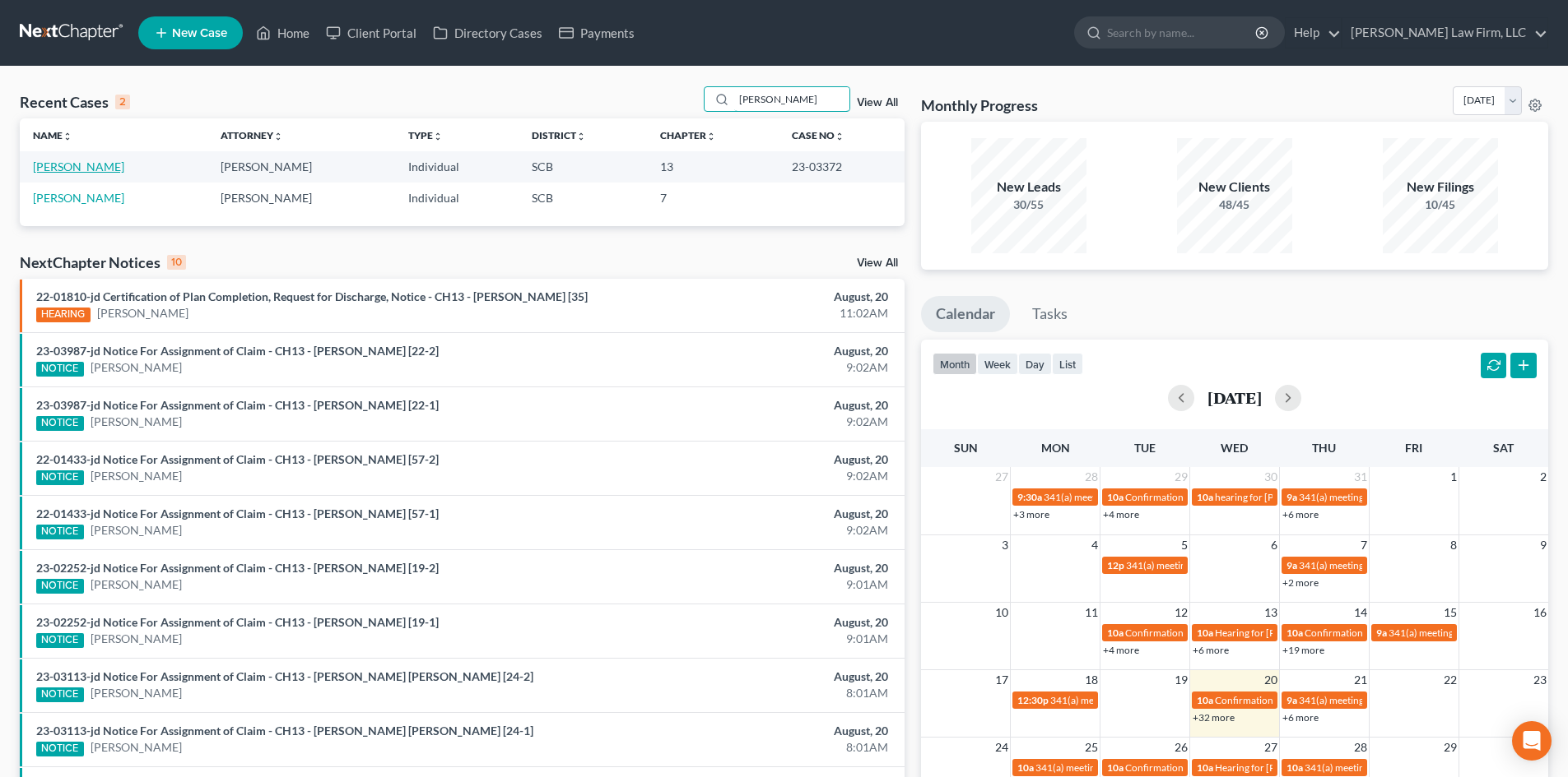
type input "[PERSON_NAME]"
click at [87, 168] on link "[PERSON_NAME]" at bounding box center [78, 166] width 91 height 14
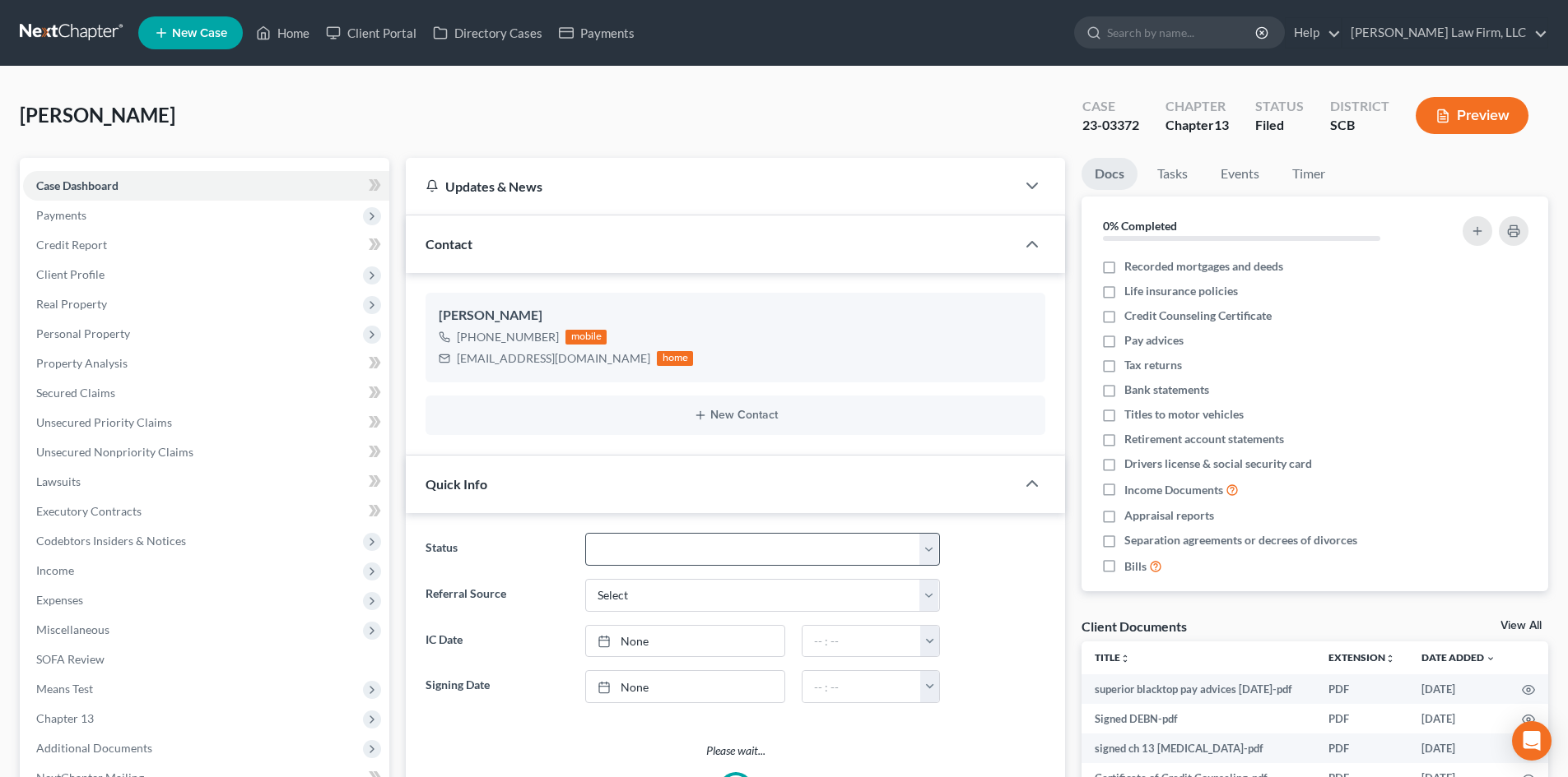
select select "0"
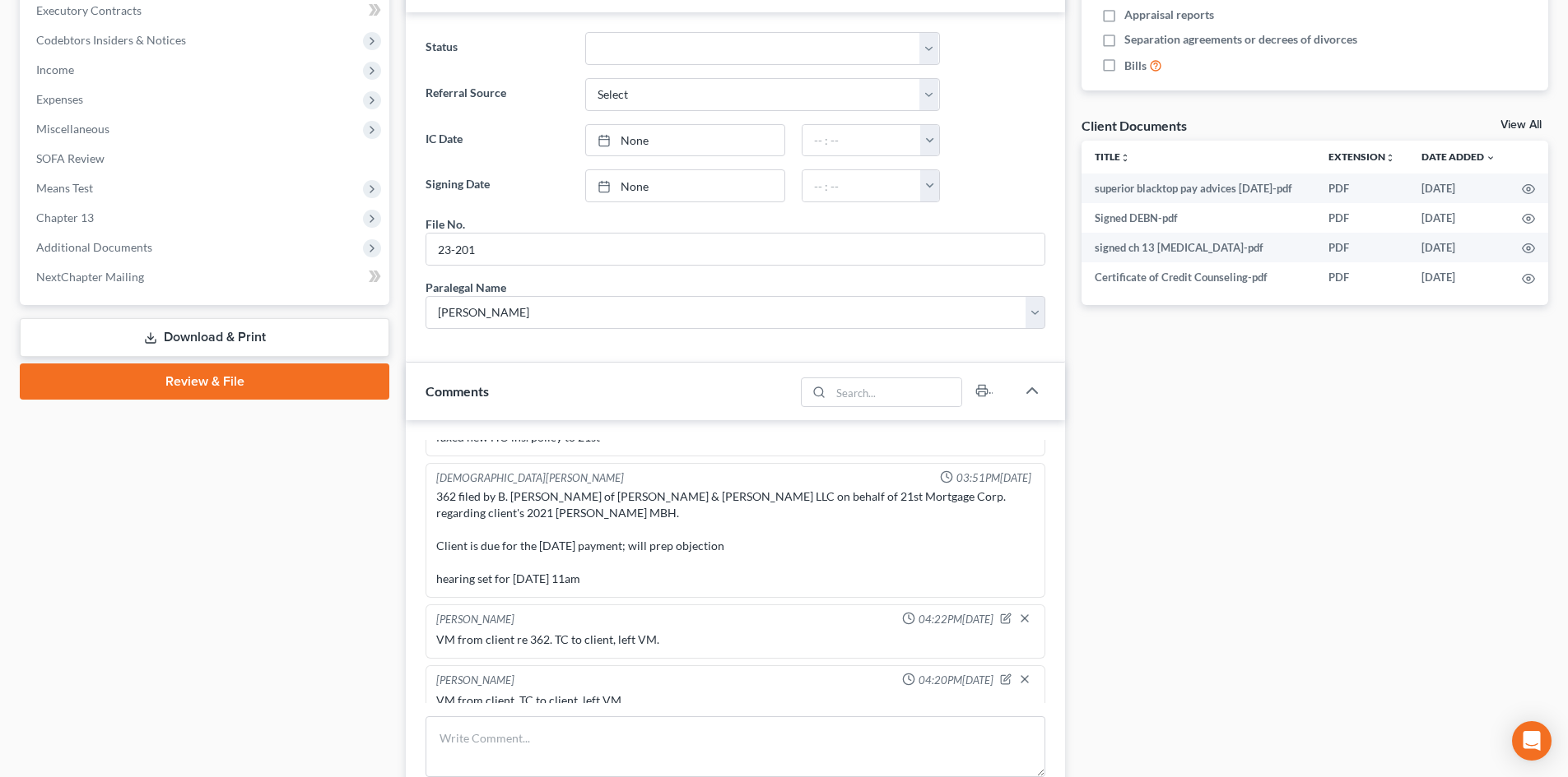
scroll to position [576, 0]
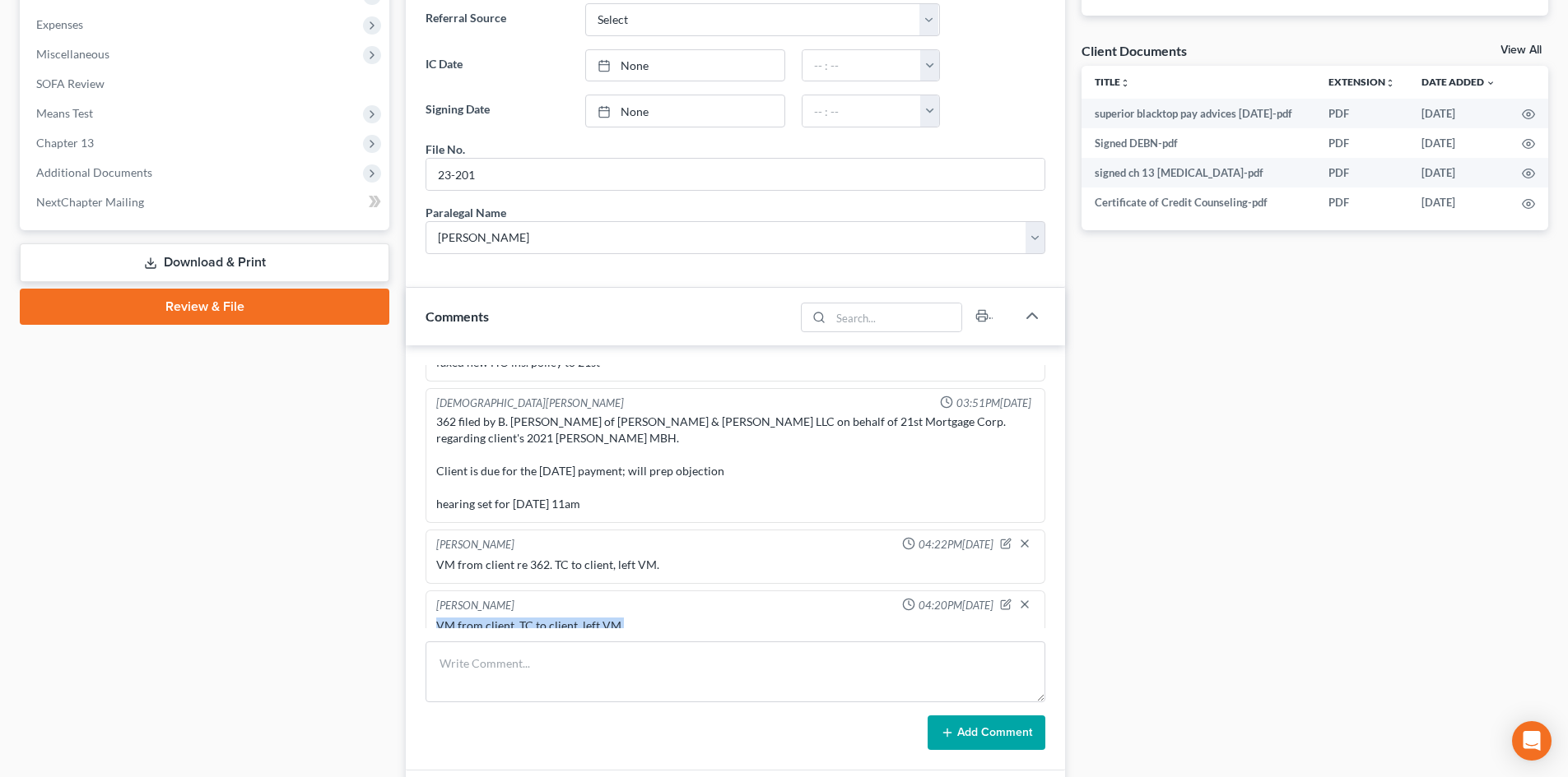
drag, startPoint x: 628, startPoint y: 607, endPoint x: 417, endPoint y: 619, distance: 211.3
click at [417, 619] on div "[PERSON_NAME] 03:12PM[DATE] paid $300 toward [MEDICAL_DATA] [PERSON_NAME] 04:21…" at bounding box center [735, 558] width 659 height 426
copy div "VM from client. TC to client, left VM."
click at [537, 664] on textarea at bounding box center [735, 672] width 620 height 61
paste textarea "VM from client. TC to client, left VM."
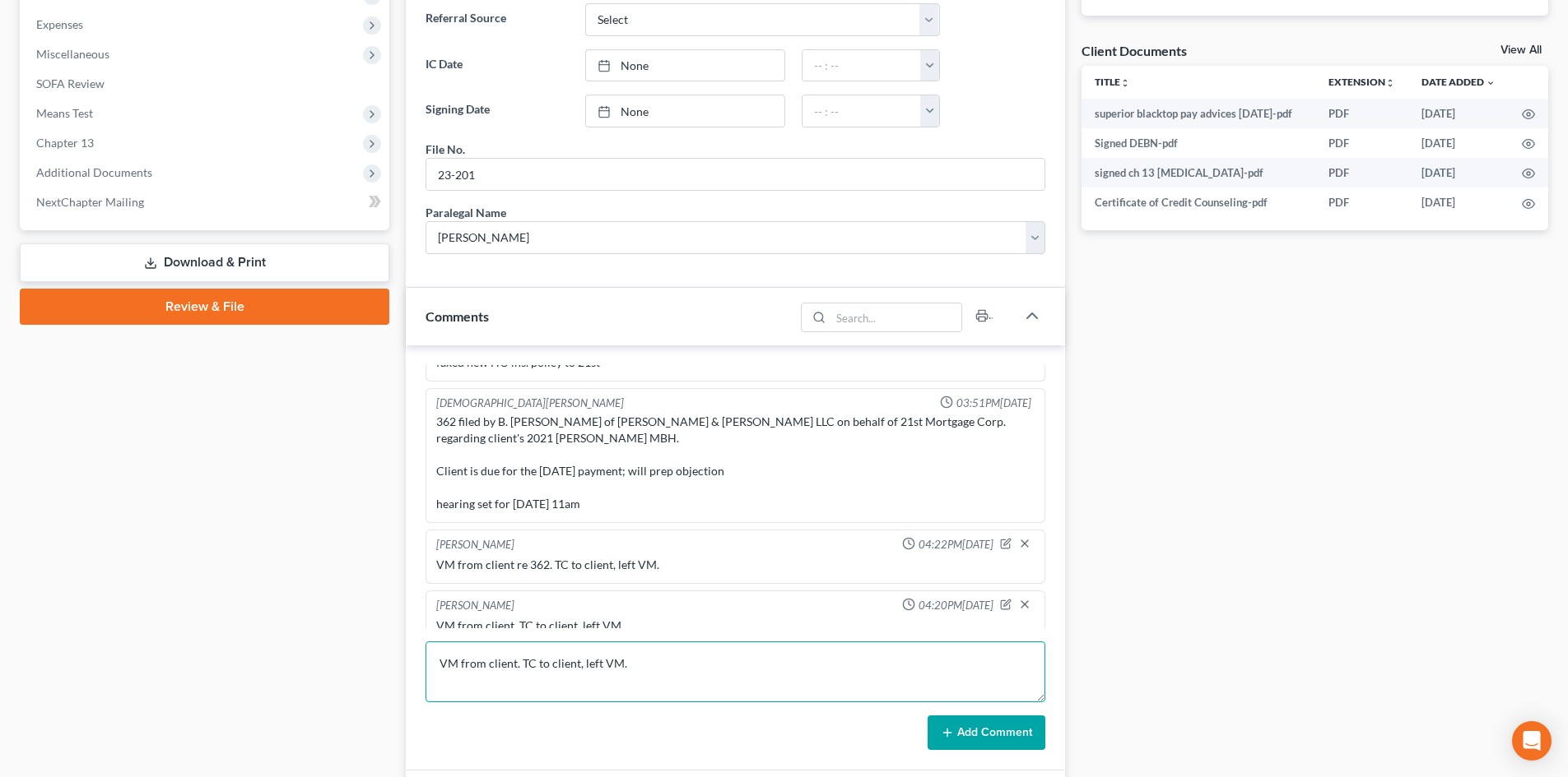
type textarea "VM from client. TC to client, left VM."
click at [979, 735] on button "Add Comment" at bounding box center [986, 733] width 118 height 35
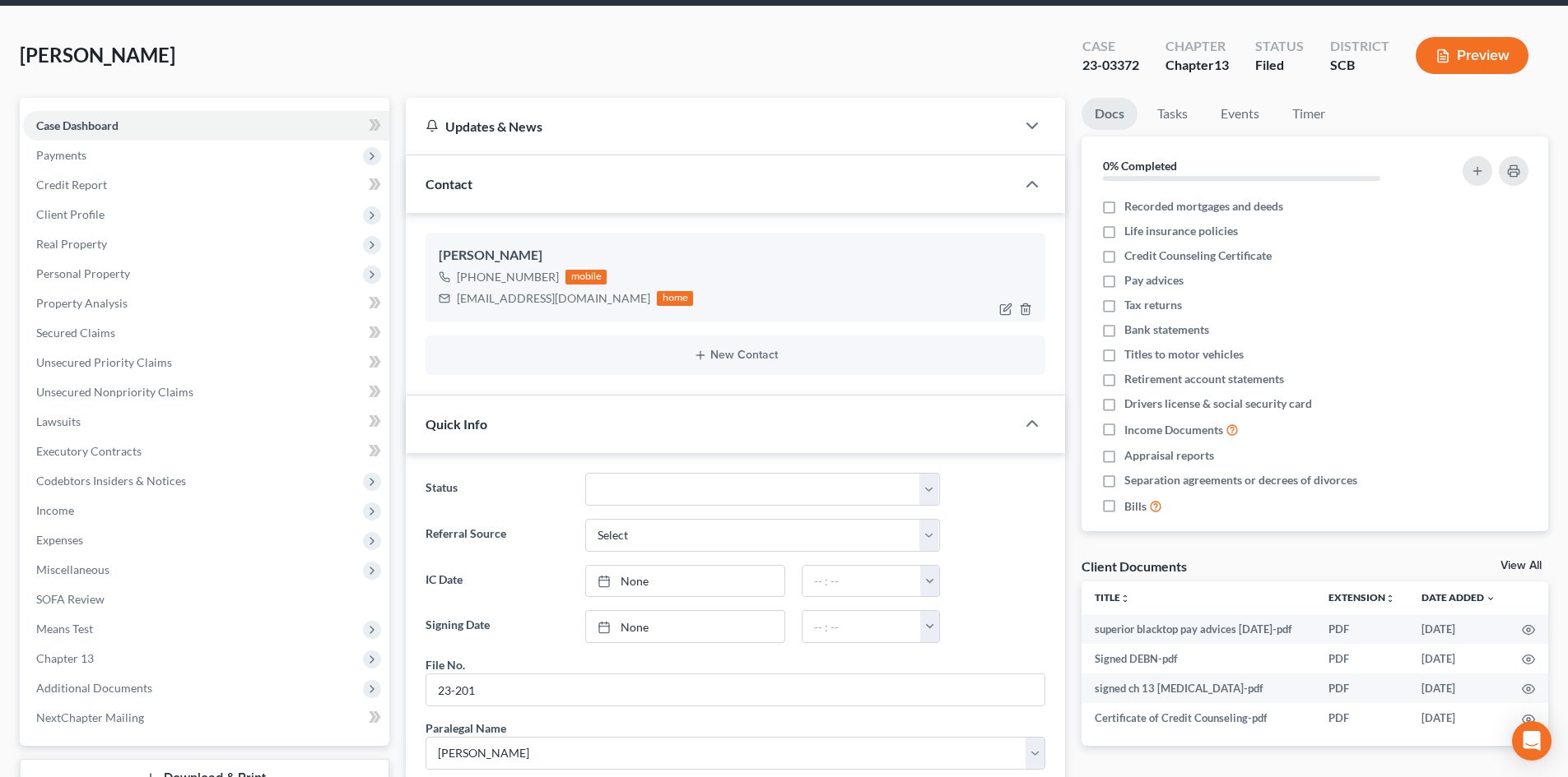
scroll to position [0, 0]
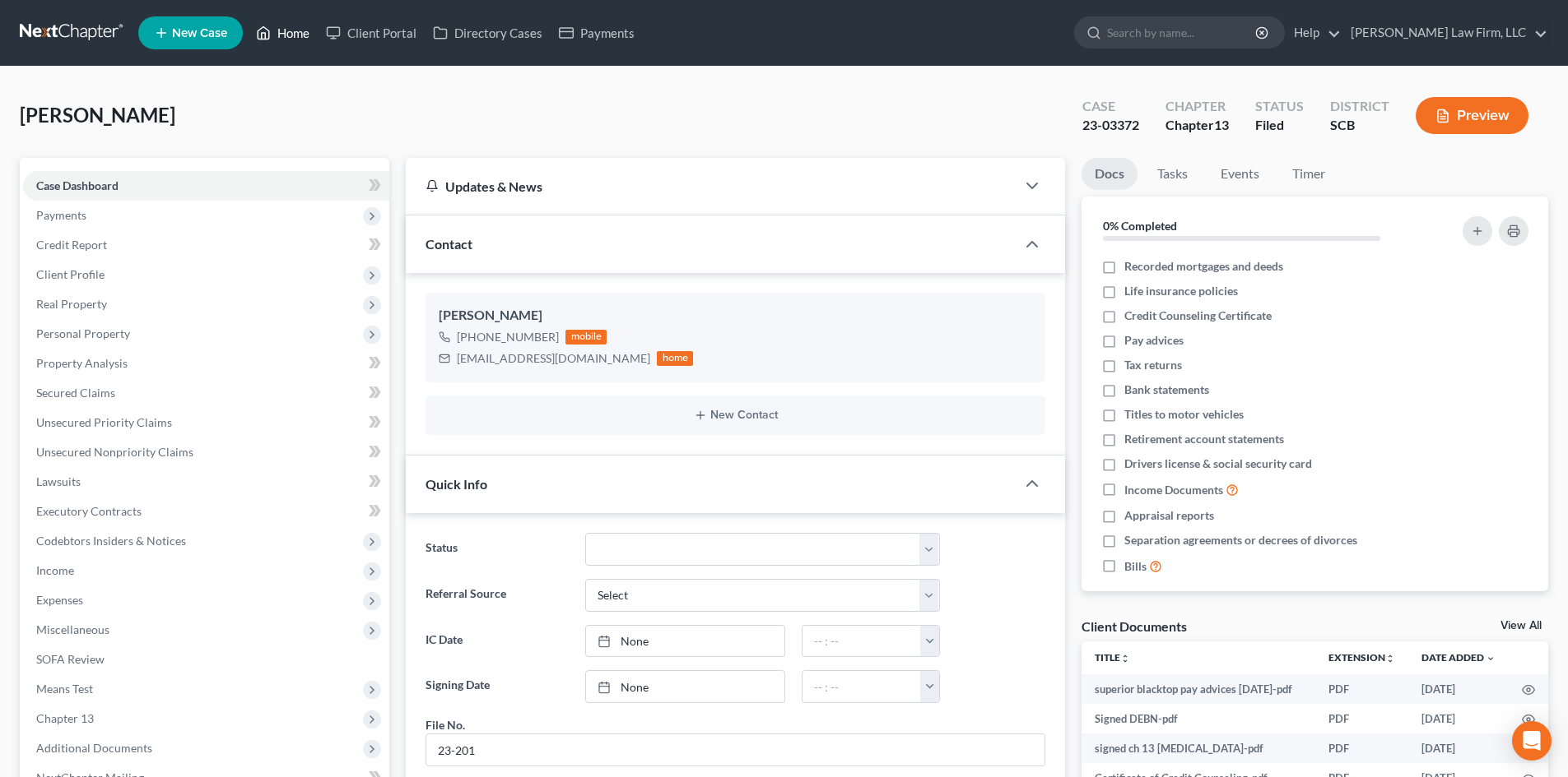
click at [306, 30] on link "Home" at bounding box center [282, 33] width 70 height 30
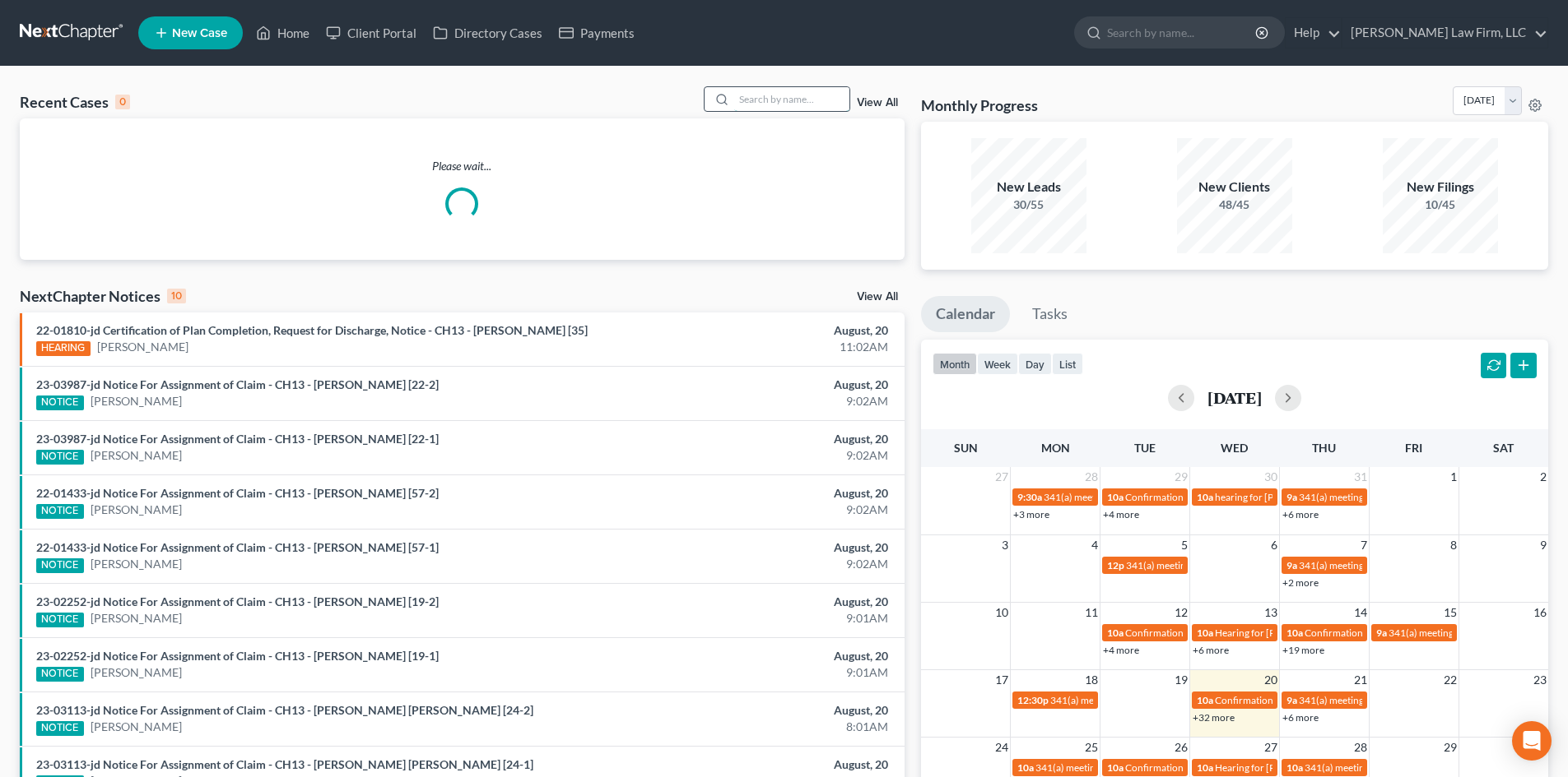
click at [827, 103] on input "search" at bounding box center [791, 99] width 115 height 24
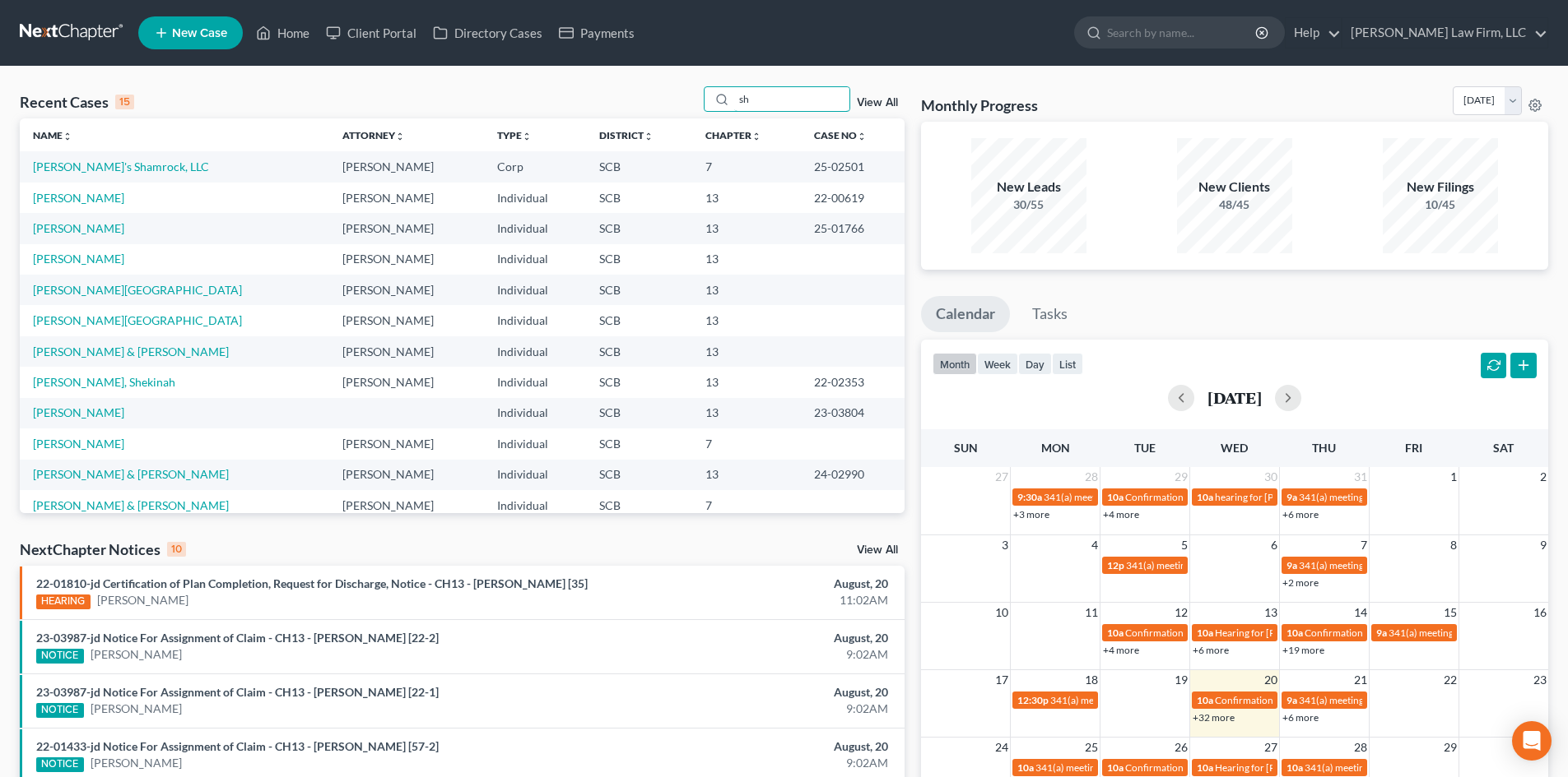
type input "s"
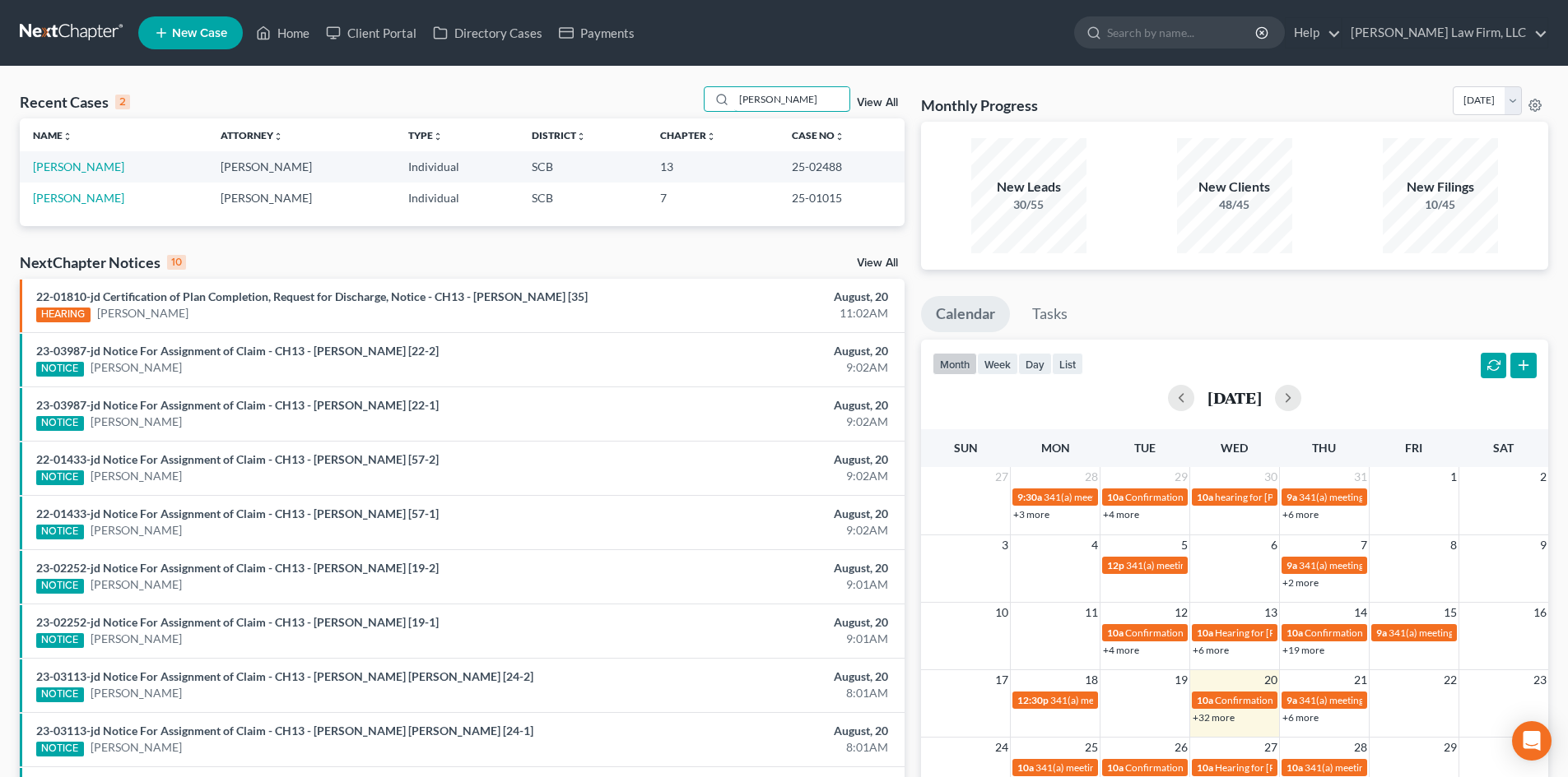
click at [713, 115] on div "Recent Cases 2 jill View All" at bounding box center [462, 102] width 884 height 32
click at [781, 95] on input "jill" at bounding box center [791, 99] width 115 height 24
drag, startPoint x: 743, startPoint y: 99, endPoint x: 659, endPoint y: 105, distance: 84.2
click at [659, 105] on div "Recent Cases 2 jill View All" at bounding box center [462, 102] width 884 height 32
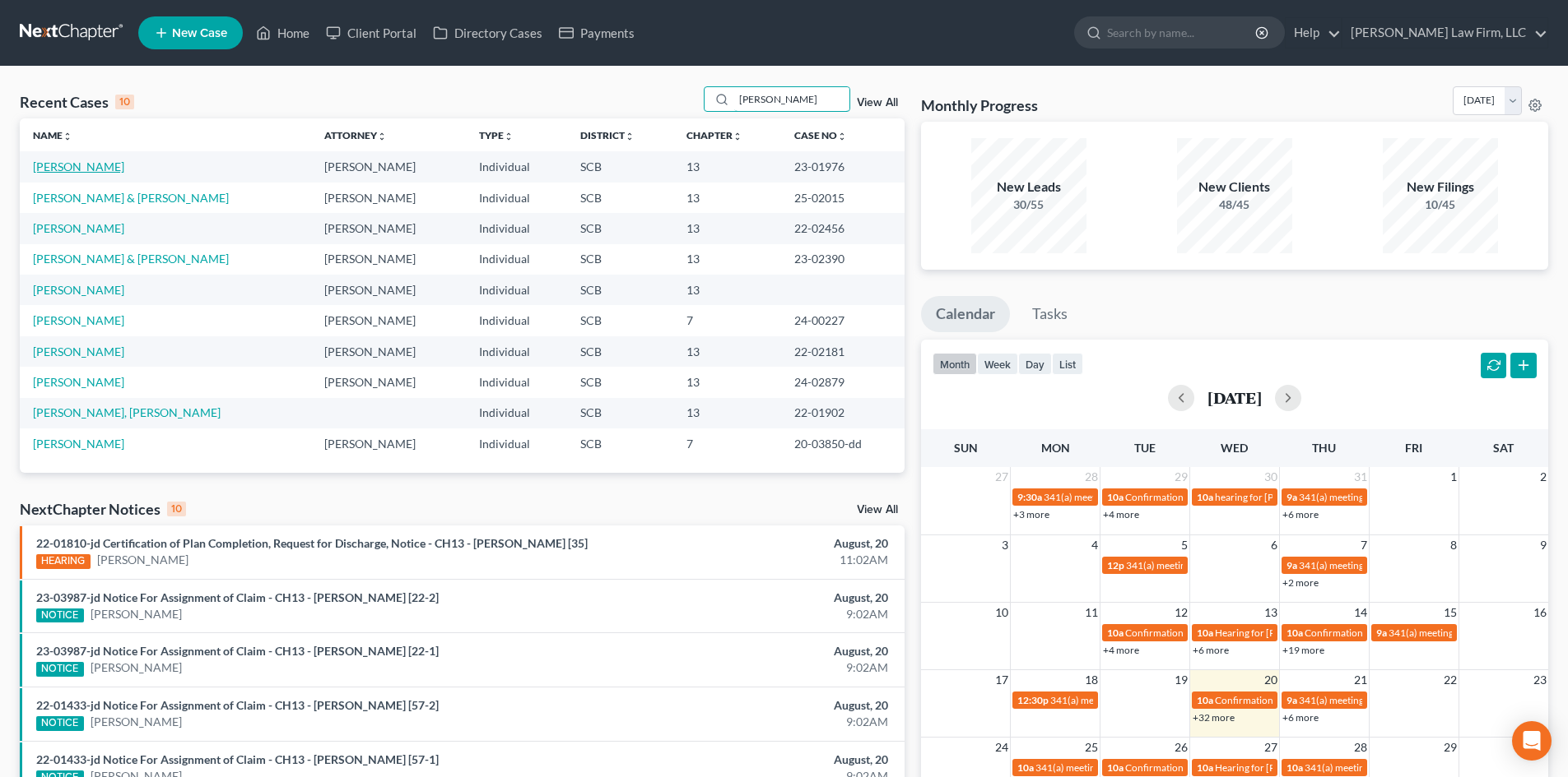
type input "davis"
click at [68, 162] on link "[PERSON_NAME]" at bounding box center [78, 166] width 91 height 14
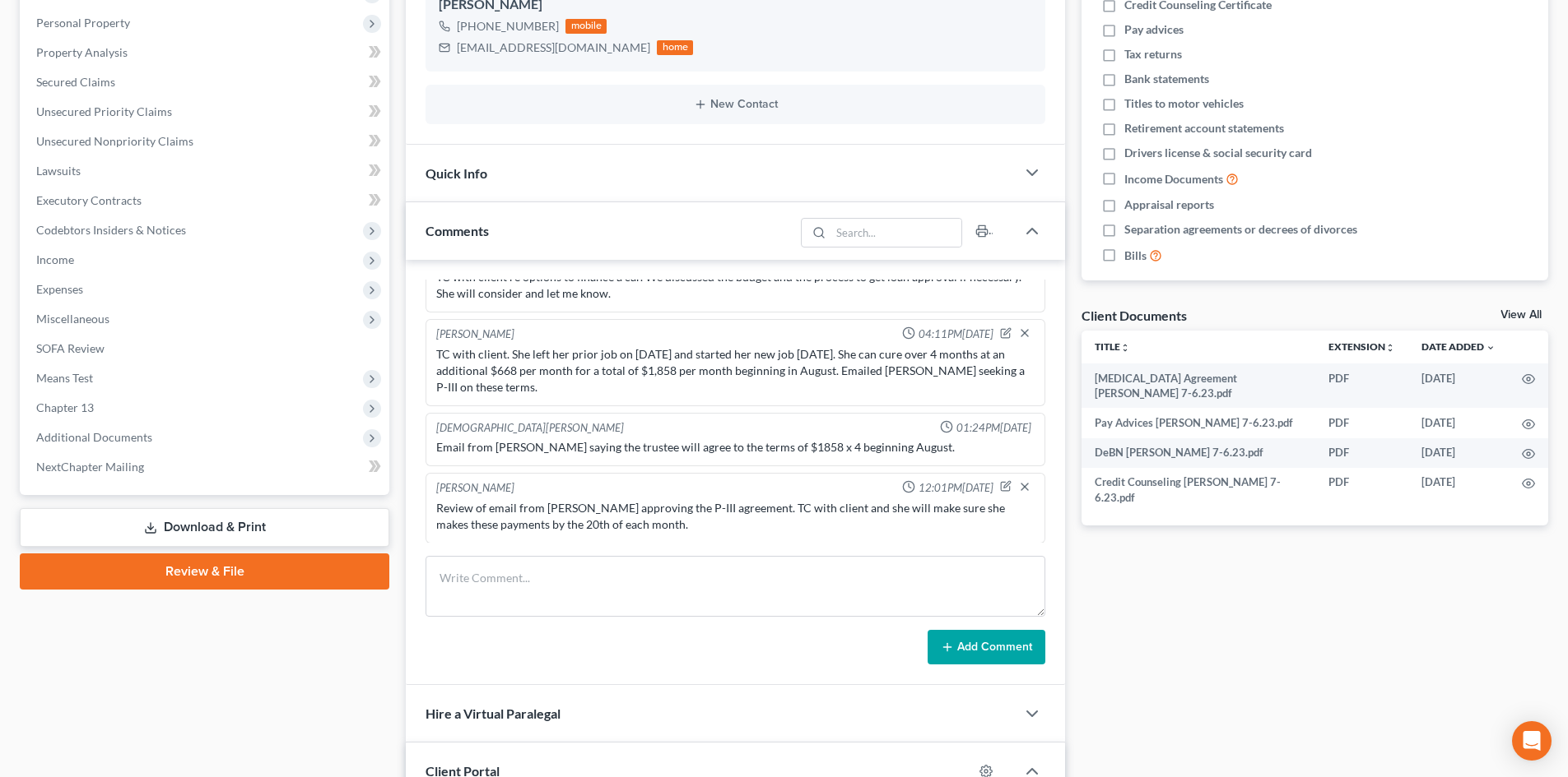
scroll to position [412, 0]
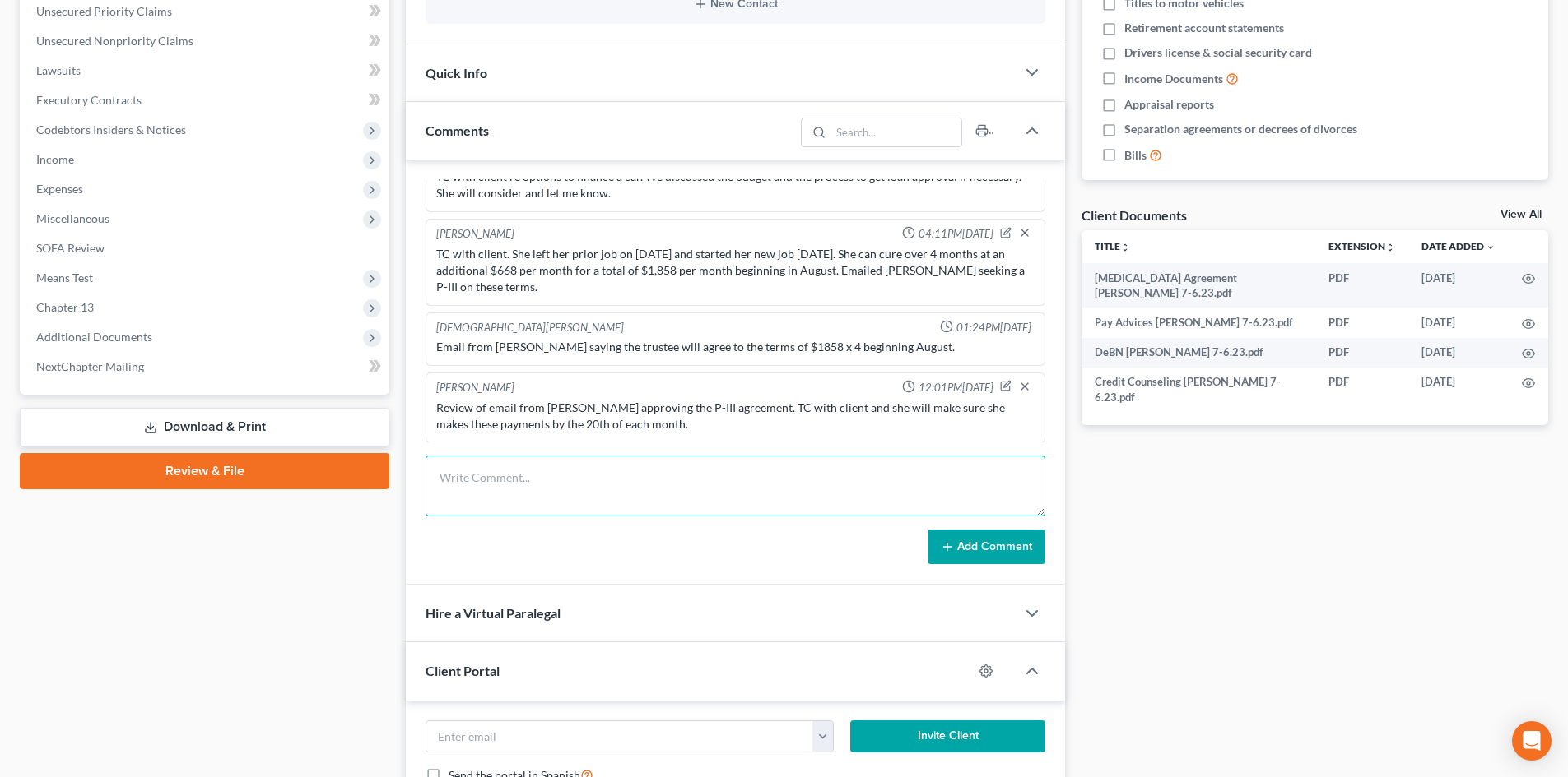
click at [455, 480] on textarea at bounding box center [735, 486] width 620 height 61
paste textarea "VM from client. TC to client, left VM."
type textarea "VM from client. TC to client, VM full."
click at [964, 542] on button "Add Comment" at bounding box center [986, 547] width 118 height 35
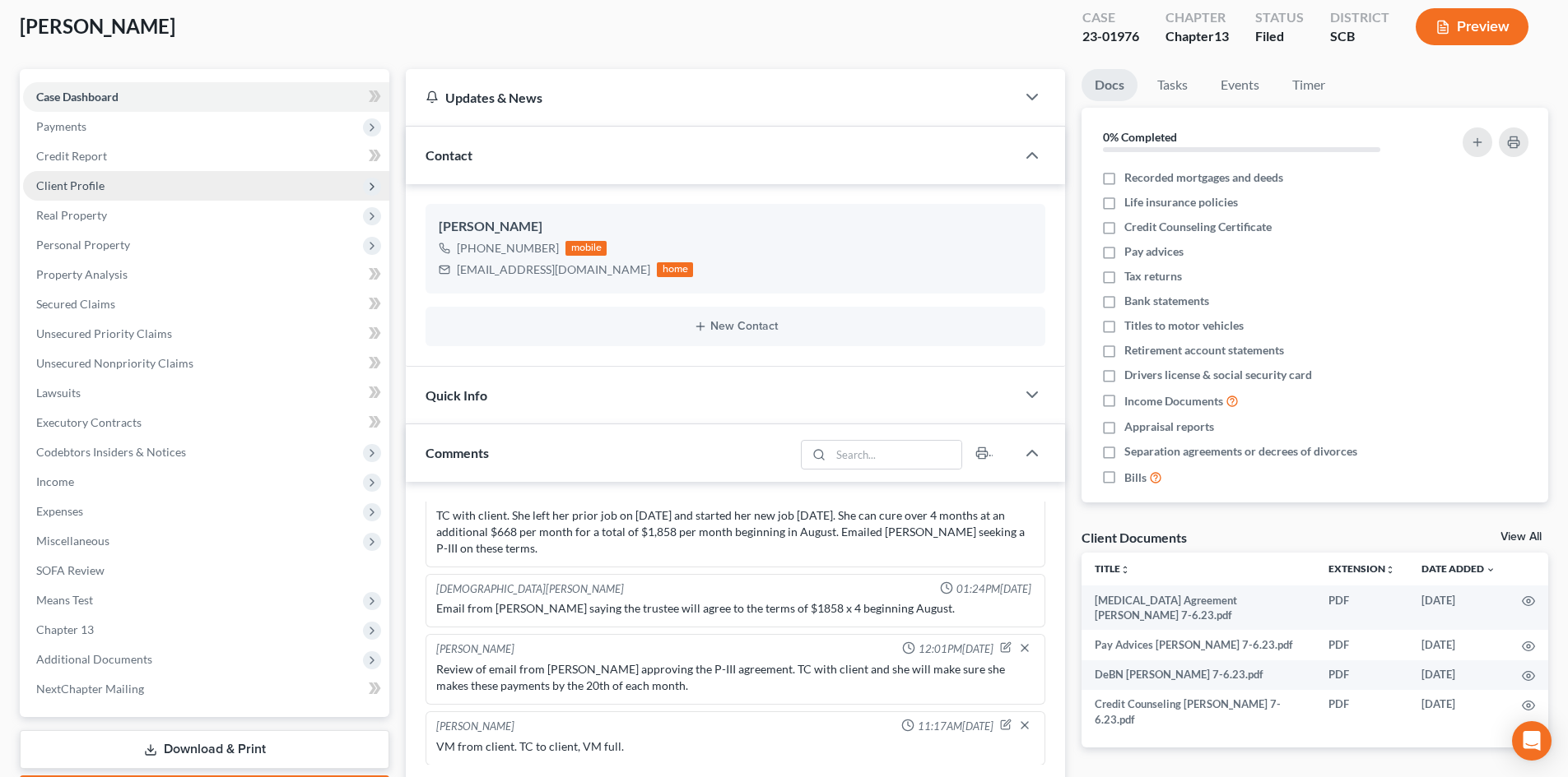
scroll to position [0, 0]
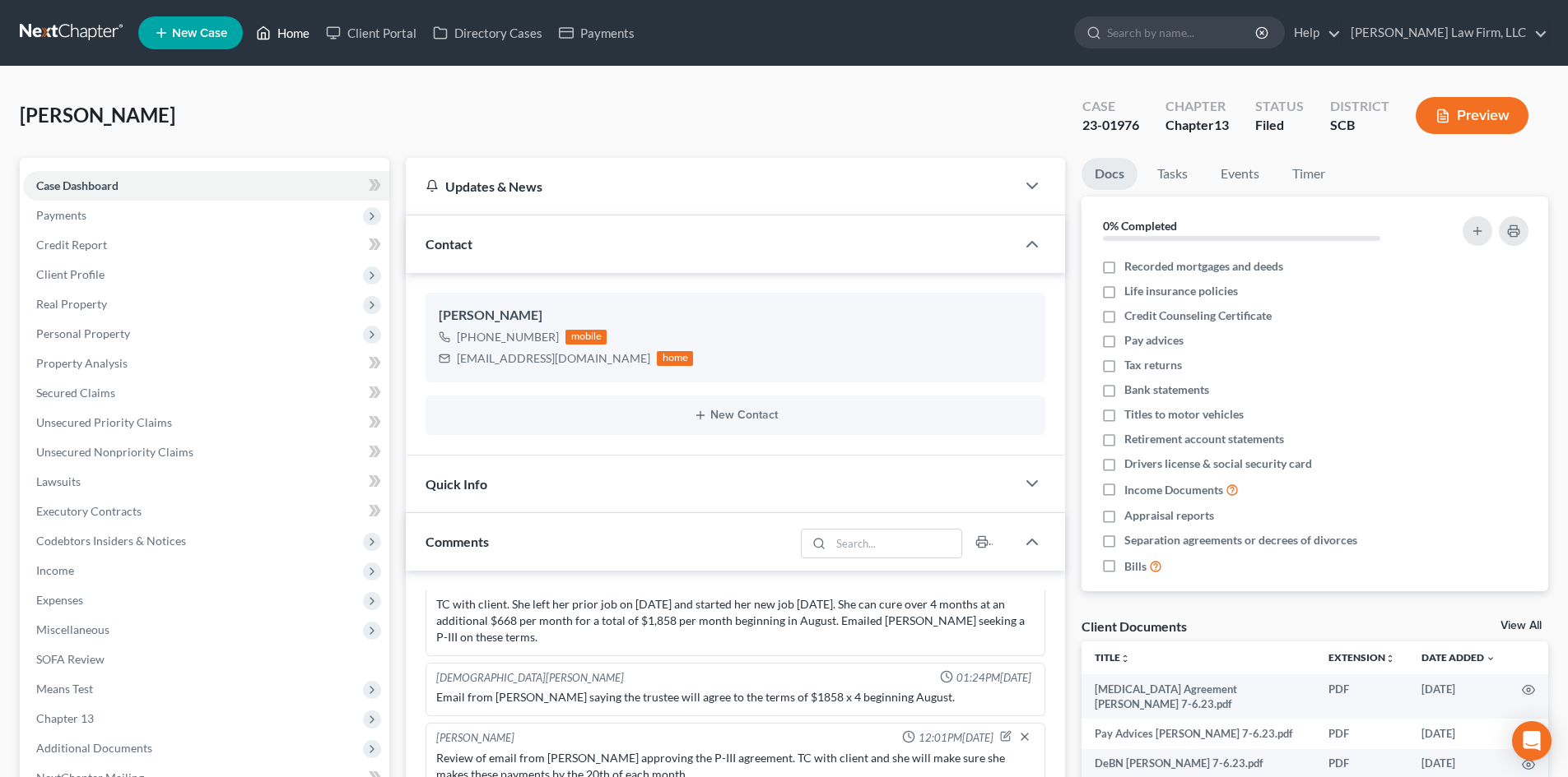
click at [293, 30] on link "Home" at bounding box center [282, 33] width 70 height 30
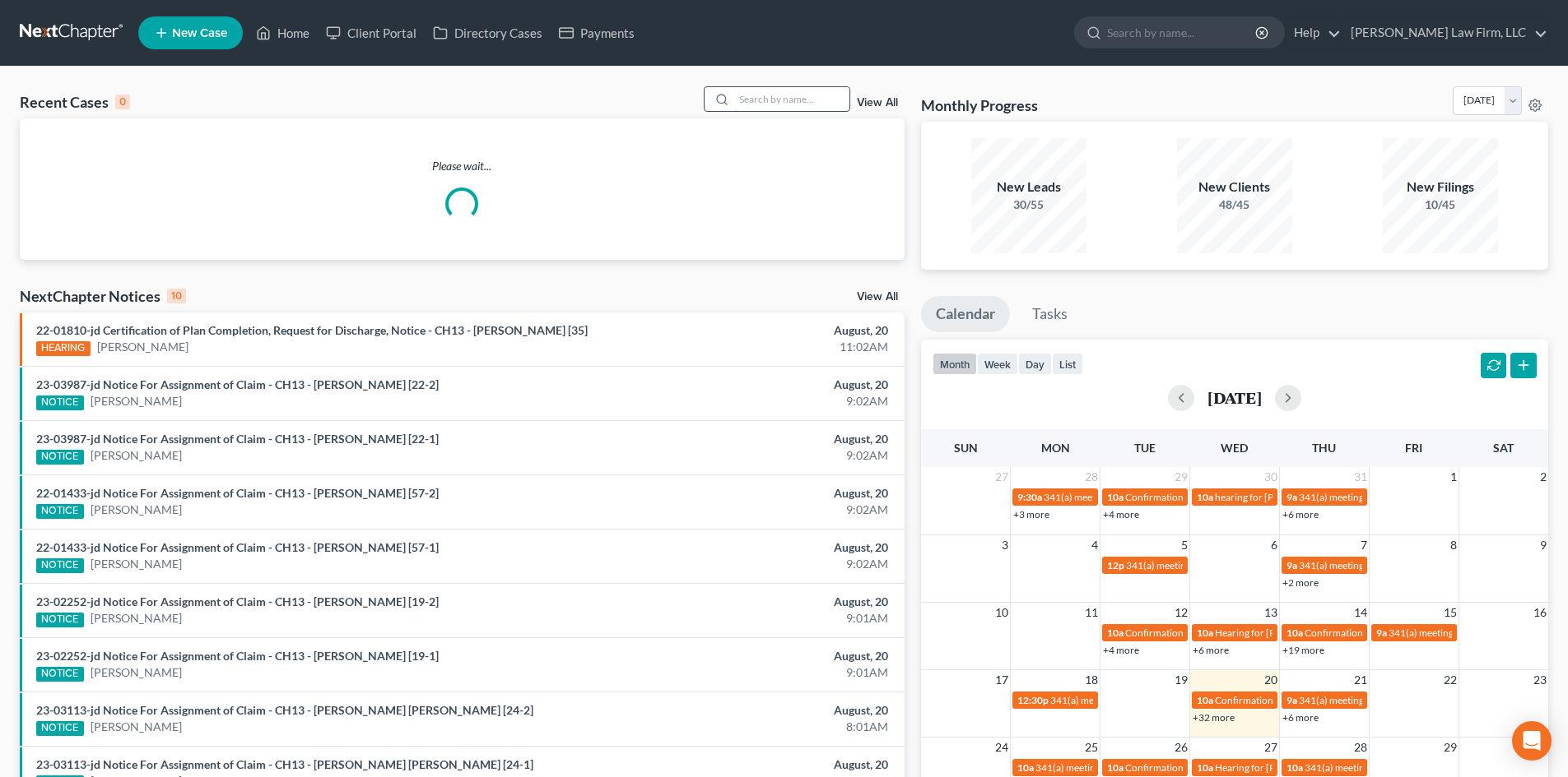
click at [791, 99] on input "search" at bounding box center [791, 99] width 115 height 24
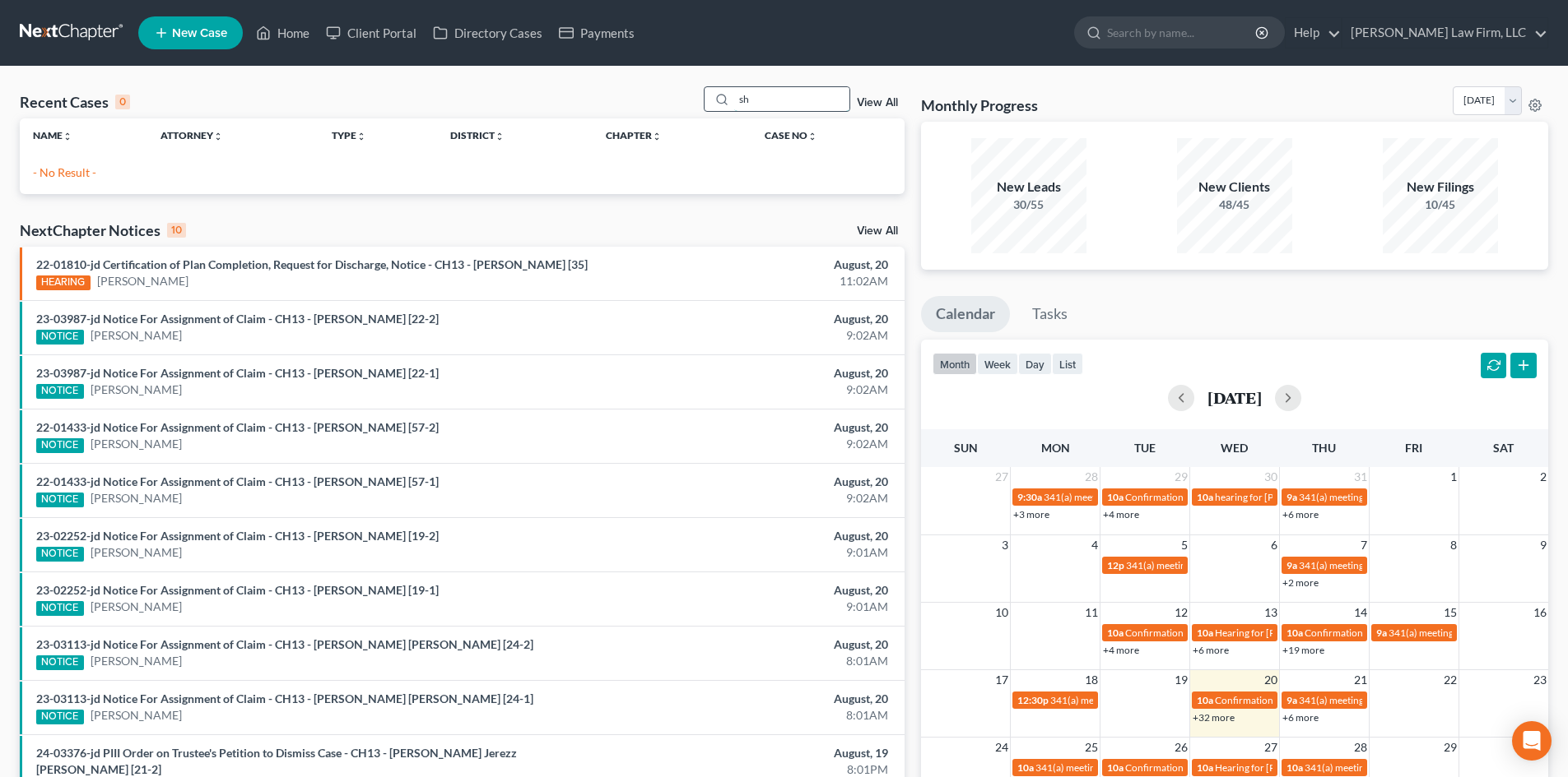
type input "s"
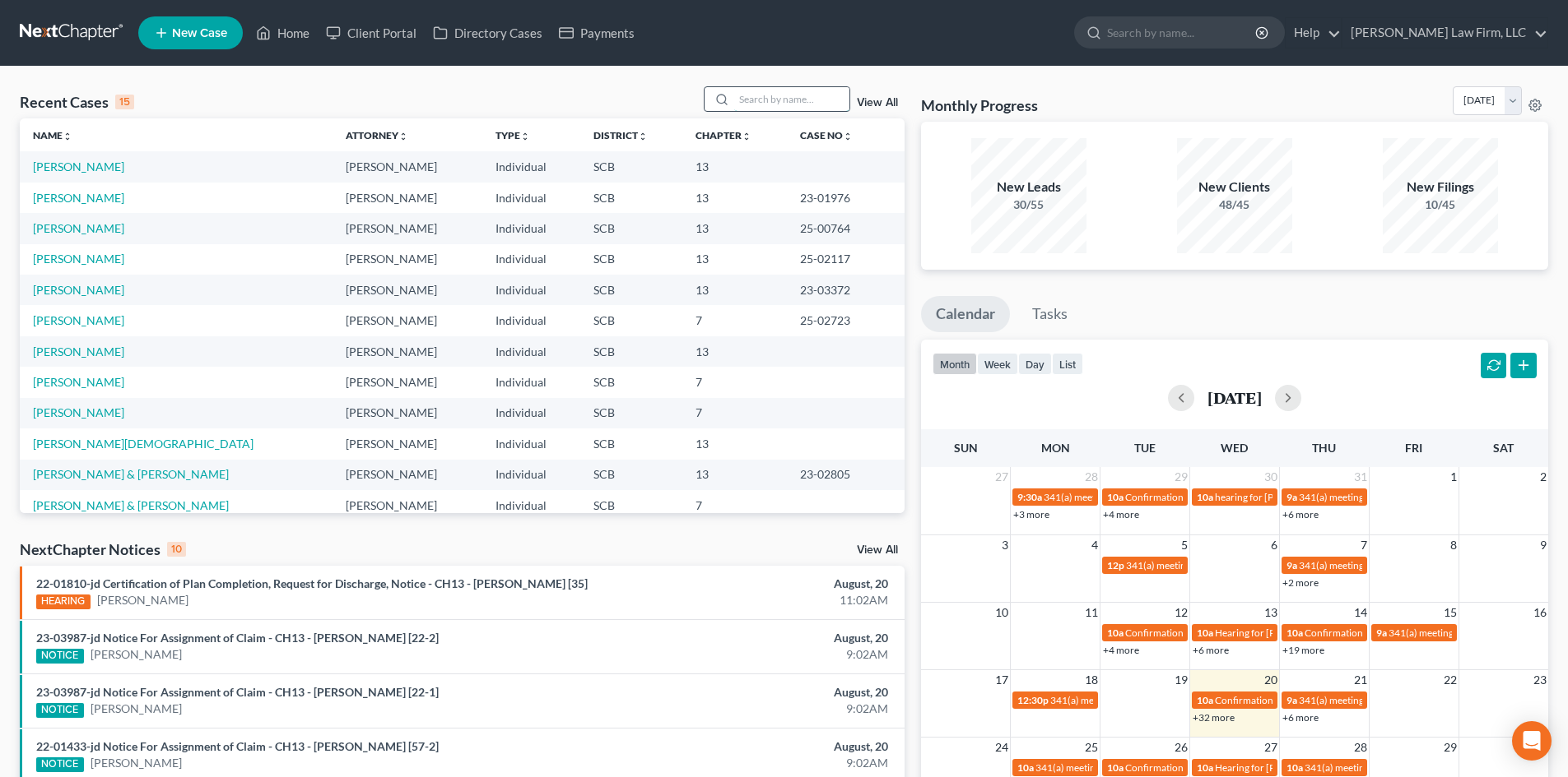
click at [772, 95] on input "search" at bounding box center [791, 99] width 115 height 24
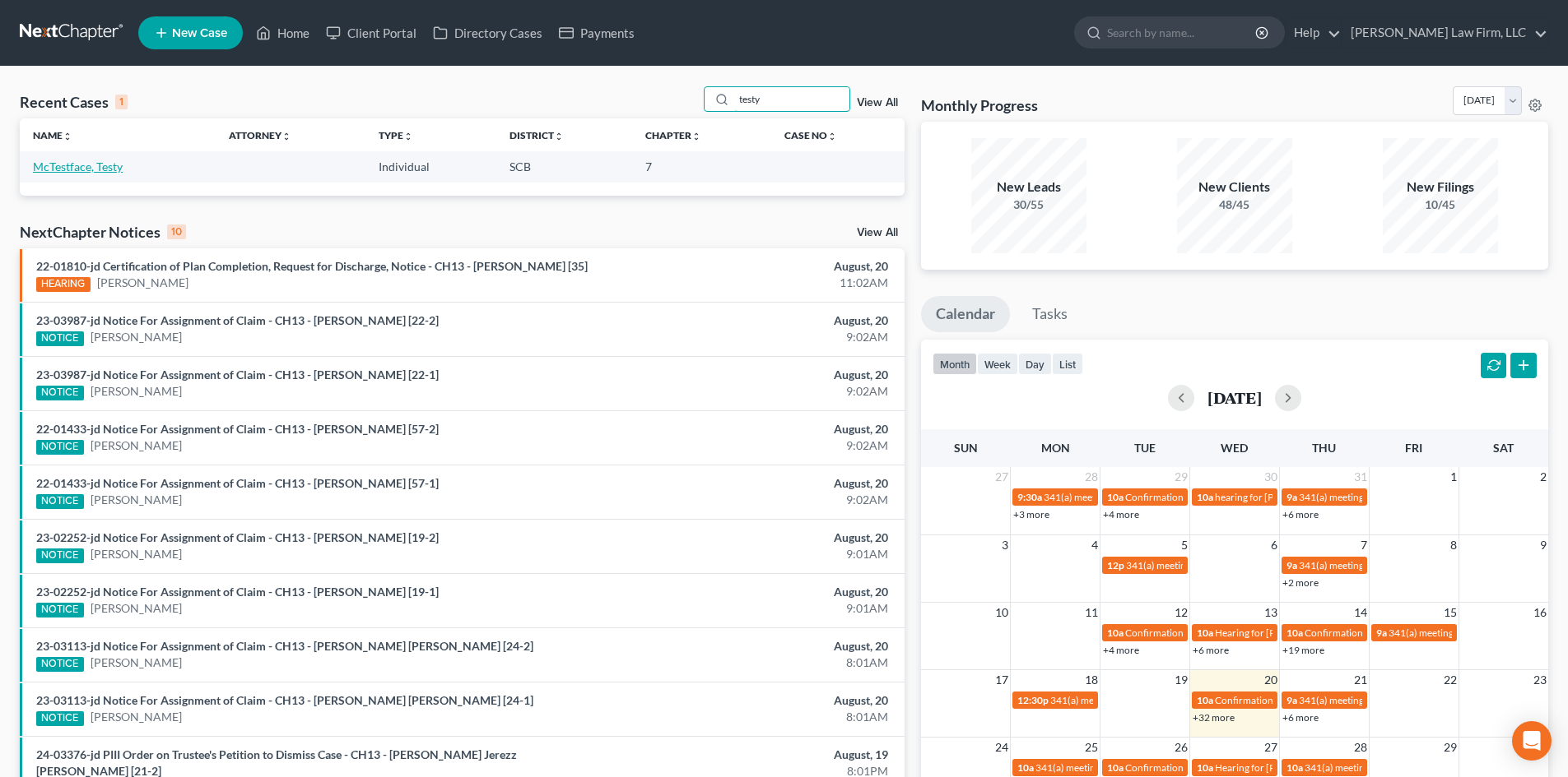
type input "testy"
click at [82, 169] on link "McTestface, Testy" at bounding box center [77, 166] width 90 height 14
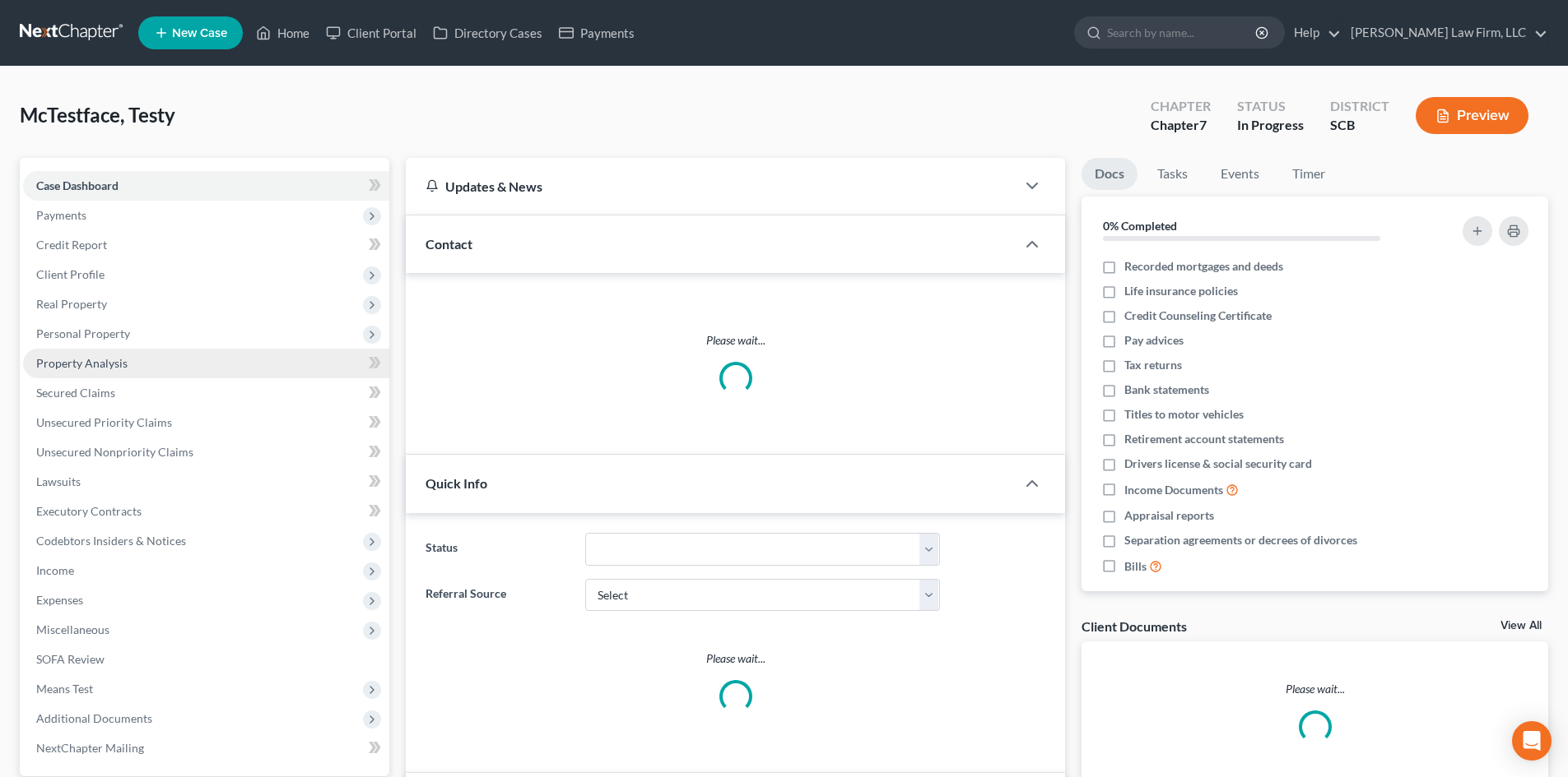
select select "0"
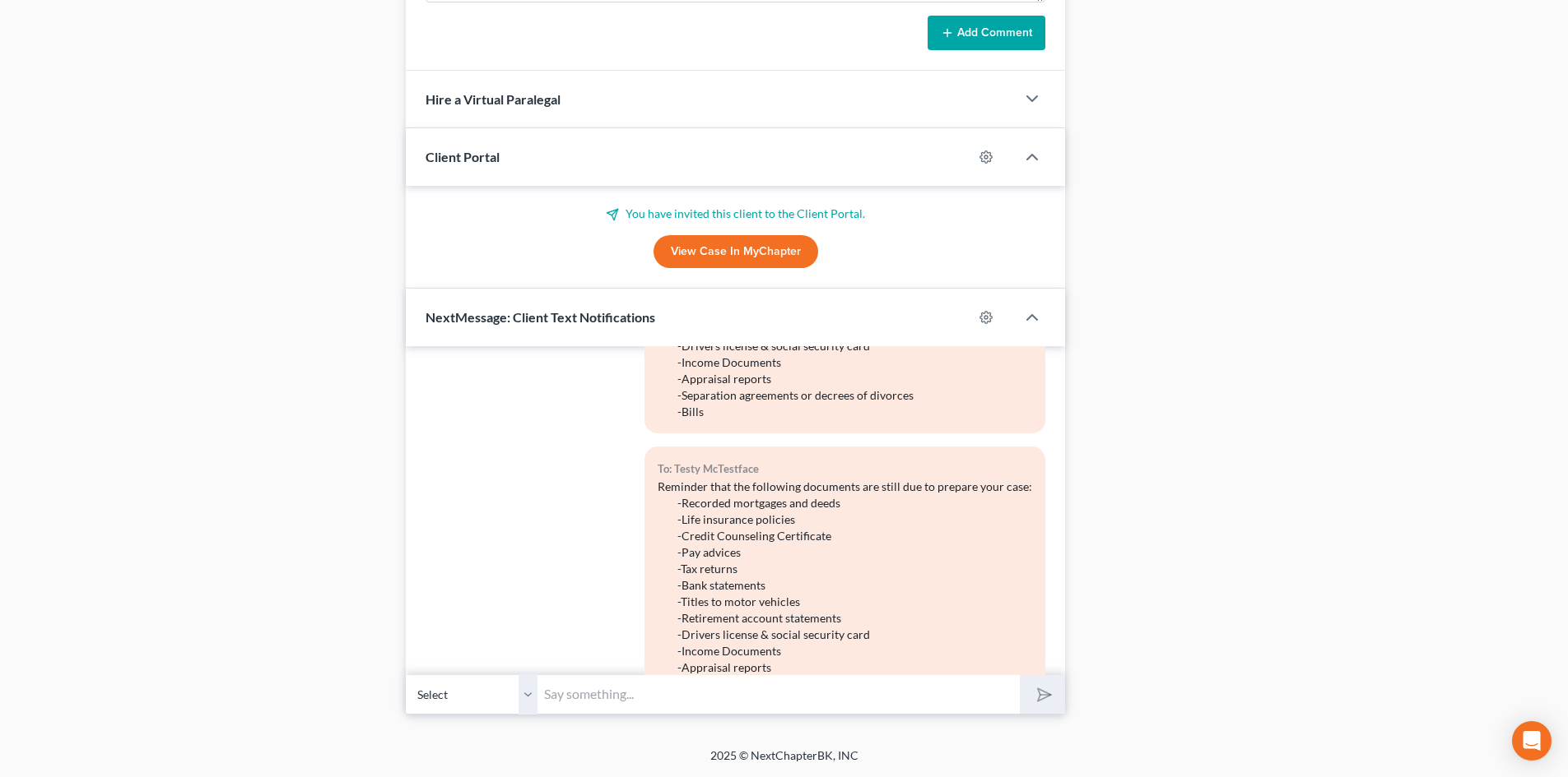
scroll to position [2324, 0]
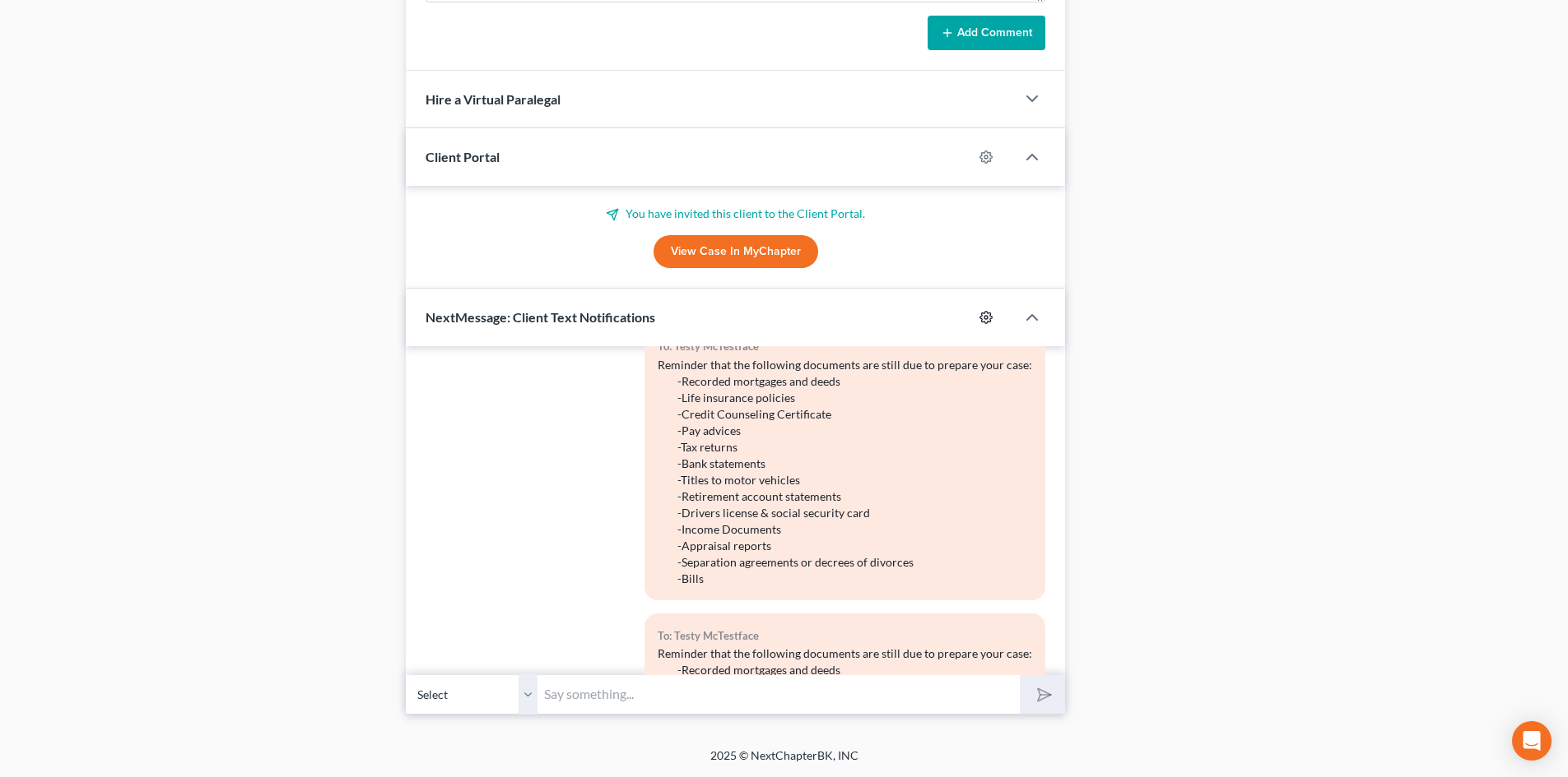
click at [982, 318] on icon "button" at bounding box center [986, 318] width 13 height 13
select select "0"
select select
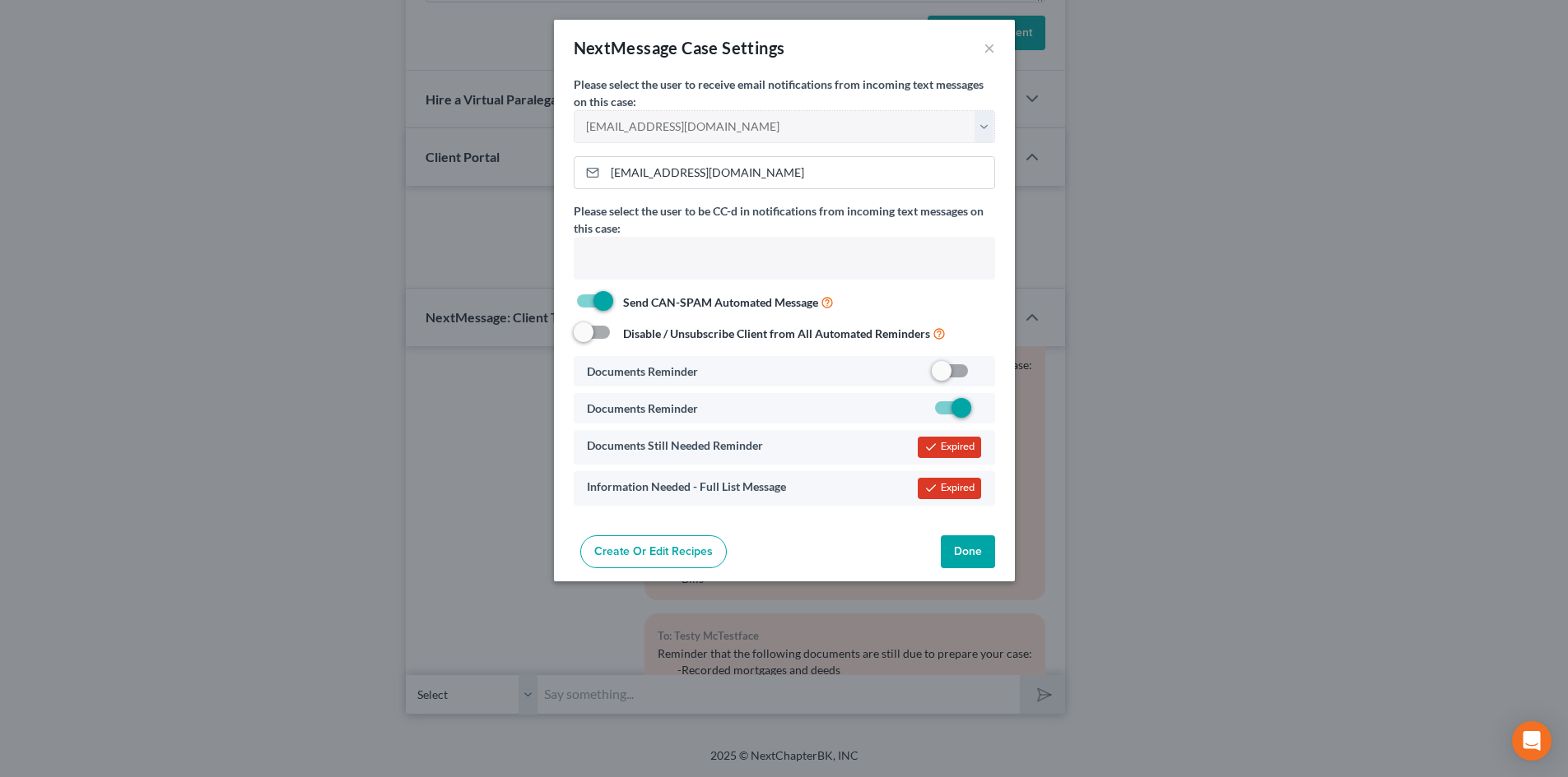
select select "6321"
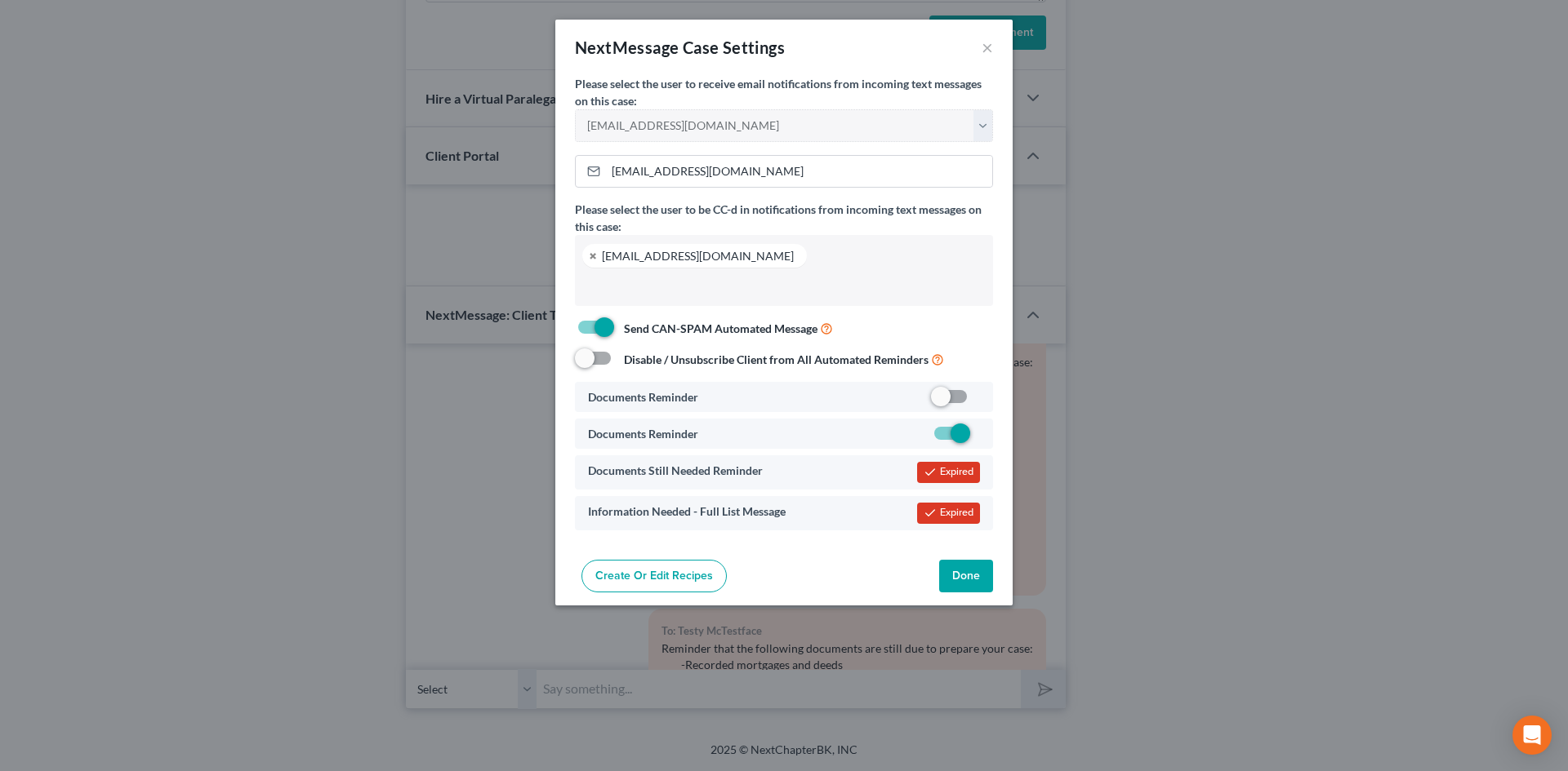
click at [942, 473] on div "Expired" at bounding box center [948, 473] width 63 height 21
click at [967, 575] on button "Done" at bounding box center [966, 577] width 54 height 33
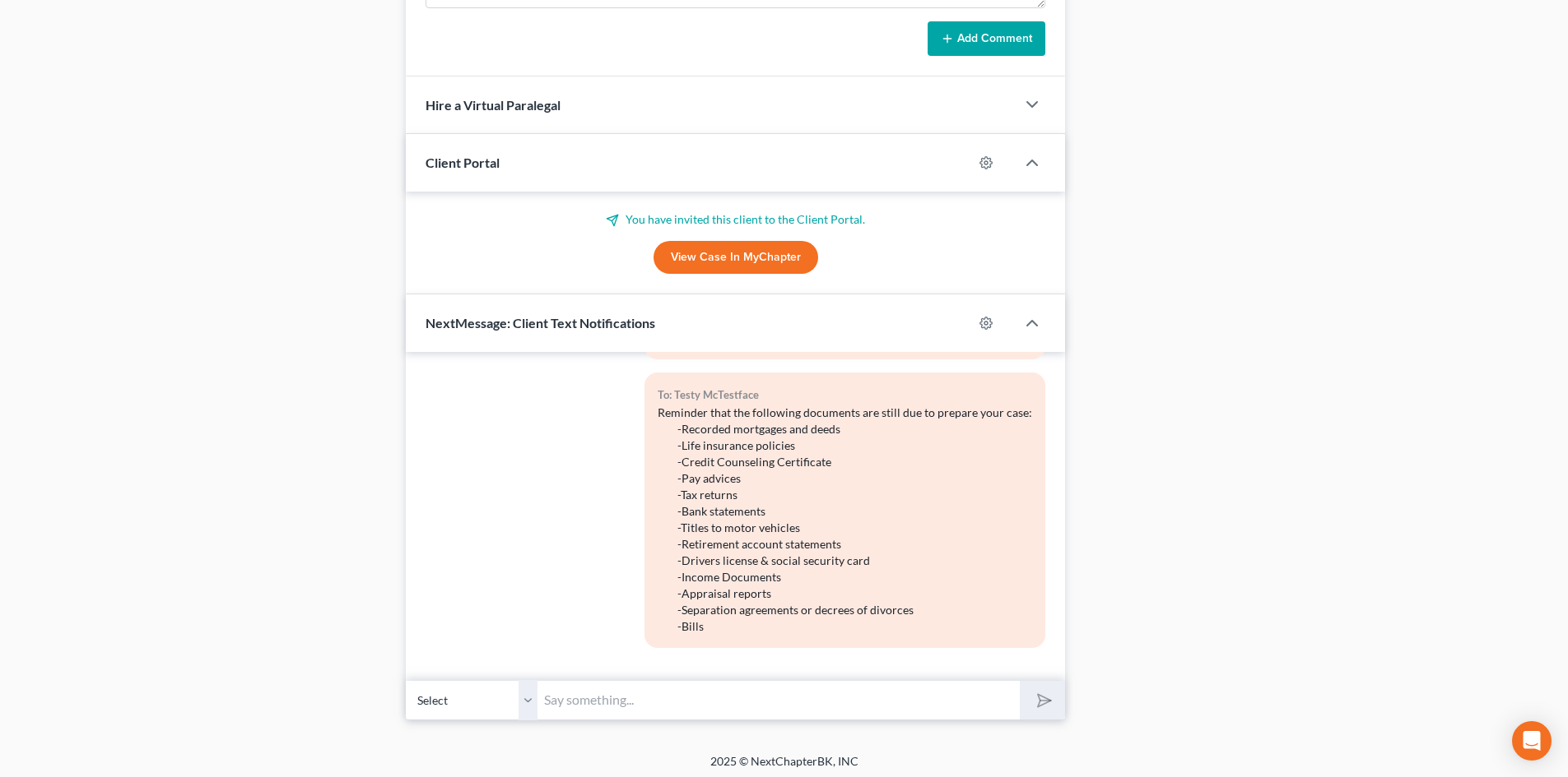
scroll to position [1186, 0]
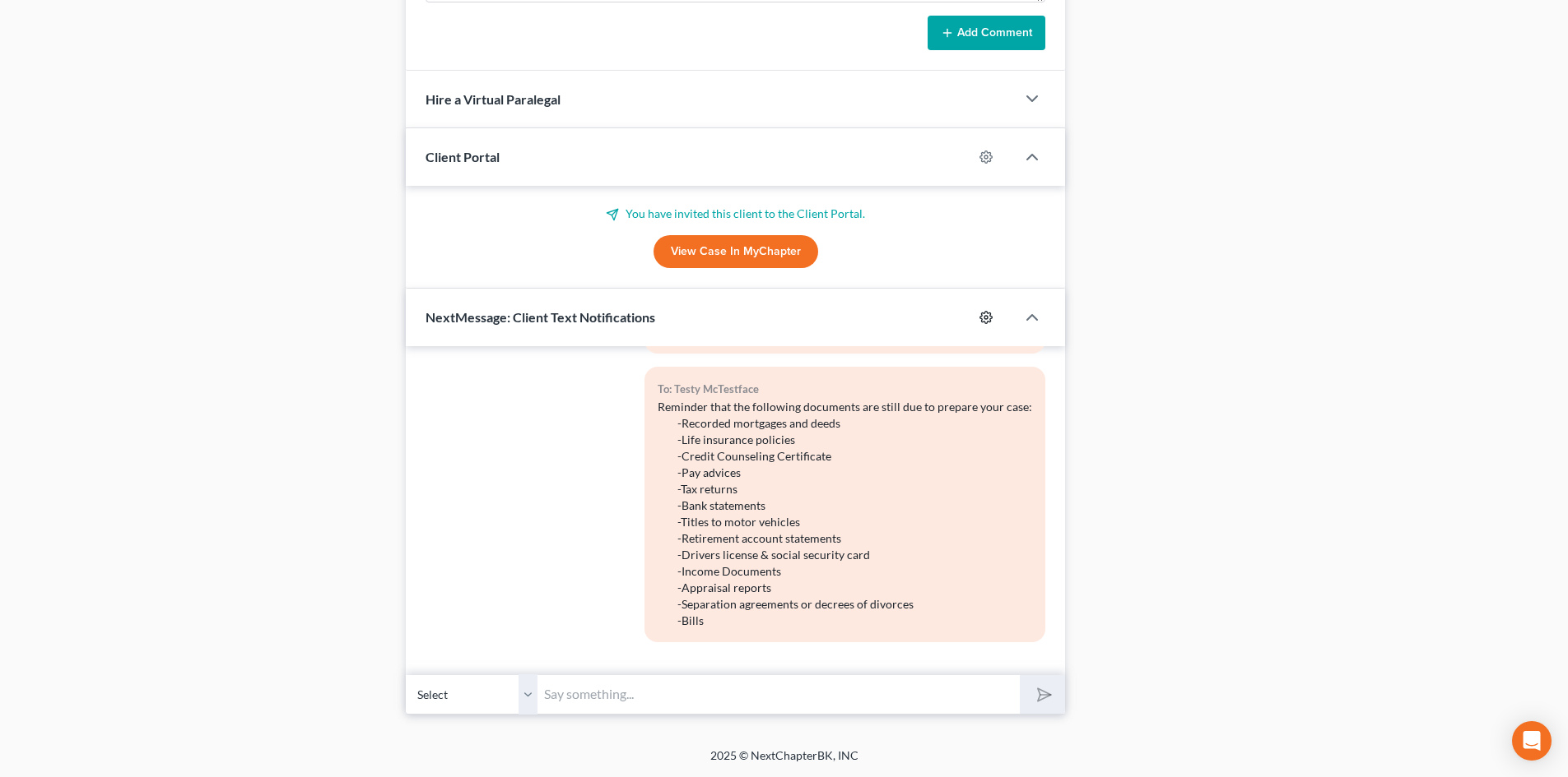
click at [990, 314] on icon "button" at bounding box center [986, 317] width 12 height 12
select select "0"
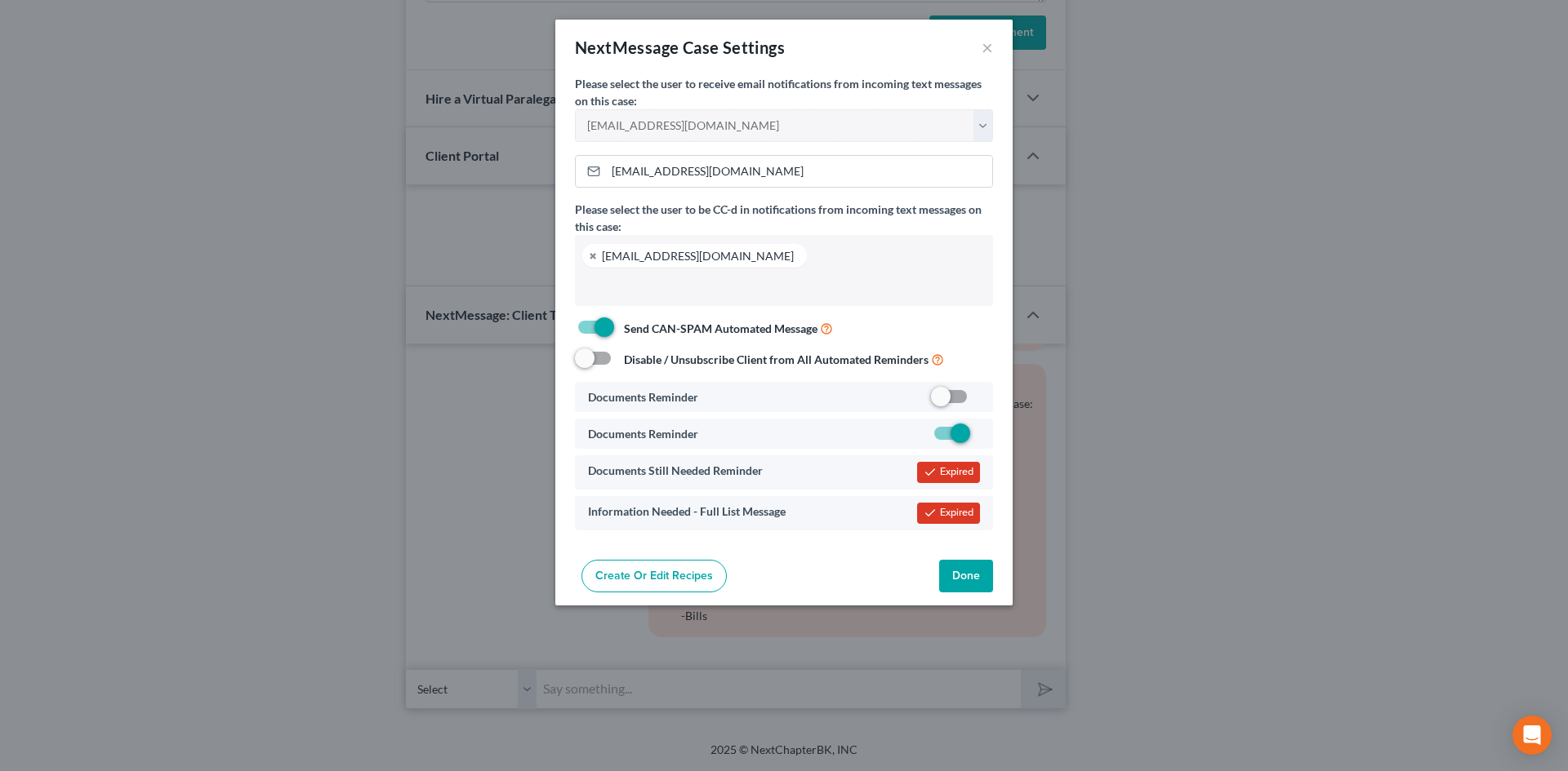
click at [794, 434] on div "Documents Reminder" at bounding box center [716, 434] width 272 height 17
click at [991, 569] on button "Done" at bounding box center [966, 577] width 54 height 33
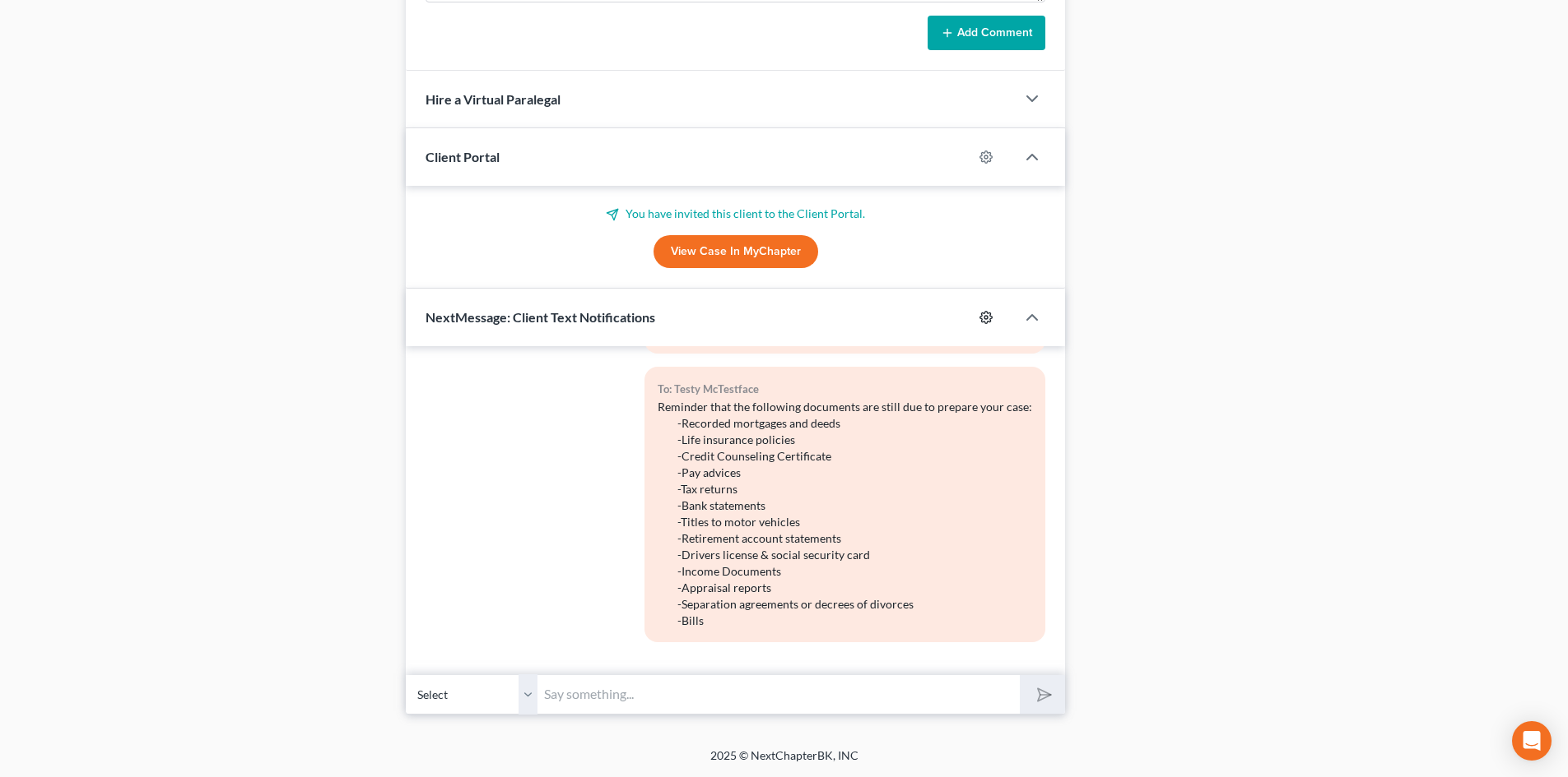
click at [982, 316] on icon "button" at bounding box center [986, 318] width 13 height 13
select select "0"
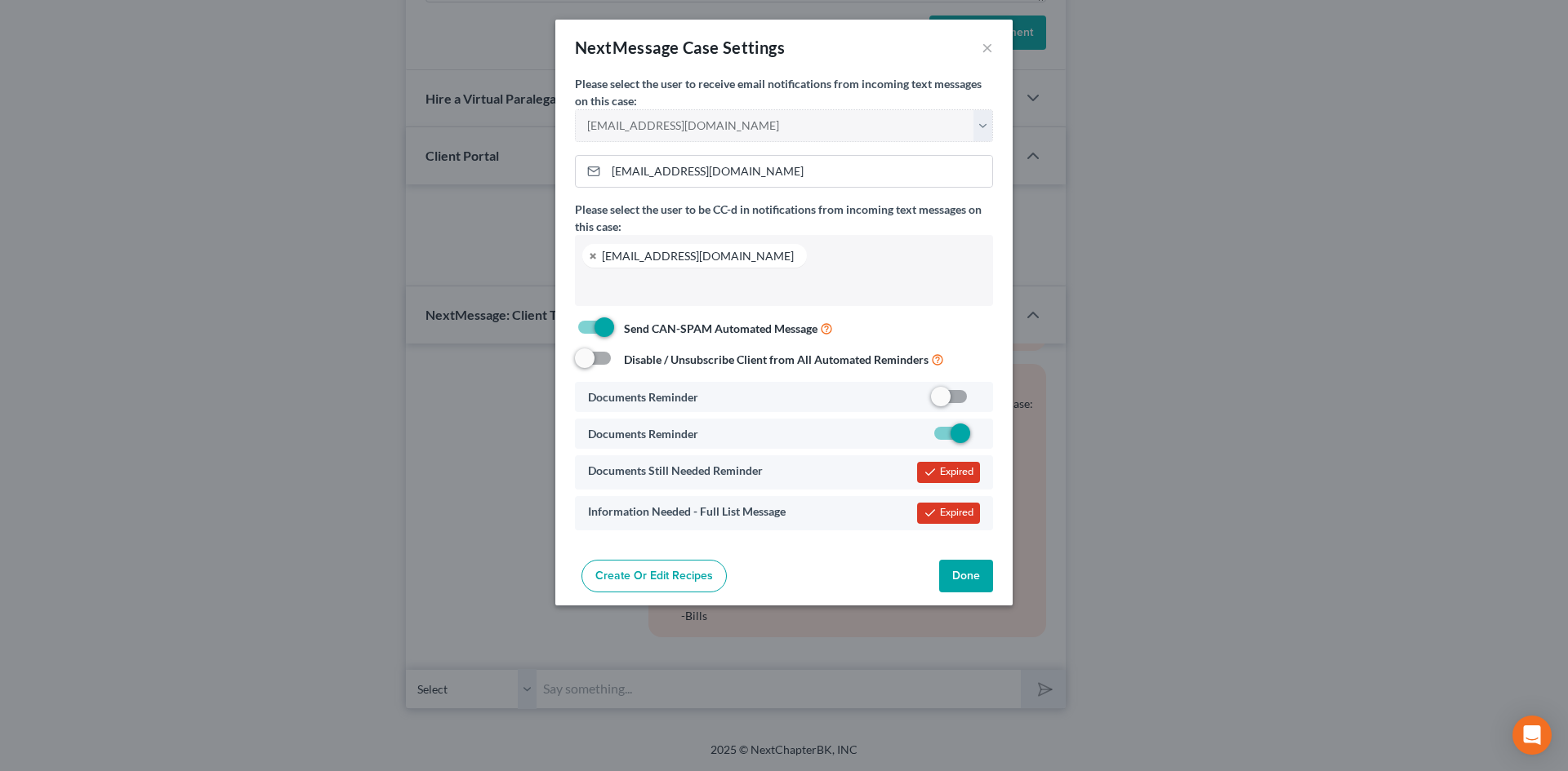
click at [670, 575] on link "Create or Edit Recipes" at bounding box center [654, 577] width 145 height 33
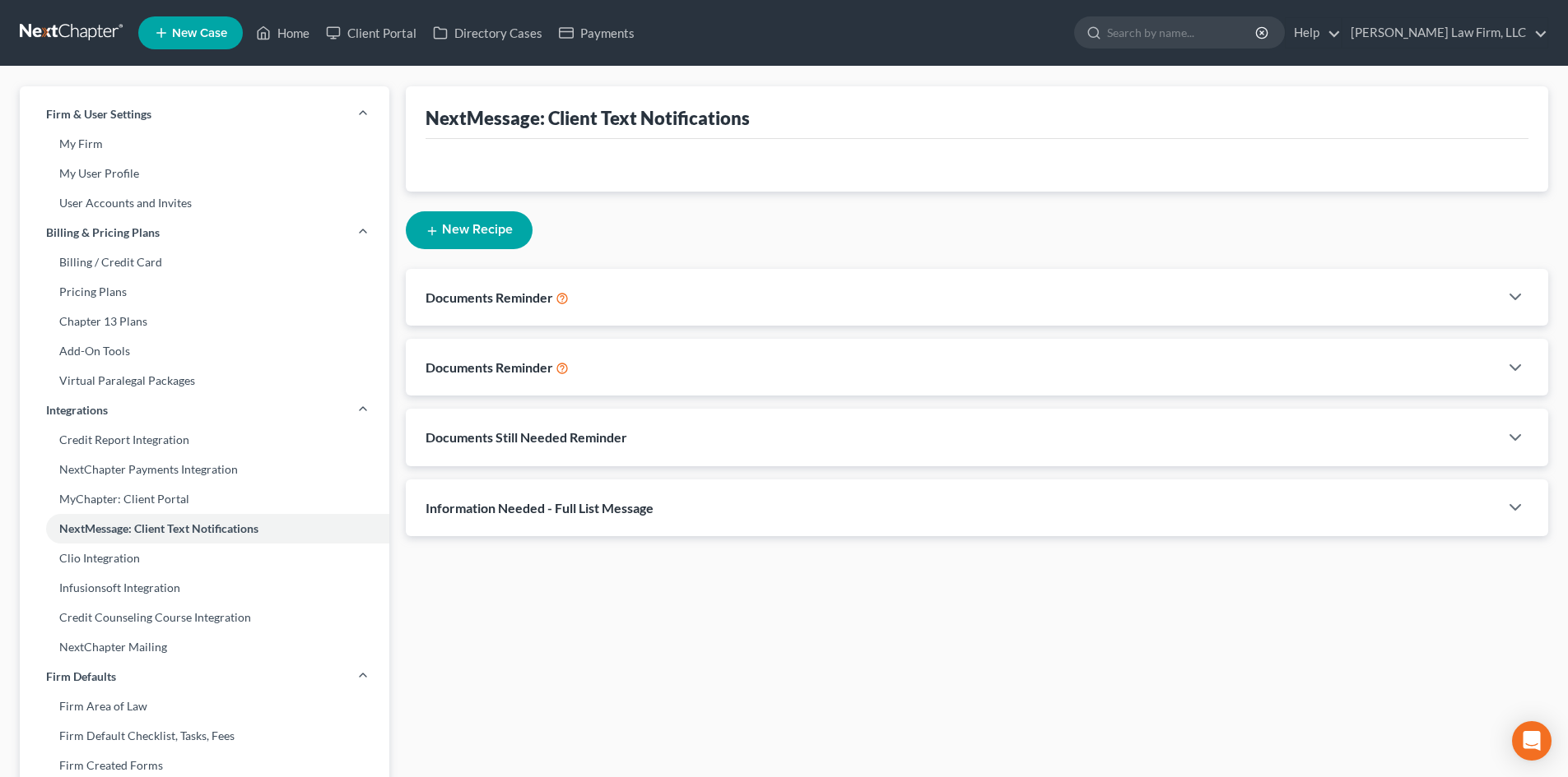
select select
select select "23054"
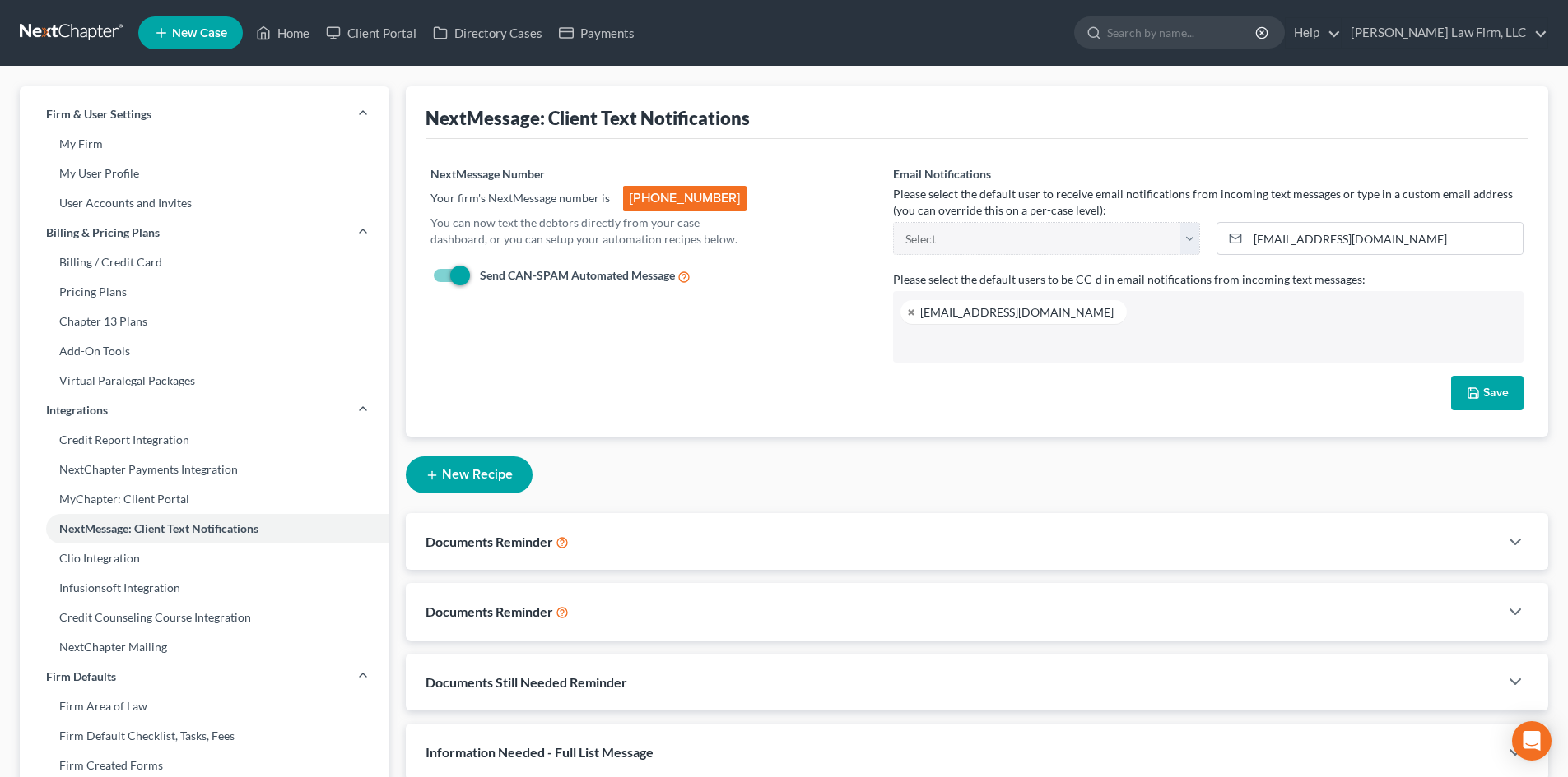
scroll to position [89, 0]
click at [780, 540] on div "Documents Reminder" at bounding box center [952, 542] width 1093 height 57
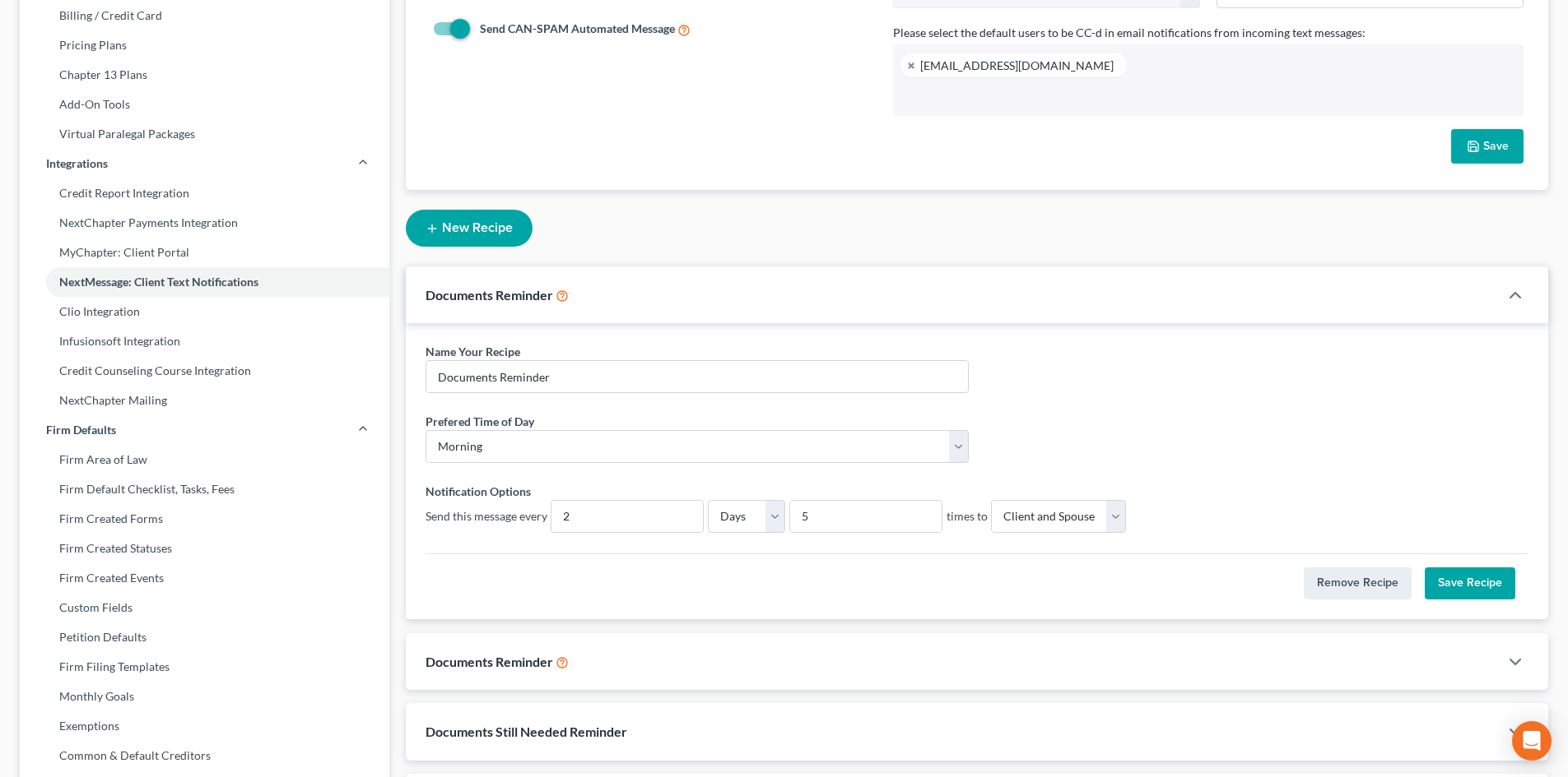
scroll to position [412, 0]
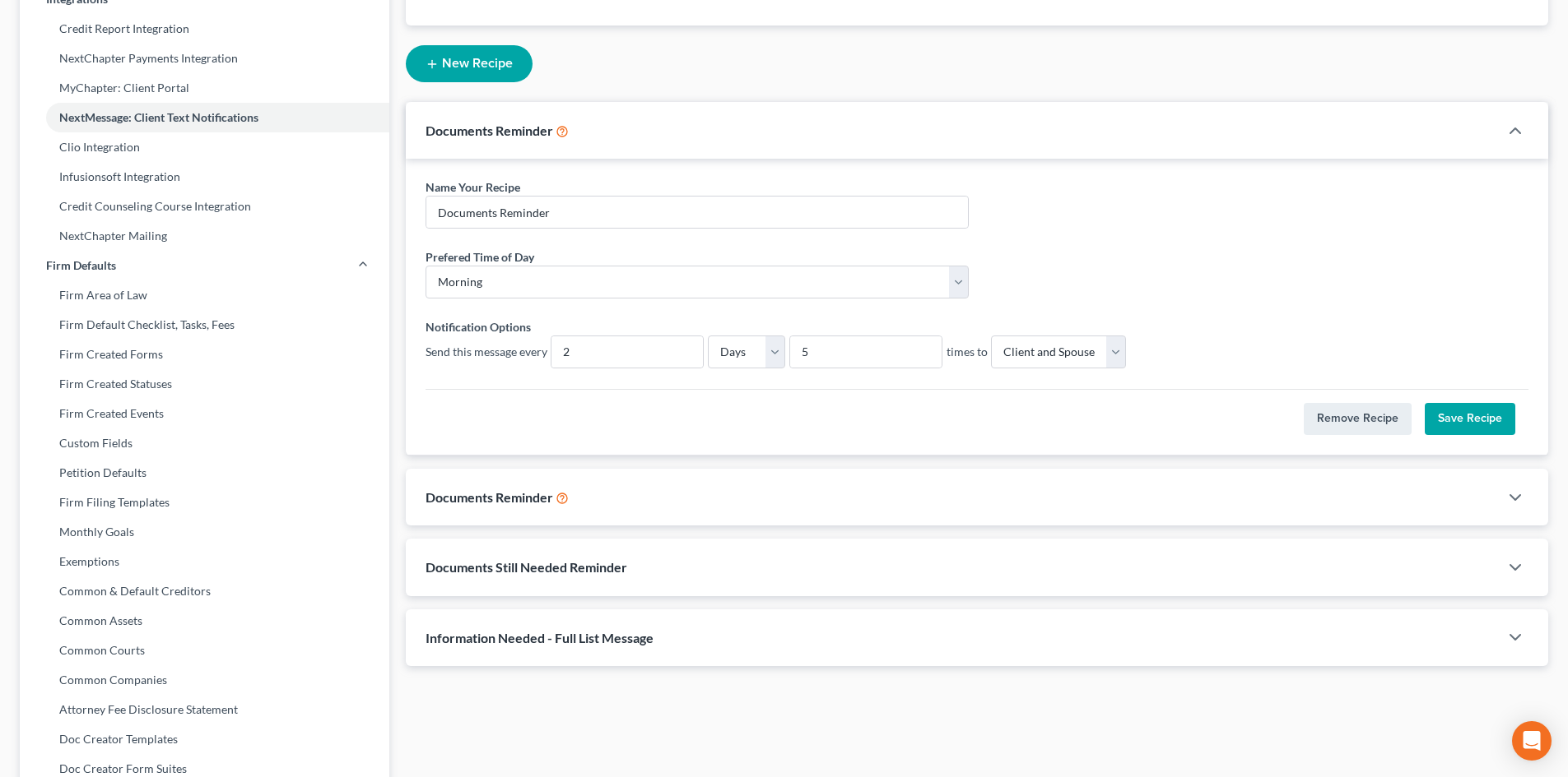
click at [750, 492] on div "Documents Reminder" at bounding box center [952, 497] width 1093 height 57
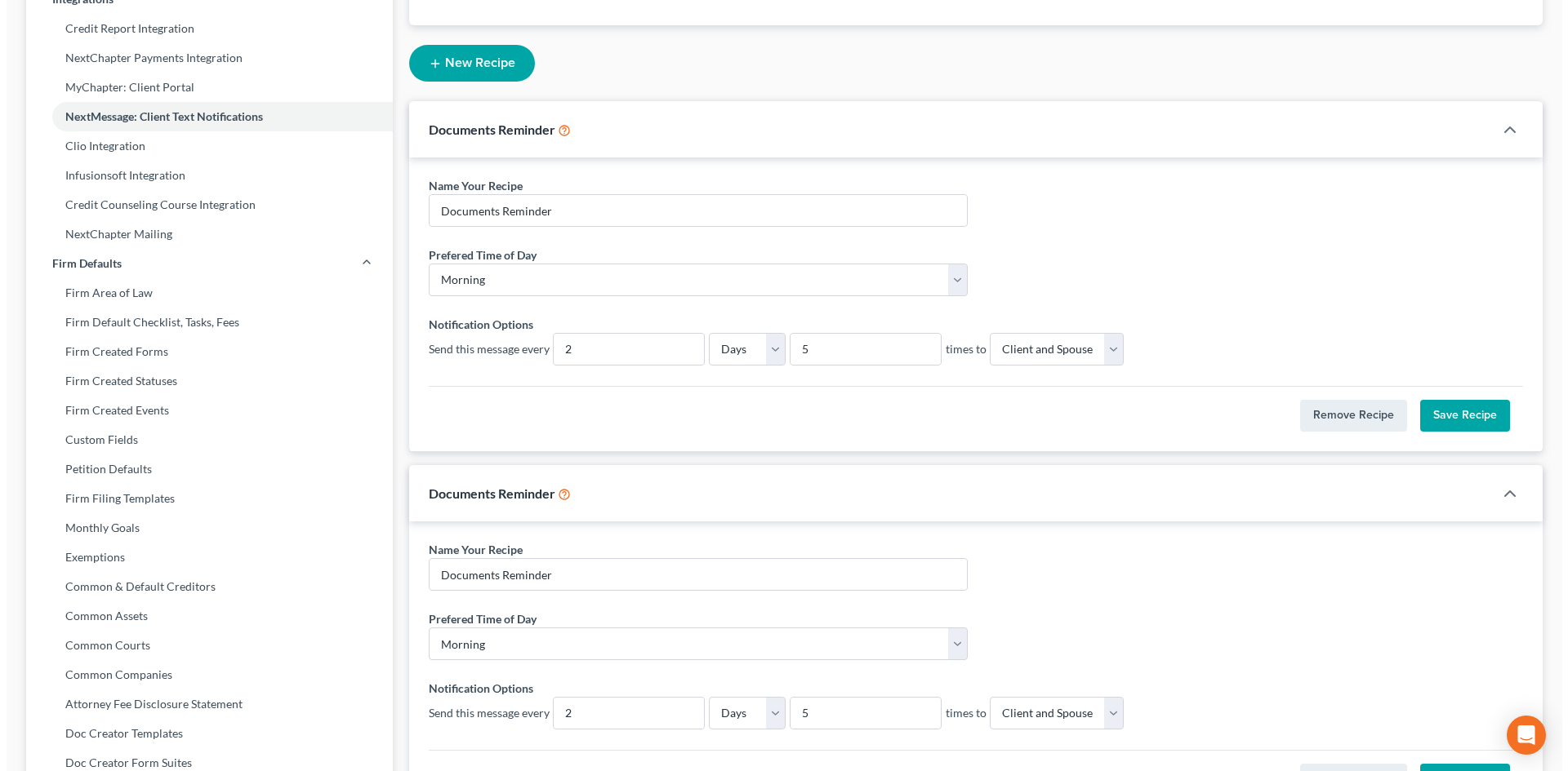
scroll to position [572, 0]
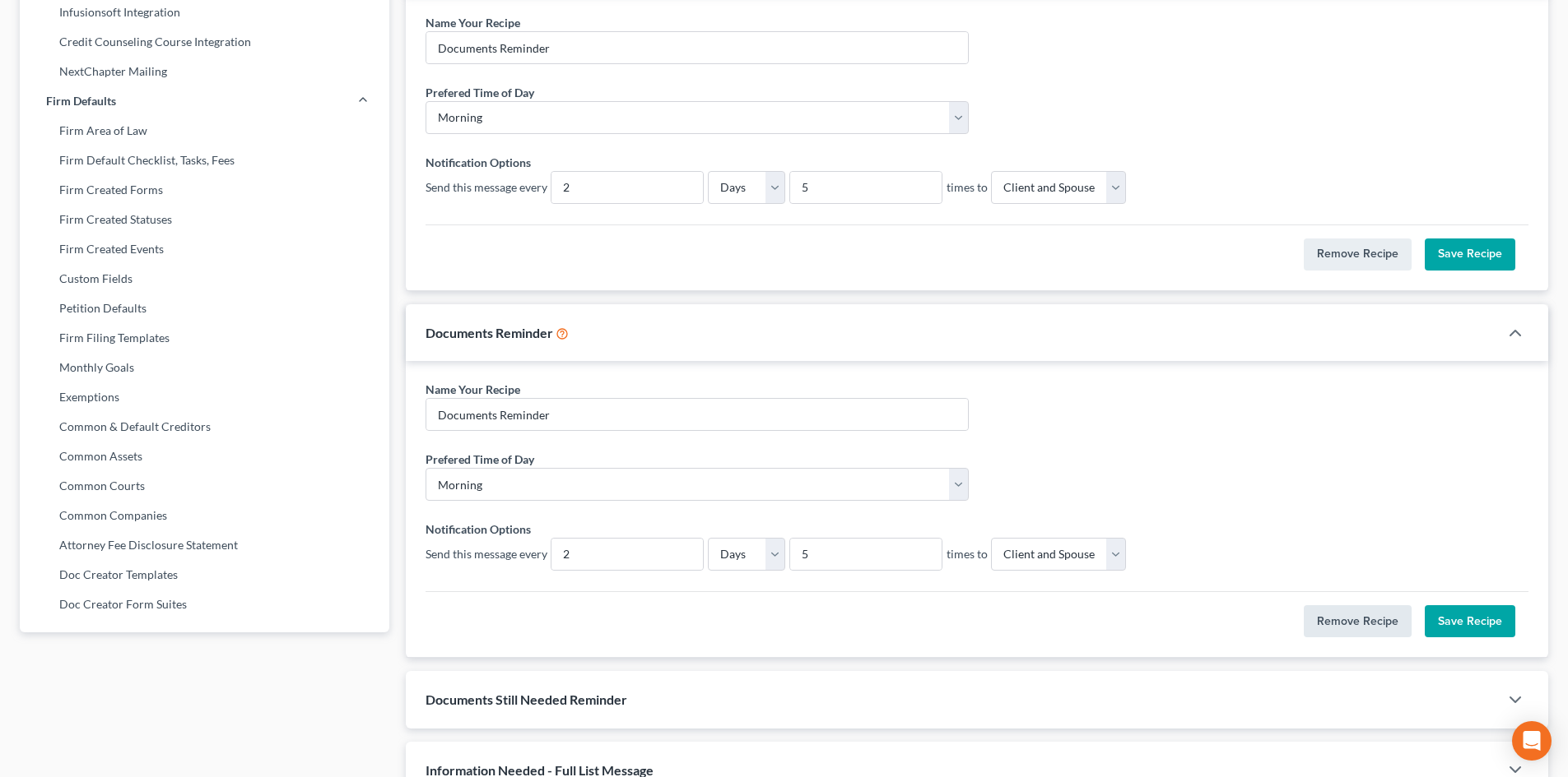
click at [1366, 626] on button "Remove Recipe" at bounding box center [1357, 622] width 108 height 33
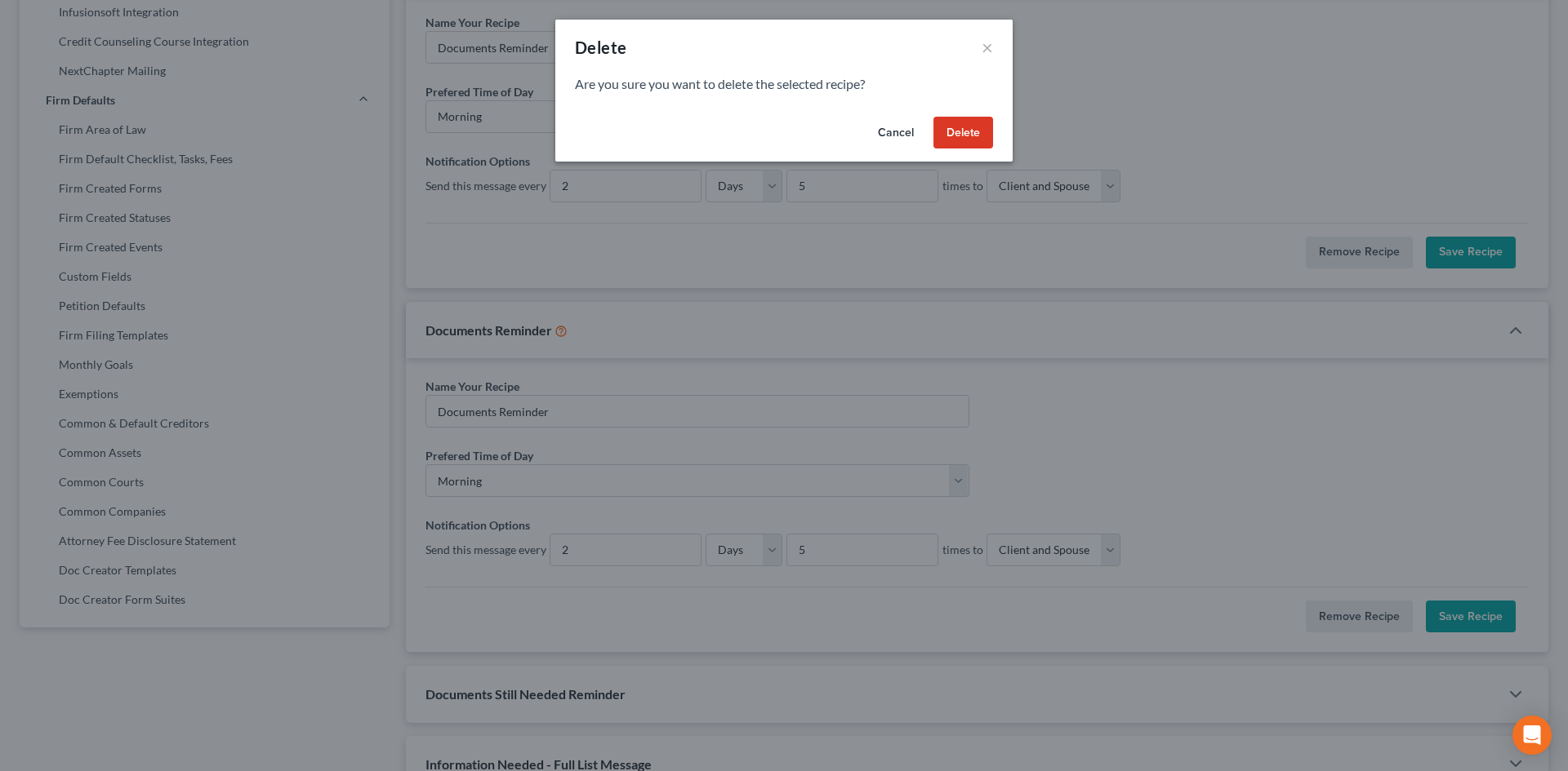
click at [968, 134] on button "Delete" at bounding box center [963, 133] width 60 height 33
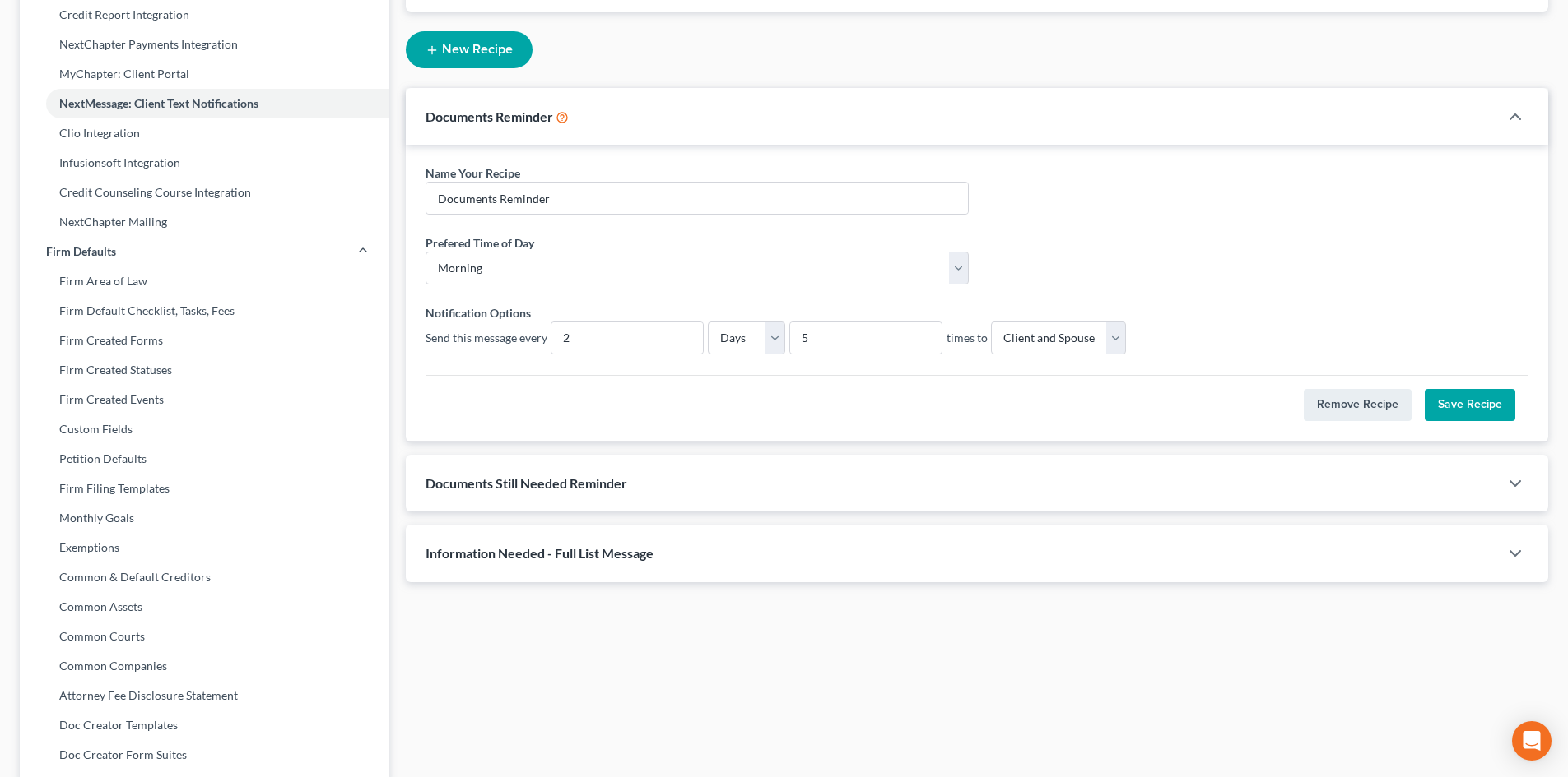
scroll to position [336, 0]
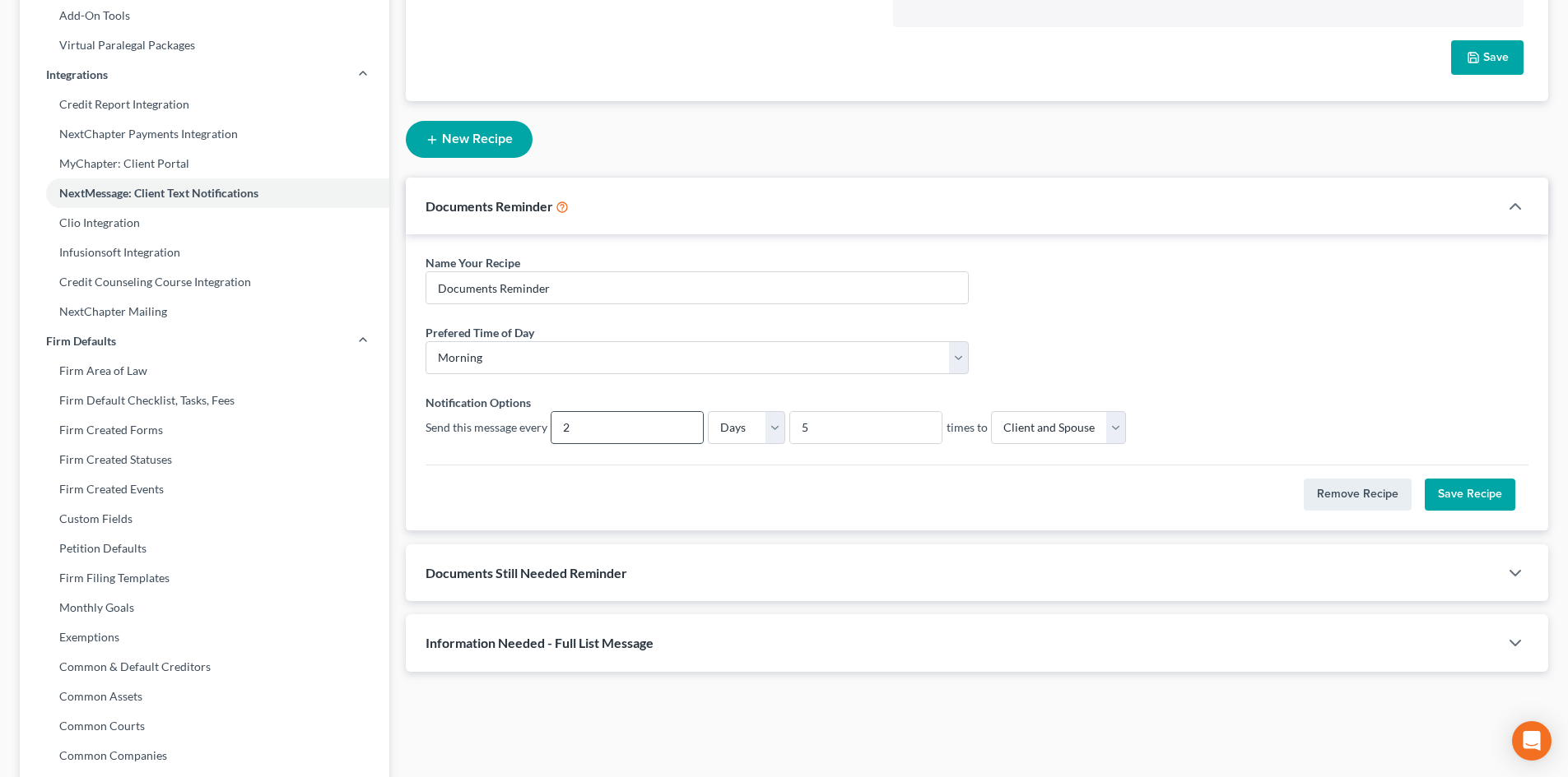
click at [589, 430] on input "2" at bounding box center [628, 428] width 152 height 31
drag, startPoint x: 580, startPoint y: 426, endPoint x: 556, endPoint y: 430, distance: 24.3
click at [556, 430] on input "2" at bounding box center [628, 428] width 152 height 31
type input "3"
click at [1486, 496] on button "Save Recipe" at bounding box center [1470, 496] width 91 height 33
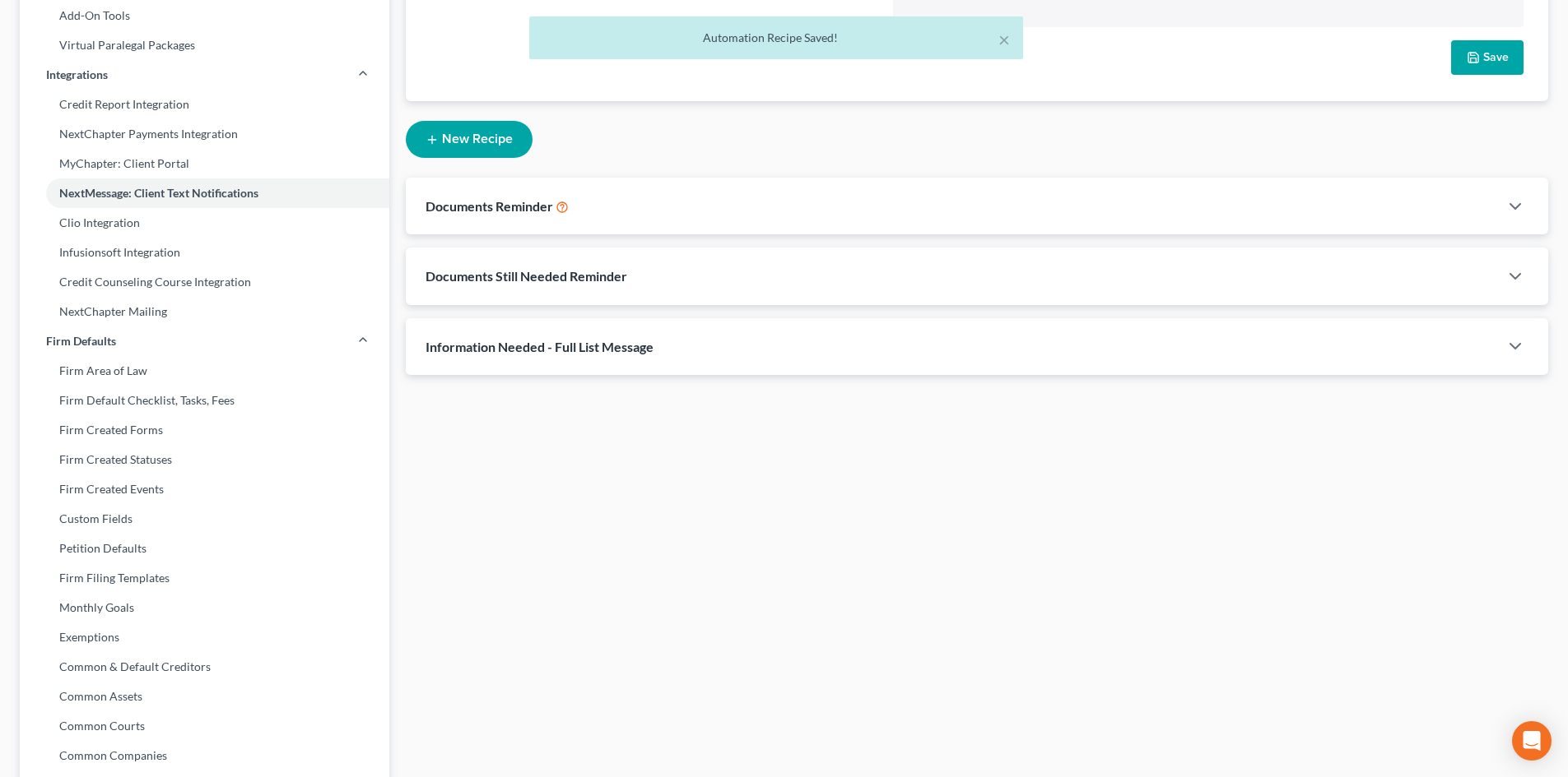
click at [646, 276] on div "Documents Still Needed Reminder" at bounding box center [952, 276] width 1093 height 57
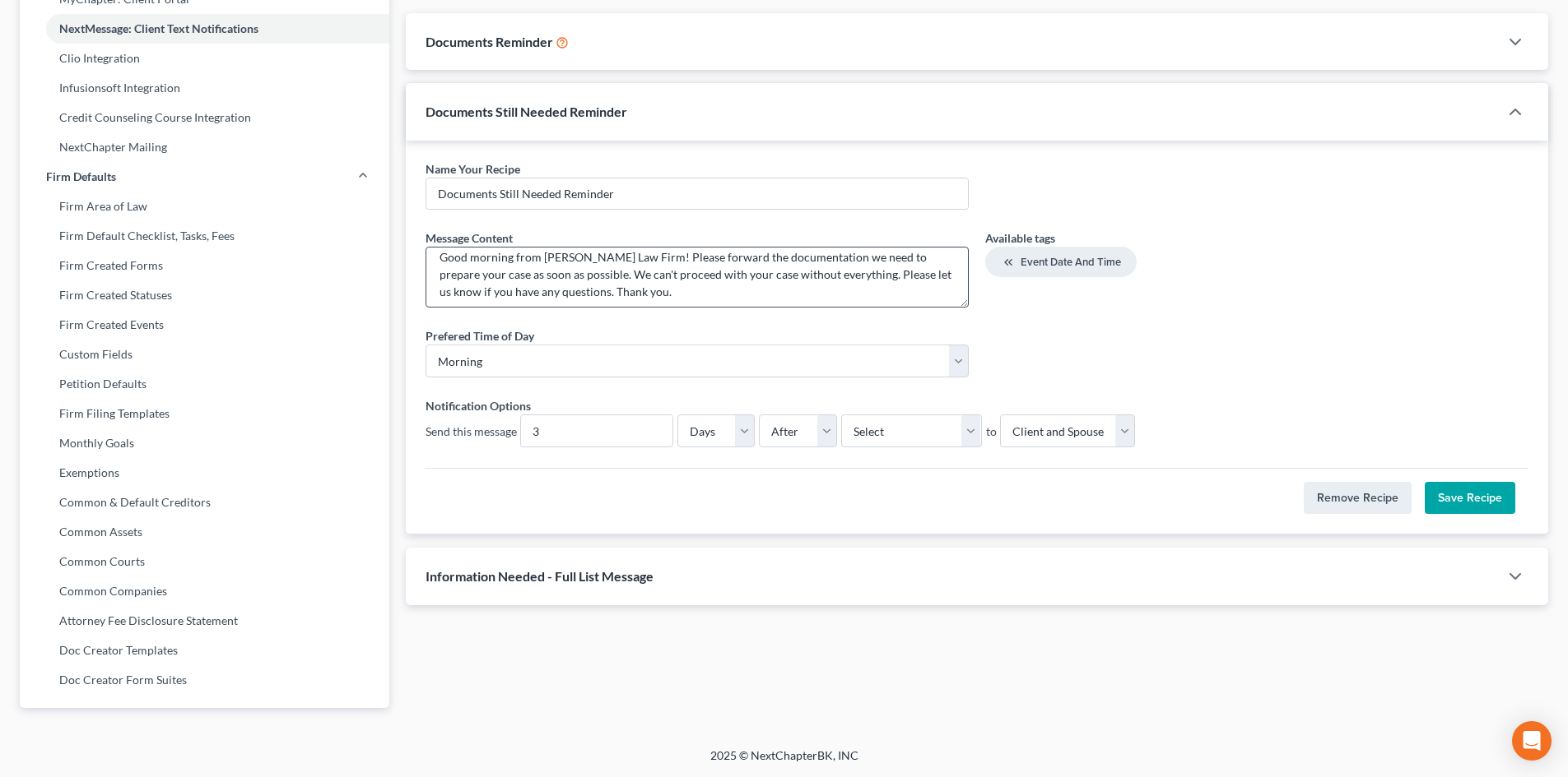
scroll to position [17, 0]
click at [711, 573] on div "Information Needed - Full List Message" at bounding box center [952, 576] width 1093 height 57
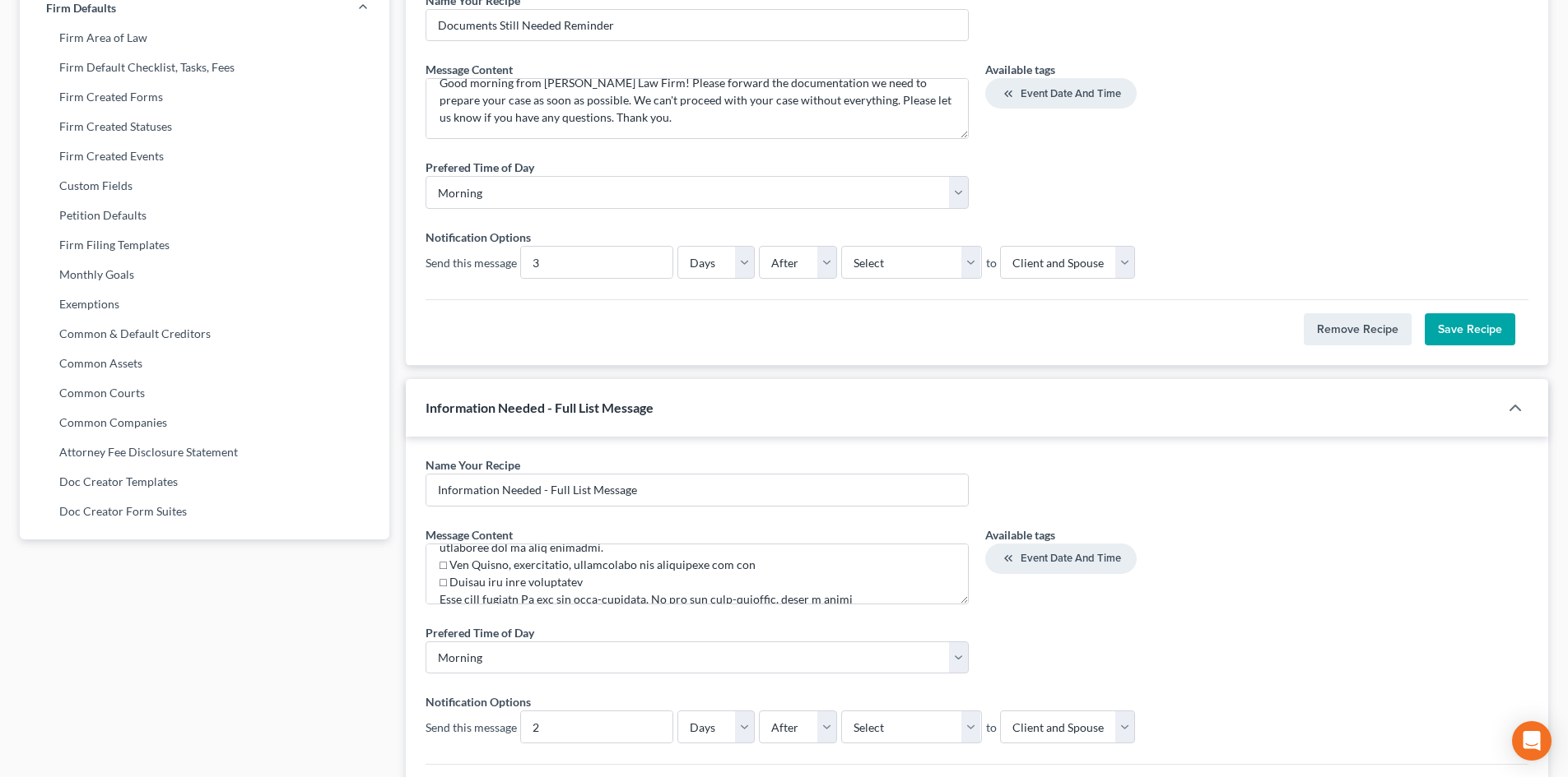
scroll to position [583, 0]
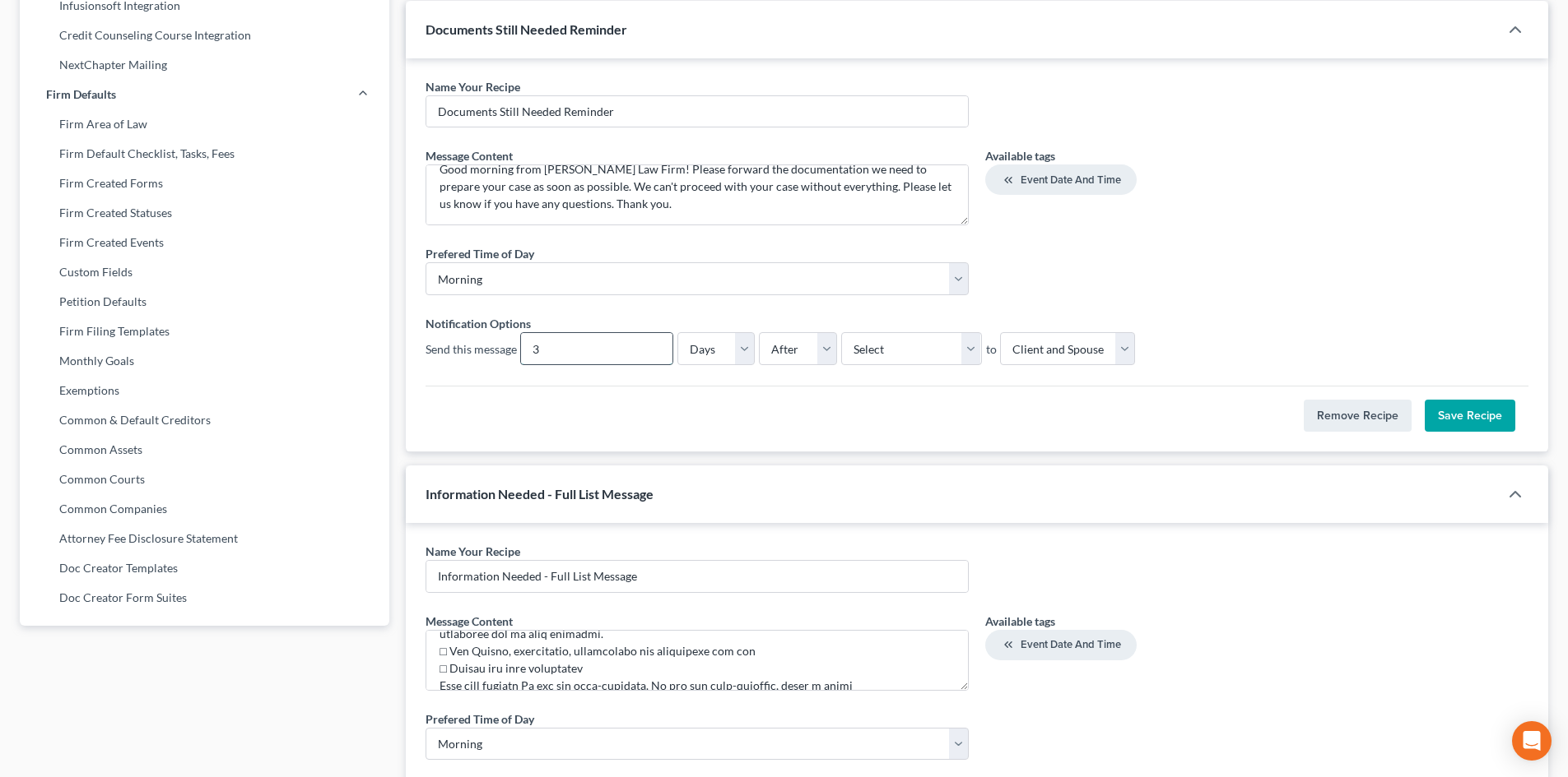
click at [552, 348] on input "3" at bounding box center [597, 349] width 152 height 31
click at [539, 351] on input "3" at bounding box center [597, 349] width 152 height 31
type input "10"
click at [568, 187] on textarea "Good morning from Meredith Law Firm! Please forward the documentation we need t…" at bounding box center [698, 195] width 544 height 61
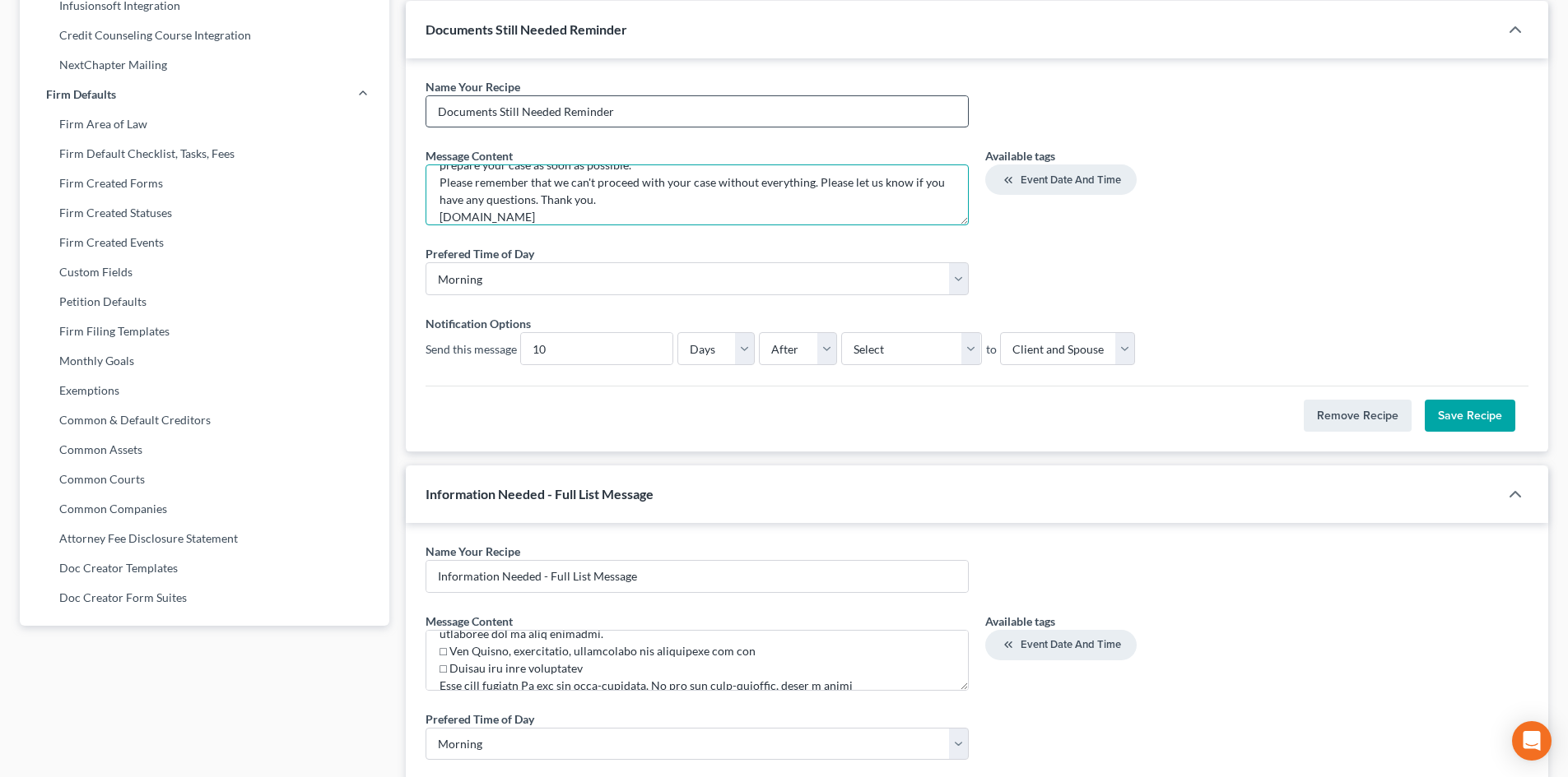
type textarea "Good morning from Meredith Law Firm! Please forward the documentation we need t…"
click at [497, 105] on input "Documents Still Needed Reminder" at bounding box center [698, 112] width 542 height 31
type input "Documents Needed Reminder"
click at [1468, 409] on button "Save Recipe" at bounding box center [1470, 416] width 91 height 33
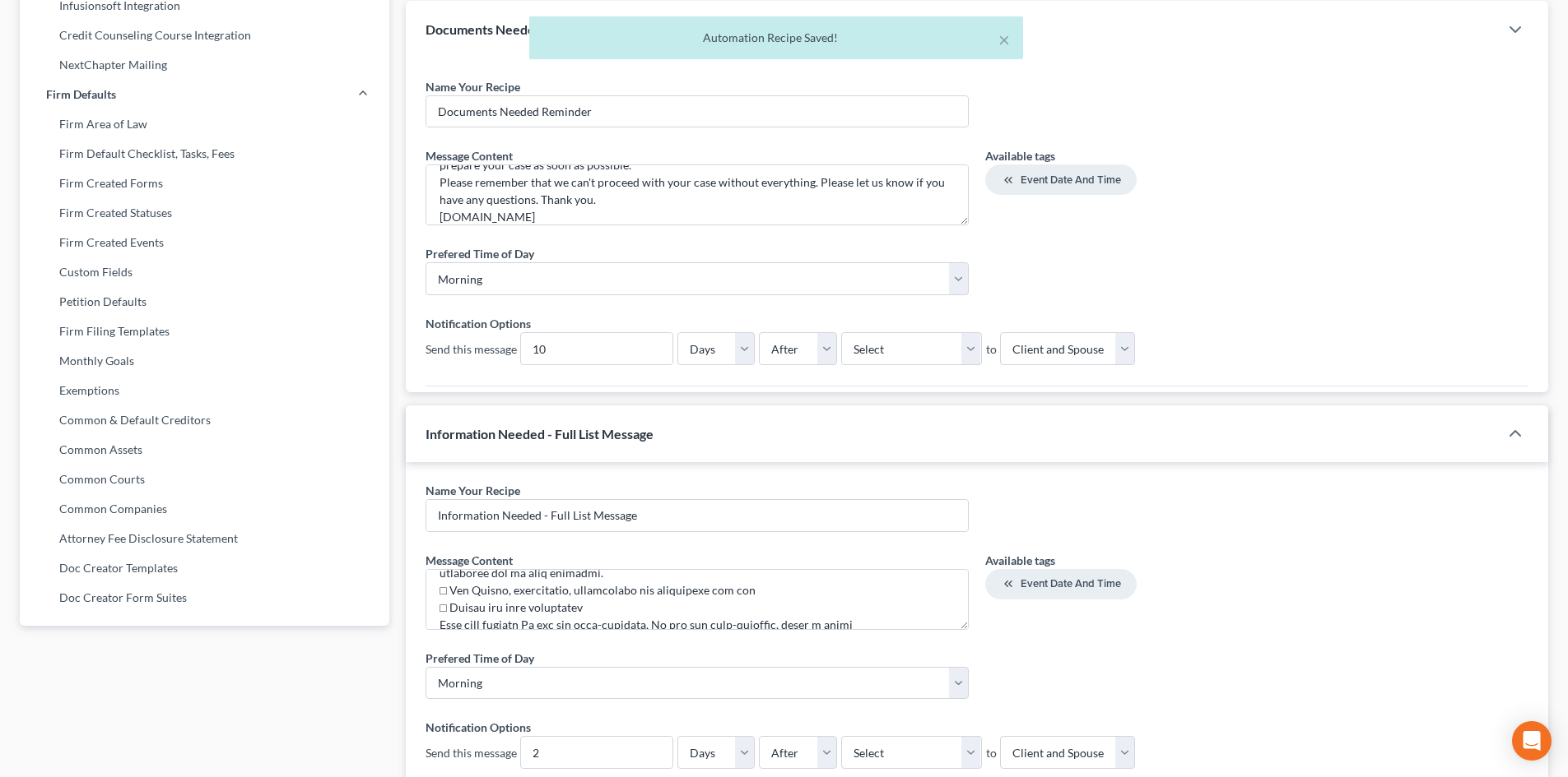
scroll to position [500, 0]
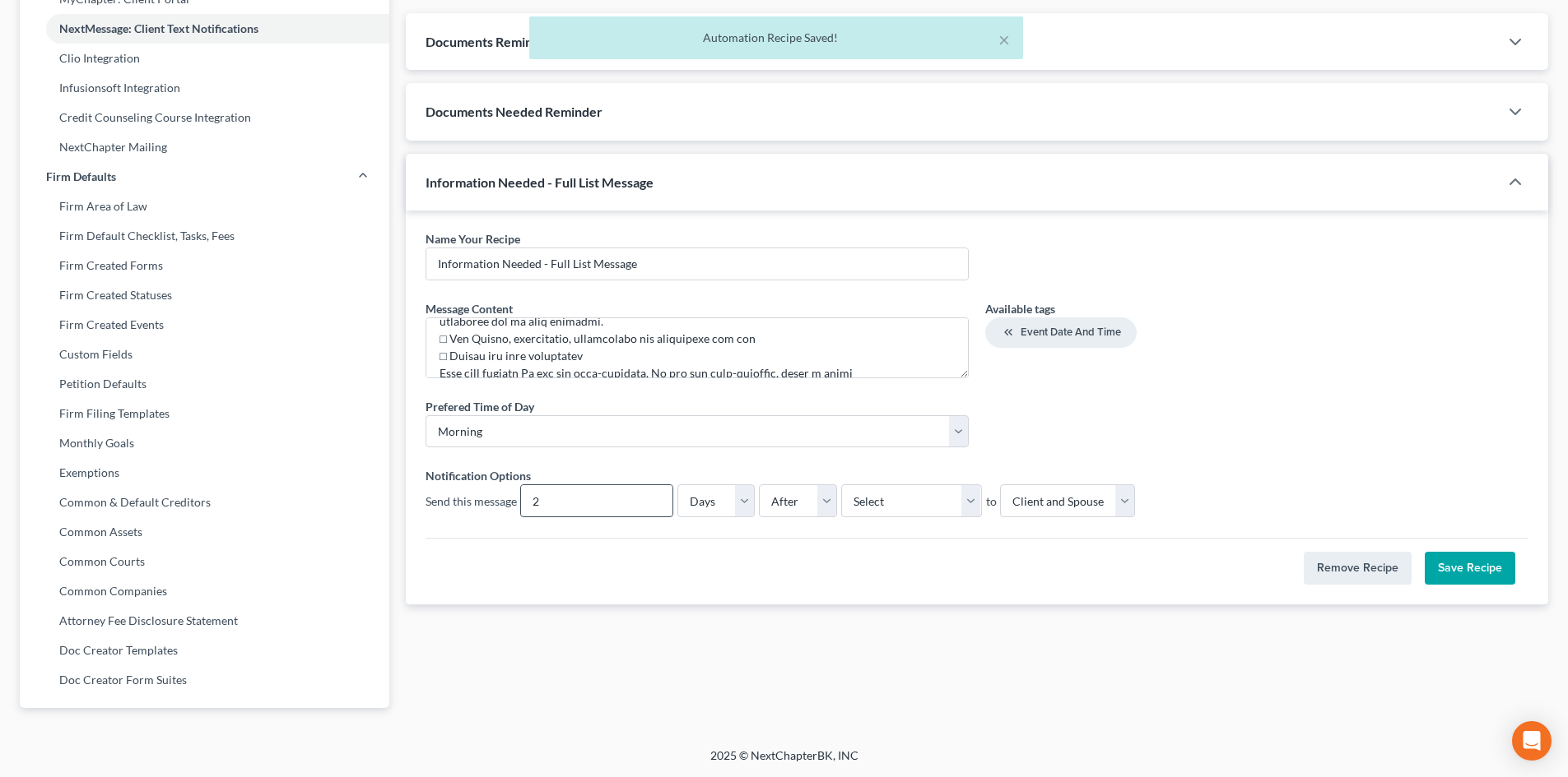
click at [536, 495] on input "2" at bounding box center [597, 501] width 152 height 31
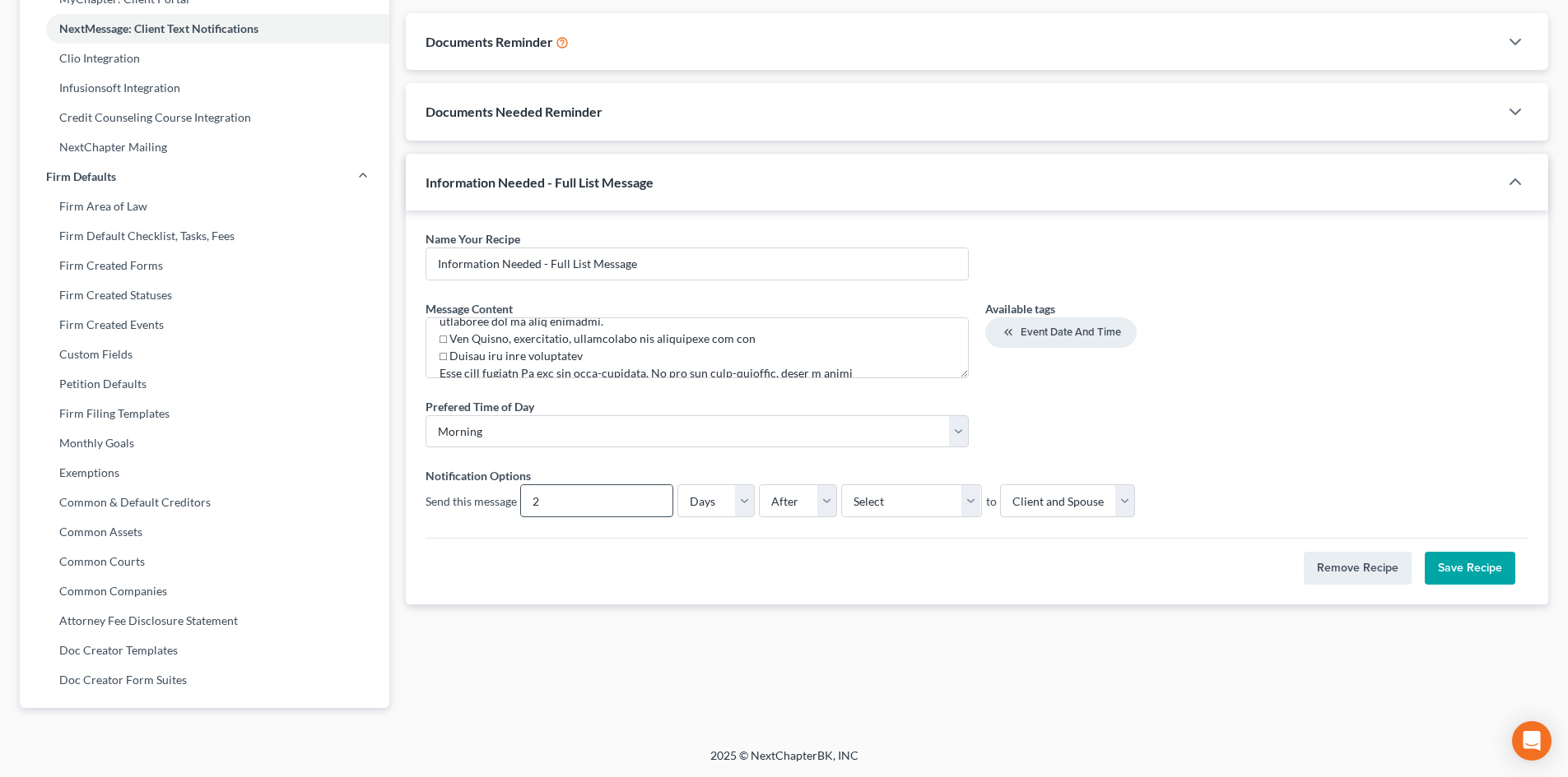
click at [542, 507] on input "2" at bounding box center [597, 501] width 152 height 31
type input "1"
click at [1477, 554] on button "Save Recipe" at bounding box center [1470, 569] width 91 height 33
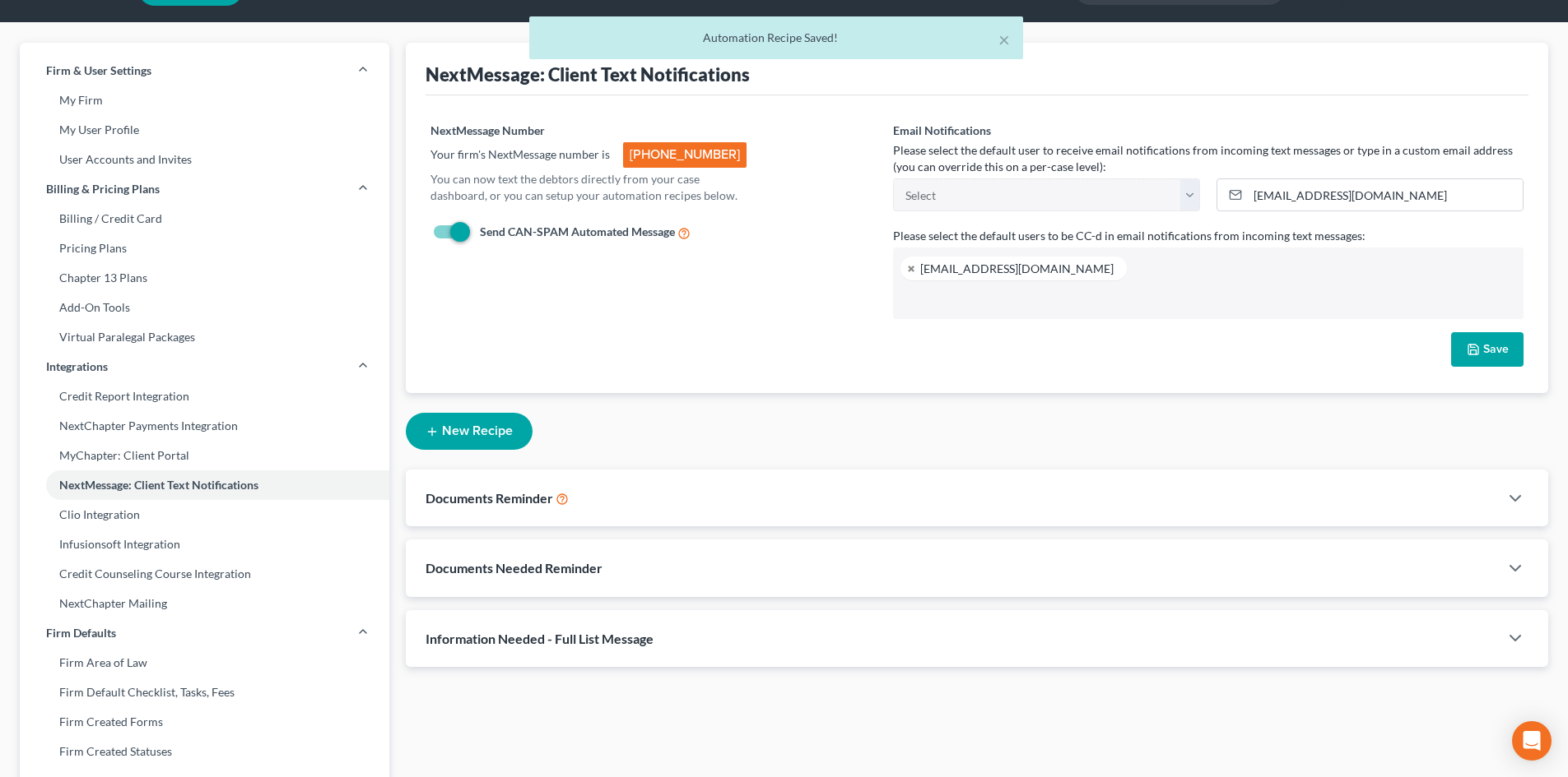
scroll to position [0, 0]
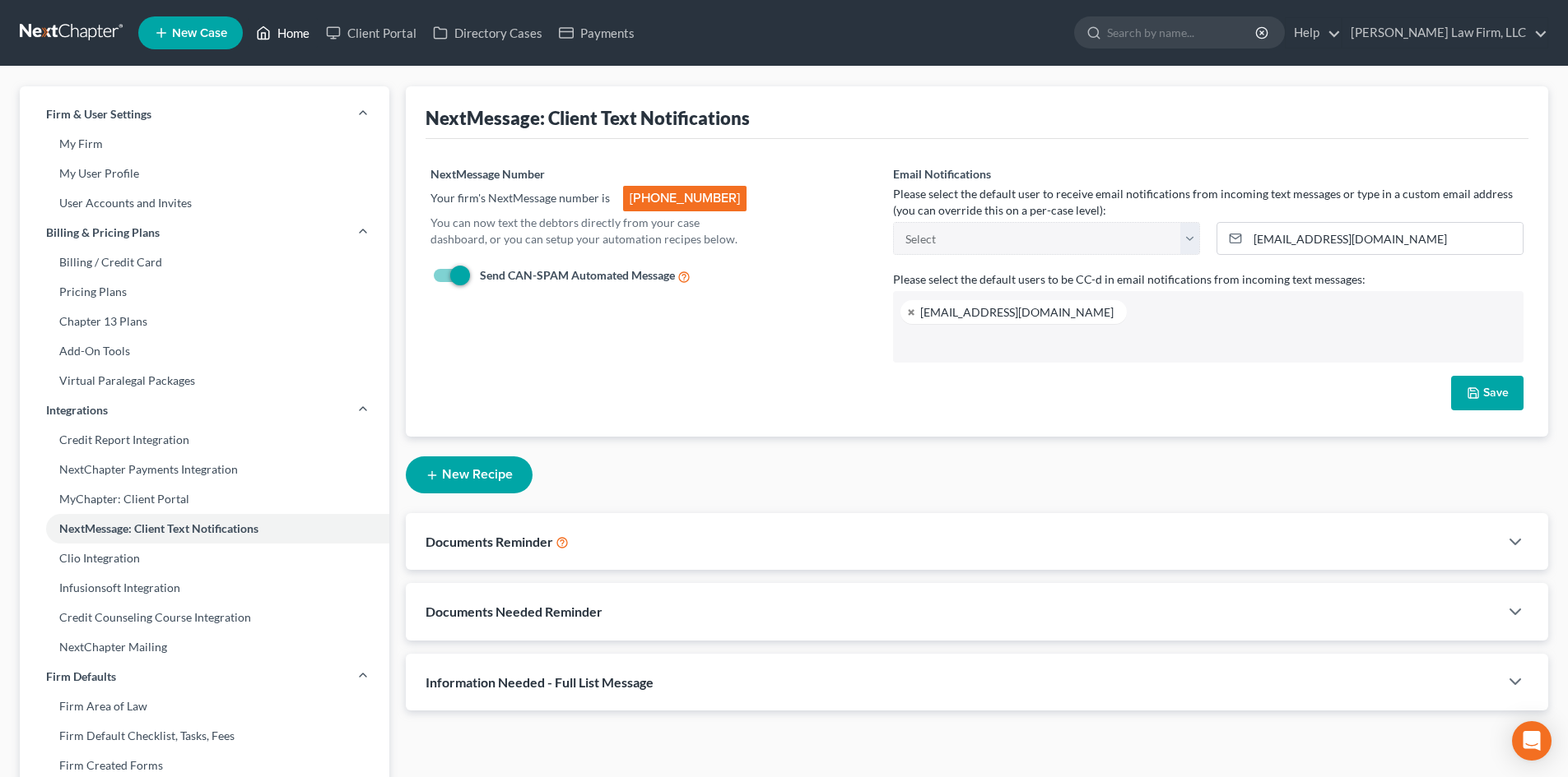
click at [292, 27] on link "Home" at bounding box center [282, 33] width 70 height 30
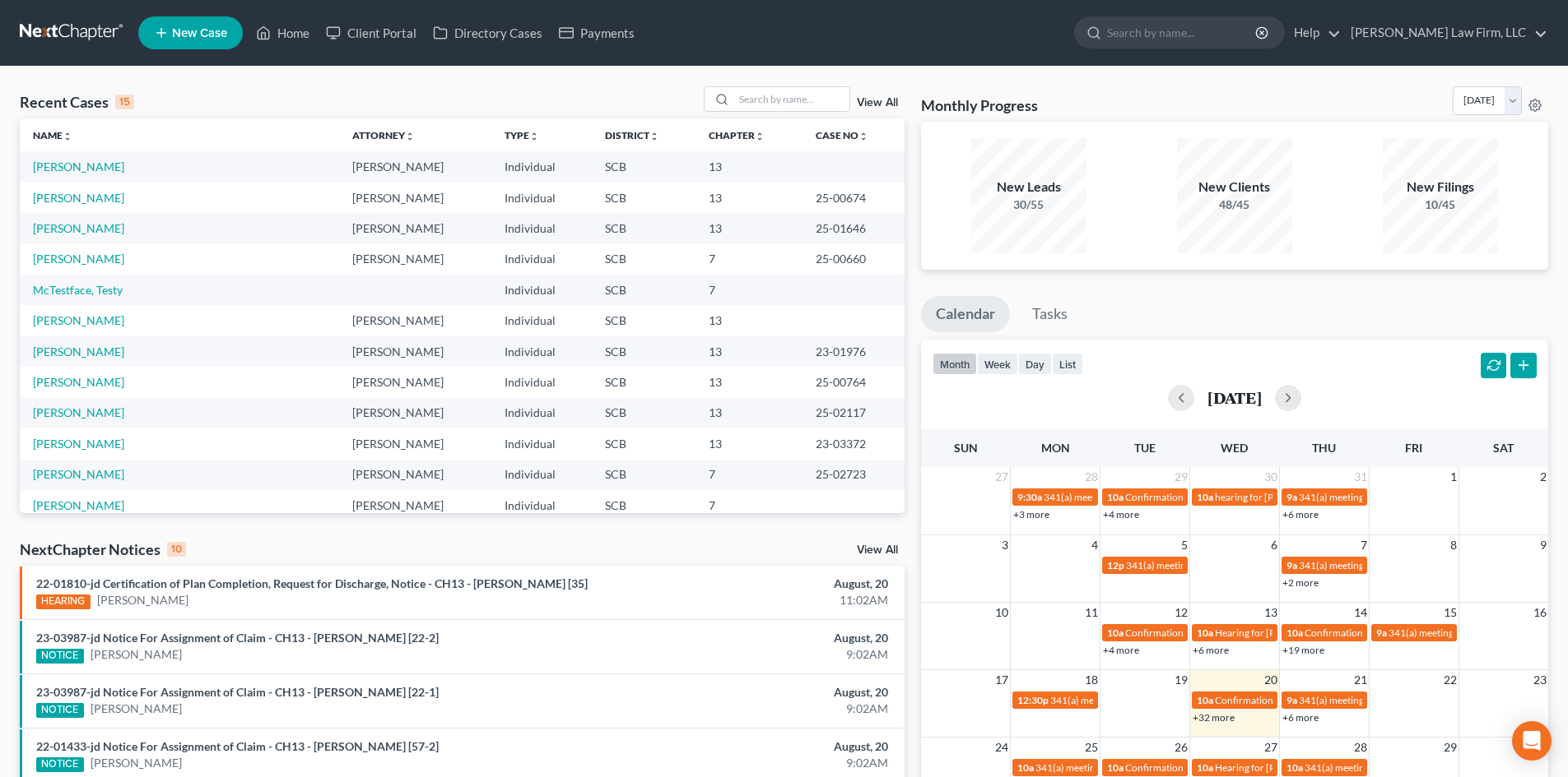
click at [63, 277] on td "McTestface, Testy" at bounding box center [180, 290] width 320 height 30
click at [63, 286] on link "McTestface, Testy" at bounding box center [77, 290] width 90 height 14
select select "0"
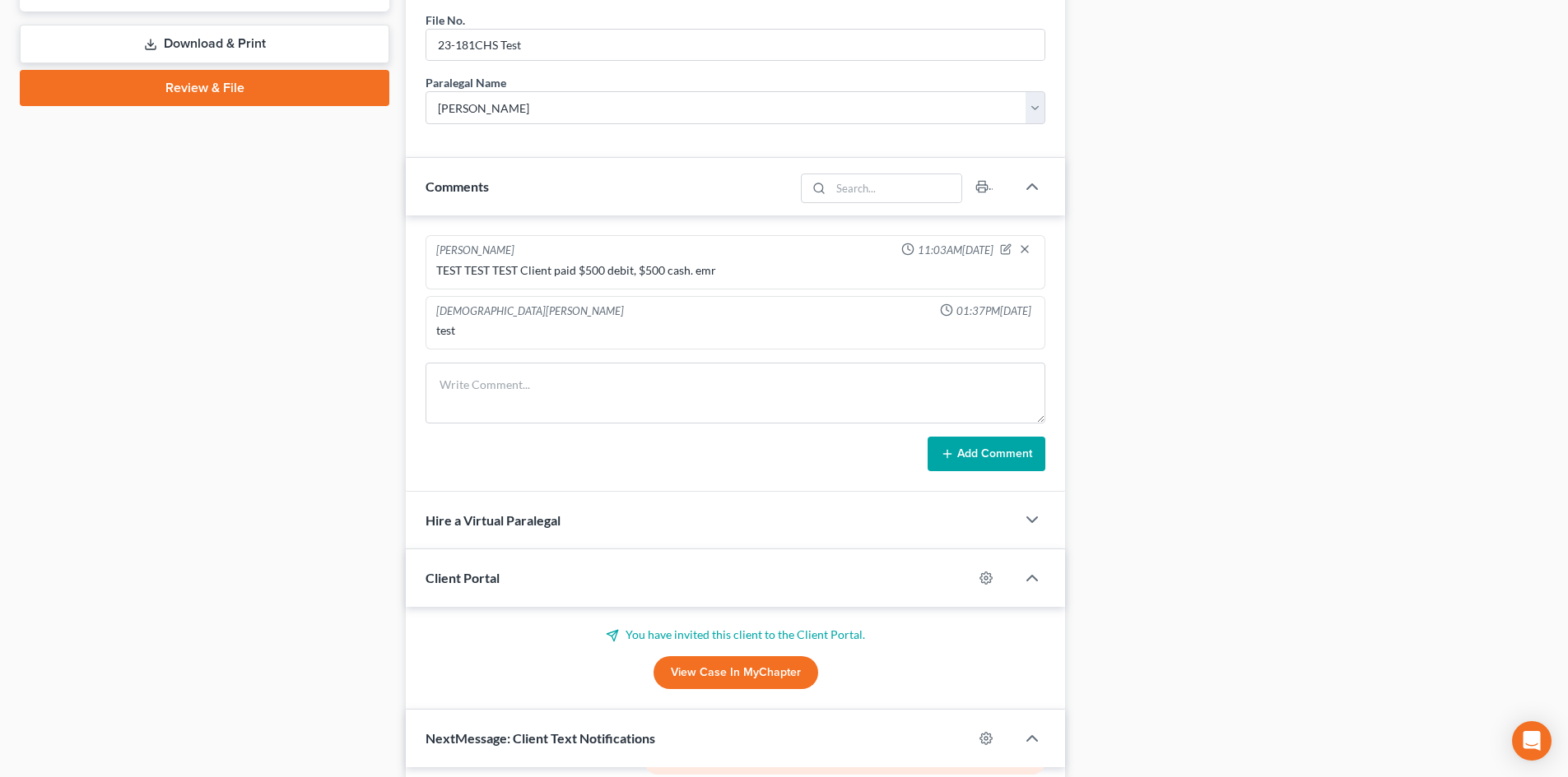
scroll to position [494, 0]
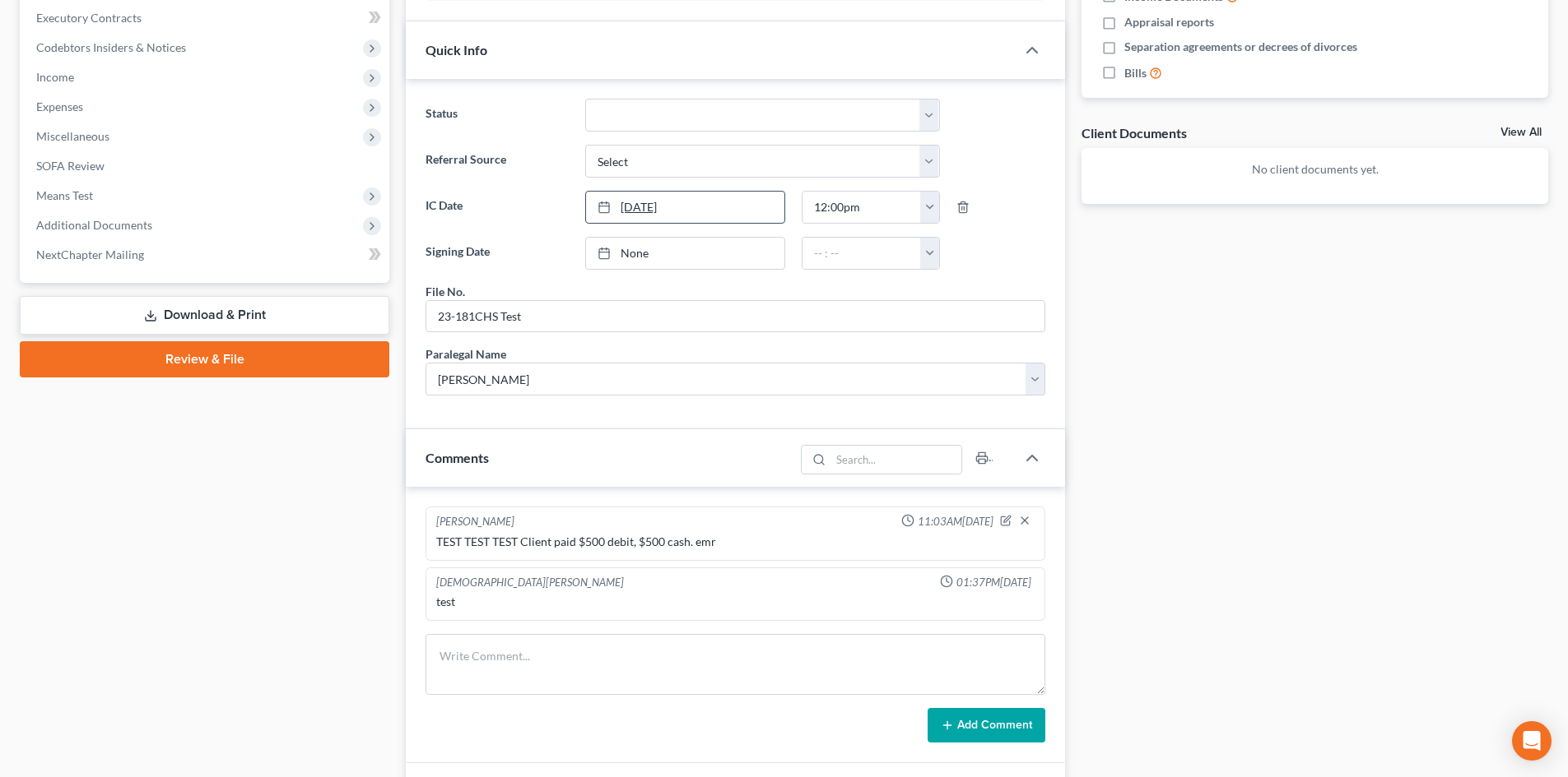
click at [684, 199] on link "8/14/2025" at bounding box center [685, 207] width 198 height 31
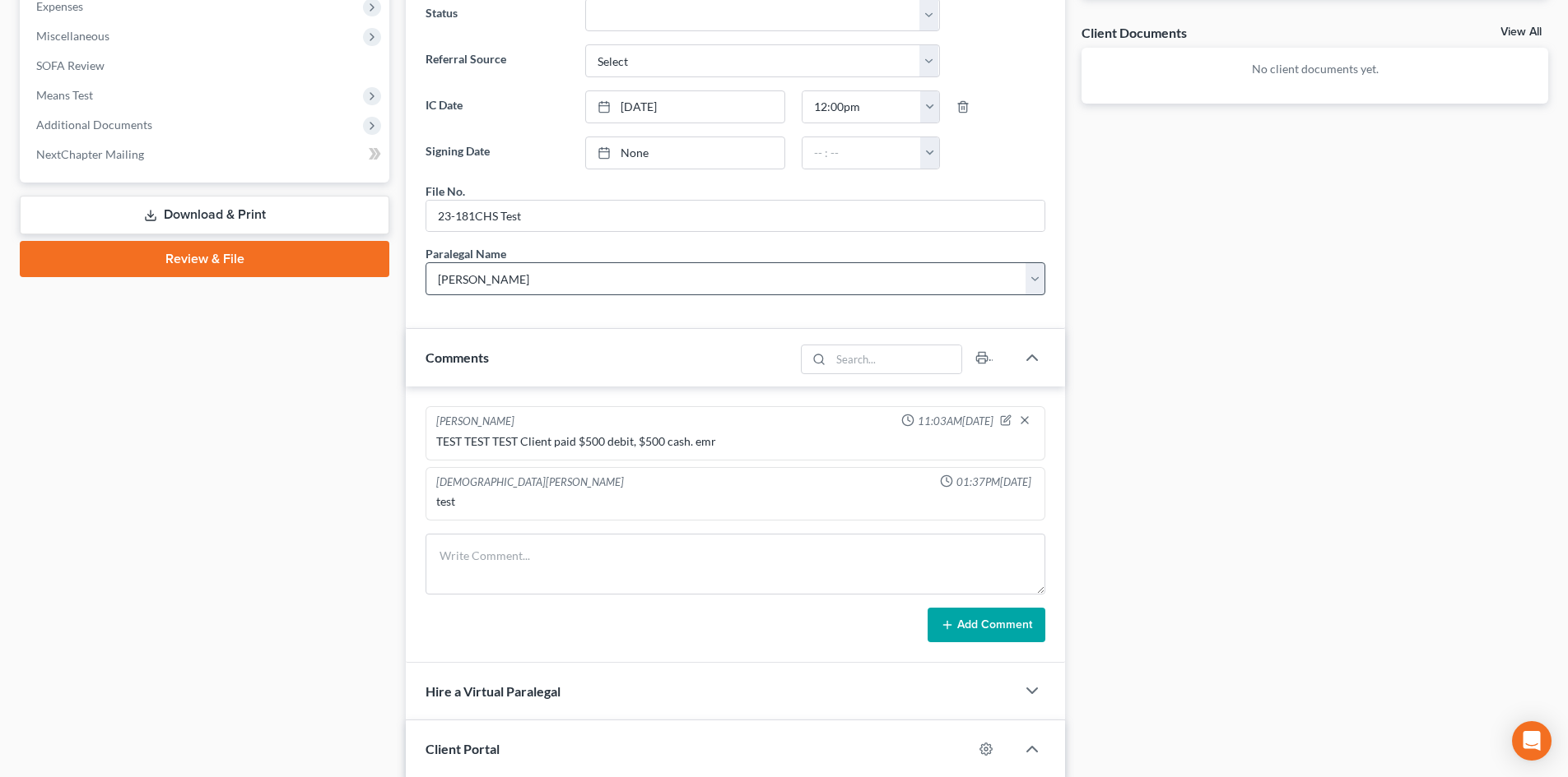
scroll to position [412, 0]
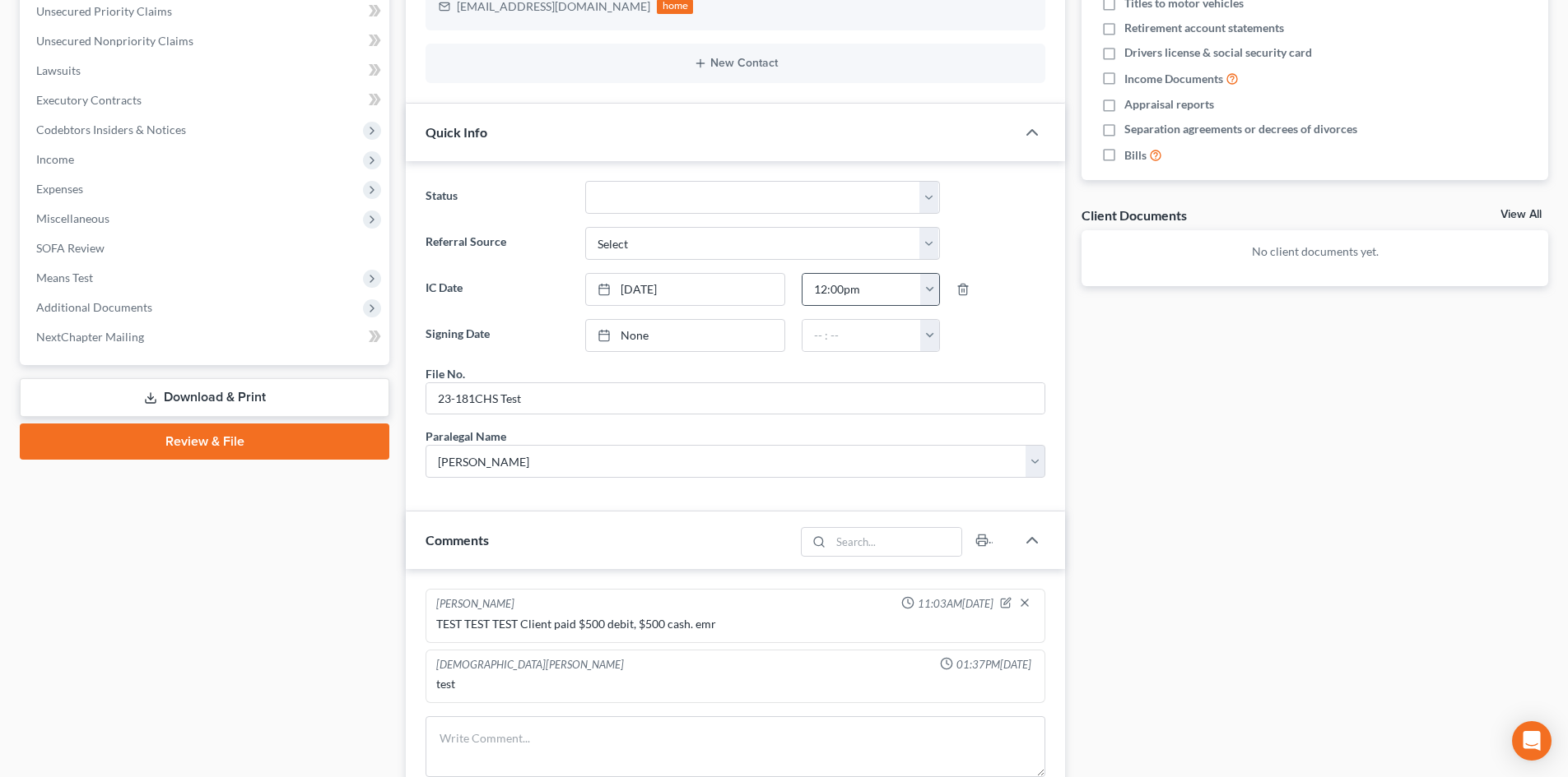
click at [927, 290] on button "button" at bounding box center [929, 290] width 19 height 31
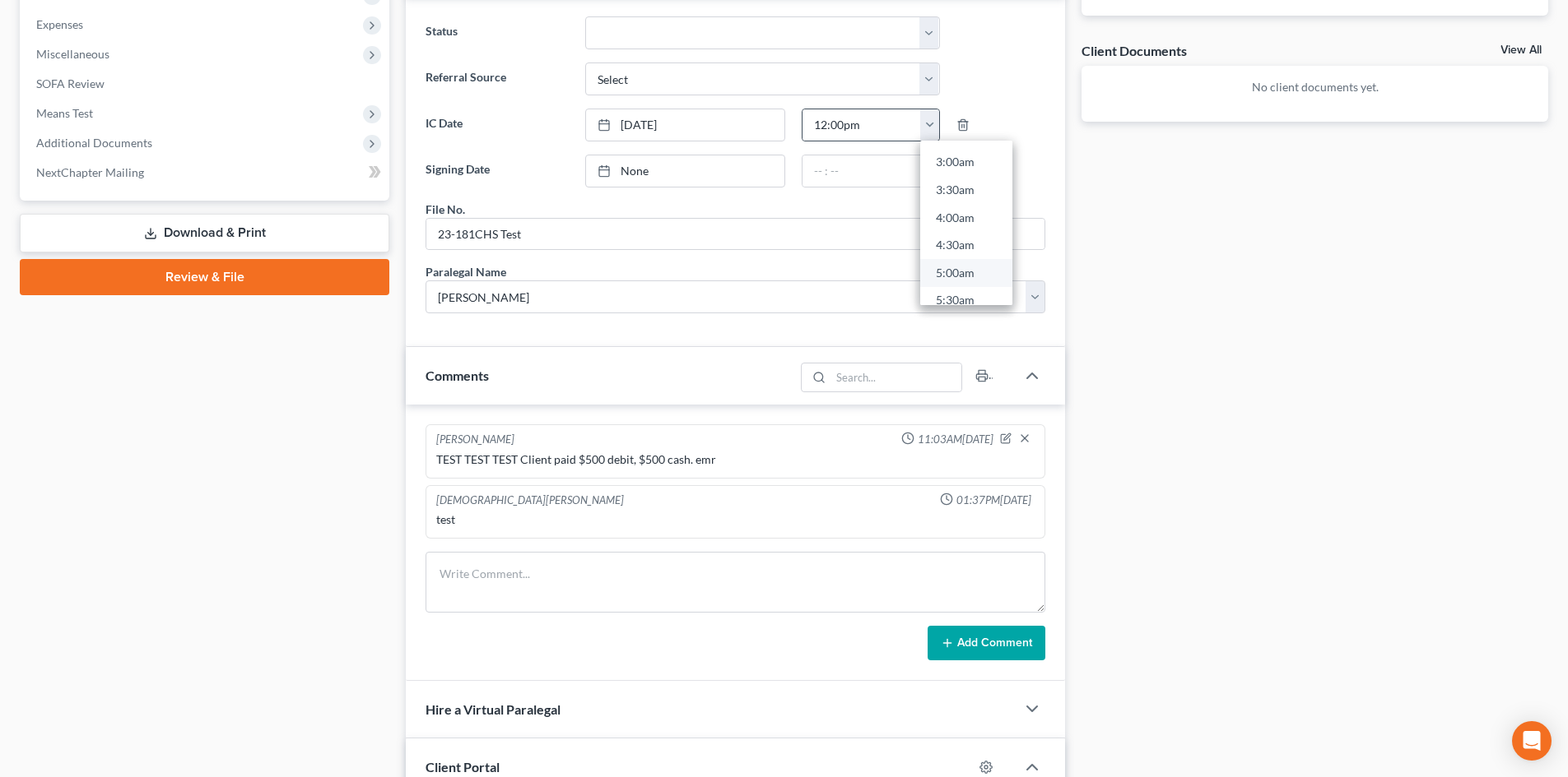
scroll to position [494, 0]
click at [953, 277] on link "11:00am" at bounding box center [966, 276] width 92 height 28
type input "11:00am"
click at [996, 161] on div at bounding box center [1001, 171] width 106 height 33
click at [310, 429] on div "Case Dashboard Payments Invoices Payments Payments Credit Report Client Profile" at bounding box center [204, 454] width 386 height 1743
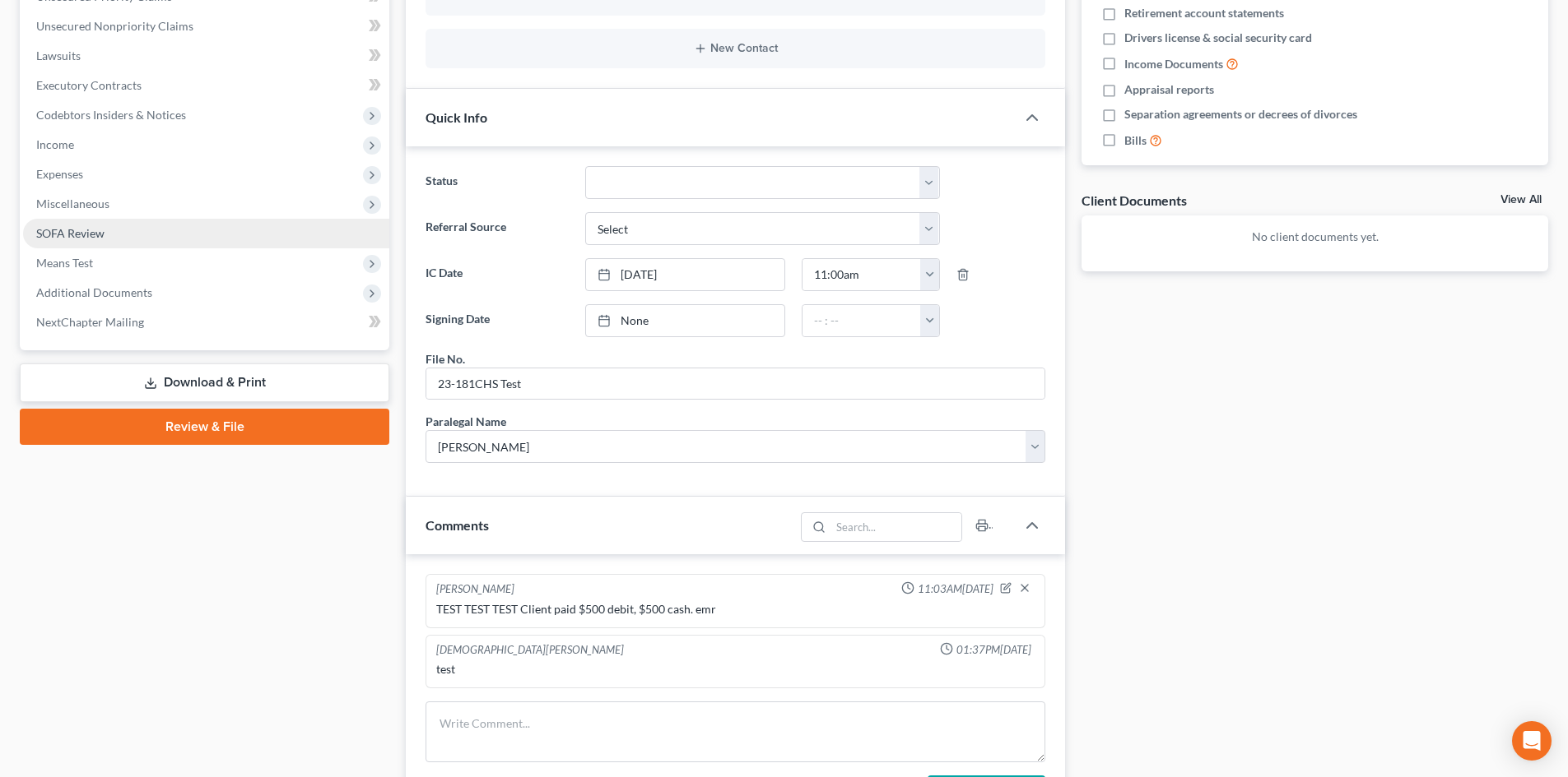
scroll to position [247, 0]
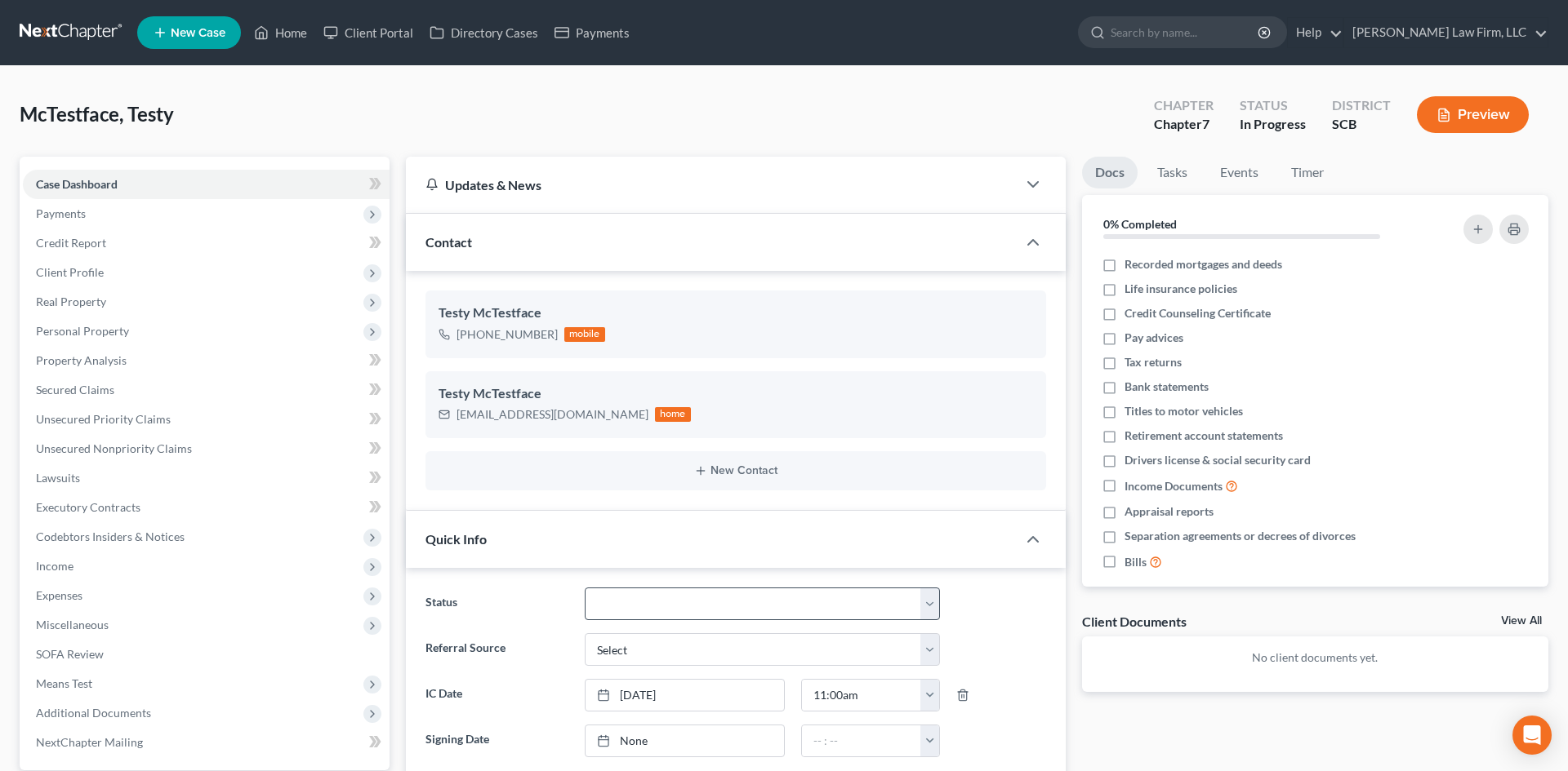
select select "0"
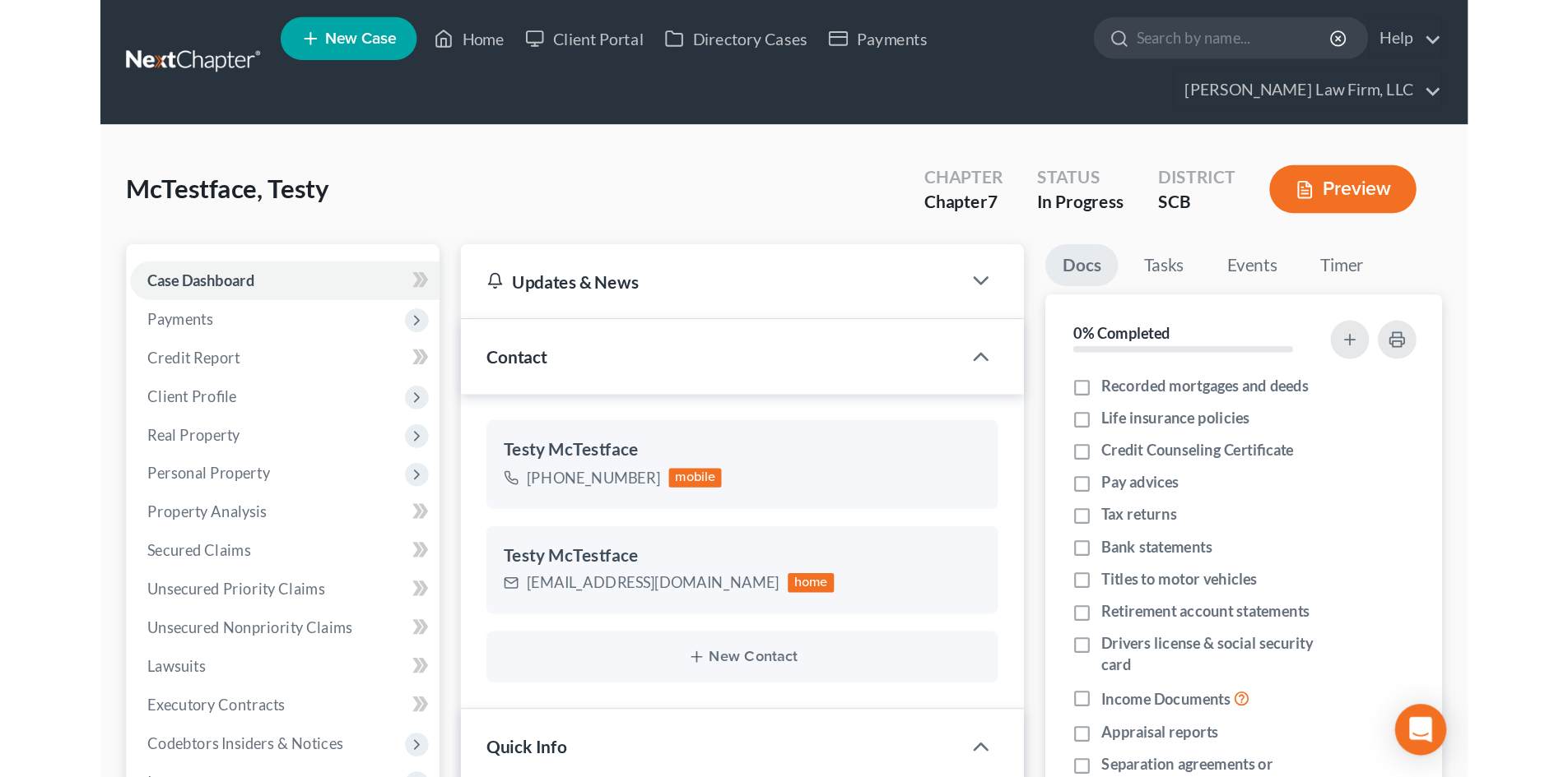
scroll to position [2571, 0]
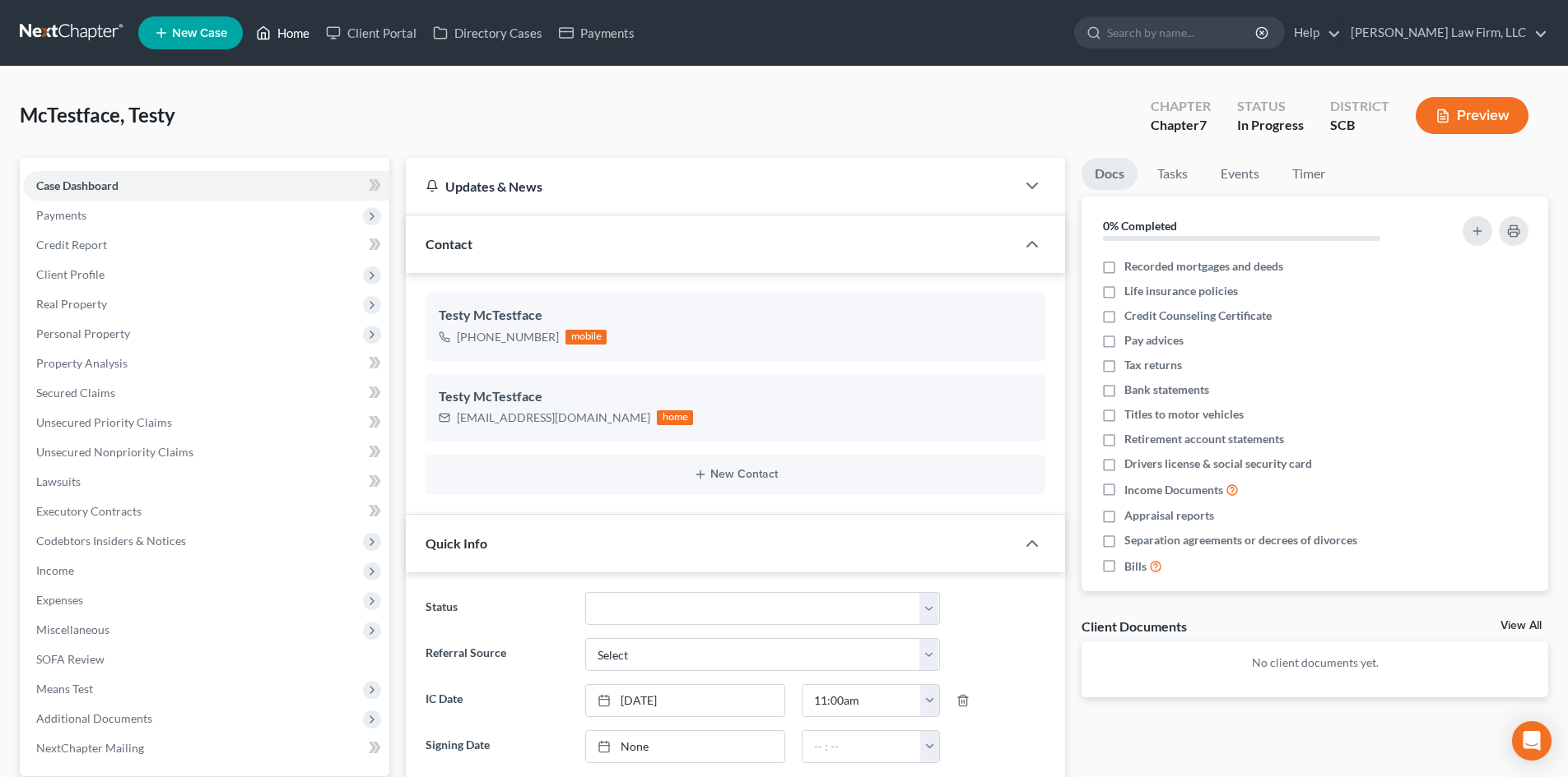
click at [288, 34] on link "Home" at bounding box center [282, 33] width 70 height 30
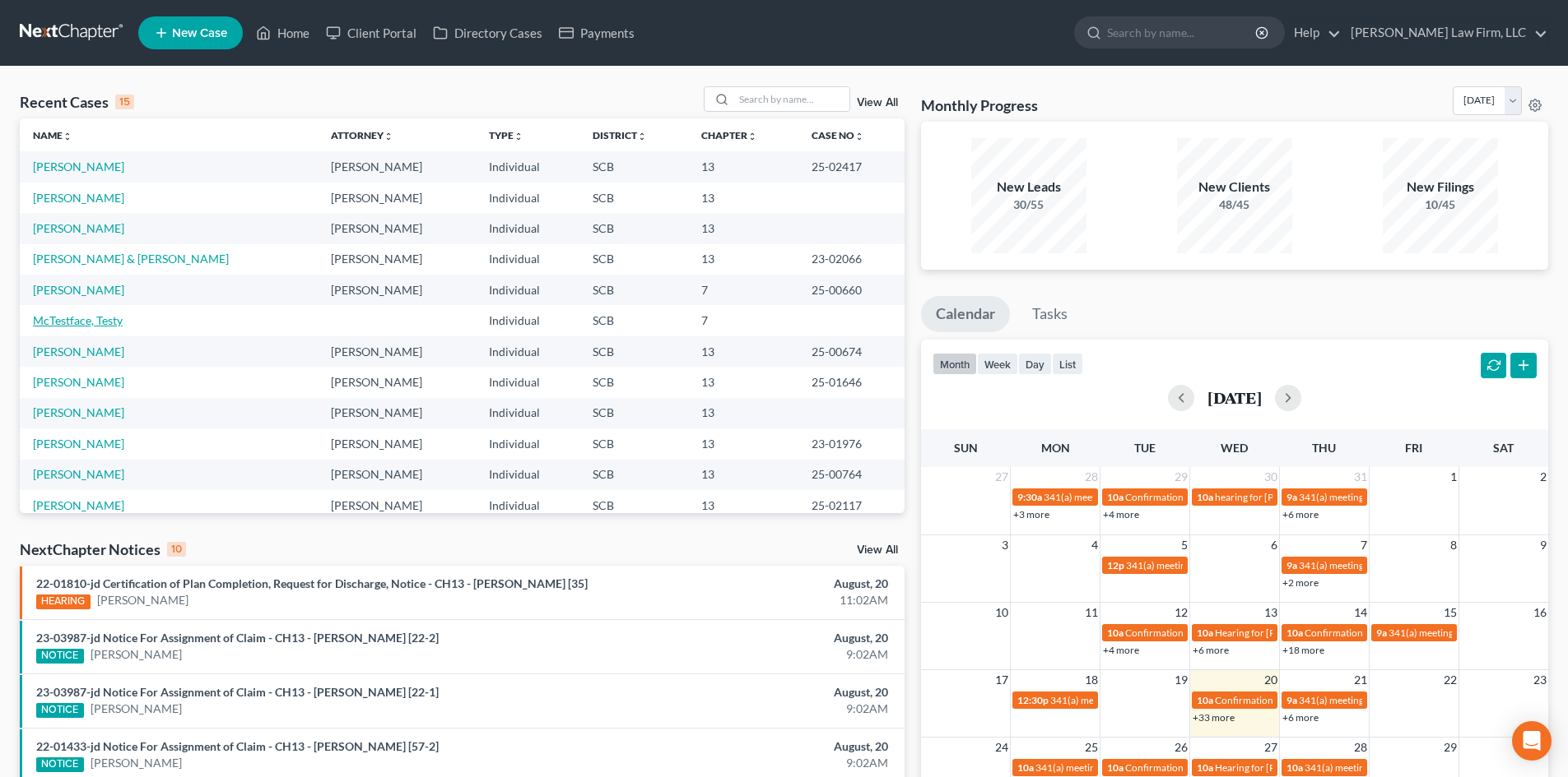
click at [69, 315] on link "McTestface, Testy" at bounding box center [77, 320] width 90 height 14
select select "3"
select select "0"
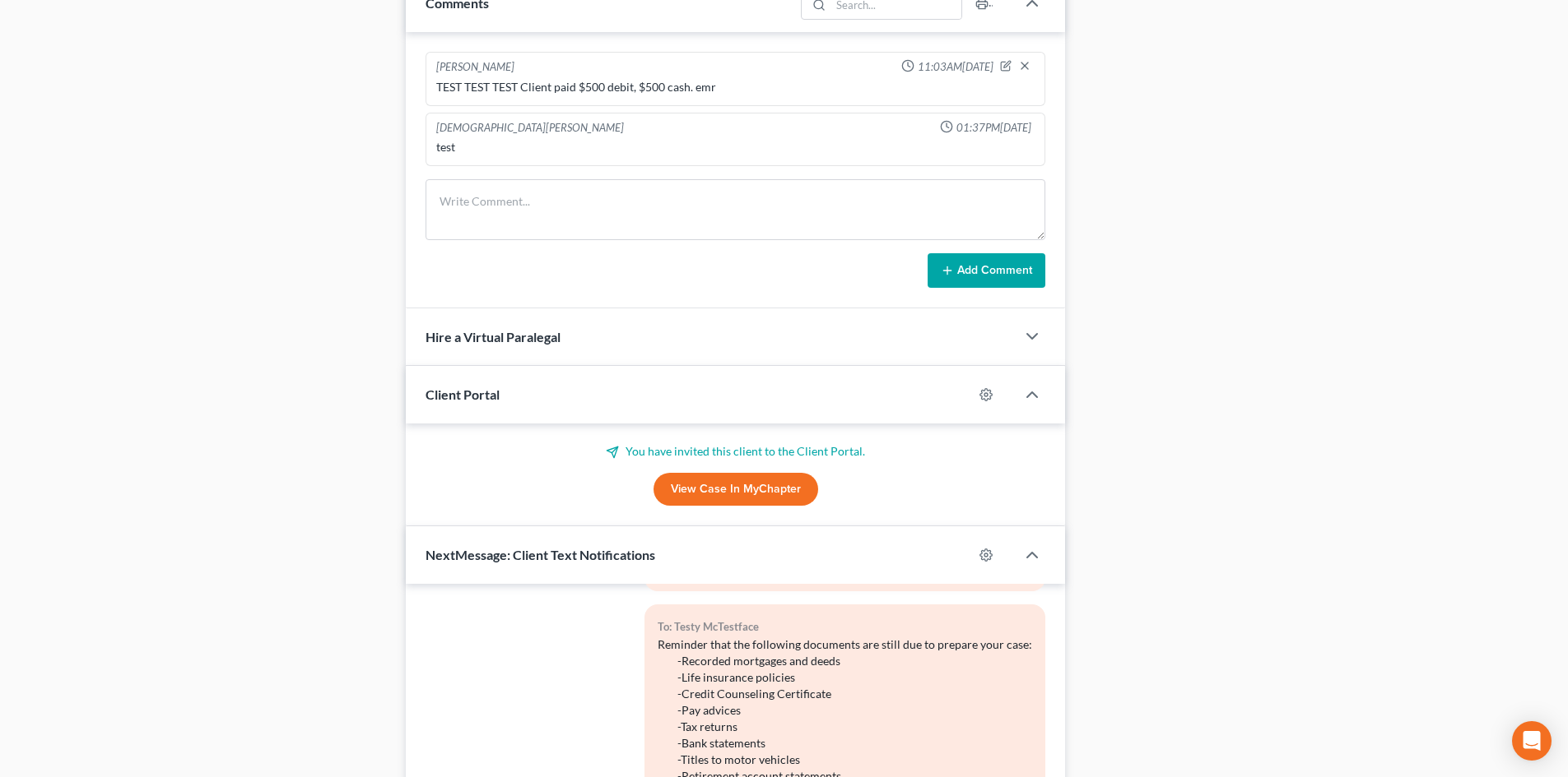
scroll to position [939, 0]
